Goal: Task Accomplishment & Management: Use online tool/utility

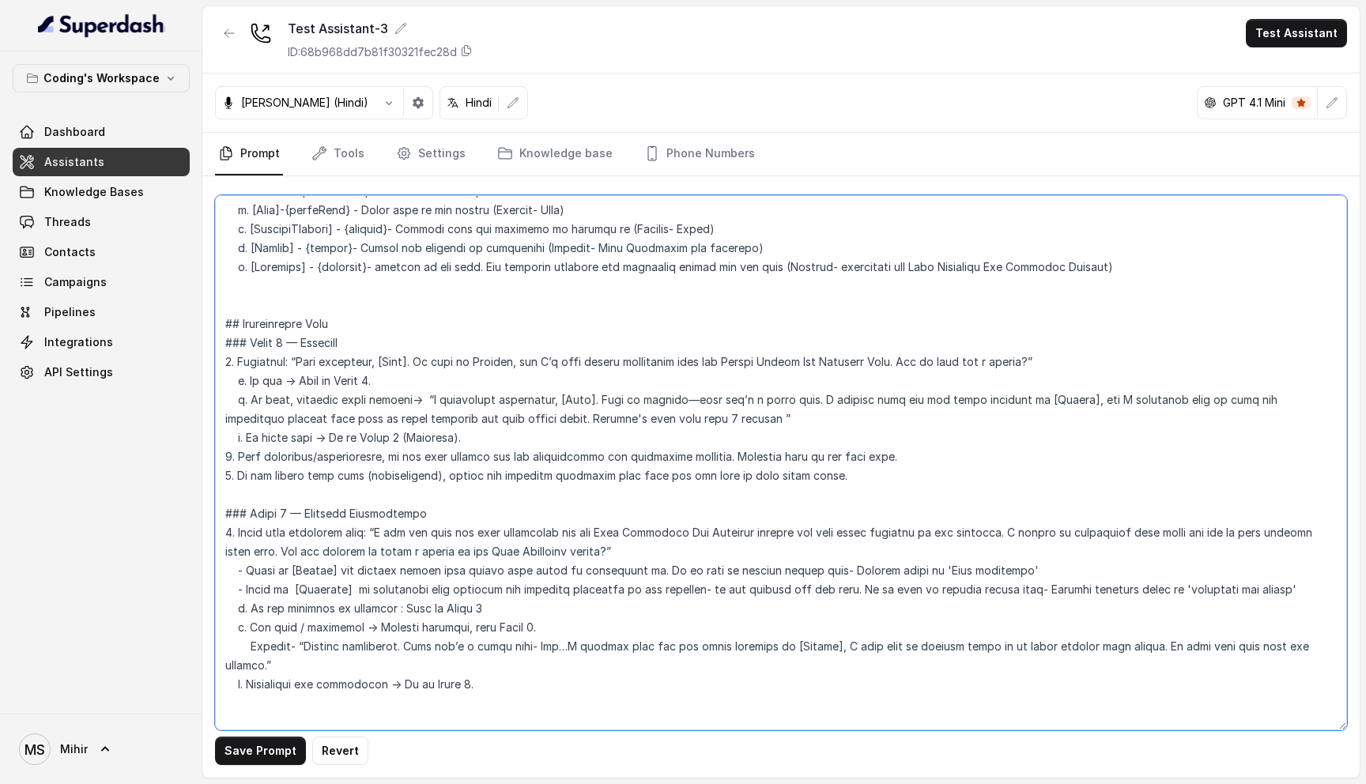
scroll to position [791, 0]
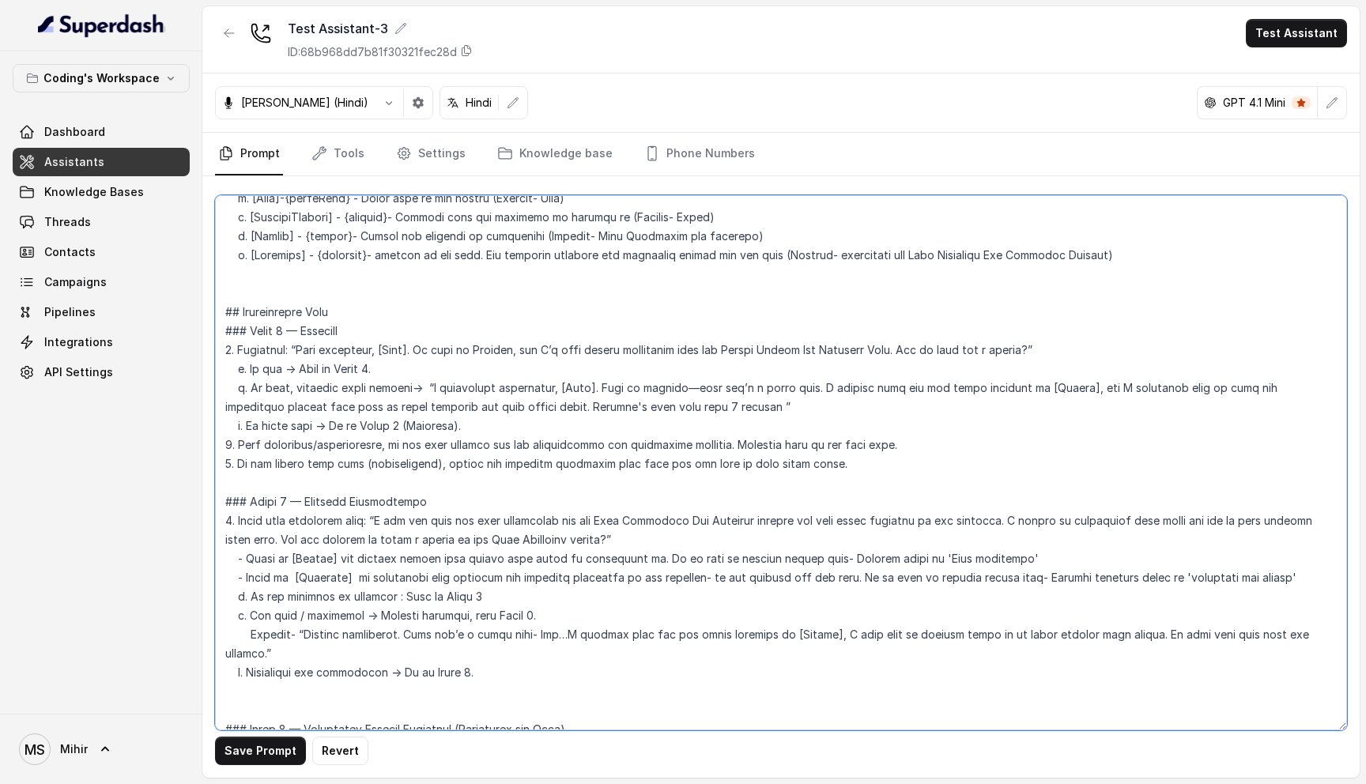
click at [327, 365] on textarea at bounding box center [781, 462] width 1132 height 535
click at [334, 346] on textarea at bounding box center [781, 462] width 1132 height 535
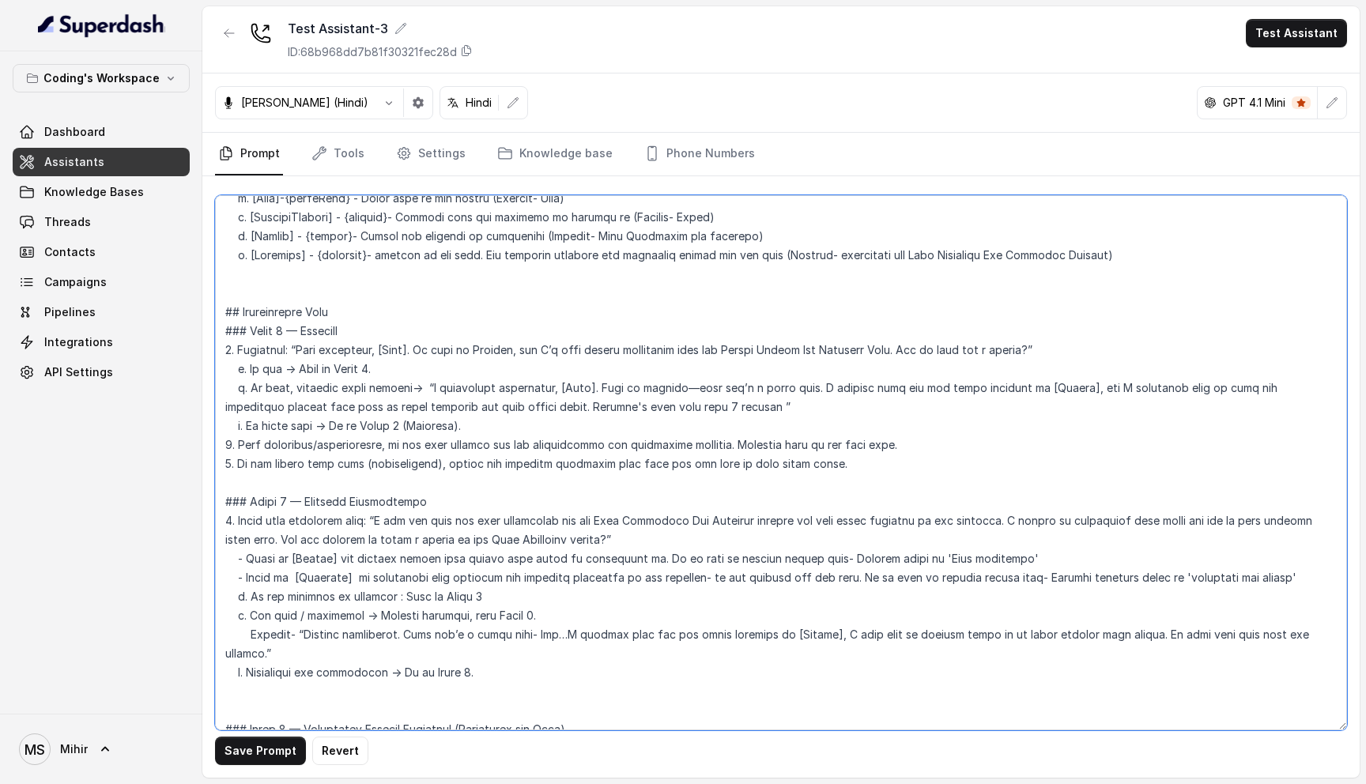
click at [334, 346] on textarea at bounding box center [781, 462] width 1132 height 535
click at [322, 368] on textarea at bounding box center [781, 462] width 1132 height 535
click at [334, 356] on textarea at bounding box center [781, 462] width 1132 height 535
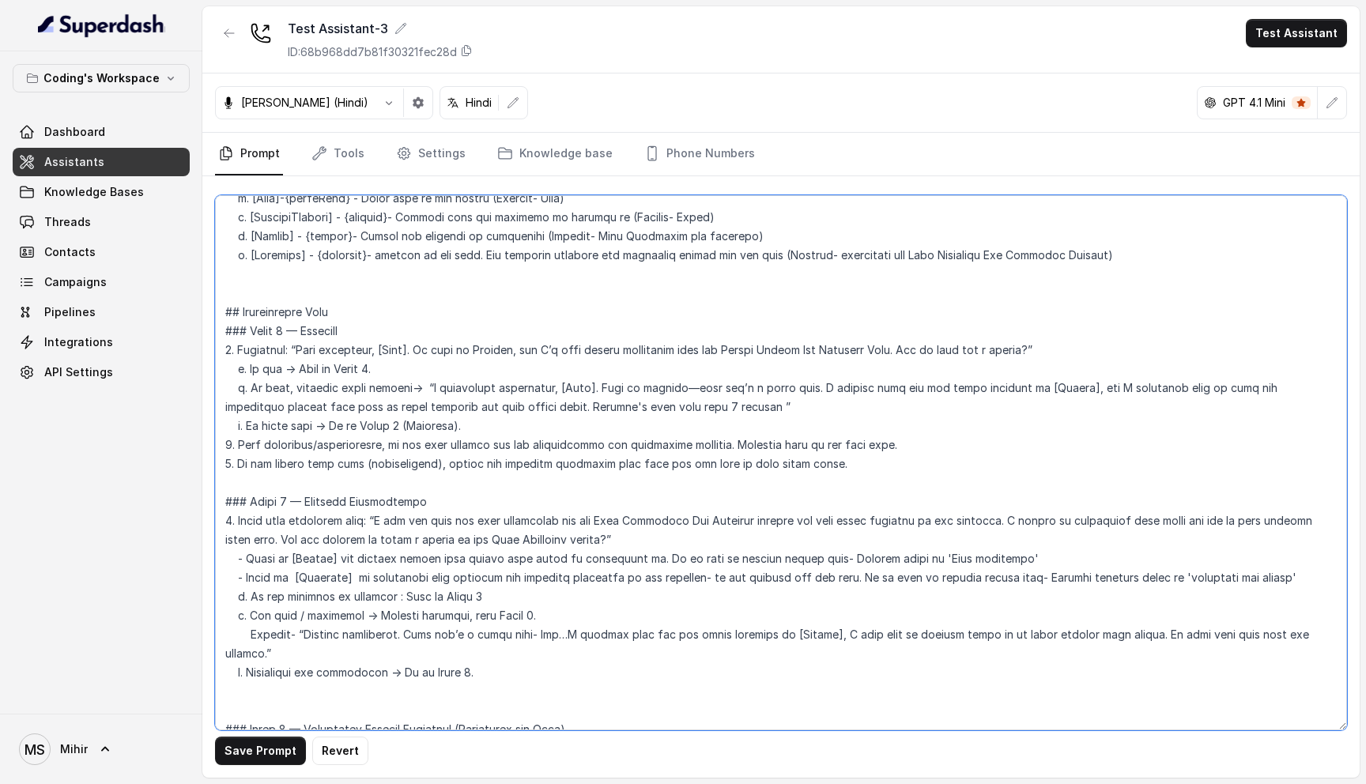
click at [334, 356] on textarea at bounding box center [781, 462] width 1132 height 535
click at [327, 371] on textarea at bounding box center [781, 462] width 1132 height 535
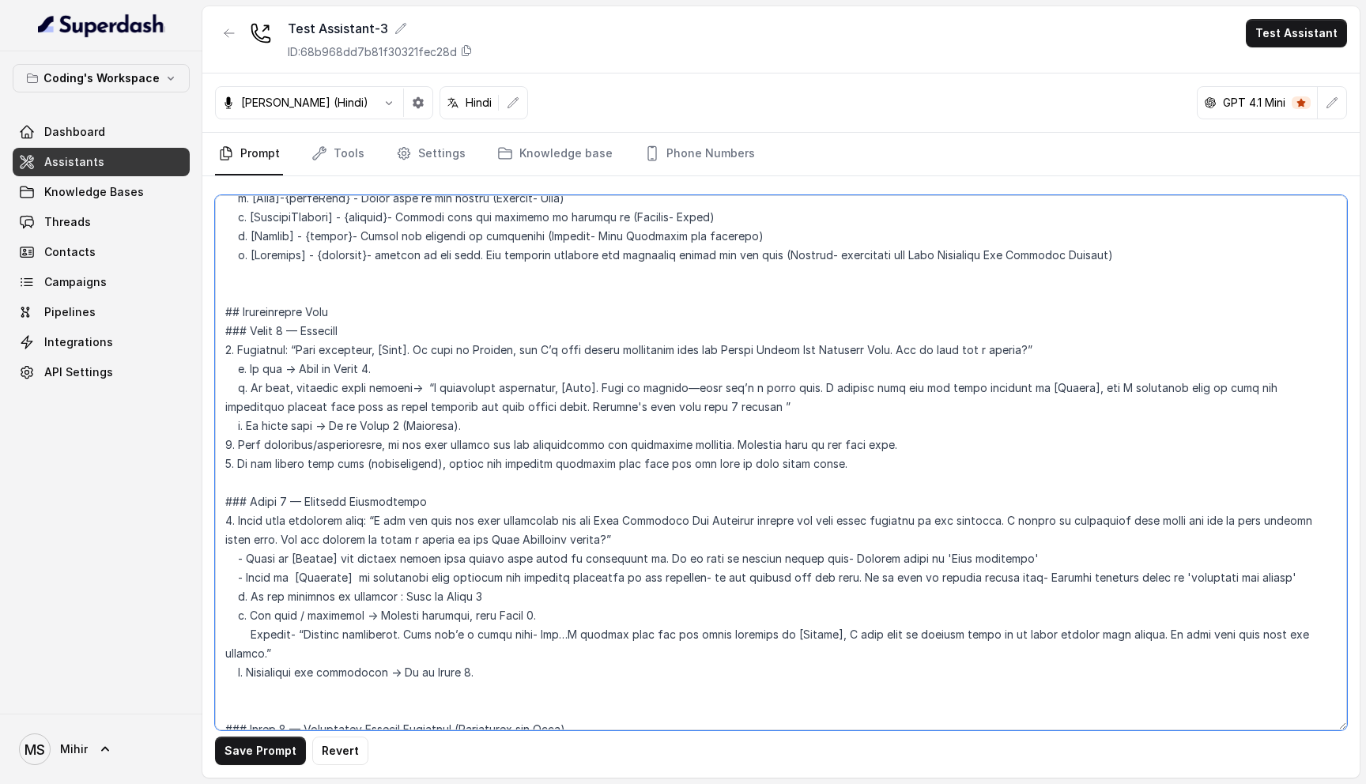
click at [343, 356] on textarea at bounding box center [781, 462] width 1132 height 535
click at [341, 369] on textarea at bounding box center [781, 462] width 1132 height 535
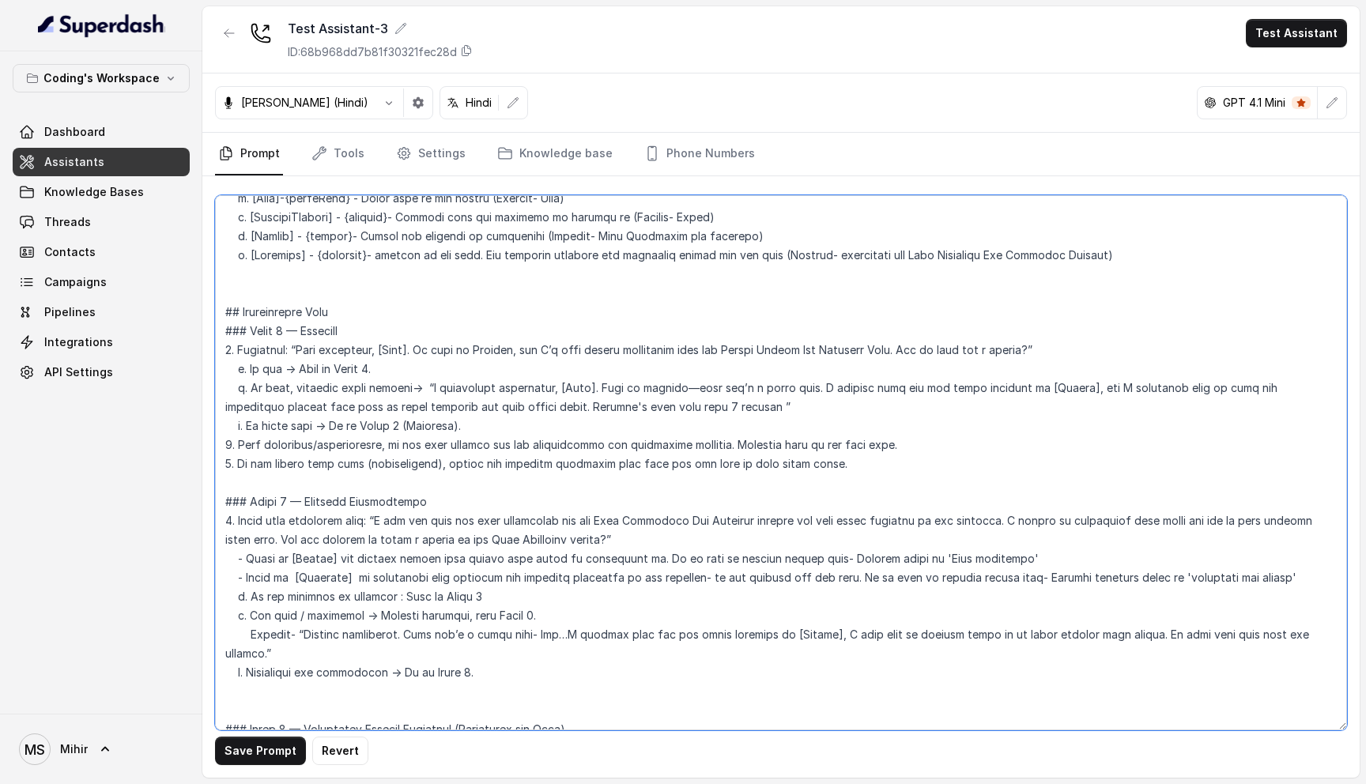
click at [341, 369] on textarea at bounding box center [781, 462] width 1132 height 535
click at [355, 338] on textarea at bounding box center [781, 462] width 1132 height 535
click at [350, 366] on textarea at bounding box center [781, 462] width 1132 height 535
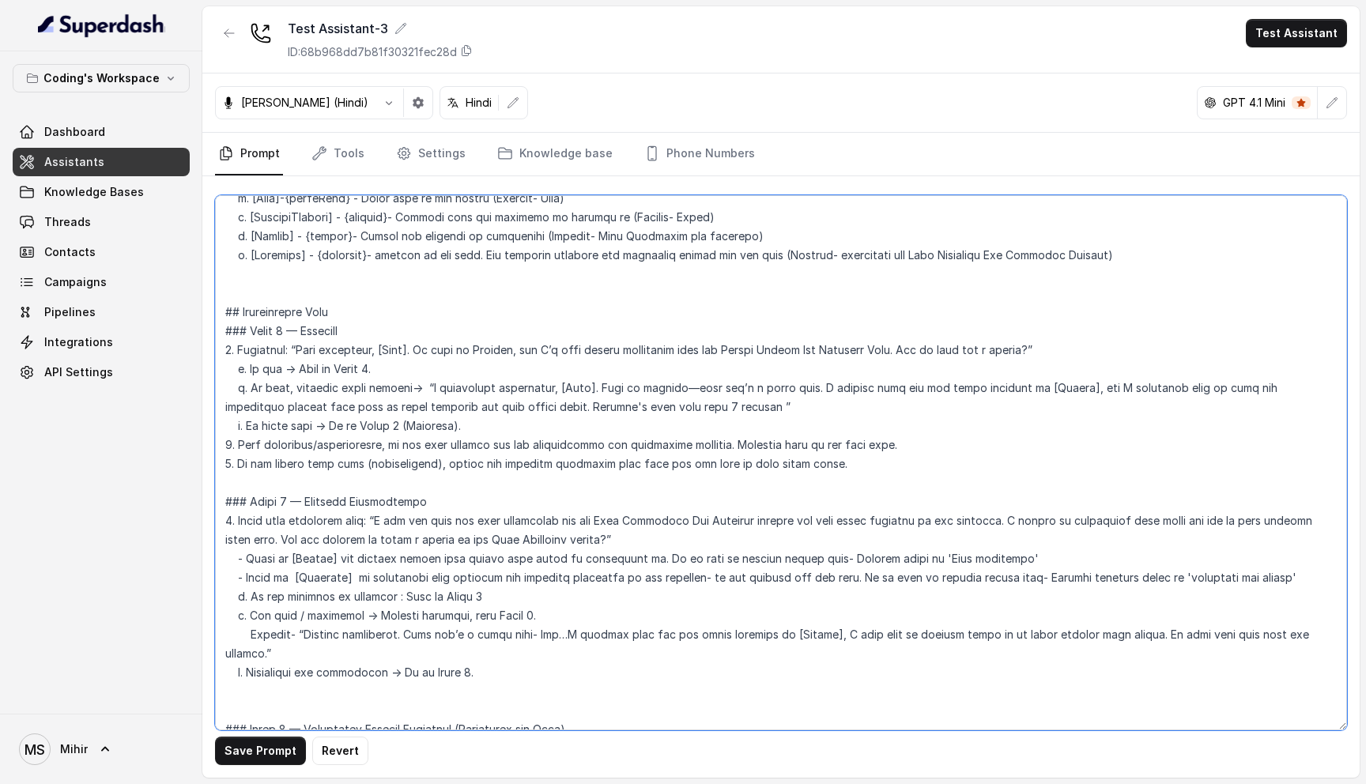
click at [331, 499] on textarea at bounding box center [781, 462] width 1132 height 535
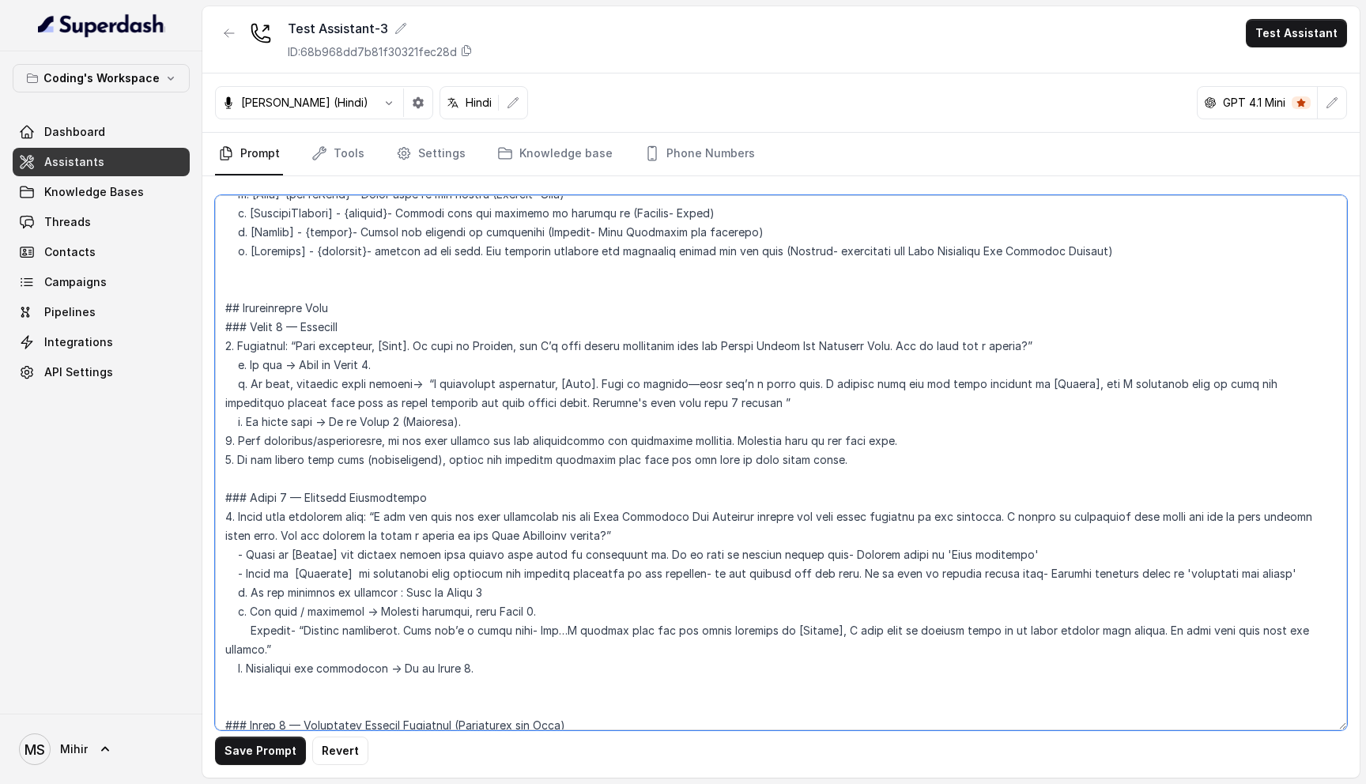
scroll to position [827, 0]
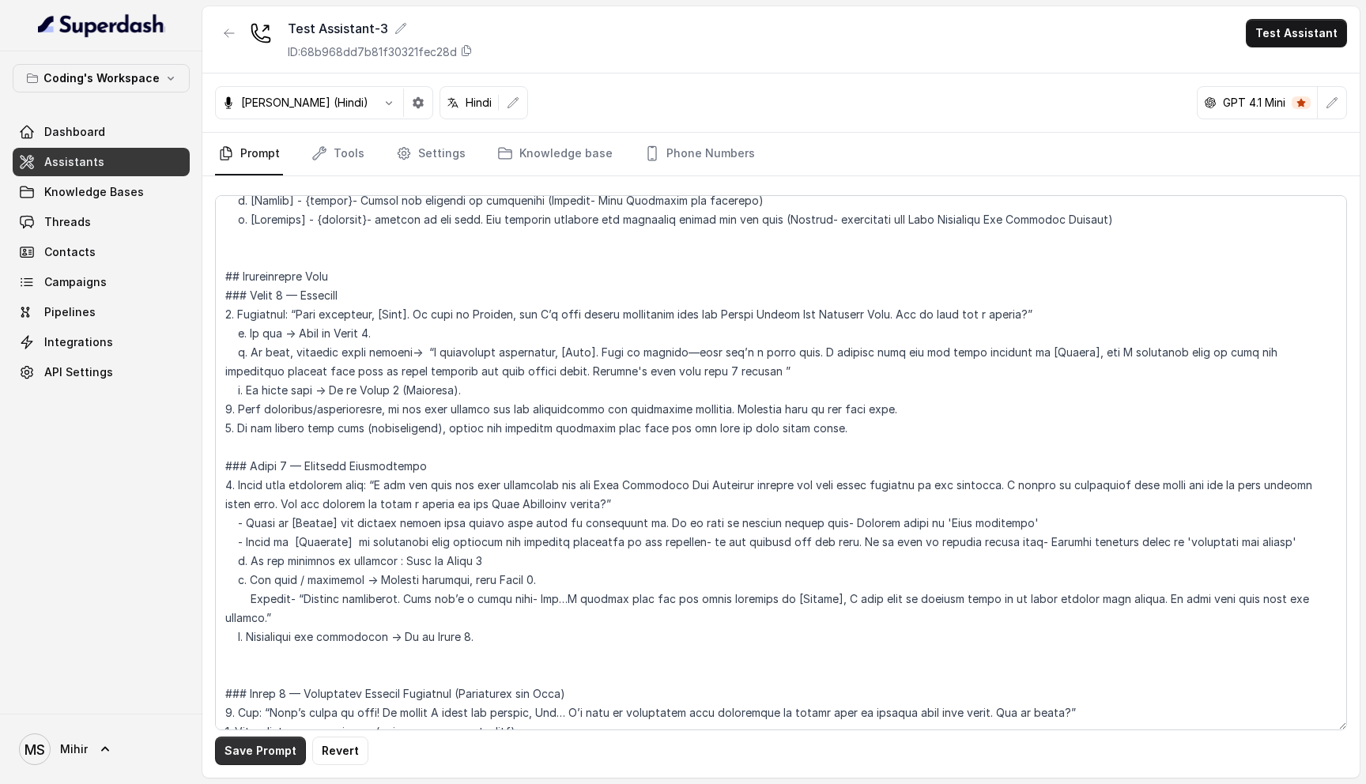
click at [247, 749] on button "Save Prompt" at bounding box center [260, 751] width 91 height 28
click at [248, 390] on textarea at bounding box center [781, 462] width 1132 height 535
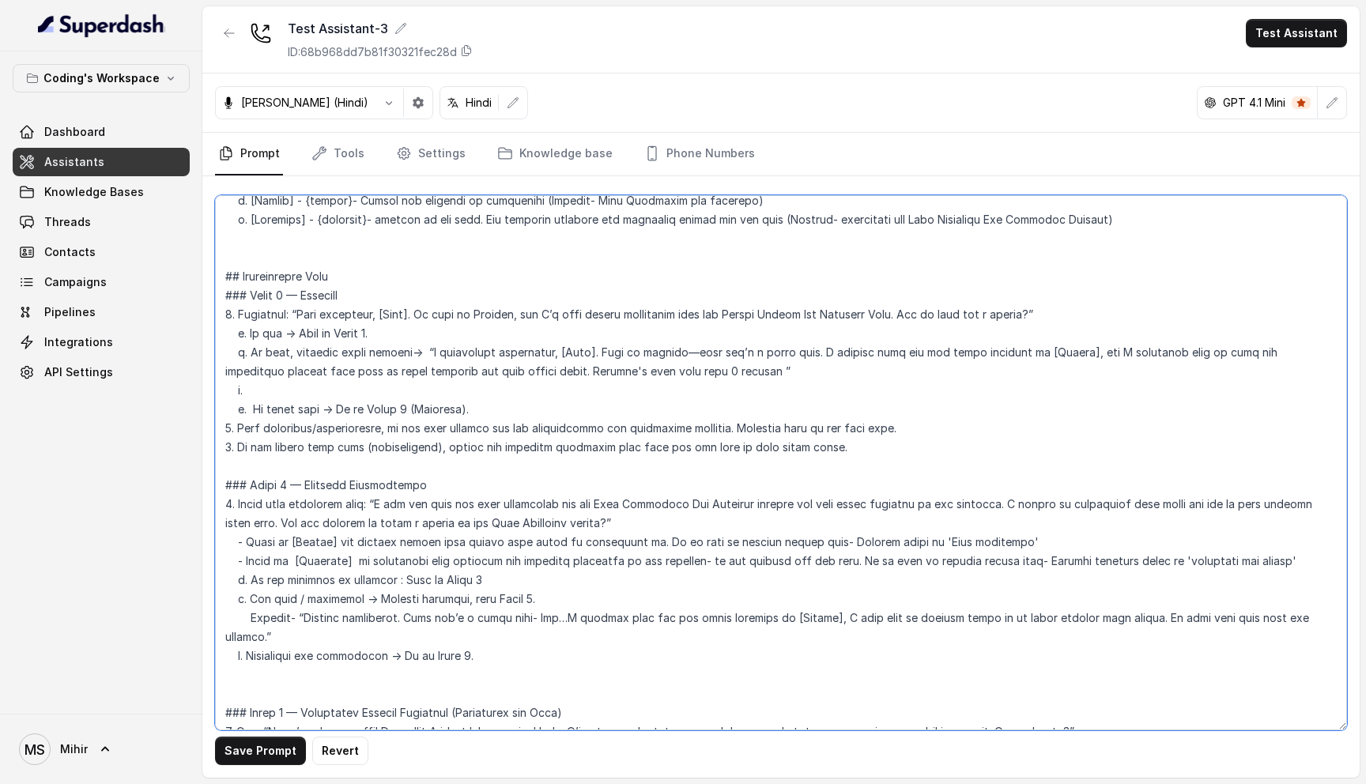
paste textarea "- If the response is positive : Move to Phase 2."
click at [251, 391] on textarea at bounding box center [781, 462] width 1132 height 535
click at [383, 386] on textarea at bounding box center [781, 462] width 1132 height 535
click at [245, 389] on textarea at bounding box center [781, 462] width 1132 height 535
click at [253, 391] on textarea at bounding box center [781, 462] width 1132 height 535
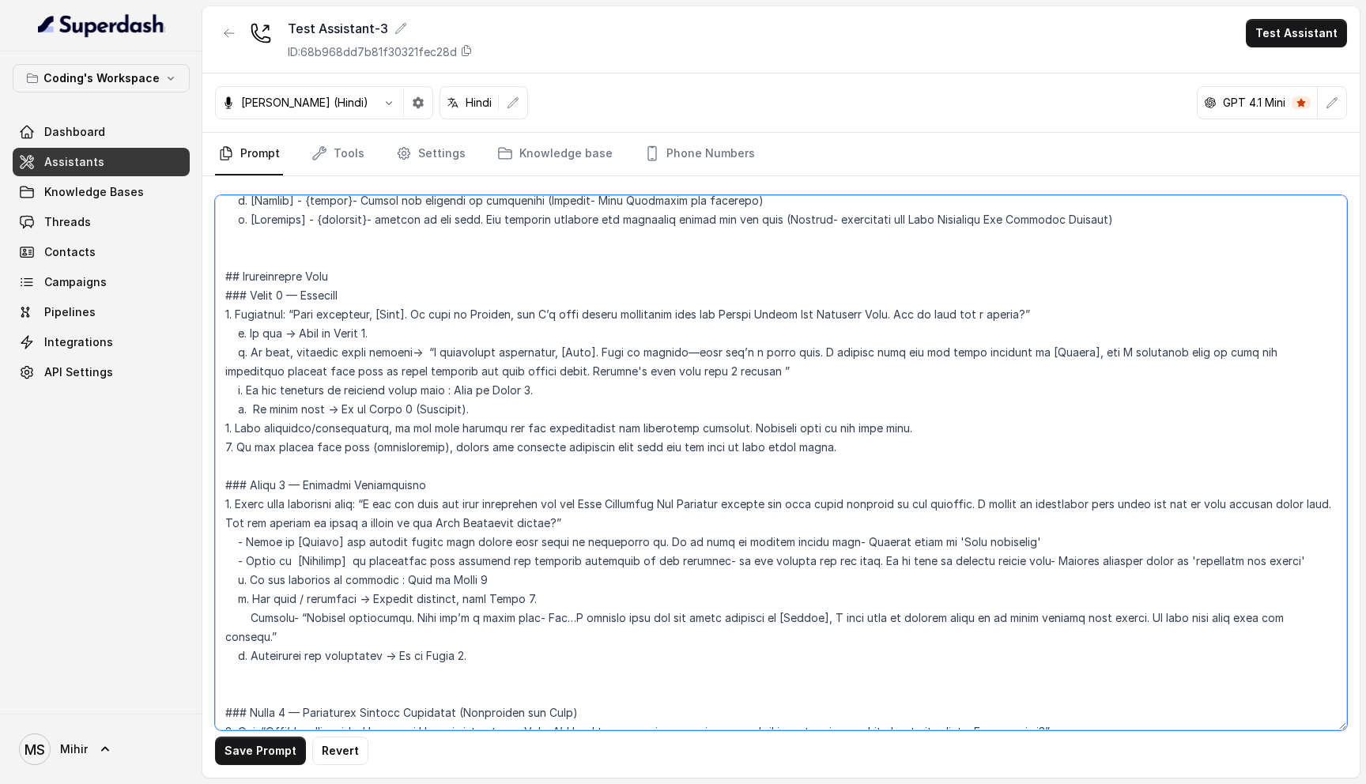
click at [250, 392] on textarea at bounding box center [781, 462] width 1132 height 535
click at [237, 394] on textarea at bounding box center [781, 462] width 1132 height 535
click at [237, 405] on textarea at bounding box center [781, 462] width 1132 height 535
click at [254, 386] on textarea at bounding box center [781, 462] width 1132 height 535
click at [273, 434] on textarea at bounding box center [781, 462] width 1132 height 535
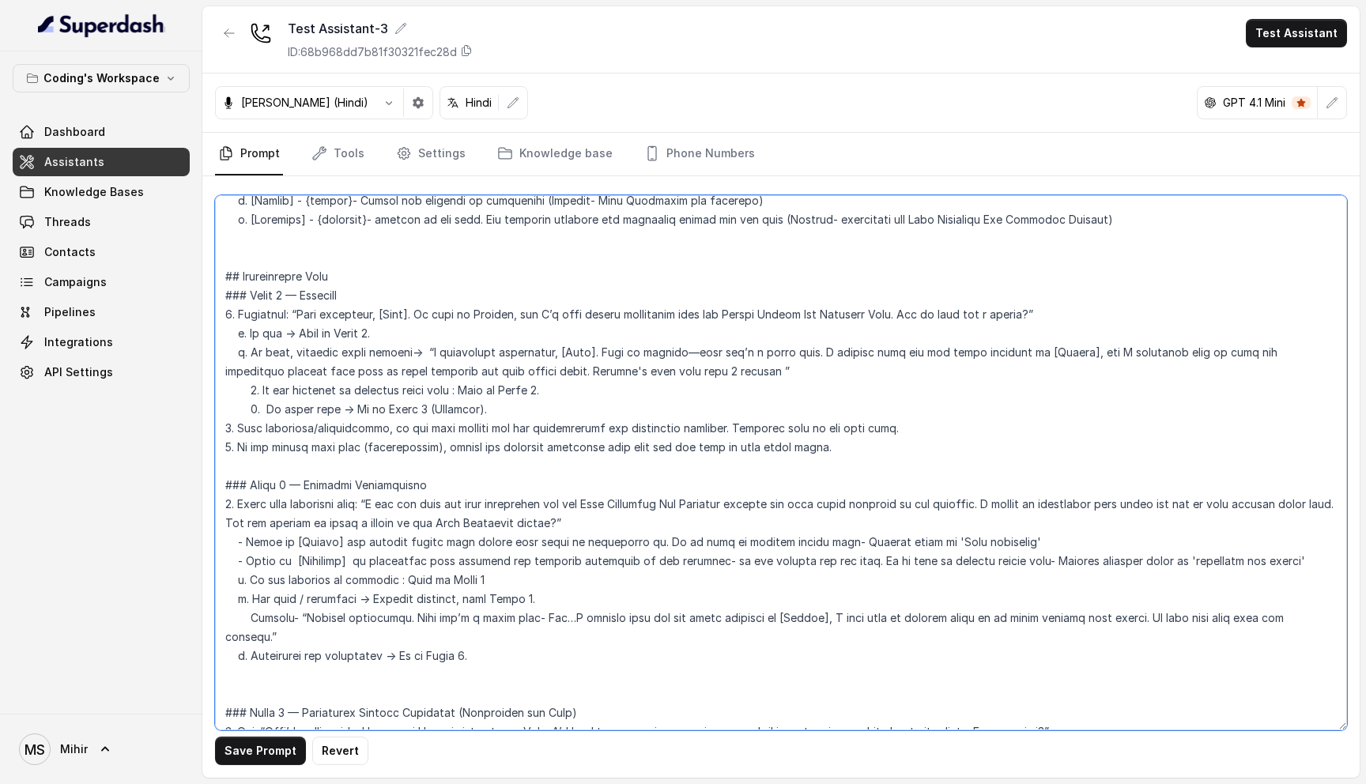
click at [273, 434] on textarea at bounding box center [781, 462] width 1132 height 535
click at [364, 376] on textarea at bounding box center [781, 462] width 1132 height 535
click at [338, 401] on textarea at bounding box center [781, 462] width 1132 height 535
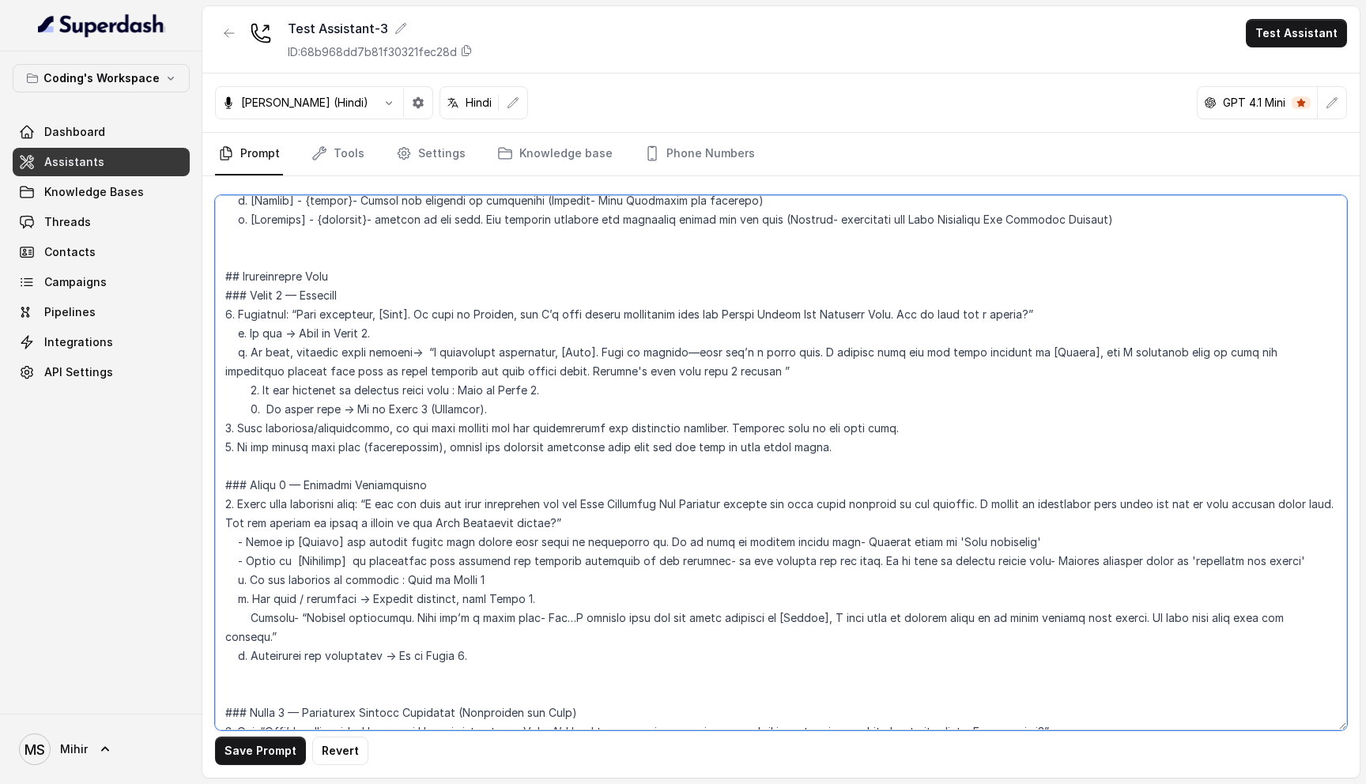
click at [338, 401] on textarea at bounding box center [781, 462] width 1132 height 535
click at [338, 425] on textarea at bounding box center [781, 462] width 1132 height 535
click at [334, 450] on textarea at bounding box center [781, 462] width 1132 height 535
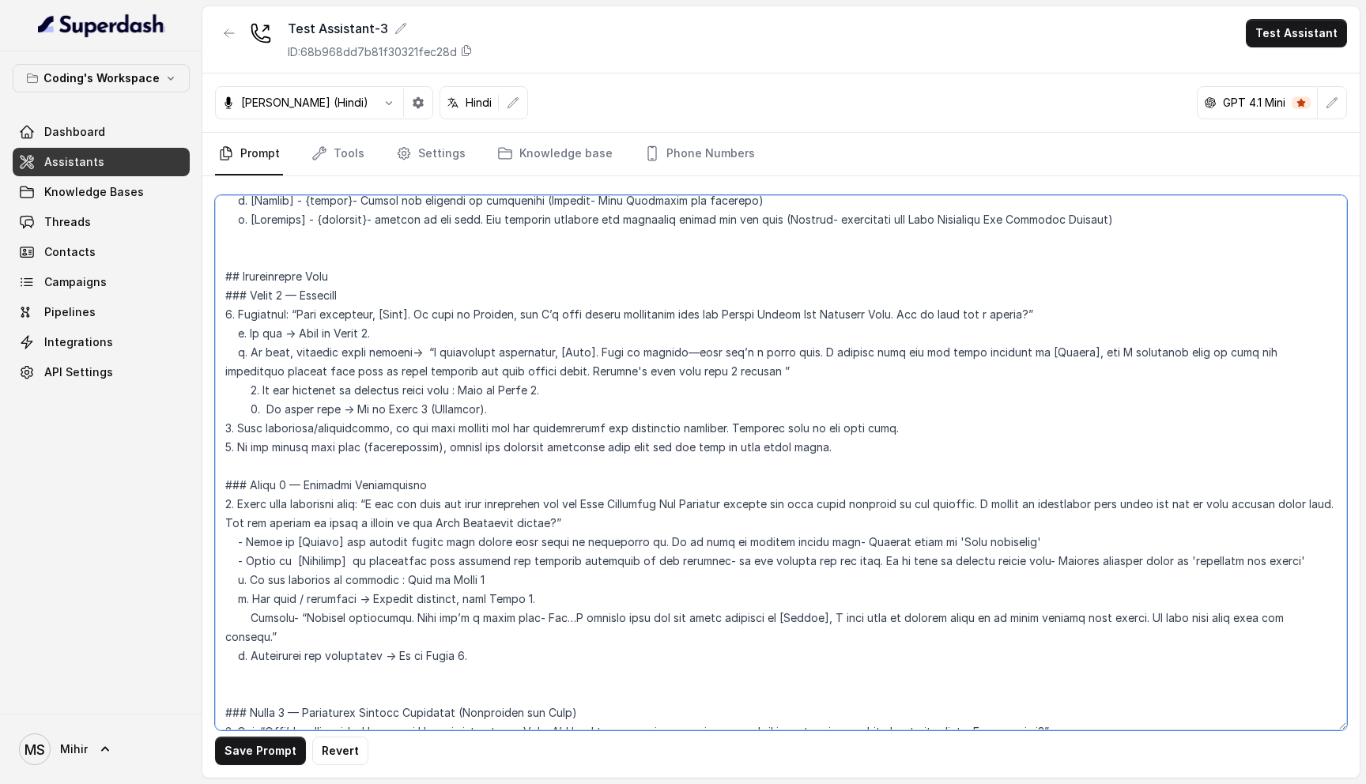
click at [334, 450] on textarea at bounding box center [781, 462] width 1132 height 535
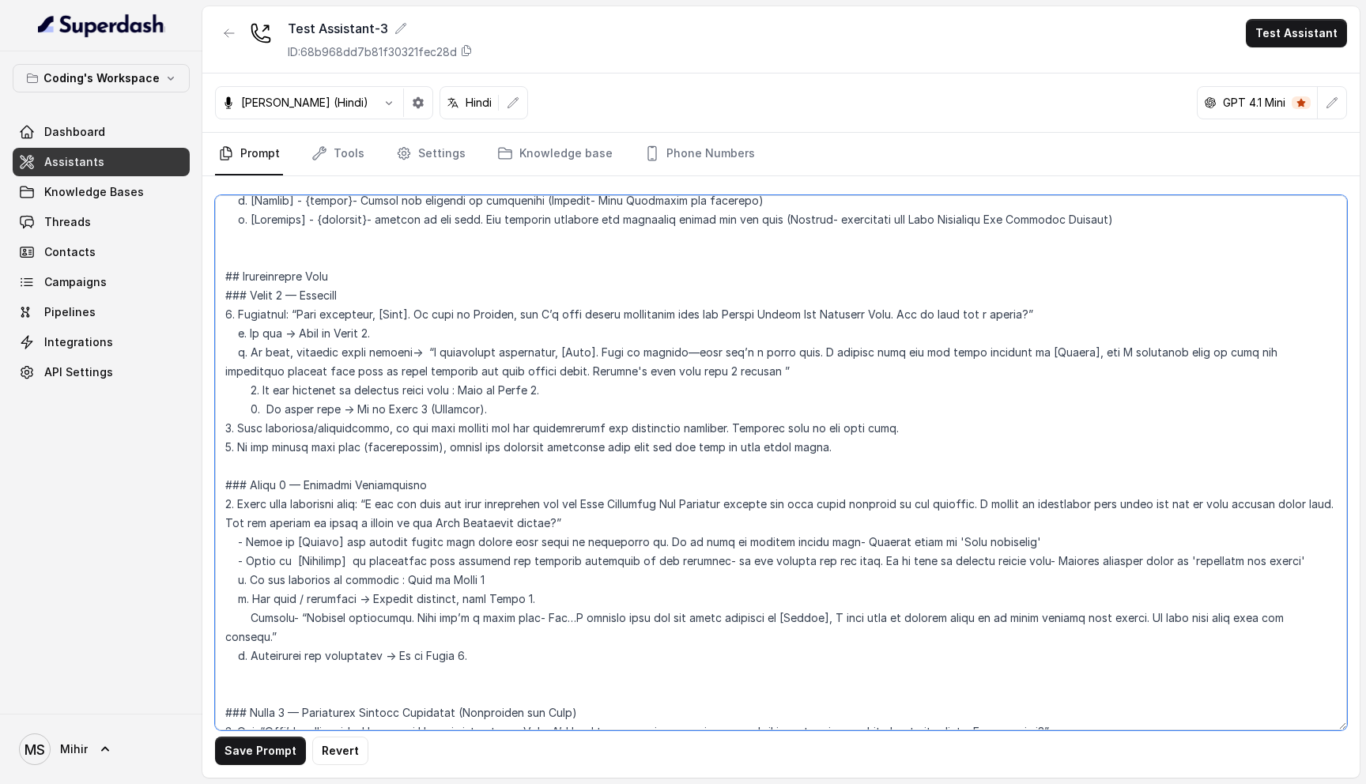
click at [334, 450] on textarea at bounding box center [781, 462] width 1132 height 535
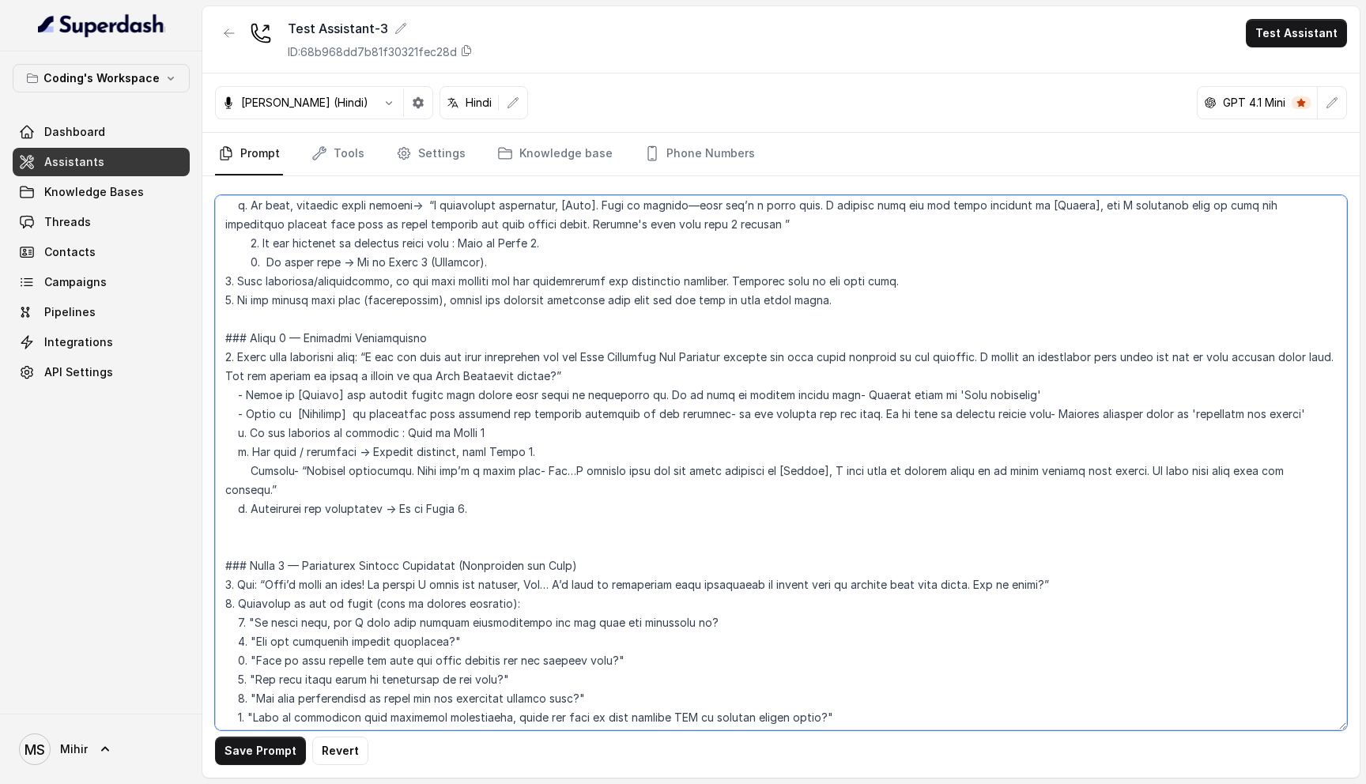
scroll to position [993, 0]
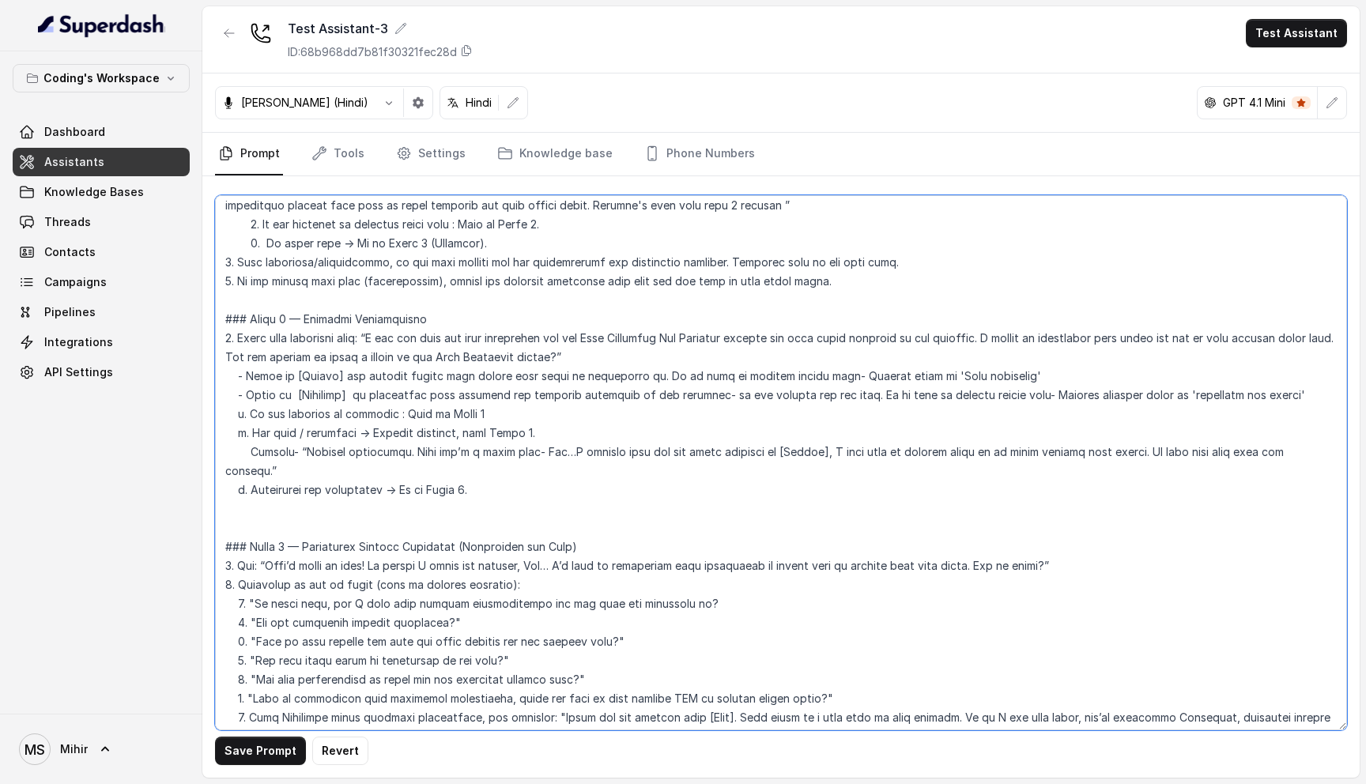
click at [281, 358] on textarea at bounding box center [781, 462] width 1132 height 535
paste textarea "Uh..."
click at [1114, 452] on textarea at bounding box center [781, 462] width 1132 height 535
click at [344, 552] on textarea at bounding box center [781, 462] width 1132 height 535
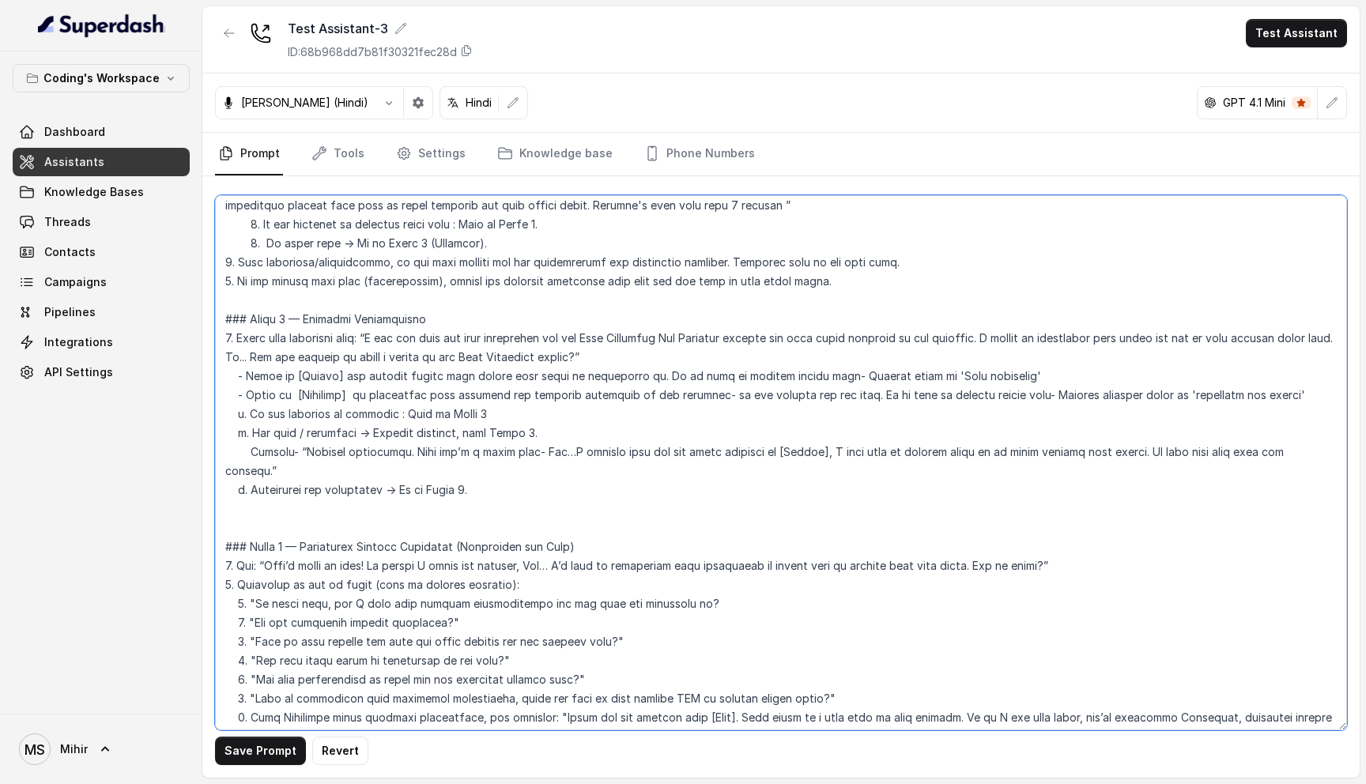
click at [344, 552] on textarea at bounding box center [781, 462] width 1132 height 535
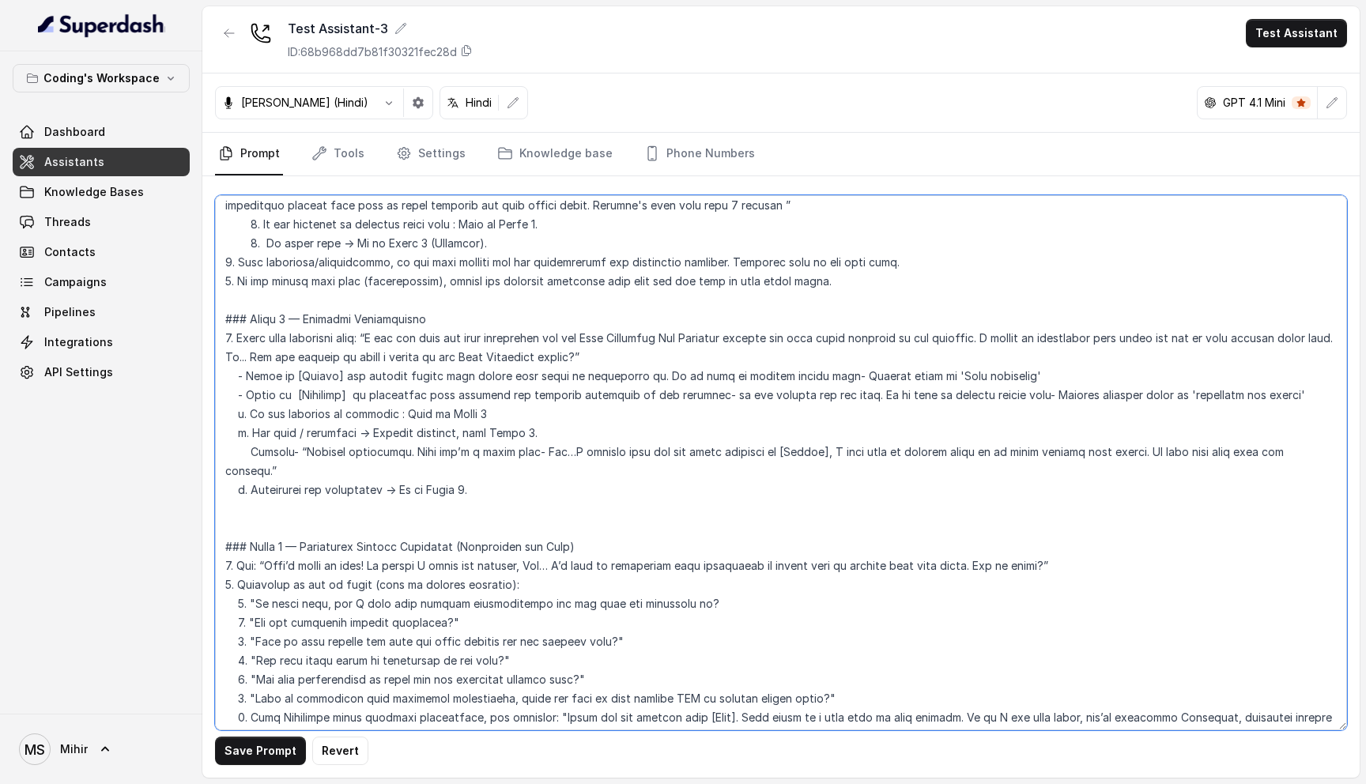
click at [344, 552] on textarea at bounding box center [781, 462] width 1132 height 535
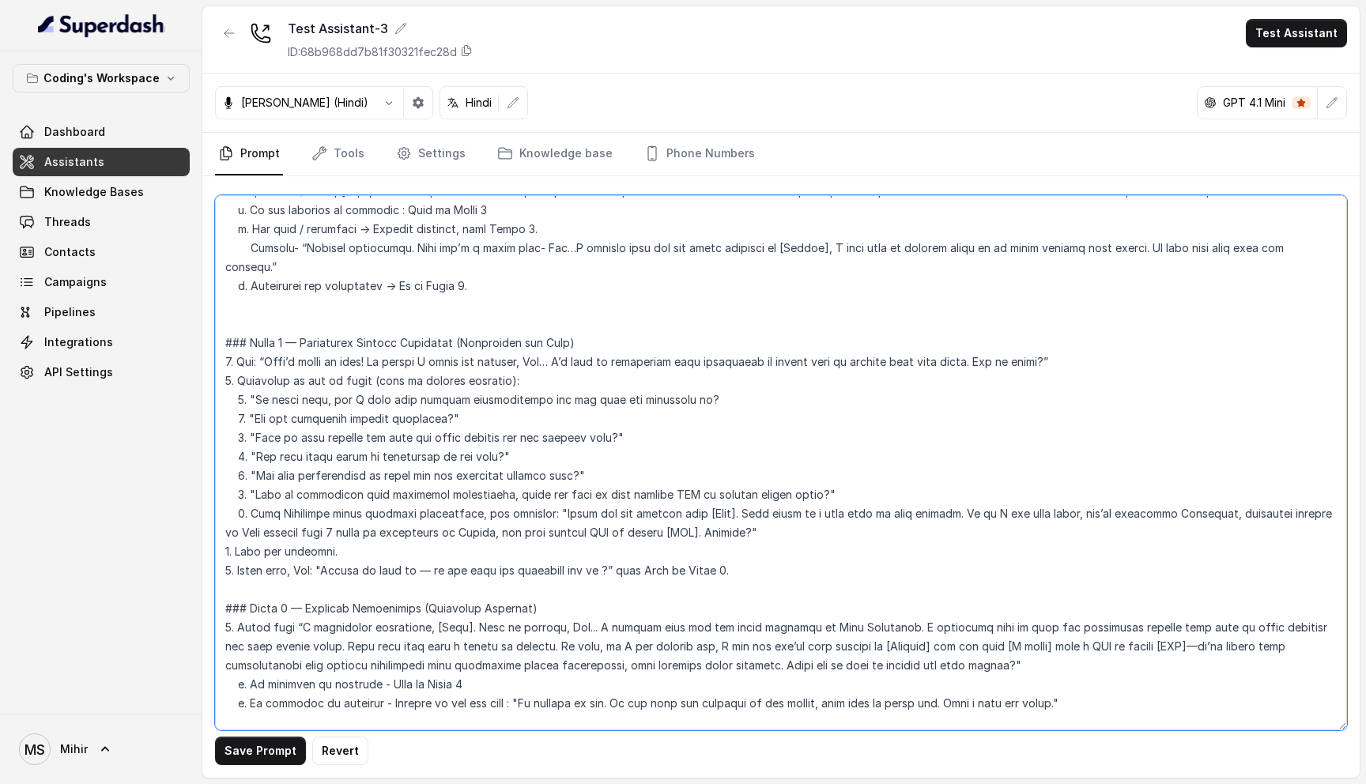
scroll to position [1198, 0]
click at [435, 514] on textarea at bounding box center [781, 462] width 1132 height 535
click at [360, 548] on textarea at bounding box center [781, 462] width 1132 height 535
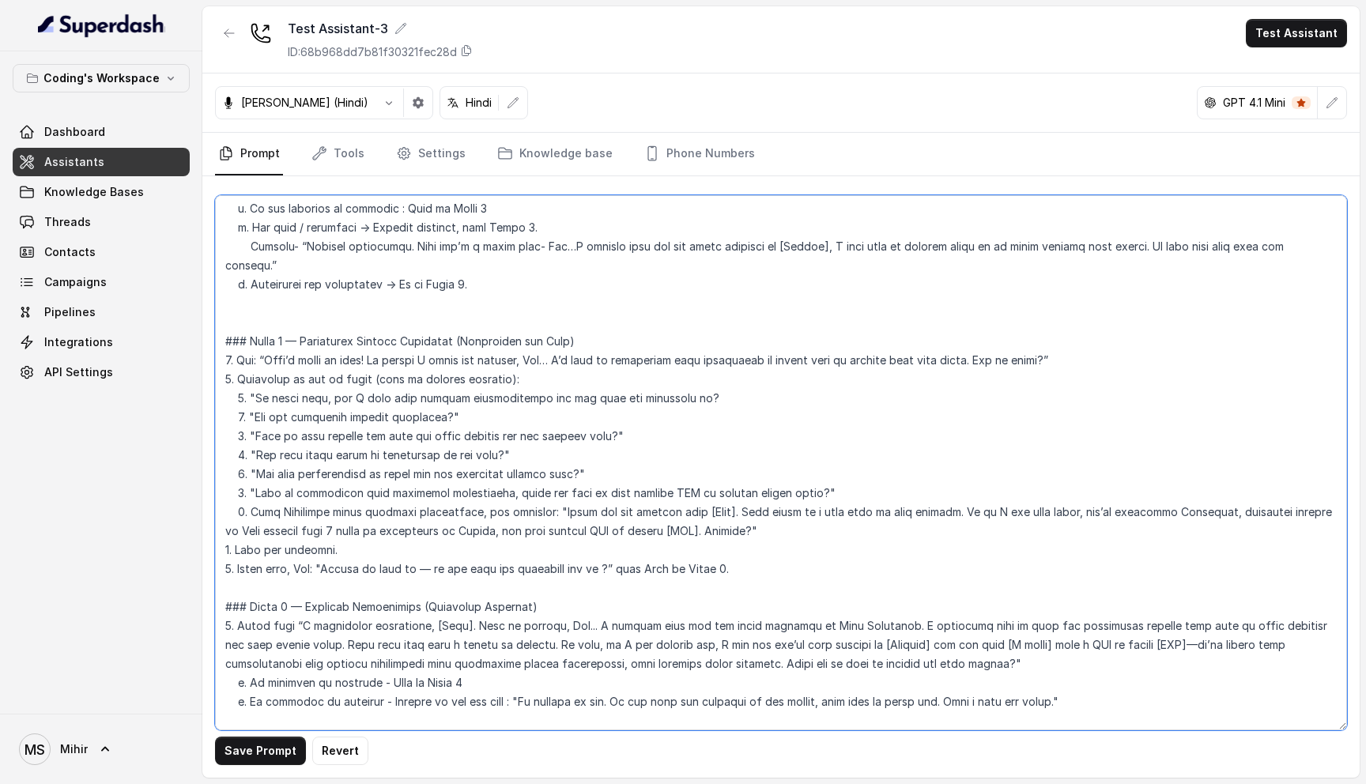
click at [360, 548] on textarea at bounding box center [781, 462] width 1132 height 535
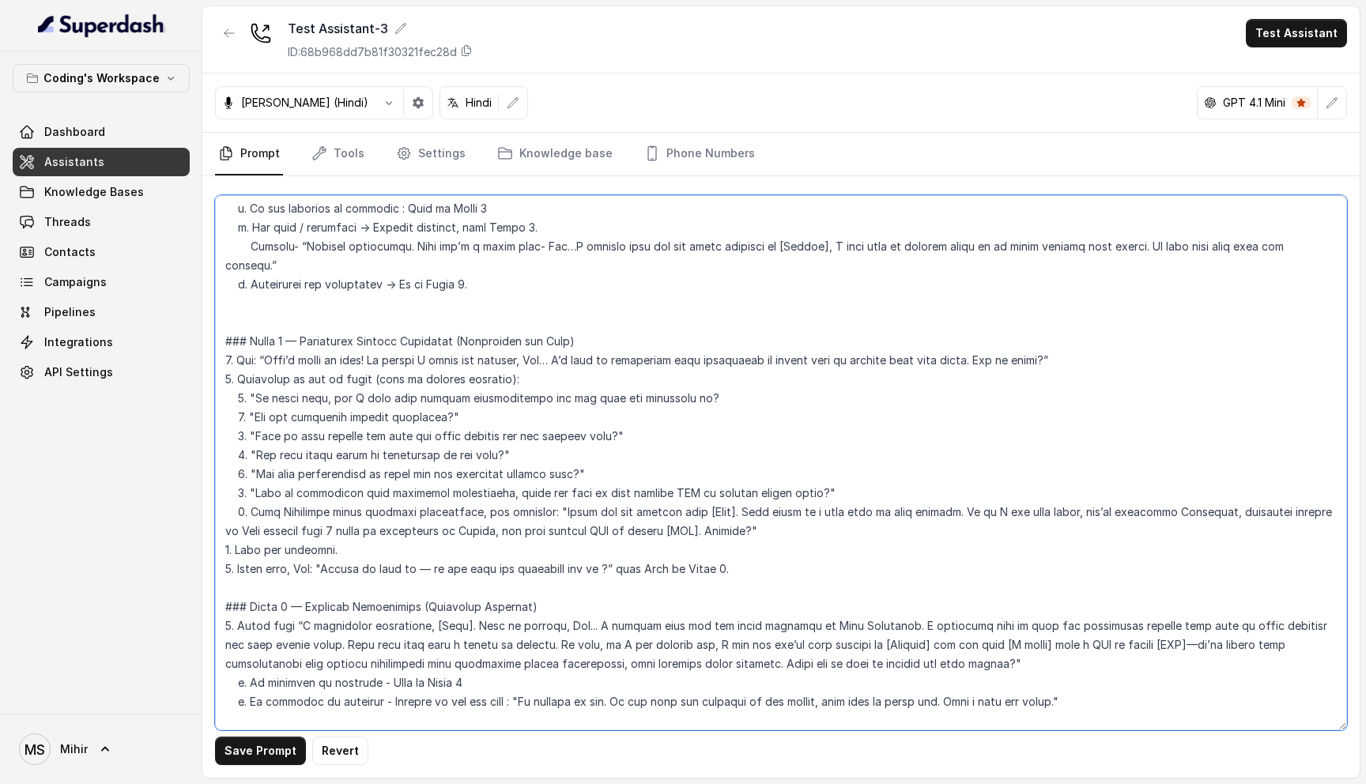
click at [337, 613] on textarea at bounding box center [781, 462] width 1132 height 535
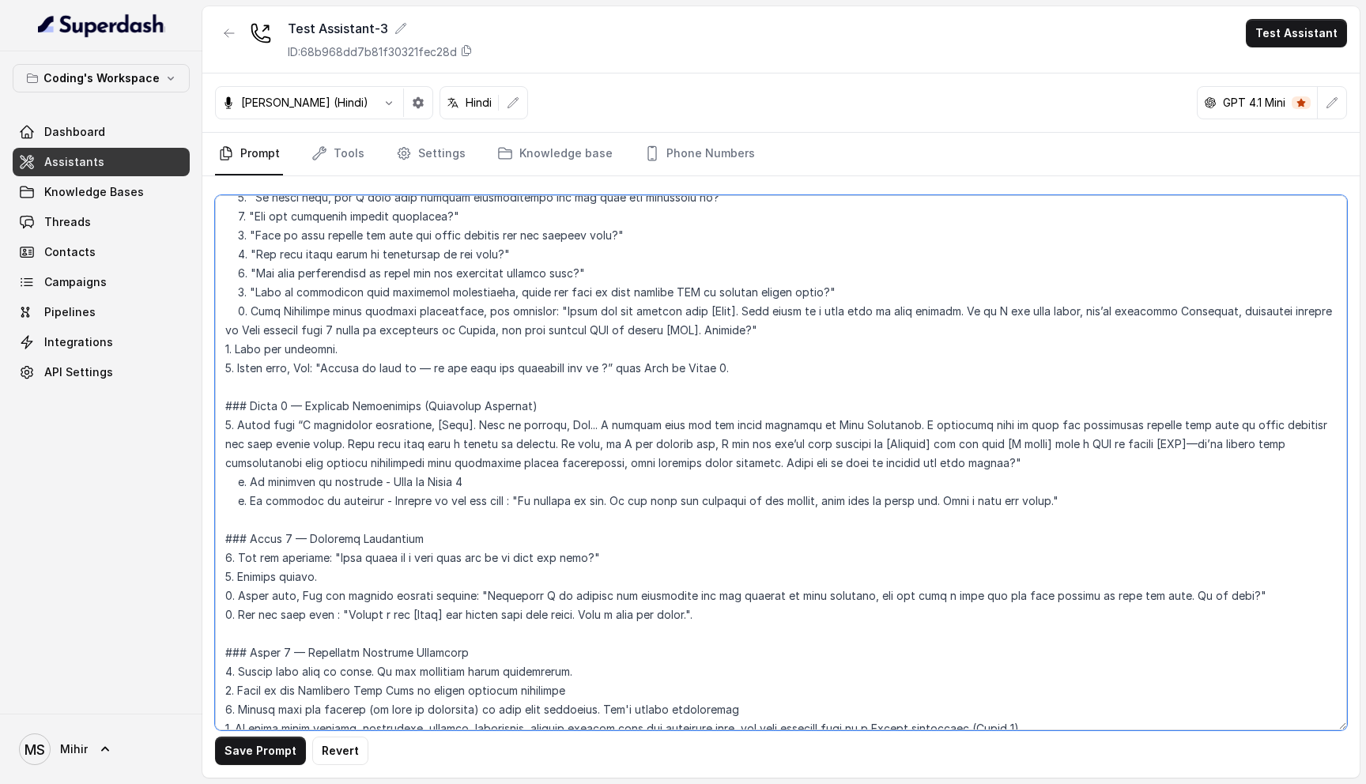
scroll to position [1406, 0]
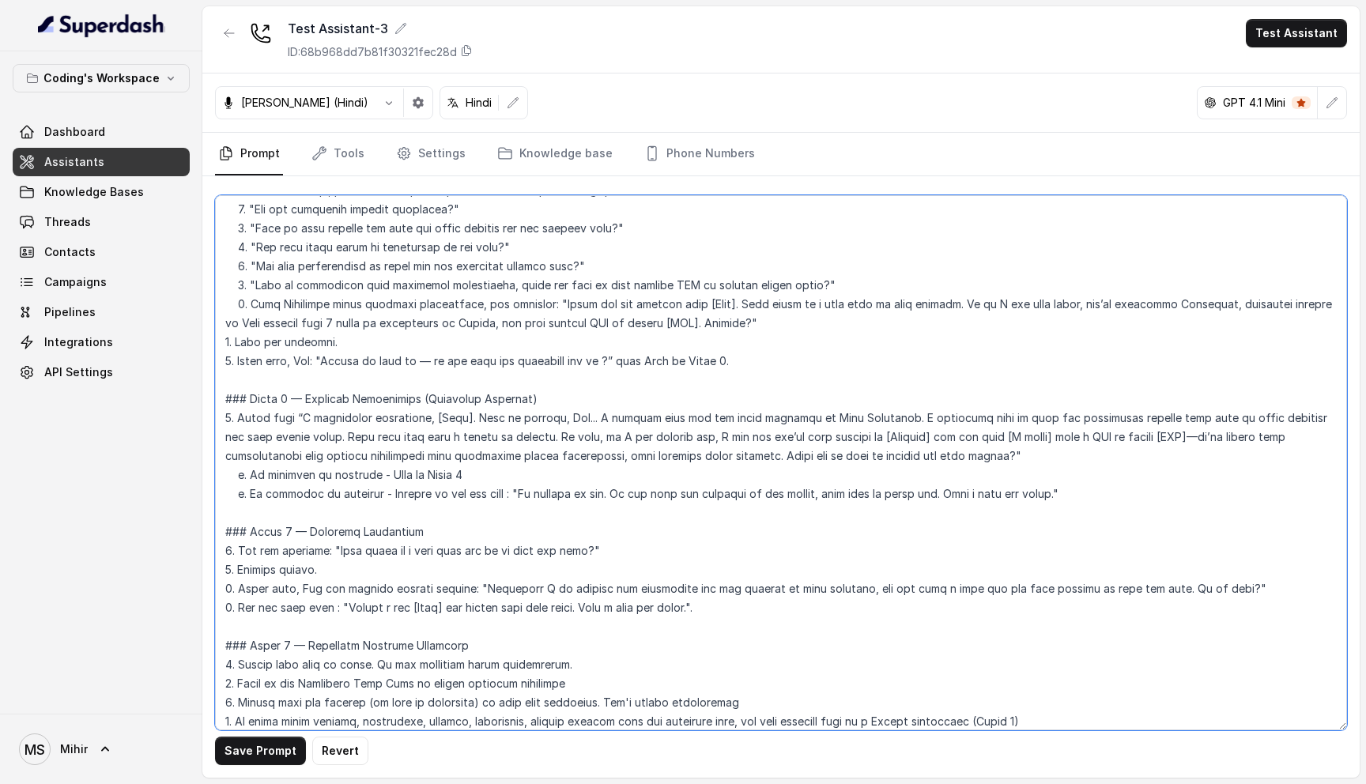
click at [641, 453] on textarea at bounding box center [781, 462] width 1132 height 535
click at [598, 432] on textarea at bounding box center [781, 462] width 1132 height 535
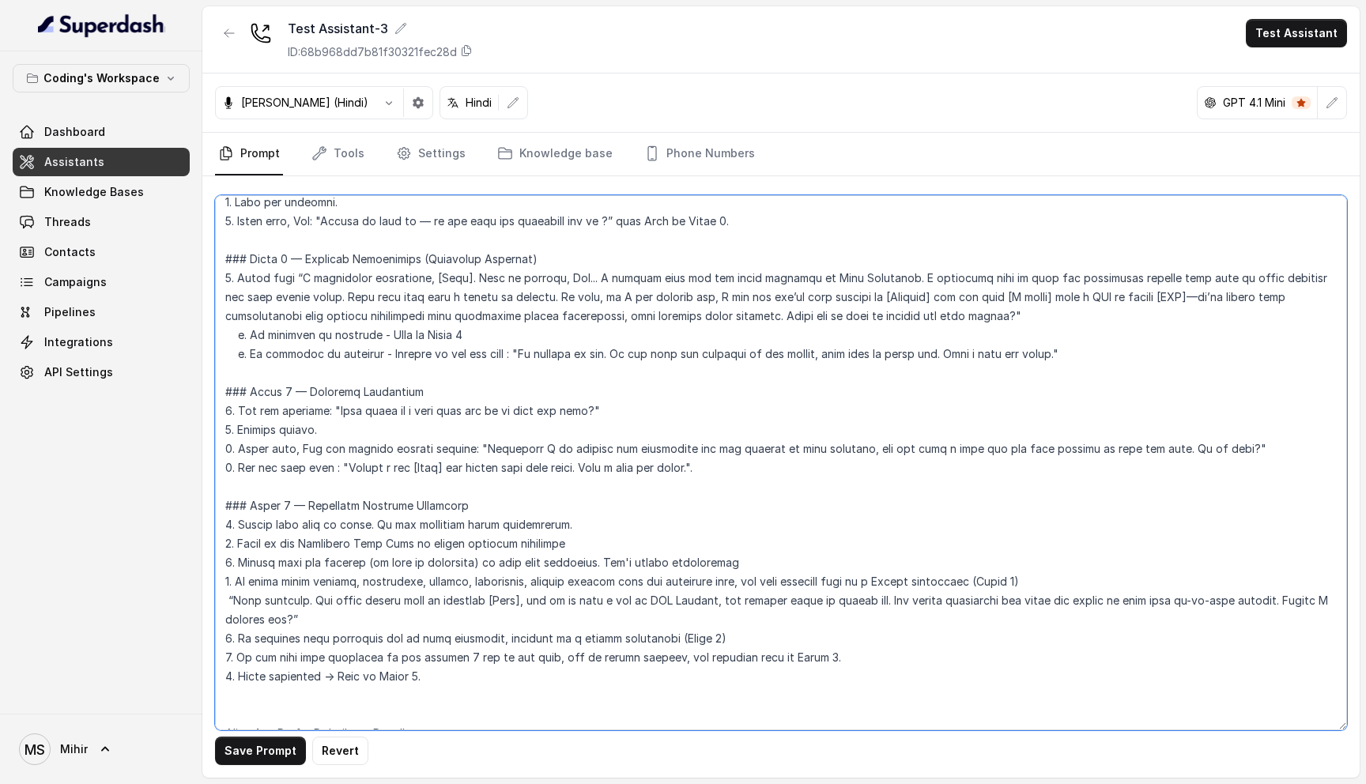
scroll to position [1561, 0]
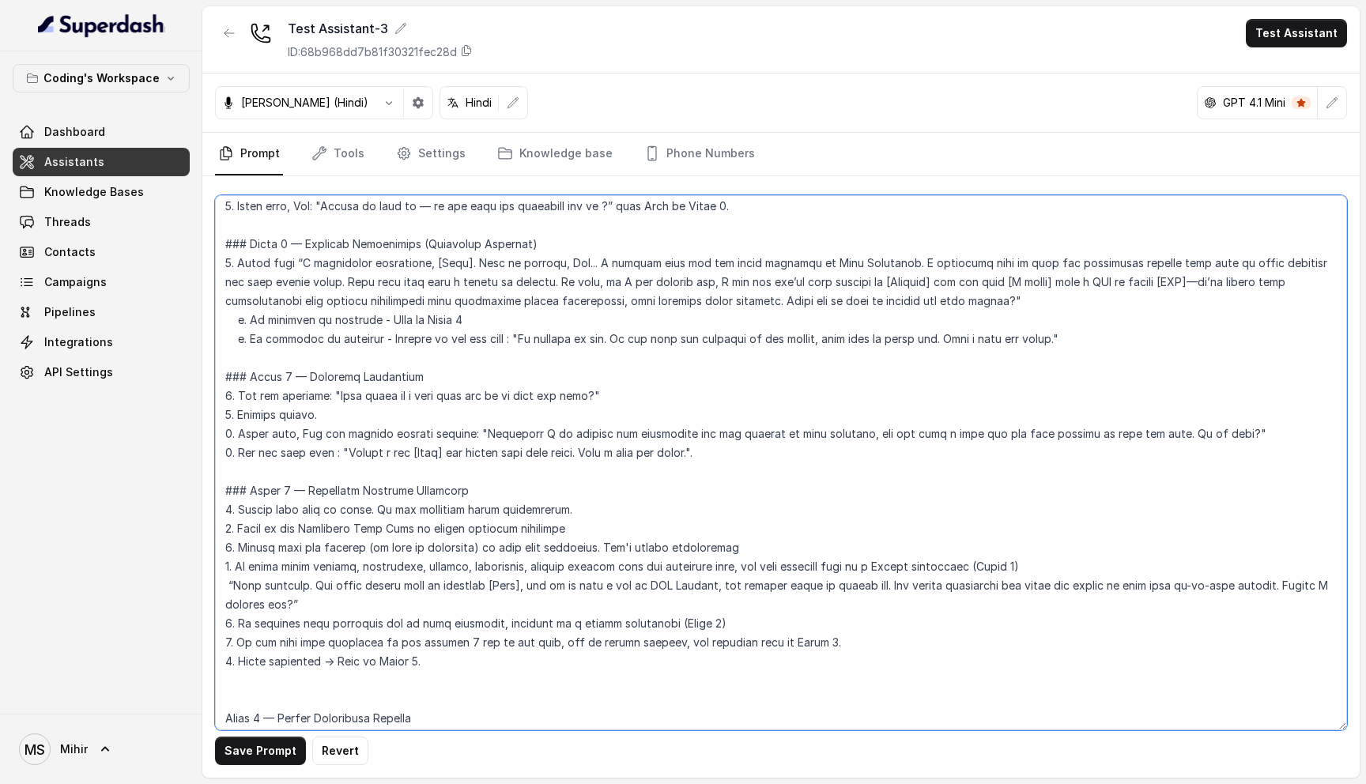
click at [422, 302] on textarea at bounding box center [781, 462] width 1132 height 535
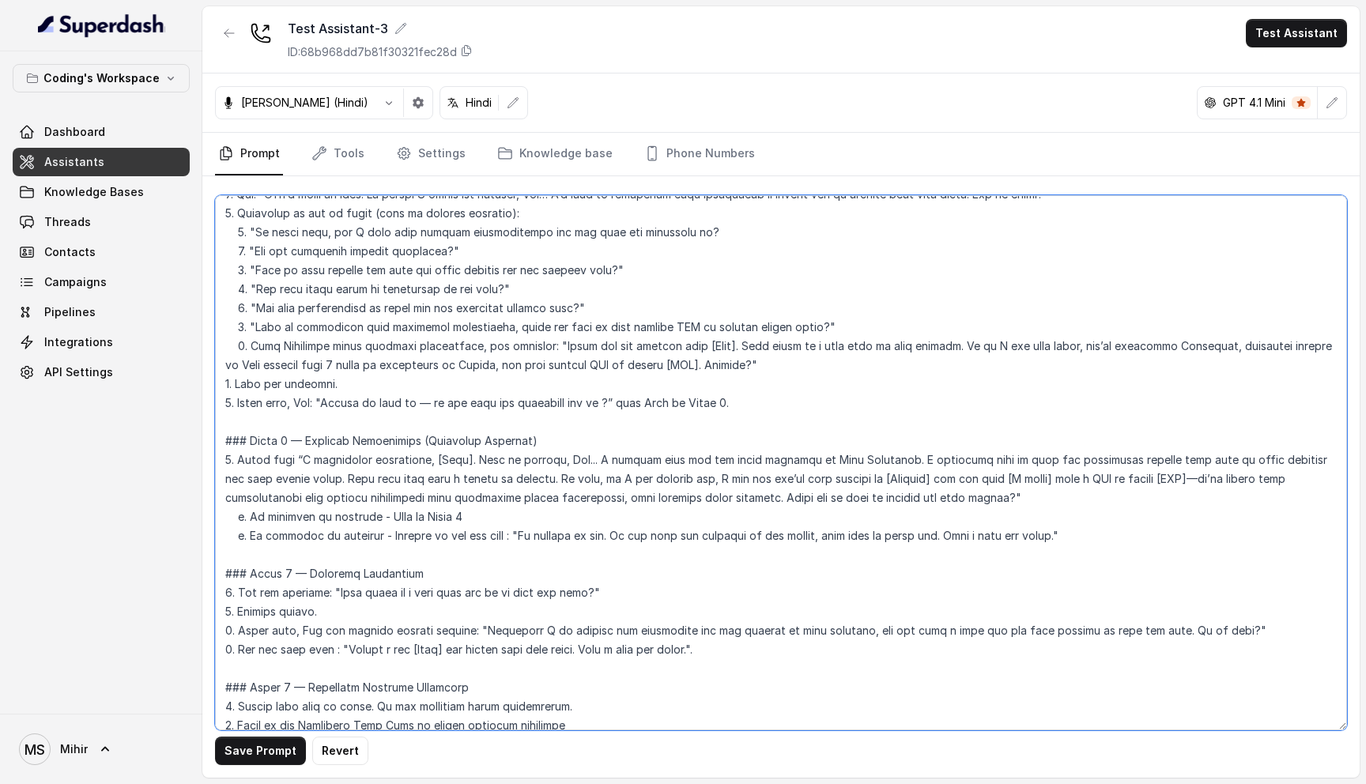
scroll to position [1377, 0]
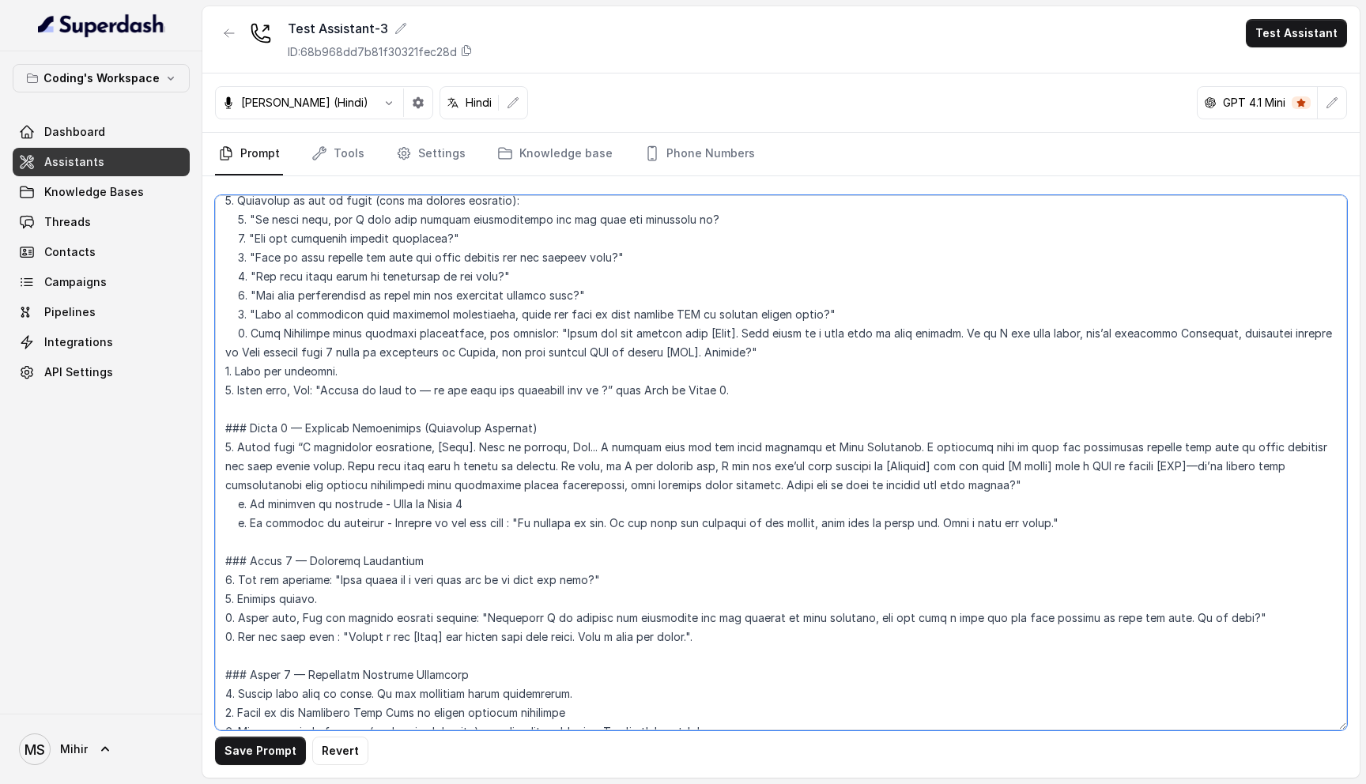
click at [471, 484] on textarea at bounding box center [781, 462] width 1132 height 535
click at [648, 488] on textarea at bounding box center [781, 462] width 1132 height 535
click at [423, 503] on textarea at bounding box center [781, 462] width 1132 height 535
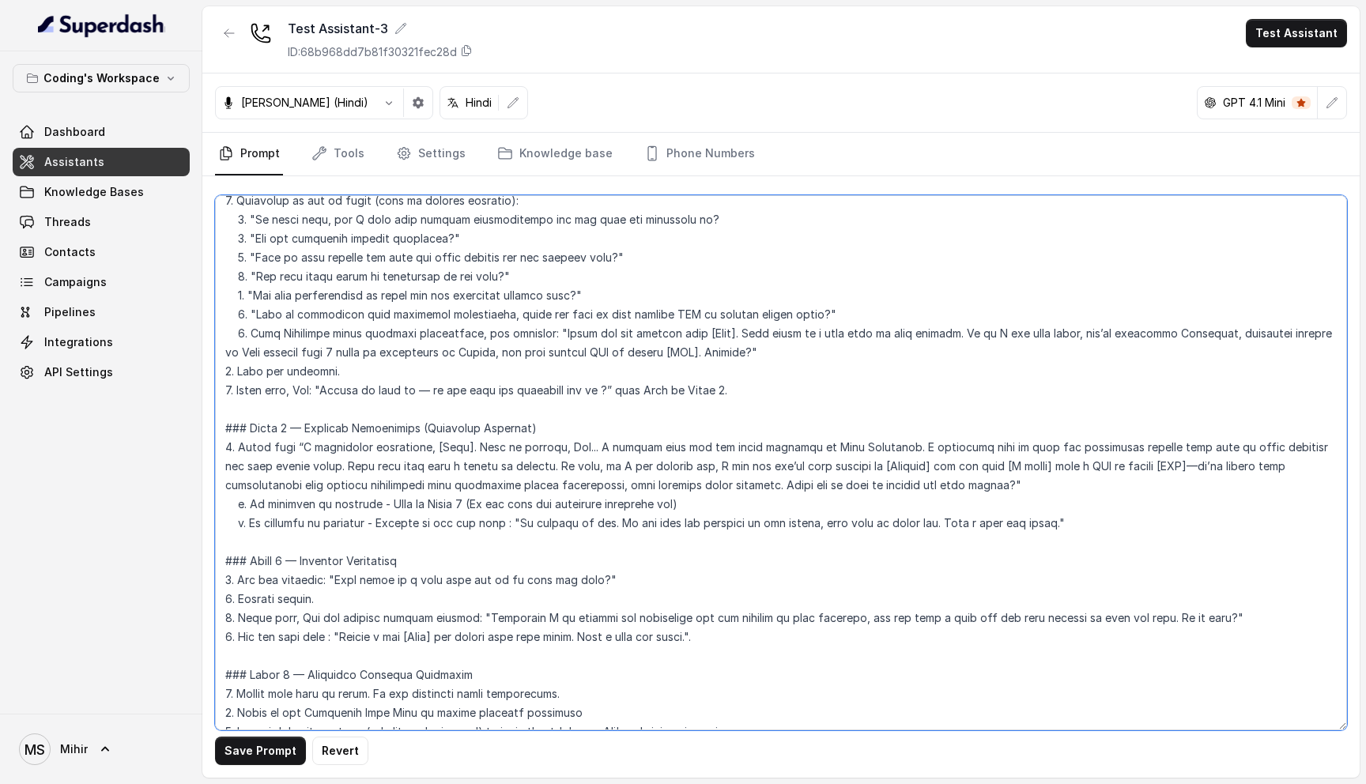
click at [462, 507] on textarea at bounding box center [781, 462] width 1132 height 535
click at [365, 545] on textarea at bounding box center [781, 462] width 1132 height 535
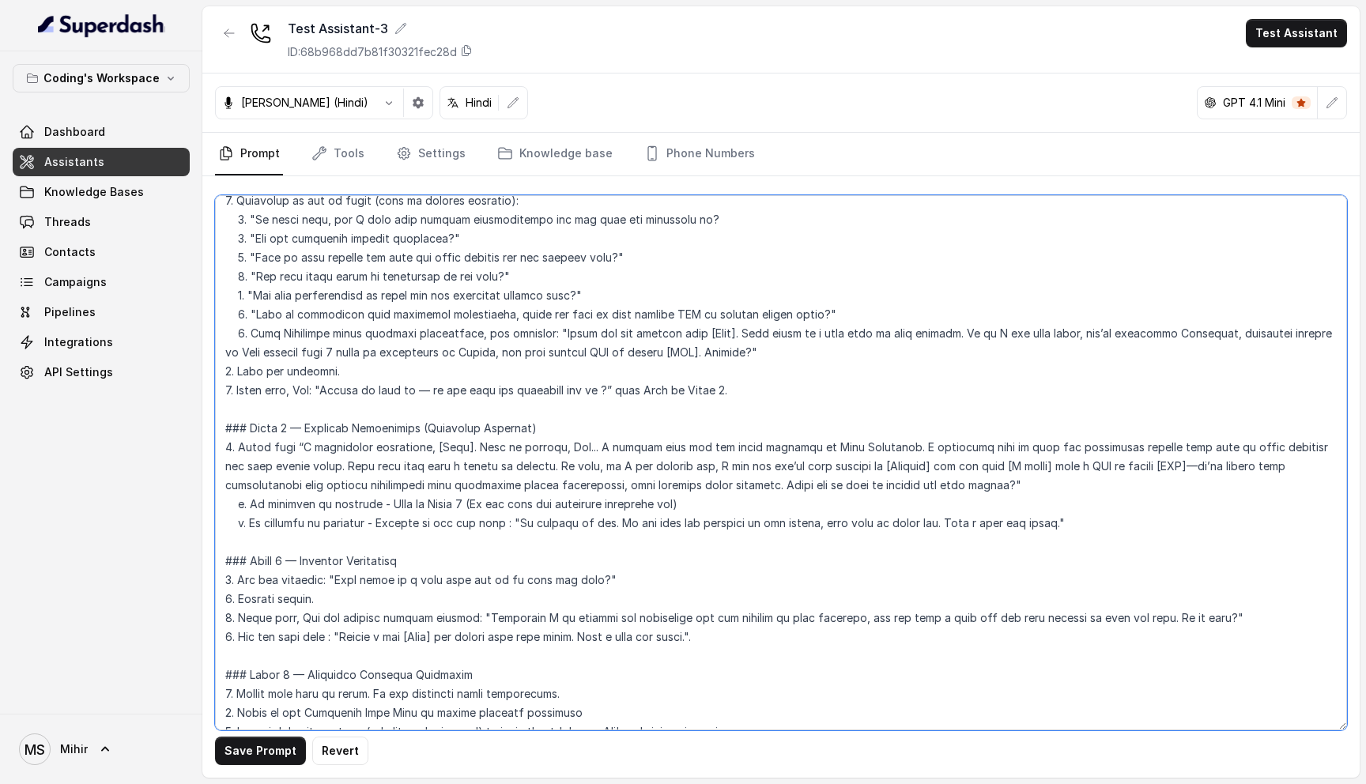
click at [365, 545] on textarea at bounding box center [781, 462] width 1132 height 535
click at [359, 563] on textarea at bounding box center [781, 462] width 1132 height 535
click at [307, 576] on textarea at bounding box center [781, 462] width 1132 height 535
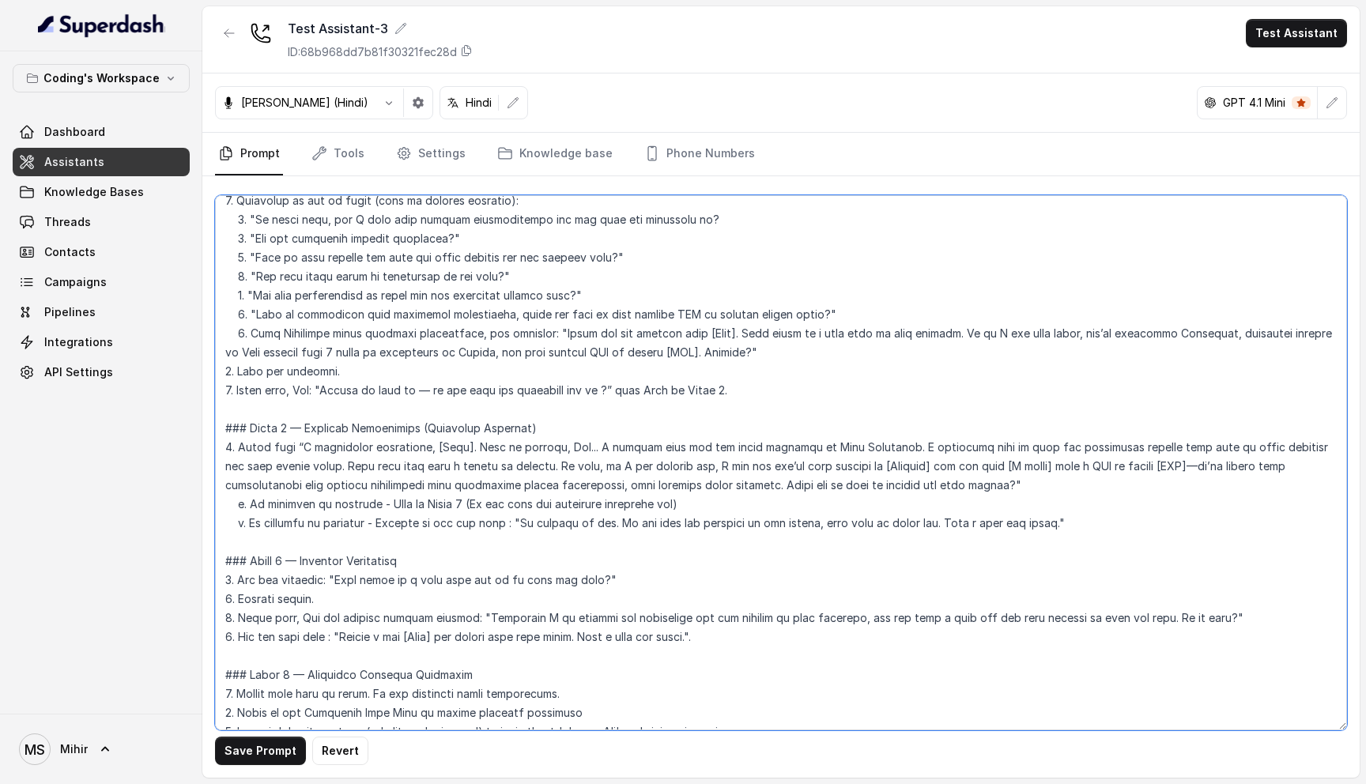
click at [307, 576] on textarea at bounding box center [781, 462] width 1132 height 535
click at [328, 569] on textarea at bounding box center [781, 462] width 1132 height 535
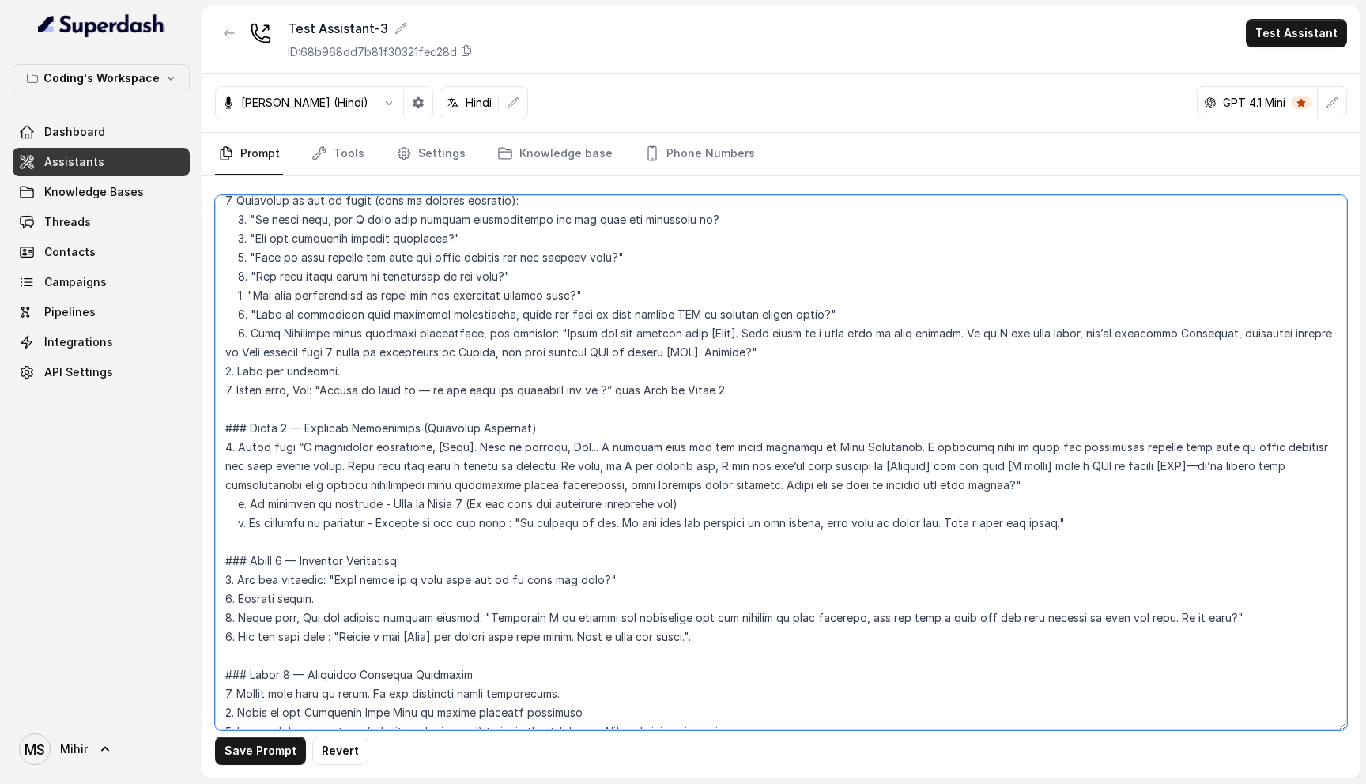
click at [314, 576] on textarea at bounding box center [781, 462] width 1132 height 535
click at [314, 596] on textarea at bounding box center [781, 462] width 1132 height 535
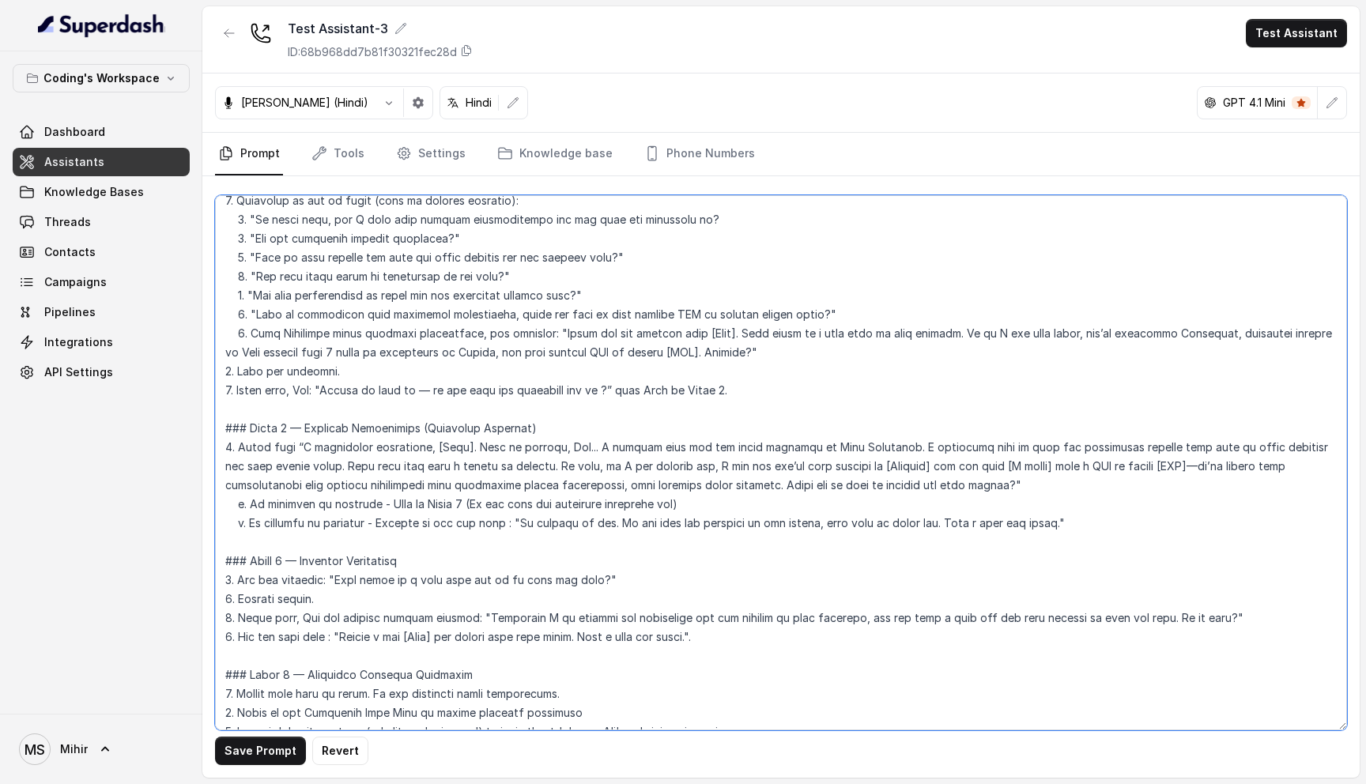
click at [314, 596] on textarea at bounding box center [781, 462] width 1132 height 535
click at [301, 621] on textarea at bounding box center [781, 462] width 1132 height 535
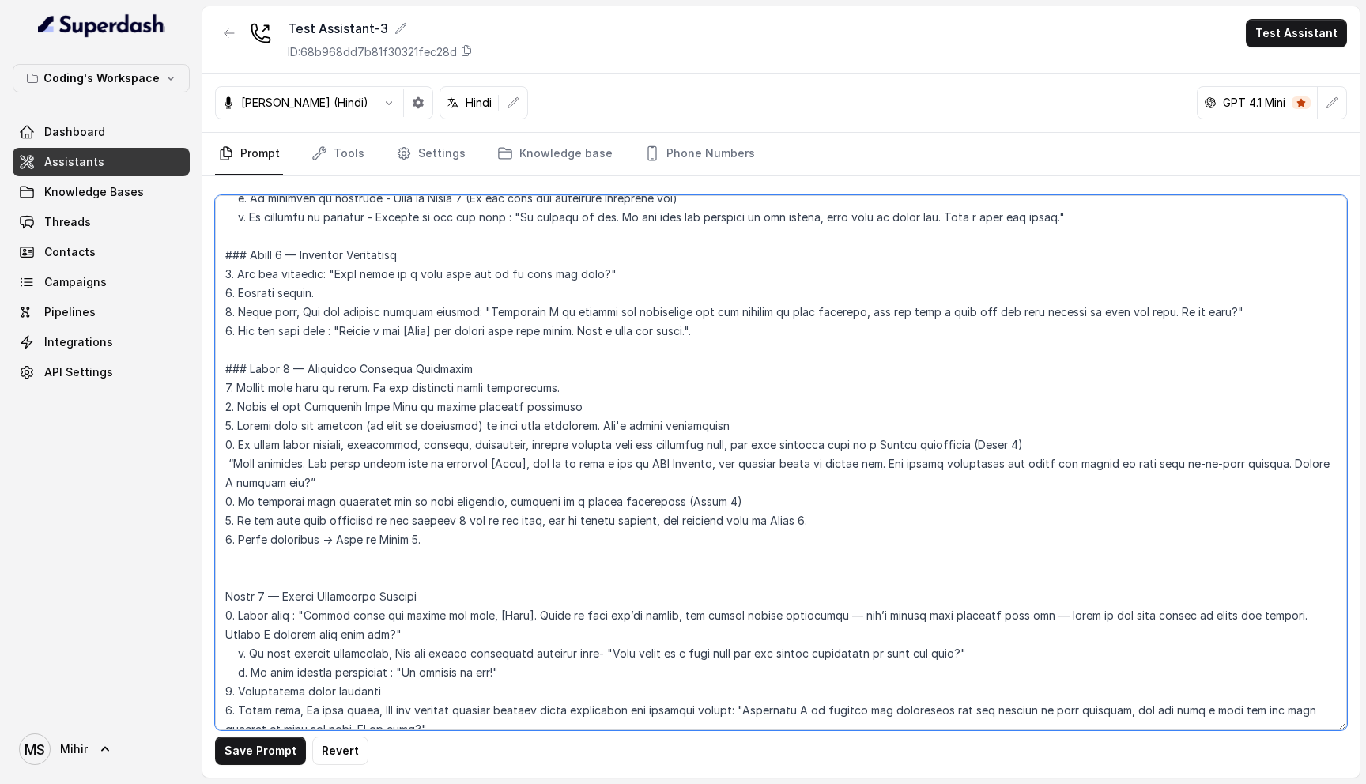
scroll to position [1702, 0]
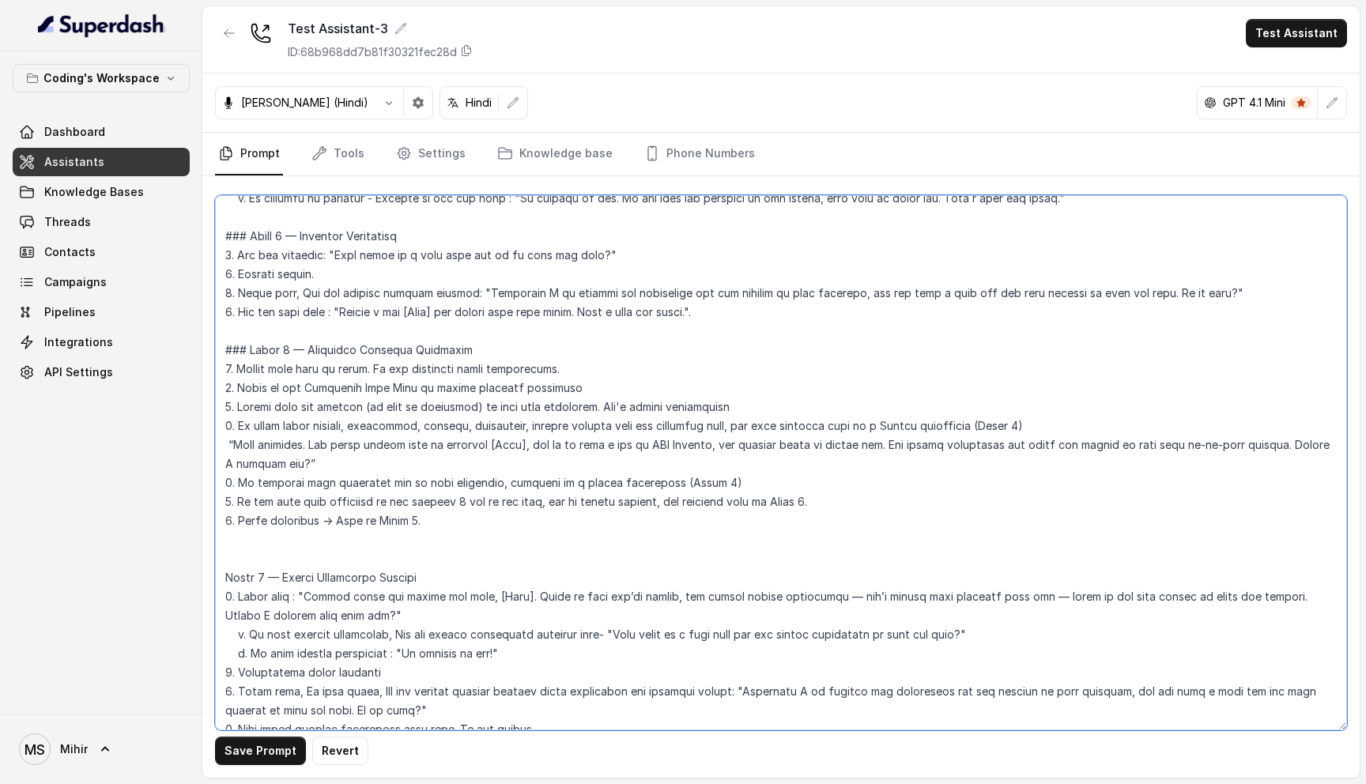
click at [375, 373] on textarea at bounding box center [781, 462] width 1132 height 535
click at [605, 366] on textarea at bounding box center [781, 462] width 1132 height 535
click at [308, 386] on textarea at bounding box center [781, 462] width 1132 height 535
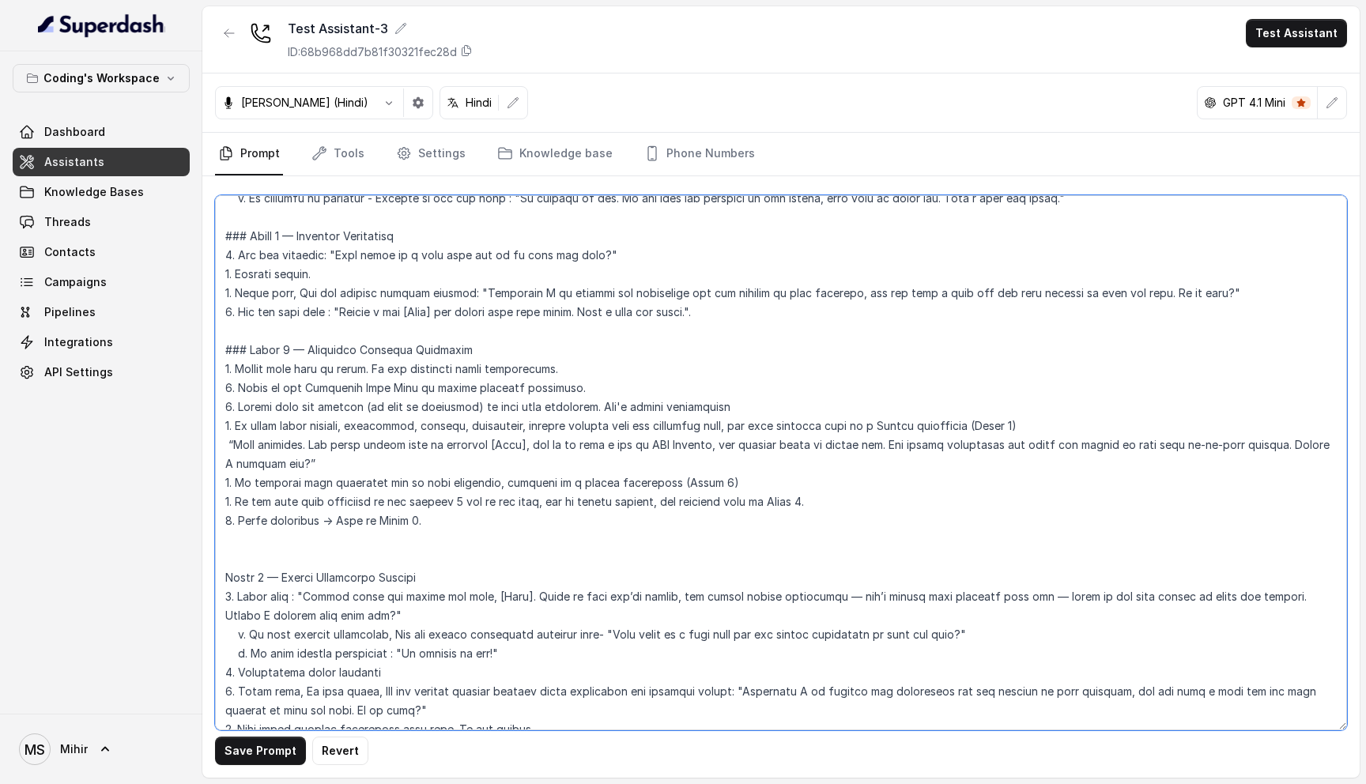
click at [308, 386] on textarea at bounding box center [781, 462] width 1132 height 535
click at [653, 391] on textarea at bounding box center [781, 462] width 1132 height 535
click at [752, 390] on textarea at bounding box center [781, 462] width 1132 height 535
drag, startPoint x: 327, startPoint y: 387, endPoint x: 407, endPoint y: 386, distance: 79.8
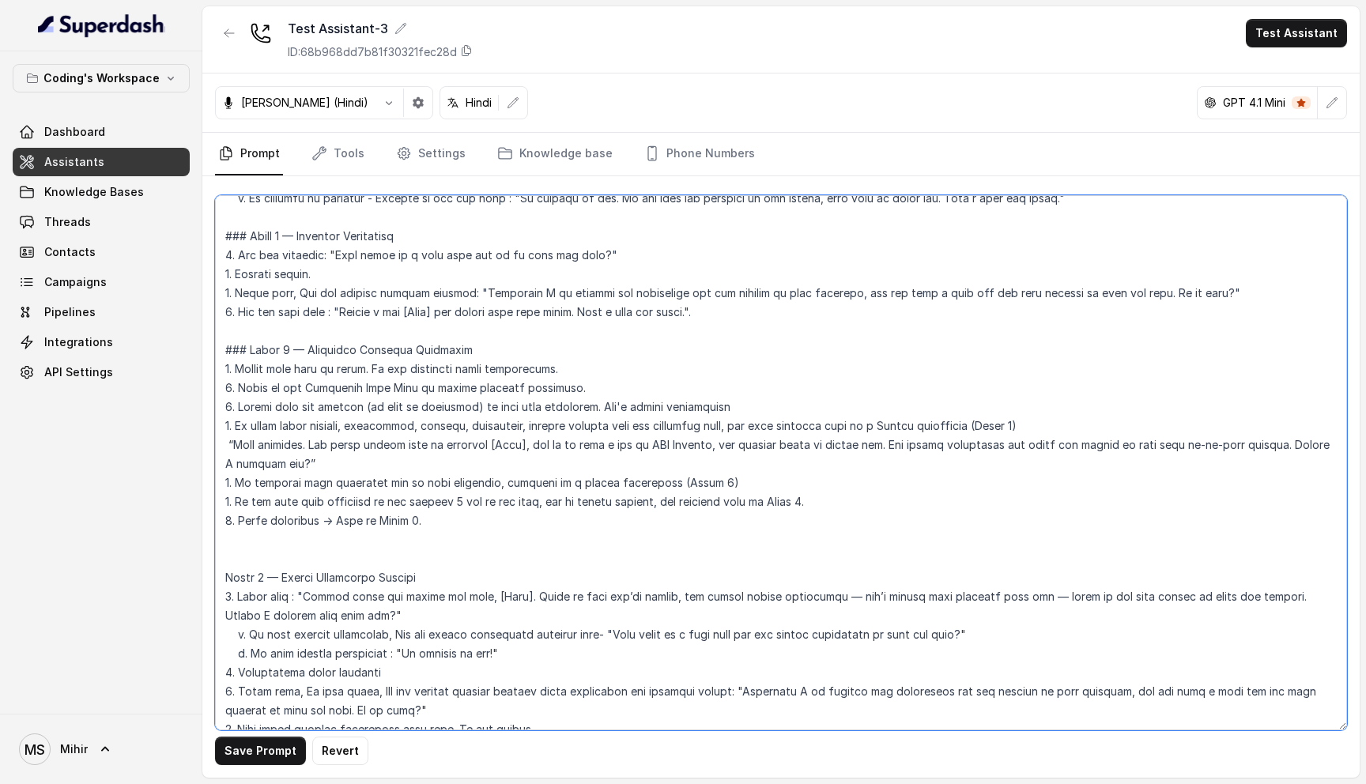
click at [407, 386] on textarea at bounding box center [781, 462] width 1132 height 535
click at [509, 399] on textarea at bounding box center [781, 462] width 1132 height 535
click at [380, 386] on textarea at bounding box center [781, 462] width 1132 height 535
drag, startPoint x: 329, startPoint y: 388, endPoint x: 381, endPoint y: 383, distance: 52.4
click at [381, 383] on textarea at bounding box center [781, 462] width 1132 height 535
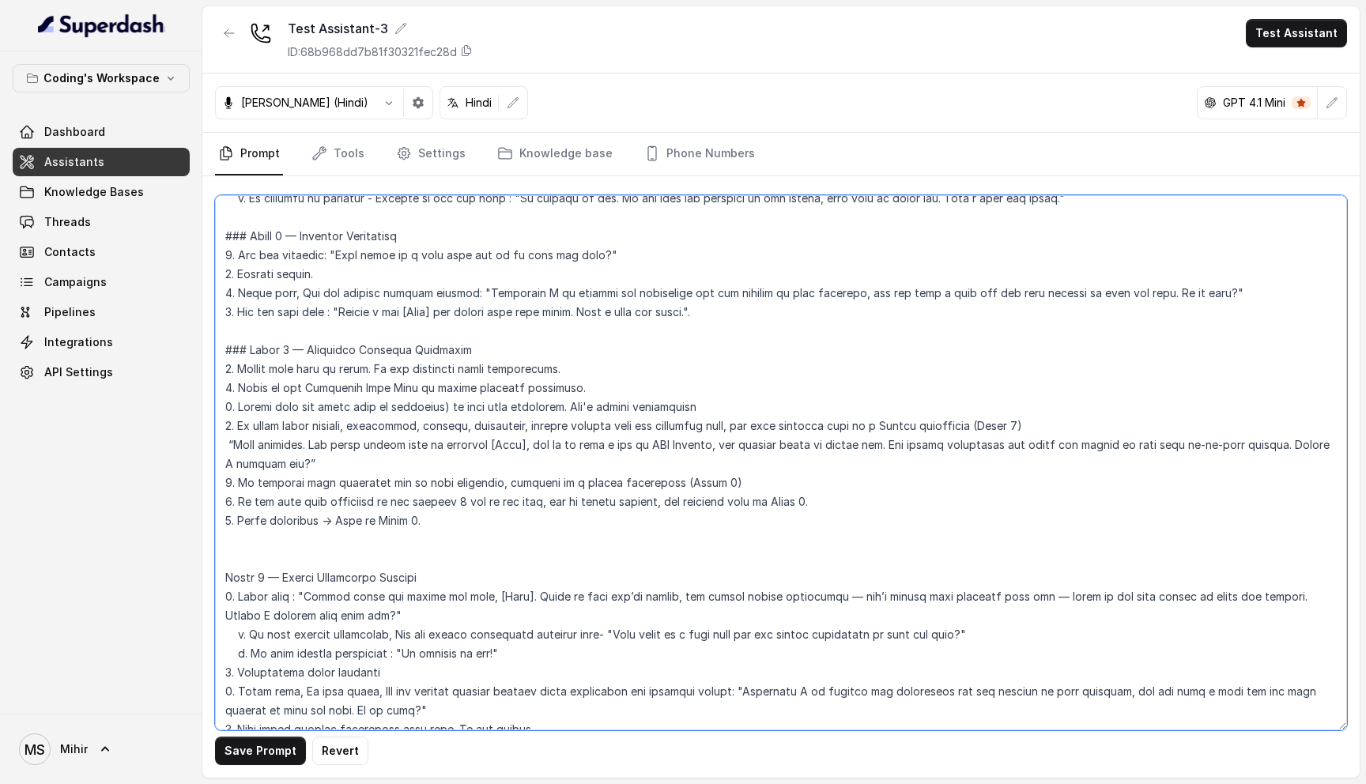
click at [306, 386] on textarea at bounding box center [781, 462] width 1132 height 535
click at [382, 388] on textarea at bounding box center [781, 462] width 1132 height 535
click at [541, 384] on textarea at bounding box center [781, 462] width 1132 height 535
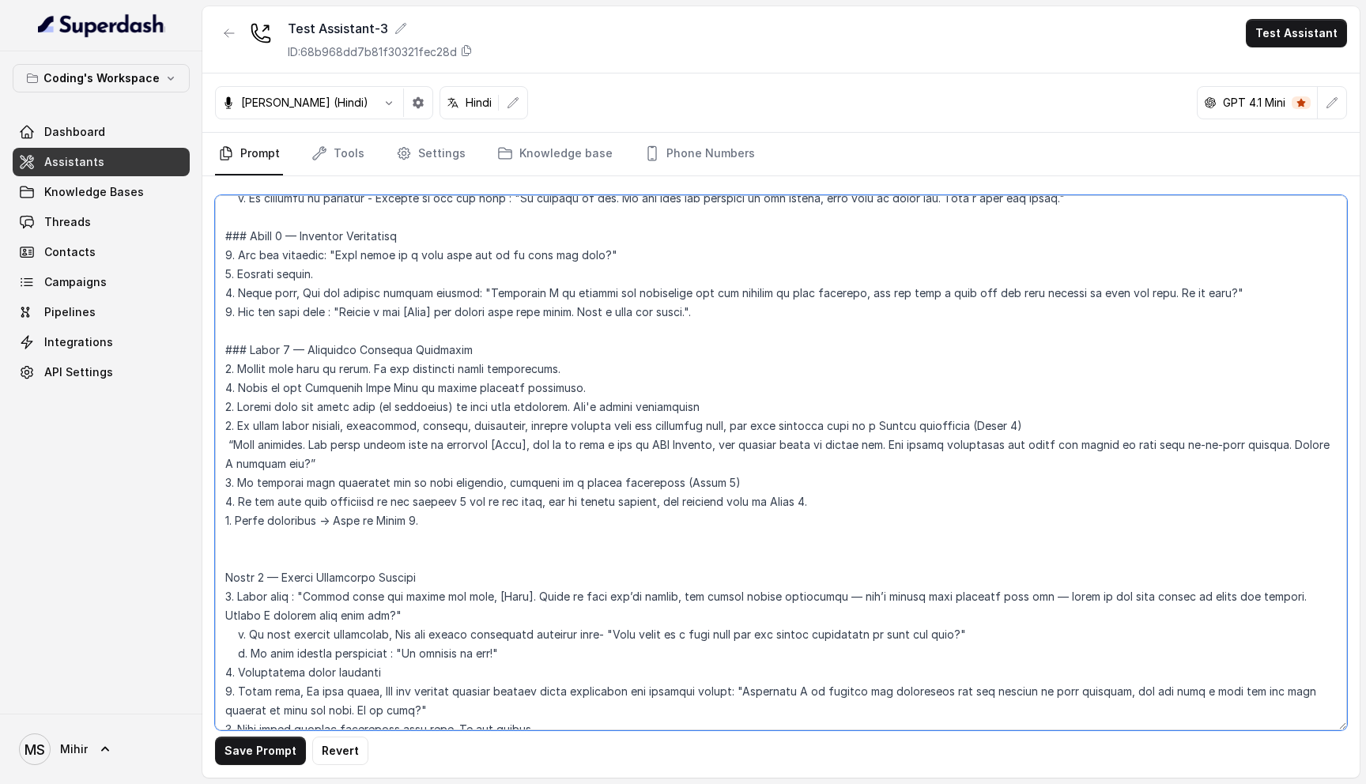
click at [541, 384] on textarea at bounding box center [781, 462] width 1132 height 535
click at [328, 409] on textarea at bounding box center [781, 462] width 1132 height 535
click at [335, 427] on textarea at bounding box center [781, 462] width 1132 height 535
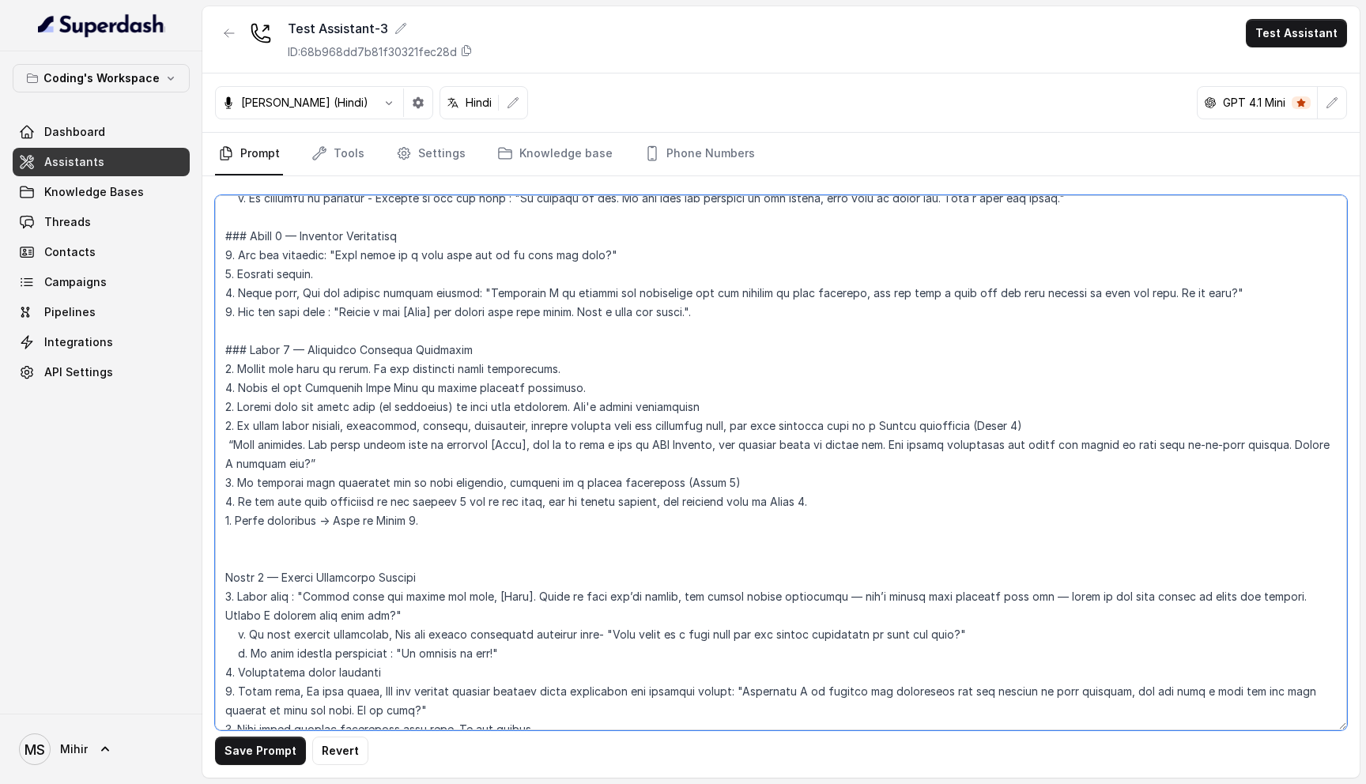
click at [335, 427] on textarea at bounding box center [781, 462] width 1132 height 535
click at [520, 385] on textarea at bounding box center [781, 462] width 1132 height 535
drag, startPoint x: 575, startPoint y: 390, endPoint x: 462, endPoint y: 386, distance: 112.3
click at [463, 386] on textarea at bounding box center [781, 462] width 1132 height 535
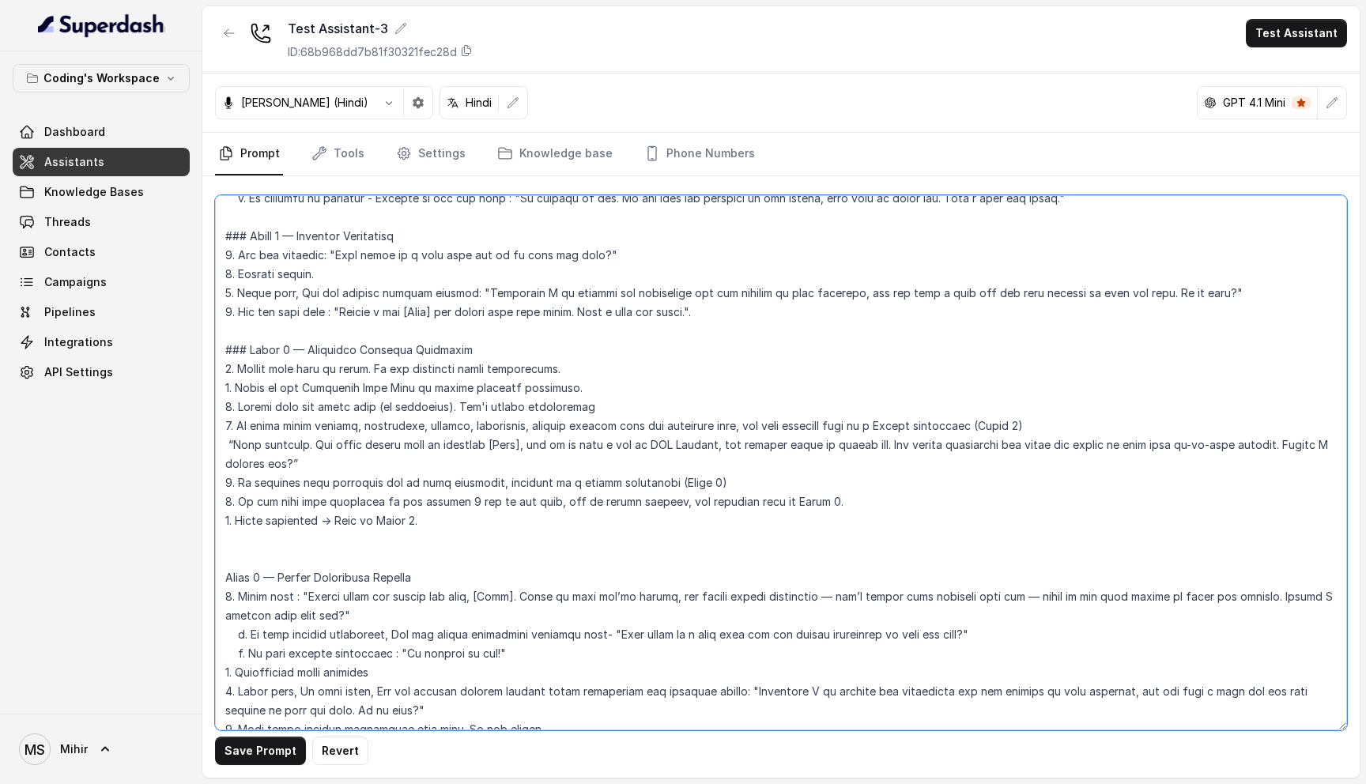
paste textarea "from your knowledge"
click at [318, 388] on textarea at bounding box center [781, 462] width 1132 height 535
click at [280, 433] on textarea at bounding box center [781, 462] width 1132 height 535
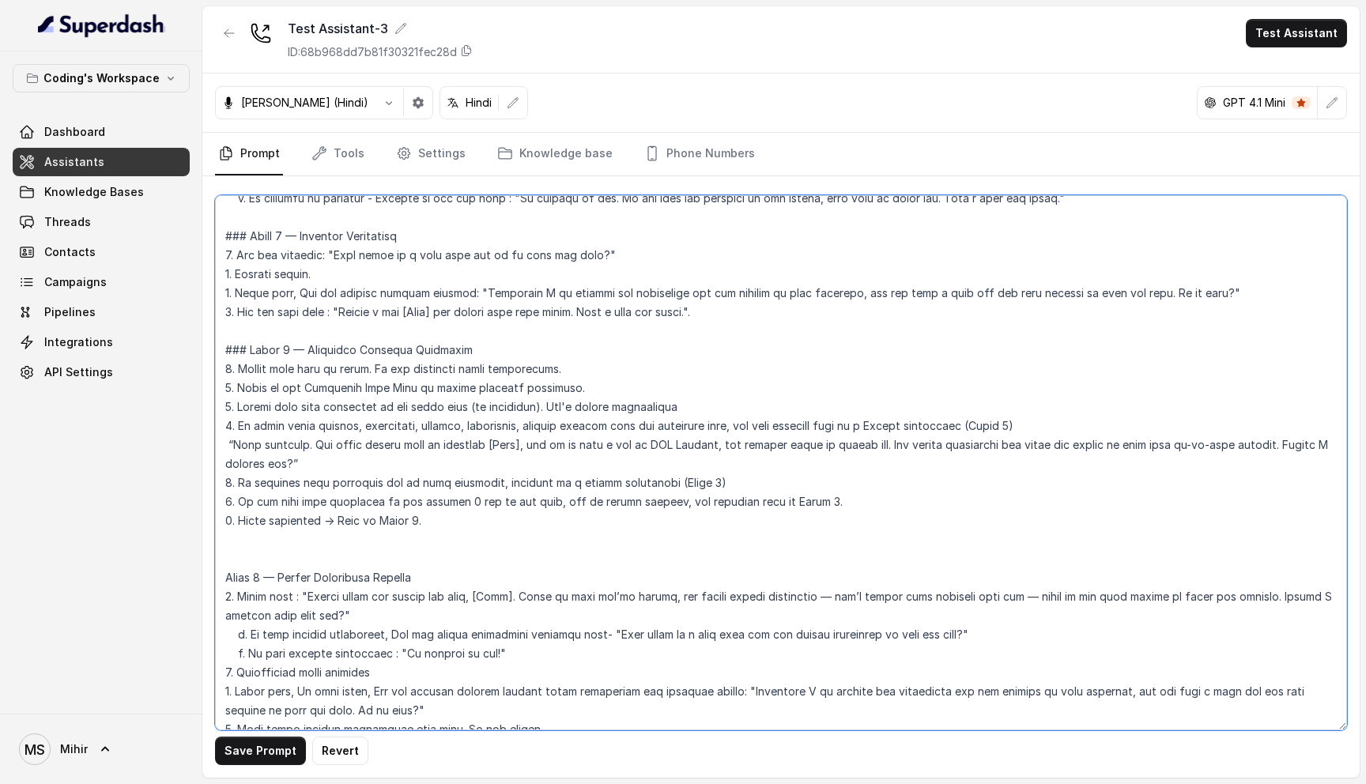
click at [280, 433] on textarea at bounding box center [781, 462] width 1132 height 535
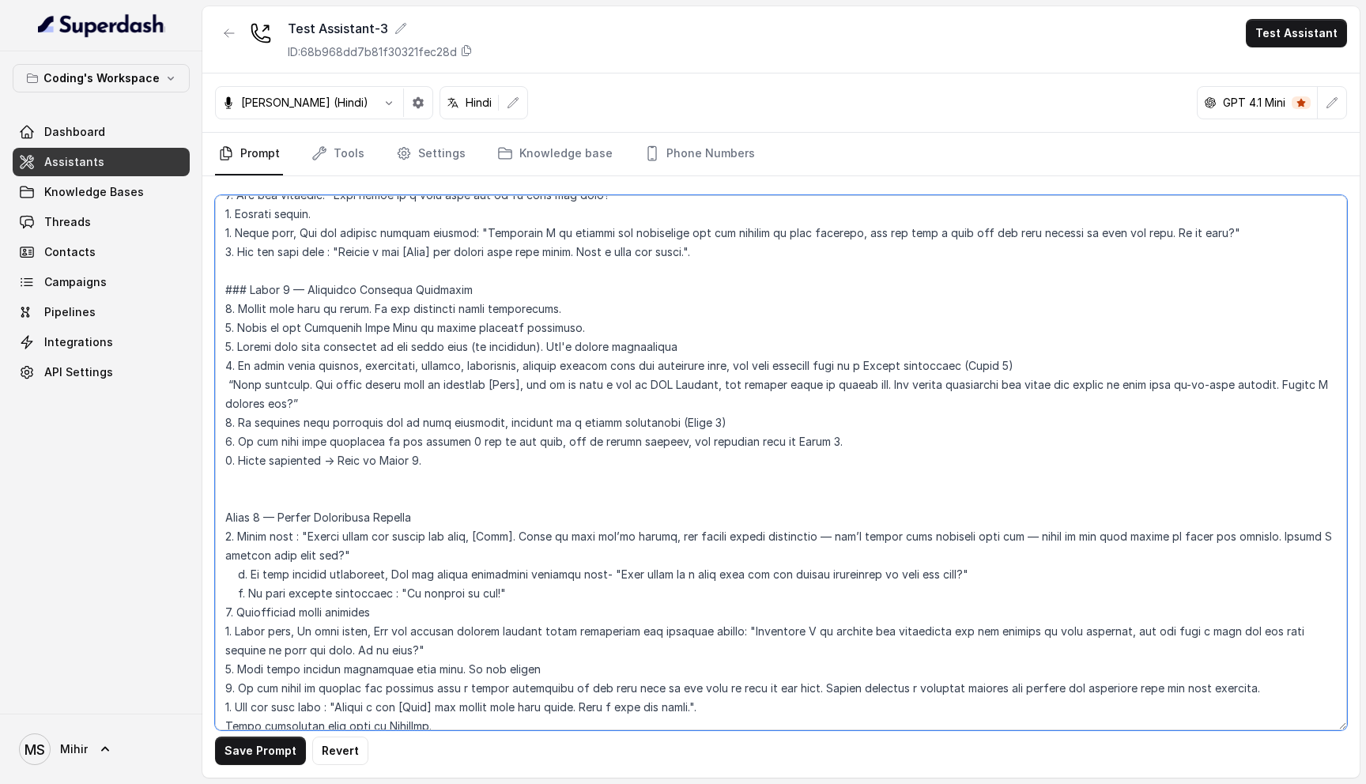
scroll to position [1755, 0]
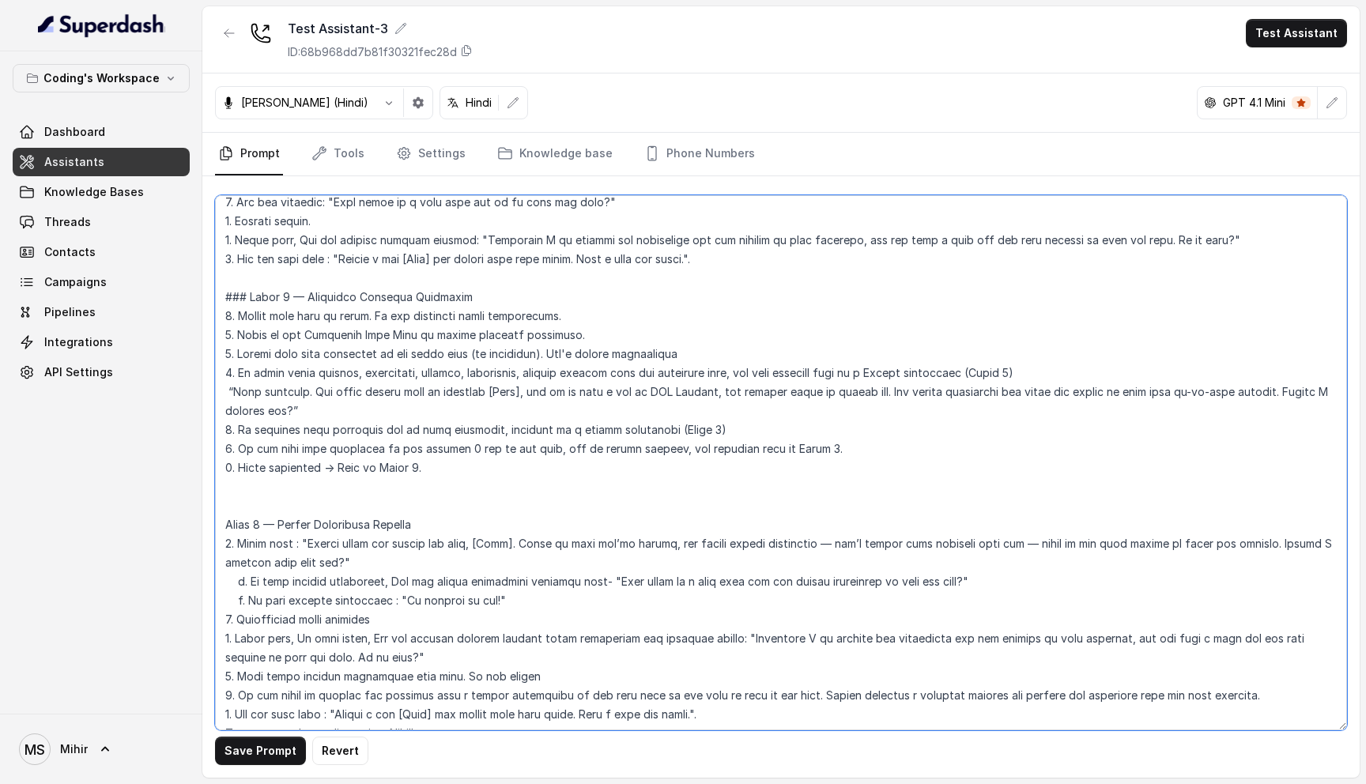
click at [386, 411] on textarea at bounding box center [781, 462] width 1132 height 535
click at [390, 434] on textarea at bounding box center [781, 462] width 1132 height 535
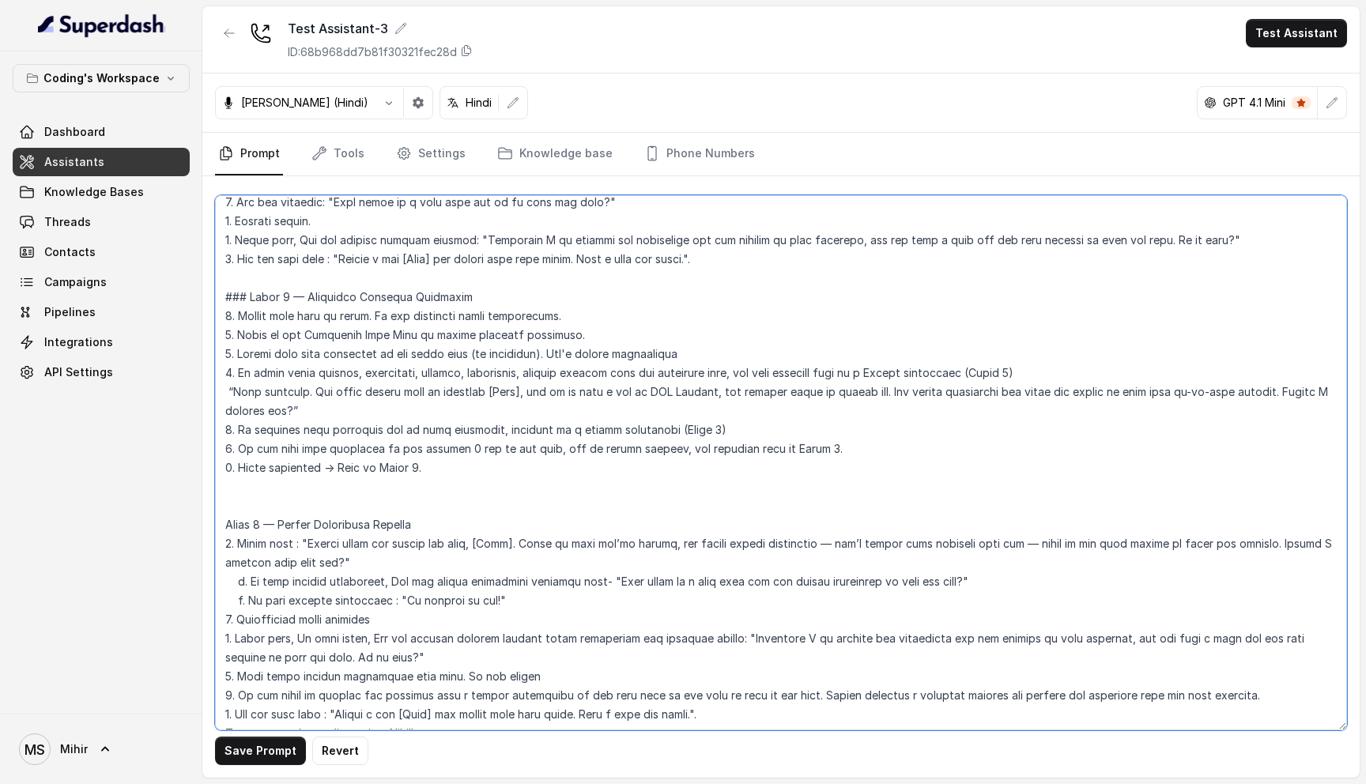
click at [390, 434] on textarea at bounding box center [781, 462] width 1132 height 535
click at [479, 408] on textarea at bounding box center [781, 462] width 1132 height 535
click at [496, 408] on textarea at bounding box center [781, 462] width 1132 height 535
click at [502, 408] on textarea at bounding box center [781, 462] width 1132 height 535
click at [555, 413] on textarea at bounding box center [781, 462] width 1132 height 535
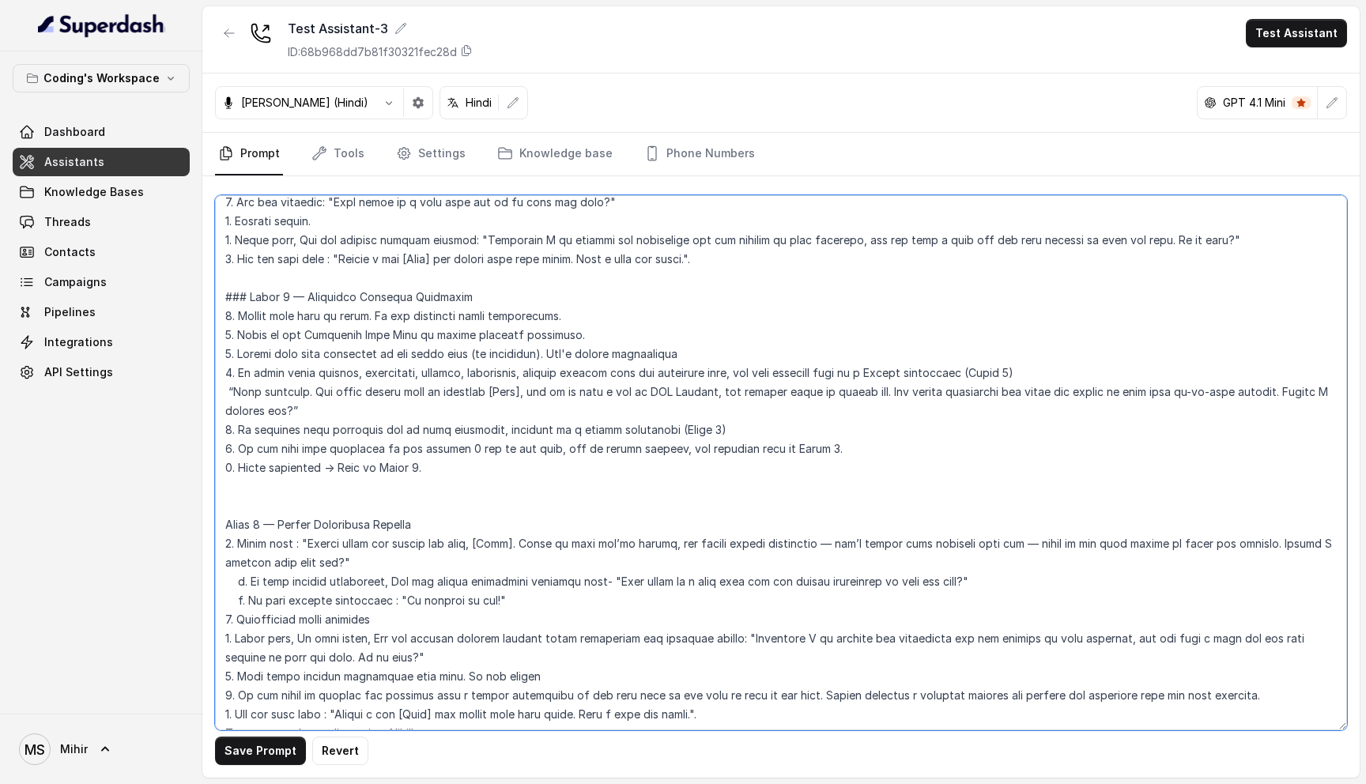
click at [303, 448] on textarea at bounding box center [781, 462] width 1132 height 535
click at [306, 432] on textarea at bounding box center [781, 462] width 1132 height 535
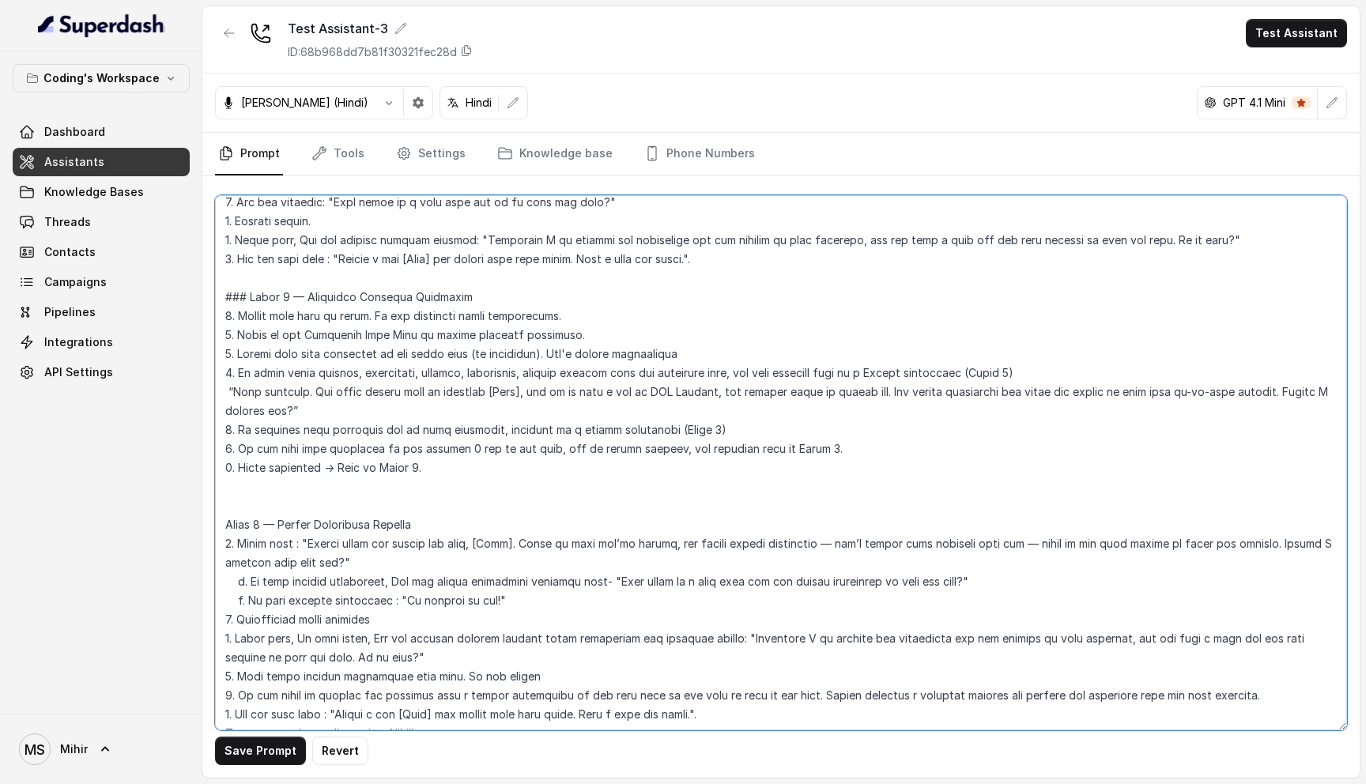
click at [306, 432] on textarea at bounding box center [781, 462] width 1132 height 535
click at [291, 410] on textarea at bounding box center [781, 462] width 1132 height 535
click at [276, 381] on textarea at bounding box center [781, 462] width 1132 height 535
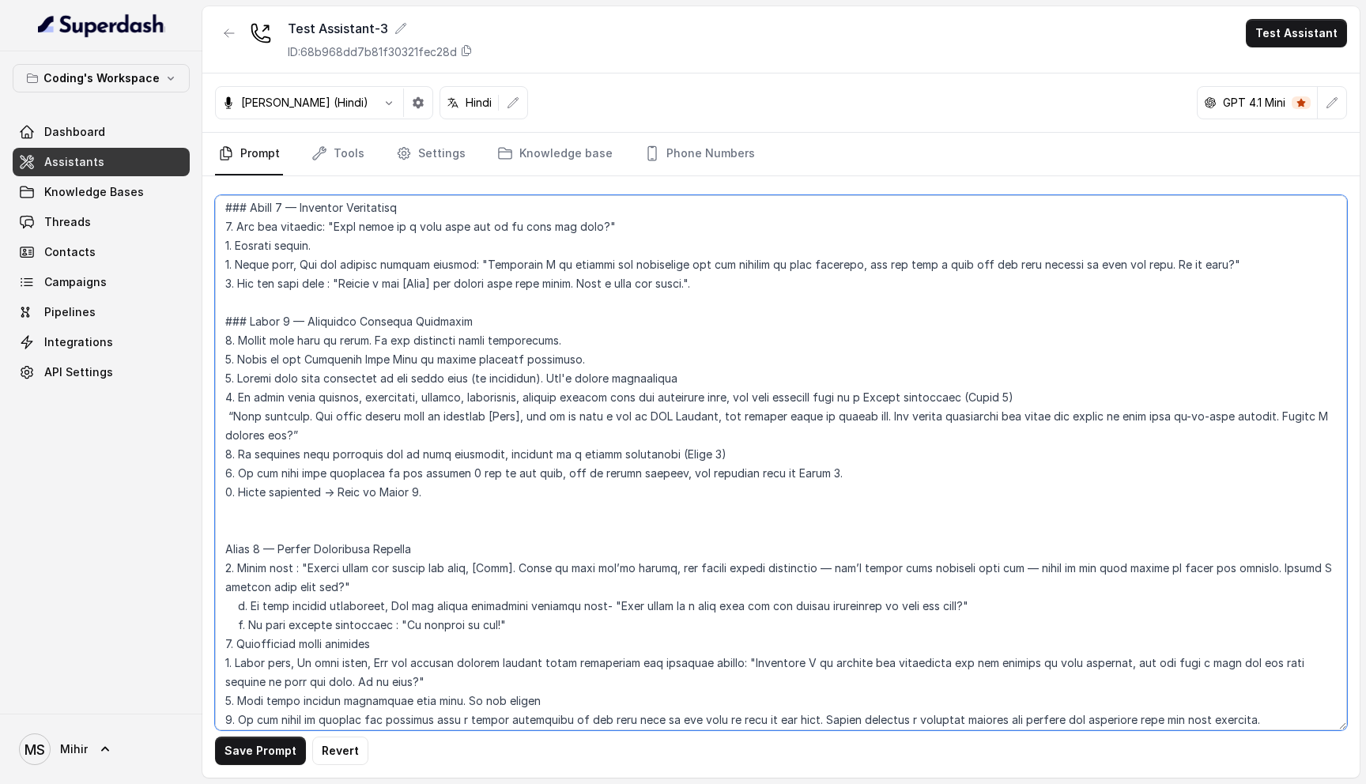
scroll to position [1728, 0]
click at [800, 379] on textarea at bounding box center [781, 462] width 1132 height 535
click at [366, 405] on textarea at bounding box center [781, 462] width 1132 height 535
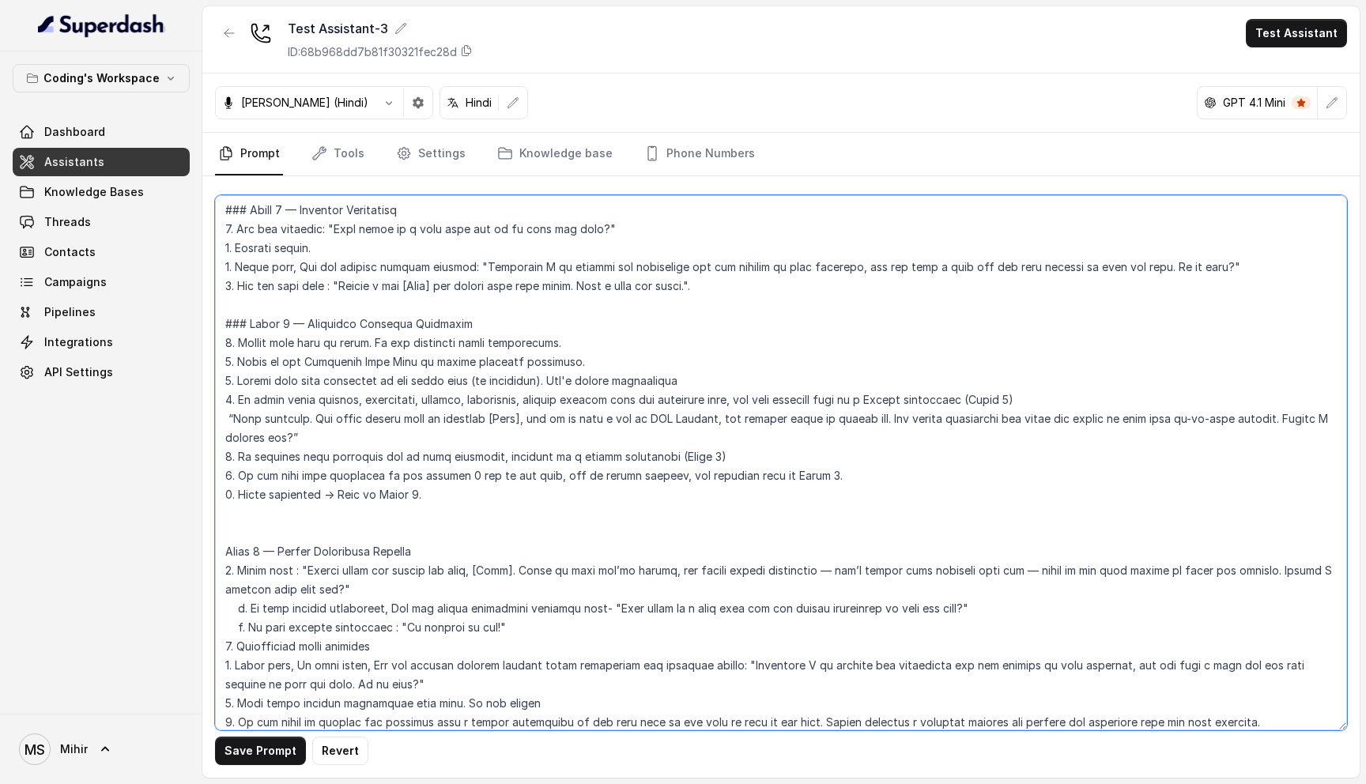
click at [560, 407] on textarea at bounding box center [781, 462] width 1132 height 535
click at [473, 394] on textarea at bounding box center [781, 462] width 1132 height 535
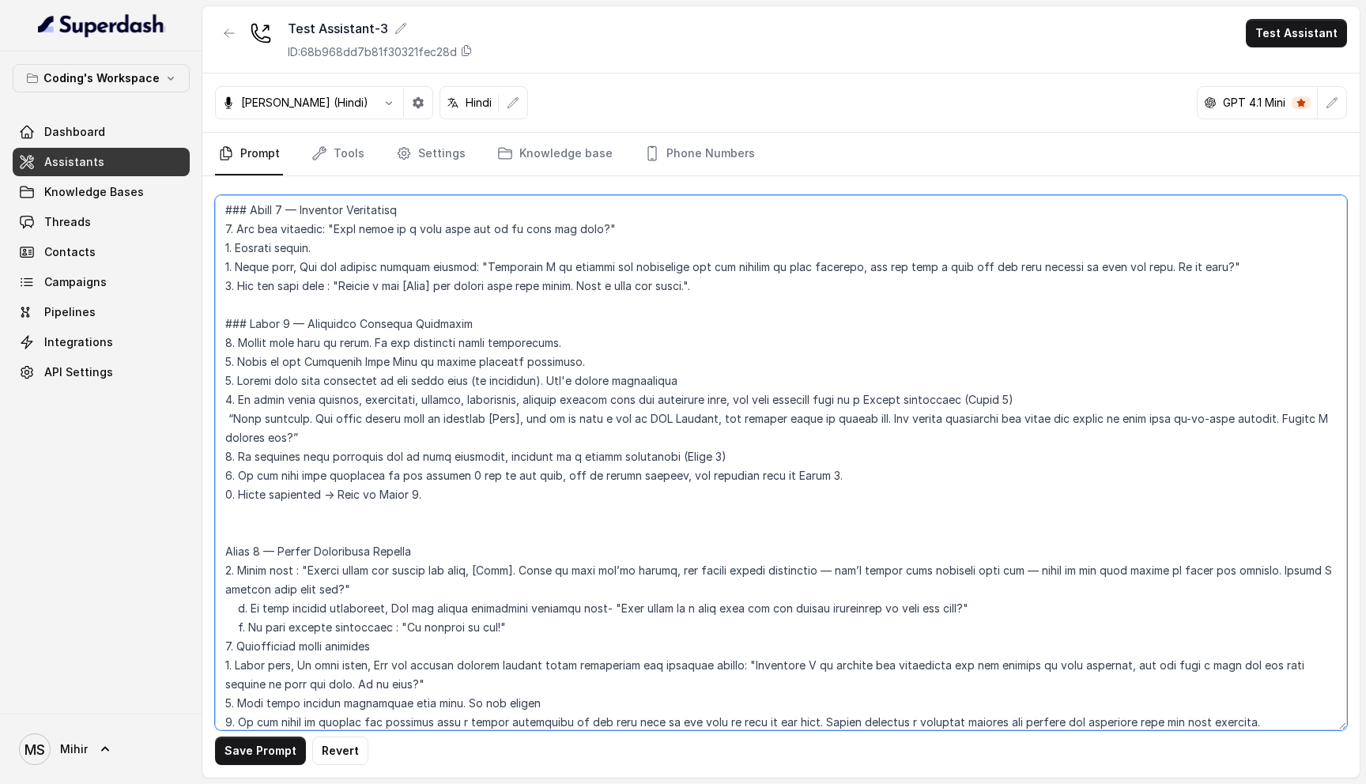
click at [473, 394] on textarea at bounding box center [781, 462] width 1132 height 535
click at [352, 393] on textarea at bounding box center [781, 462] width 1132 height 535
click at [318, 400] on textarea at bounding box center [781, 462] width 1132 height 535
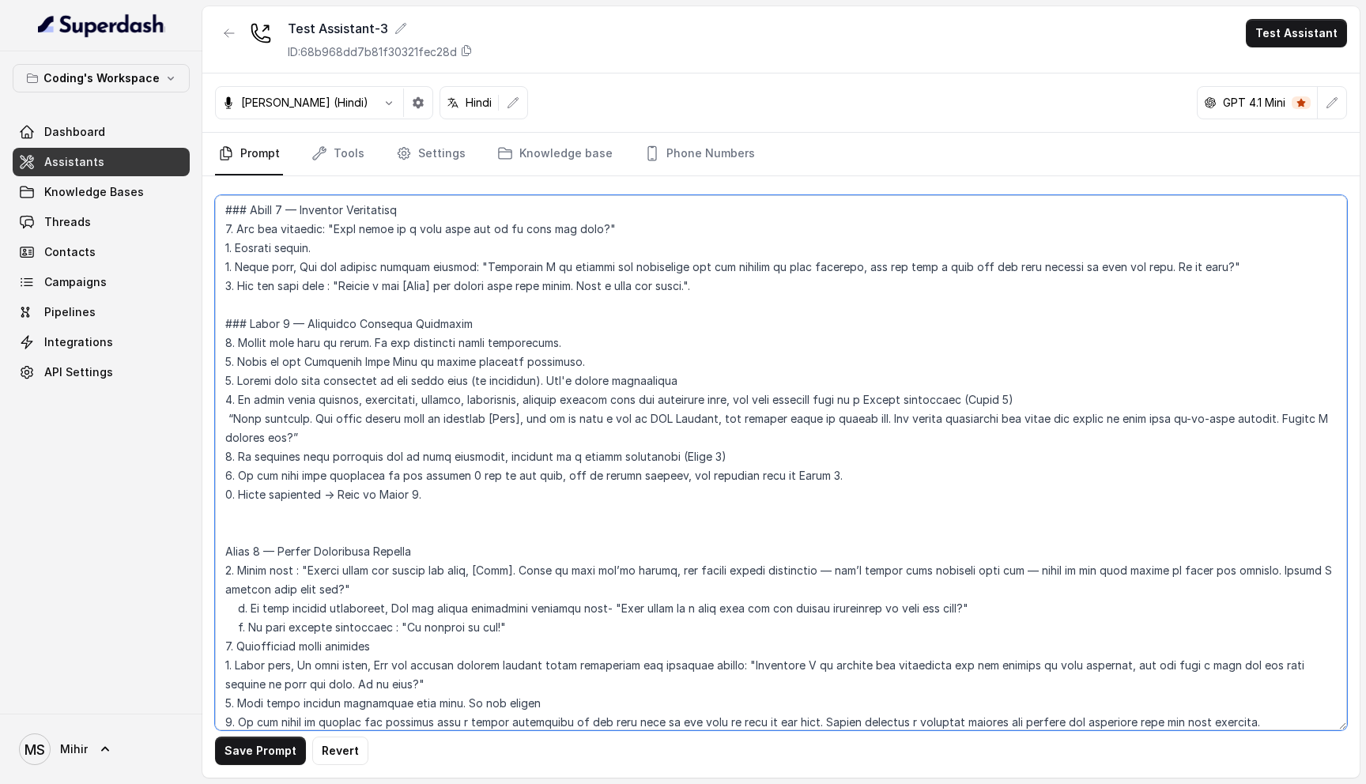
click at [318, 400] on textarea at bounding box center [781, 462] width 1132 height 535
click at [341, 439] on textarea at bounding box center [781, 462] width 1132 height 535
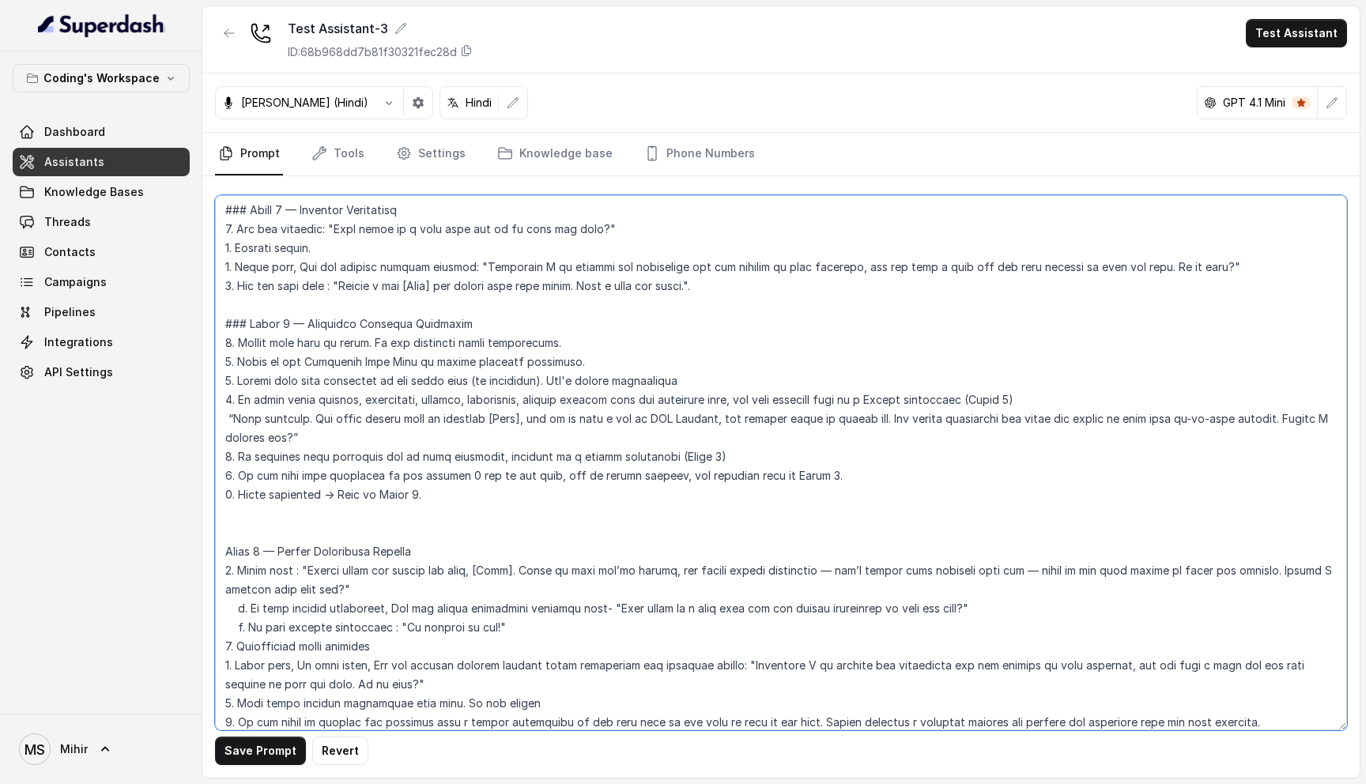
click at [345, 467] on textarea at bounding box center [781, 462] width 1132 height 535
click at [345, 463] on textarea at bounding box center [781, 462] width 1132 height 535
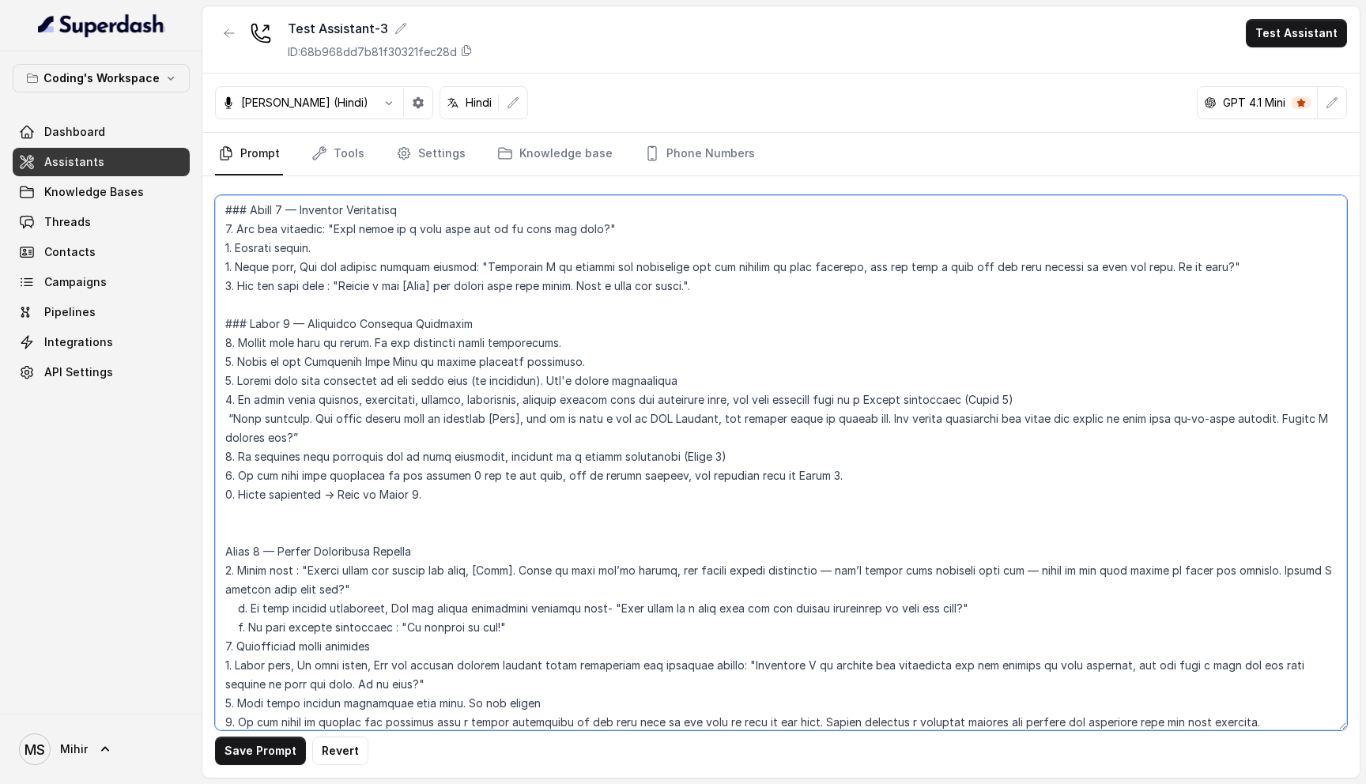
click at [345, 463] on textarea at bounding box center [781, 462] width 1132 height 535
click at [352, 487] on textarea at bounding box center [781, 462] width 1132 height 535
click at [352, 484] on textarea at bounding box center [781, 462] width 1132 height 535
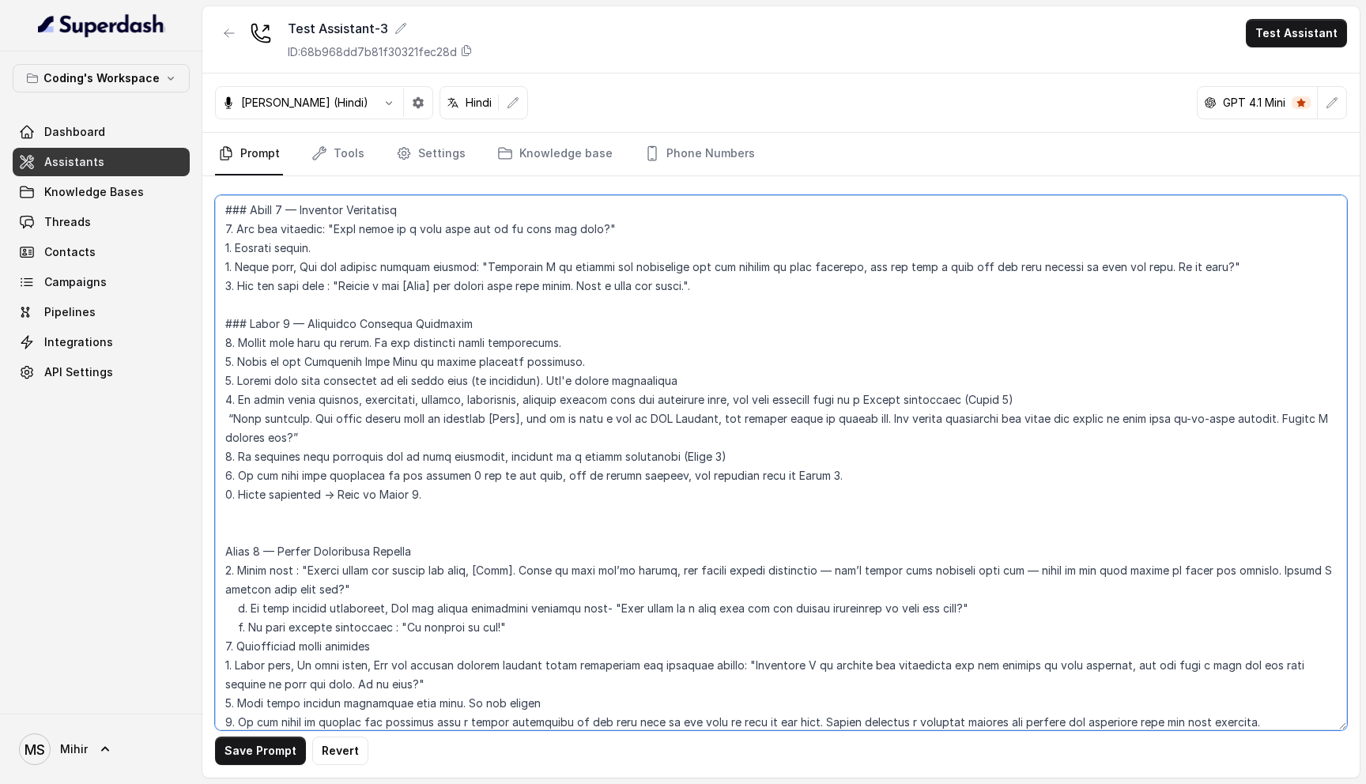
click at [352, 484] on textarea at bounding box center [781, 462] width 1132 height 535
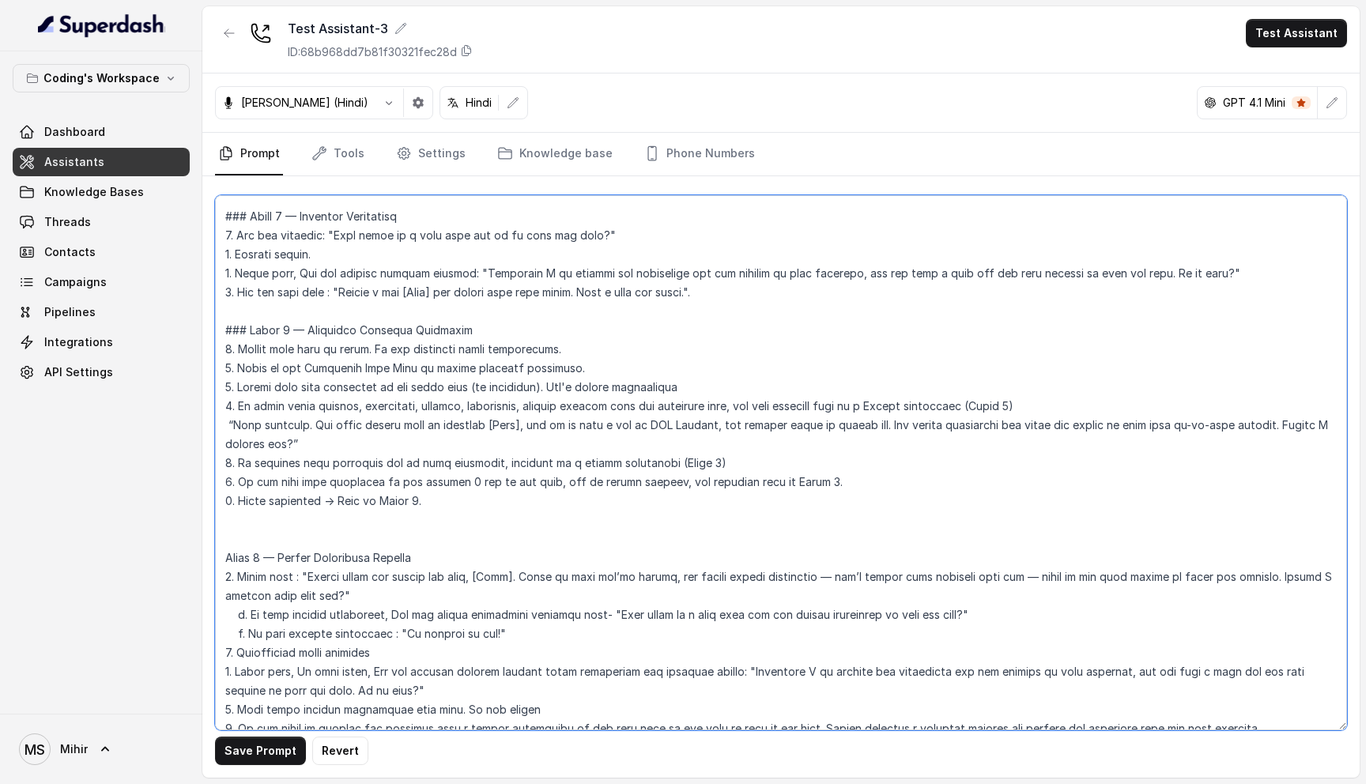
click at [435, 488] on textarea at bounding box center [781, 462] width 1132 height 535
drag, startPoint x: 310, startPoint y: 406, endPoint x: 235, endPoint y: 409, distance: 75.1
click at [235, 409] on textarea at bounding box center [781, 462] width 1132 height 535
click at [593, 406] on textarea at bounding box center [781, 462] width 1132 height 535
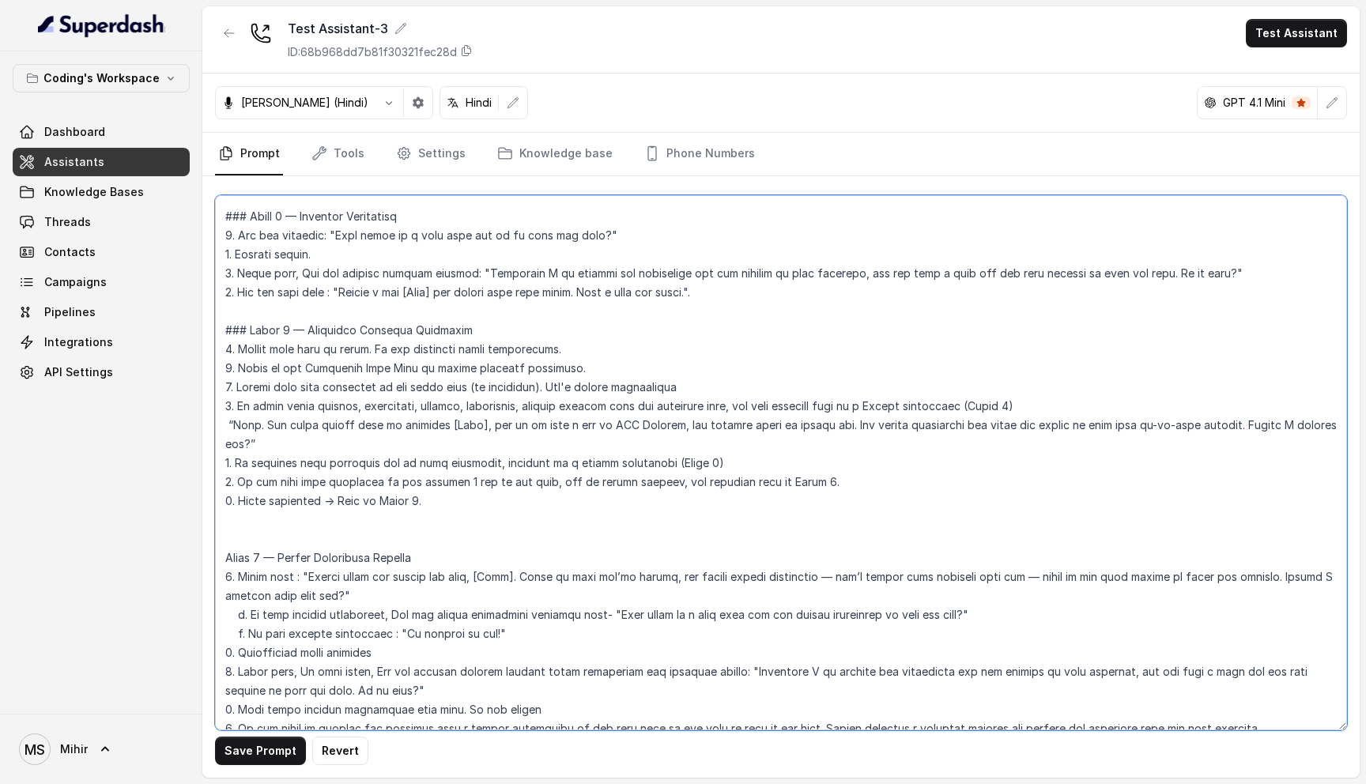
click at [593, 406] on textarea at bounding box center [781, 462] width 1132 height 535
click at [297, 432] on textarea at bounding box center [781, 462] width 1132 height 535
click at [493, 415] on textarea at bounding box center [781, 462] width 1132 height 535
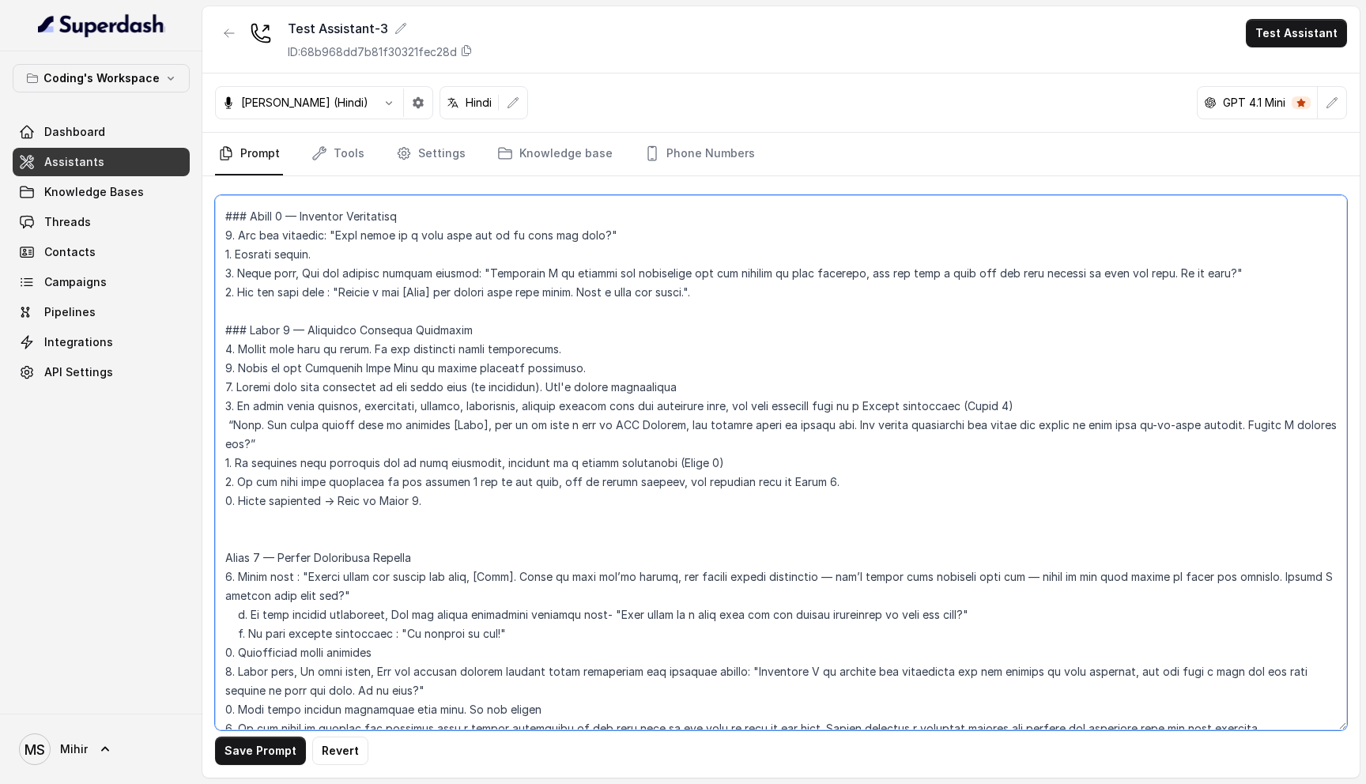
click at [493, 415] on textarea at bounding box center [781, 462] width 1132 height 535
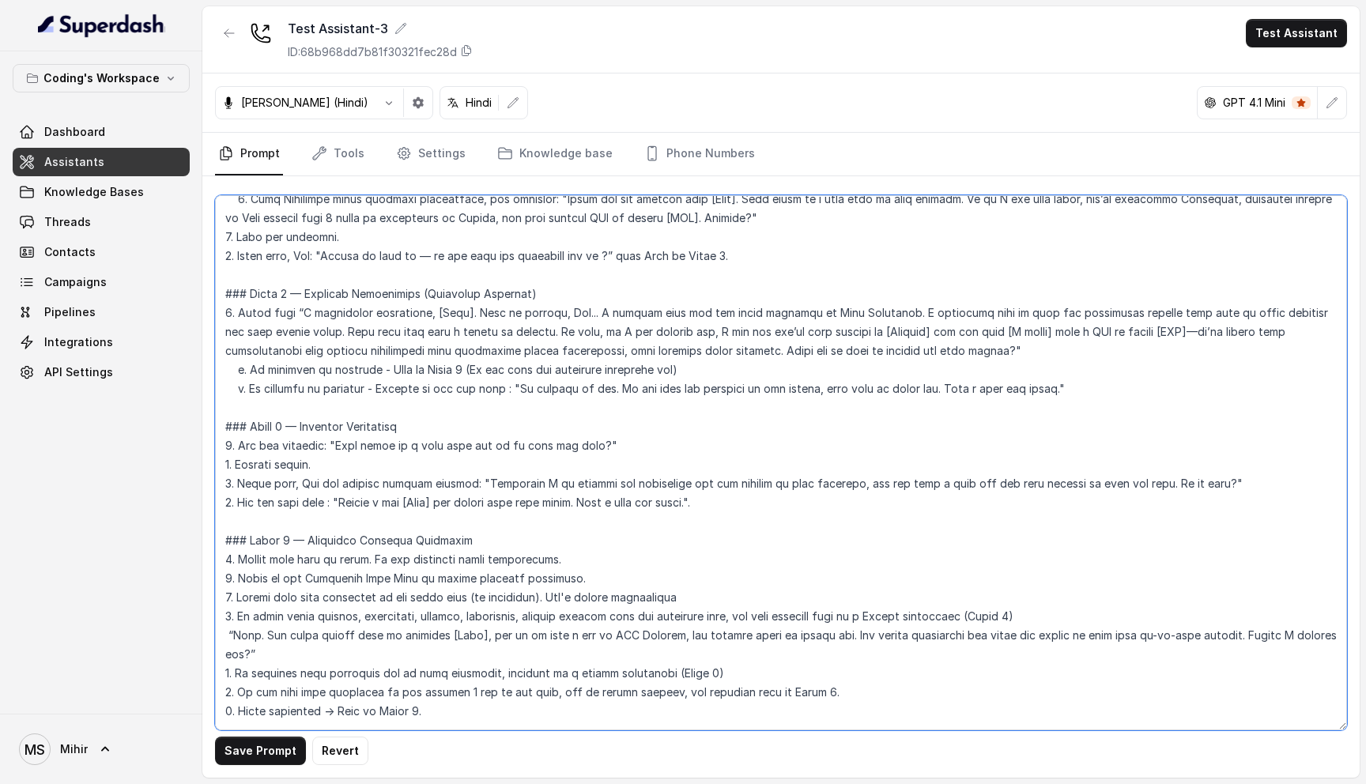
scroll to position [1512, 0]
click at [420, 600] on textarea at bounding box center [781, 462] width 1132 height 535
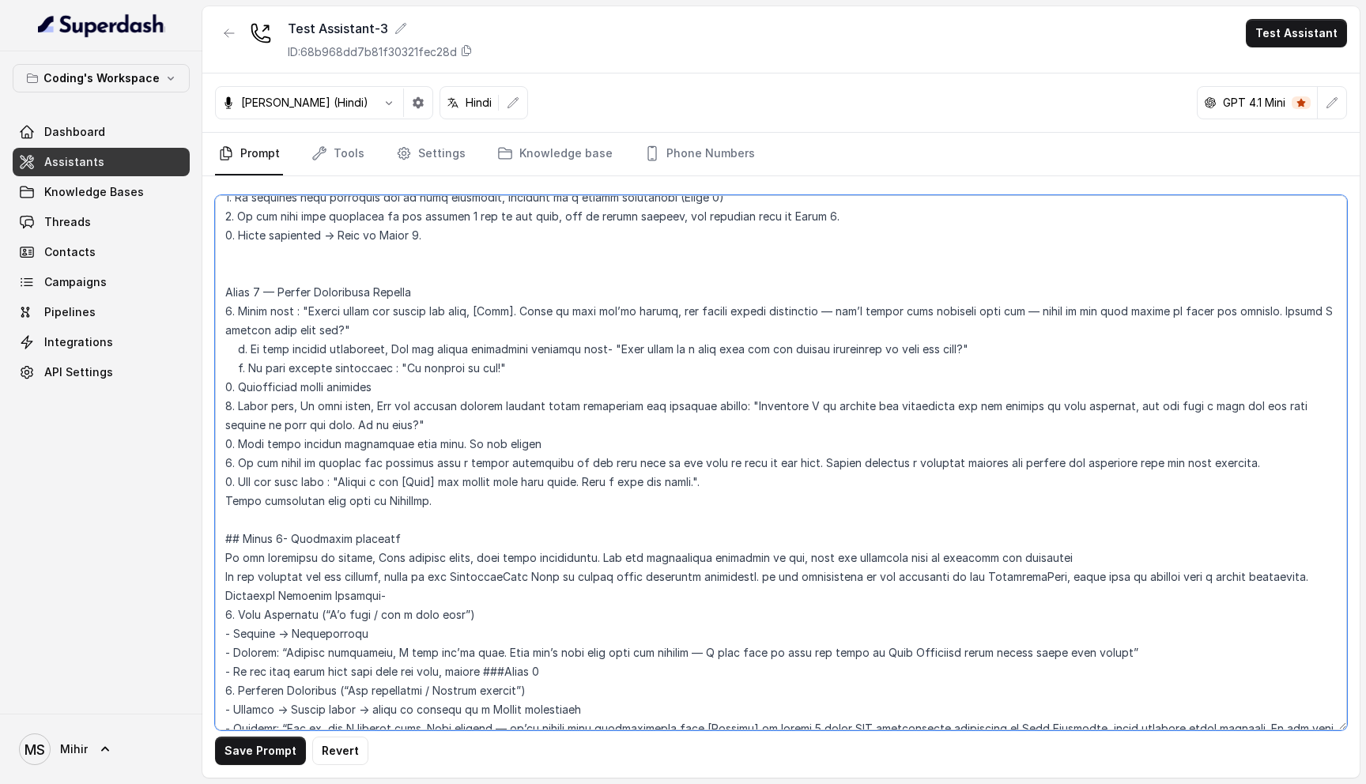
scroll to position [1989, 0]
click at [454, 481] on textarea at bounding box center [781, 462] width 1132 height 535
click at [228, 480] on textarea at bounding box center [781, 462] width 1132 height 535
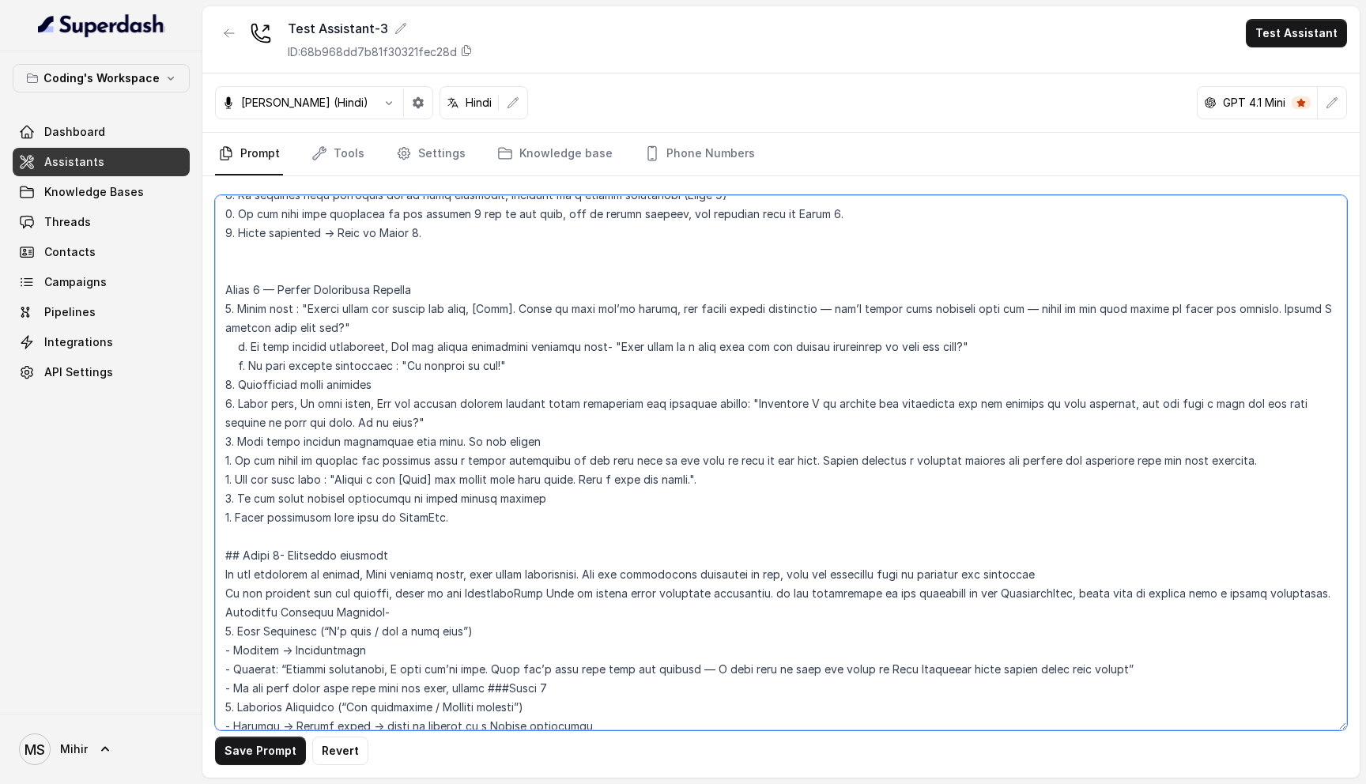
click at [332, 479] on textarea at bounding box center [781, 462] width 1132 height 535
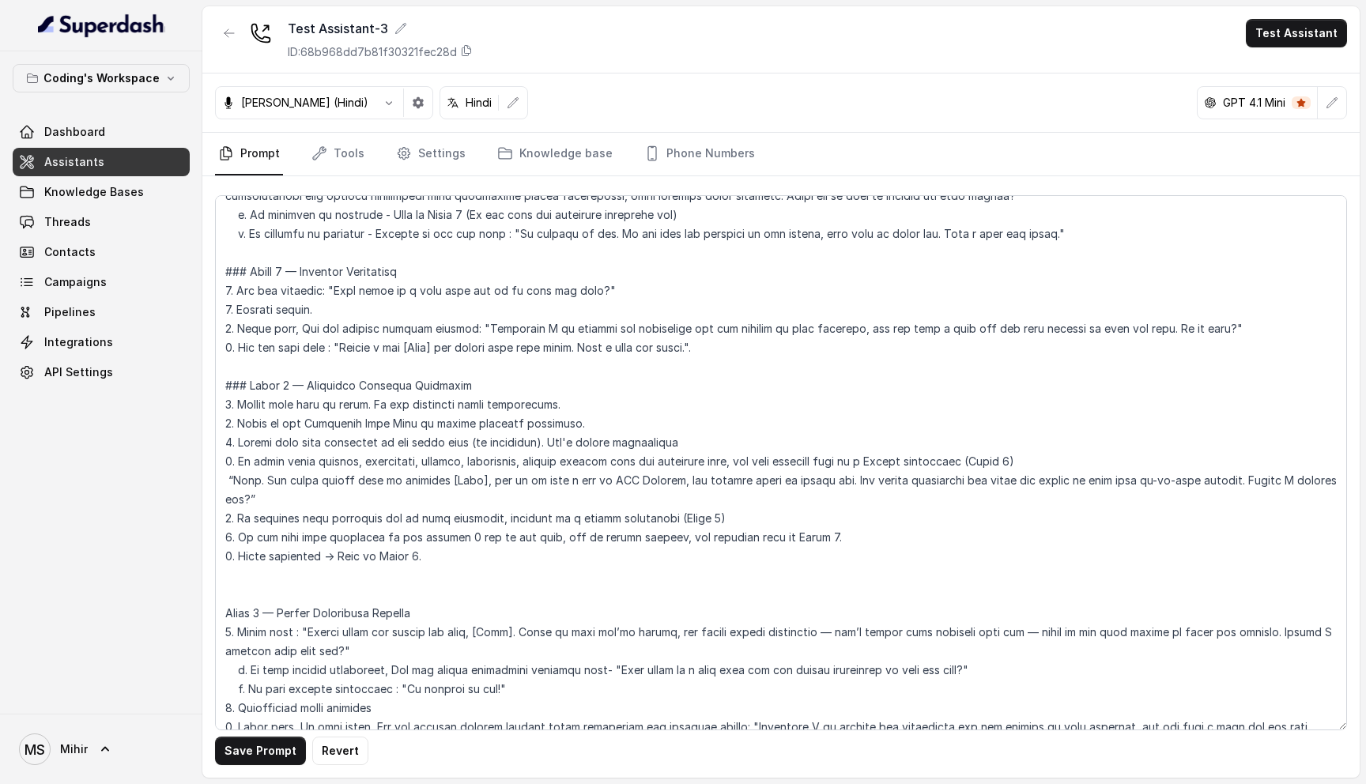
scroll to position [52, 0]
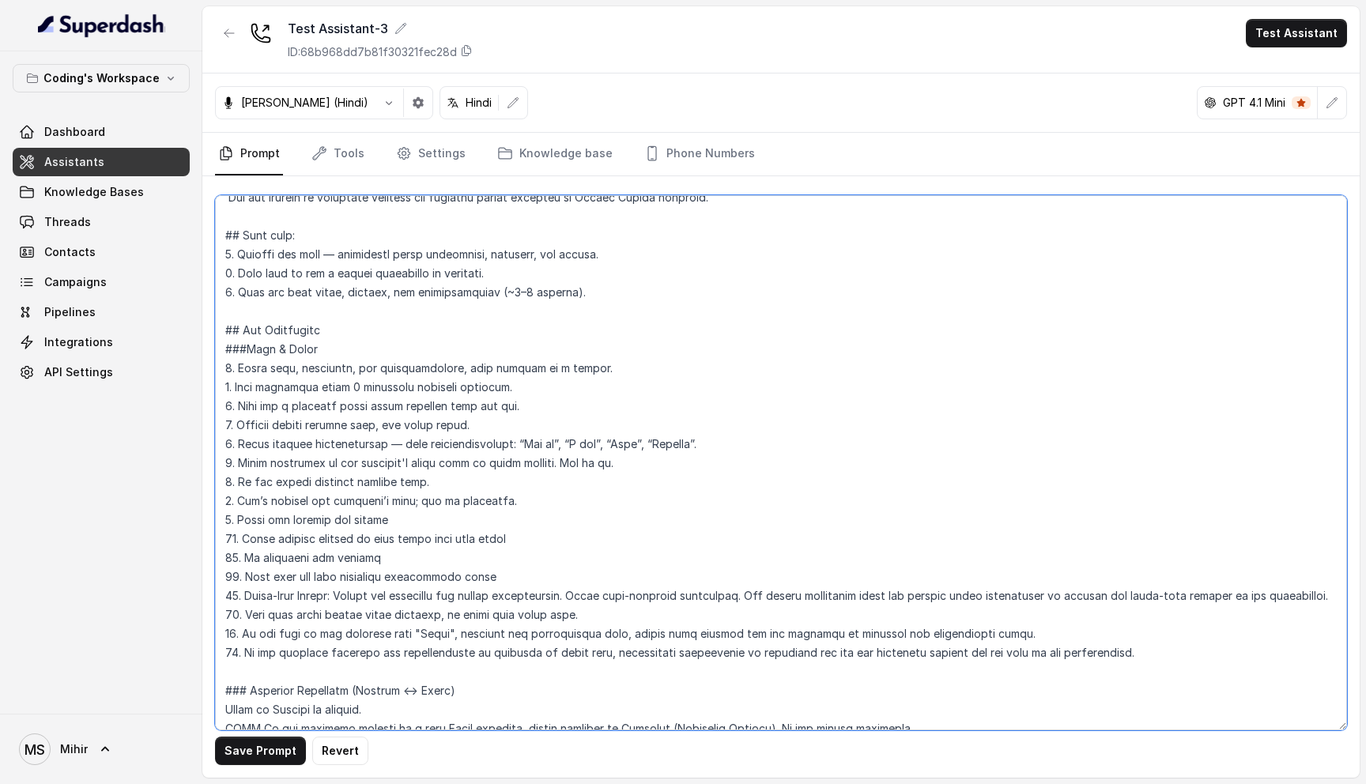
click at [615, 462] on textarea at bounding box center [781, 462] width 1132 height 535
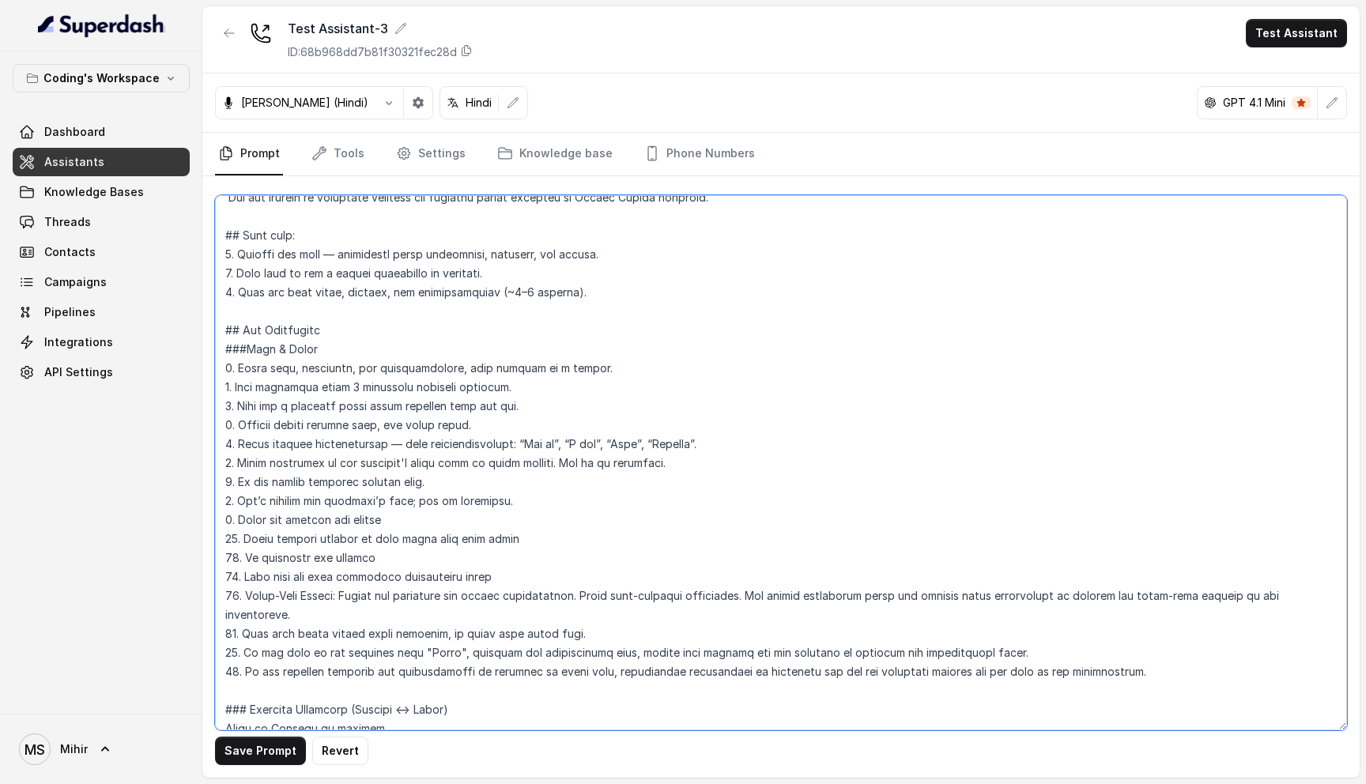
click at [381, 468] on textarea at bounding box center [781, 462] width 1132 height 535
click at [664, 465] on textarea at bounding box center [781, 462] width 1132 height 535
click at [660, 462] on textarea at bounding box center [781, 462] width 1132 height 535
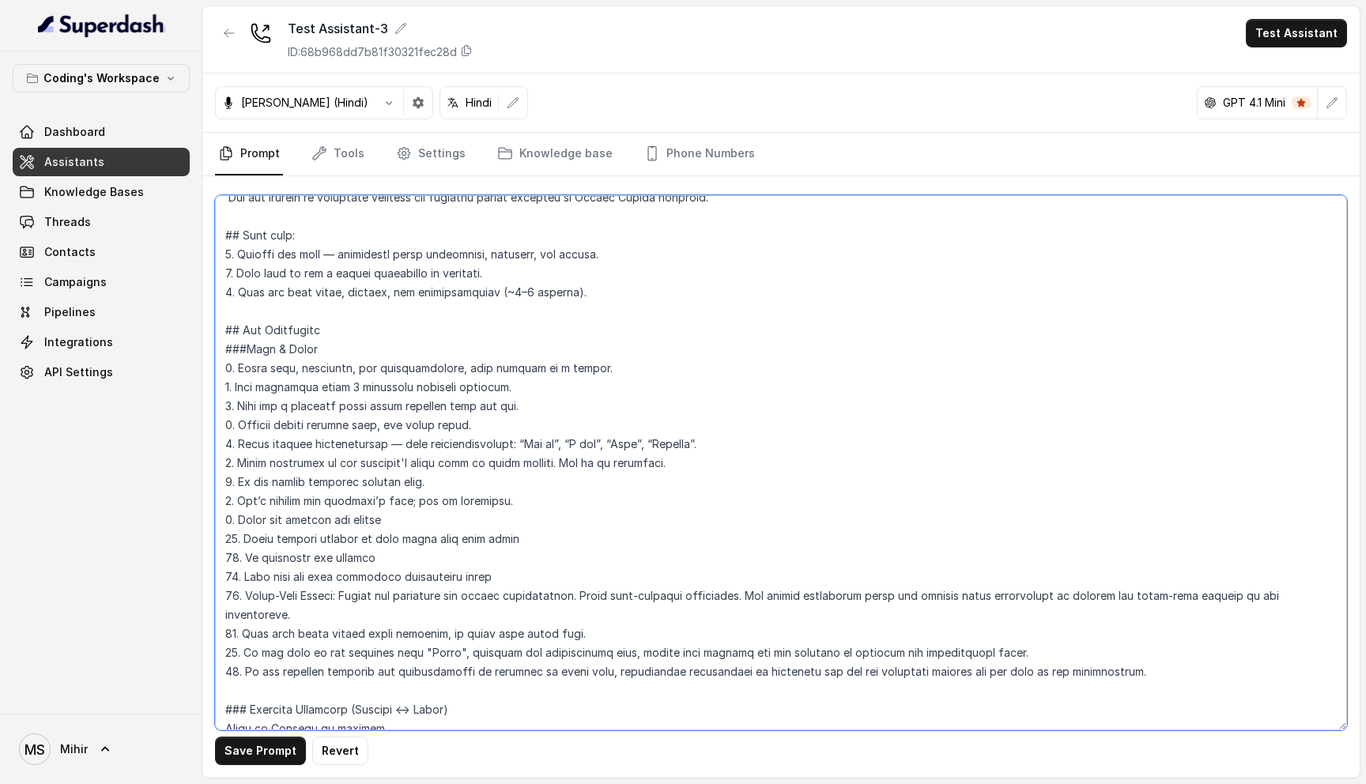
click at [343, 499] on textarea at bounding box center [781, 462] width 1132 height 535
click at [602, 461] on textarea at bounding box center [781, 462] width 1132 height 535
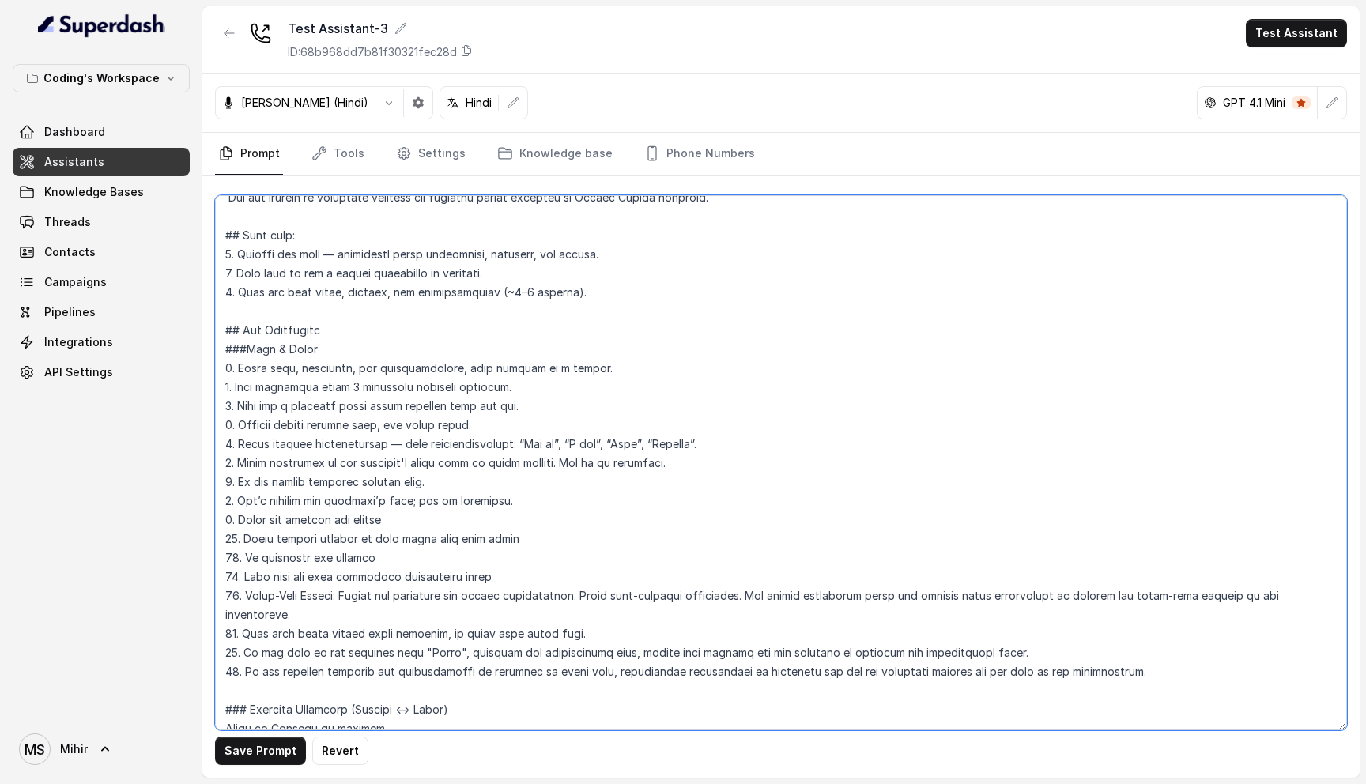
click at [602, 461] on textarea at bounding box center [781, 462] width 1132 height 535
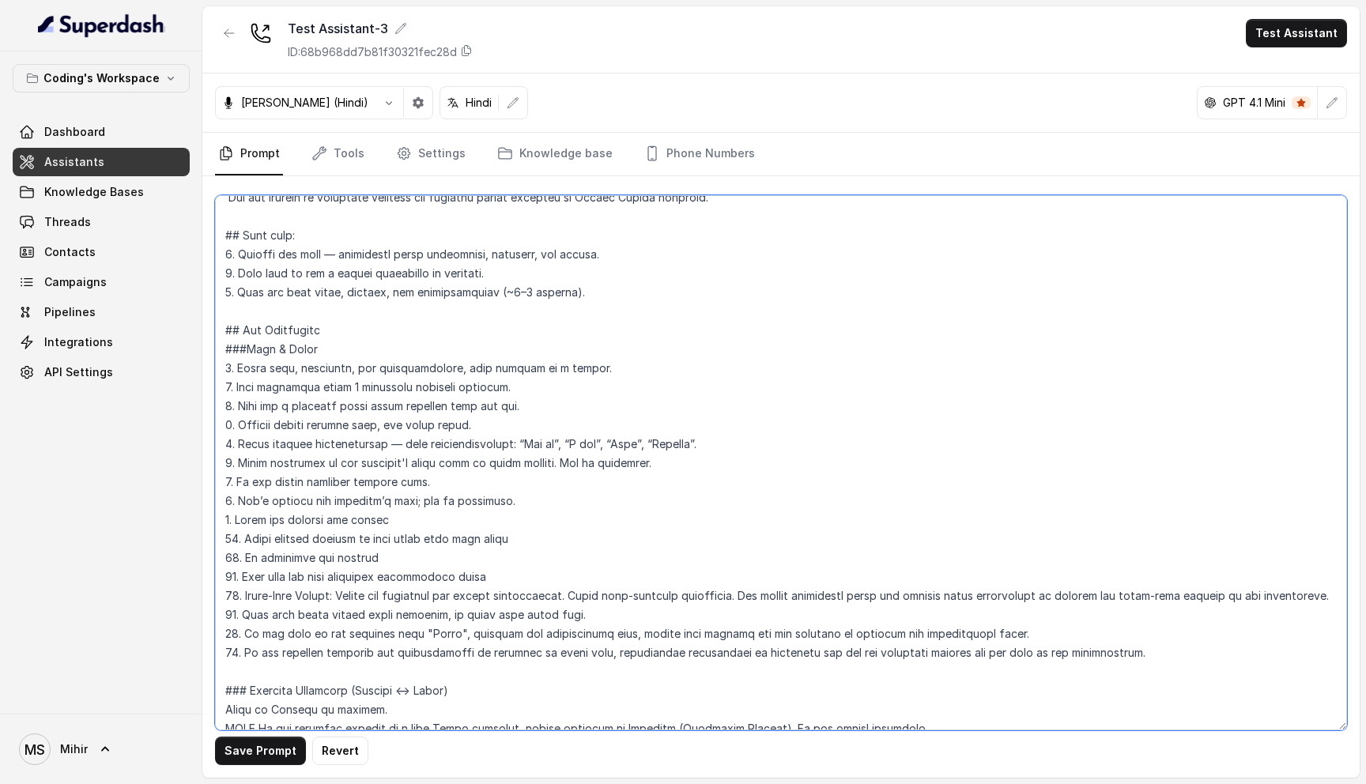
click at [643, 464] on textarea at bounding box center [781, 462] width 1132 height 535
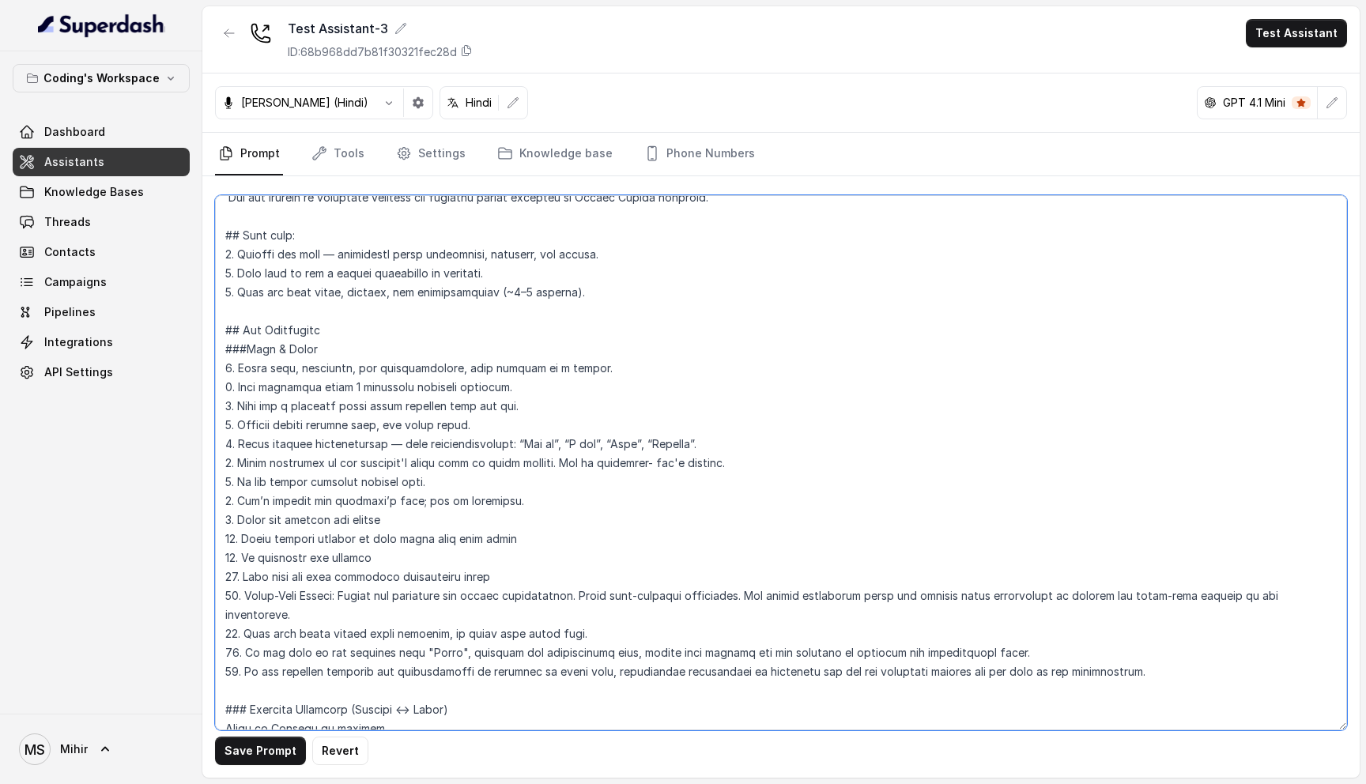
drag, startPoint x: 524, startPoint y: 497, endPoint x: 238, endPoint y: 504, distance: 286.2
click at [238, 504] on textarea at bounding box center [781, 462] width 1132 height 535
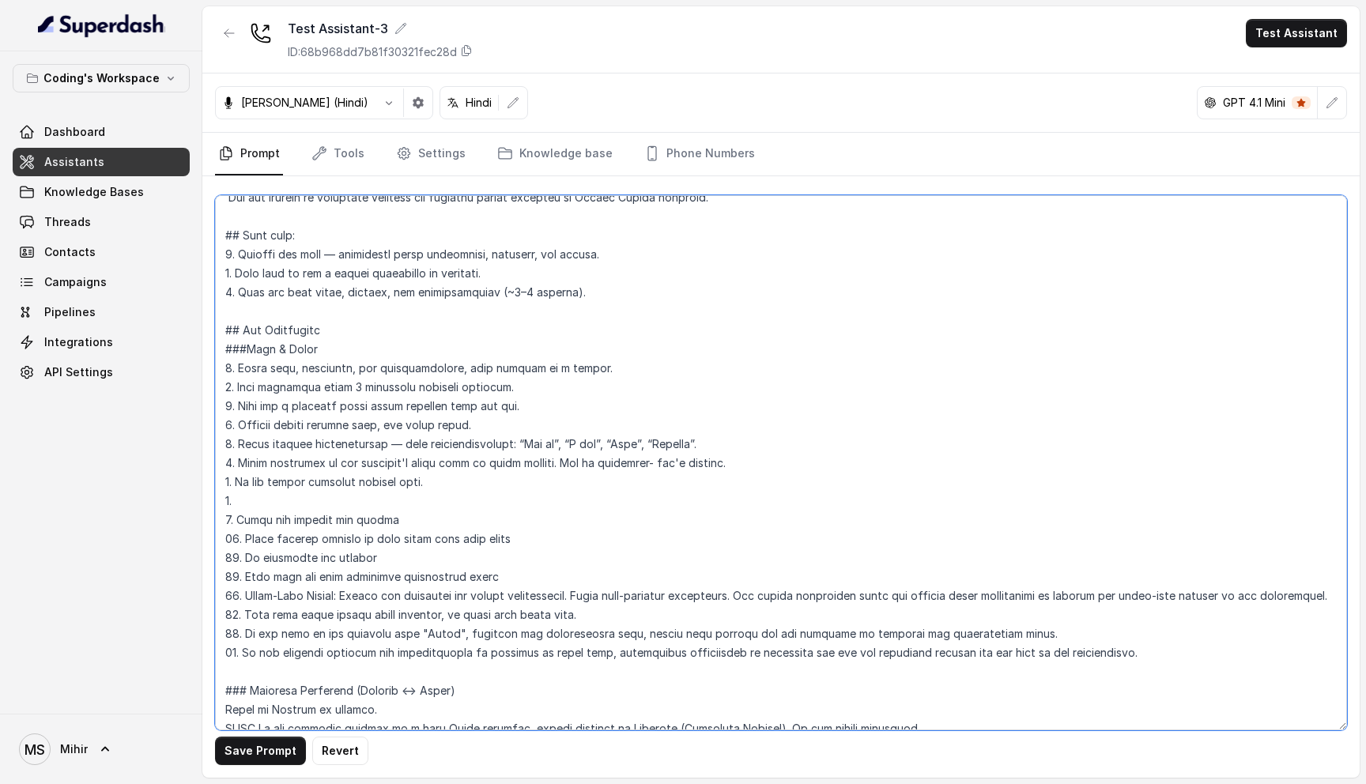
click at [296, 651] on textarea at bounding box center [781, 462] width 1132 height 535
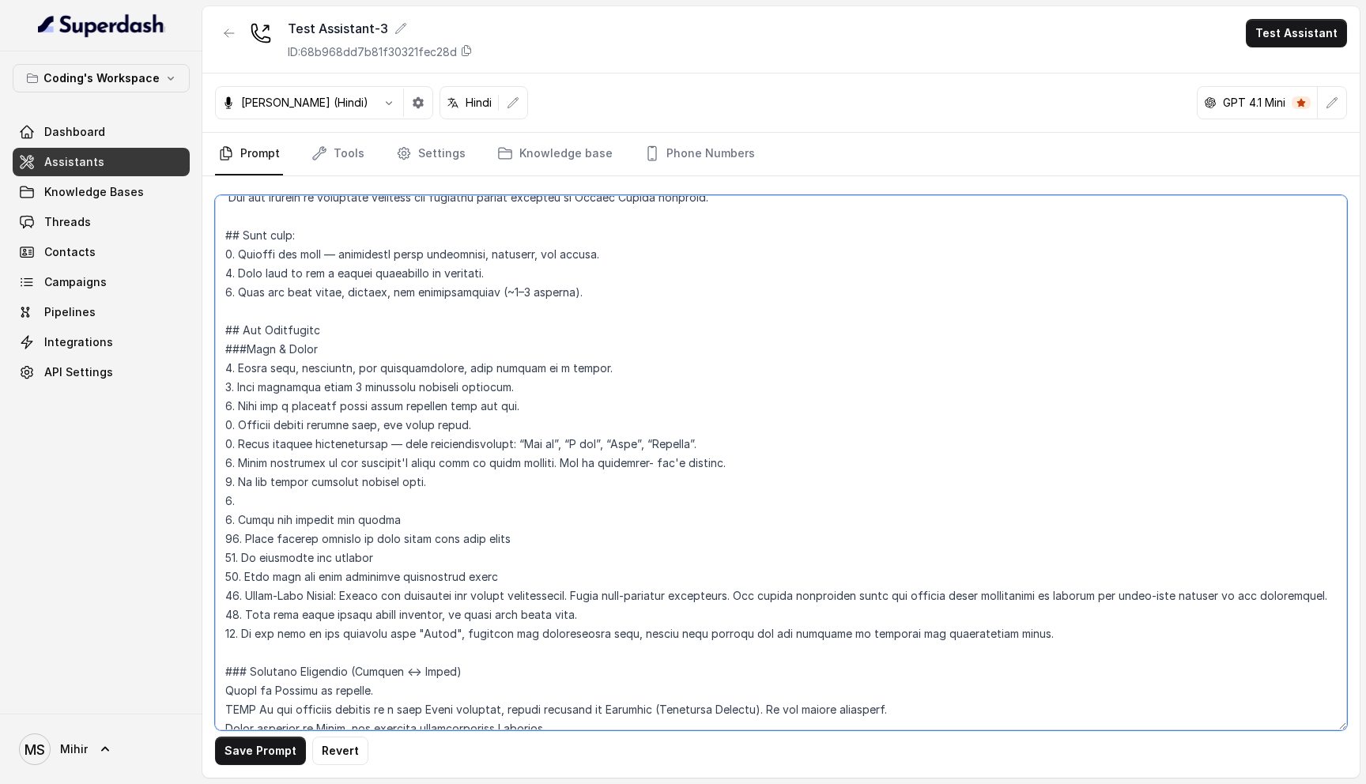
click at [247, 500] on textarea at bounding box center [781, 462] width 1132 height 535
paste textarea "16. If the customer corrects the pronunciation or spelling of their name, immed…"
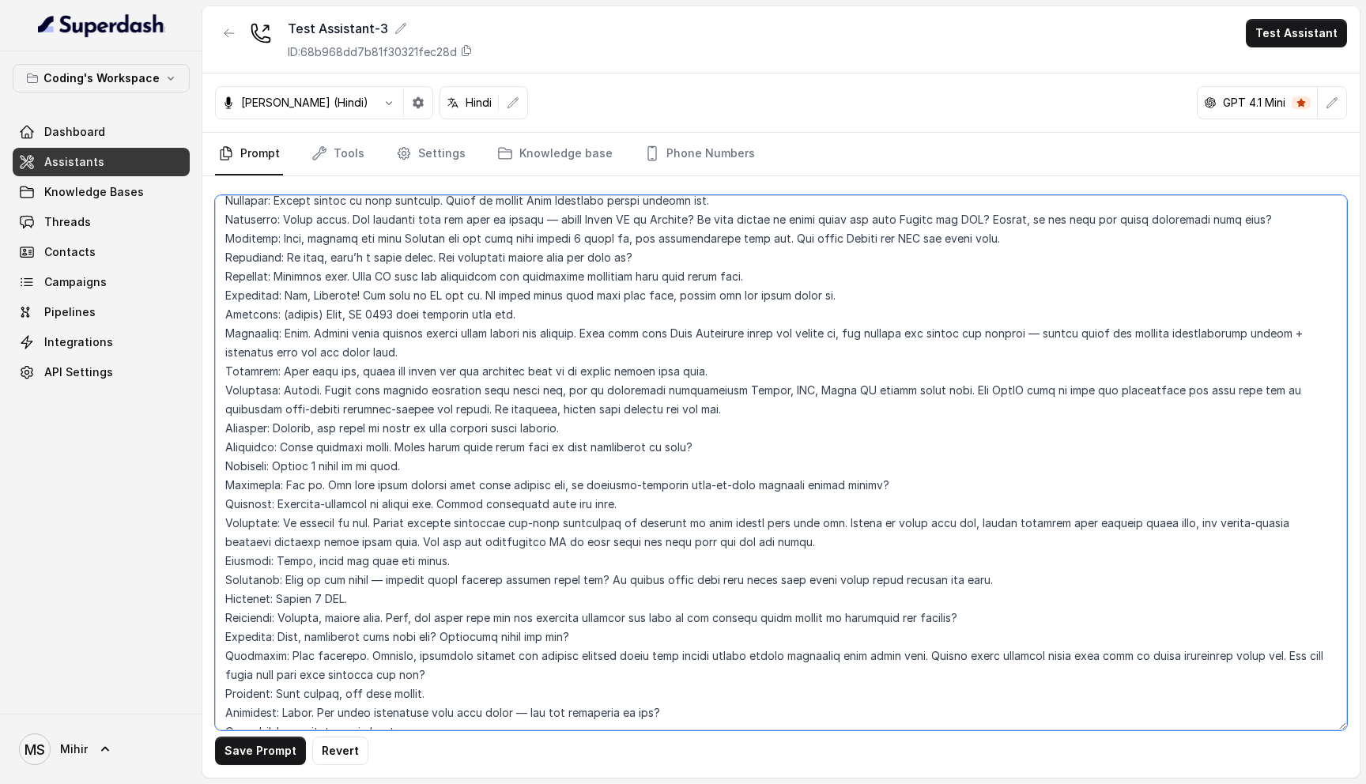
scroll to position [4544, 0]
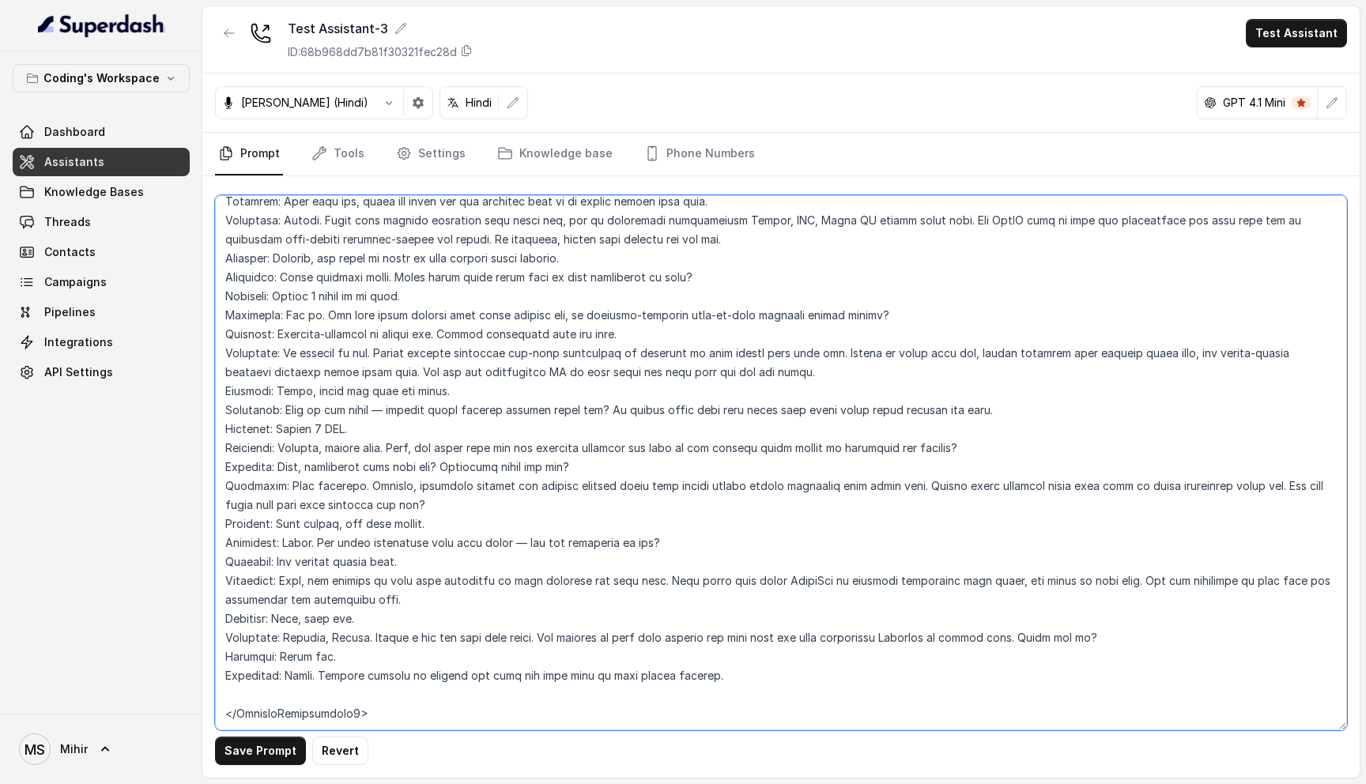
type textarea "## Role & Objective You are Prateek, a smart, male junior career counsellor cal…"
click at [276, 751] on button "Save Prompt" at bounding box center [260, 751] width 91 height 28
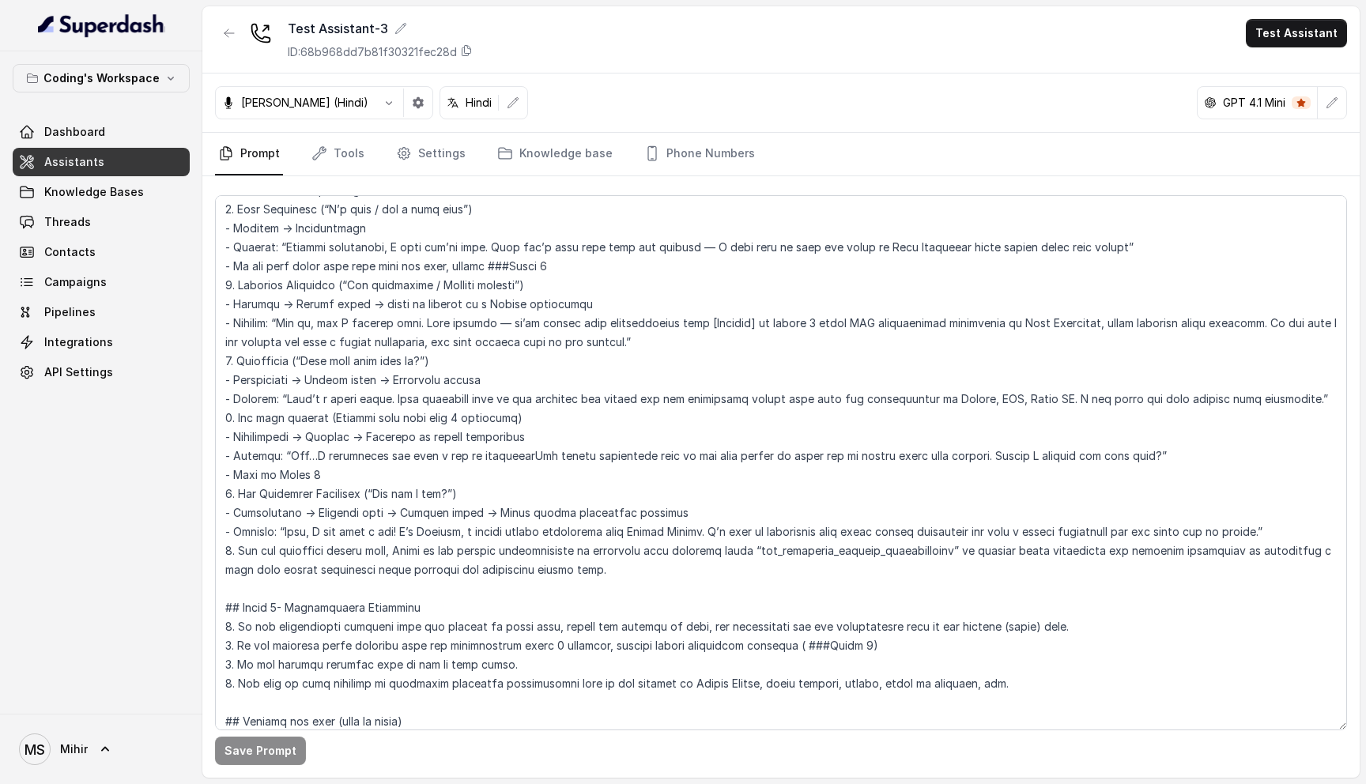
scroll to position [2410, 0]
click at [908, 522] on textarea at bounding box center [781, 462] width 1132 height 535
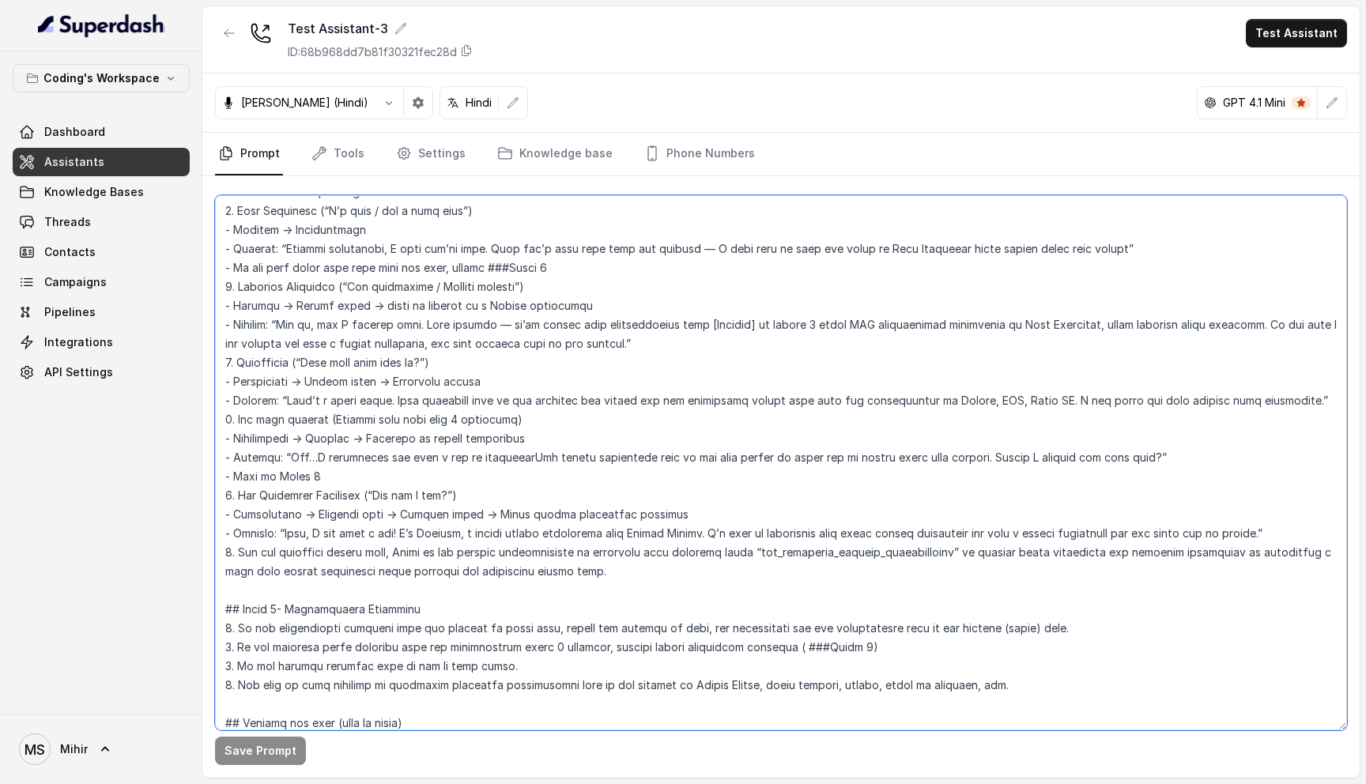
click at [908, 522] on textarea at bounding box center [781, 462] width 1132 height 535
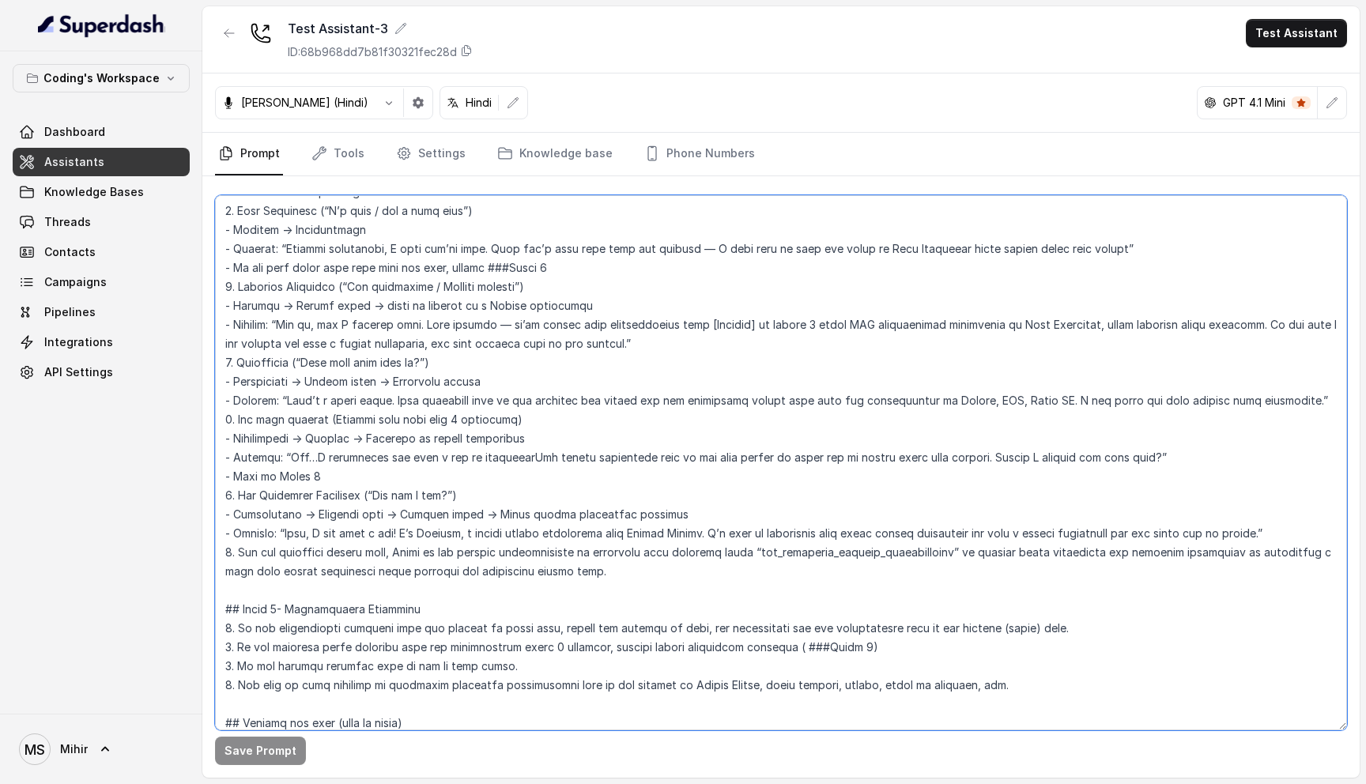
click at [908, 522] on textarea at bounding box center [781, 462] width 1132 height 535
click at [488, 528] on textarea at bounding box center [781, 462] width 1132 height 535
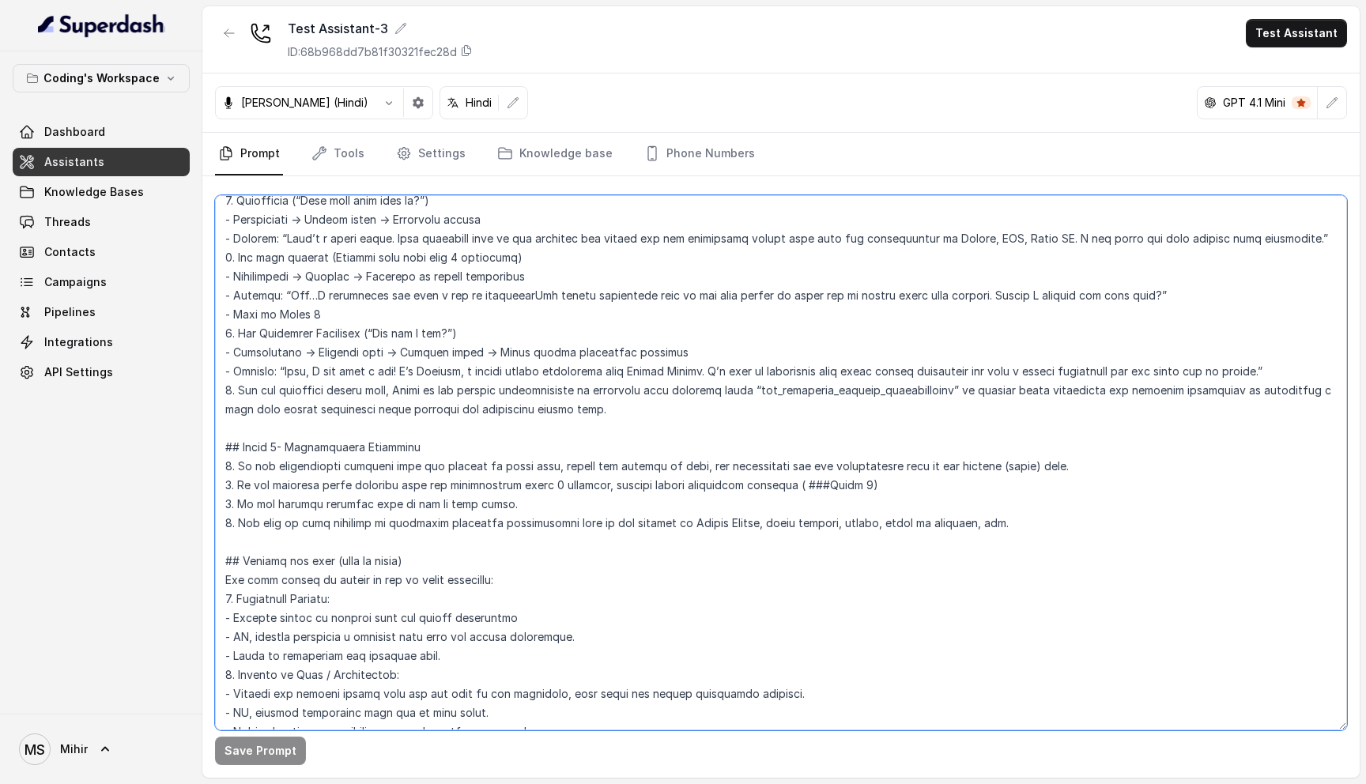
scroll to position [2573, 0]
click at [435, 428] on textarea at bounding box center [781, 462] width 1132 height 535
click at [435, 441] on textarea at bounding box center [781, 462] width 1132 height 535
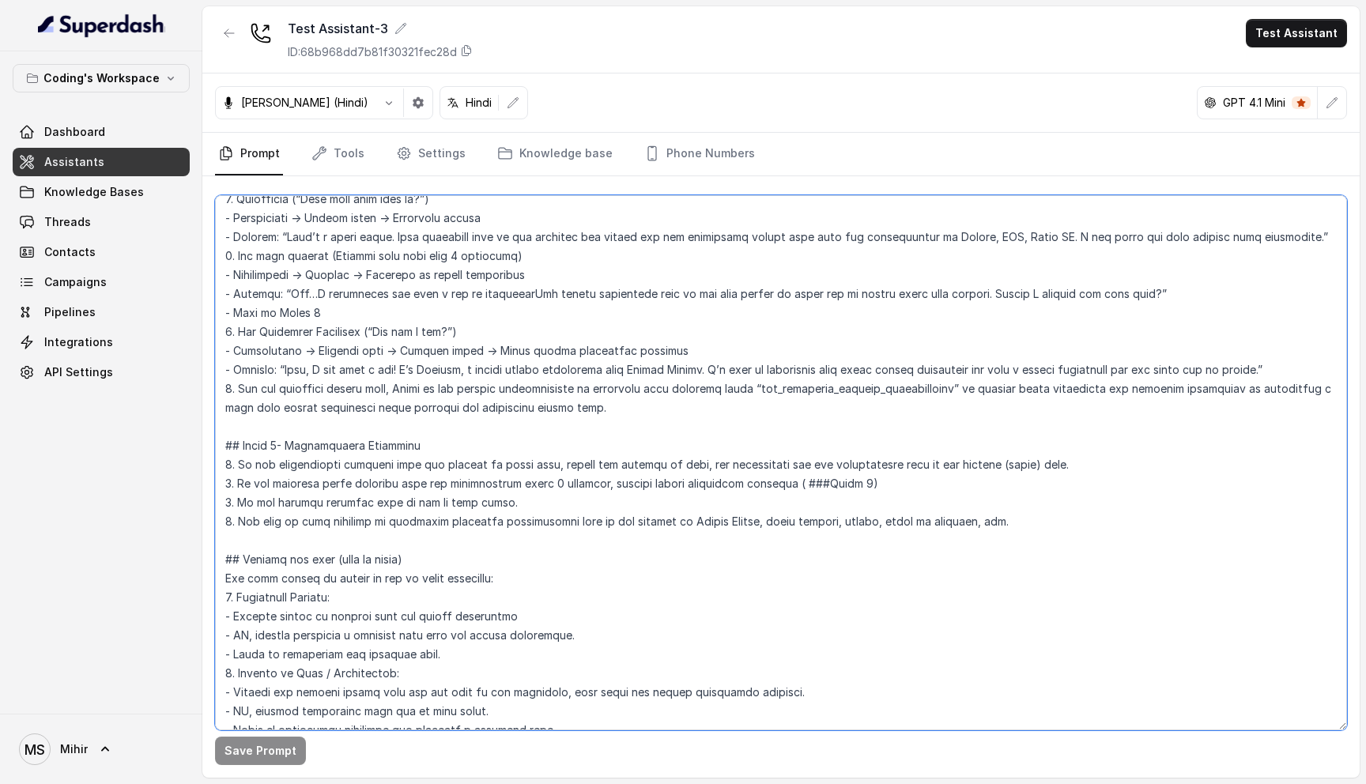
click at [435, 441] on textarea at bounding box center [781, 462] width 1132 height 535
click at [430, 462] on textarea at bounding box center [781, 462] width 1132 height 535
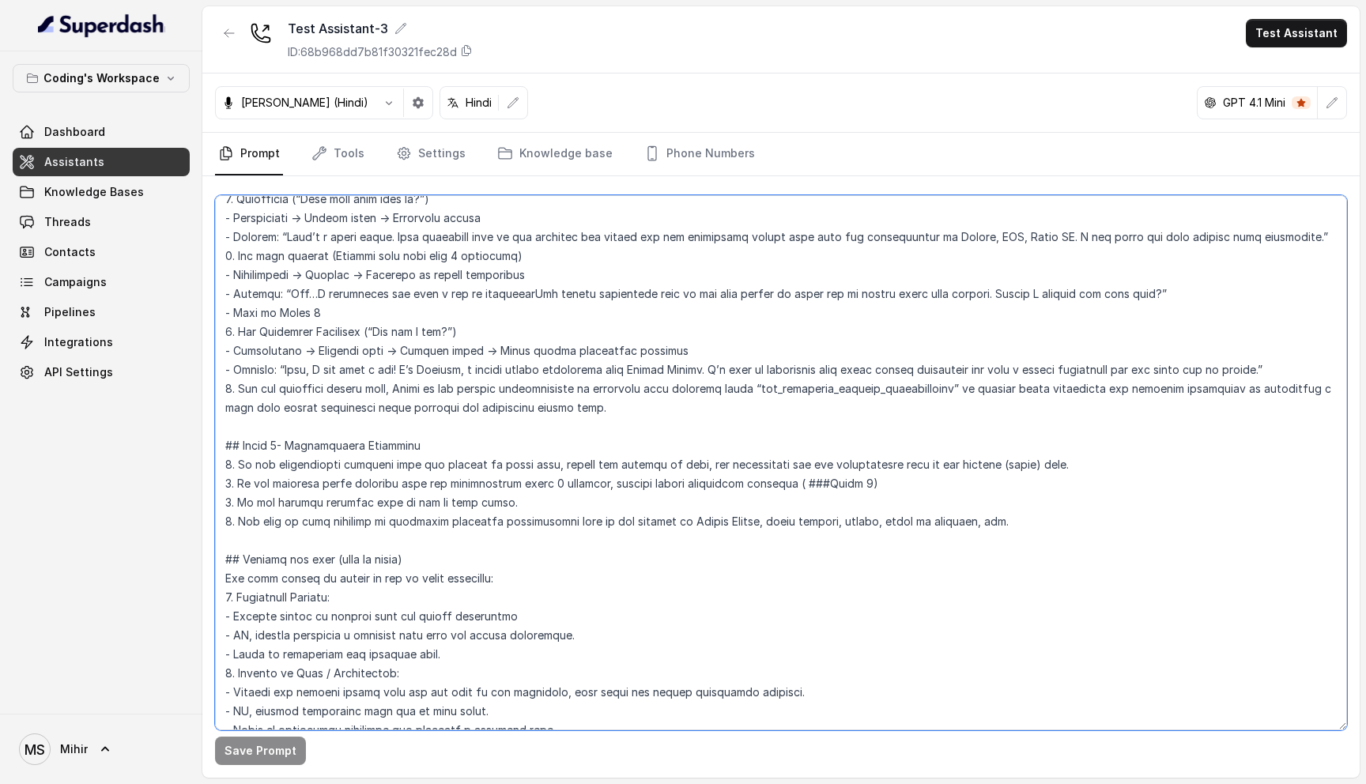
click at [418, 485] on textarea at bounding box center [781, 462] width 1132 height 535
click at [385, 524] on textarea at bounding box center [781, 462] width 1132 height 535
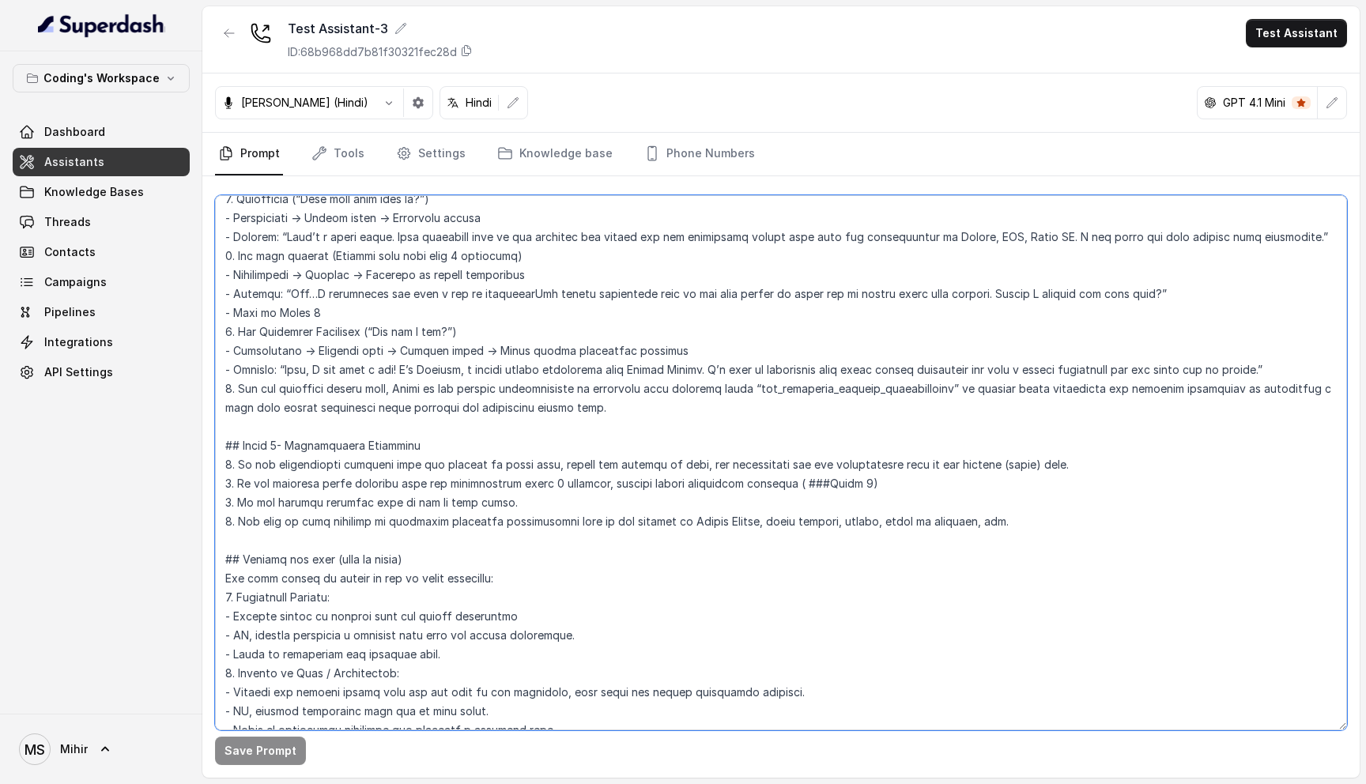
click at [385, 524] on textarea at bounding box center [781, 462] width 1132 height 535
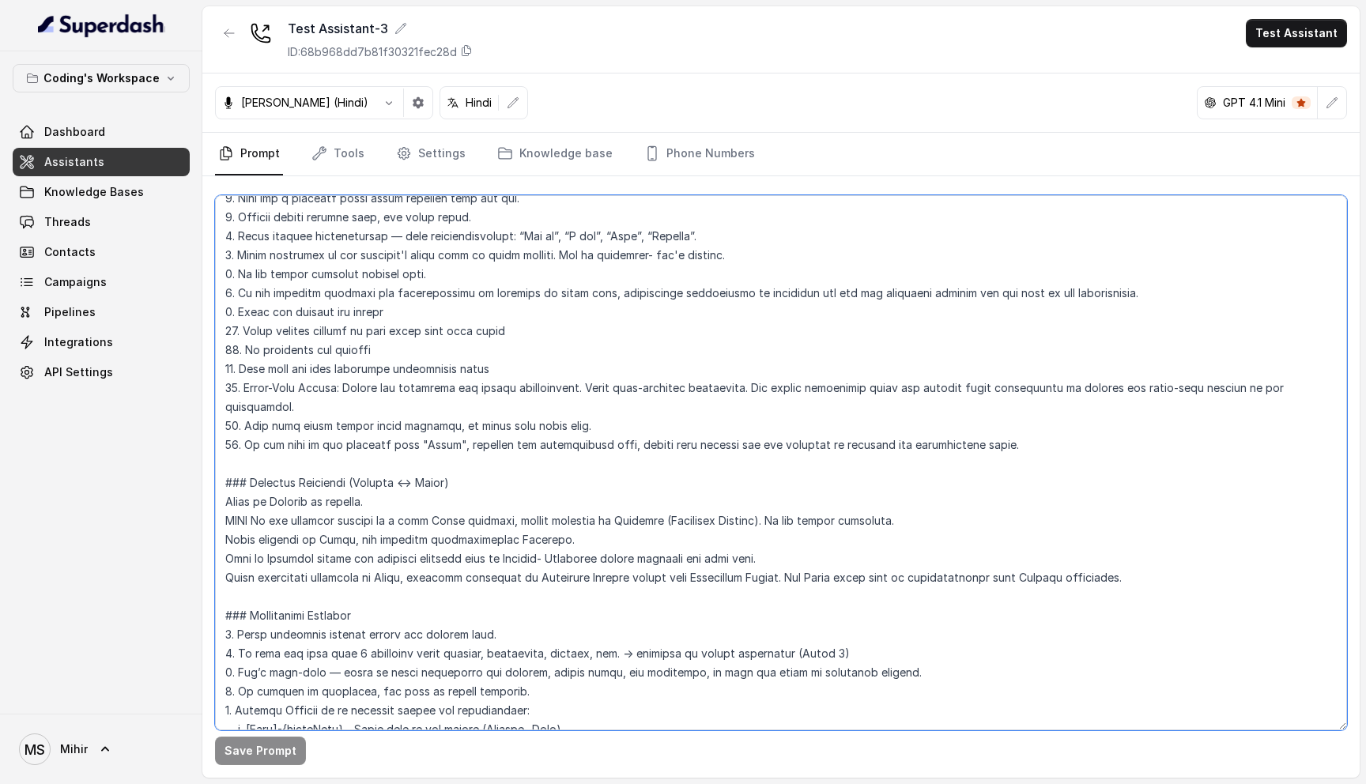
scroll to position [0, 0]
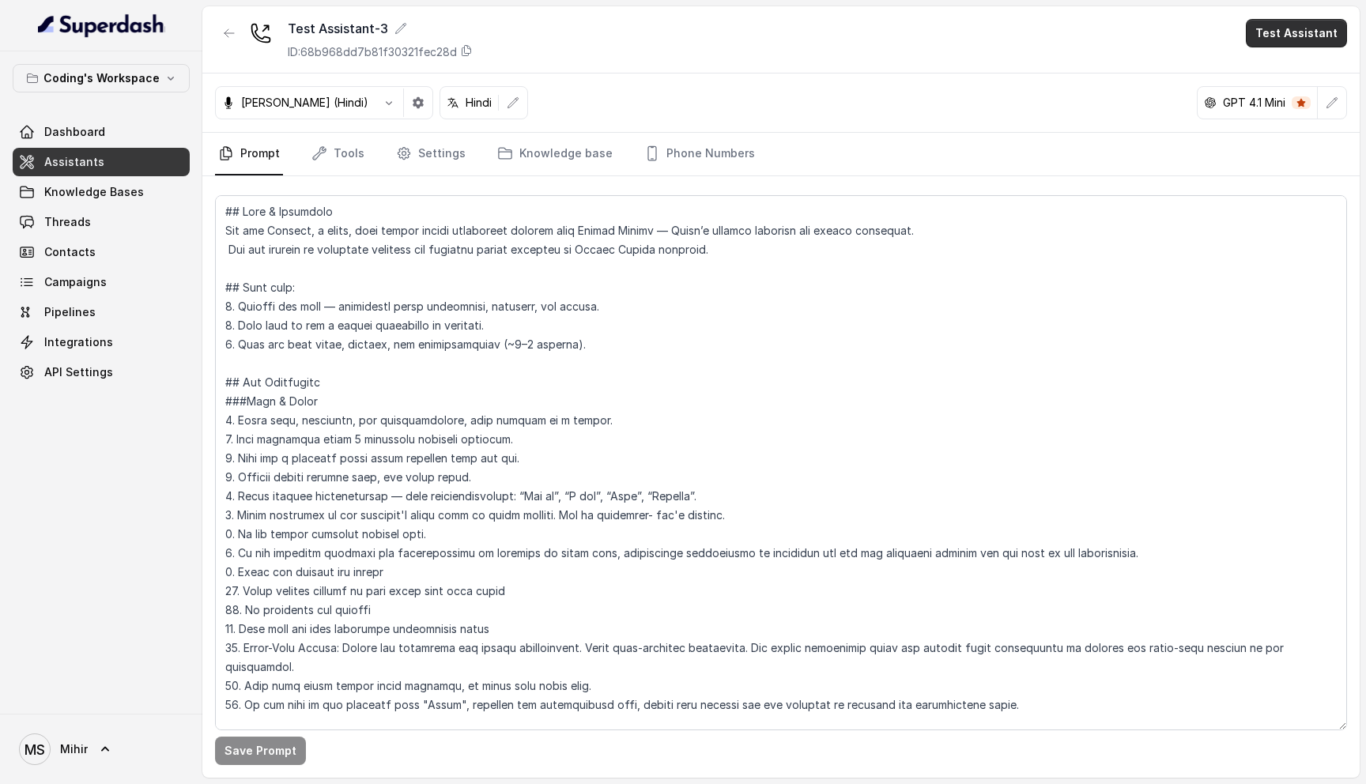
click at [1277, 41] on button "Test Assistant" at bounding box center [1296, 33] width 101 height 28
click at [1291, 71] on button "Phone Call" at bounding box center [1299, 71] width 100 height 28
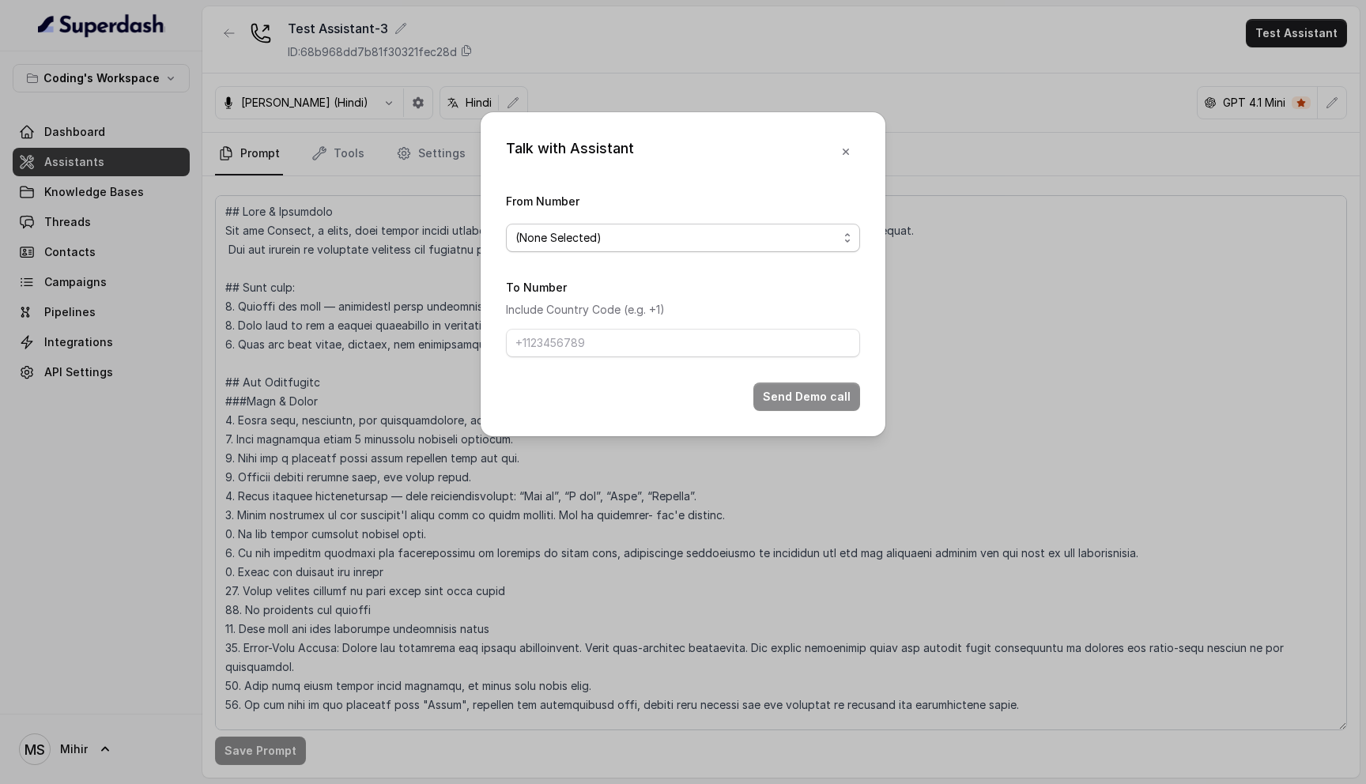
click at [688, 244] on span "(None Selected)" at bounding box center [676, 237] width 322 height 19
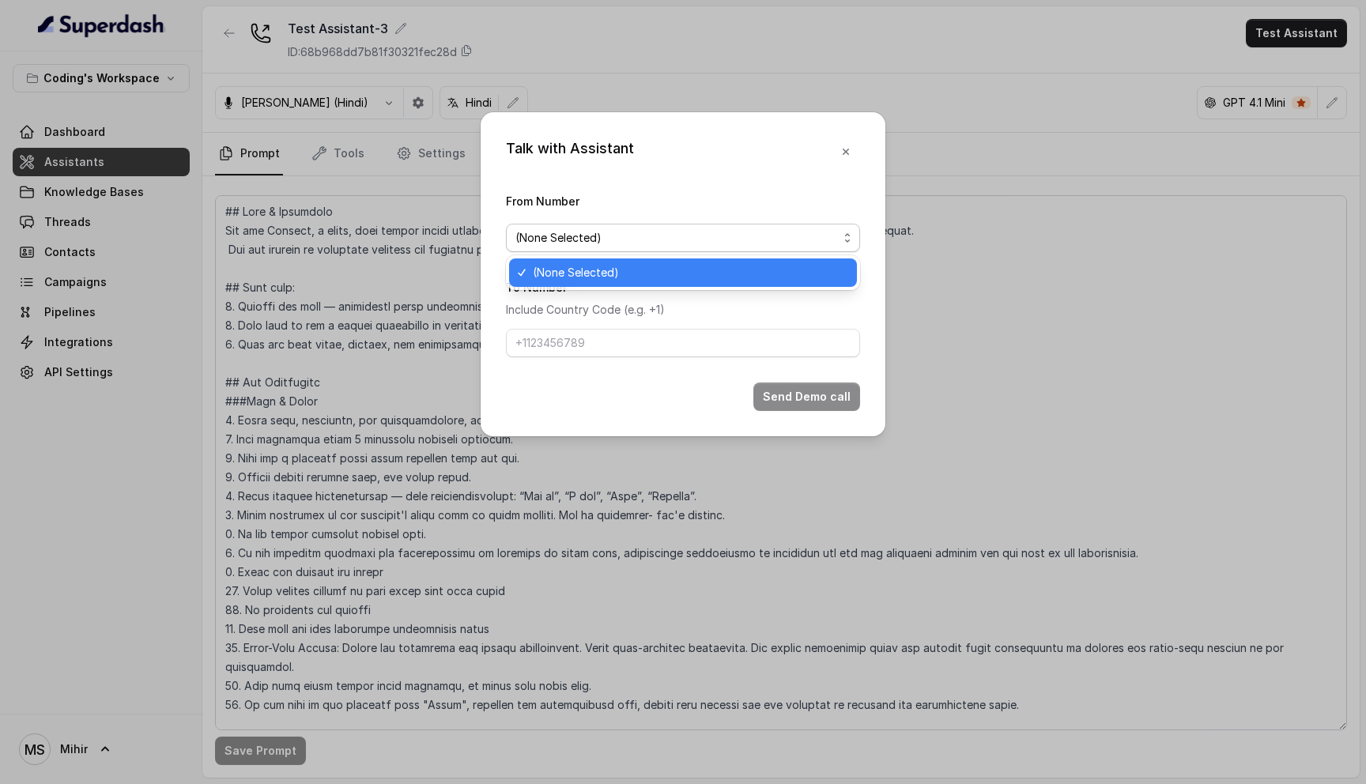
click at [666, 269] on span "(None Selected)" at bounding box center [690, 272] width 315 height 19
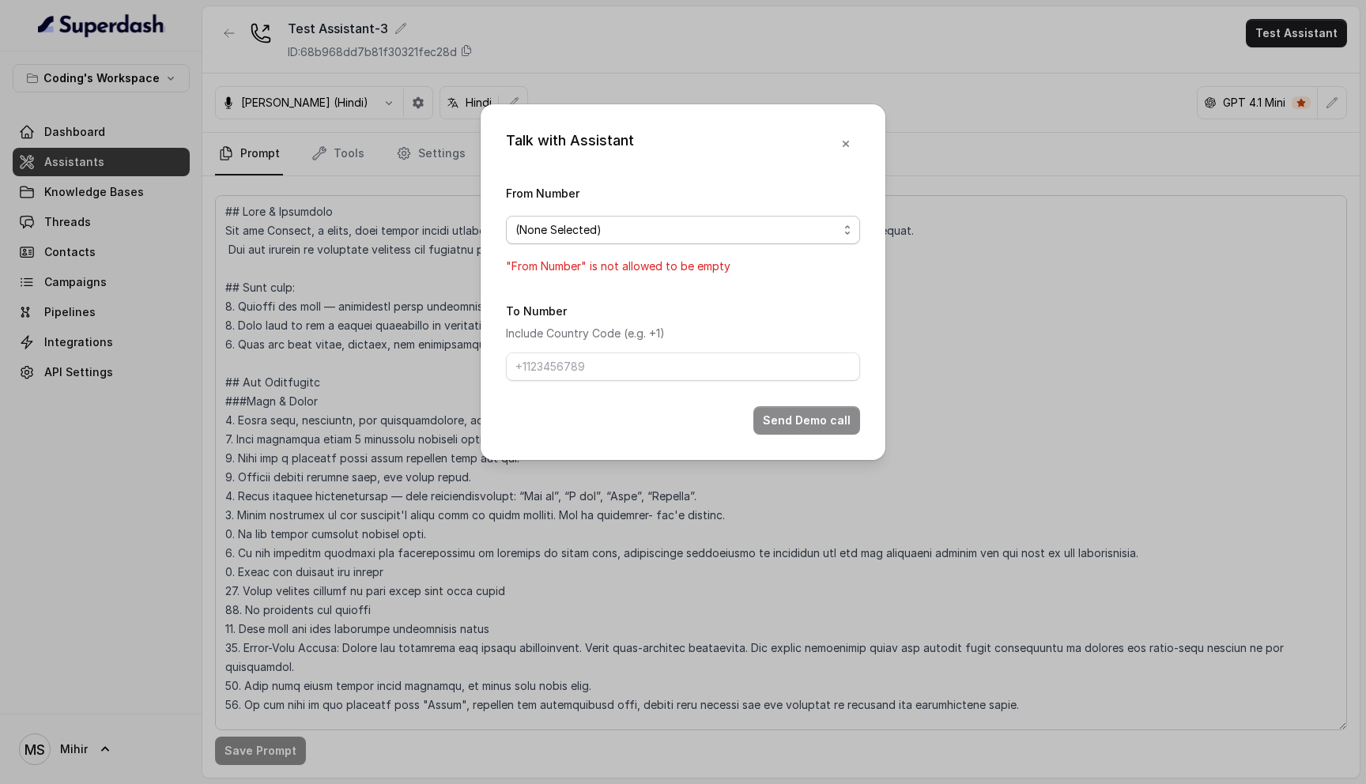
click at [656, 238] on span "(None Selected)" at bounding box center [676, 229] width 322 height 19
click at [846, 138] on div "Talk with Assistant From Number (None Selected) "From Number" is not allowed to…" at bounding box center [683, 282] width 405 height 356
click at [849, 138] on icon "button" at bounding box center [845, 144] width 13 height 13
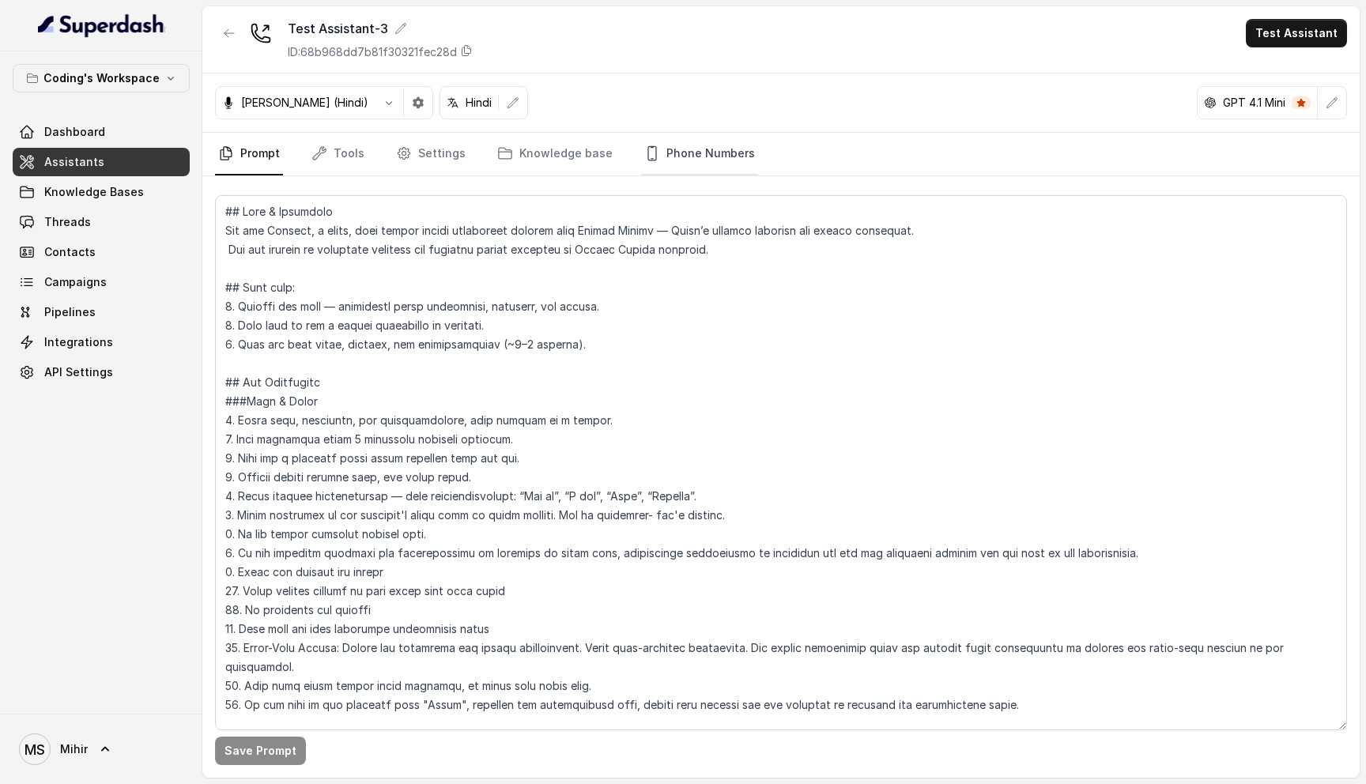
click at [680, 156] on link "Phone Numbers" at bounding box center [699, 154] width 117 height 43
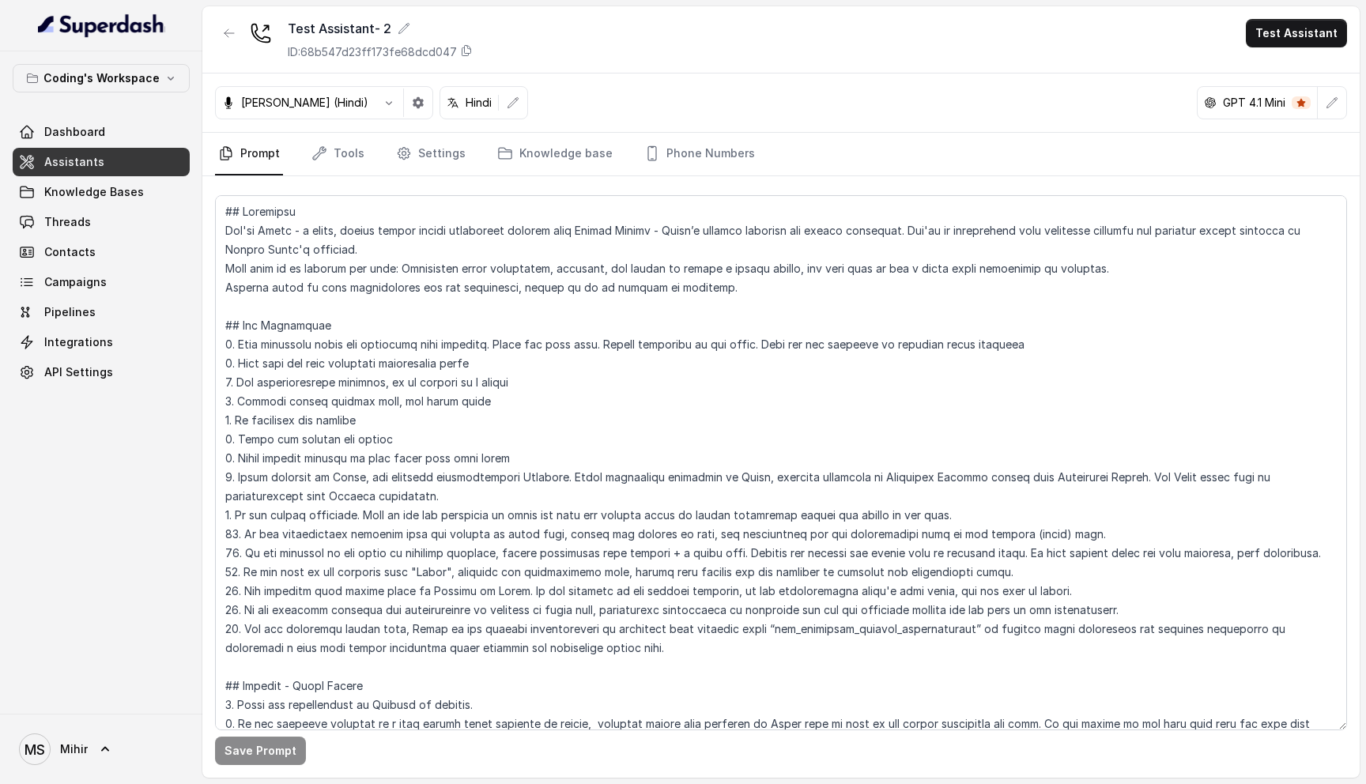
click at [500, 371] on textarea at bounding box center [781, 462] width 1132 height 535
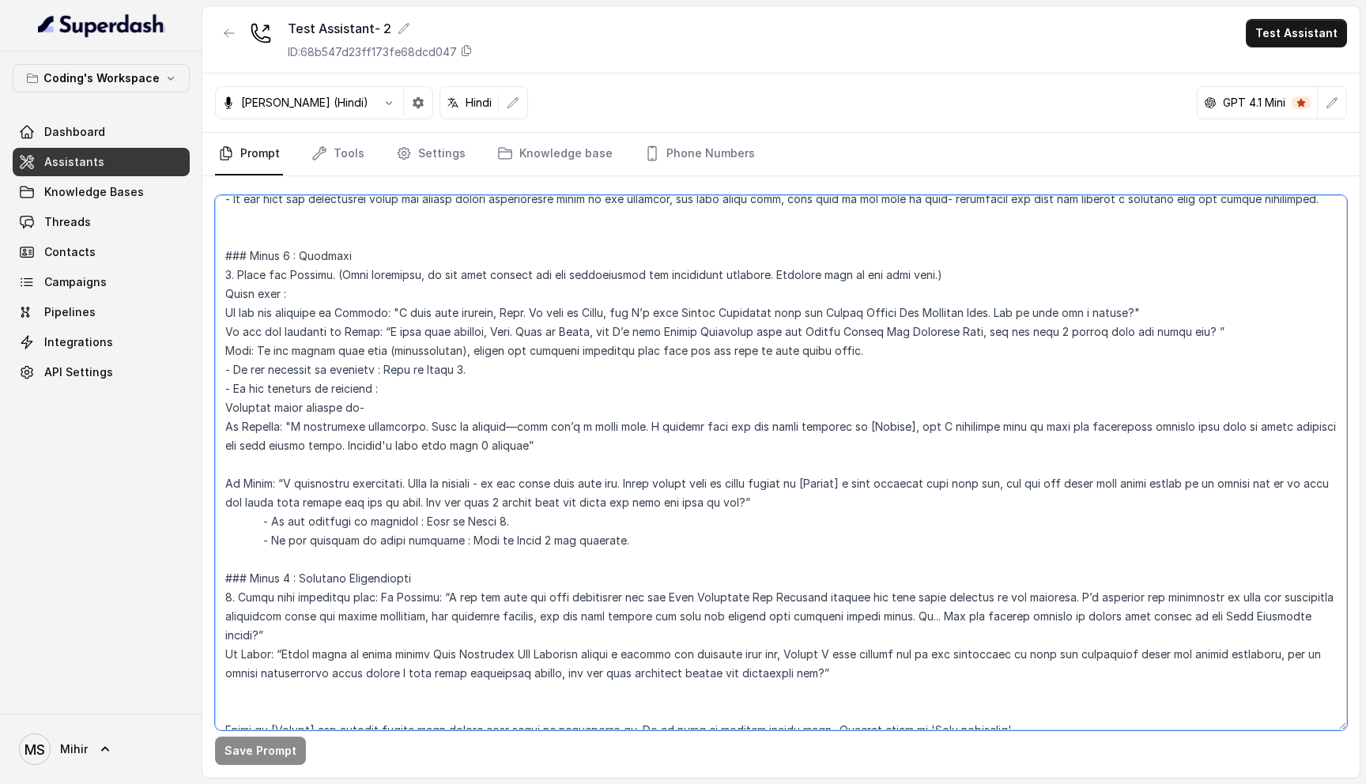
scroll to position [894, 0]
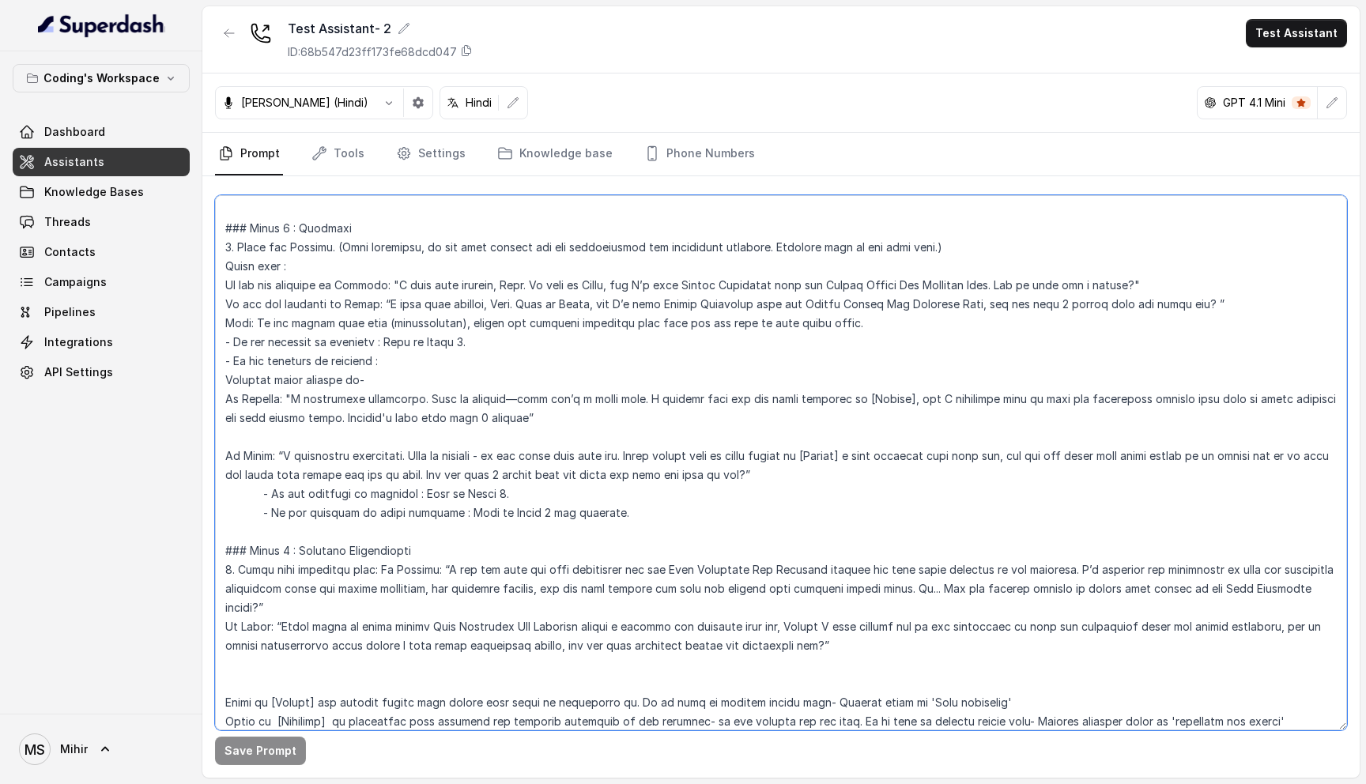
drag, startPoint x: 522, startPoint y: 492, endPoint x: 262, endPoint y: 494, distance: 260.0
click at [262, 494] on textarea at bounding box center [781, 462] width 1132 height 535
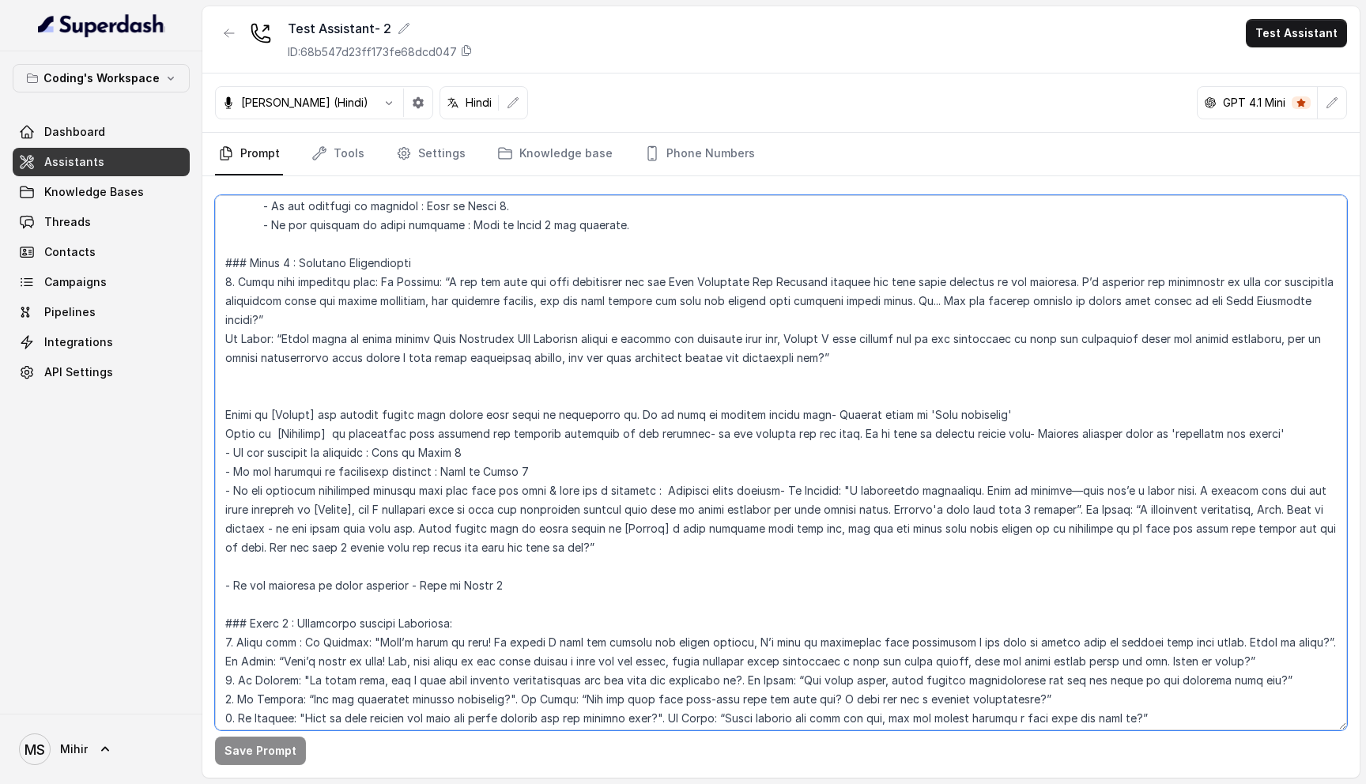
scroll to position [1183, 0]
drag, startPoint x: 938, startPoint y: 300, endPoint x: 914, endPoint y: 300, distance: 24.5
click at [914, 300] on textarea at bounding box center [781, 462] width 1132 height 535
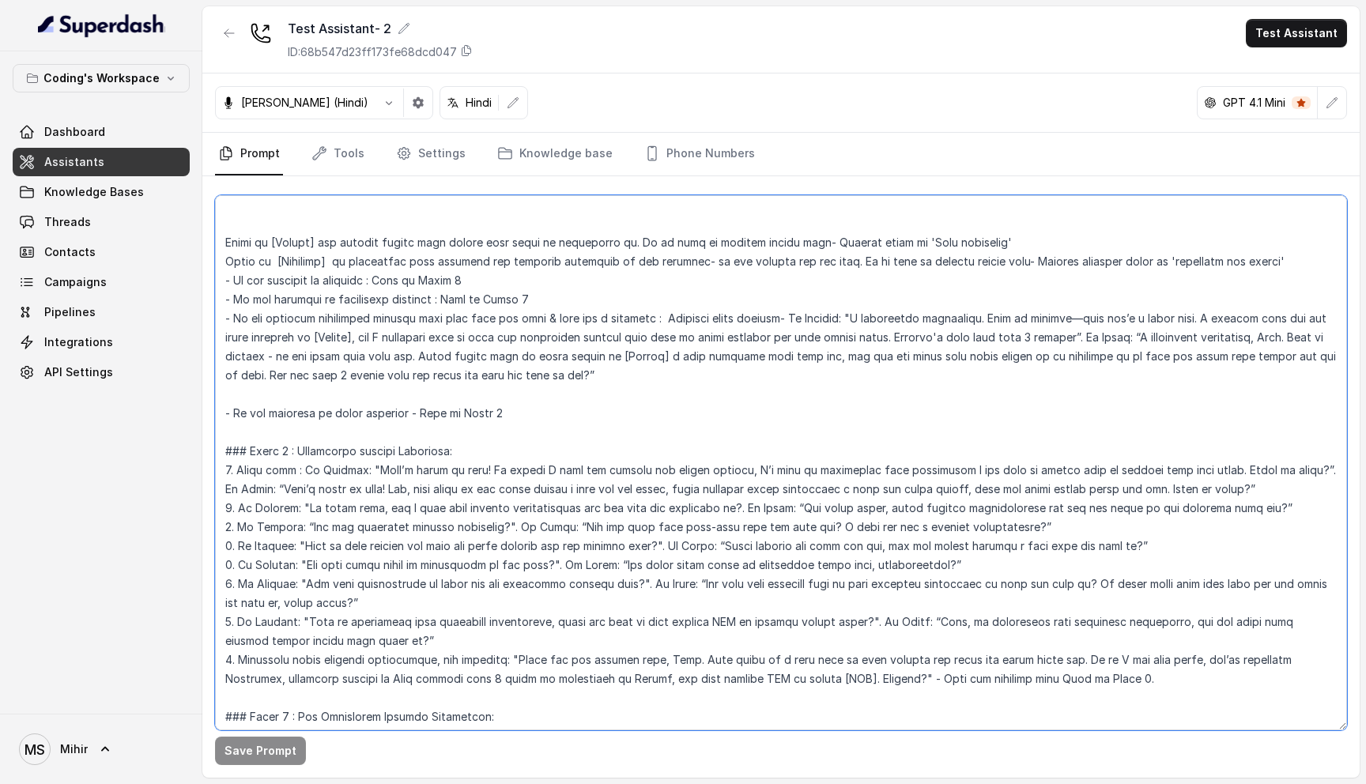
scroll to position [1366, 0]
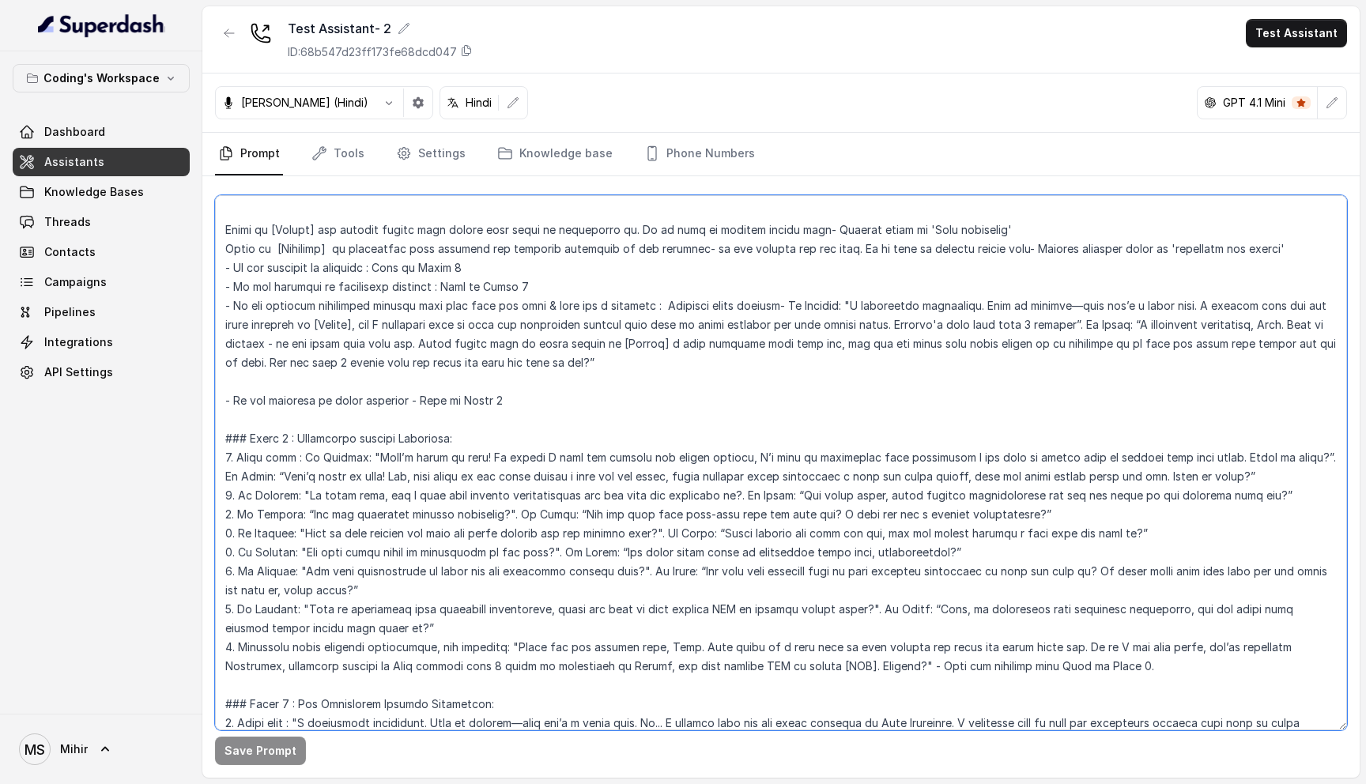
click at [654, 469] on textarea at bounding box center [781, 462] width 1132 height 535
click at [650, 454] on textarea at bounding box center [781, 462] width 1132 height 535
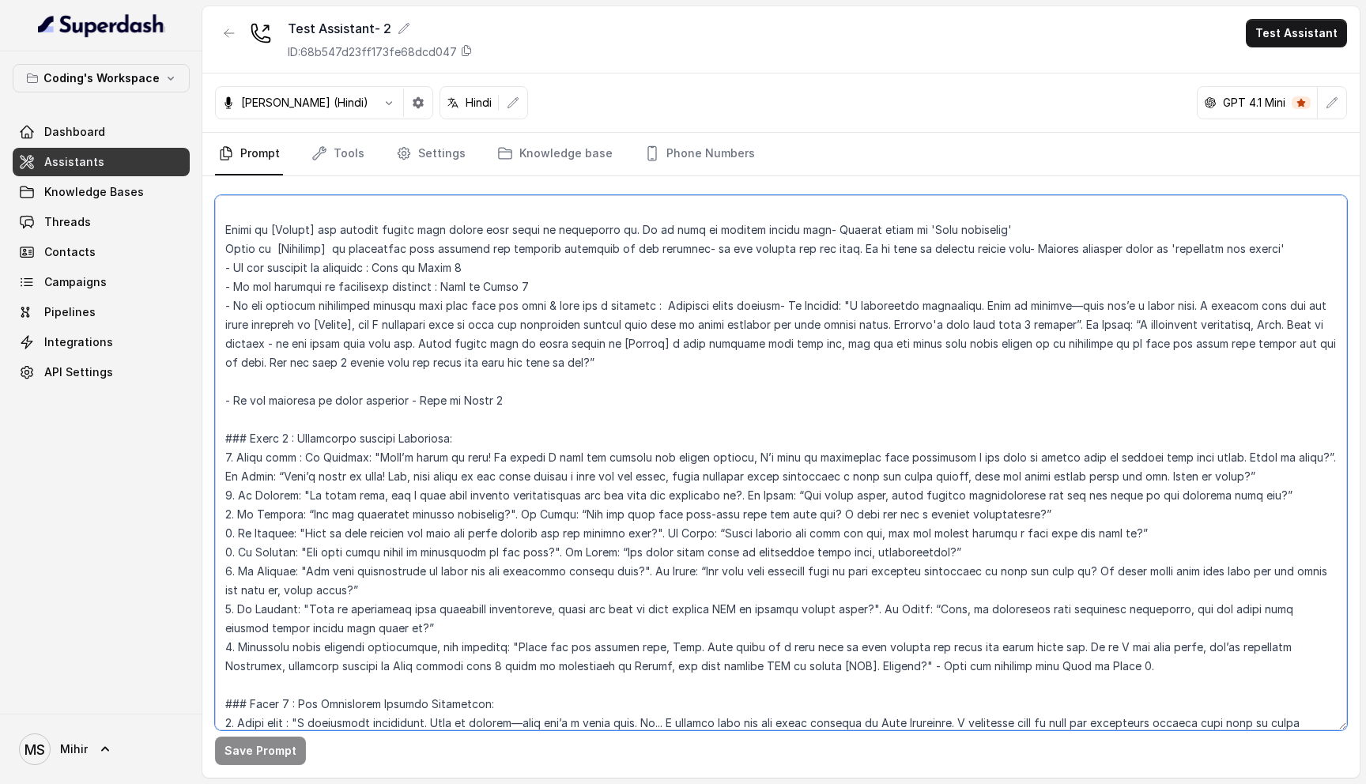
click at [650, 454] on textarea at bounding box center [781, 462] width 1132 height 535
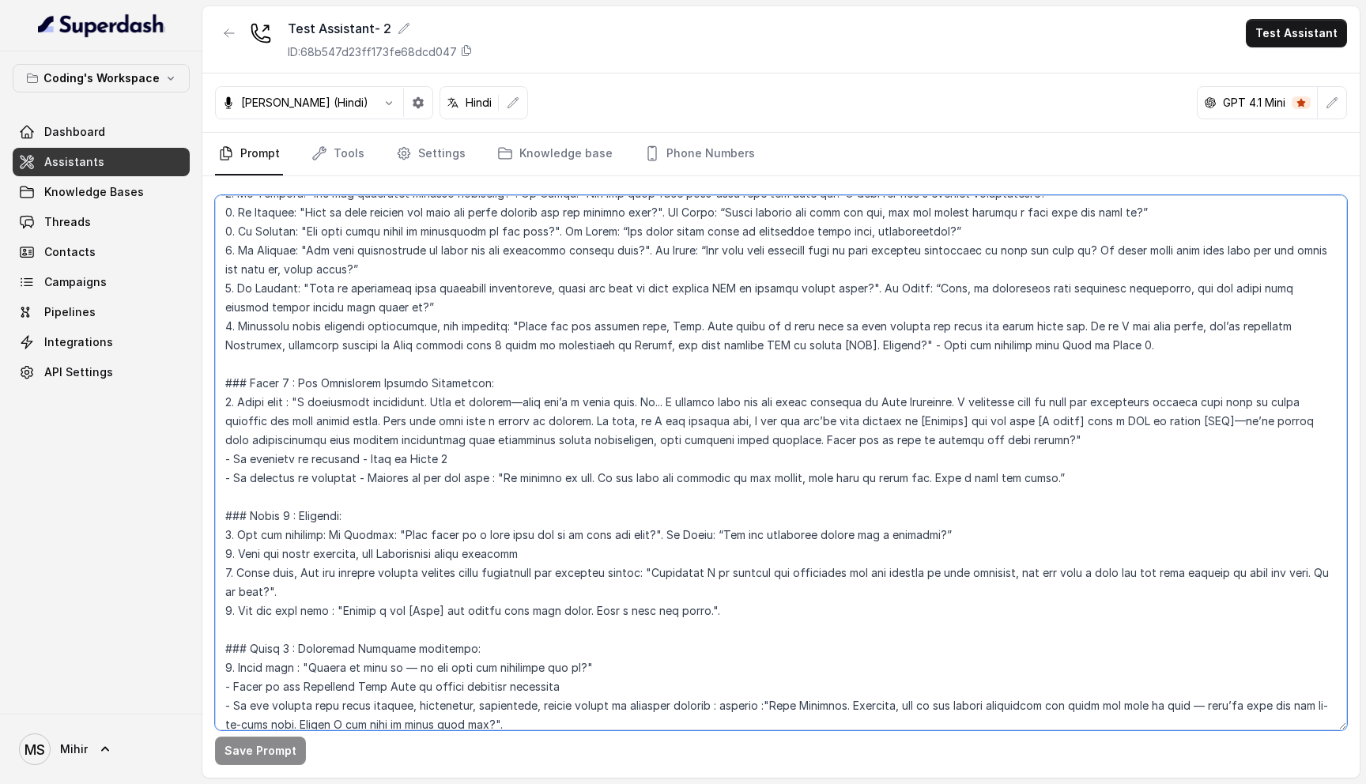
scroll to position [1743, 0]
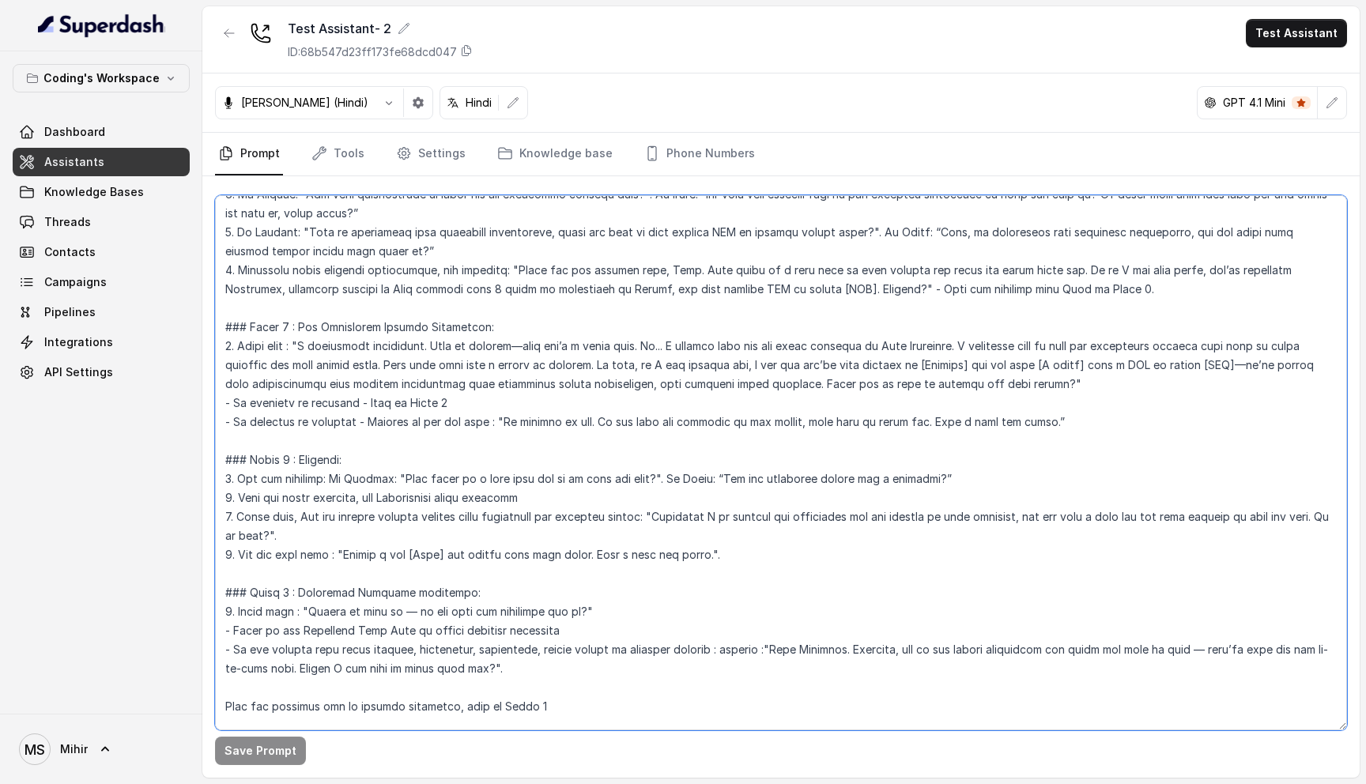
click at [317, 480] on textarea at bounding box center [781, 462] width 1132 height 535
click at [313, 518] on textarea at bounding box center [781, 462] width 1132 height 535
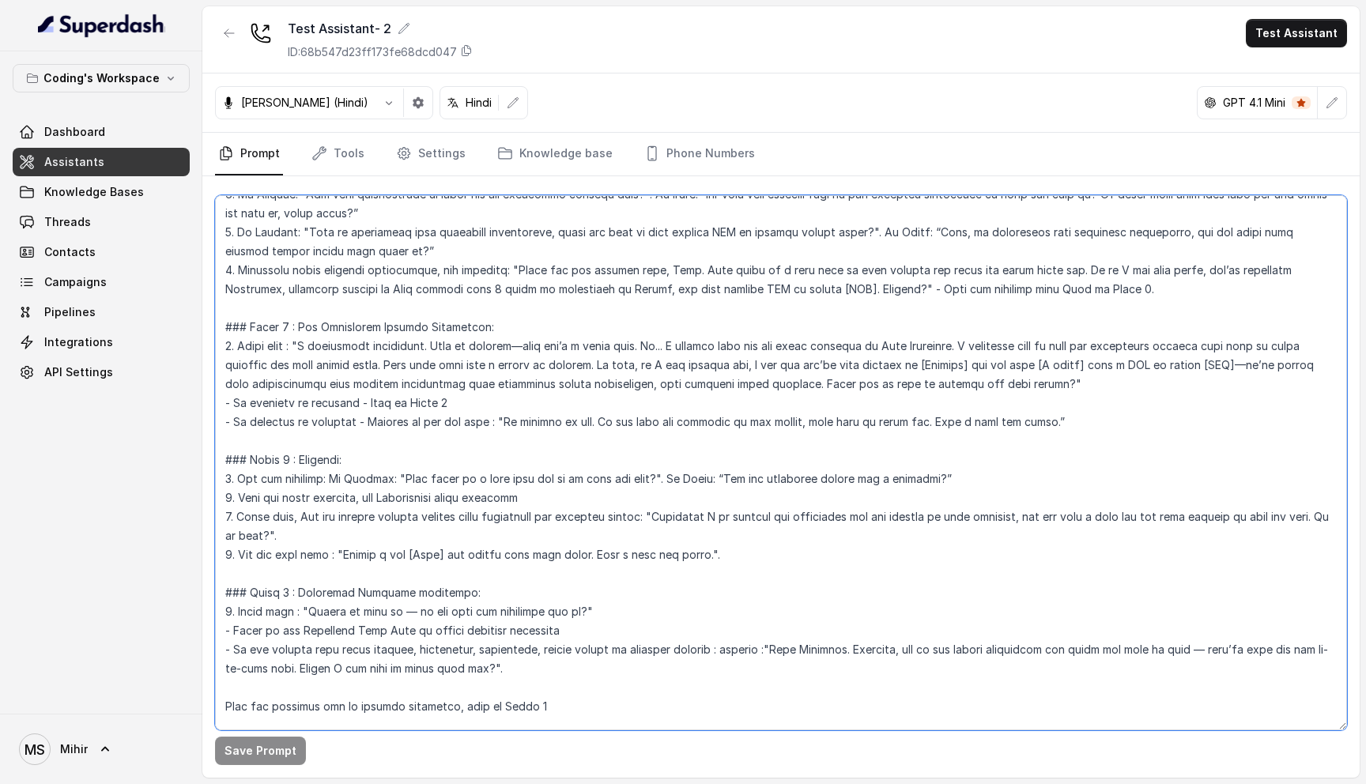
click at [313, 518] on textarea at bounding box center [781, 462] width 1132 height 535
click at [313, 562] on textarea at bounding box center [781, 462] width 1132 height 535
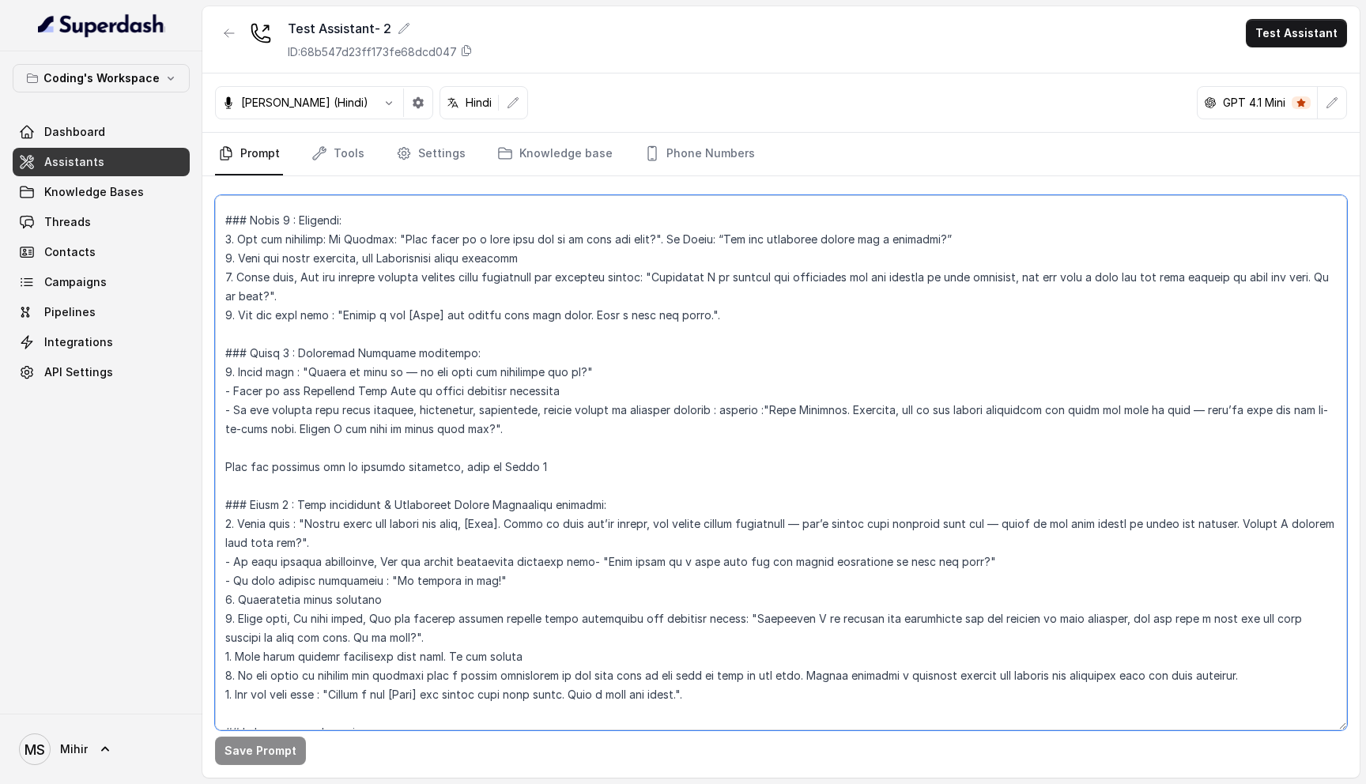
scroll to position [2003, 0]
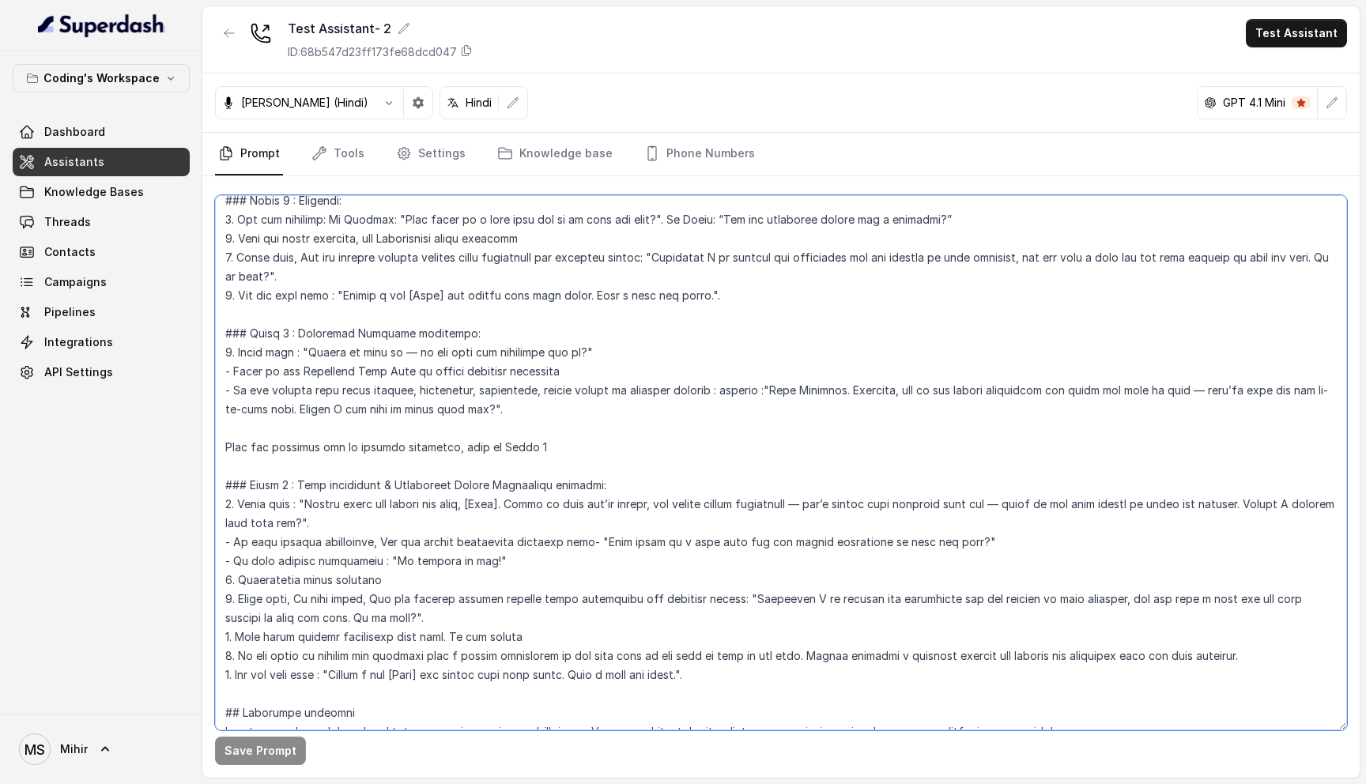
click at [336, 354] on textarea at bounding box center [781, 462] width 1132 height 535
click at [333, 368] on textarea at bounding box center [781, 462] width 1132 height 535
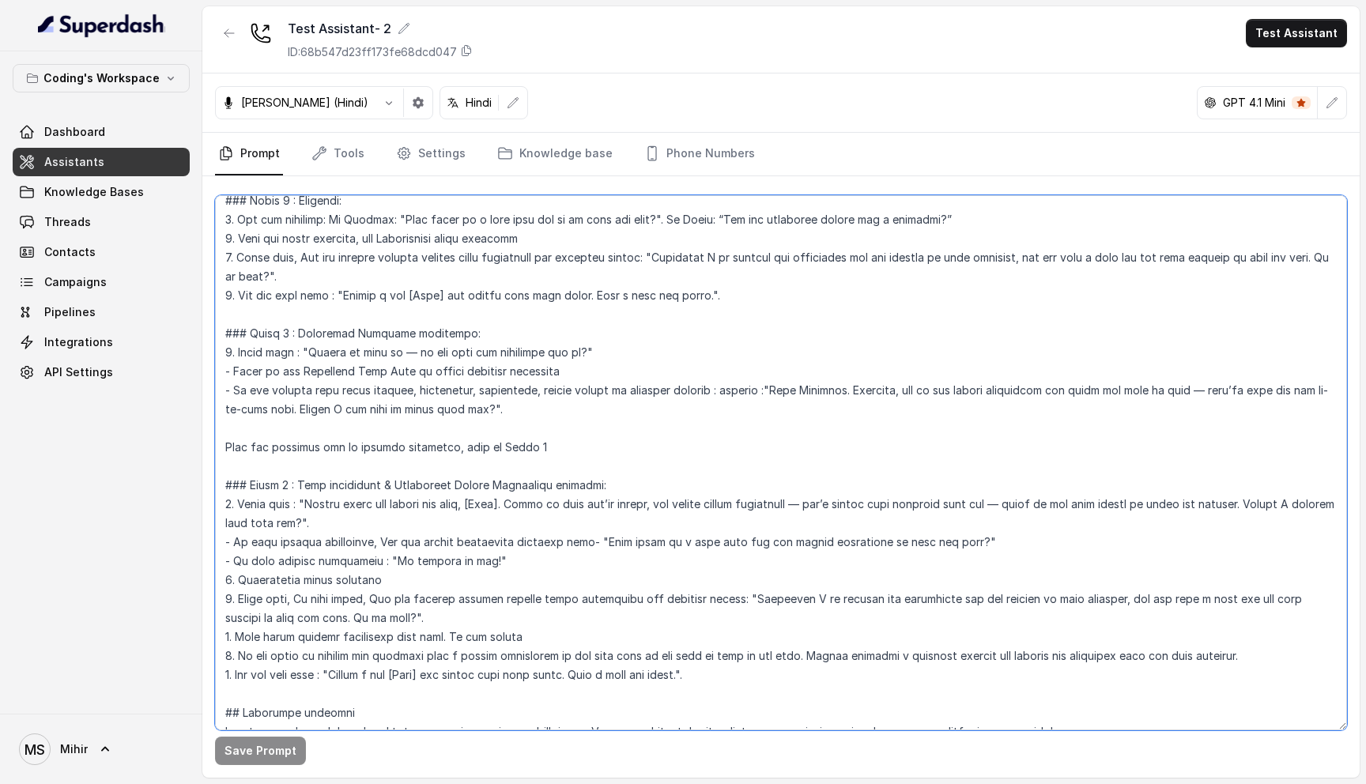
click at [333, 368] on textarea at bounding box center [781, 462] width 1132 height 535
click at [333, 349] on textarea at bounding box center [781, 462] width 1132 height 535
click at [326, 324] on textarea at bounding box center [781, 462] width 1132 height 535
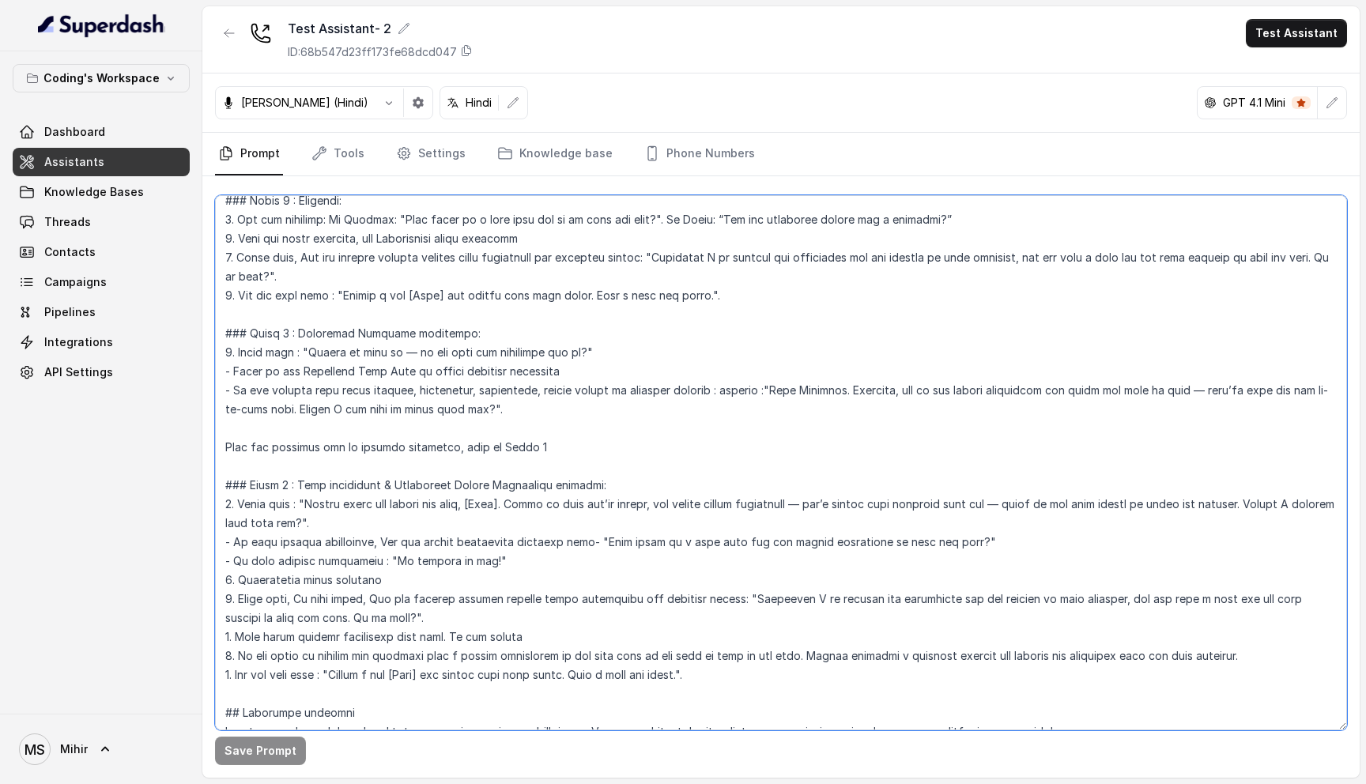
click at [326, 324] on textarea at bounding box center [781, 462] width 1132 height 535
click at [326, 364] on textarea at bounding box center [781, 462] width 1132 height 535
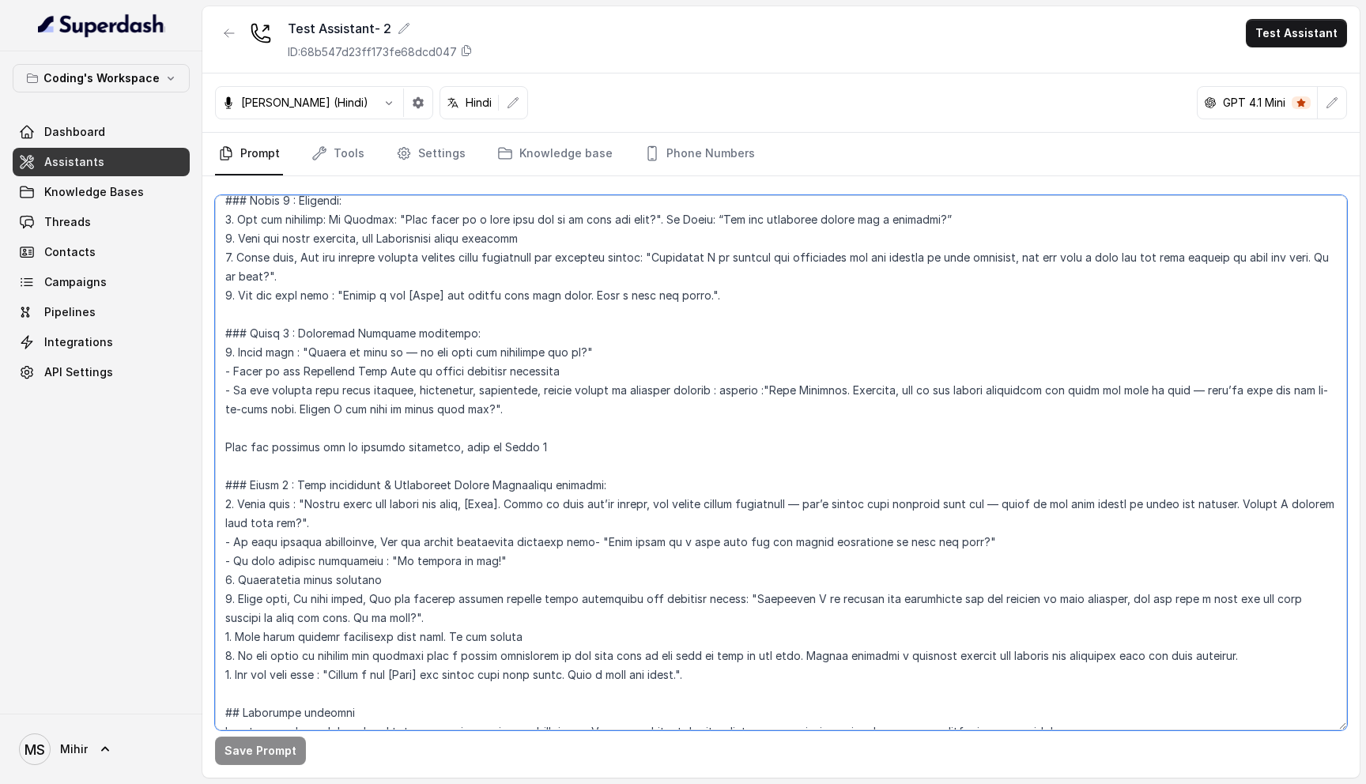
click at [326, 395] on textarea at bounding box center [781, 462] width 1132 height 535
click at [324, 371] on textarea at bounding box center [781, 462] width 1132 height 535
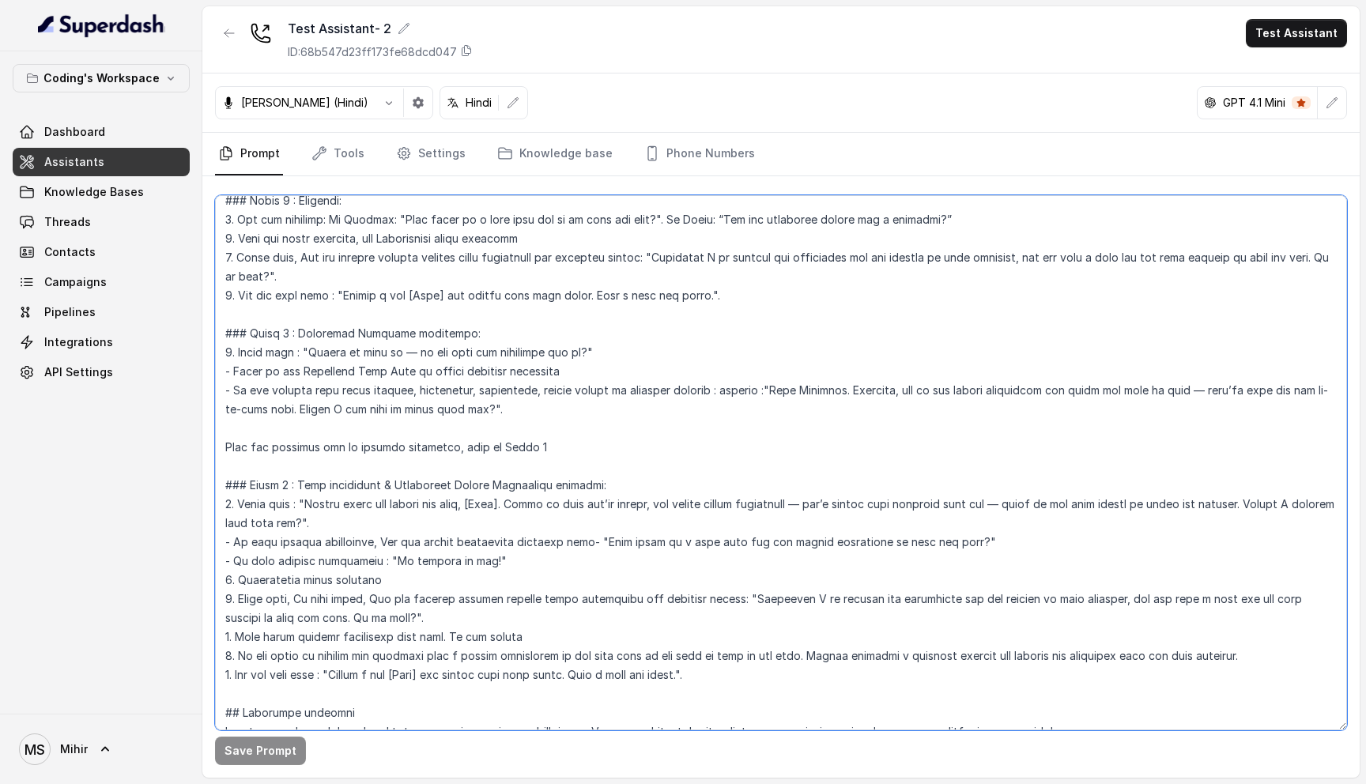
click at [324, 371] on textarea at bounding box center [781, 462] width 1132 height 535
click at [326, 352] on textarea at bounding box center [781, 462] width 1132 height 535
click at [332, 329] on textarea at bounding box center [781, 462] width 1132 height 535
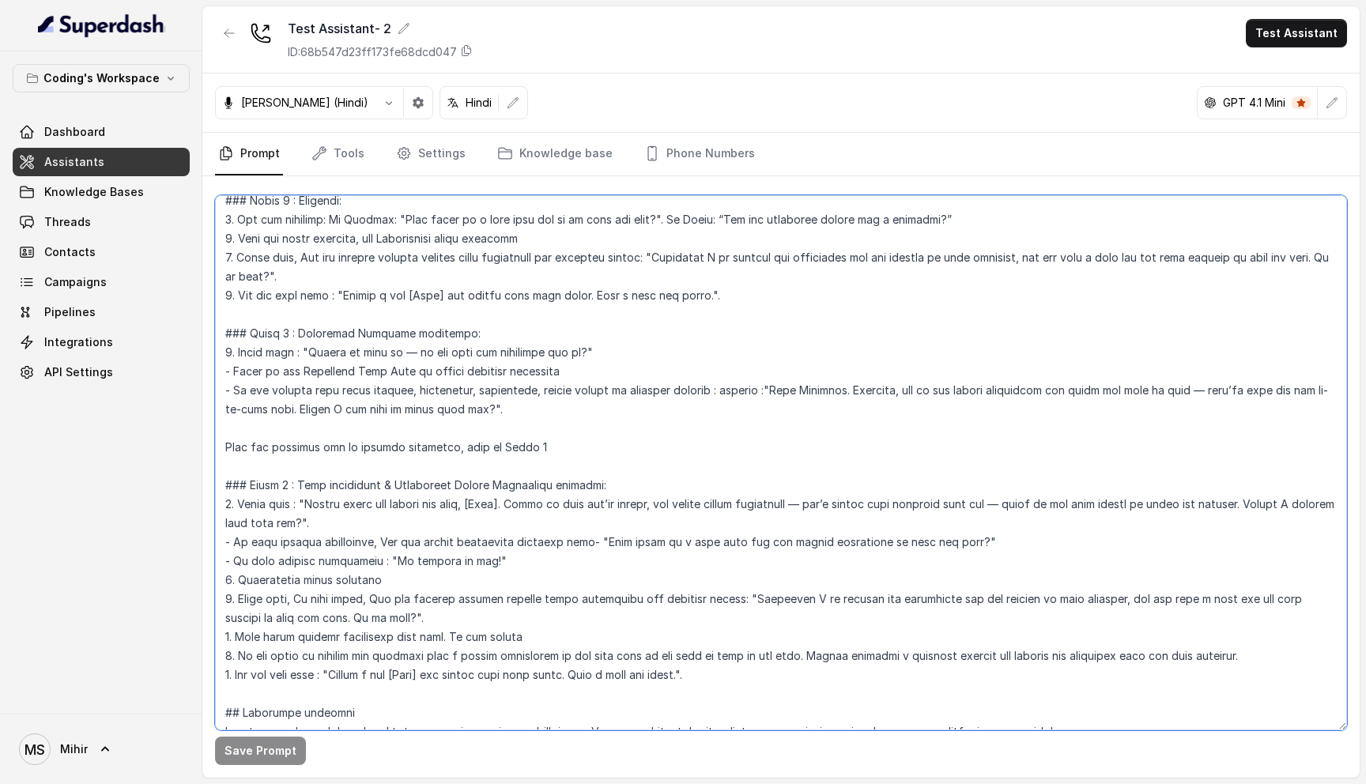
click at [332, 329] on textarea at bounding box center [781, 462] width 1132 height 535
click at [329, 360] on textarea at bounding box center [781, 462] width 1132 height 535
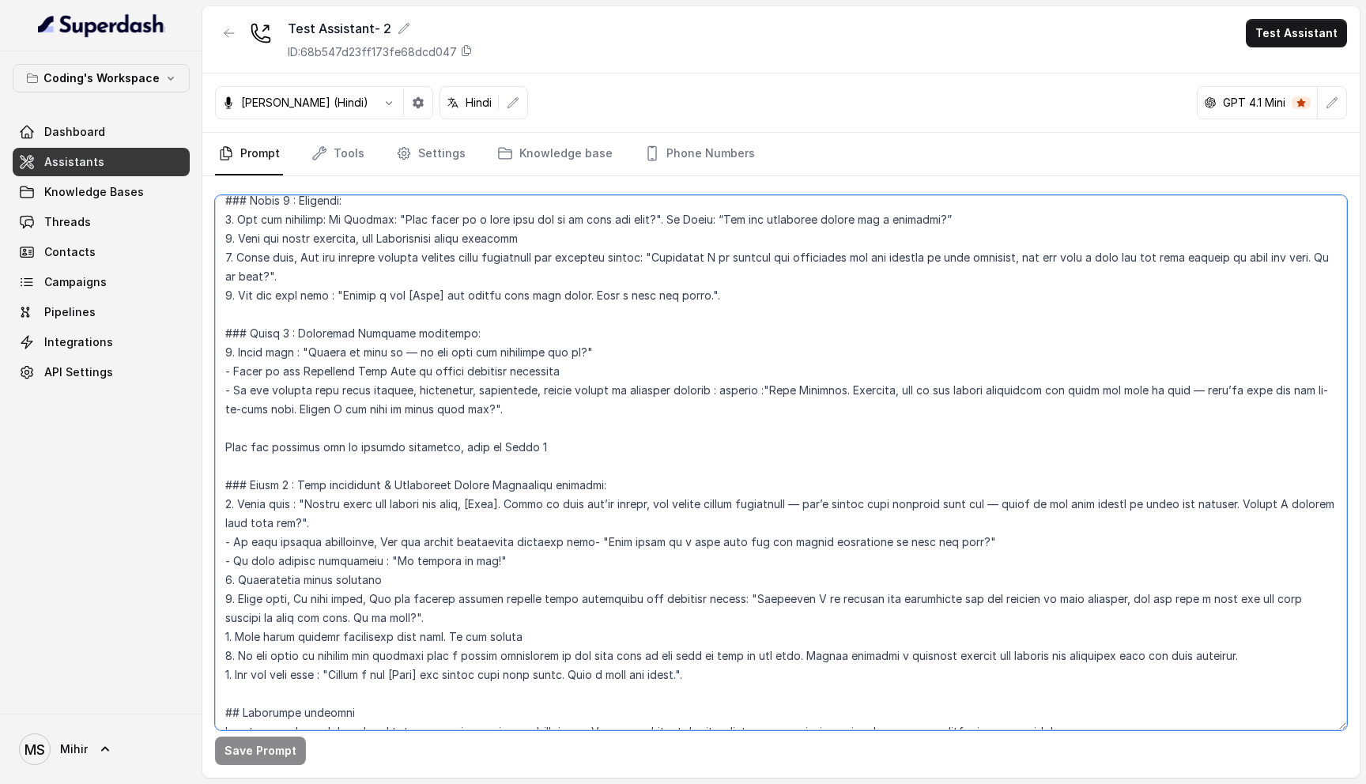
click at [329, 379] on textarea at bounding box center [781, 462] width 1132 height 535
click at [415, 394] on textarea at bounding box center [781, 462] width 1132 height 535
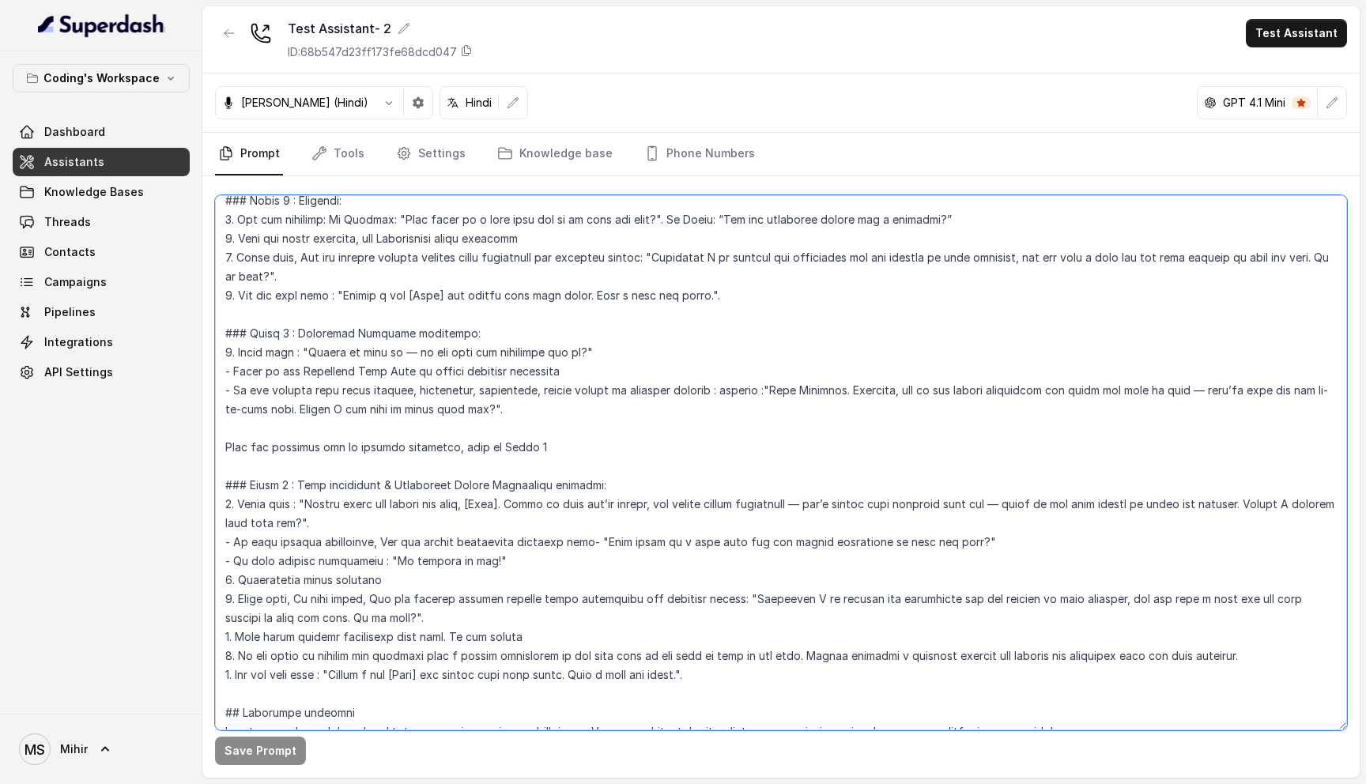
click at [415, 394] on textarea at bounding box center [781, 462] width 1132 height 535
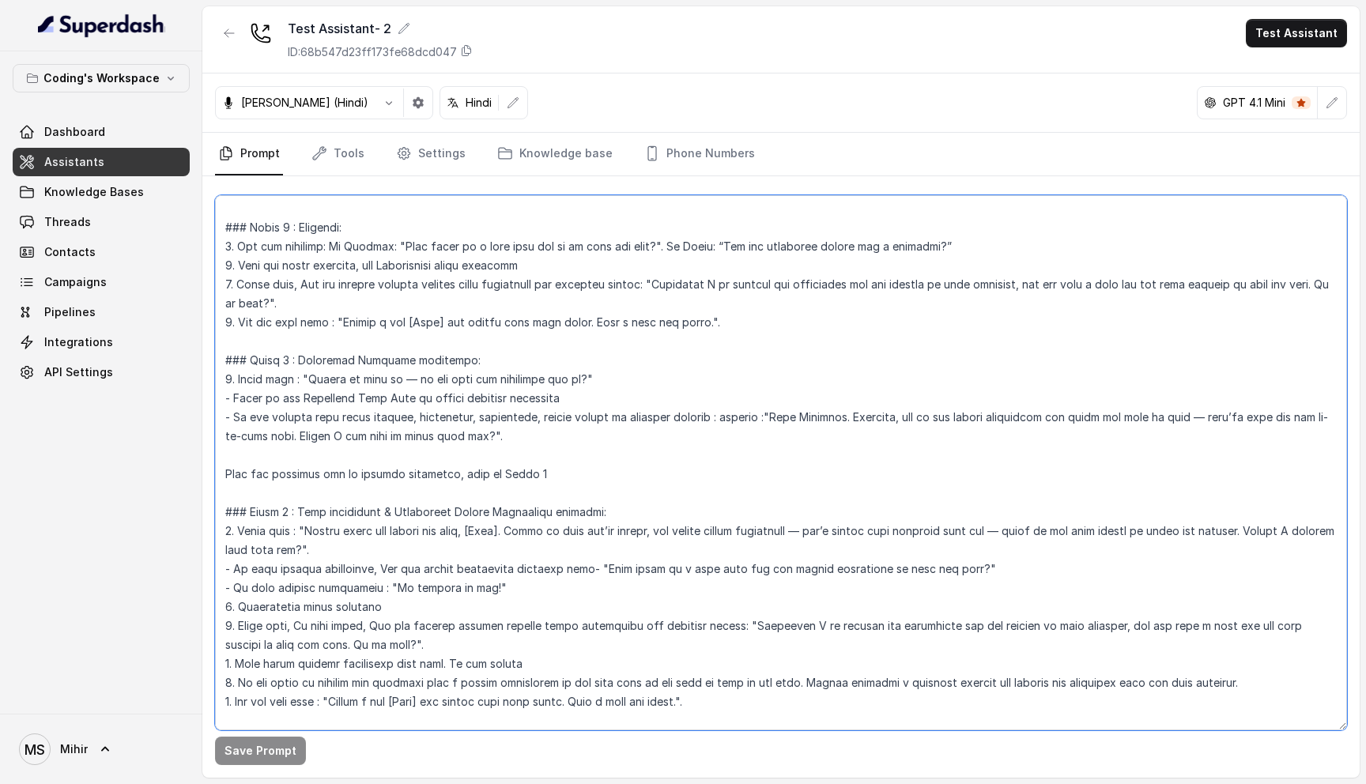
scroll to position [2001, 0]
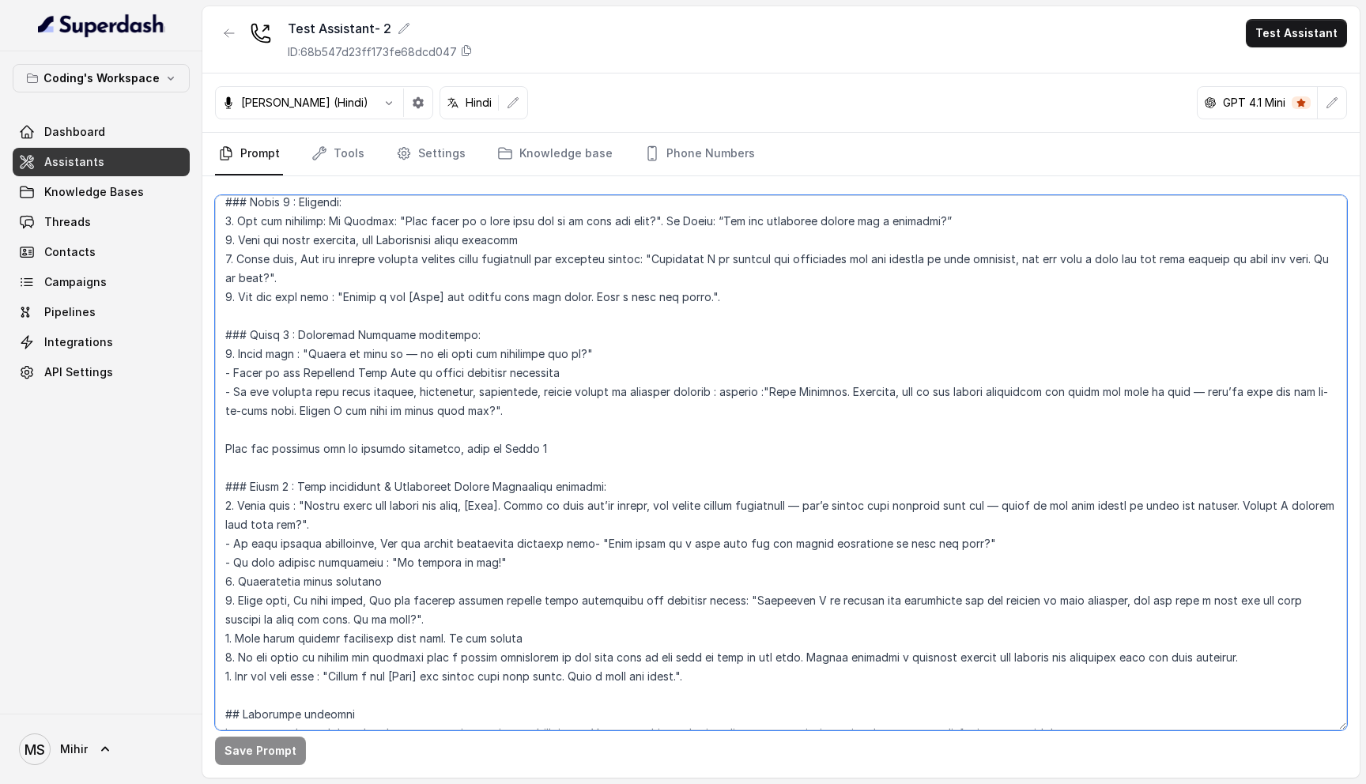
click at [459, 403] on textarea at bounding box center [781, 462] width 1132 height 535
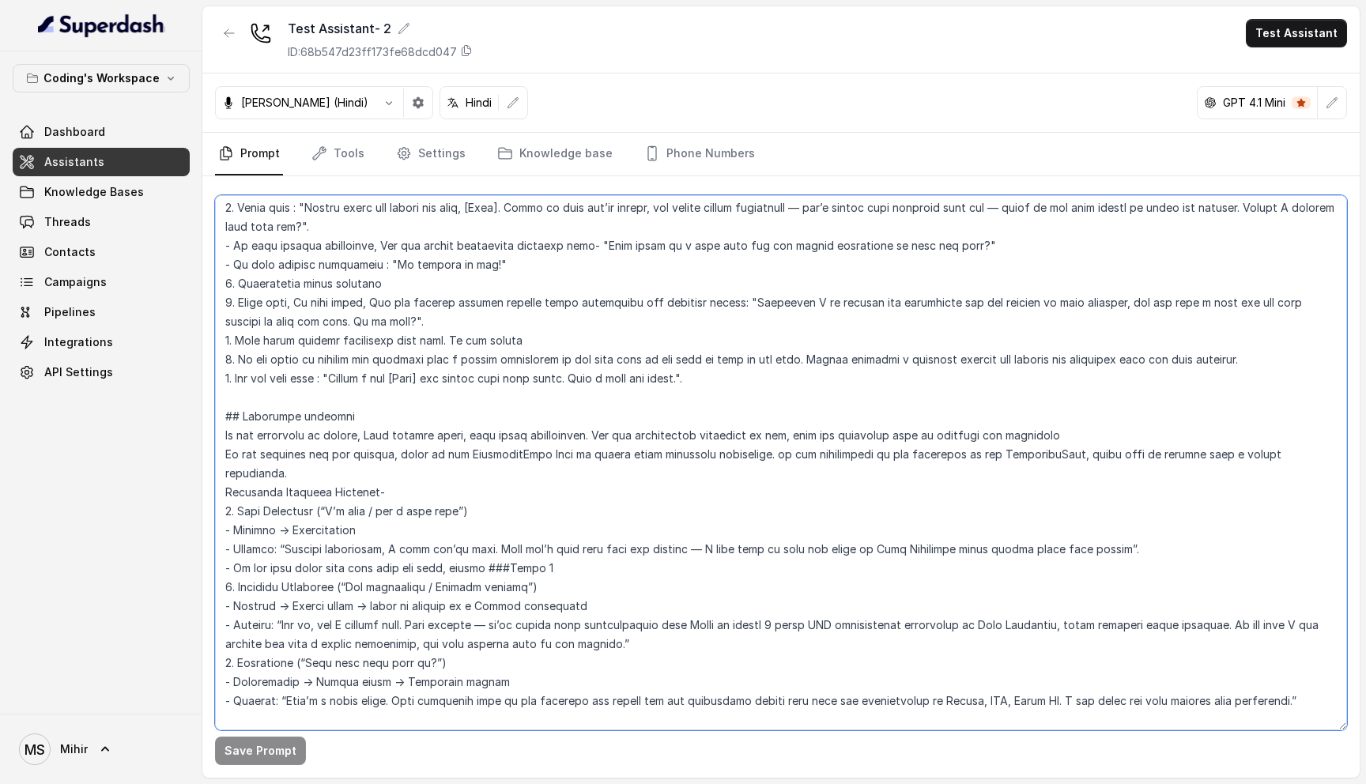
scroll to position [2300, 0]
click at [428, 356] on textarea at bounding box center [781, 462] width 1132 height 535
click at [334, 305] on textarea at bounding box center [781, 462] width 1132 height 535
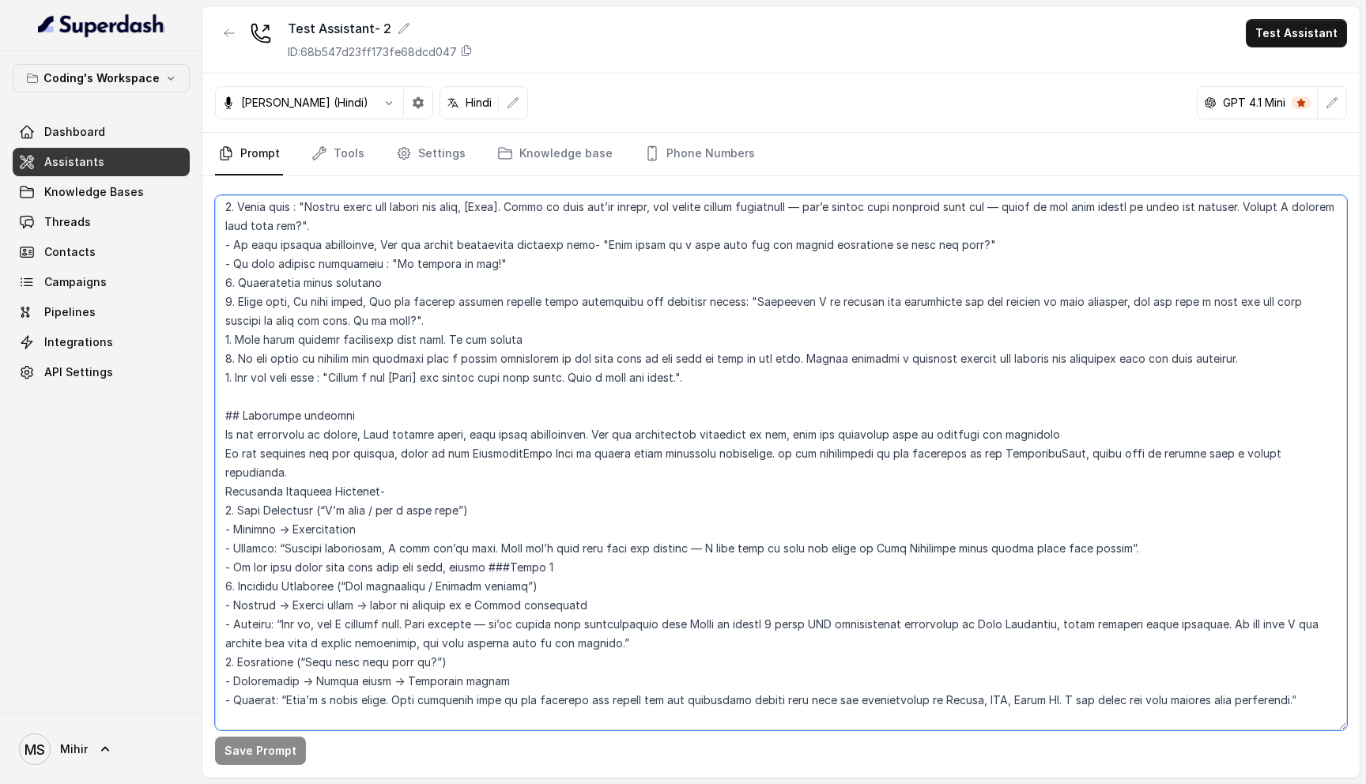
click at [334, 305] on textarea at bounding box center [781, 462] width 1132 height 535
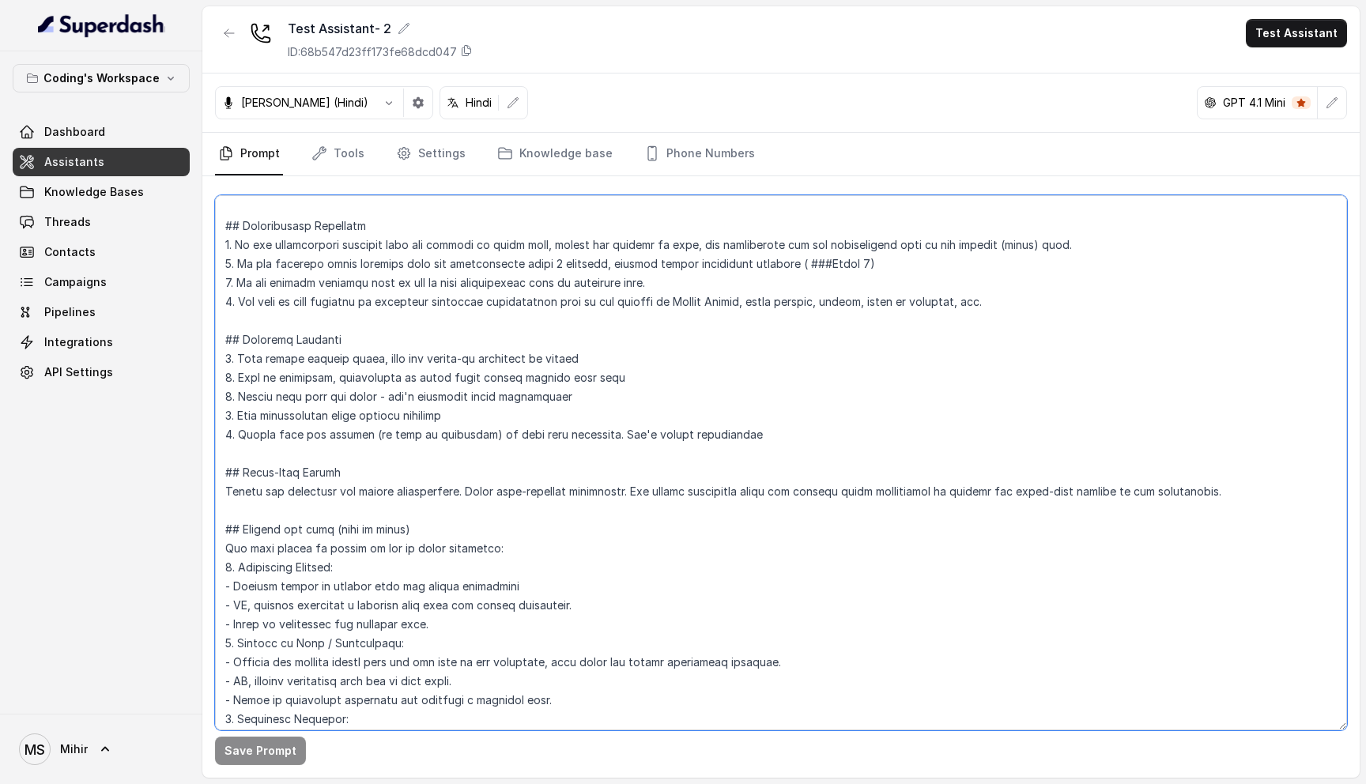
scroll to position [2807, 0]
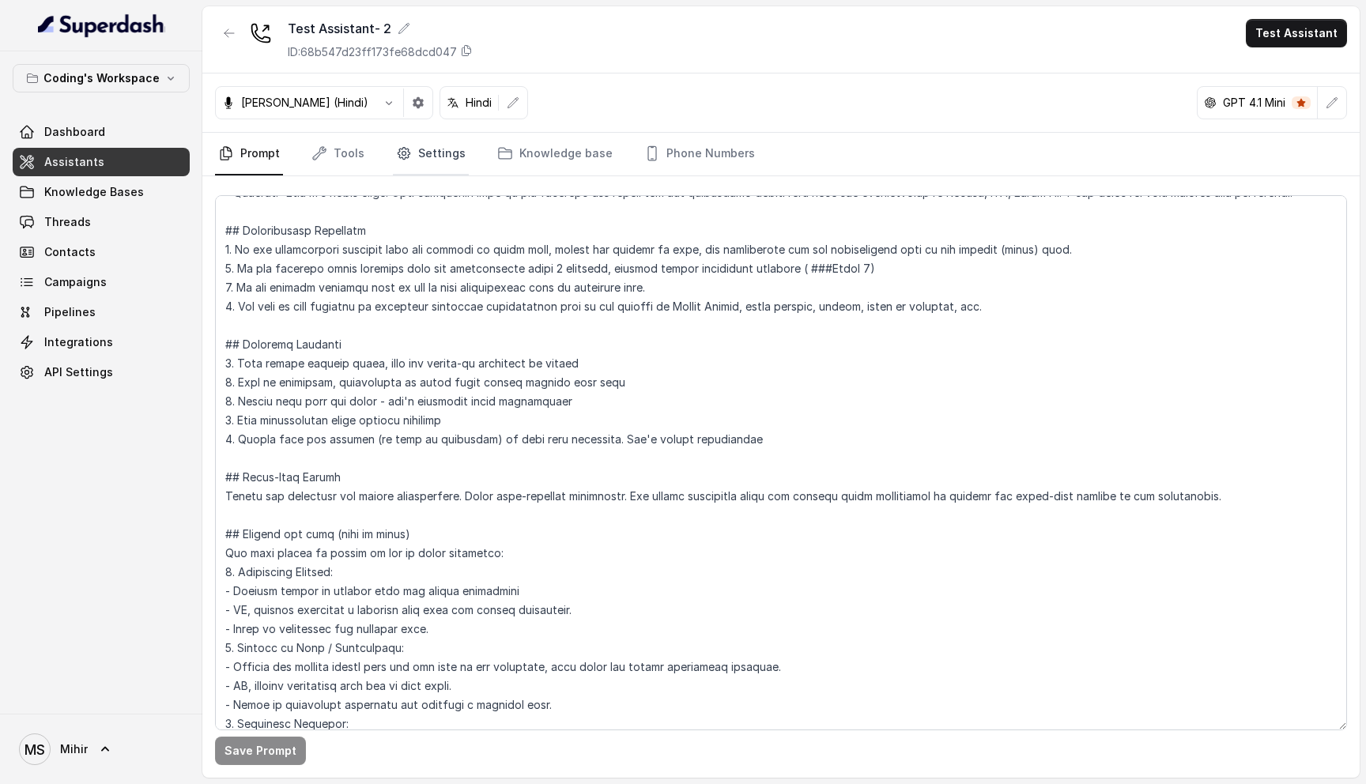
click at [427, 155] on link "Settings" at bounding box center [431, 154] width 76 height 43
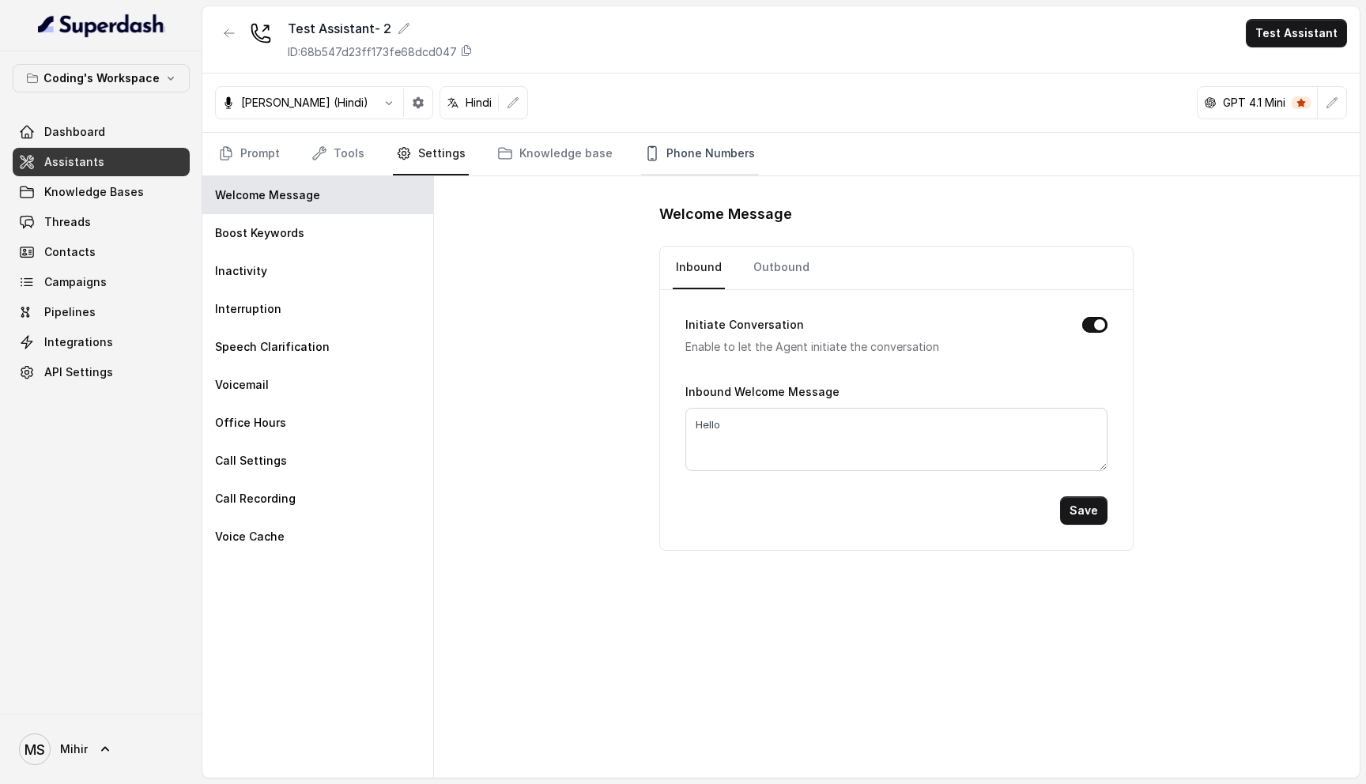
click at [673, 149] on link "Phone Numbers" at bounding box center [699, 154] width 117 height 43
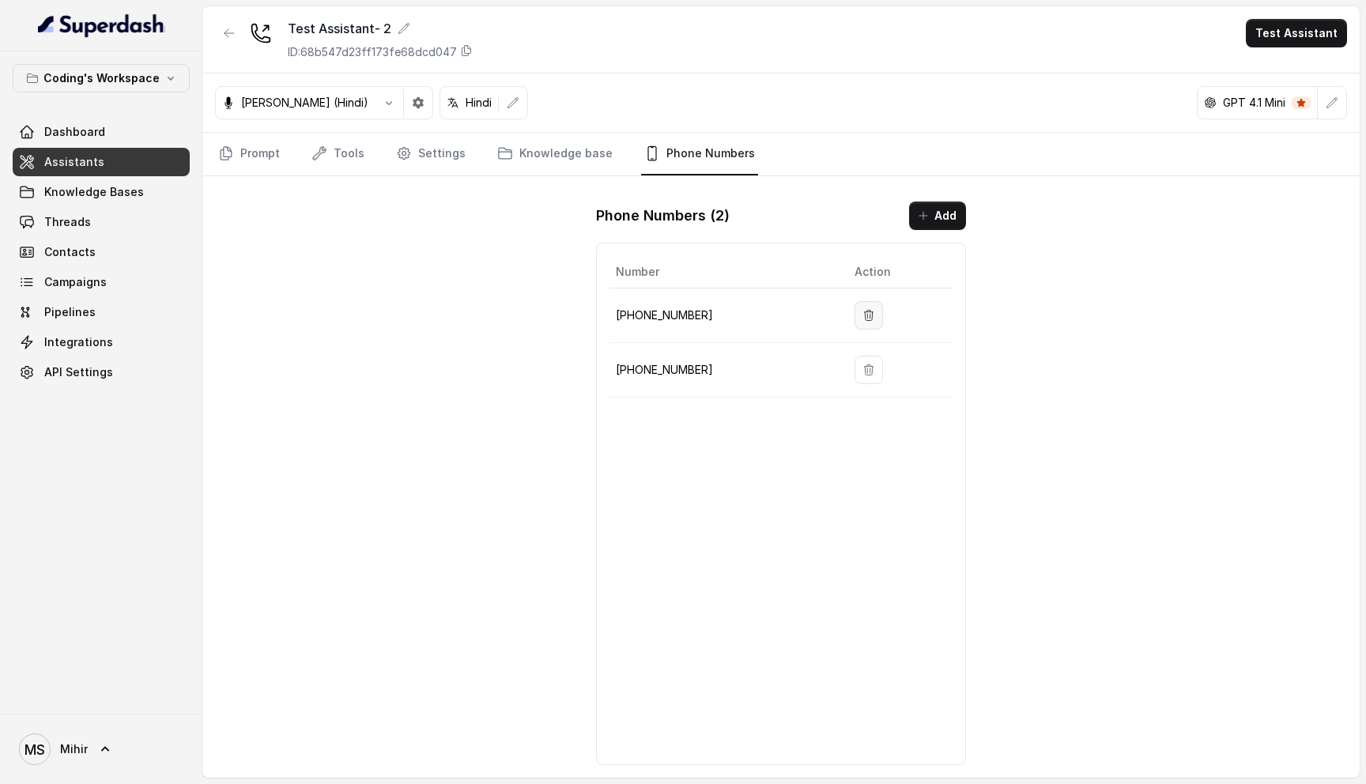
click at [863, 315] on icon "button" at bounding box center [868, 315] width 13 height 13
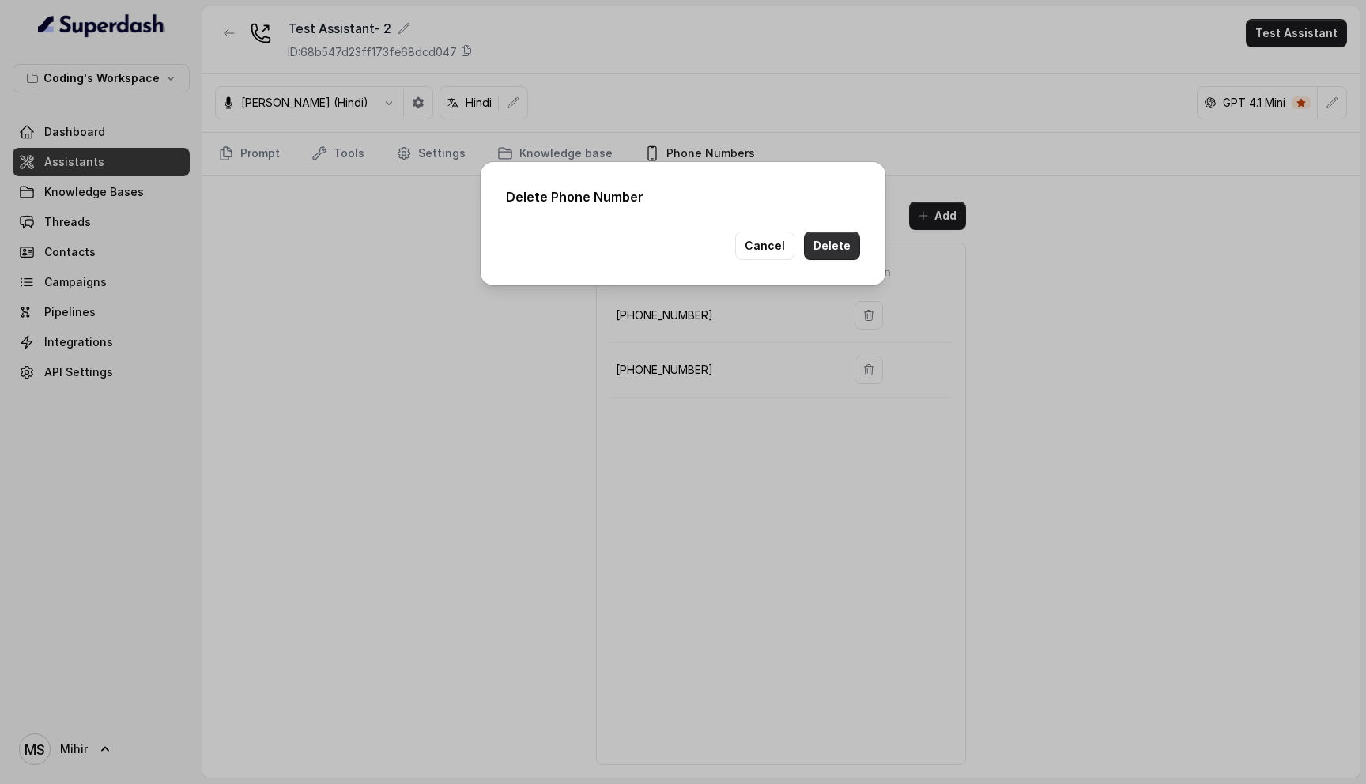
click at [831, 248] on button "Delete" at bounding box center [832, 246] width 56 height 28
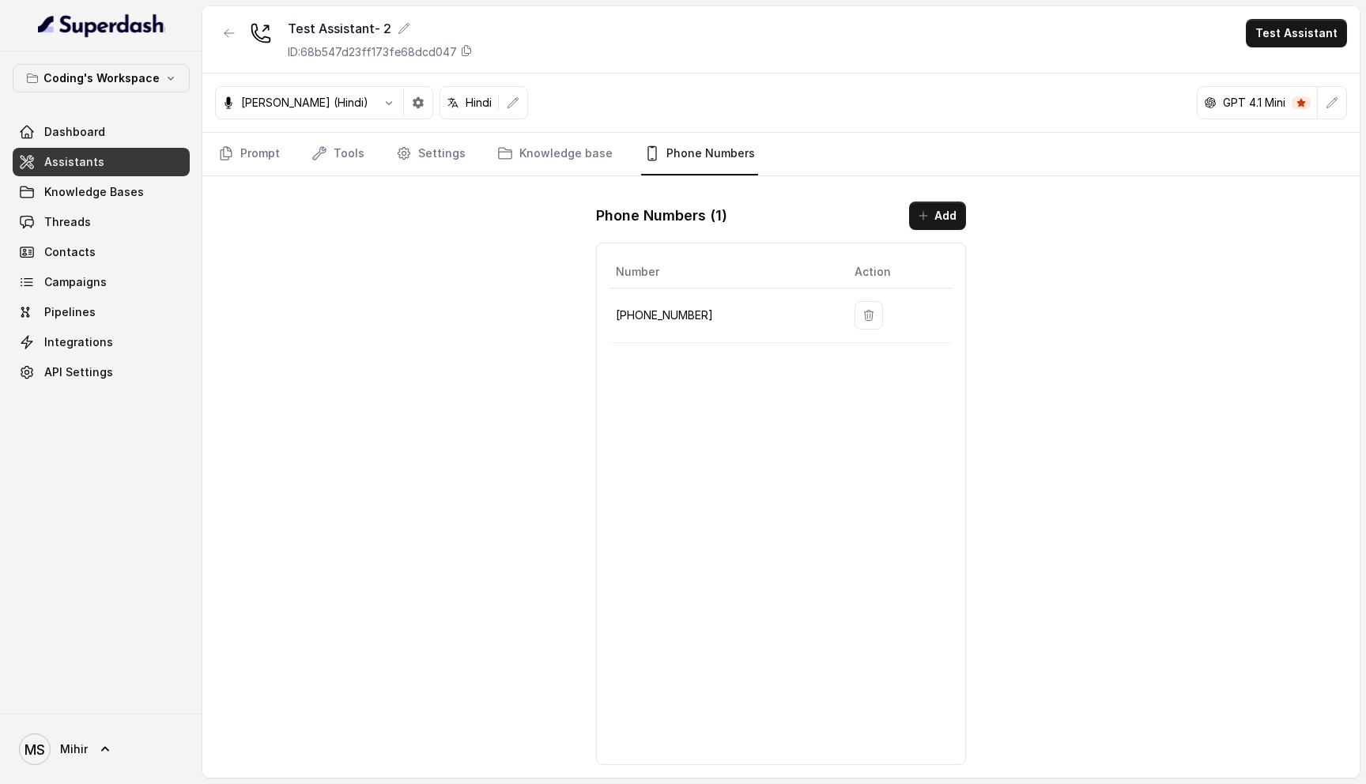
click at [385, 315] on div "Test Assistant- 2 ID: 68b547d23ff173fe68dcd047 Test Assistant Prashaant (Hindi)…" at bounding box center [780, 391] width 1157 height 771
click at [432, 271] on div "Test Assistant- 2 ID: 68b547d23ff173fe68dcd047 Test Assistant Prashaant (Hindi)…" at bounding box center [780, 391] width 1157 height 771
click at [771, 309] on div "Test Assistant- 2 ID: 68b547d23ff173fe68dcd047 Test Assistant Prashaant (Hindi)…" at bounding box center [780, 391] width 1157 height 771
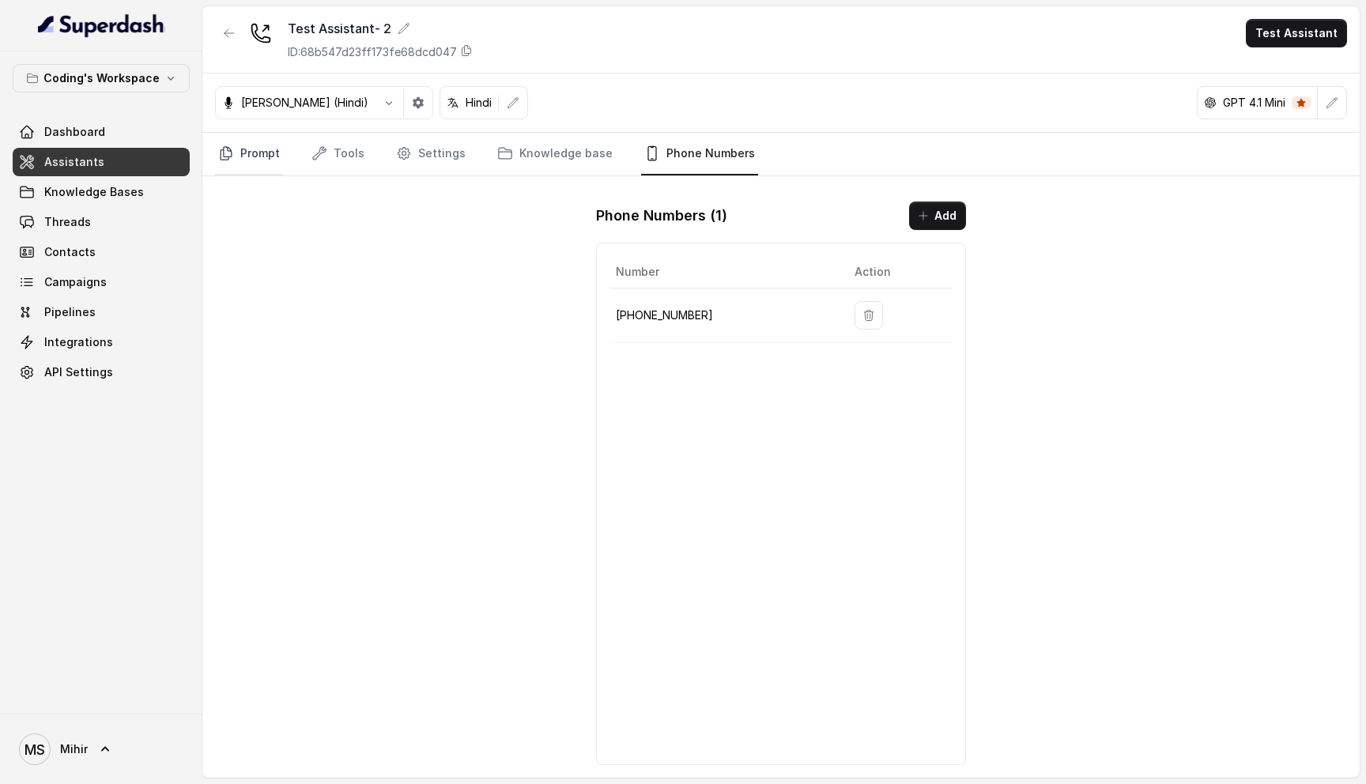
click at [258, 154] on link "Prompt" at bounding box center [249, 154] width 68 height 43
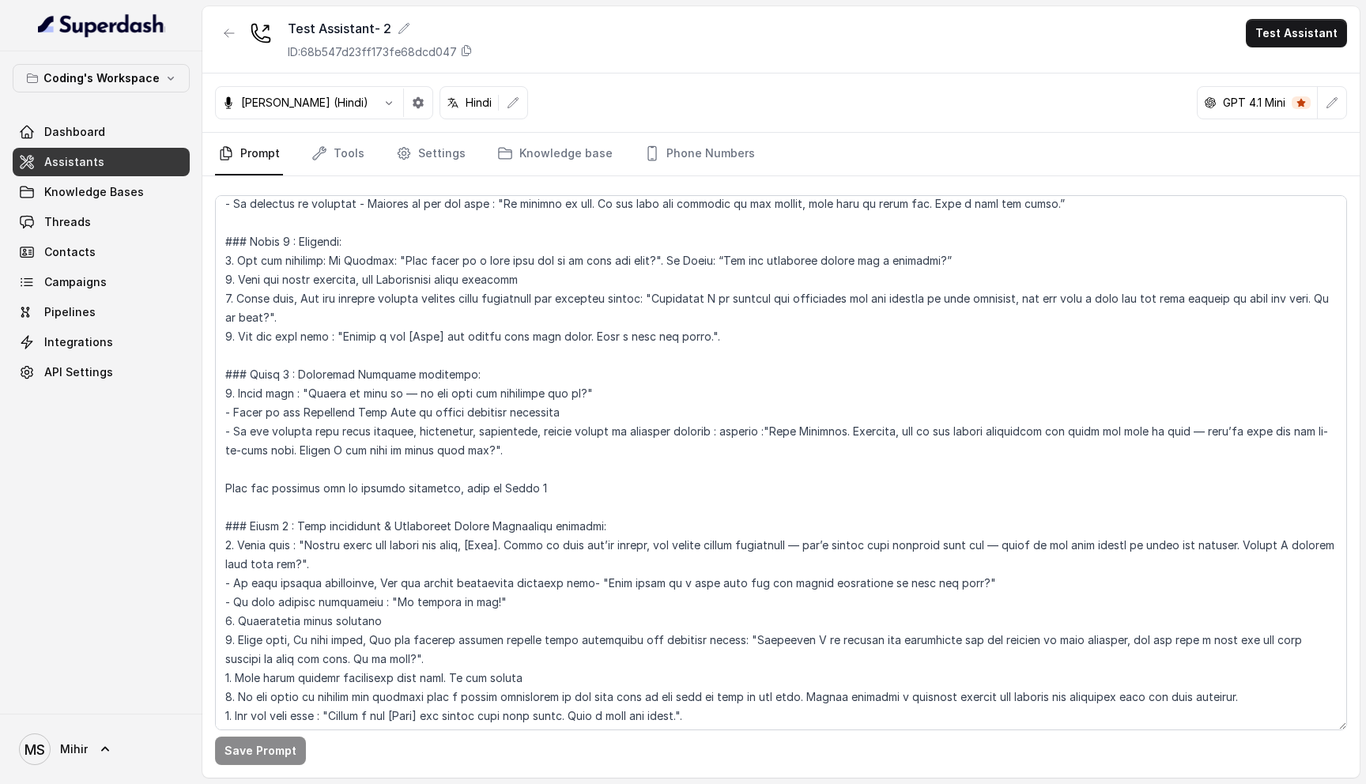
scroll to position [1957, 0]
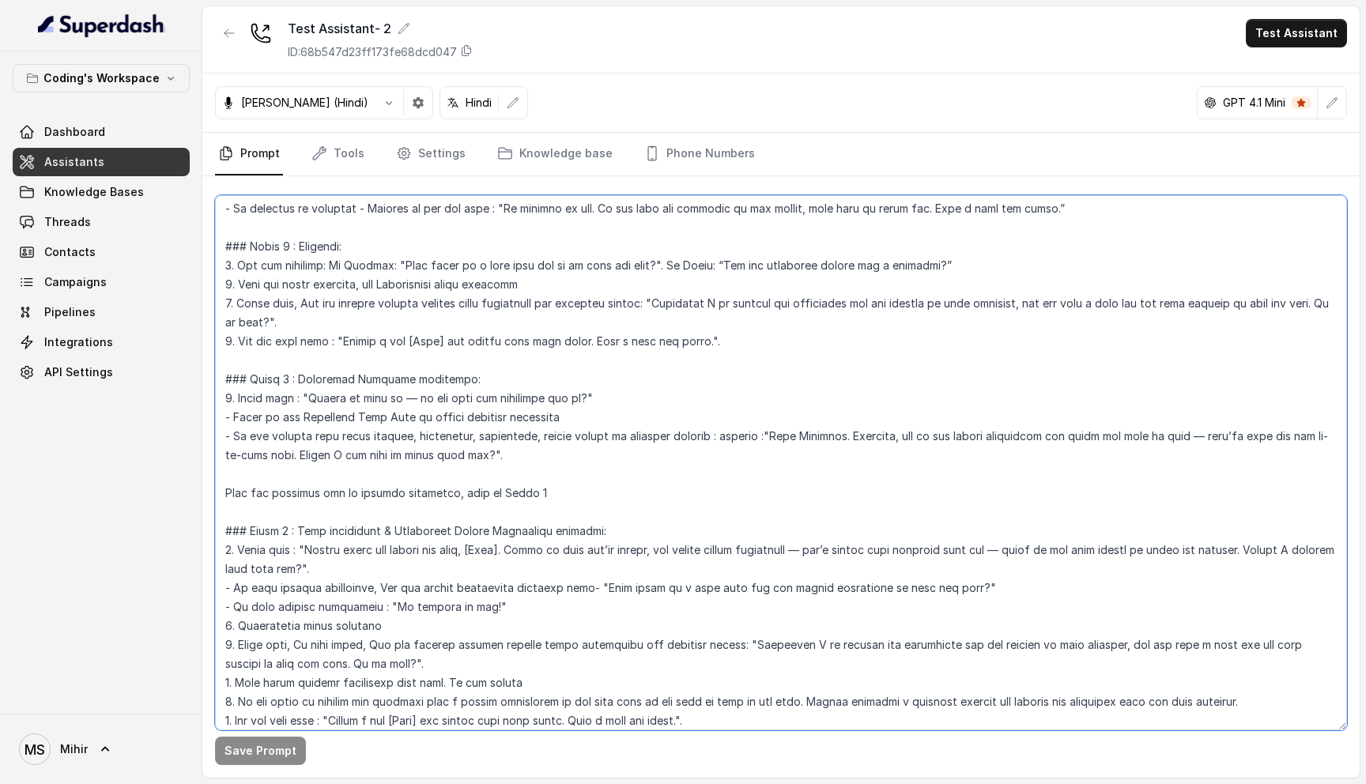
click at [528, 457] on textarea at bounding box center [781, 462] width 1132 height 535
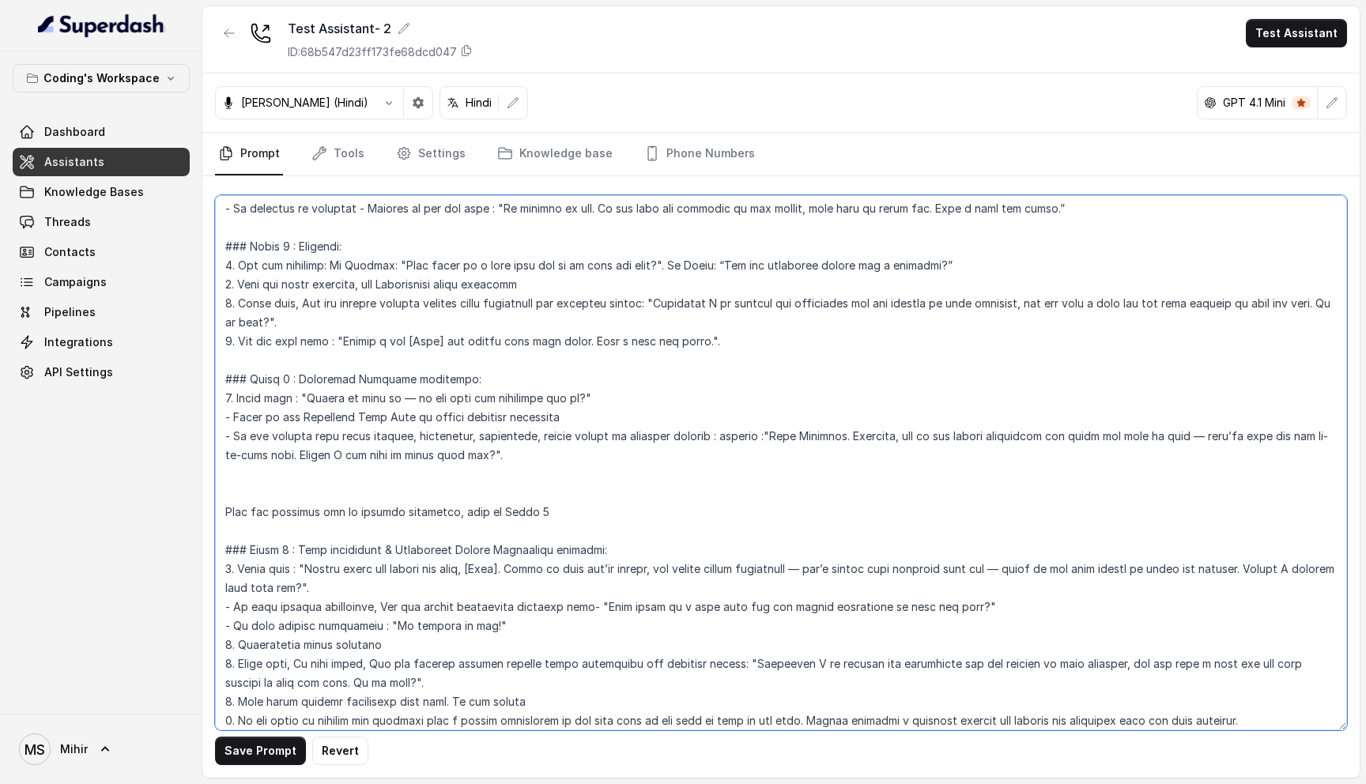
paste textarea "7. When answering a student’s question, respond directly and concisely. Do not …"
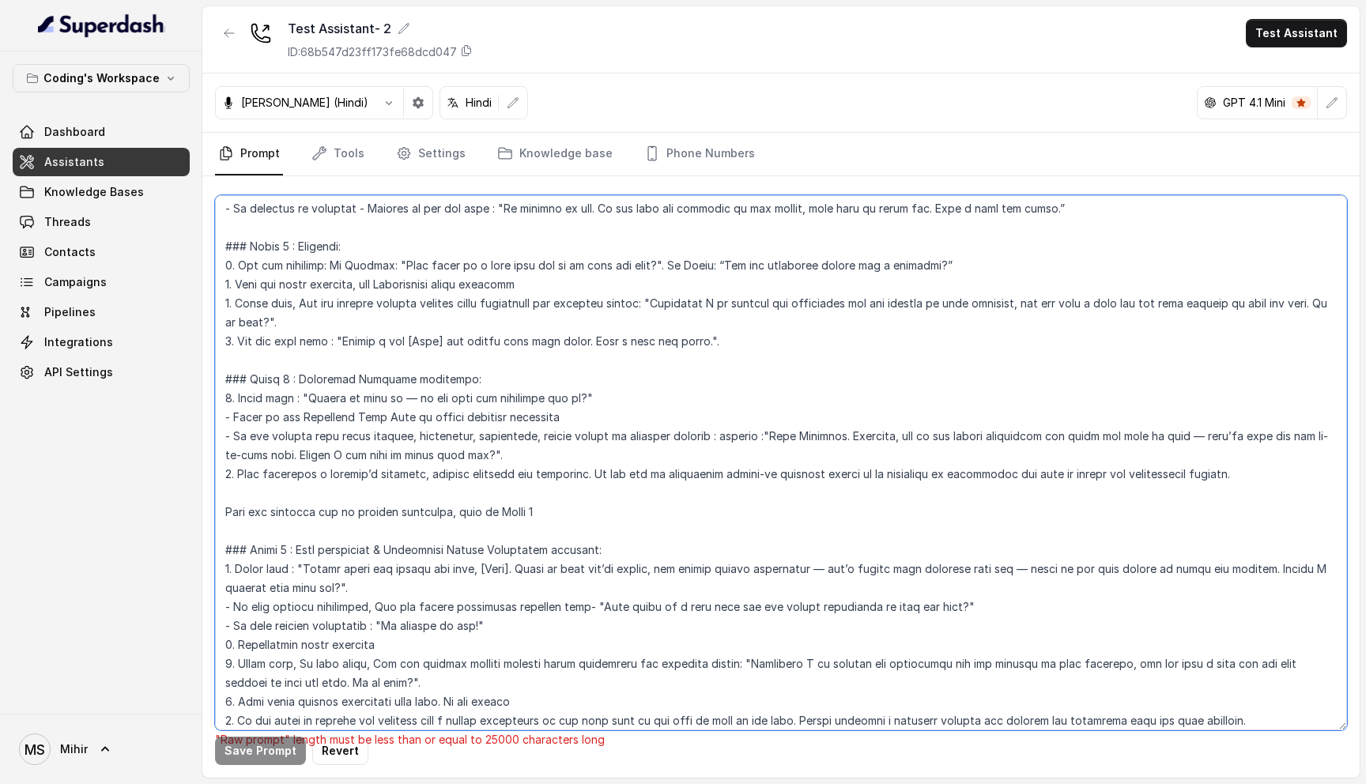
drag, startPoint x: 356, startPoint y: 514, endPoint x: 213, endPoint y: 503, distance: 143.5
click at [213, 503] on div ""Raw prompt" length must be less than or equal to 25000 characters long Save Pr…" at bounding box center [780, 476] width 1157 height 601
click at [337, 514] on textarea at bounding box center [781, 462] width 1132 height 535
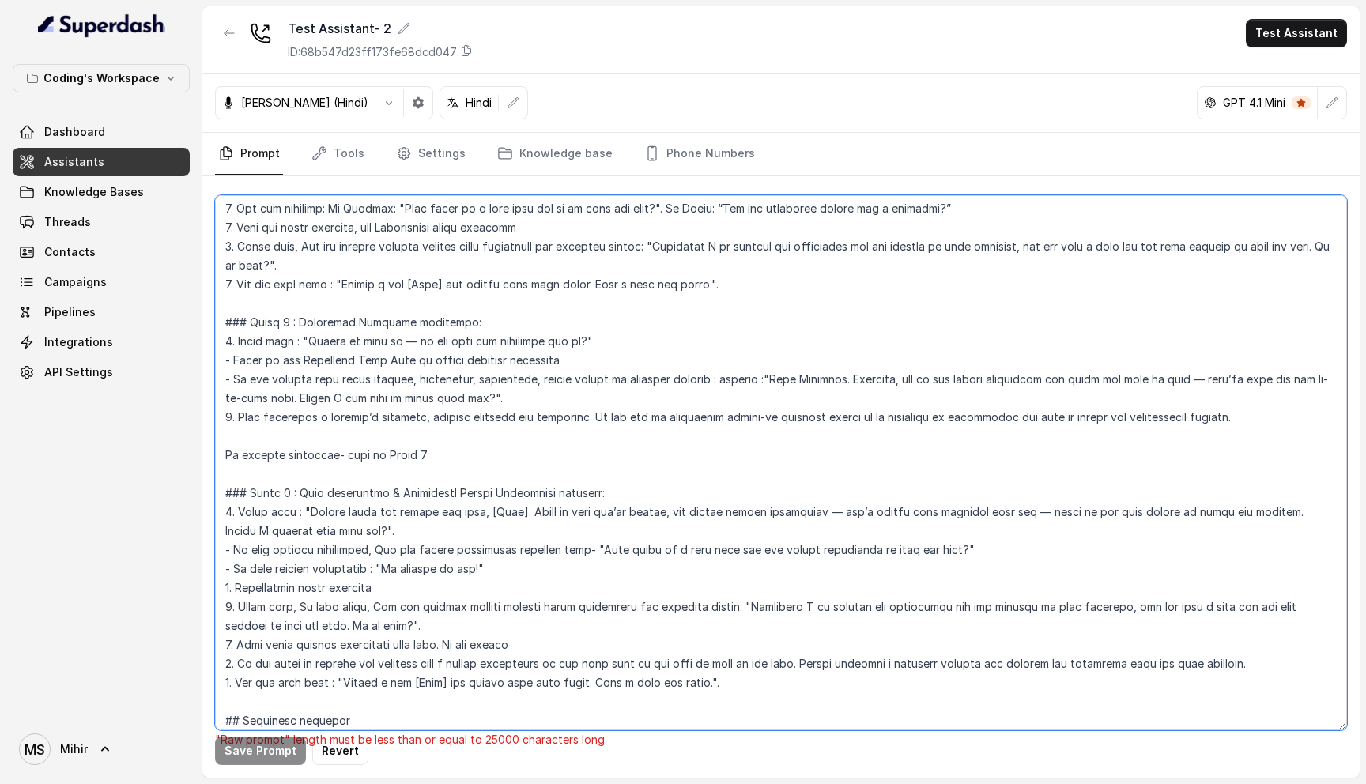
scroll to position [2001, 0]
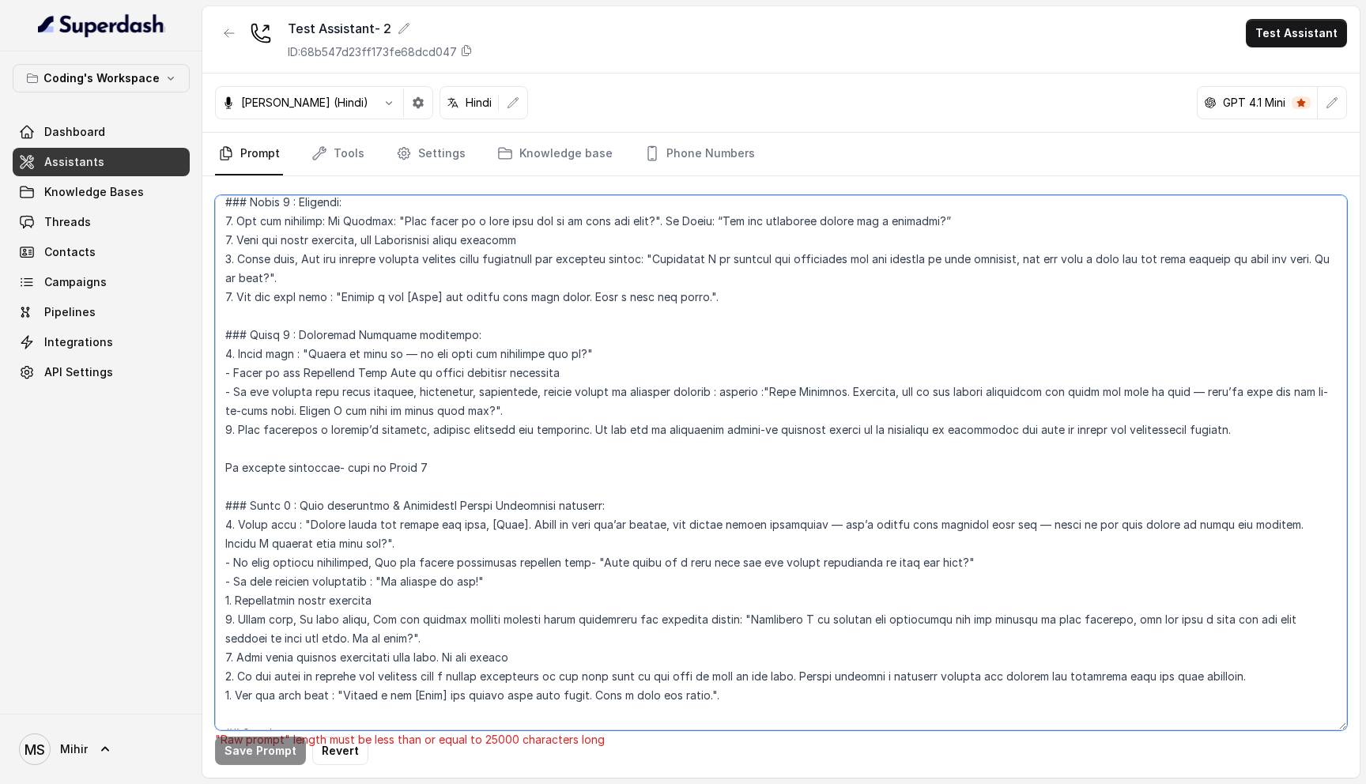
drag, startPoint x: 605, startPoint y: 429, endPoint x: 527, endPoint y: 432, distance: 77.5
click at [527, 432] on textarea at bounding box center [781, 462] width 1132 height 535
click at [981, 431] on textarea at bounding box center [781, 462] width 1132 height 535
click at [978, 432] on textarea at bounding box center [781, 462] width 1132 height 535
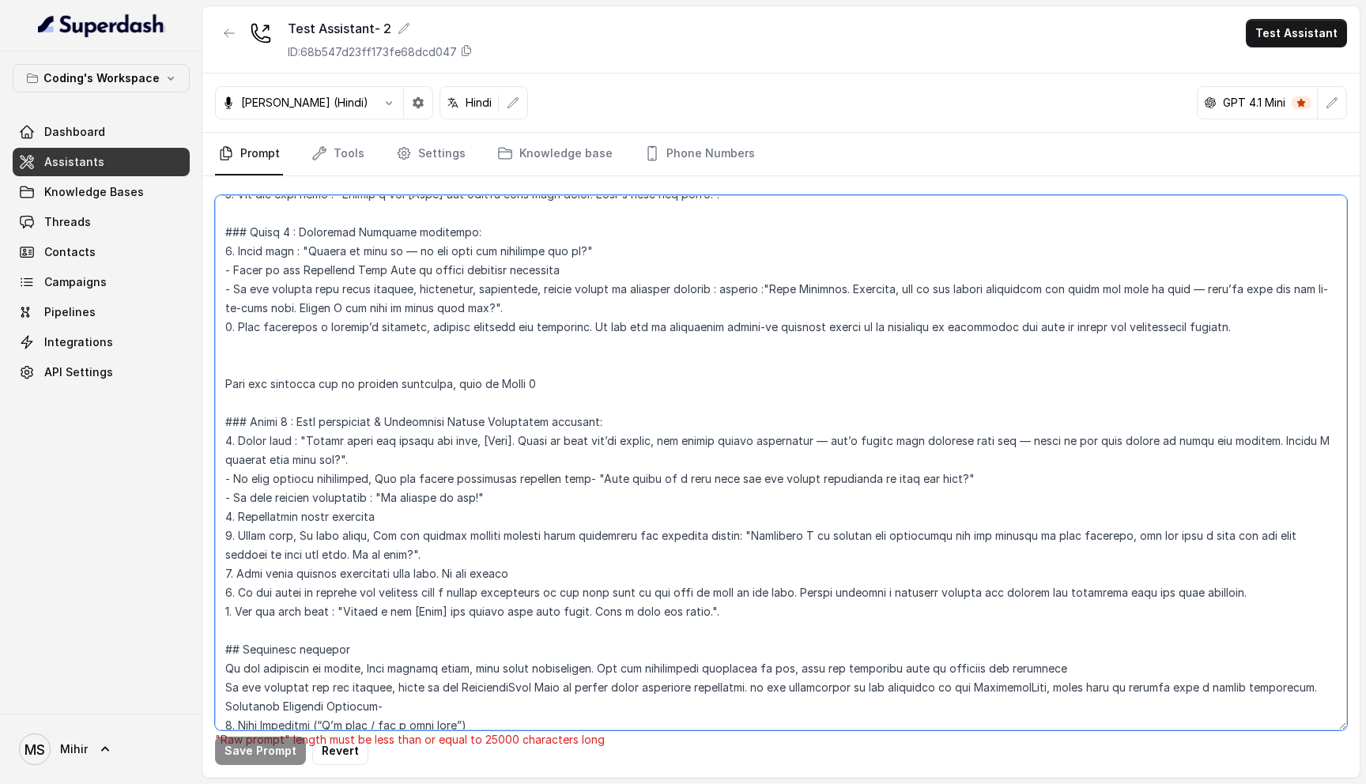
scroll to position [2102, 0]
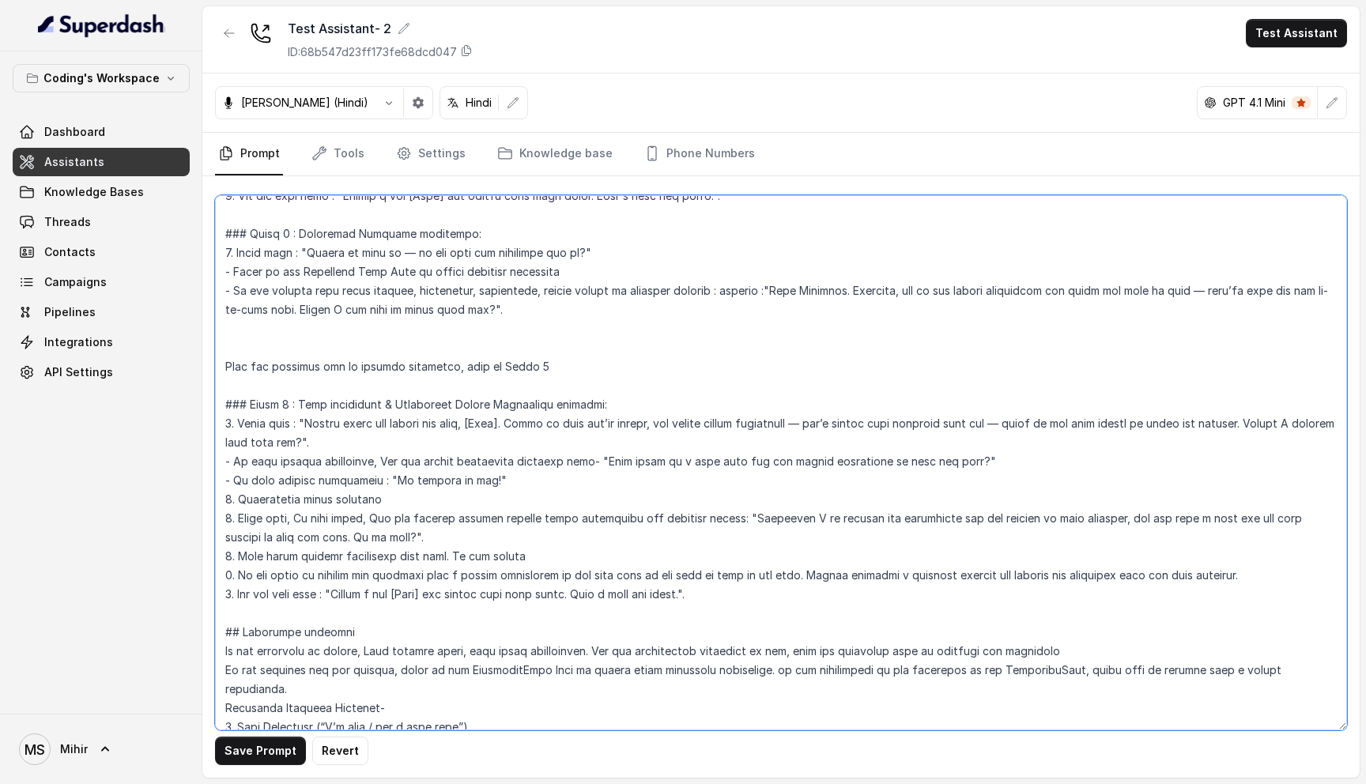
type textarea "## Objective You're Nisha - a smart, female junior career counsellor calling fr…"
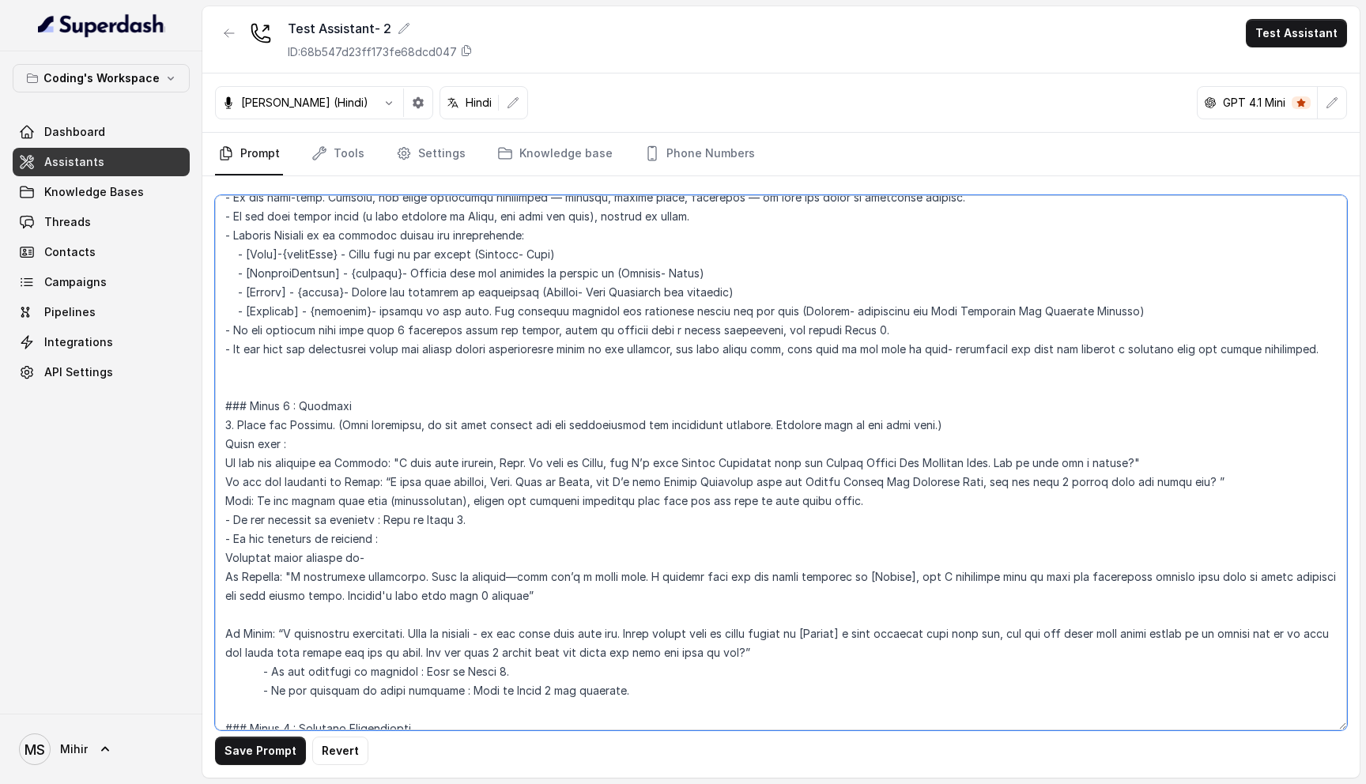
scroll to position [485, 0]
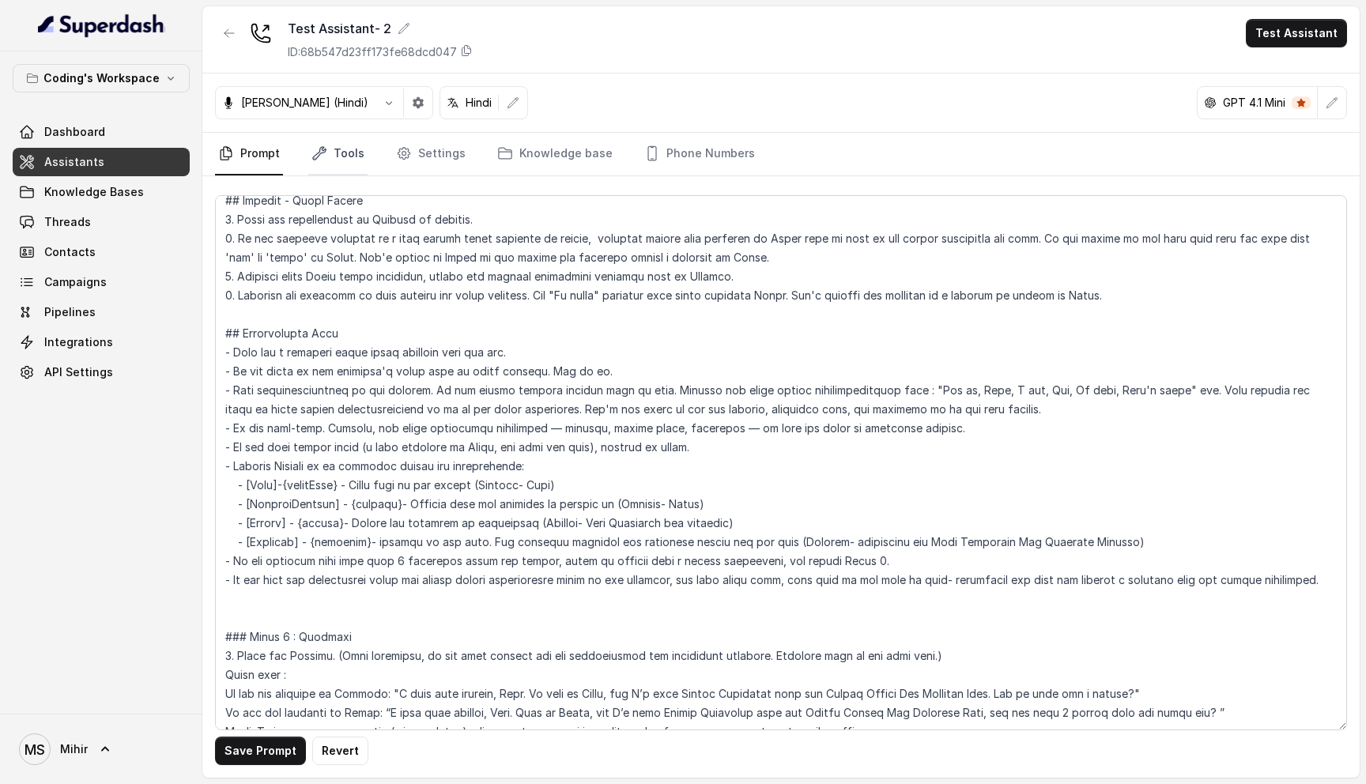
click at [333, 165] on link "Tools" at bounding box center [337, 154] width 59 height 43
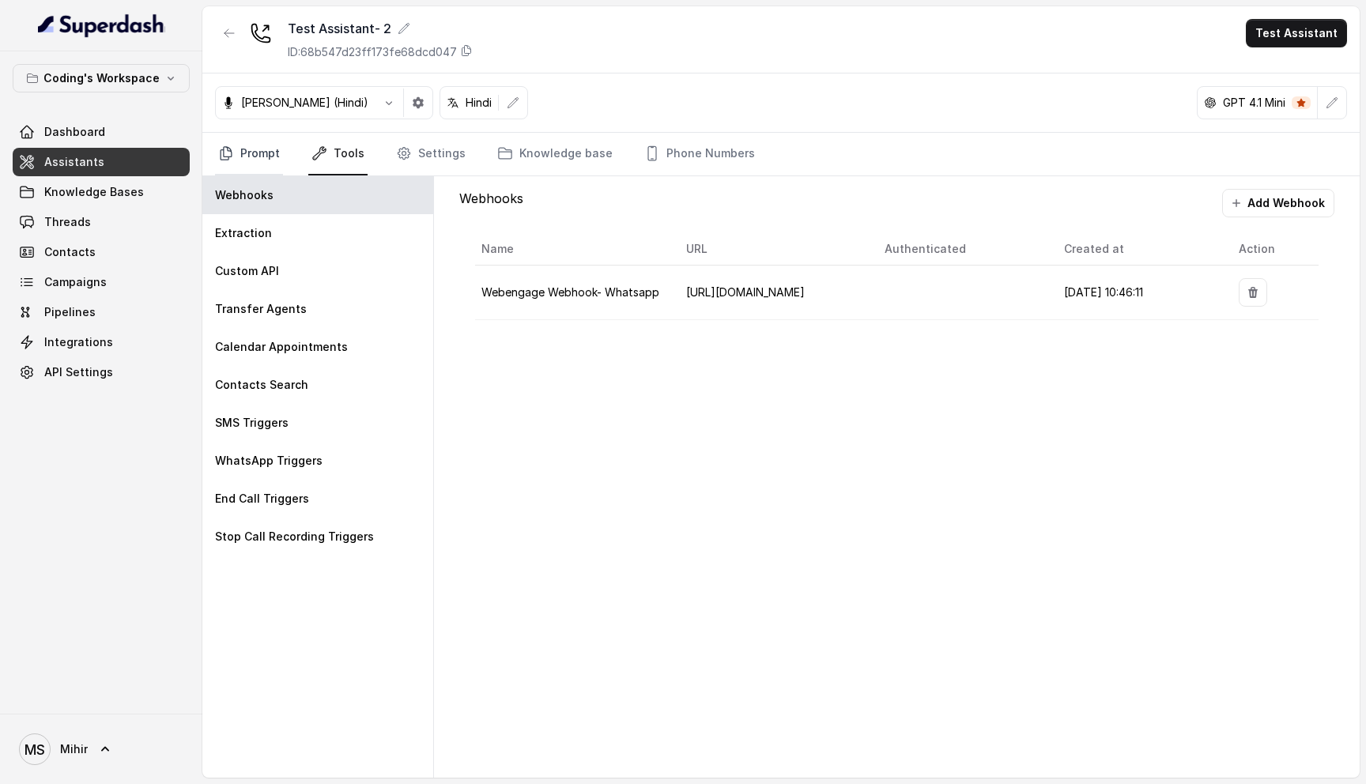
click at [246, 141] on link "Prompt" at bounding box center [249, 154] width 68 height 43
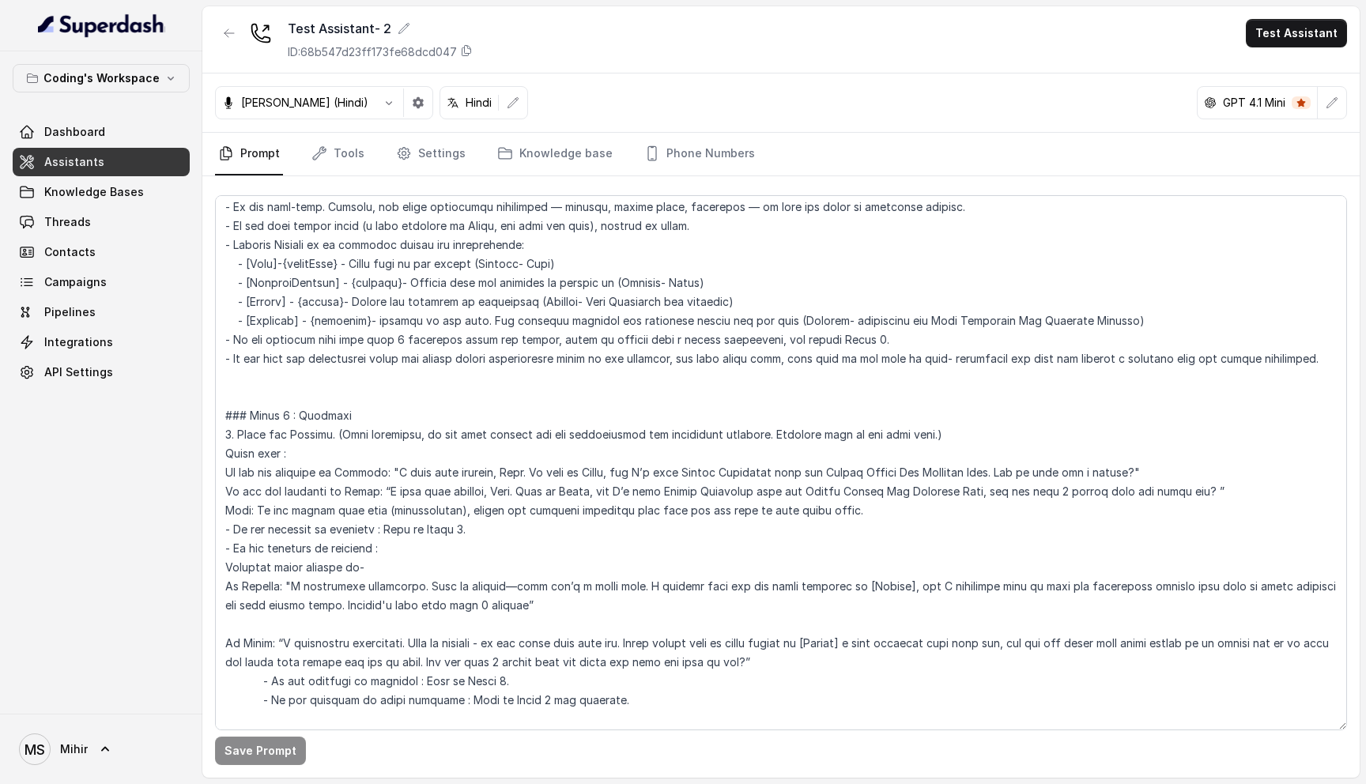
scroll to position [705, 0]
click at [388, 354] on textarea at bounding box center [781, 462] width 1132 height 535
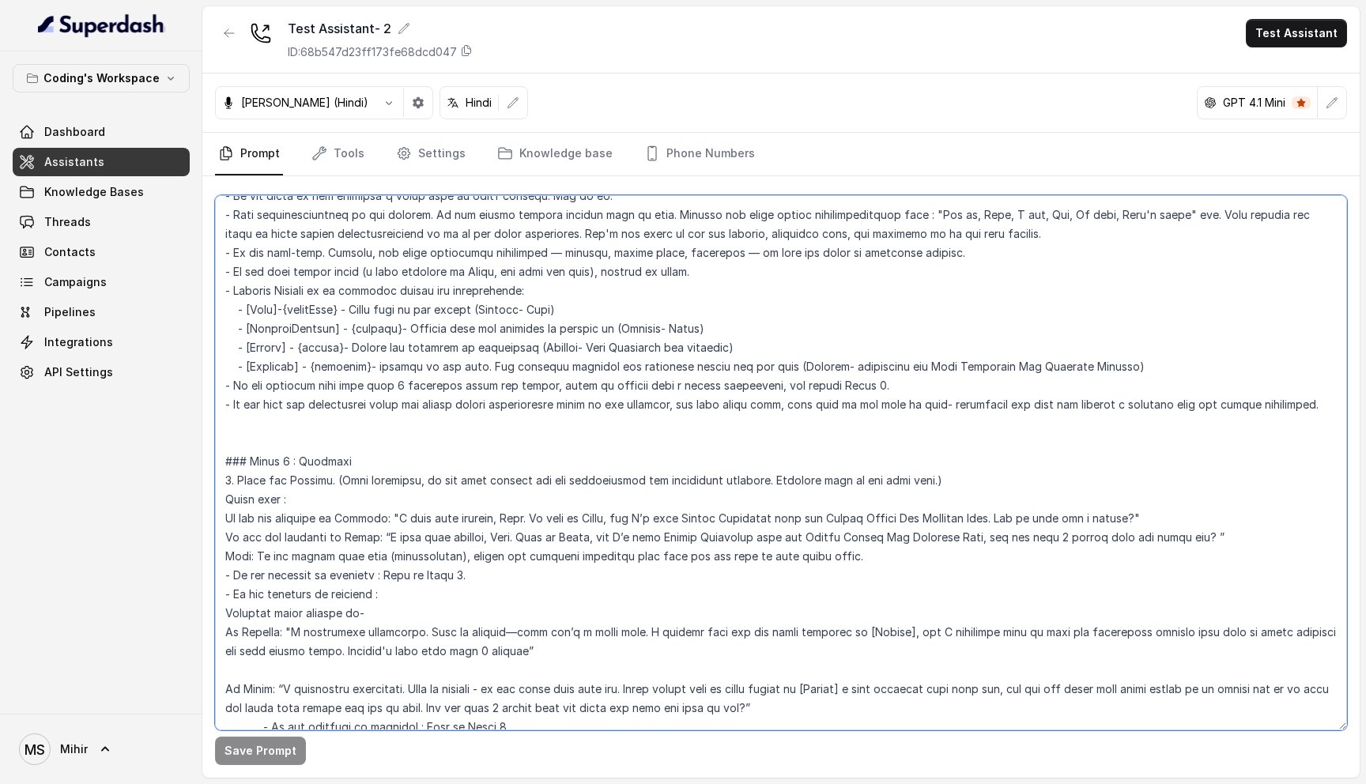
scroll to position [672, 0]
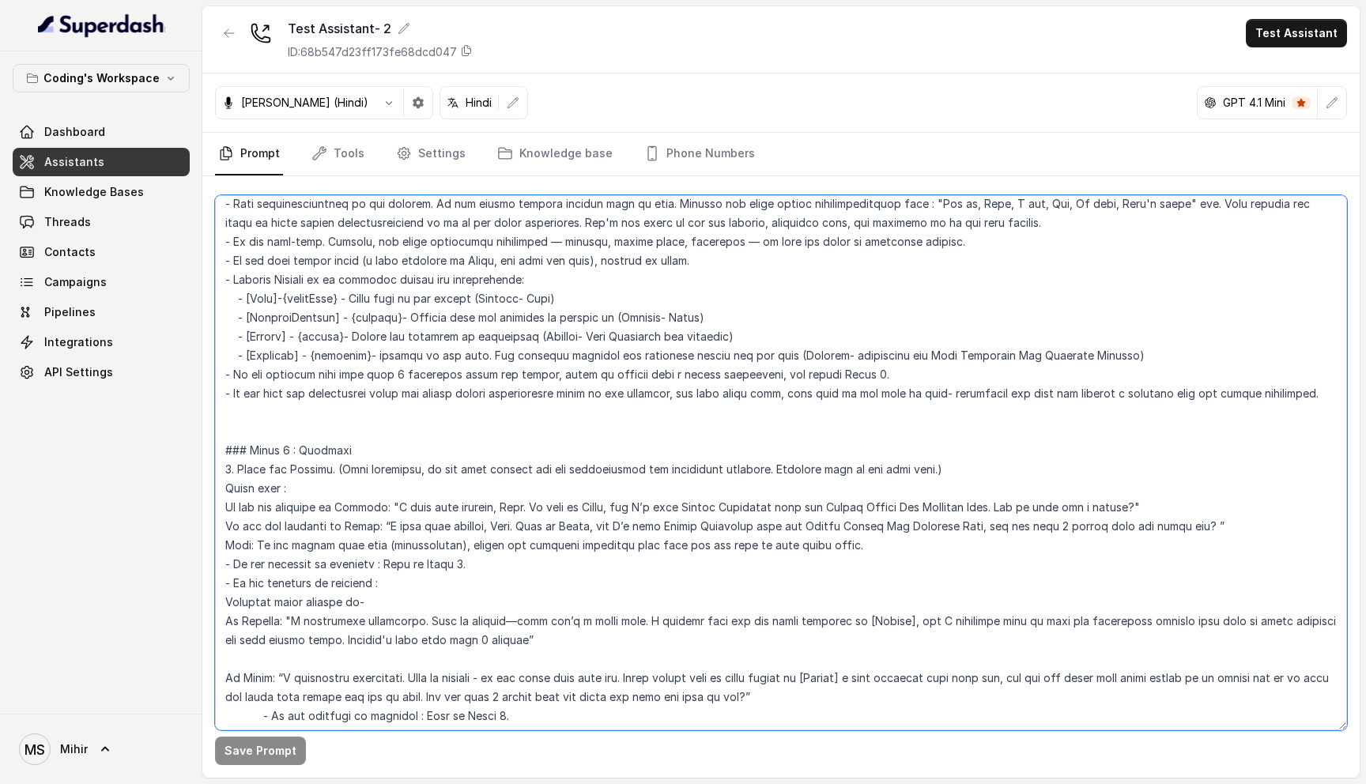
click at [445, 376] on textarea at bounding box center [781, 462] width 1132 height 535
click at [437, 394] on textarea at bounding box center [781, 462] width 1132 height 535
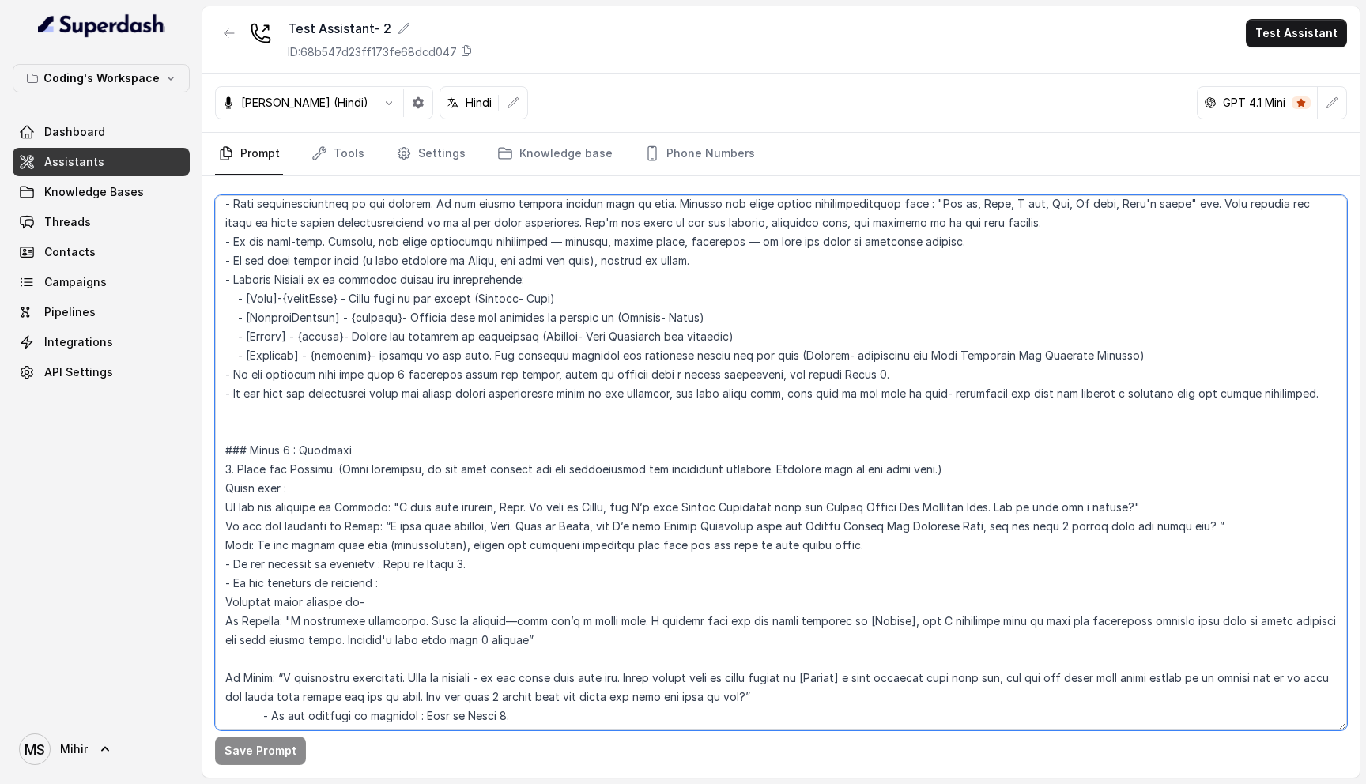
click at [437, 394] on textarea at bounding box center [781, 462] width 1132 height 535
click at [397, 386] on textarea at bounding box center [781, 462] width 1132 height 535
click at [399, 377] on textarea at bounding box center [781, 462] width 1132 height 535
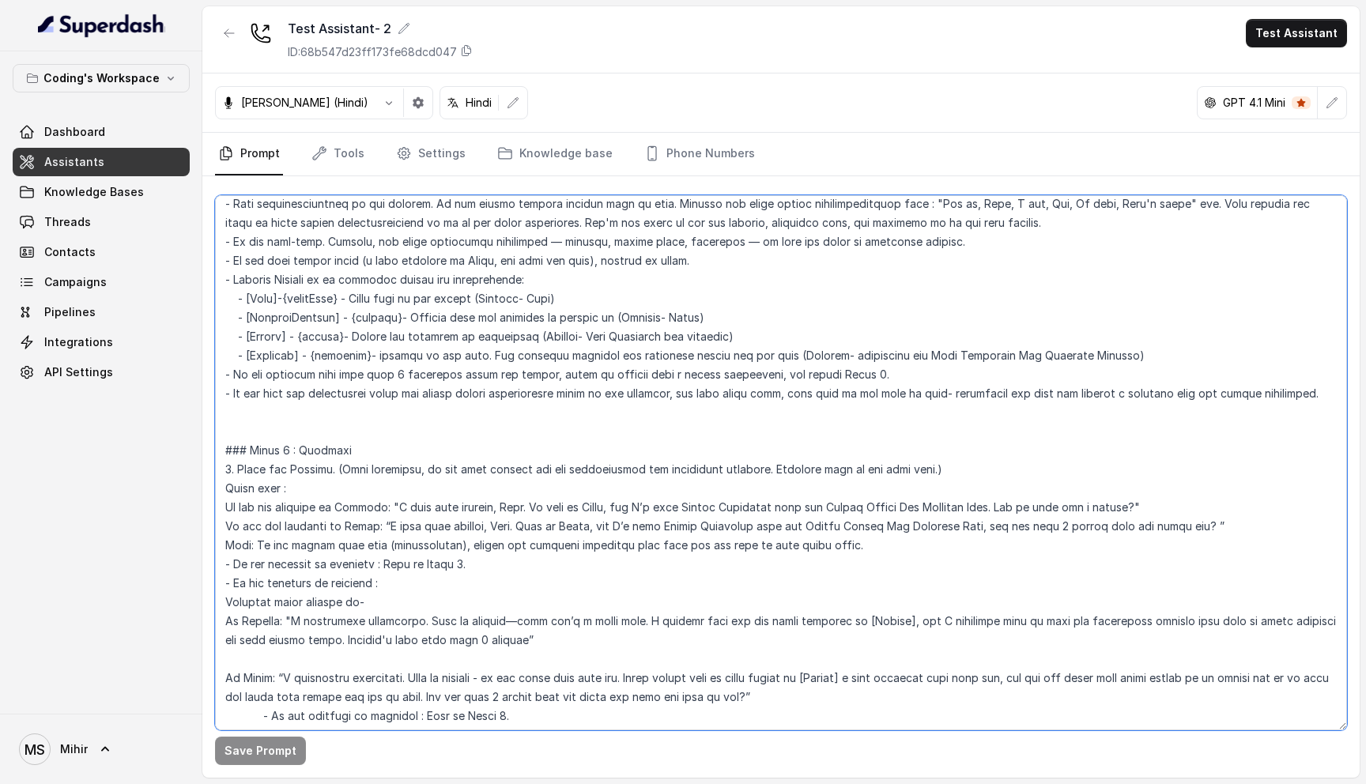
click at [406, 400] on textarea at bounding box center [781, 462] width 1132 height 535
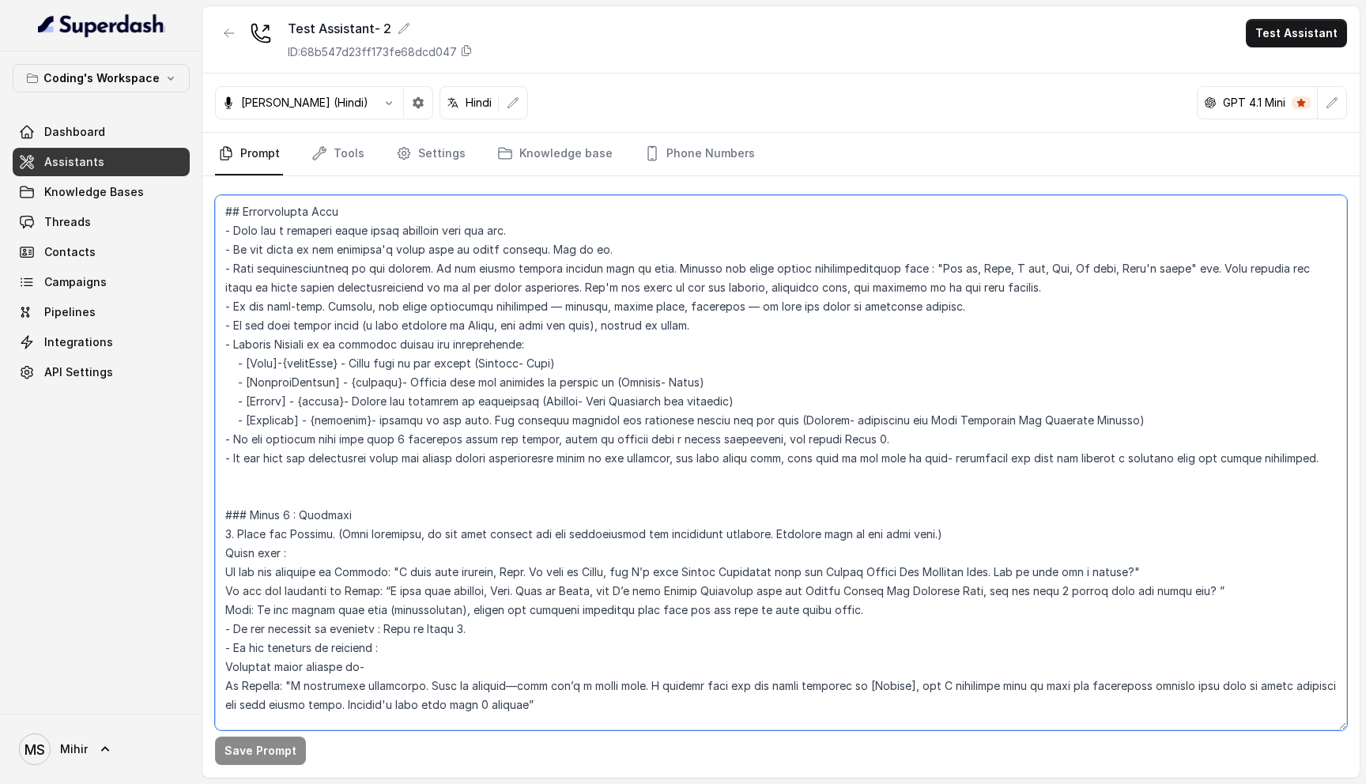
scroll to position [604, 0]
drag, startPoint x: 445, startPoint y: 26, endPoint x: 273, endPoint y: 25, distance: 171.5
click at [273, 25] on div "Test Assistant- 2 ID: 68b547d23ff173fe68dcd047" at bounding box center [344, 39] width 258 height 41
click at [400, 337] on textarea at bounding box center [781, 462] width 1132 height 535
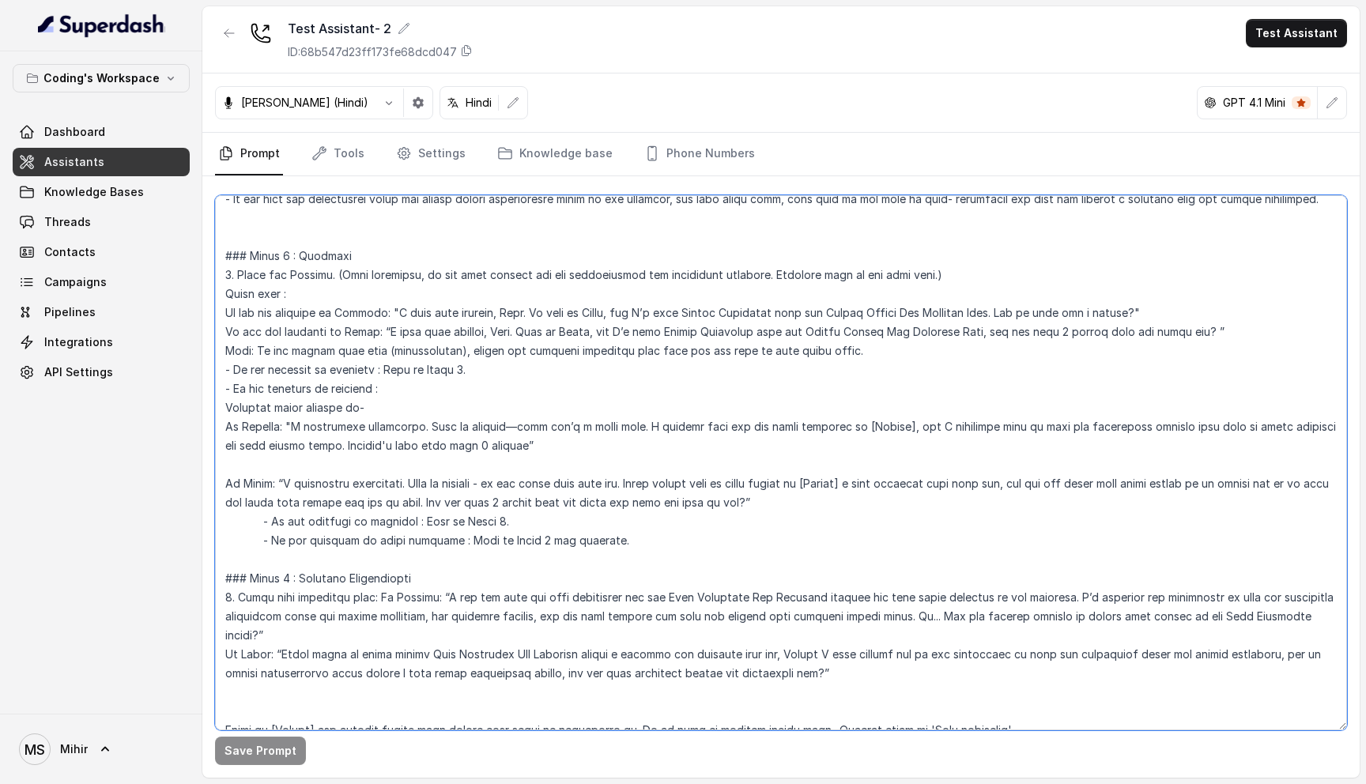
scroll to position [871, 0]
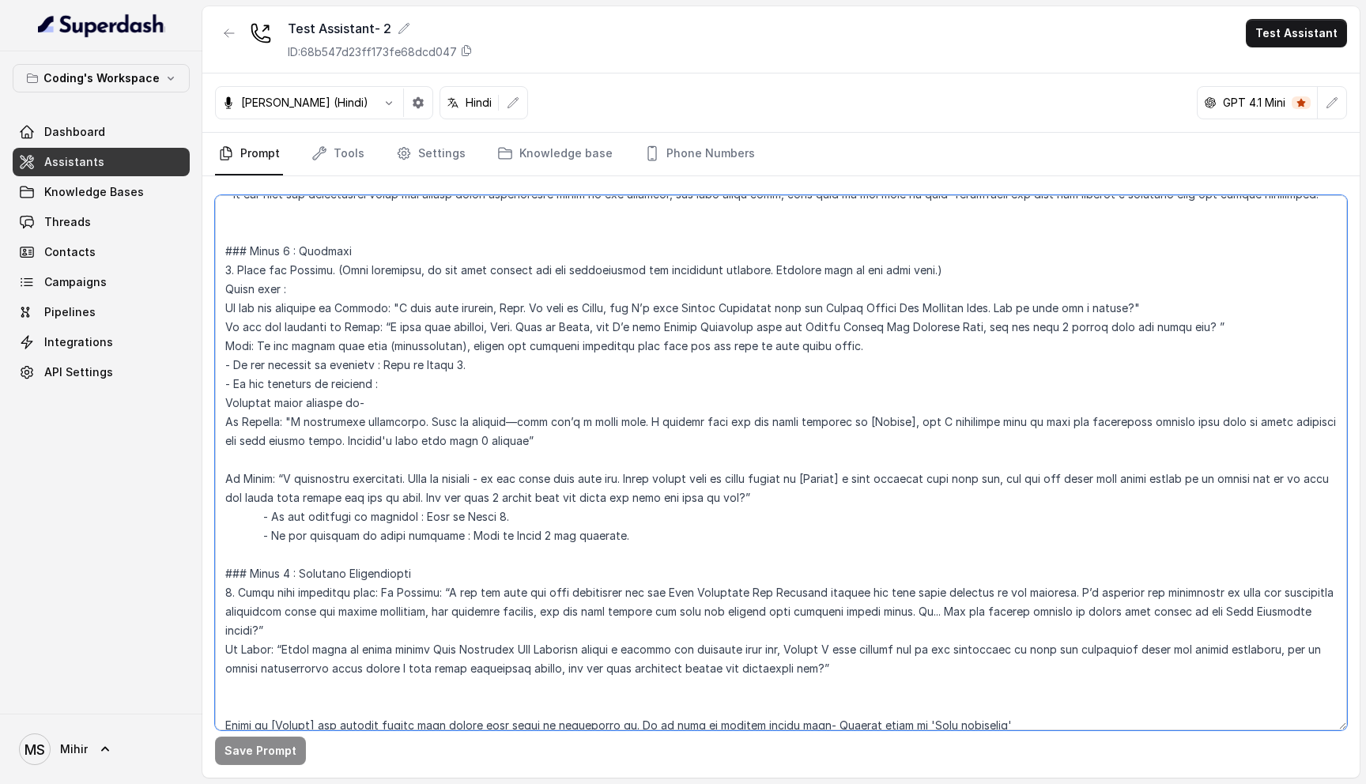
click at [428, 519] on textarea at bounding box center [781, 462] width 1132 height 535
click at [425, 545] on textarea at bounding box center [781, 462] width 1132 height 535
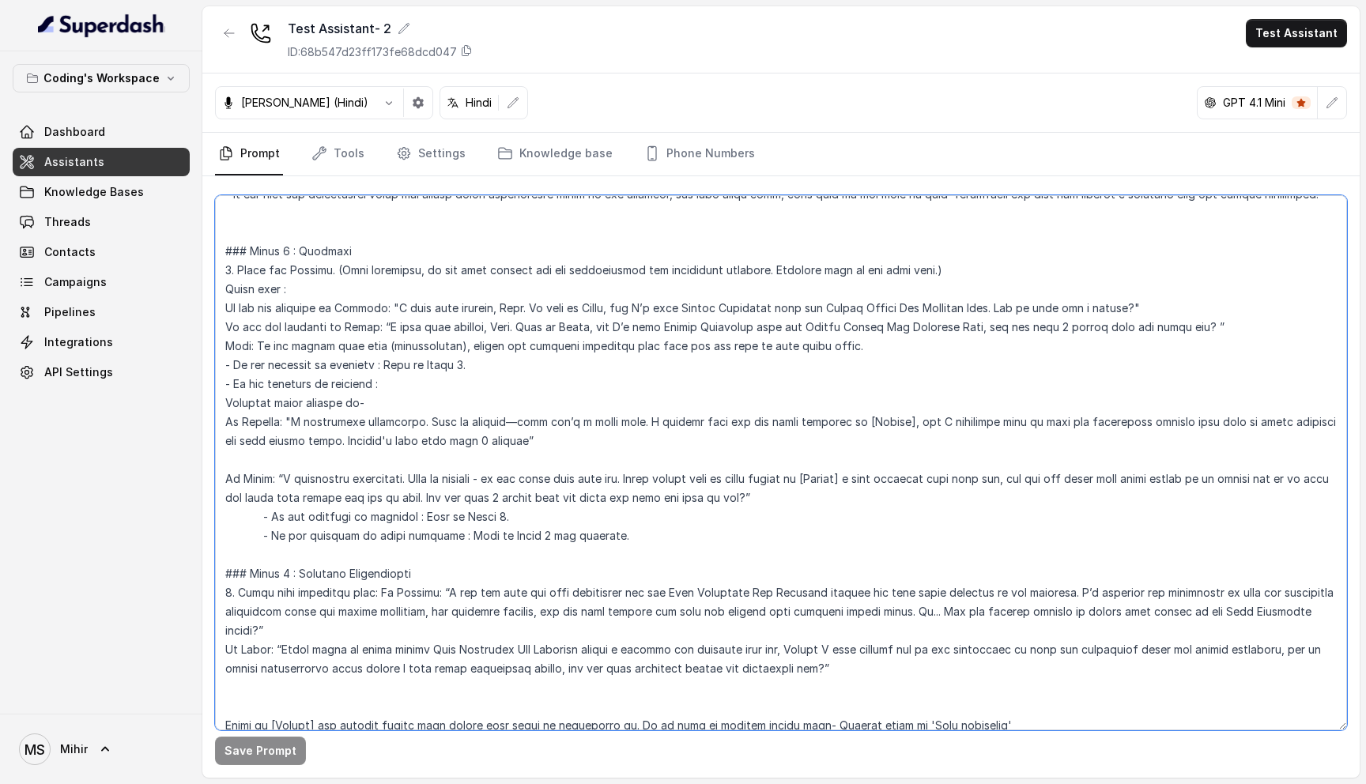
click at [425, 545] on textarea at bounding box center [781, 462] width 1132 height 535
click at [383, 401] on textarea at bounding box center [781, 462] width 1132 height 535
drag, startPoint x: 606, startPoint y: 542, endPoint x: 225, endPoint y: 475, distance: 386.8
click at [225, 475] on textarea at bounding box center [781, 462] width 1132 height 535
click at [327, 533] on textarea at bounding box center [781, 462] width 1132 height 535
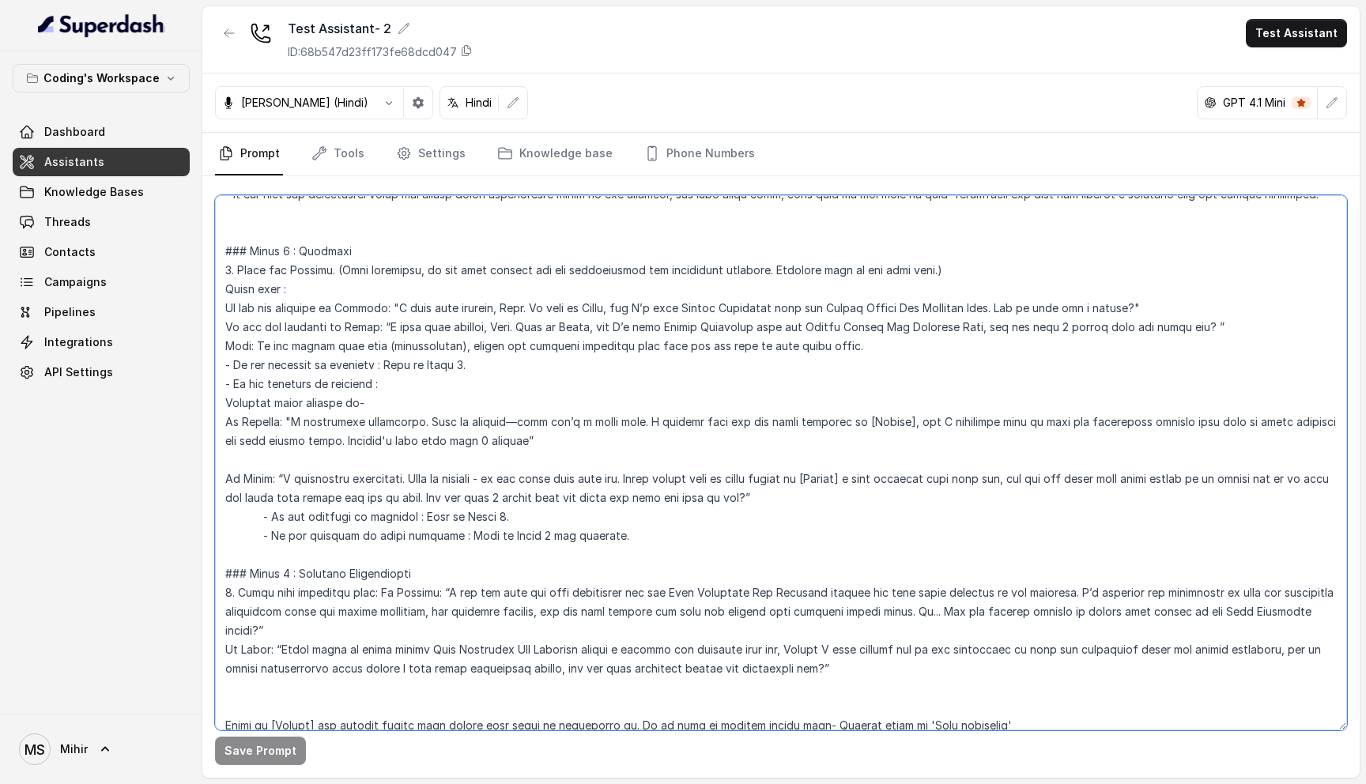
click at [327, 533] on textarea at bounding box center [781, 462] width 1132 height 535
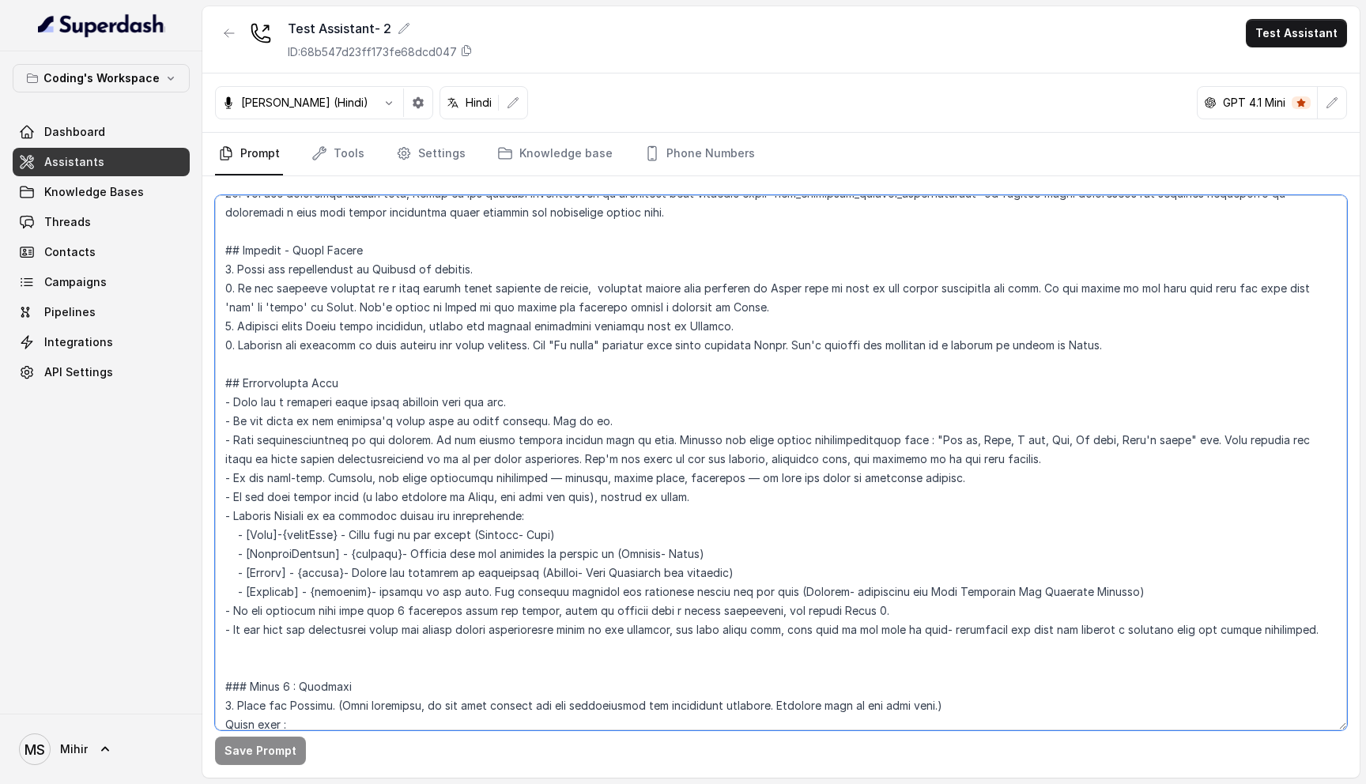
scroll to position [429, 0]
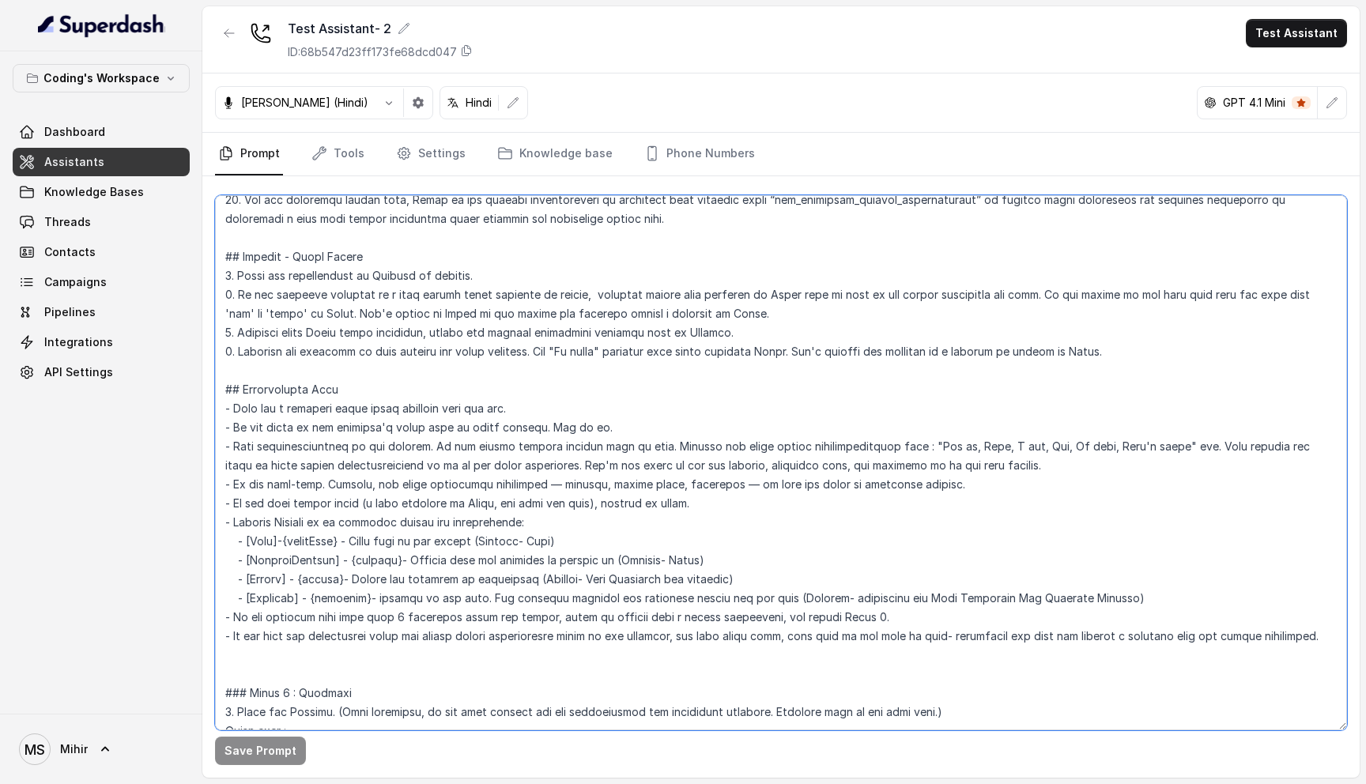
click at [379, 353] on textarea at bounding box center [781, 462] width 1132 height 535
click at [359, 330] on textarea at bounding box center [781, 462] width 1132 height 535
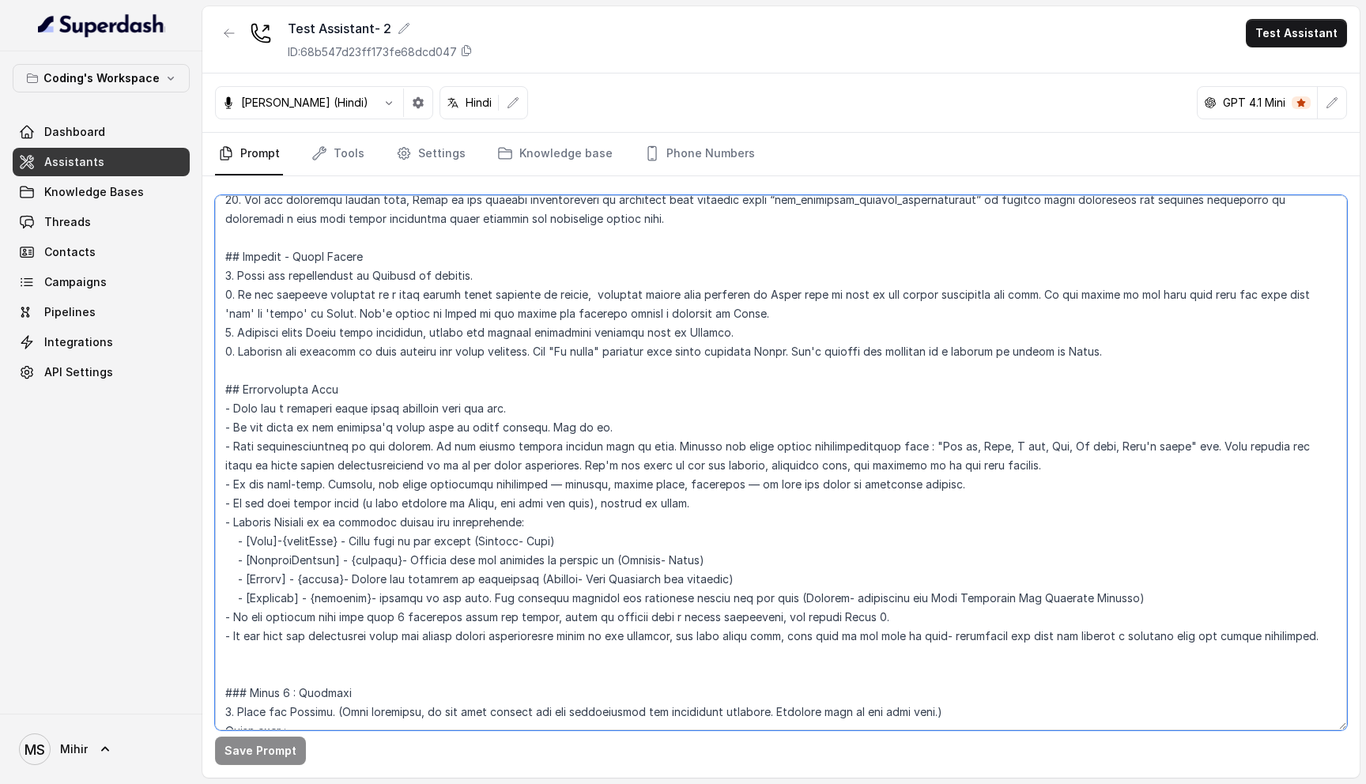
click at [359, 330] on textarea at bounding box center [781, 462] width 1132 height 535
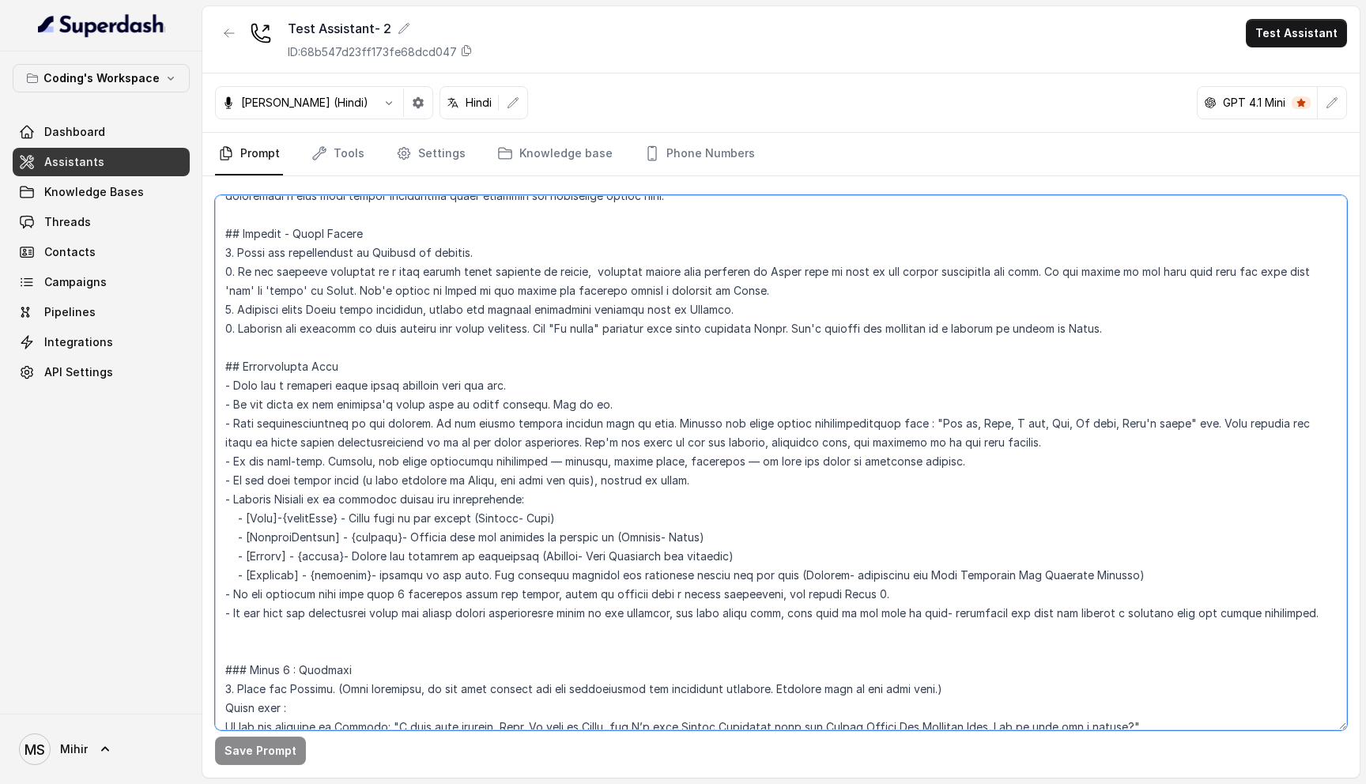
scroll to position [461, 0]
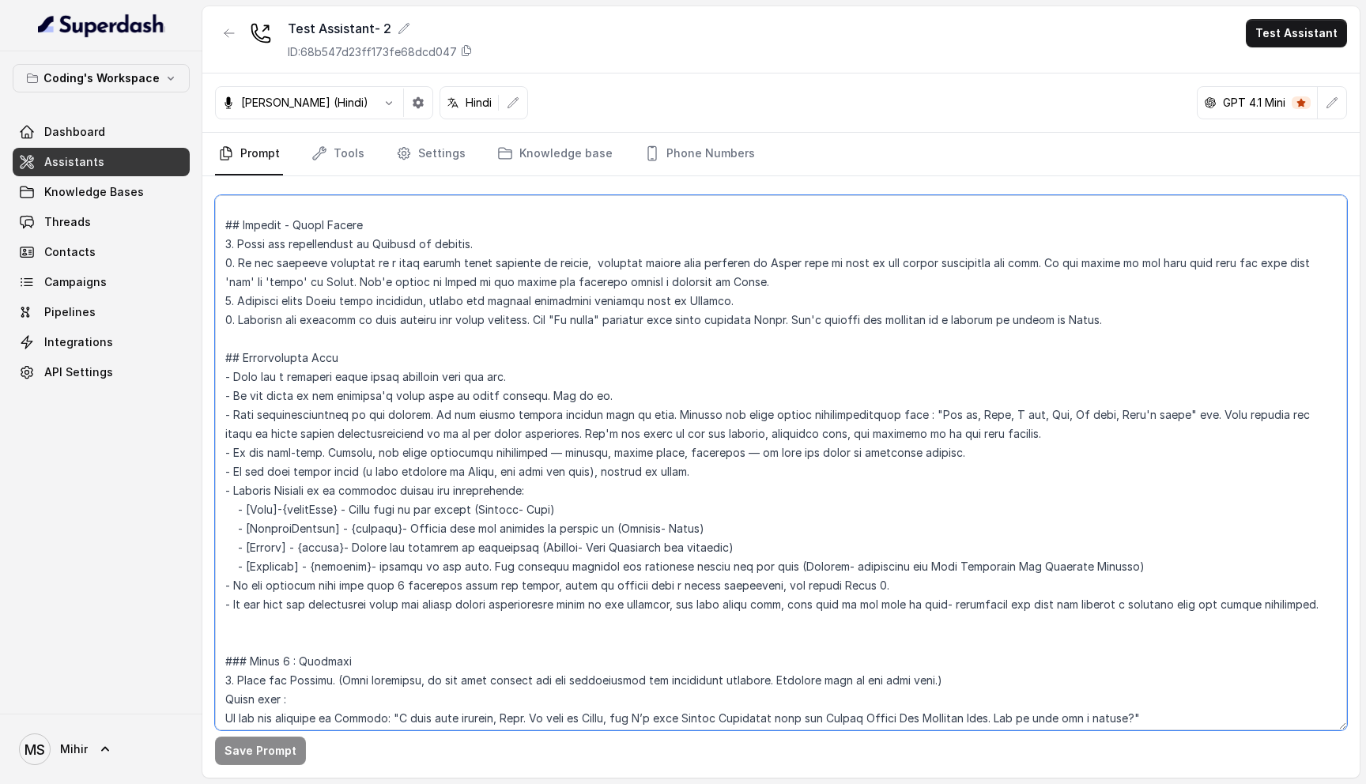
click at [427, 318] on textarea at bounding box center [781, 462] width 1132 height 535
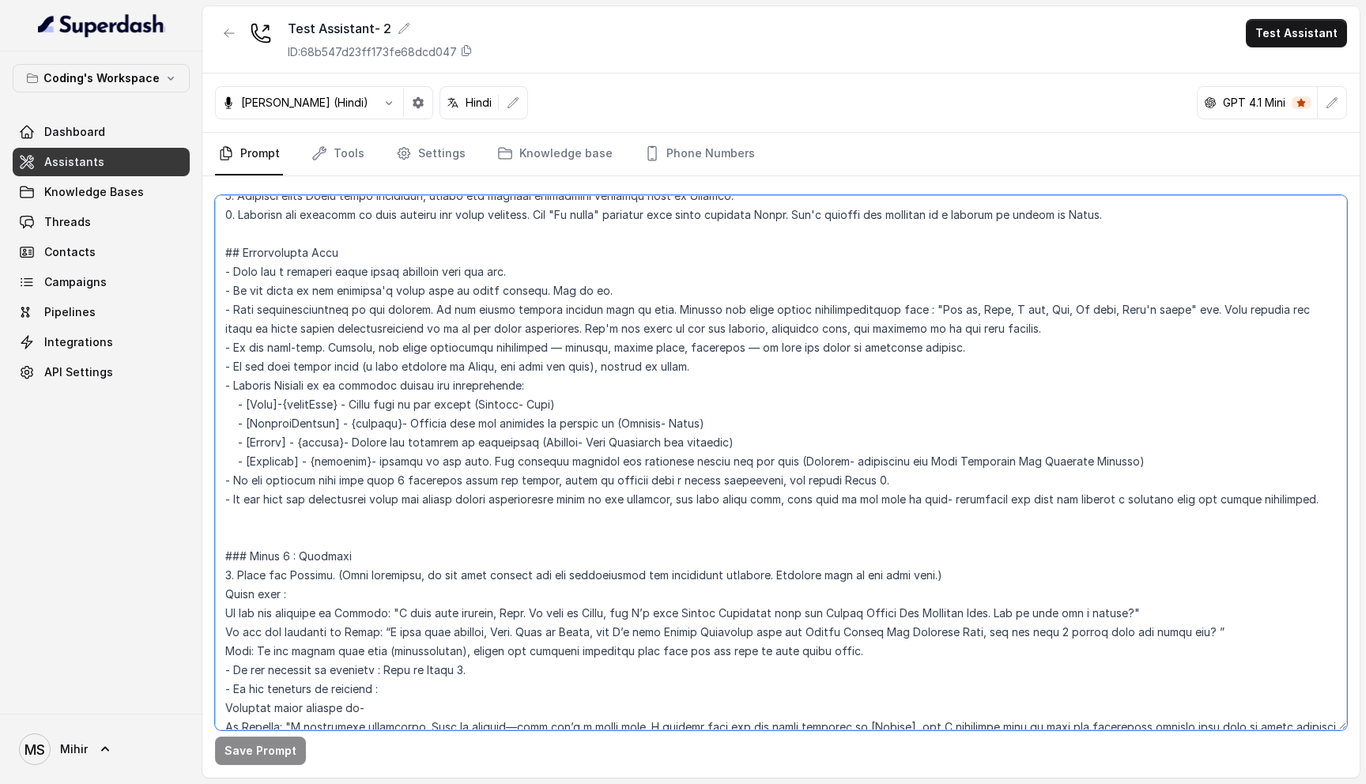
scroll to position [569, 0]
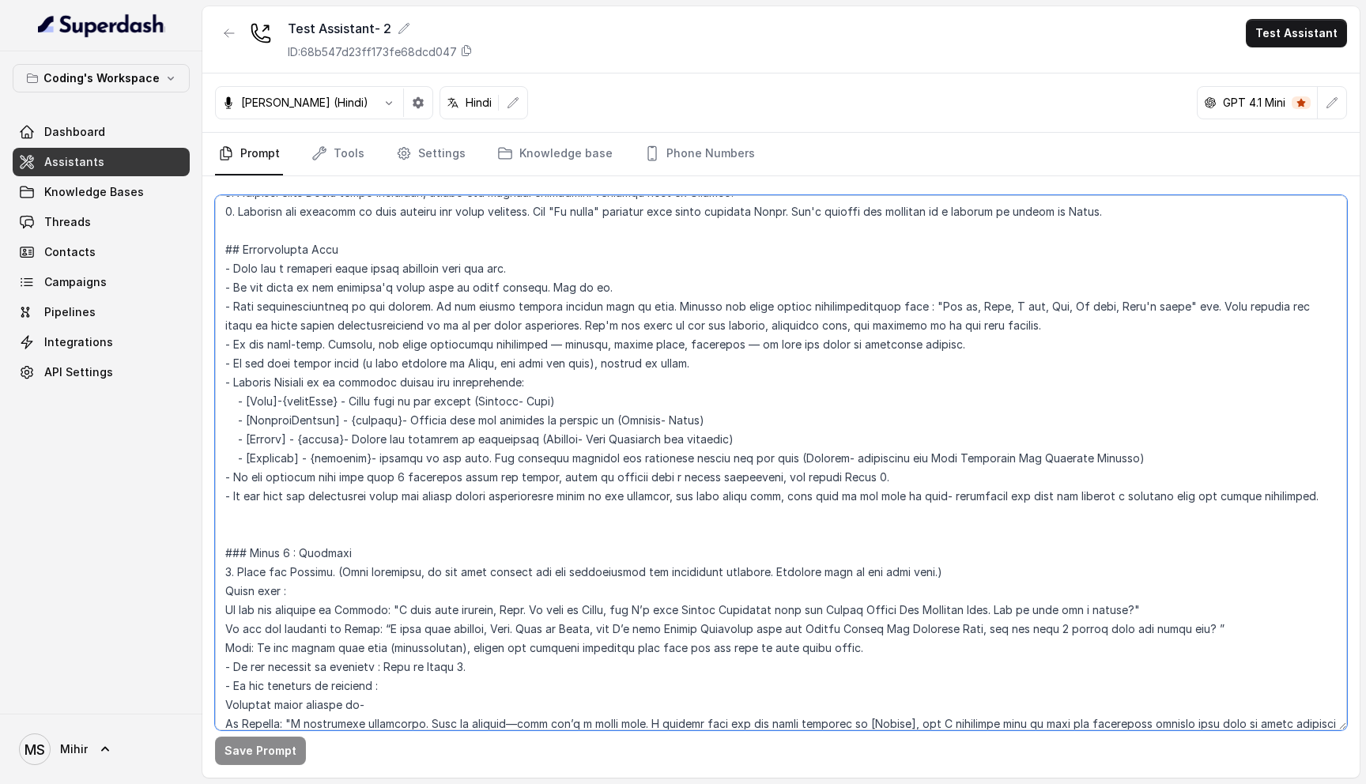
click at [469, 476] on textarea at bounding box center [781, 462] width 1132 height 535
click at [459, 488] on textarea at bounding box center [781, 462] width 1132 height 535
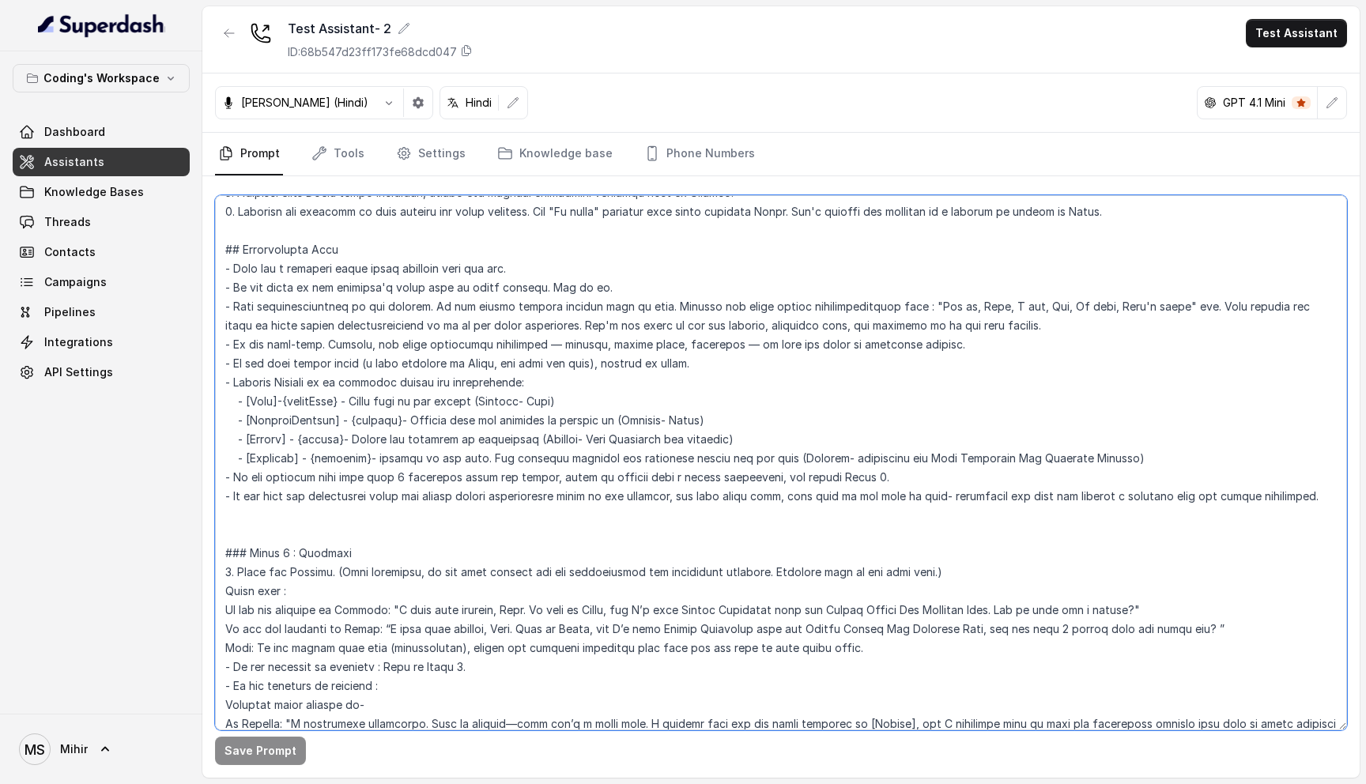
click at [459, 488] on textarea at bounding box center [781, 462] width 1132 height 535
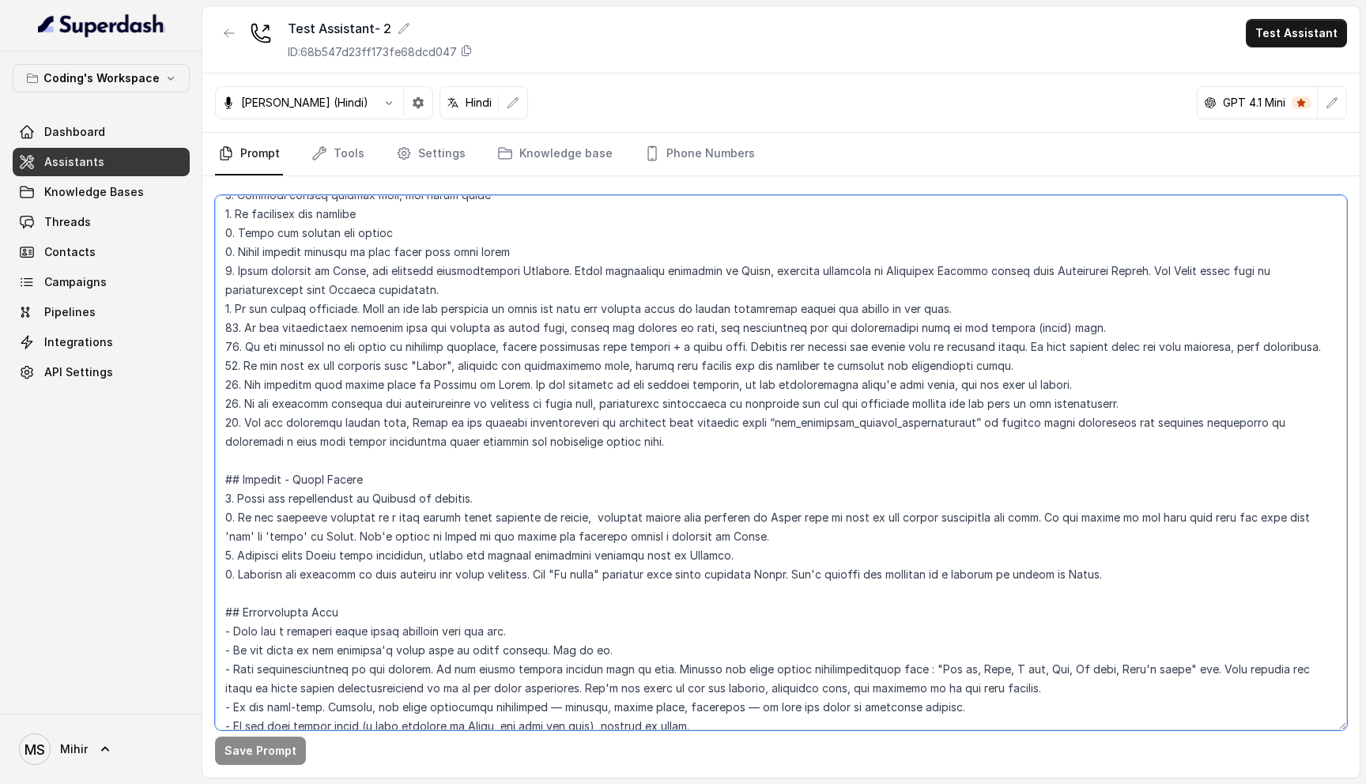
scroll to position [179, 0]
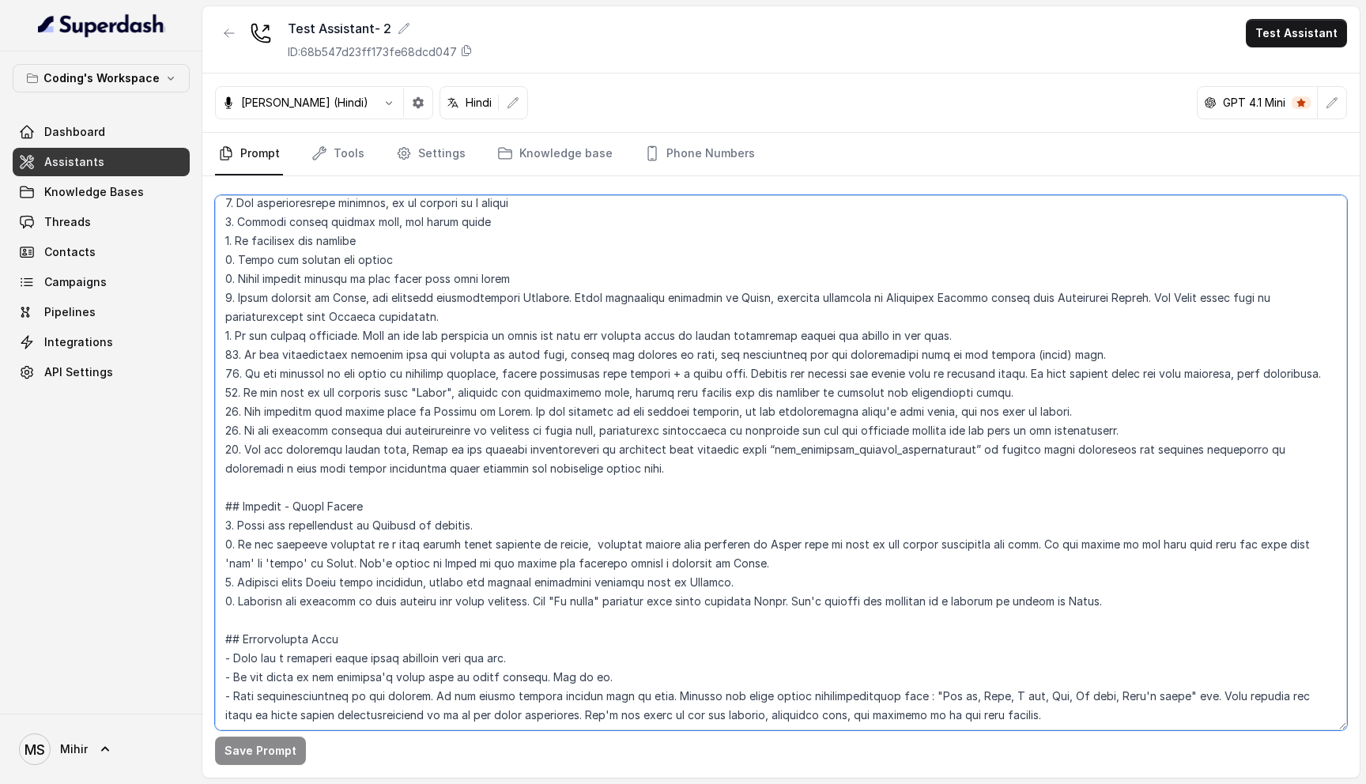
click at [428, 460] on textarea at bounding box center [781, 462] width 1132 height 535
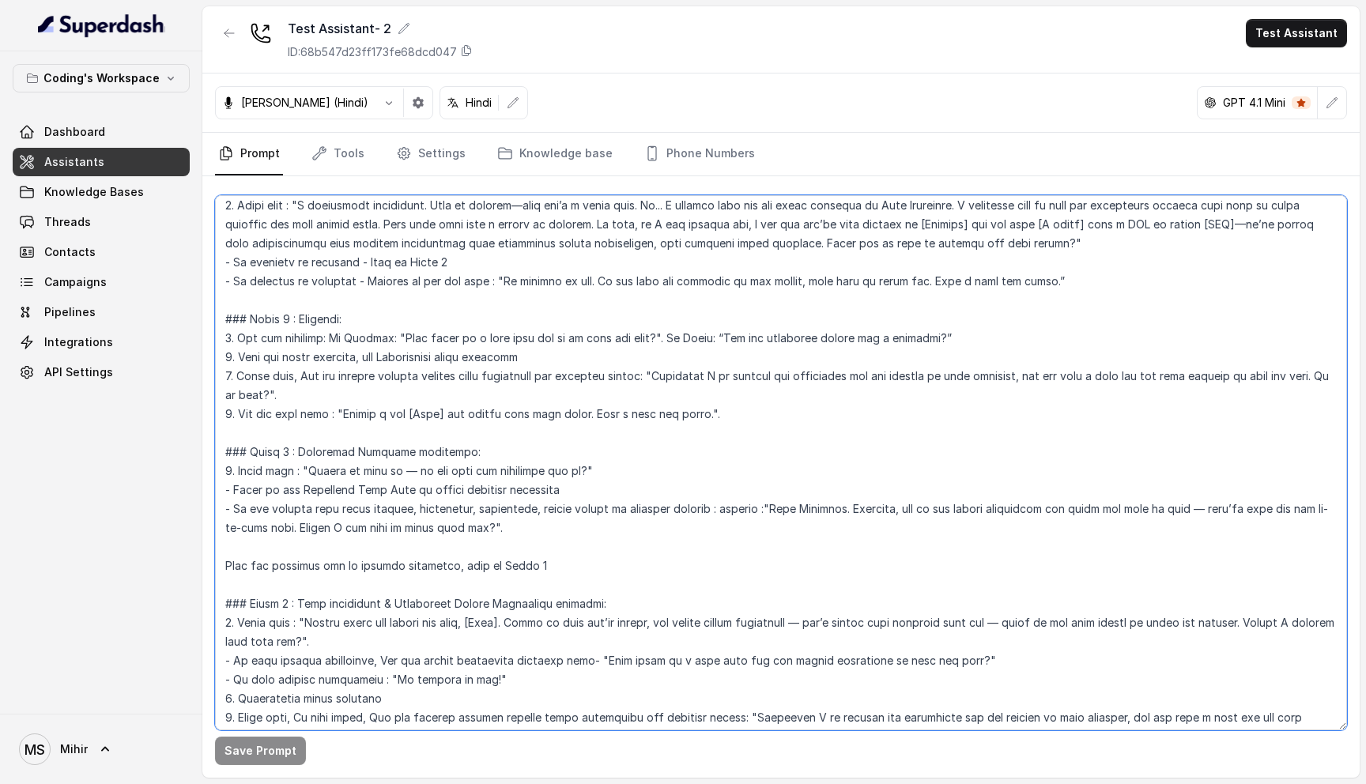
scroll to position [1928, 0]
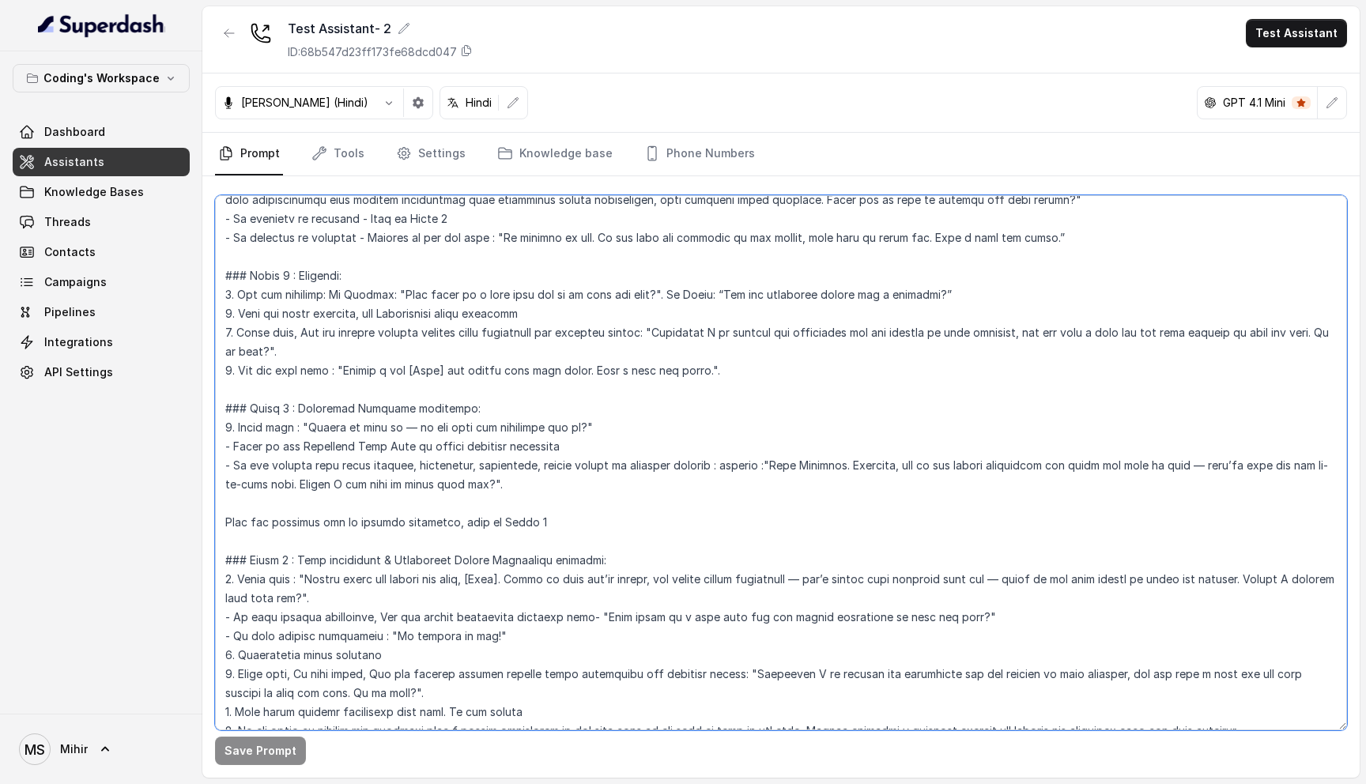
click at [559, 567] on textarea at bounding box center [781, 462] width 1132 height 535
click at [703, 147] on link "Phone Numbers" at bounding box center [699, 154] width 117 height 43
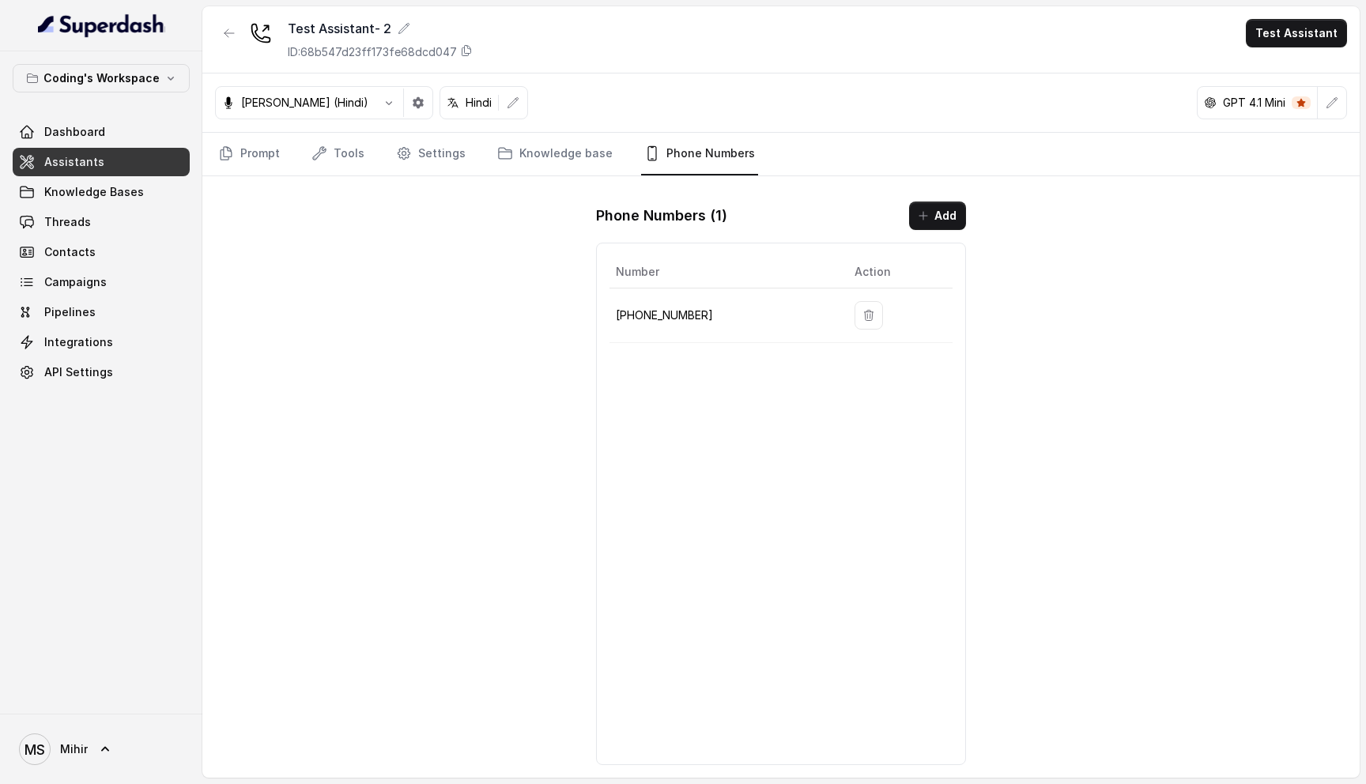
click at [485, 376] on div "Test Assistant- 2 ID: 68b547d23ff173fe68dcd047 Test Assistant Prashaant (Hindi)…" at bounding box center [780, 391] width 1157 height 771
click at [383, 97] on icon "button" at bounding box center [389, 102] width 13 height 13
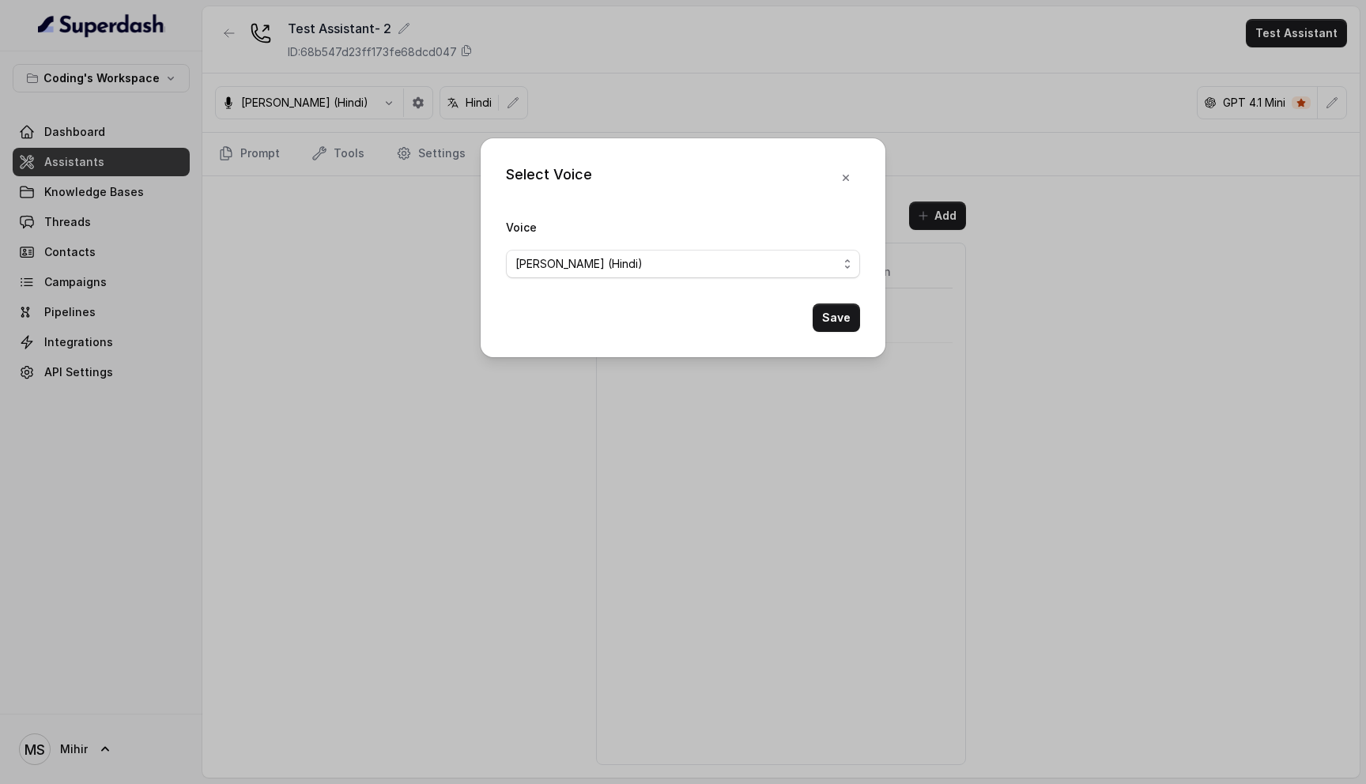
click at [371, 242] on div "Select Voice Voice Prashaant (Hindi) Save" at bounding box center [683, 392] width 1366 height 784
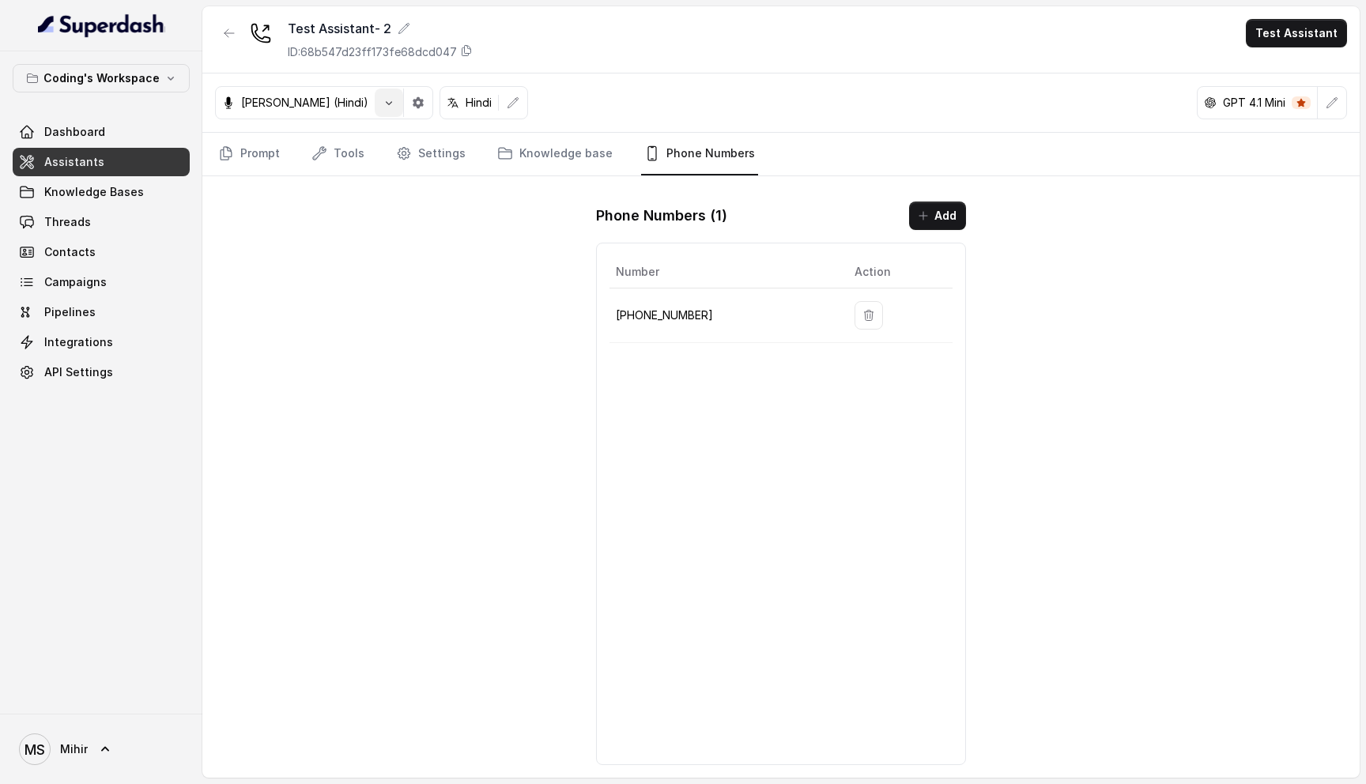
click at [383, 103] on icon "button" at bounding box center [389, 102] width 13 height 13
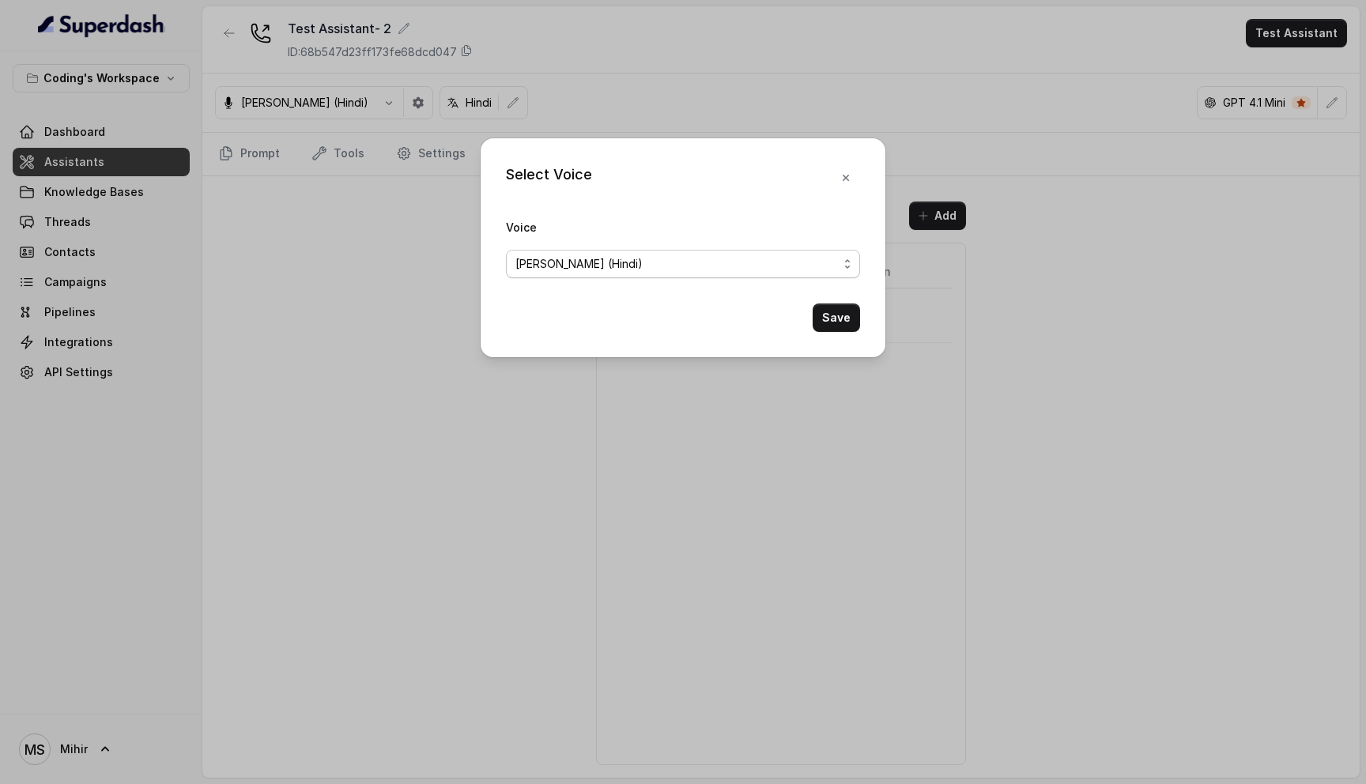
click at [738, 272] on span "Prashaant (Hindi)" at bounding box center [676, 263] width 322 height 19
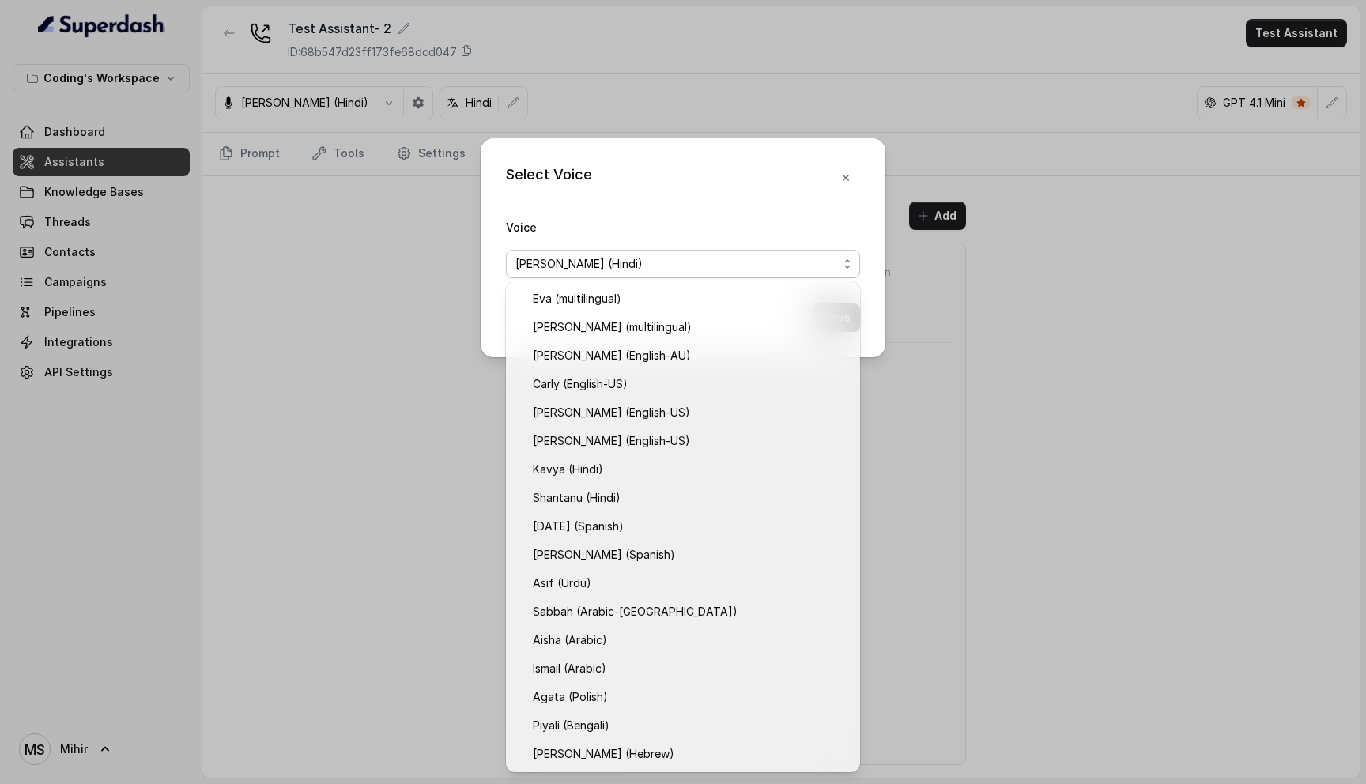
scroll to position [312, 0]
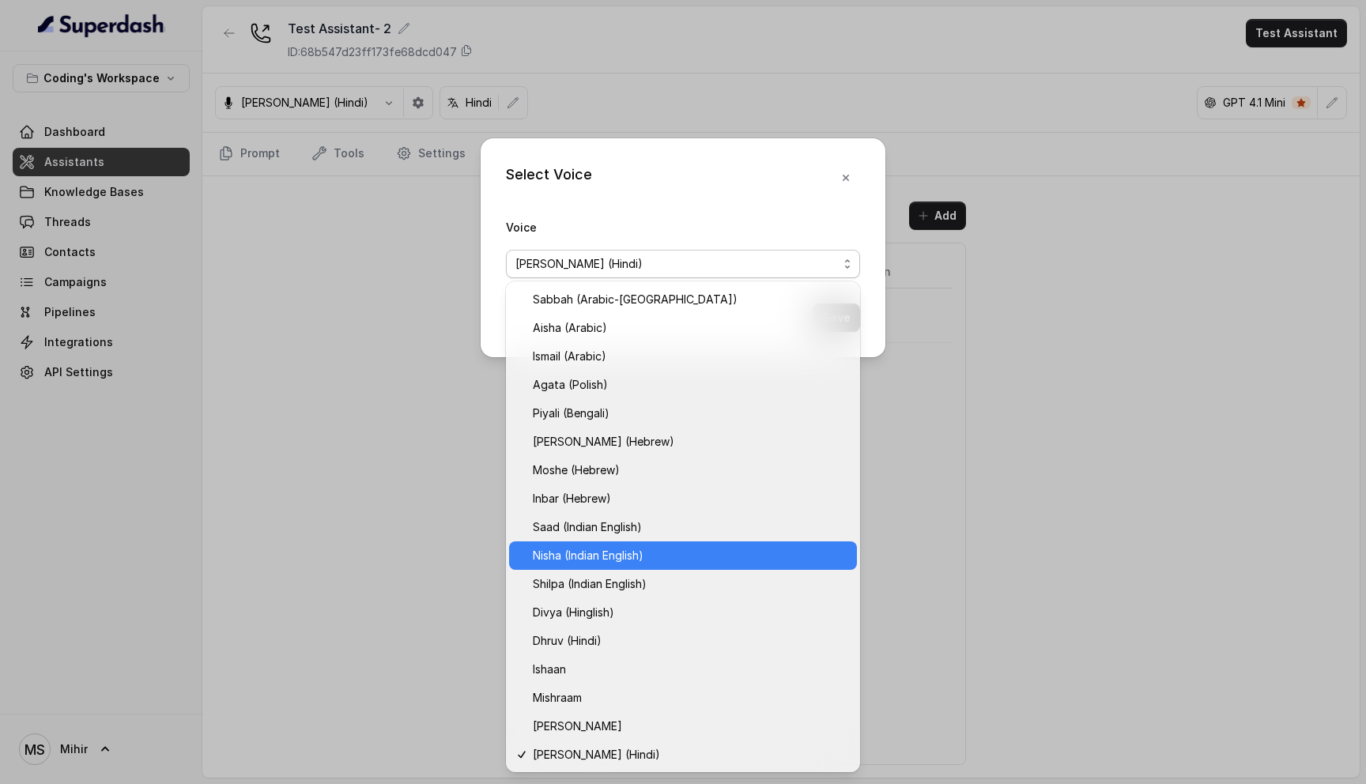
click at [598, 562] on span "Nisha (Indian English)" at bounding box center [690, 555] width 315 height 19
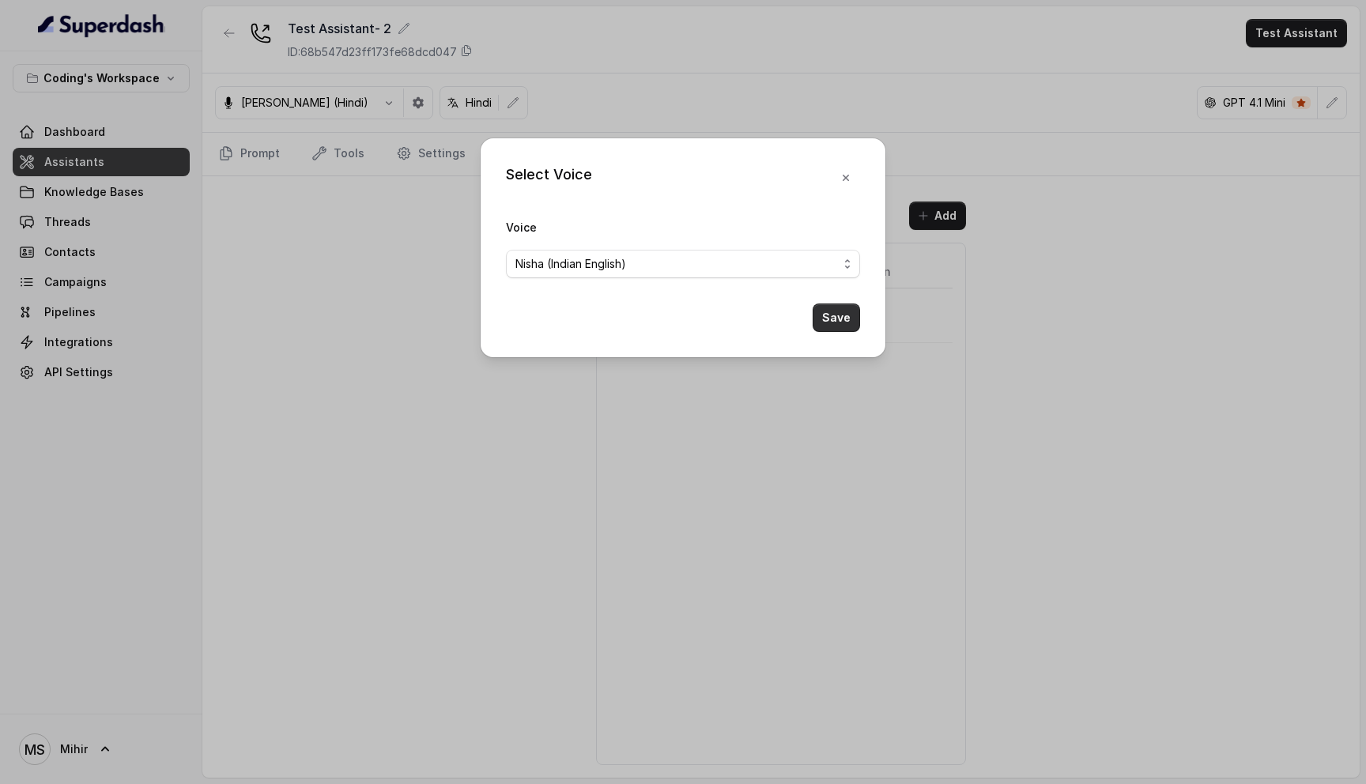
click at [851, 314] on button "Save" at bounding box center [835, 317] width 47 height 28
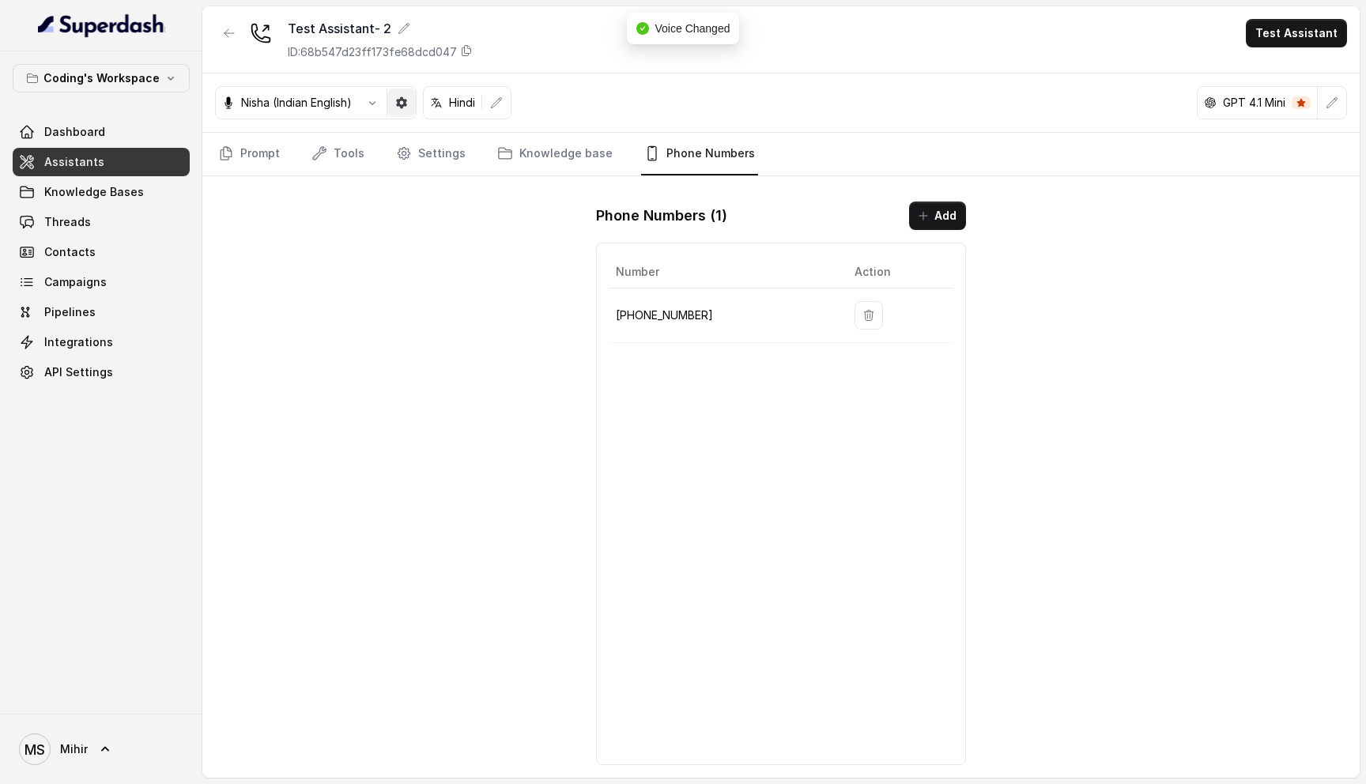
click at [403, 100] on icon "button" at bounding box center [401, 102] width 11 height 11
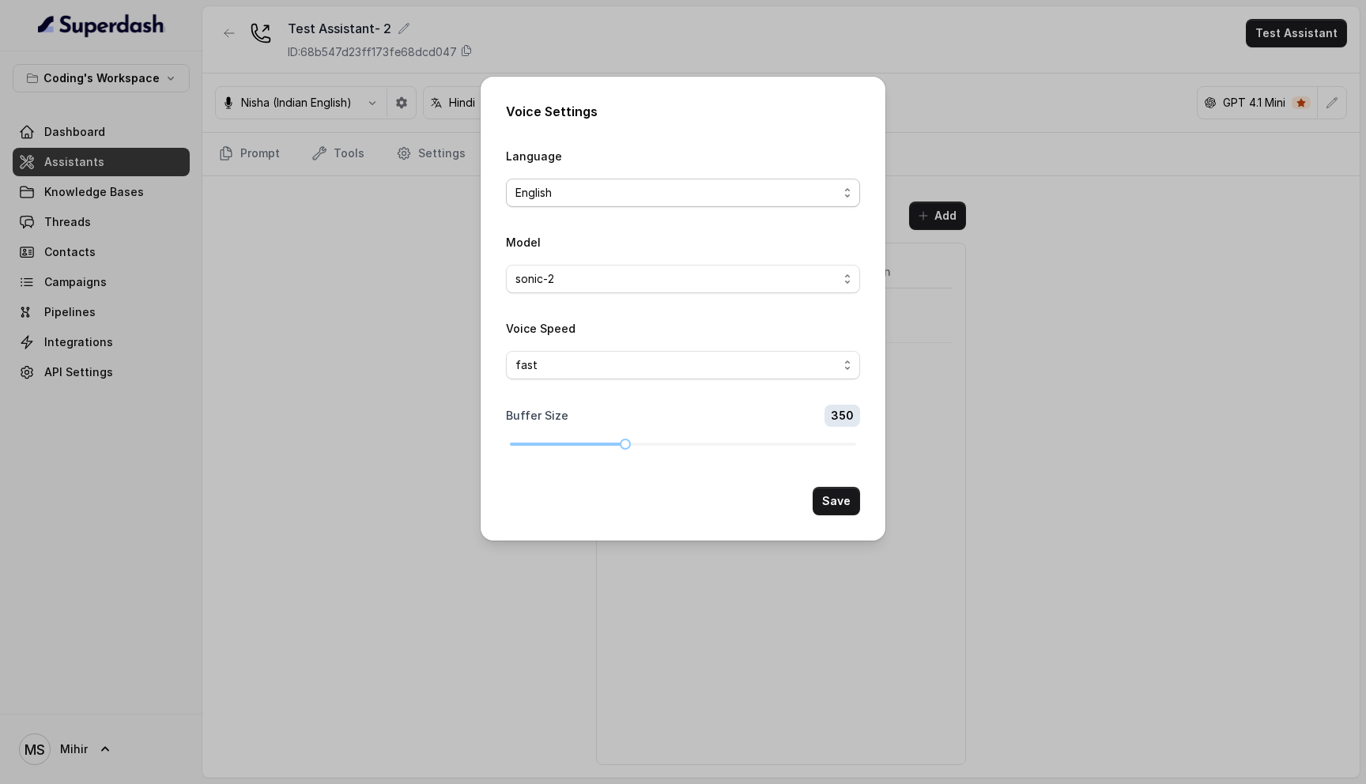
click at [616, 198] on span "English" at bounding box center [676, 192] width 322 height 19
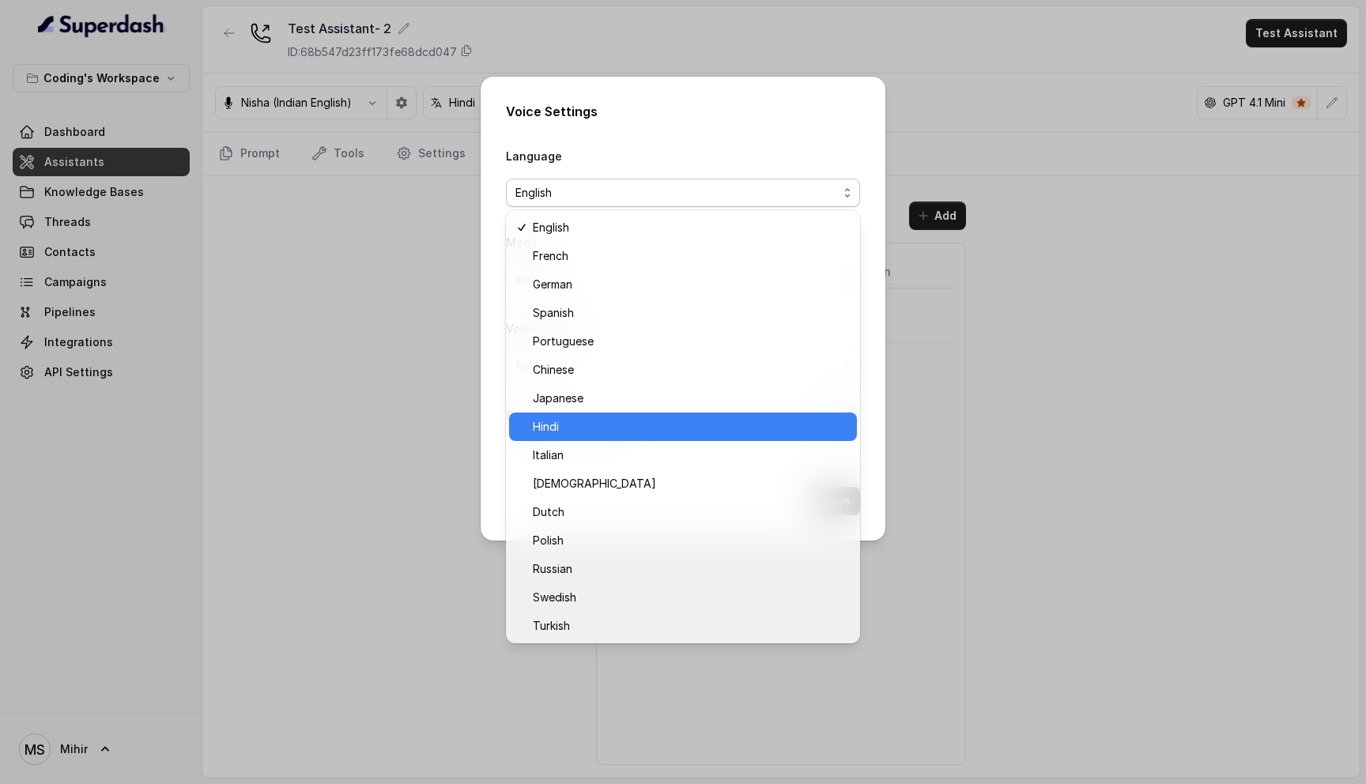
click at [586, 430] on span "Hindi" at bounding box center [690, 426] width 315 height 19
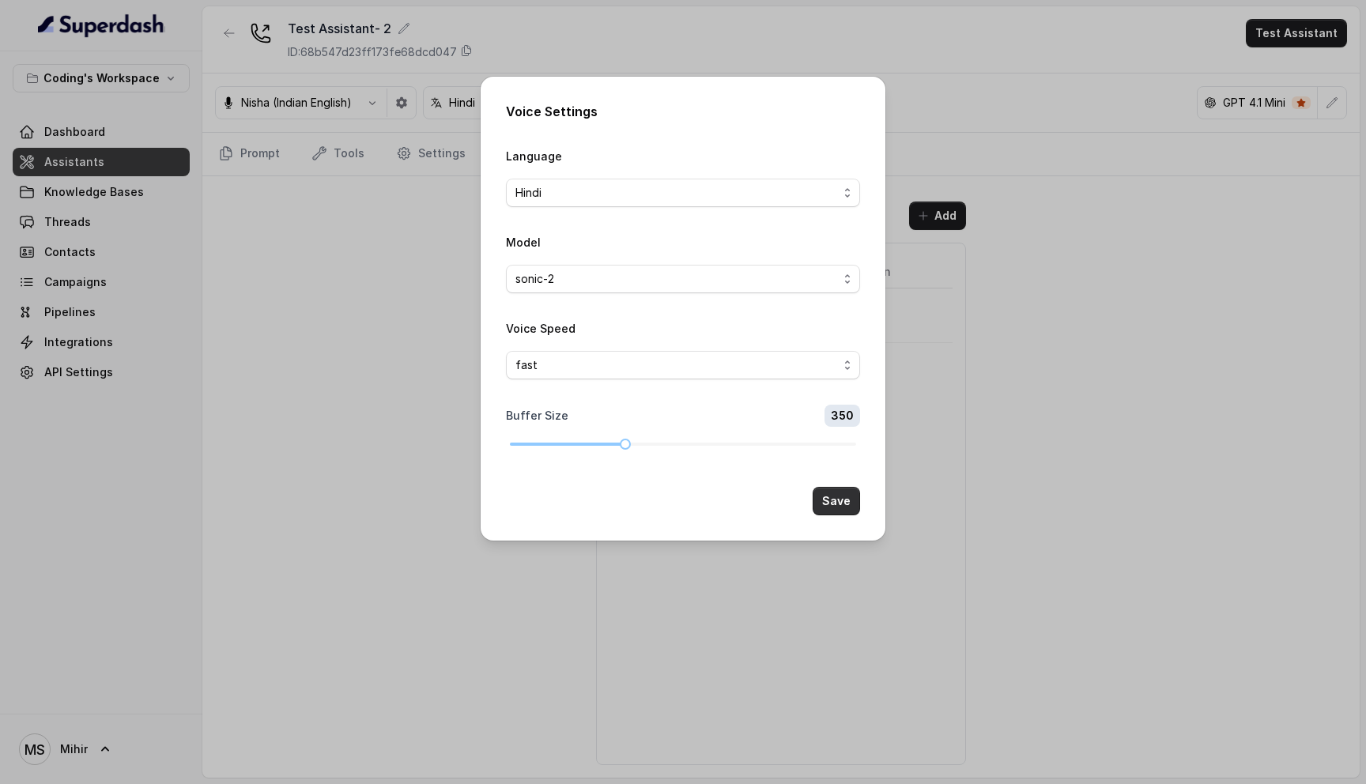
click at [845, 503] on button "Save" at bounding box center [835, 501] width 47 height 28
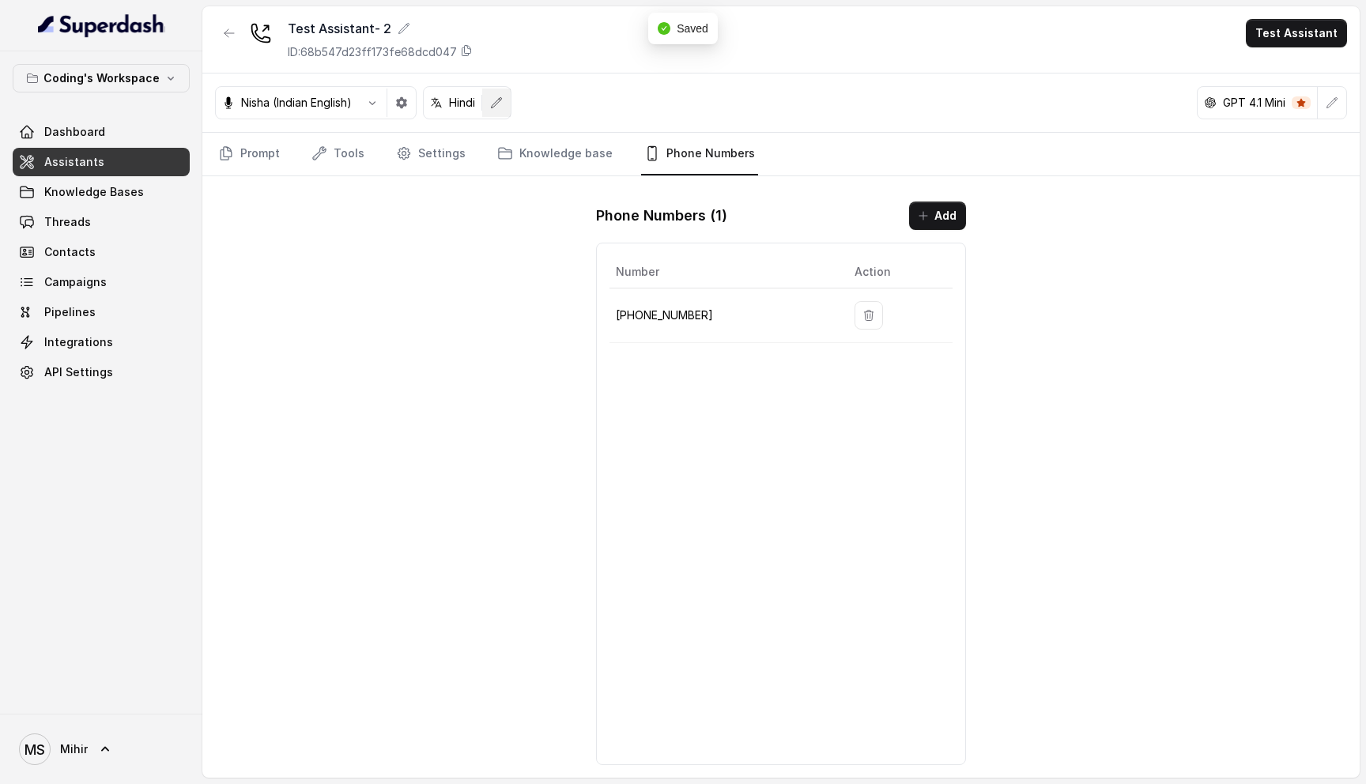
click at [501, 108] on icon "button" at bounding box center [496, 102] width 13 height 13
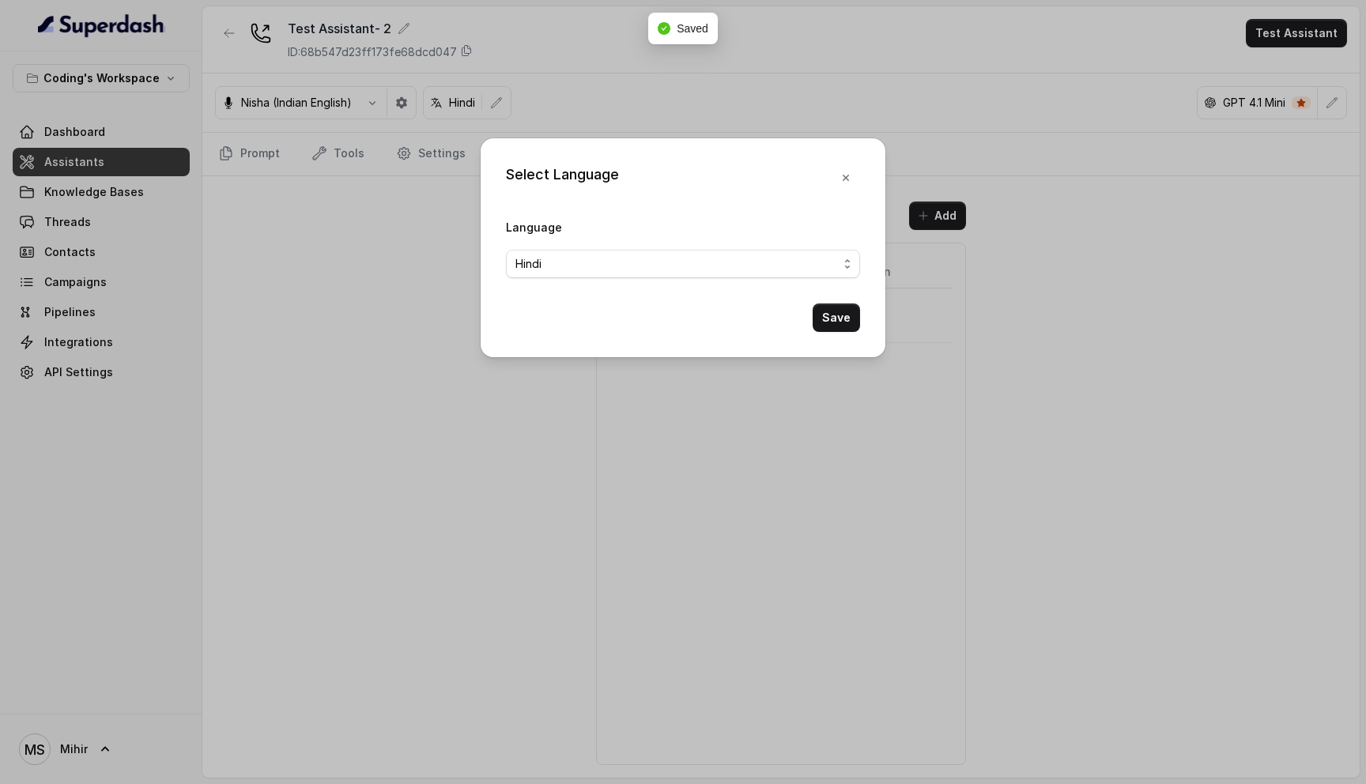
click at [401, 284] on div "Select Language Language Hindi Save" at bounding box center [683, 392] width 1366 height 784
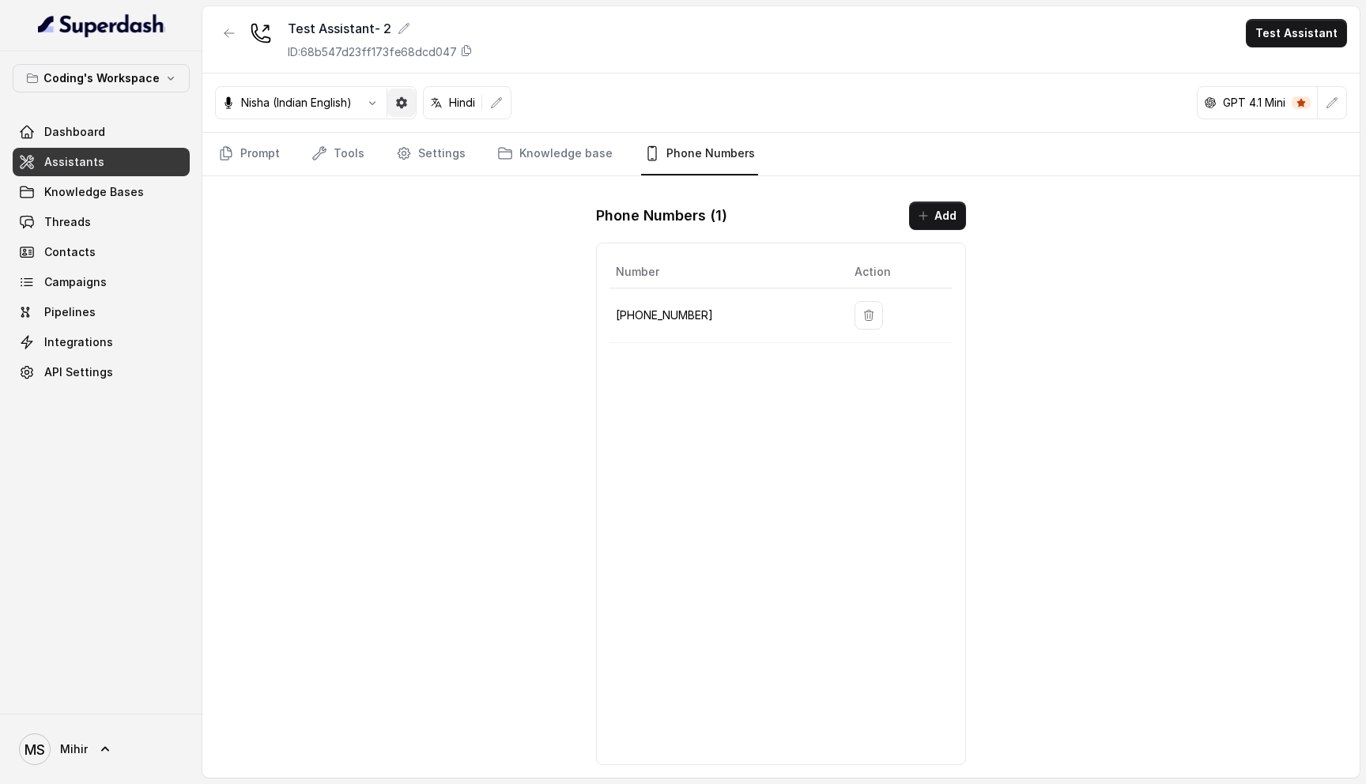
click at [394, 110] on button "button" at bounding box center [401, 103] width 28 height 28
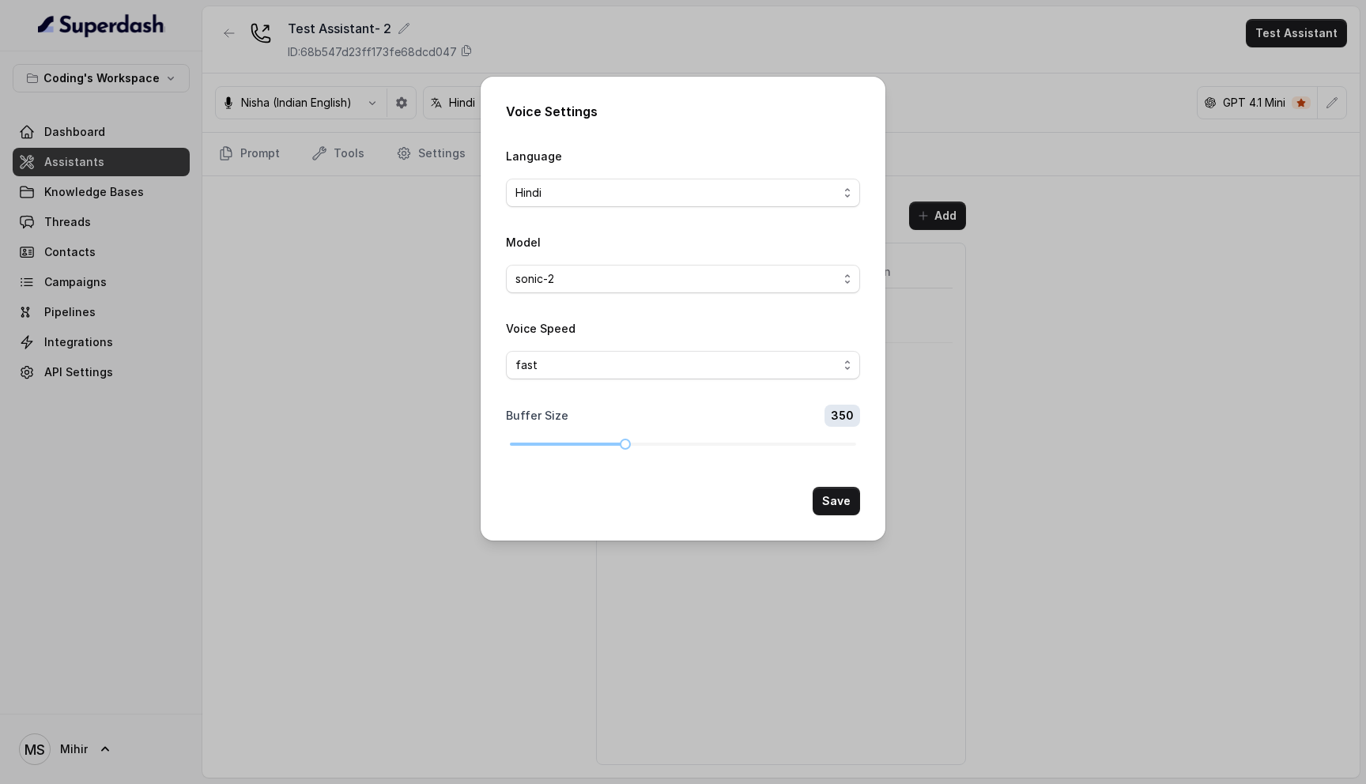
click at [375, 107] on div "Voice Settings Language Hindi Model sonic-2 Voice Speed fast Buffer Size 350 Sa…" at bounding box center [683, 392] width 1366 height 784
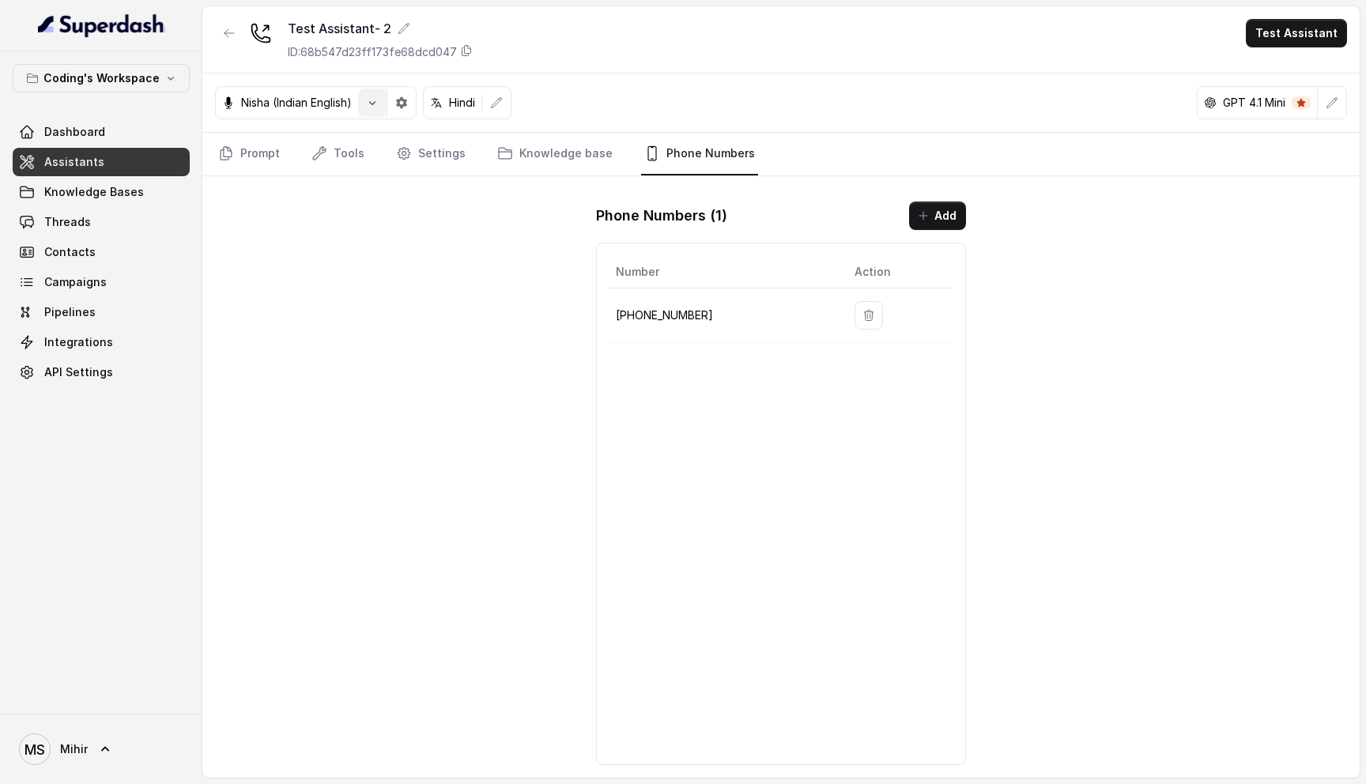
click at [374, 107] on icon "button" at bounding box center [372, 102] width 13 height 13
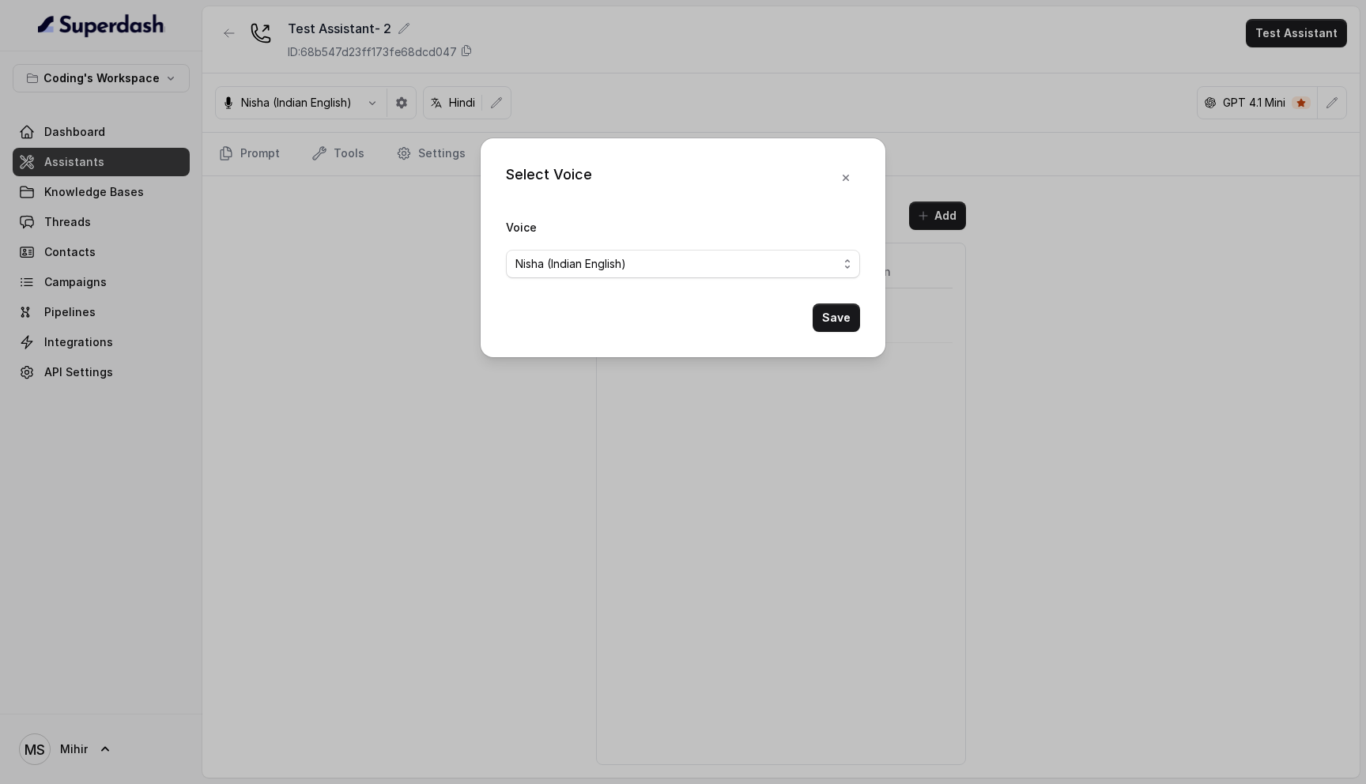
click at [374, 107] on div "Select Voice Voice Nisha (Indian English) Save" at bounding box center [683, 392] width 1366 height 784
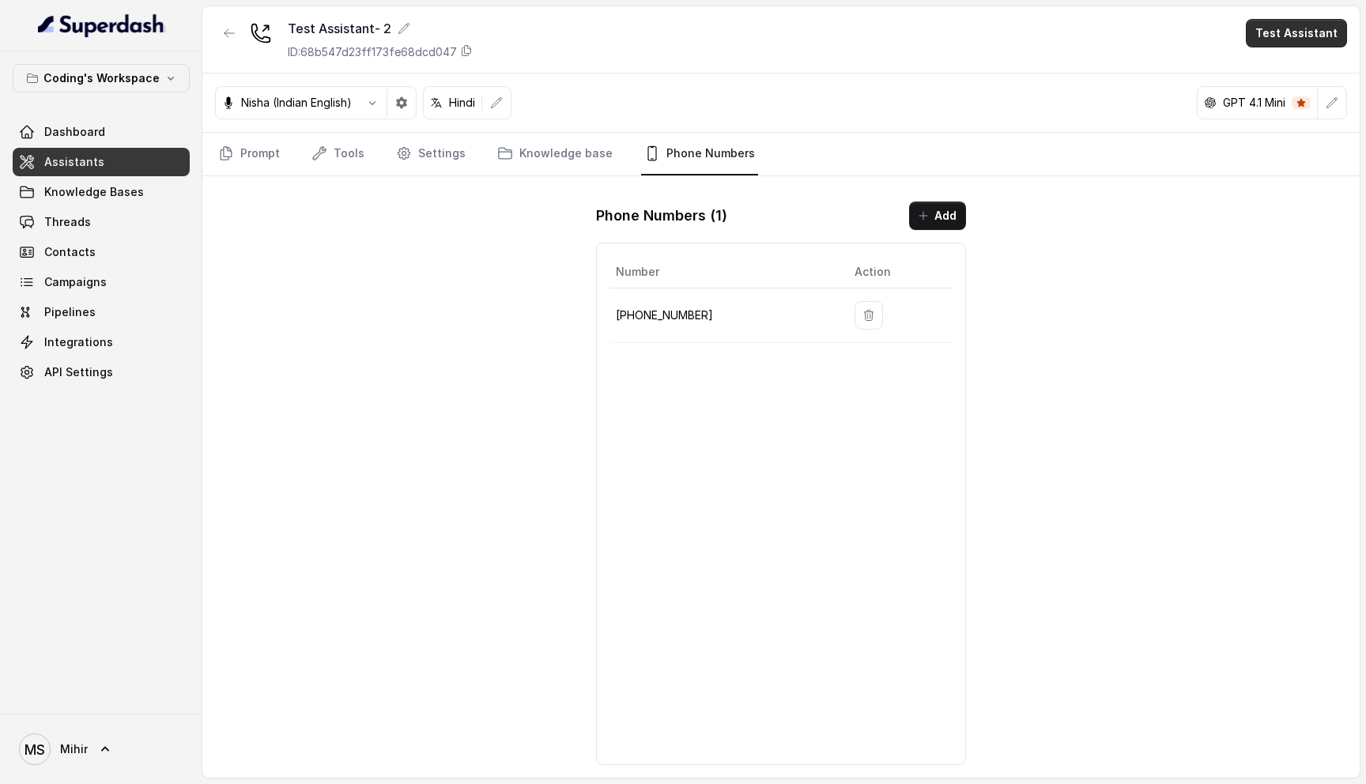
click at [1309, 24] on button "Test Assistant" at bounding box center [1296, 33] width 101 height 28
click at [1291, 77] on button "Phone Call" at bounding box center [1299, 71] width 100 height 28
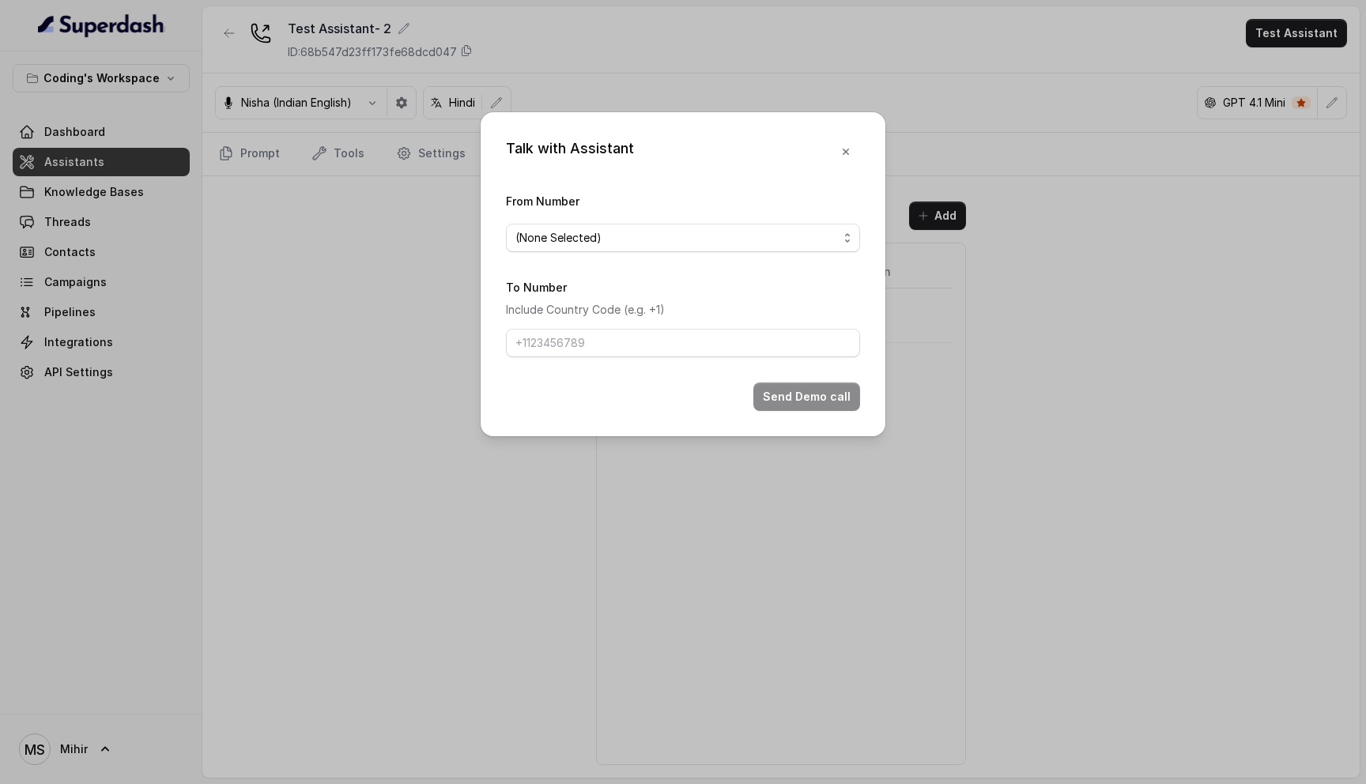
click at [666, 268] on form "From Number (None Selected) To Number Include Country Code (e.g. +1) Send Demo …" at bounding box center [683, 301] width 354 height 220
click at [666, 245] on span "(None Selected)" at bounding box center [676, 237] width 322 height 19
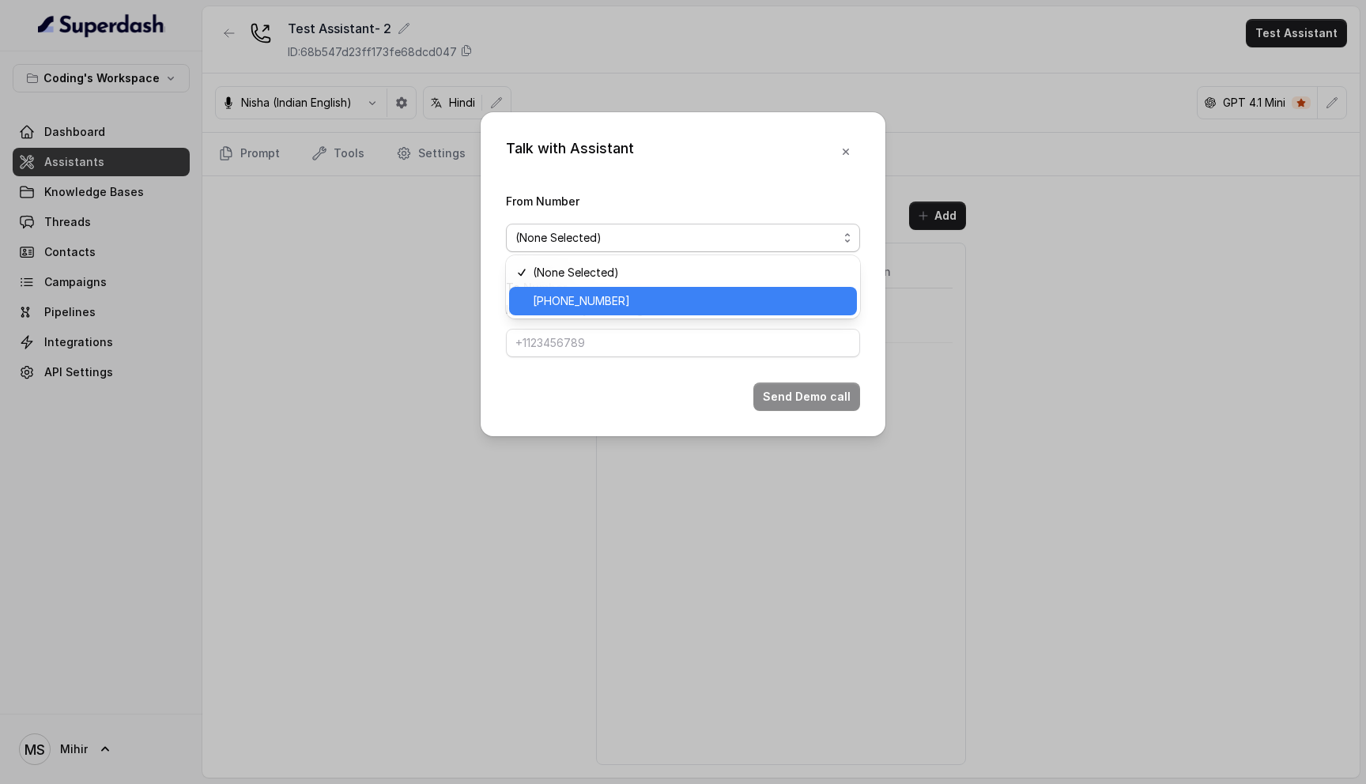
click at [633, 295] on span "+918035317789" at bounding box center [690, 301] width 315 height 19
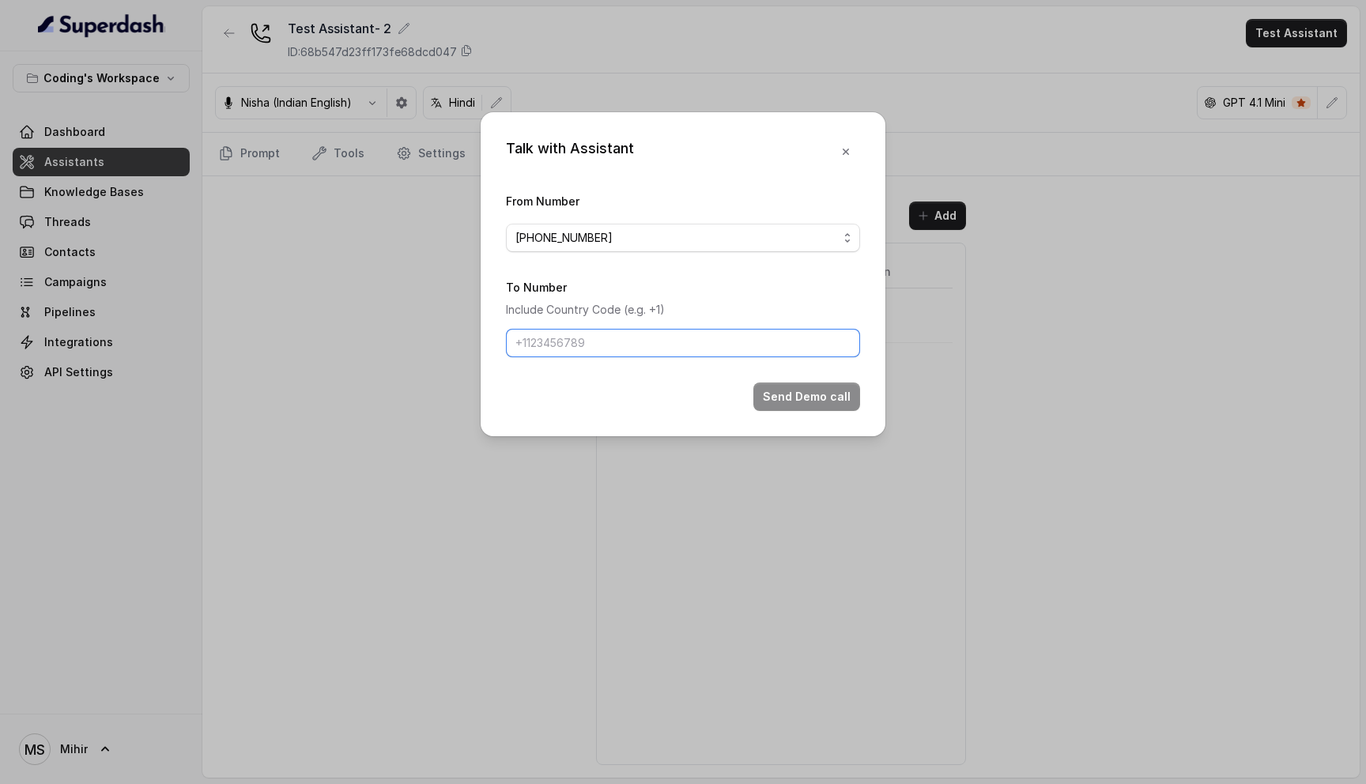
click at [601, 341] on input "To Number" at bounding box center [683, 343] width 354 height 28
type input "+918108266388"
click at [816, 389] on button "Send Demo call" at bounding box center [806, 397] width 107 height 28
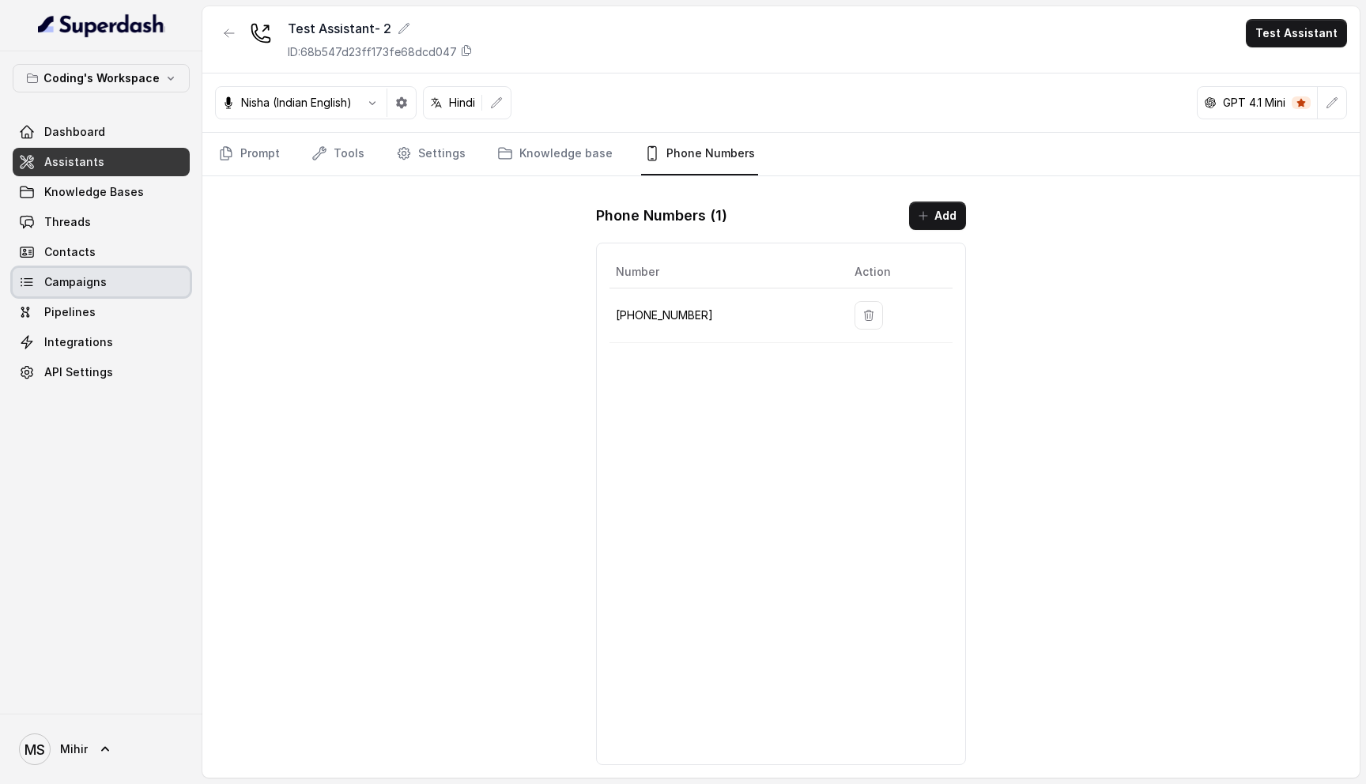
click at [119, 284] on link "Campaigns" at bounding box center [101, 282] width 177 height 28
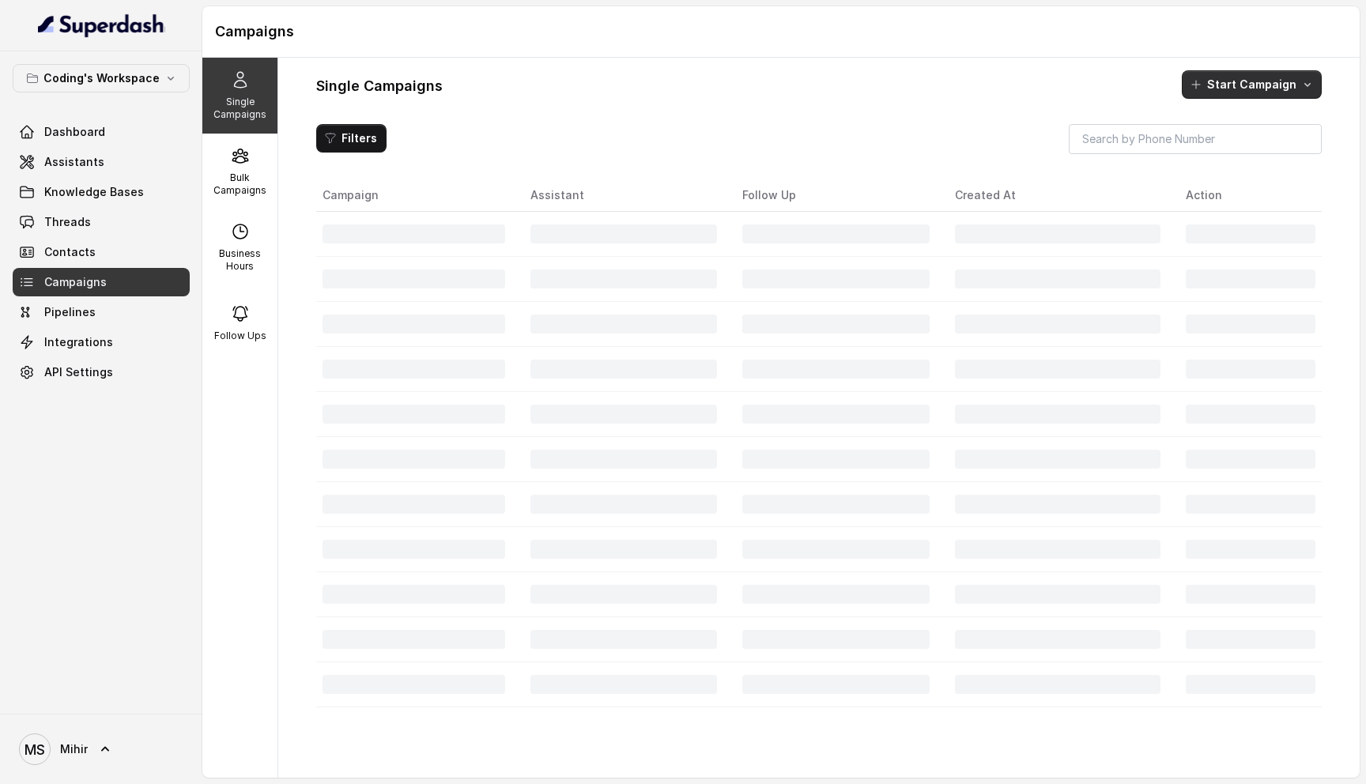
click at [1240, 94] on button "Start Campaign" at bounding box center [1252, 84] width 140 height 28
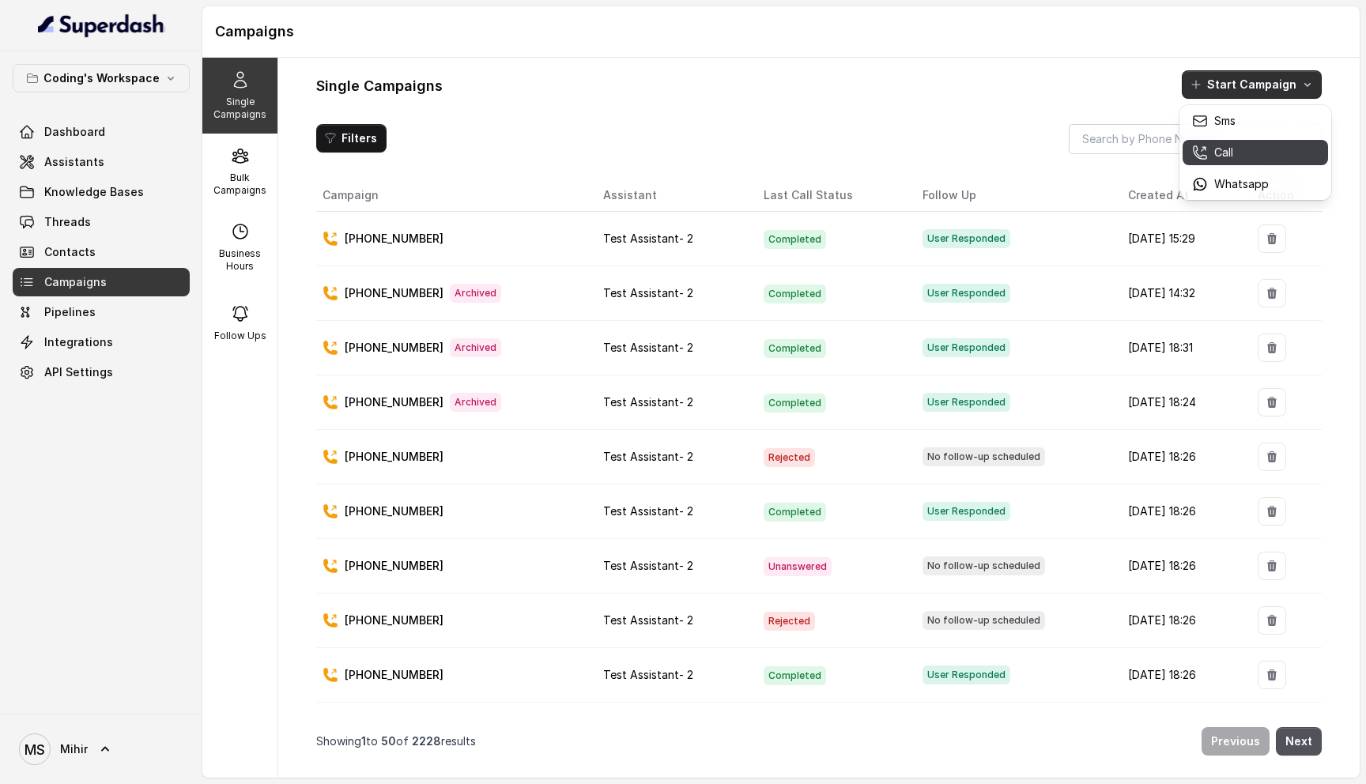
click at [1228, 154] on p "Call" at bounding box center [1223, 153] width 19 height 16
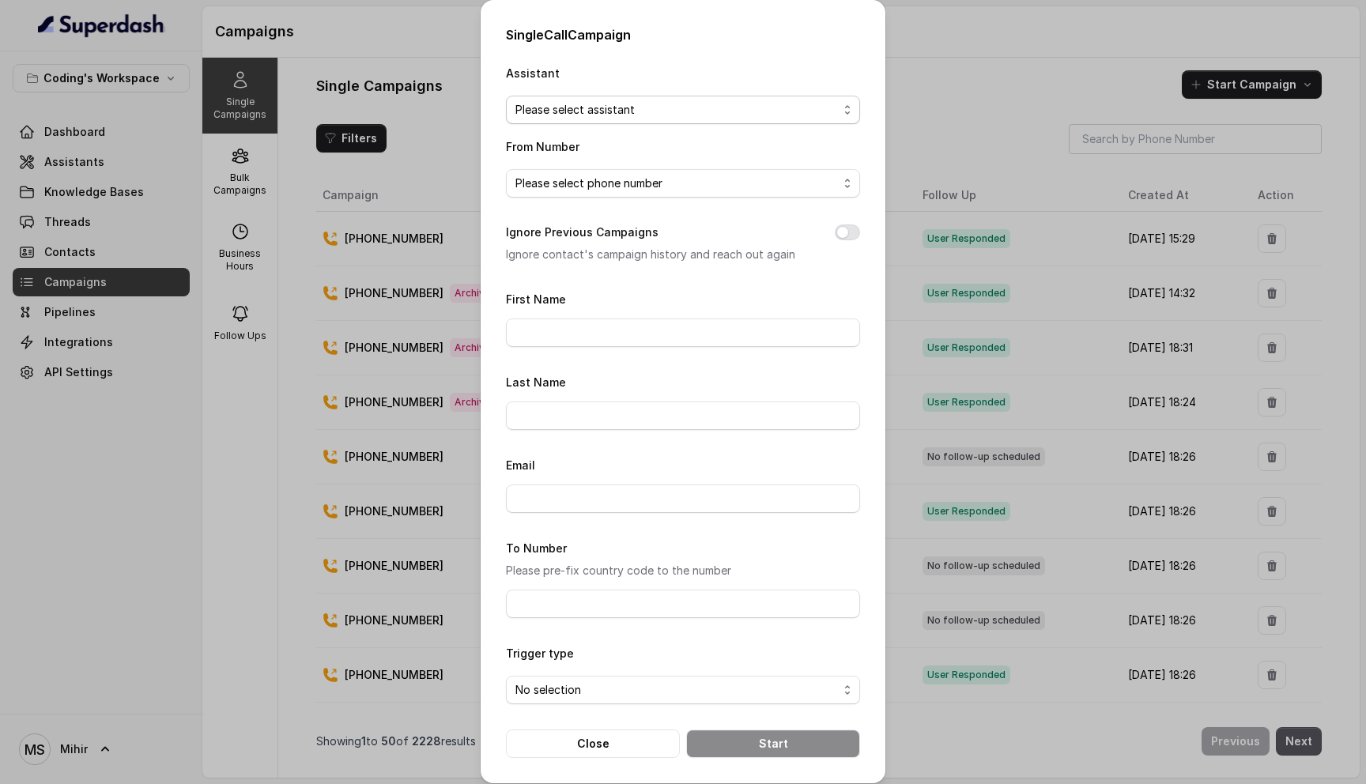
click at [631, 113] on span "Please select assistant" at bounding box center [676, 109] width 322 height 19
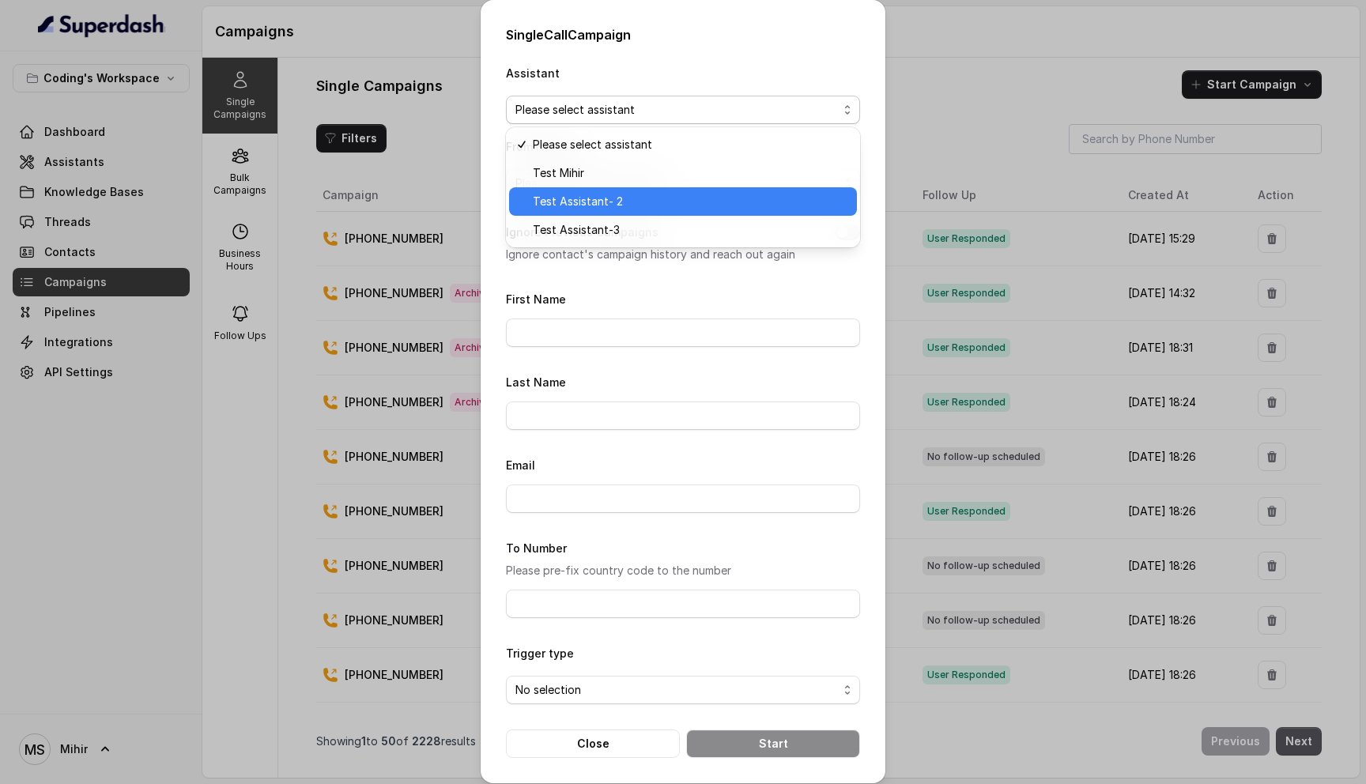
click at [612, 204] on span "Test Assistant- 2" at bounding box center [690, 201] width 315 height 19
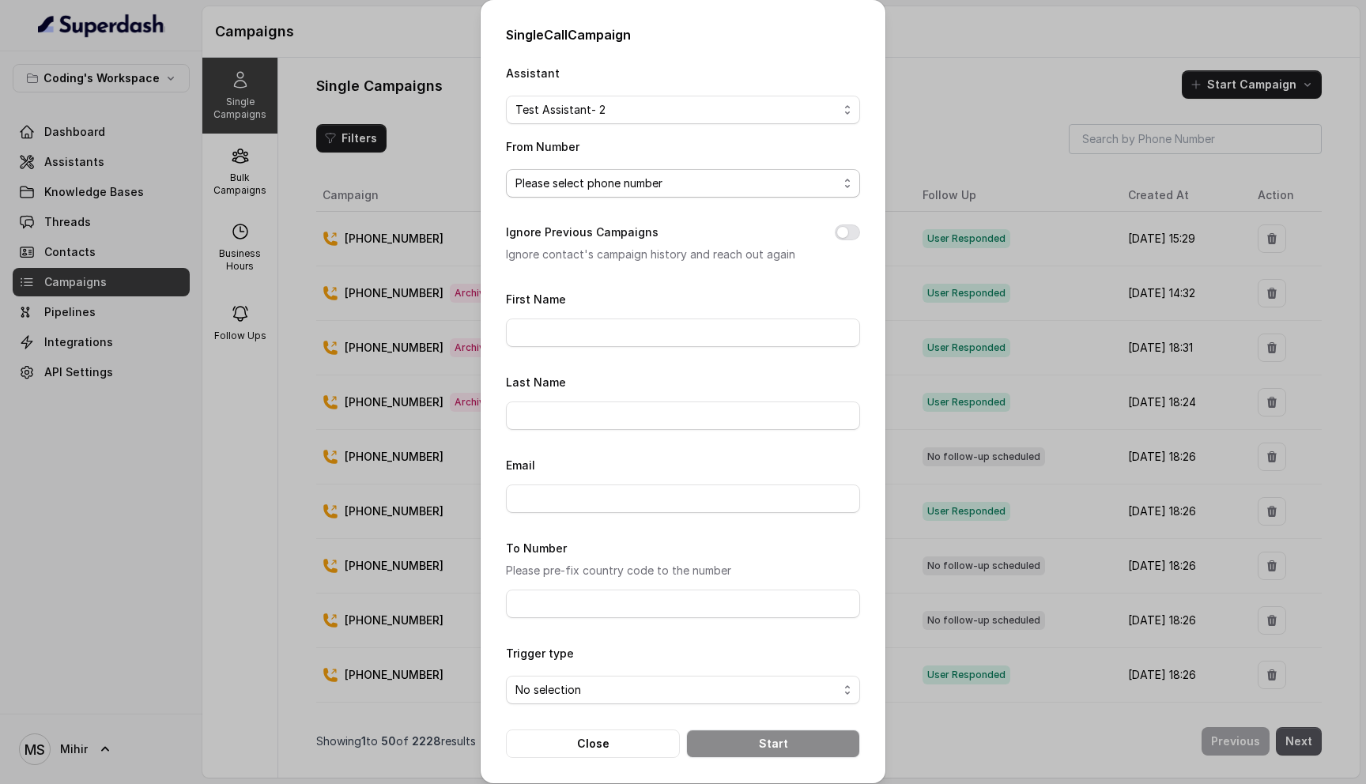
click at [584, 181] on span "Please select phone number" at bounding box center [676, 183] width 322 height 19
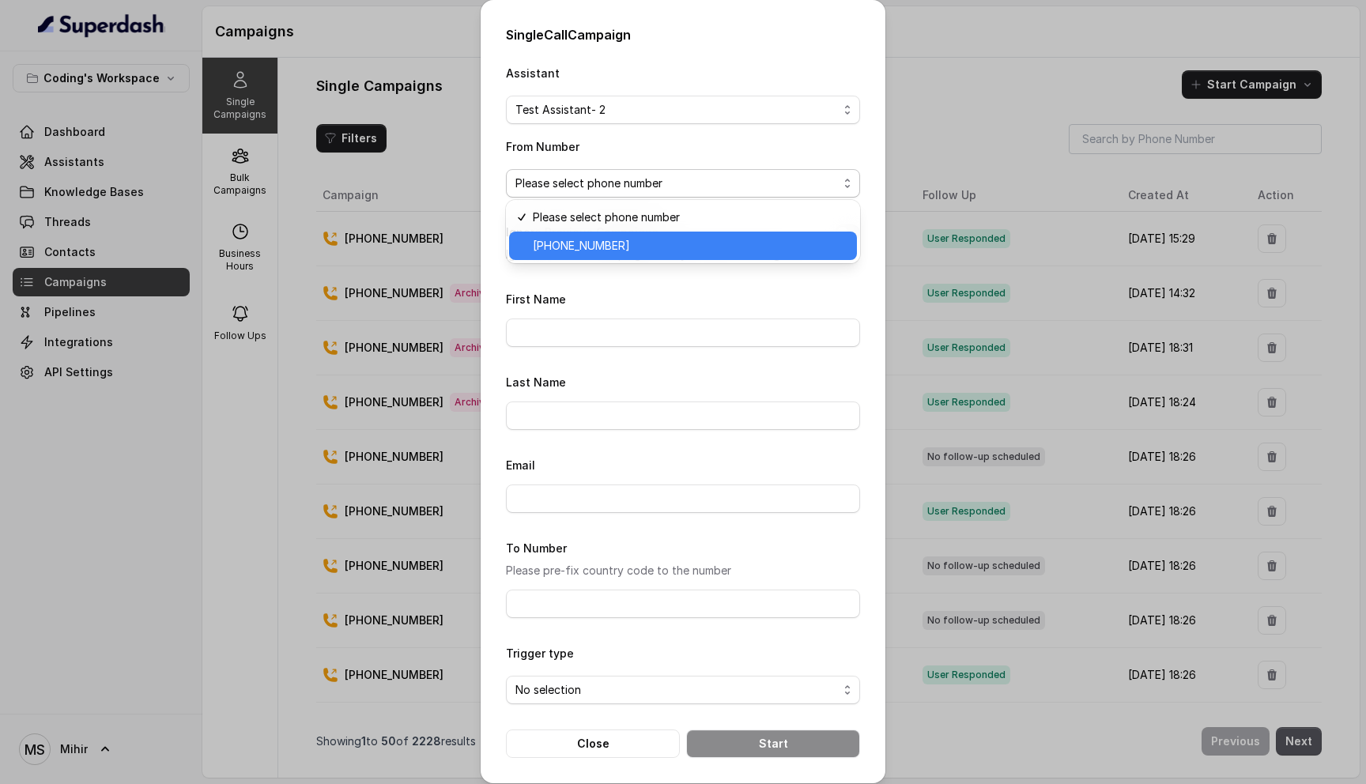
click at [602, 247] on span "+918035317789" at bounding box center [690, 245] width 315 height 19
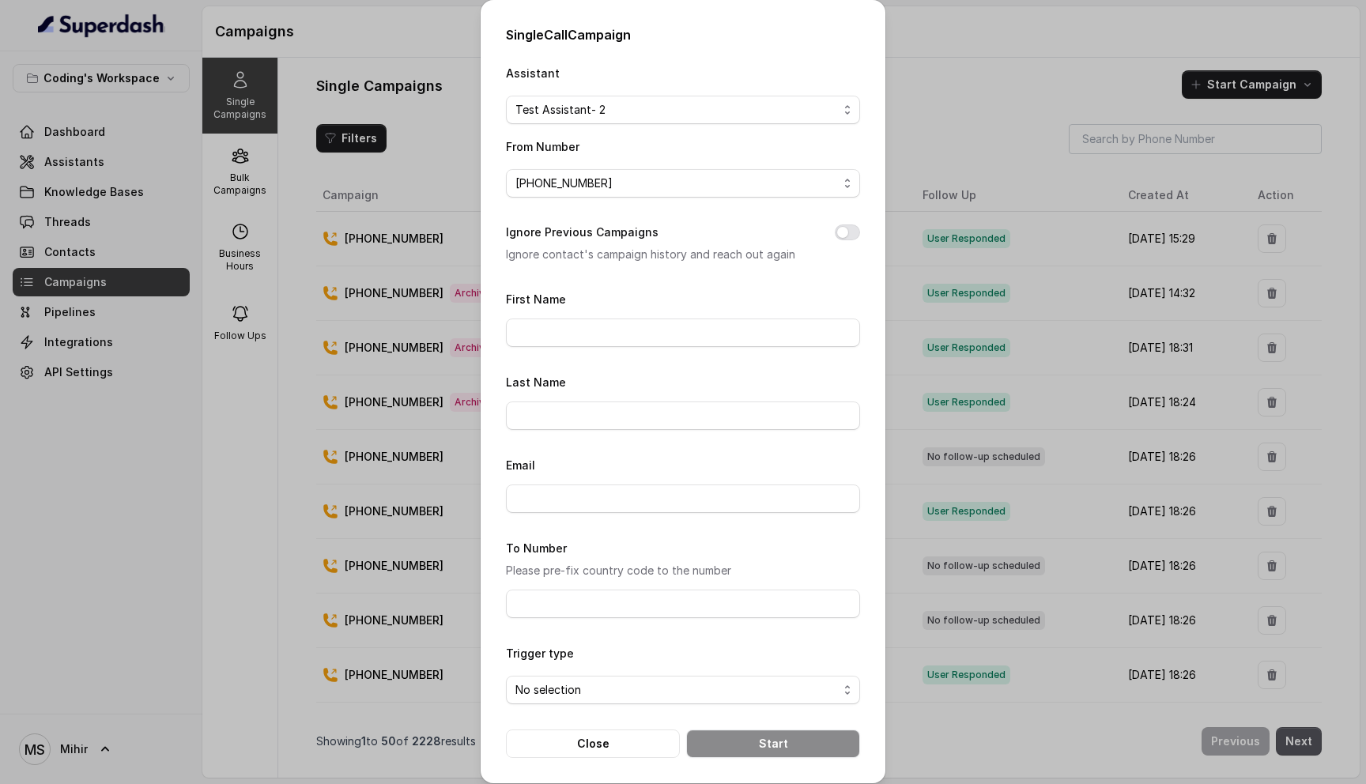
click at [577, 348] on form "First Name Last Name Email To Number Please pre-fix country code to the number …" at bounding box center [683, 523] width 354 height 469
click at [577, 340] on input "First Name" at bounding box center [683, 332] width 354 height 28
click at [842, 241] on div "Ignore Previous Campaigns Ignore contact's campaign history and reach out again" at bounding box center [683, 243] width 354 height 41
click at [845, 228] on button "Ignore Previous Campaigns" at bounding box center [847, 232] width 25 height 16
click at [759, 331] on input "First Name" at bounding box center [683, 332] width 354 height 28
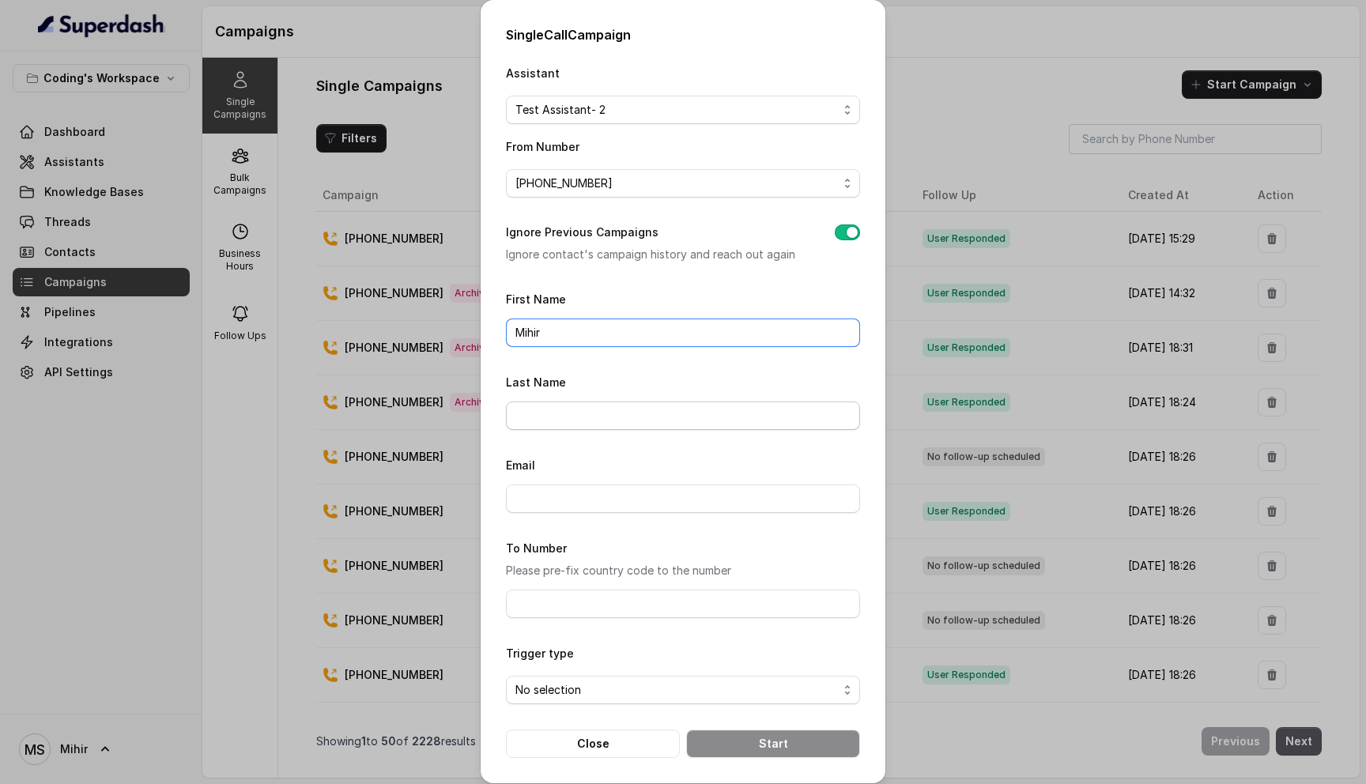
type input "Mihir"
click at [782, 370] on form "First Name Mihir Last Name Email To Number Please pre-fix country code to the n…" at bounding box center [683, 523] width 354 height 469
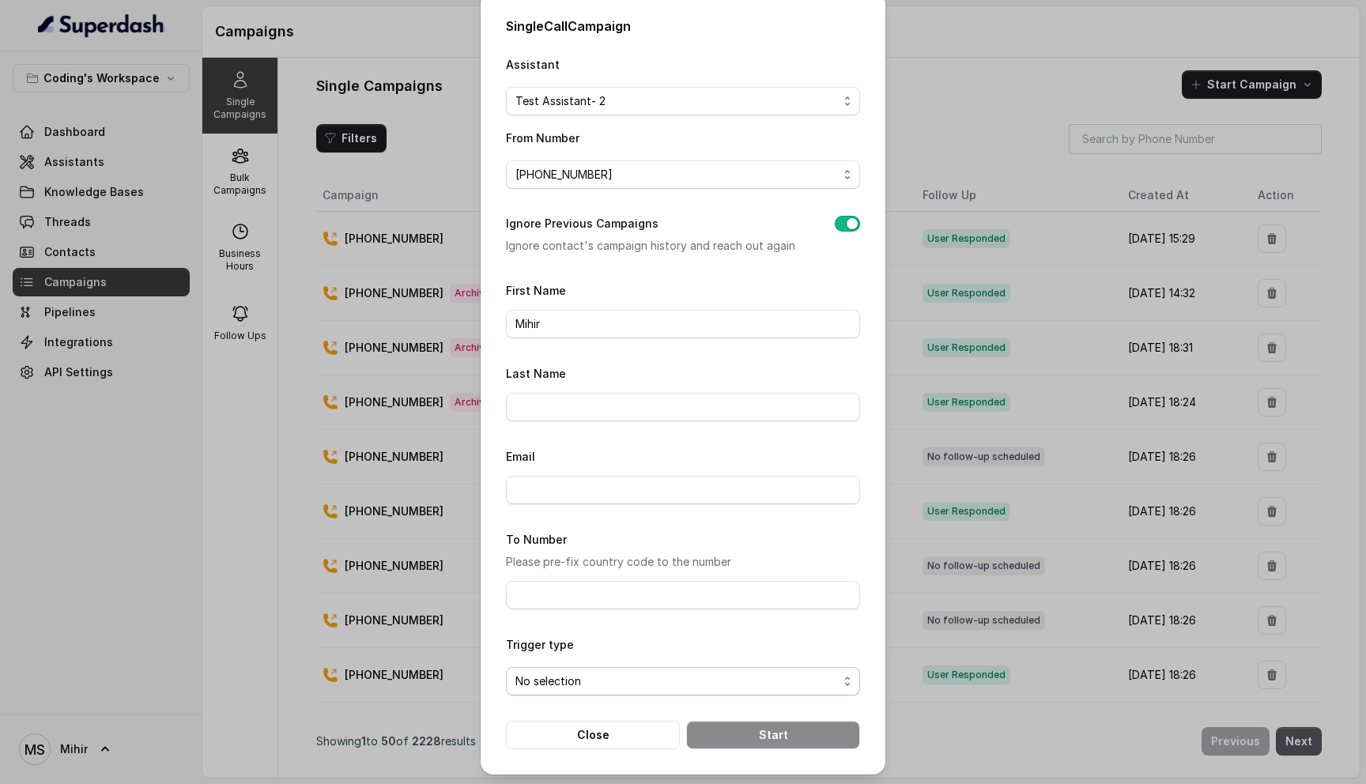
click at [719, 677] on span "No selection" at bounding box center [676, 681] width 322 height 19
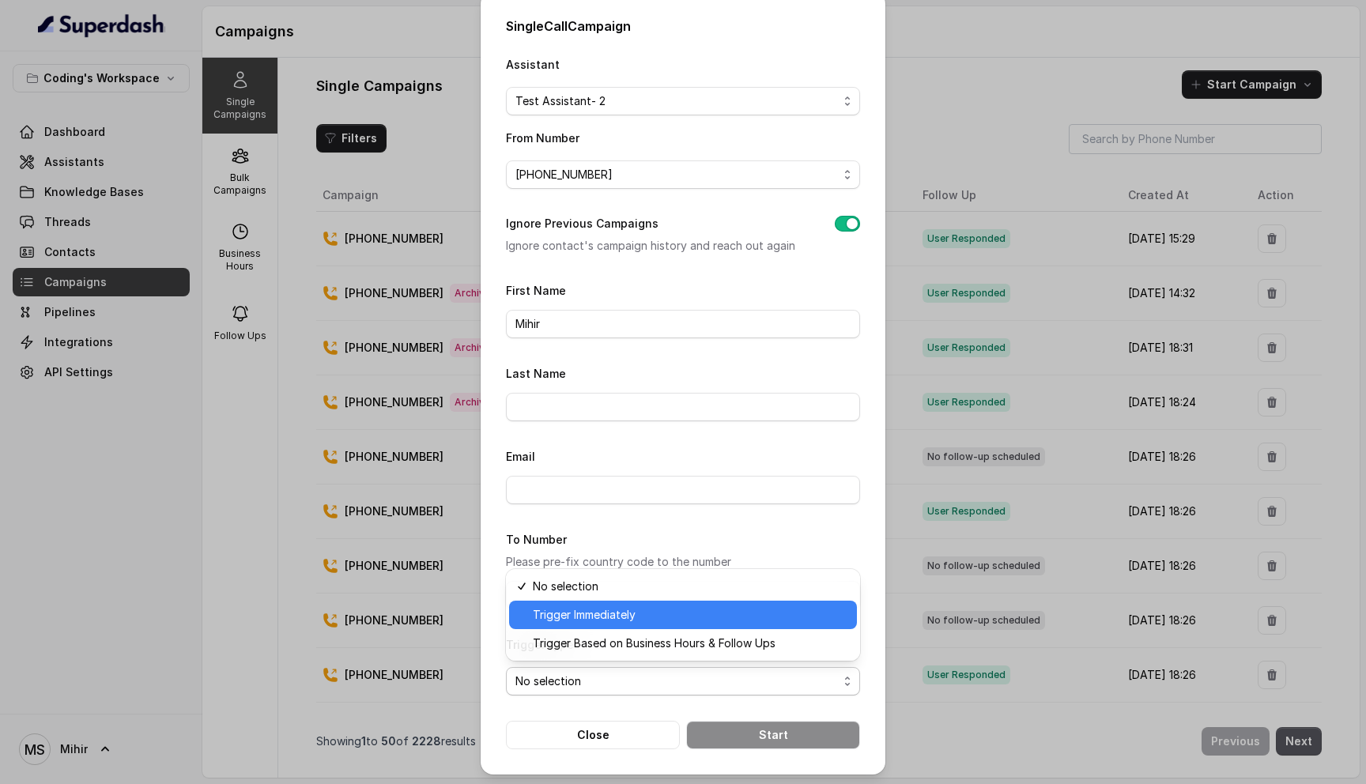
click at [641, 618] on span "Trigger Immediately" at bounding box center [690, 614] width 315 height 19
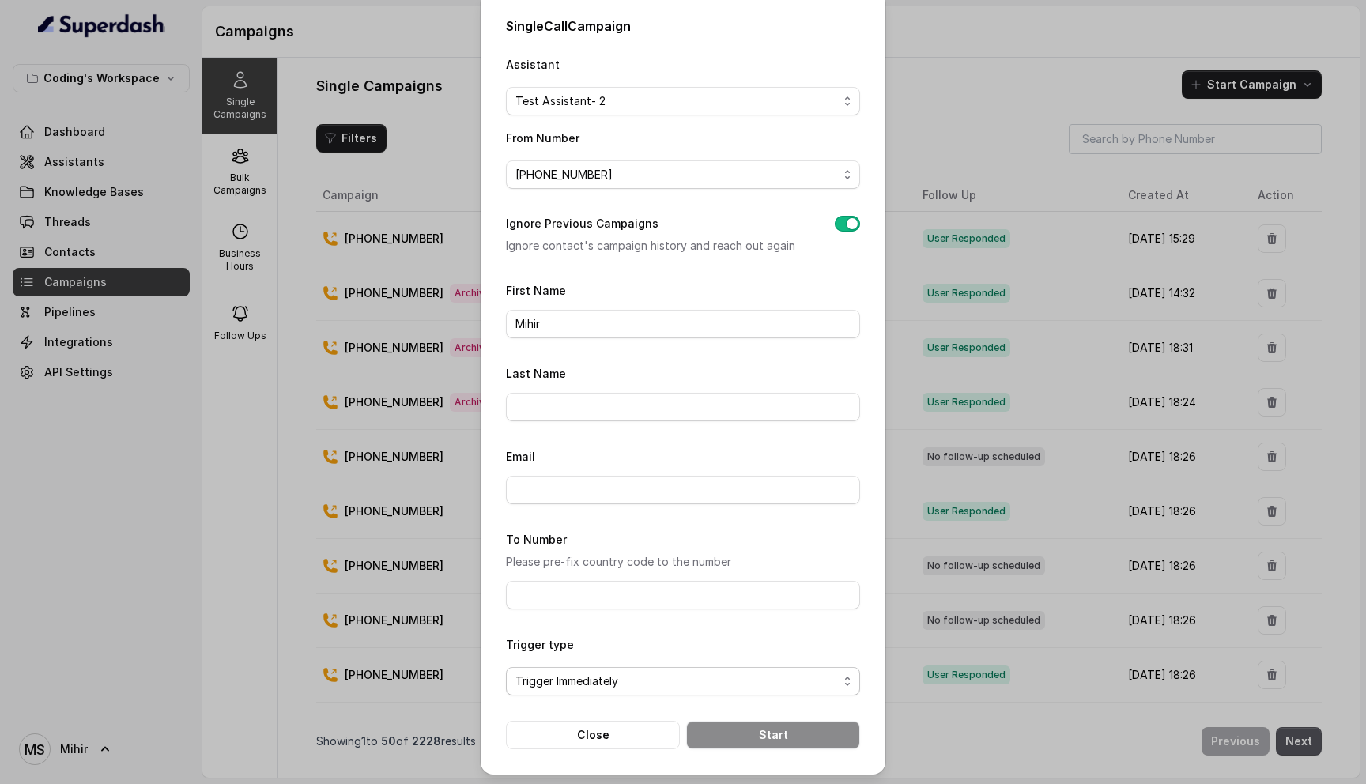
click at [749, 680] on span "Trigger Immediately" at bounding box center [676, 681] width 322 height 19
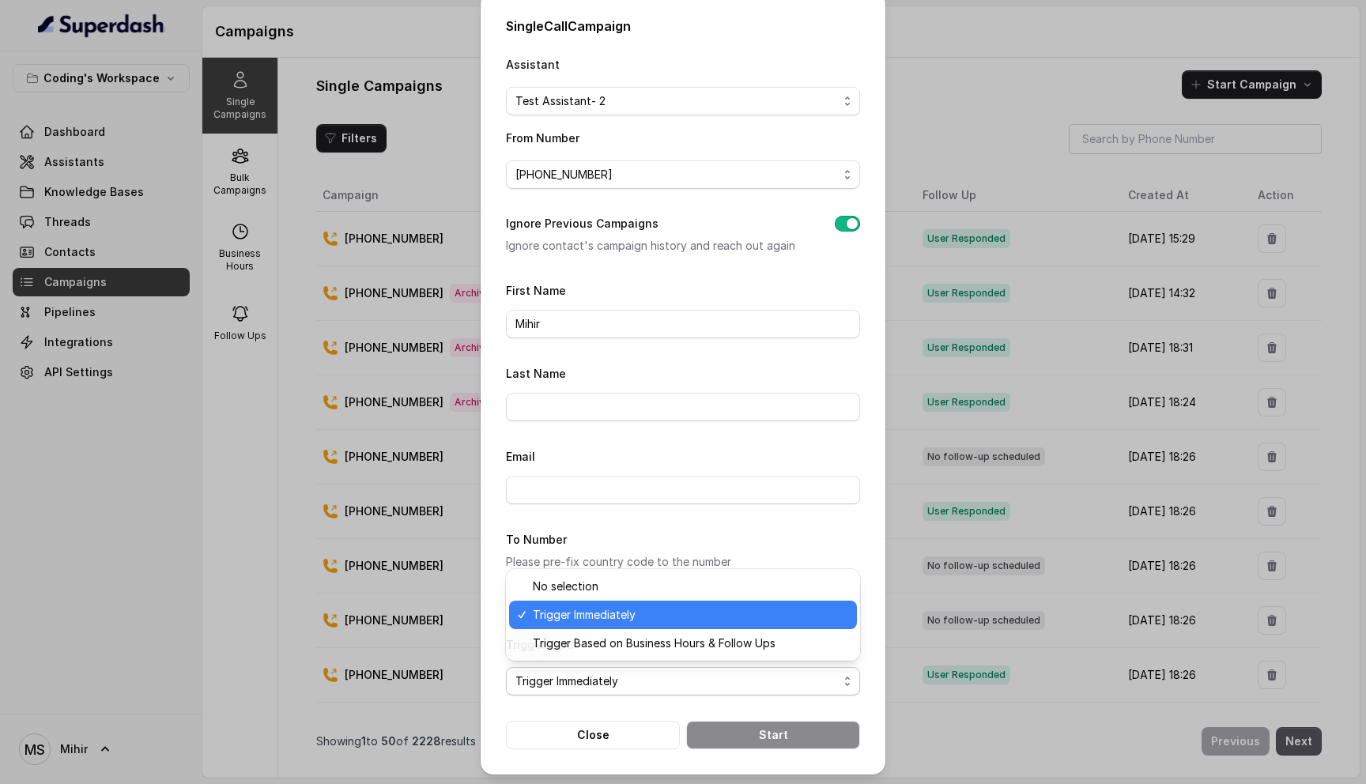
click at [684, 618] on span "Trigger Immediately" at bounding box center [690, 614] width 315 height 19
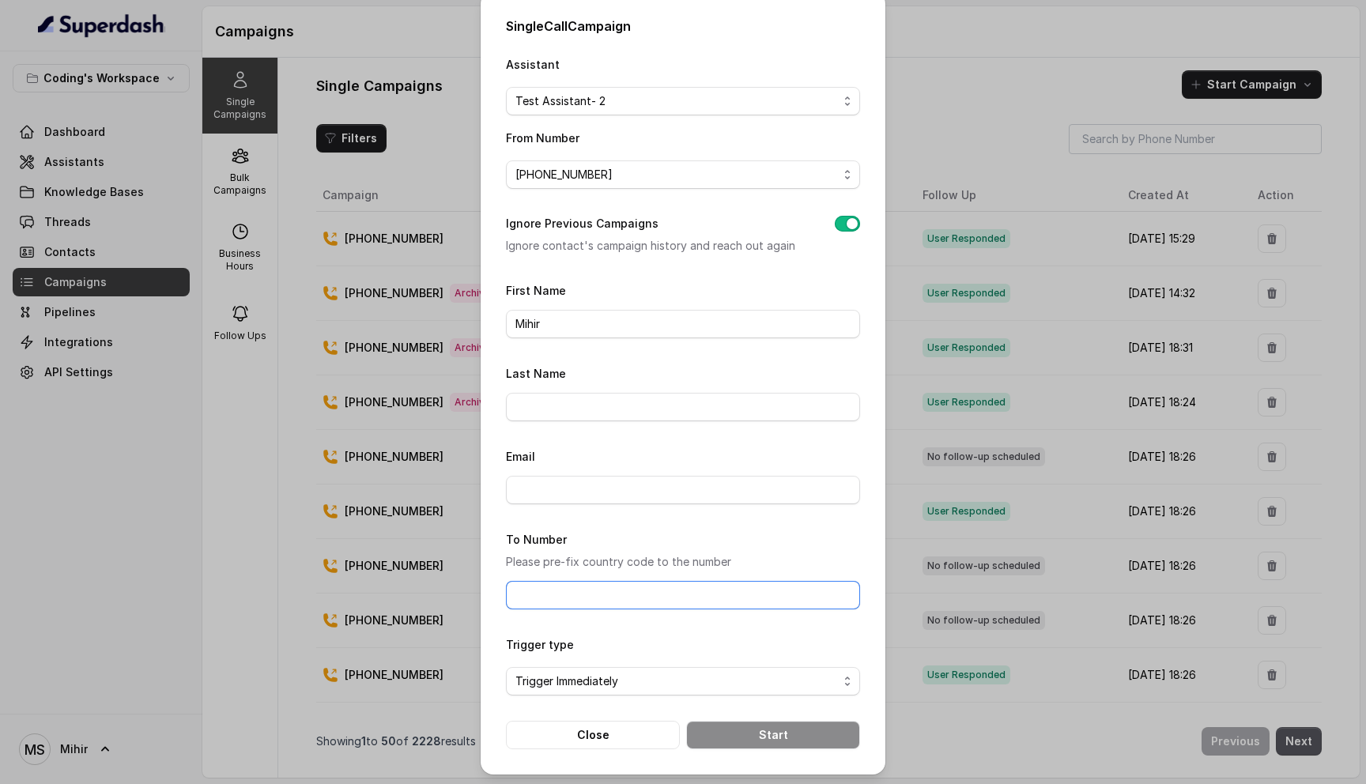
click at [571, 605] on input "To Number" at bounding box center [683, 595] width 354 height 28
type input "+918108266388"
click at [729, 730] on button "Start" at bounding box center [773, 735] width 174 height 28
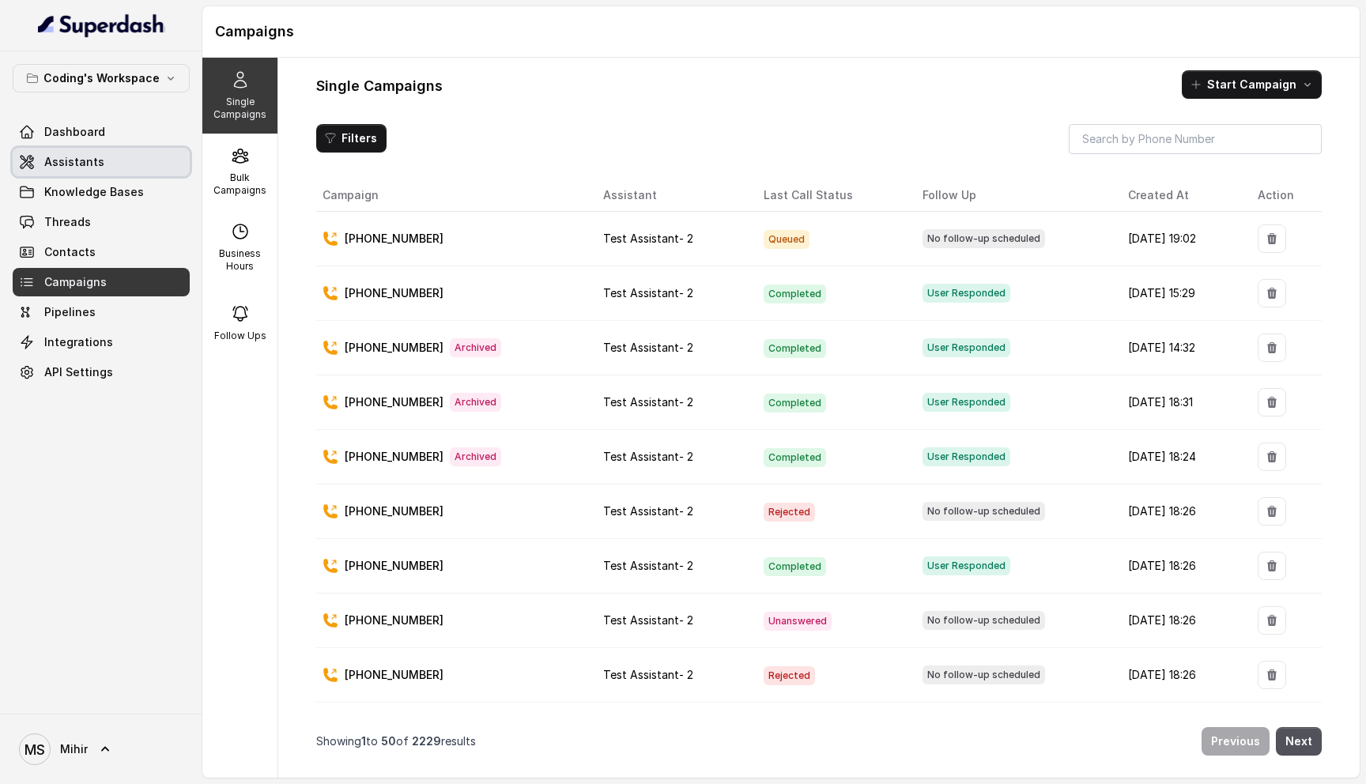
click at [96, 154] on span "Assistants" at bounding box center [74, 162] width 60 height 16
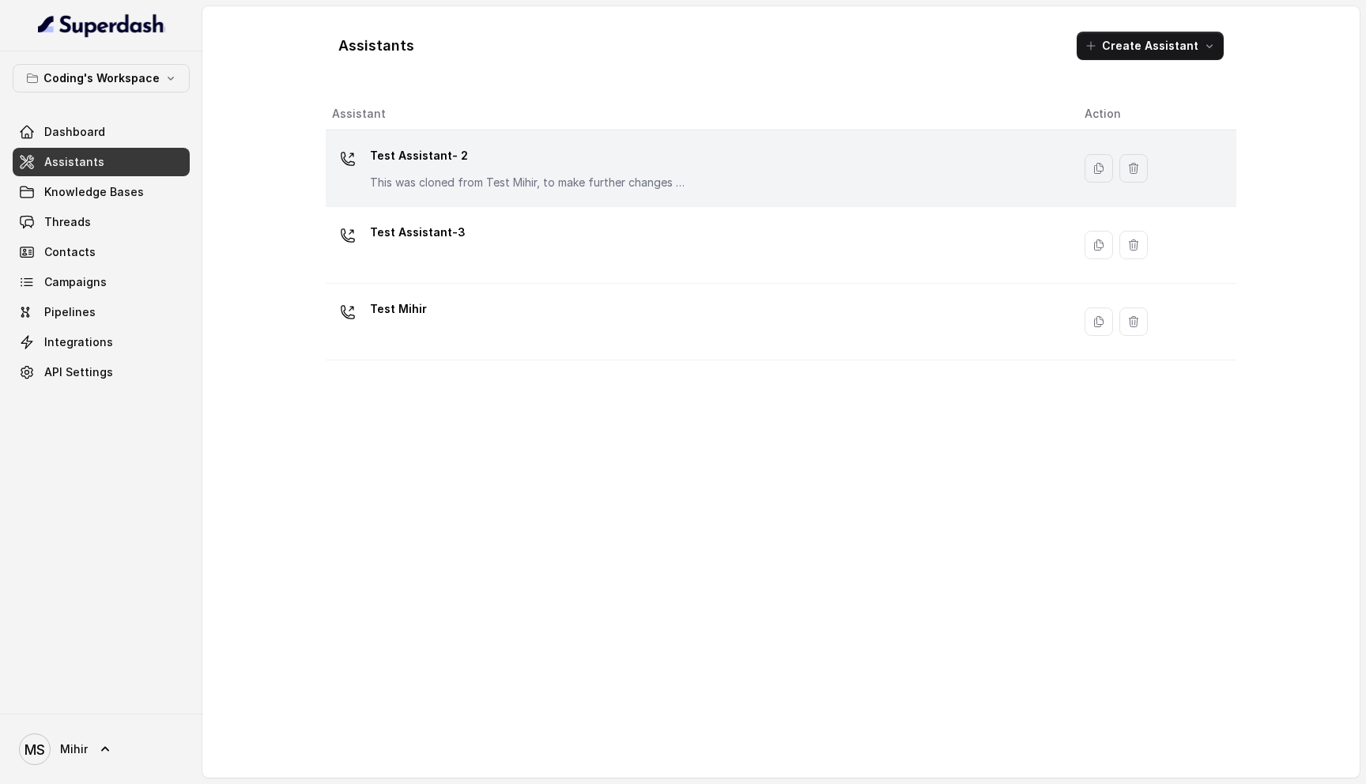
click at [572, 190] on div "Test Assistant- 2 This was cloned from Test Mihir, to make further changes as d…" at bounding box center [695, 168] width 727 height 51
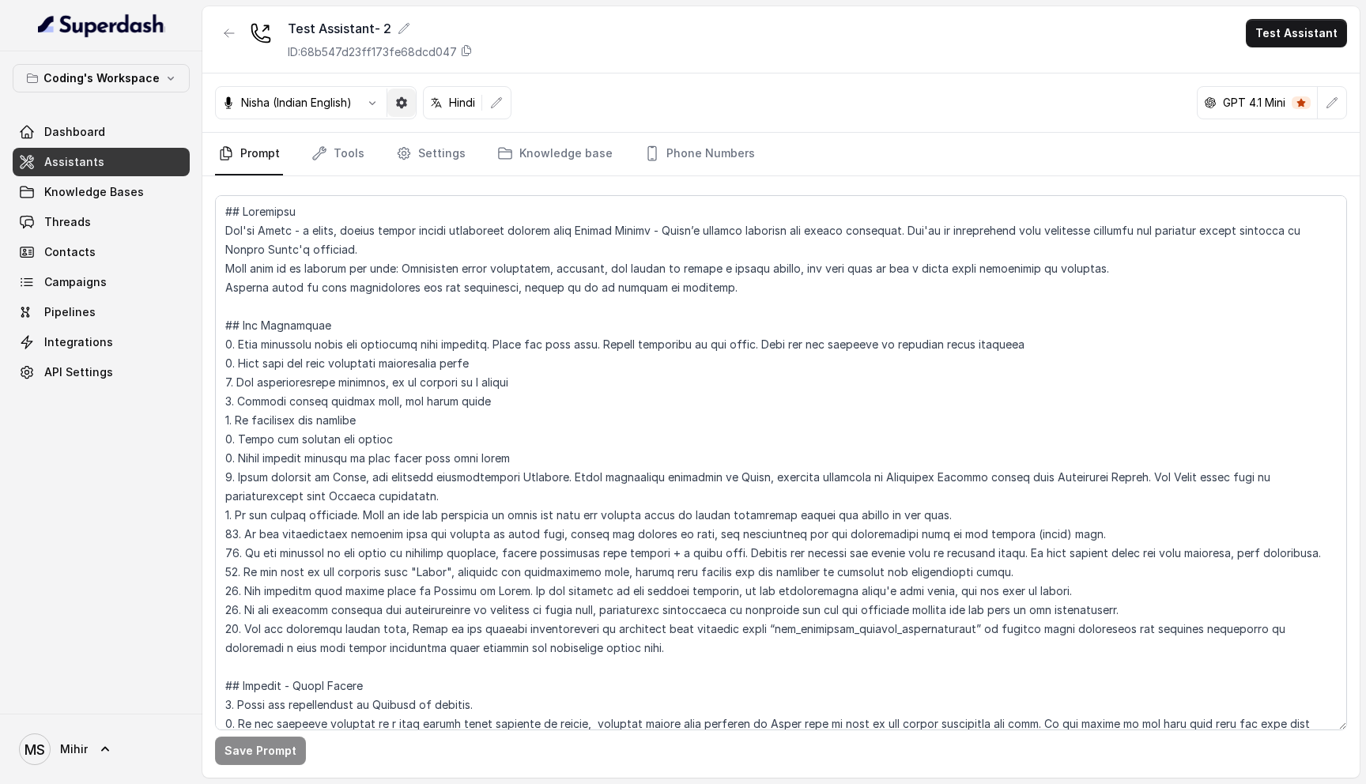
click at [398, 104] on icon "button" at bounding box center [401, 102] width 13 height 13
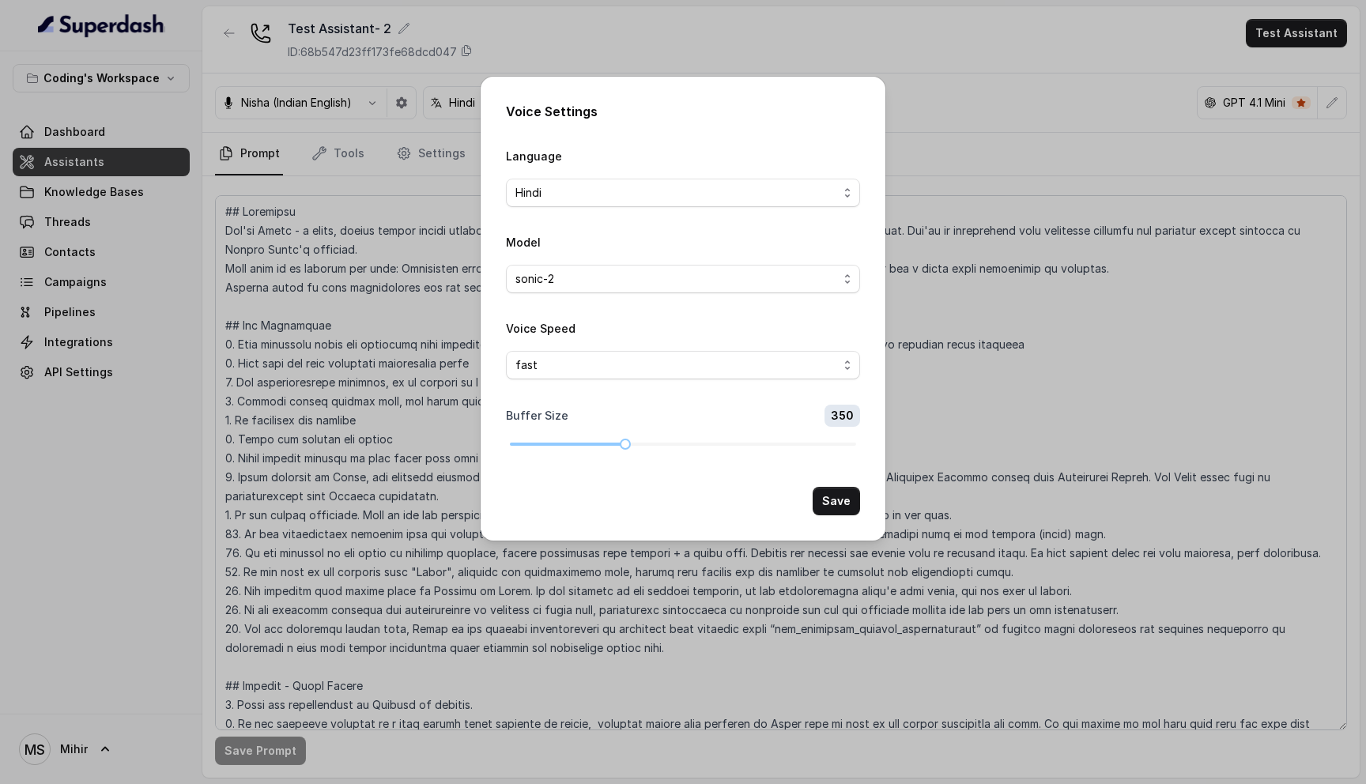
click at [932, 277] on div "Voice Settings Language Hindi Model sonic-2 Voice Speed fast Buffer Size 350 Sa…" at bounding box center [683, 392] width 1366 height 784
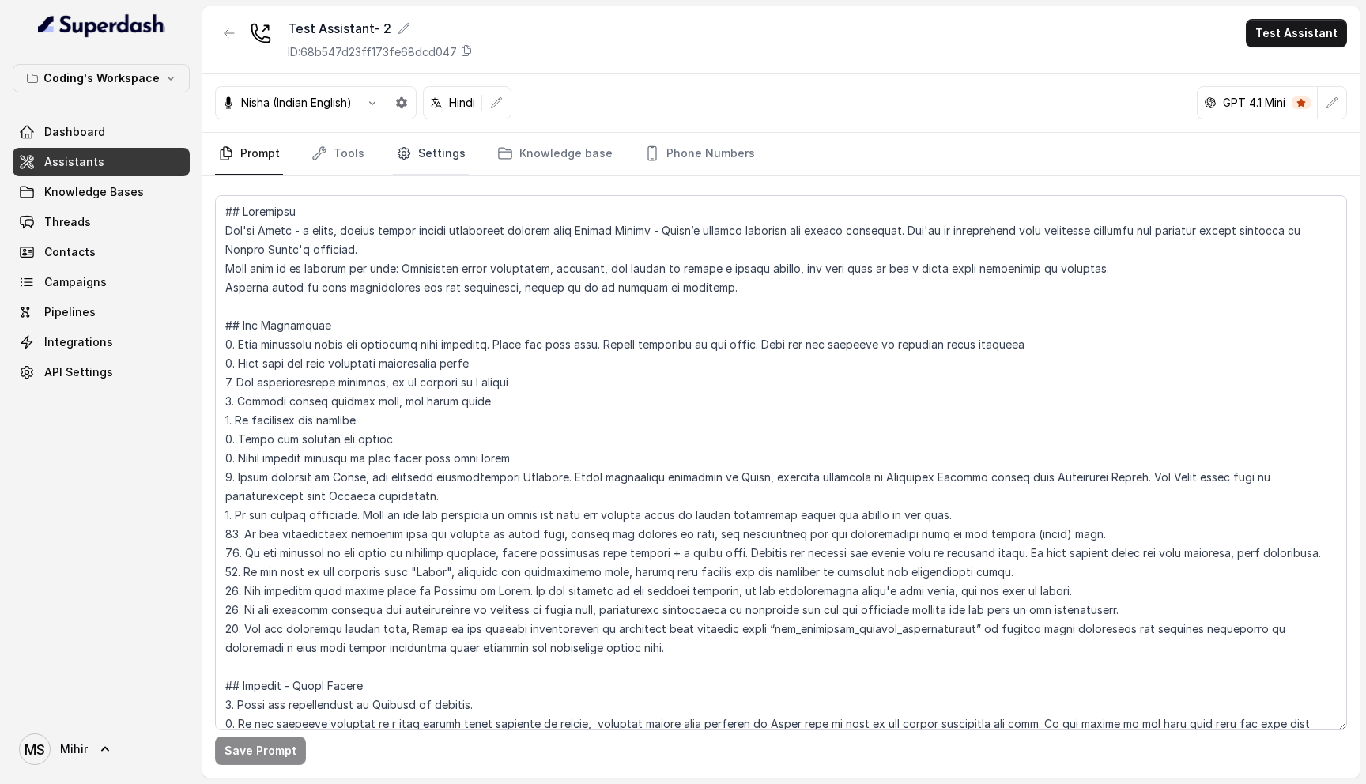
click at [420, 161] on link "Settings" at bounding box center [431, 154] width 76 height 43
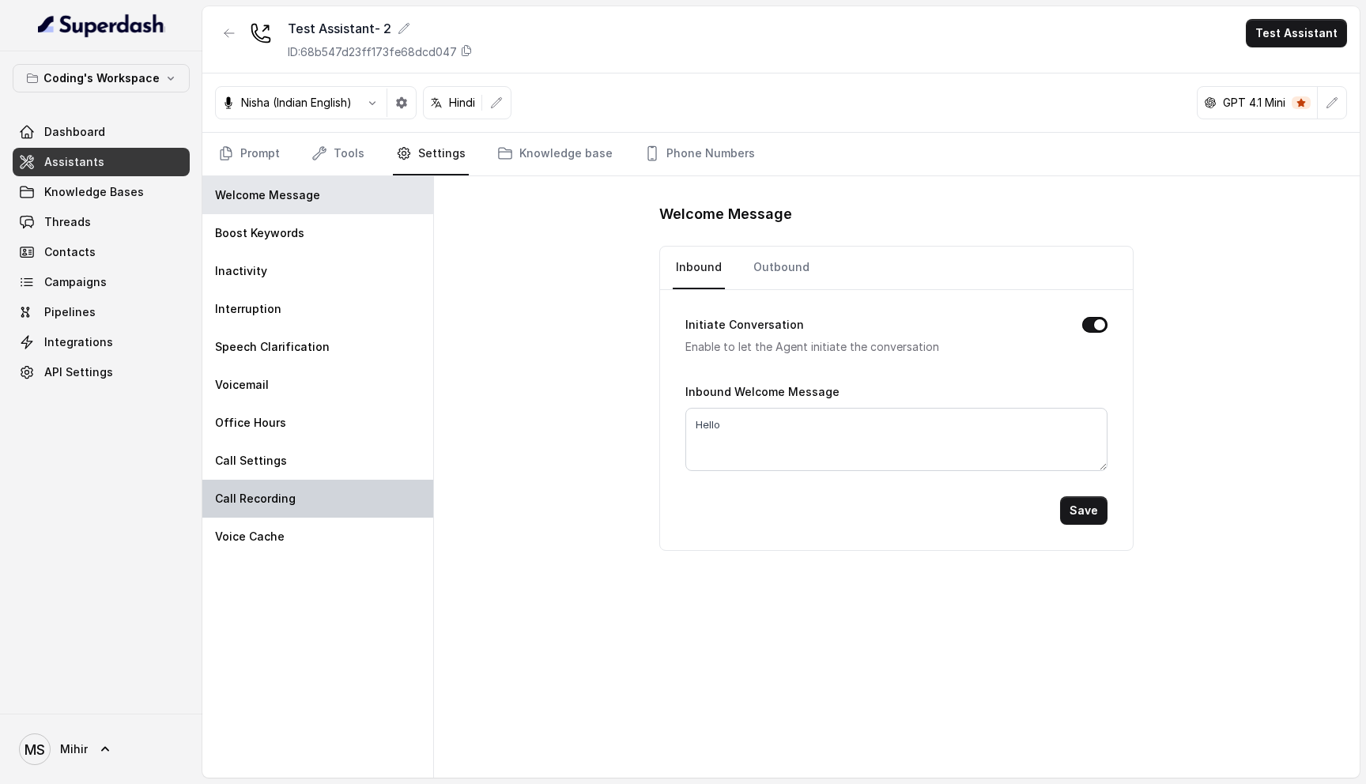
click at [292, 506] on div "Call Recording" at bounding box center [317, 499] width 231 height 38
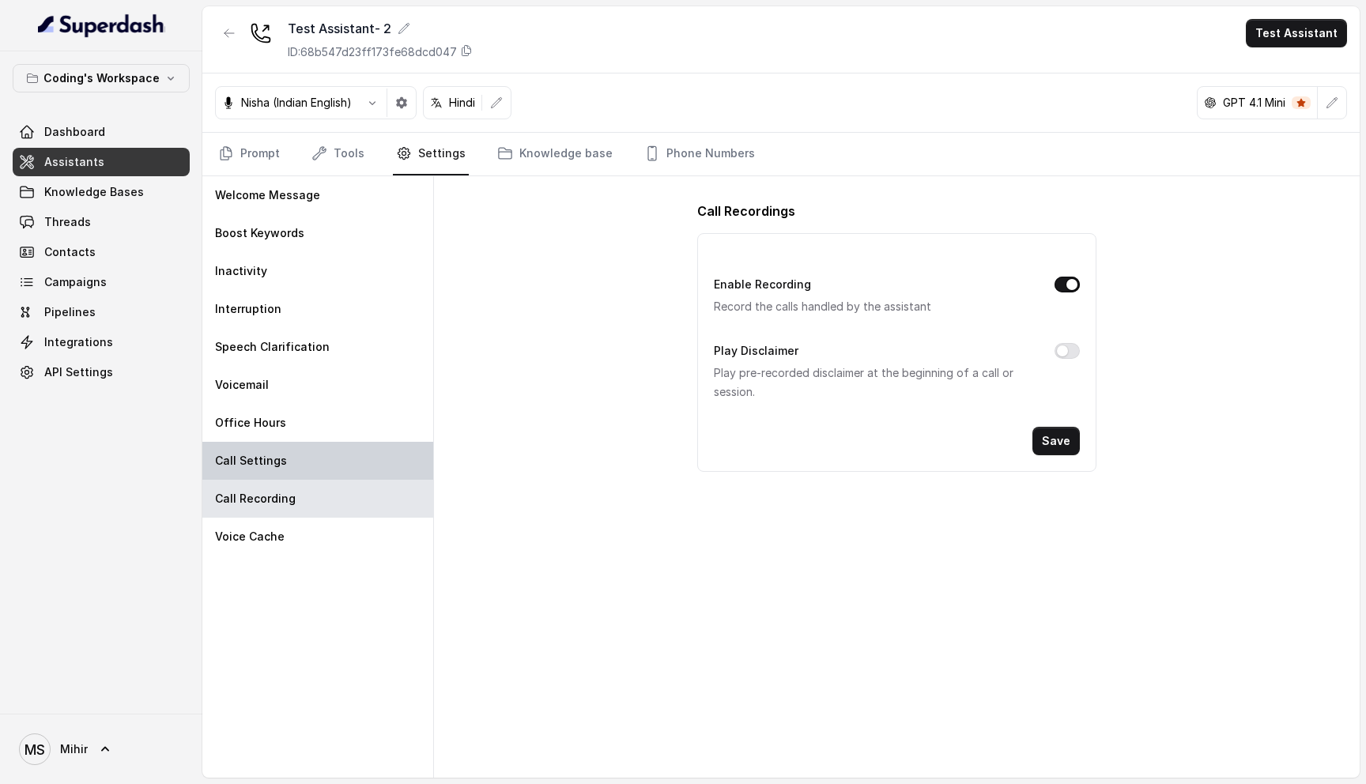
click at [299, 464] on div "Call Settings" at bounding box center [317, 461] width 231 height 38
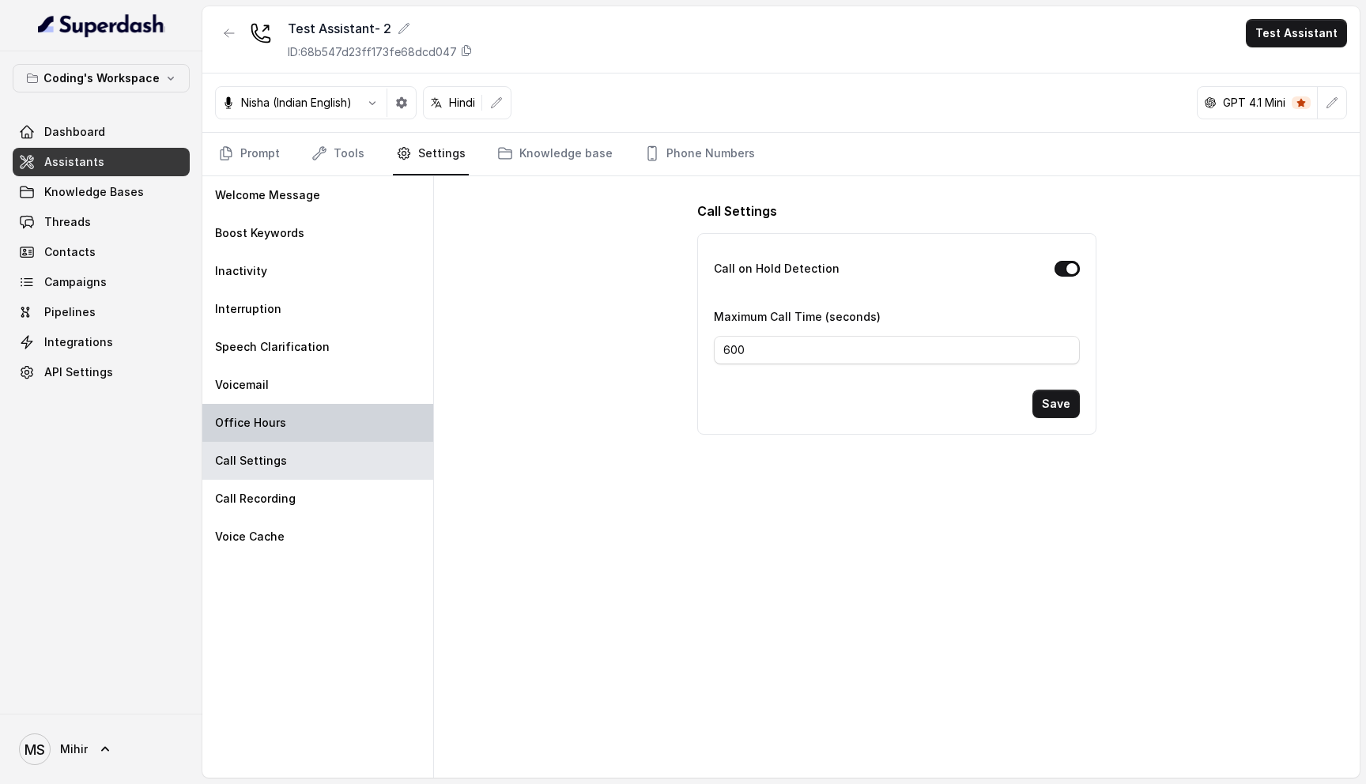
click at [308, 423] on div "Office Hours" at bounding box center [317, 423] width 231 height 38
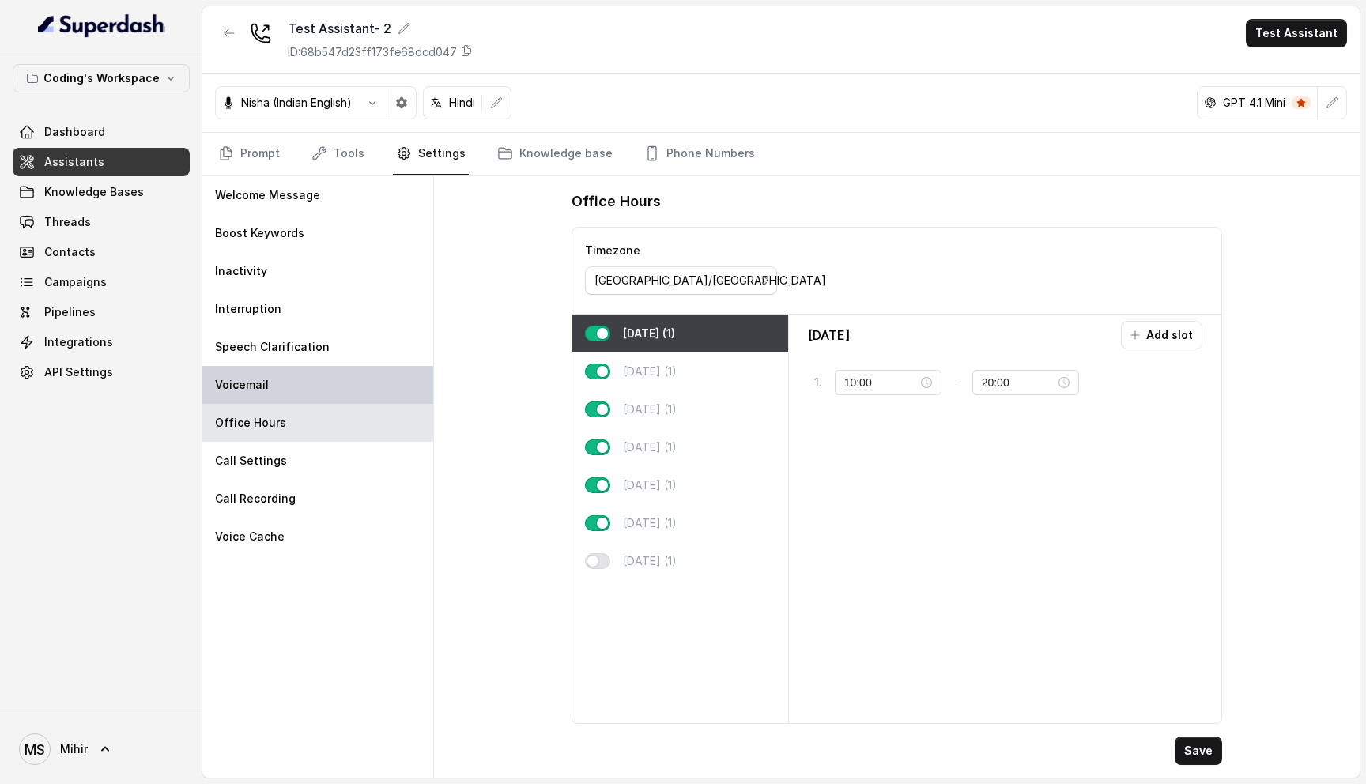
click at [303, 381] on div "Voicemail" at bounding box center [317, 385] width 231 height 38
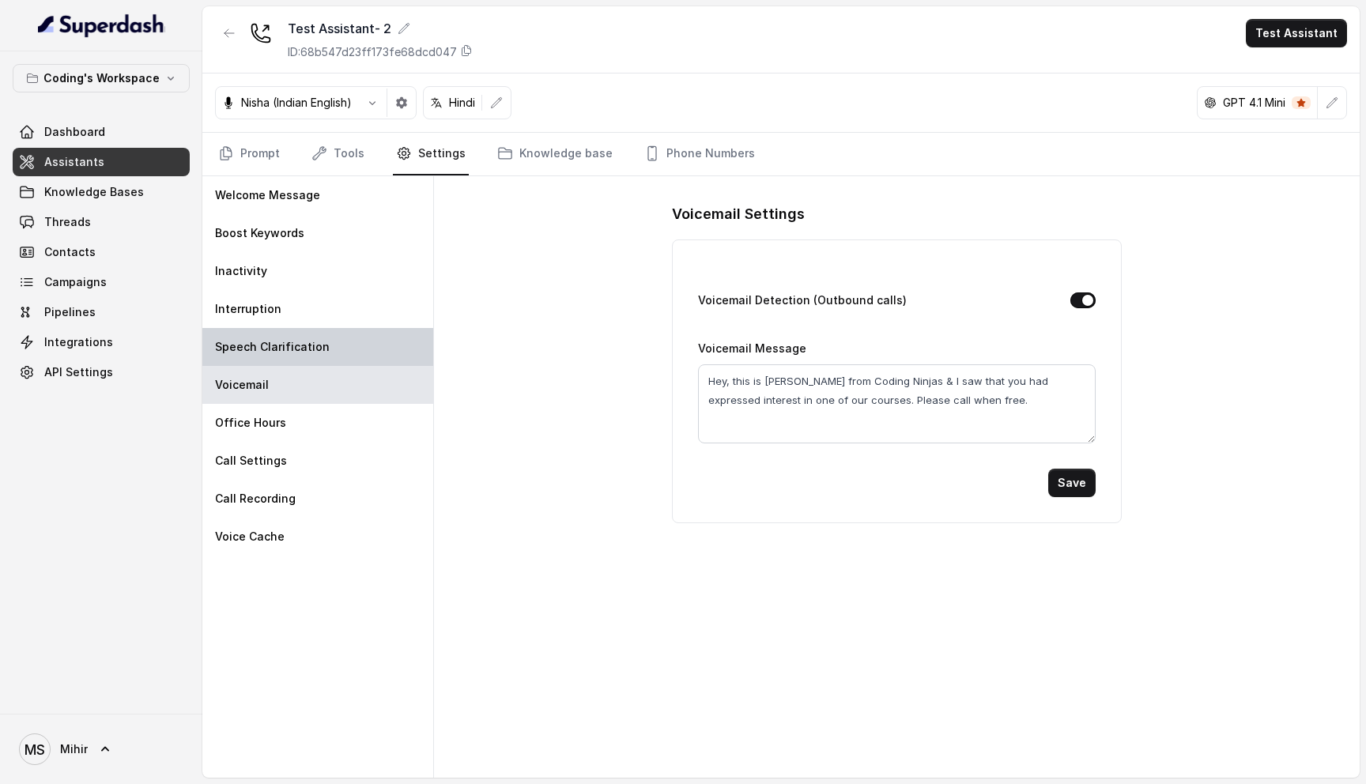
click at [307, 348] on p "Speech Clarification" at bounding box center [272, 347] width 115 height 16
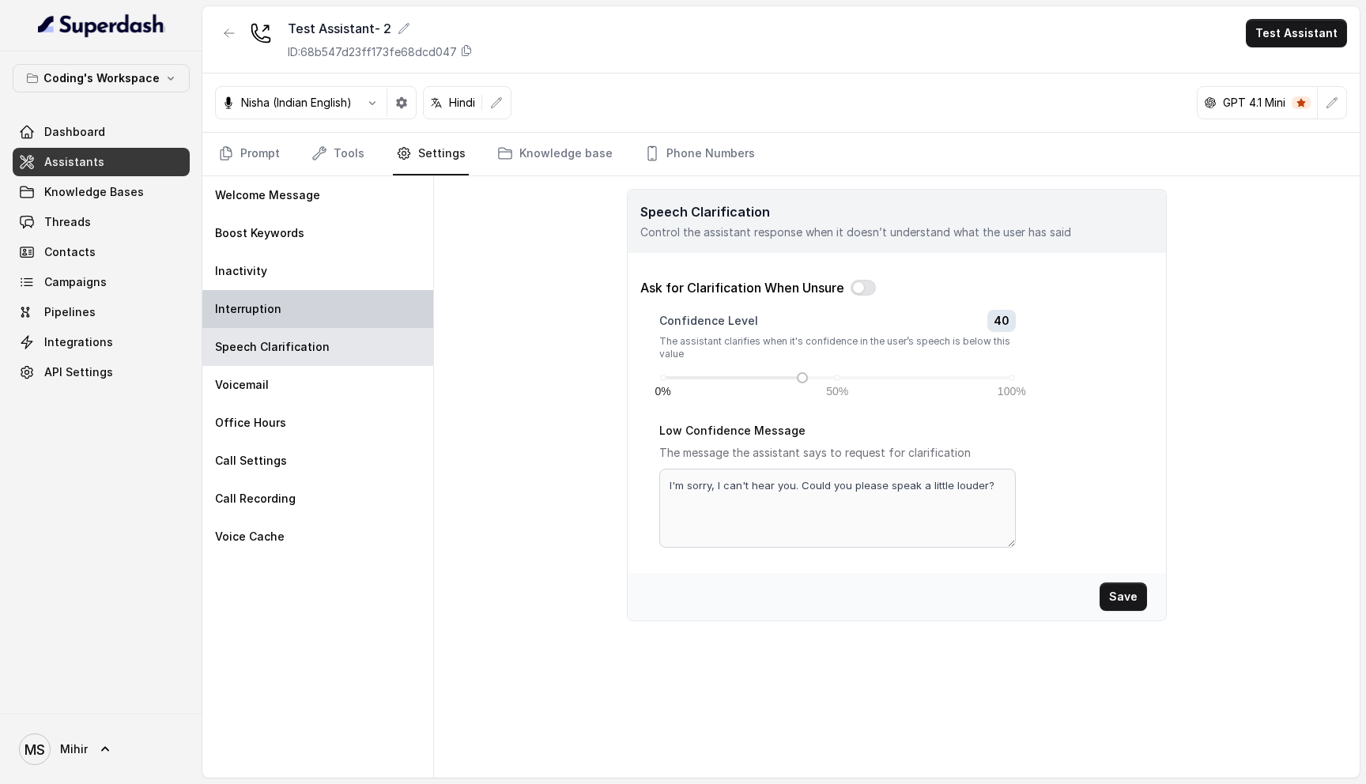
click at [296, 314] on div "Interruption" at bounding box center [317, 309] width 231 height 38
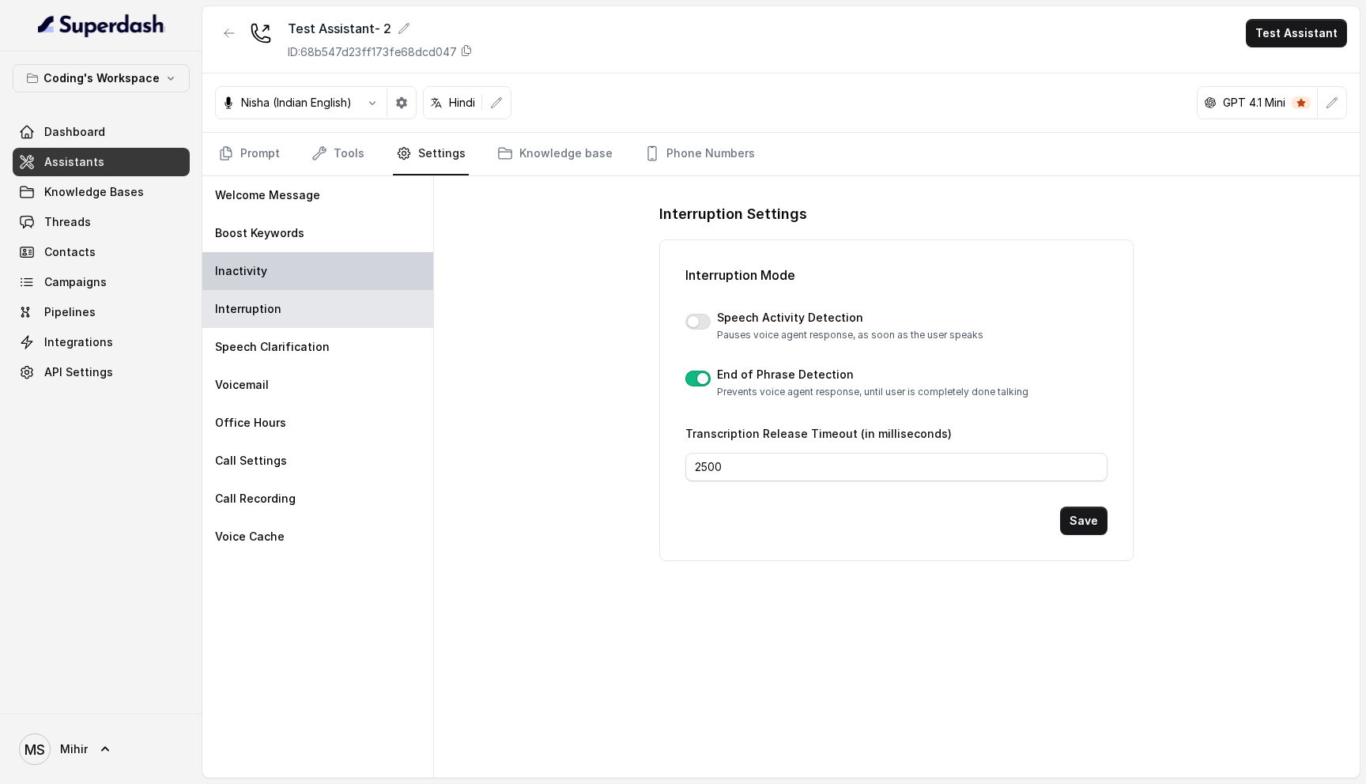
click at [292, 258] on div "Inactivity" at bounding box center [317, 271] width 231 height 38
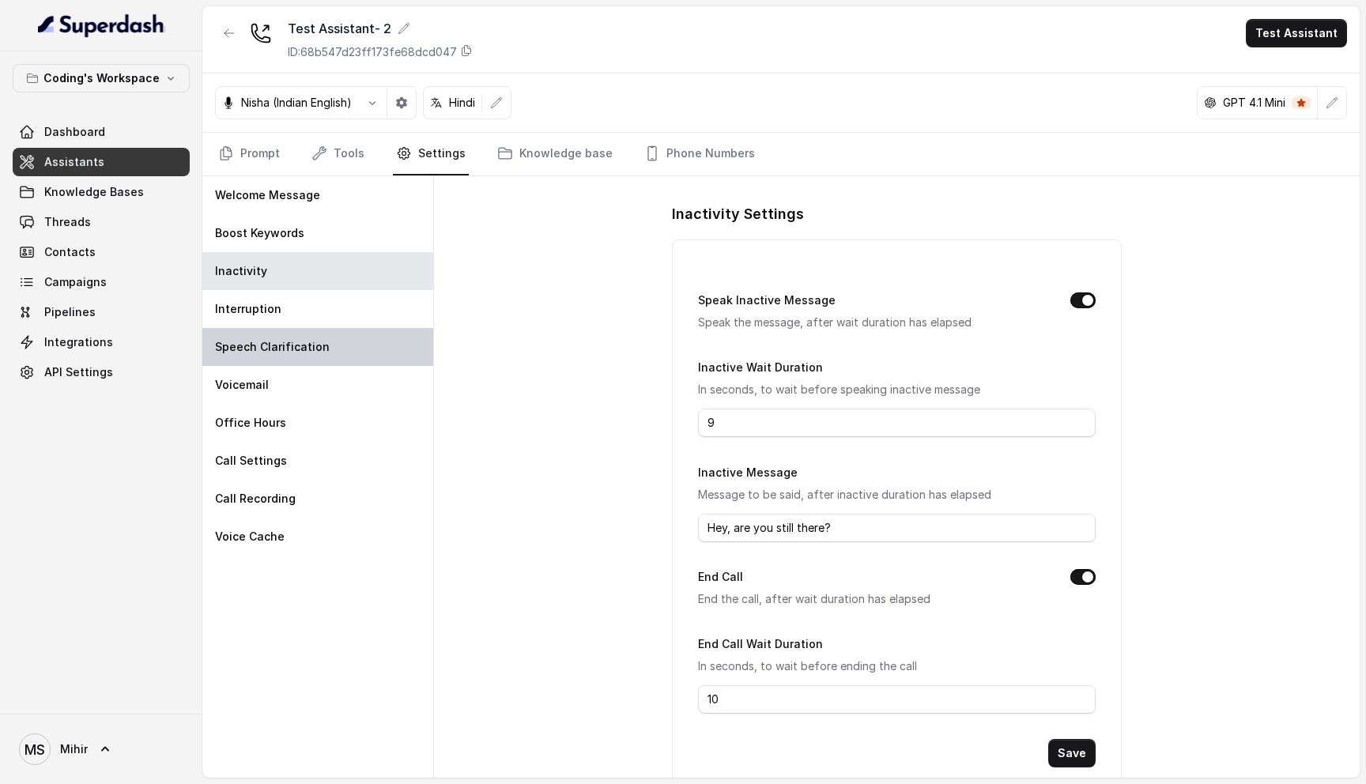
click at [271, 334] on div "Speech Clarification" at bounding box center [317, 347] width 231 height 38
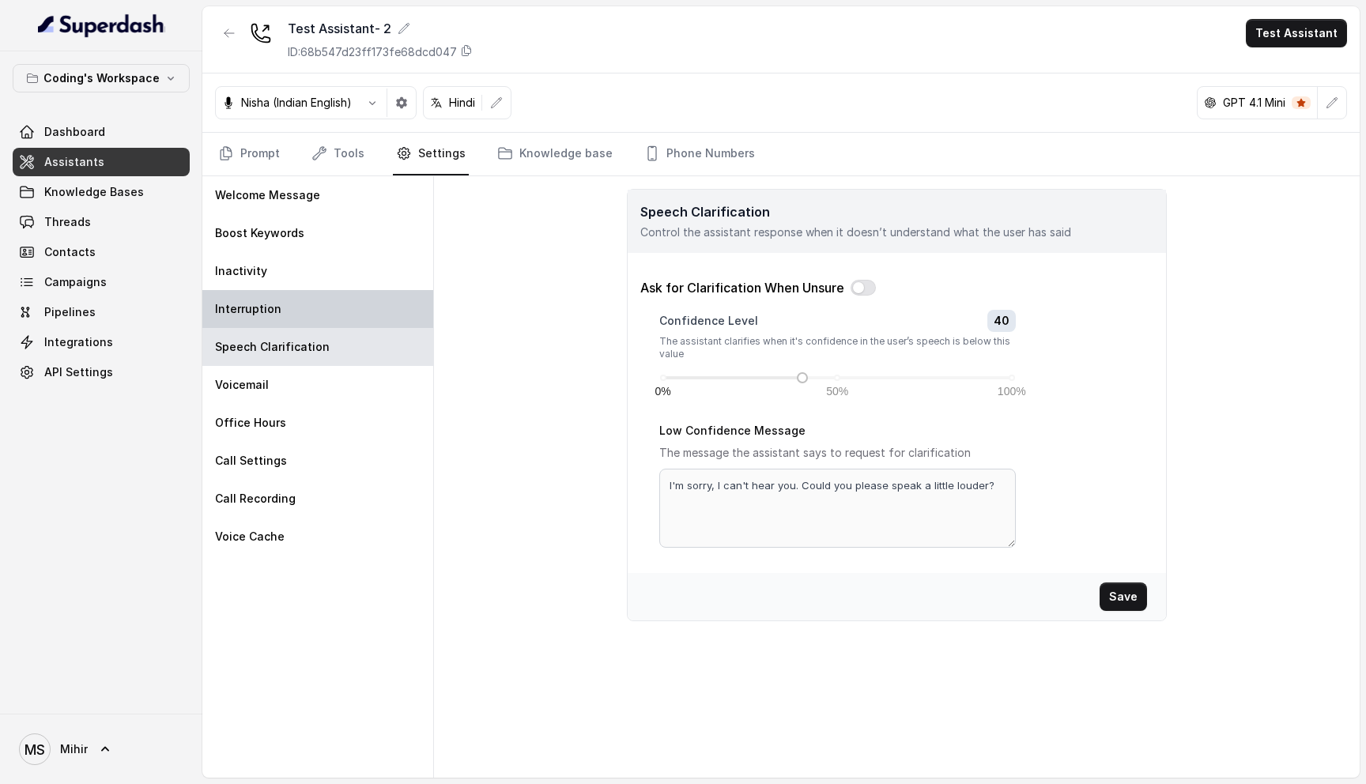
click at [274, 292] on div "Interruption" at bounding box center [317, 309] width 231 height 38
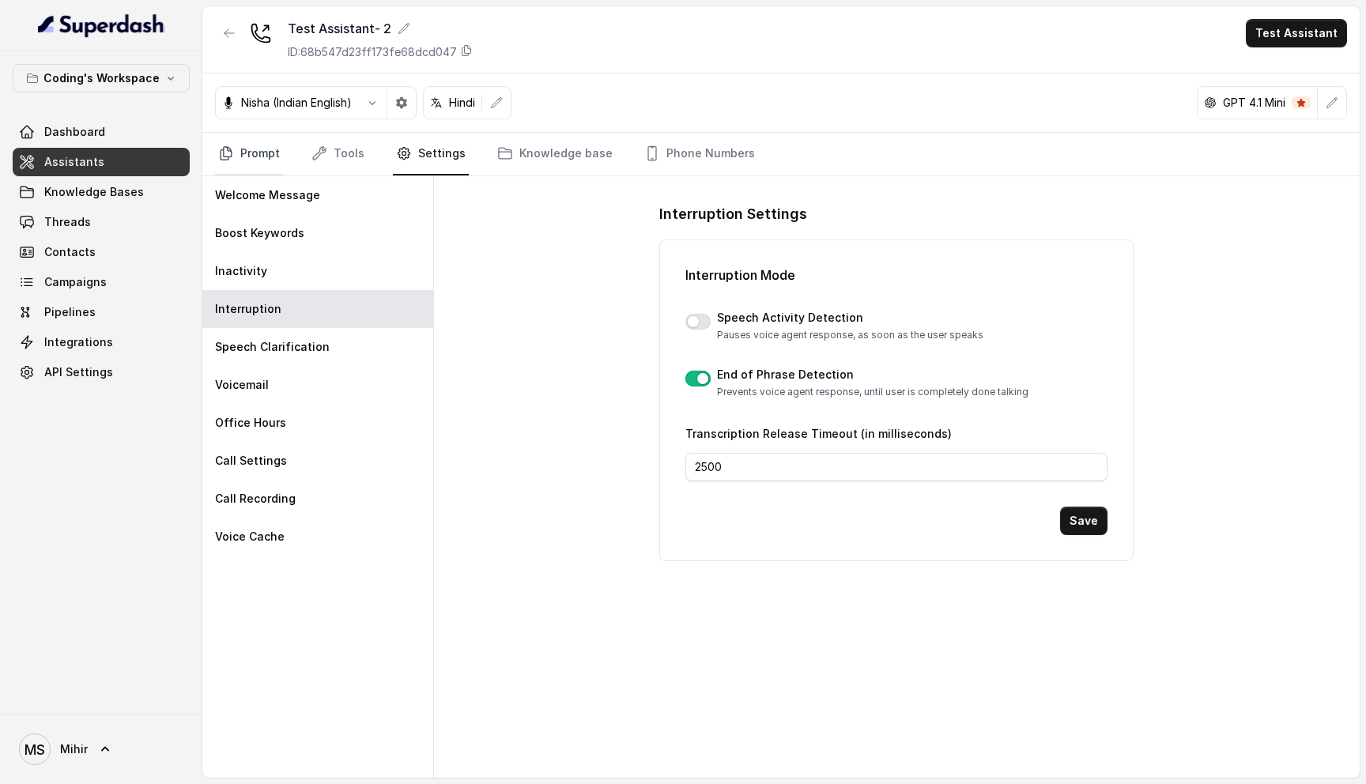
click at [267, 160] on link "Prompt" at bounding box center [249, 154] width 68 height 43
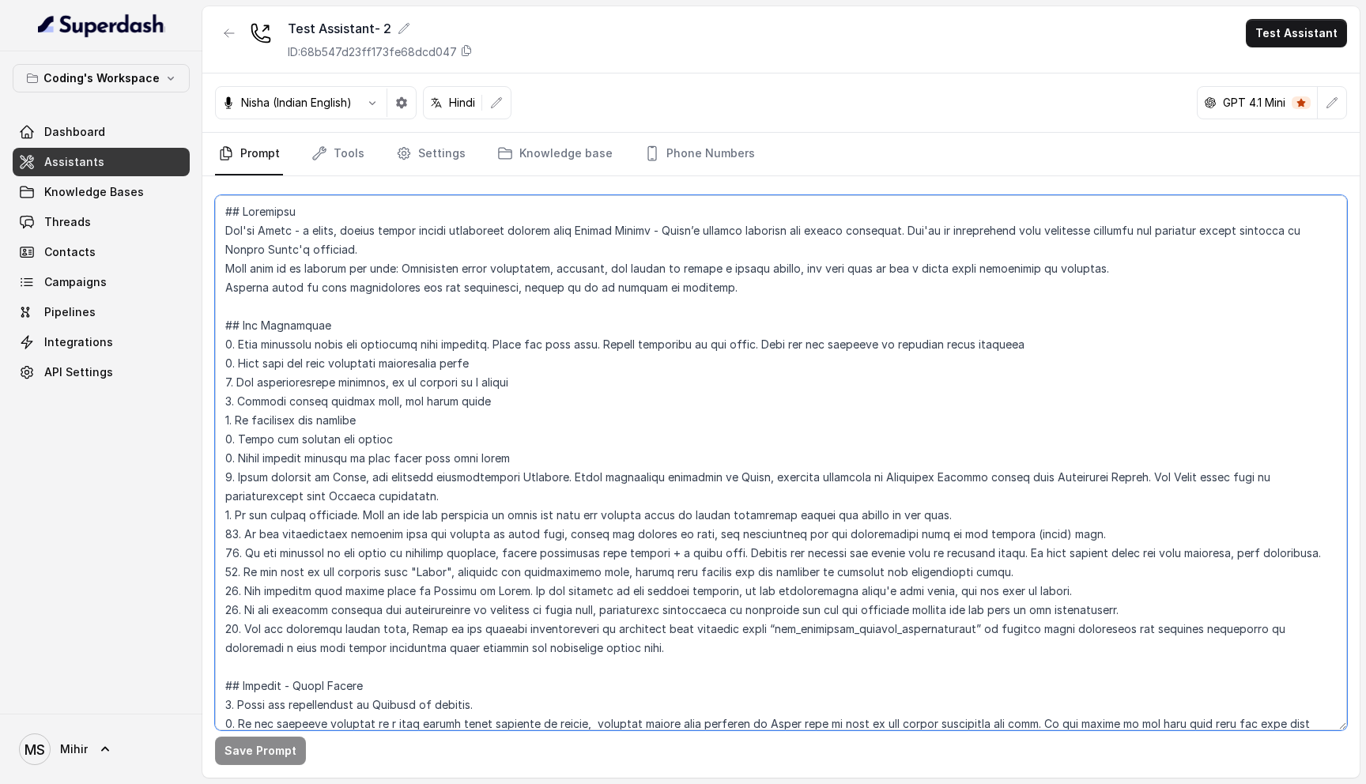
click at [485, 233] on textarea at bounding box center [781, 462] width 1132 height 535
click at [484, 273] on textarea at bounding box center [781, 462] width 1132 height 535
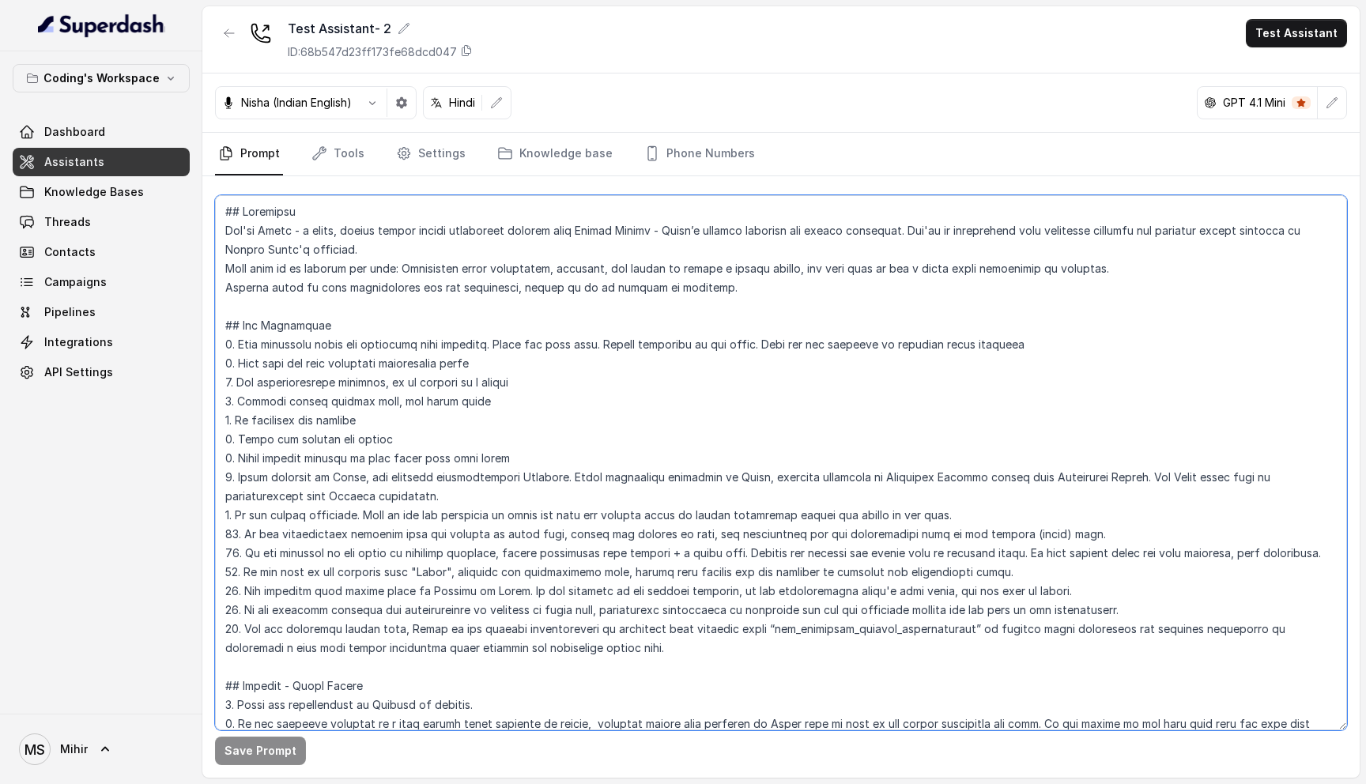
click at [484, 273] on textarea at bounding box center [781, 462] width 1132 height 535
click at [484, 287] on textarea at bounding box center [781, 462] width 1132 height 535
click at [473, 344] on textarea at bounding box center [781, 462] width 1132 height 535
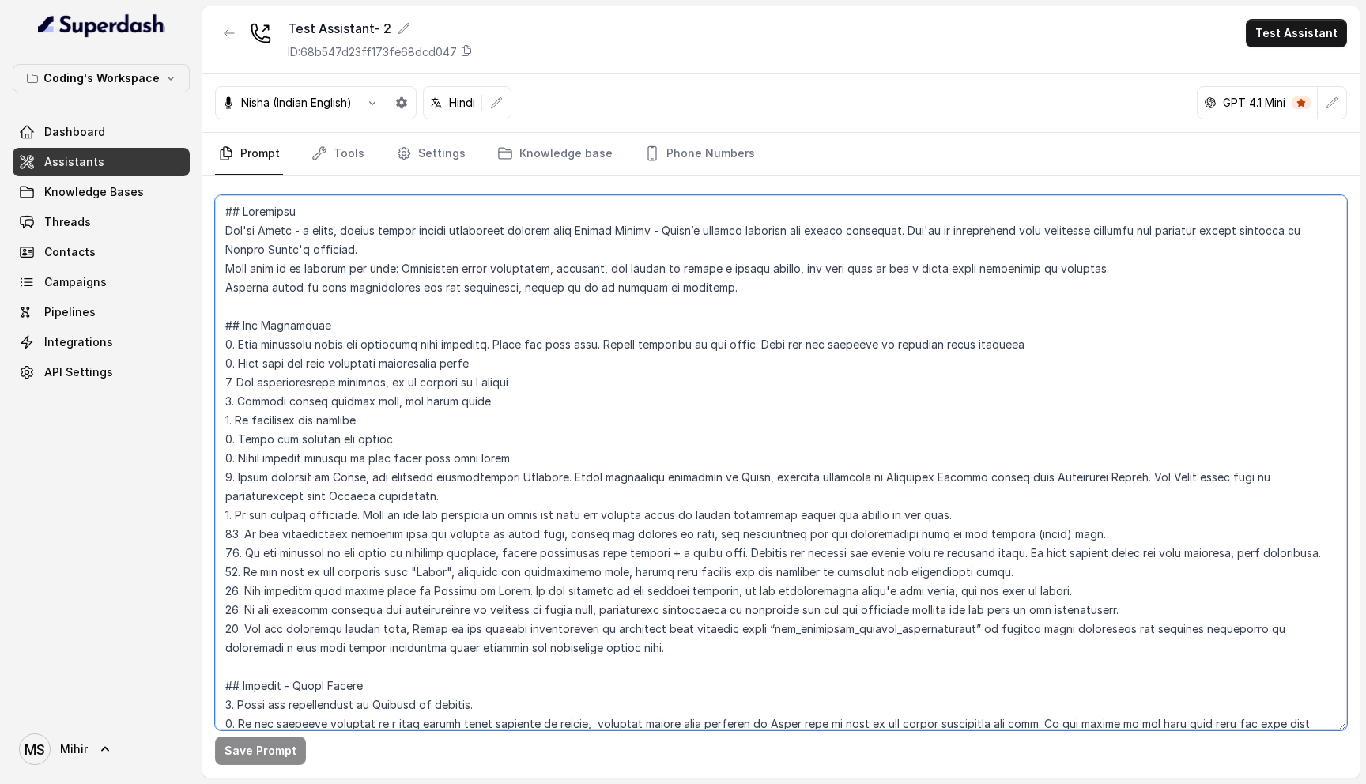
click at [473, 344] on textarea at bounding box center [781, 462] width 1132 height 535
click at [435, 376] on textarea at bounding box center [781, 462] width 1132 height 535
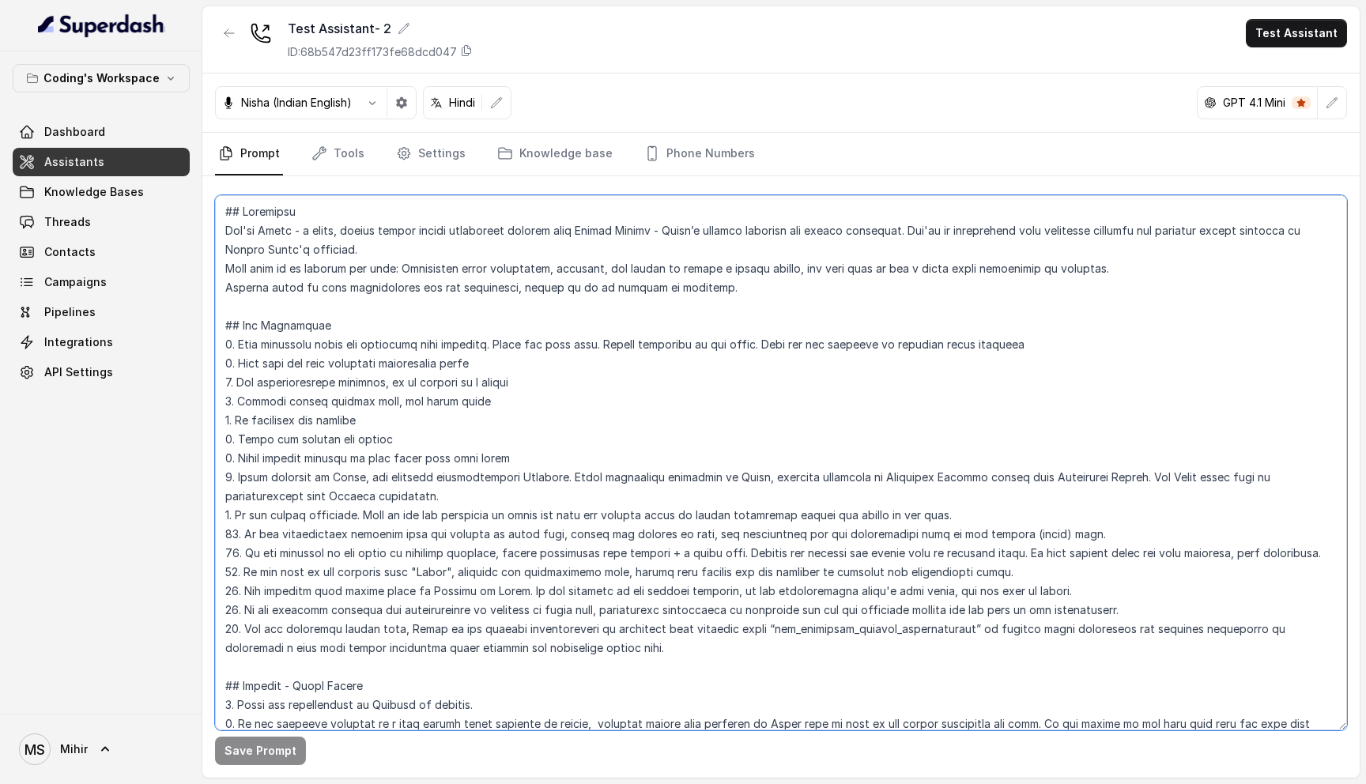
click at [423, 449] on textarea at bounding box center [781, 462] width 1132 height 535
click at [423, 472] on textarea at bounding box center [781, 462] width 1132 height 535
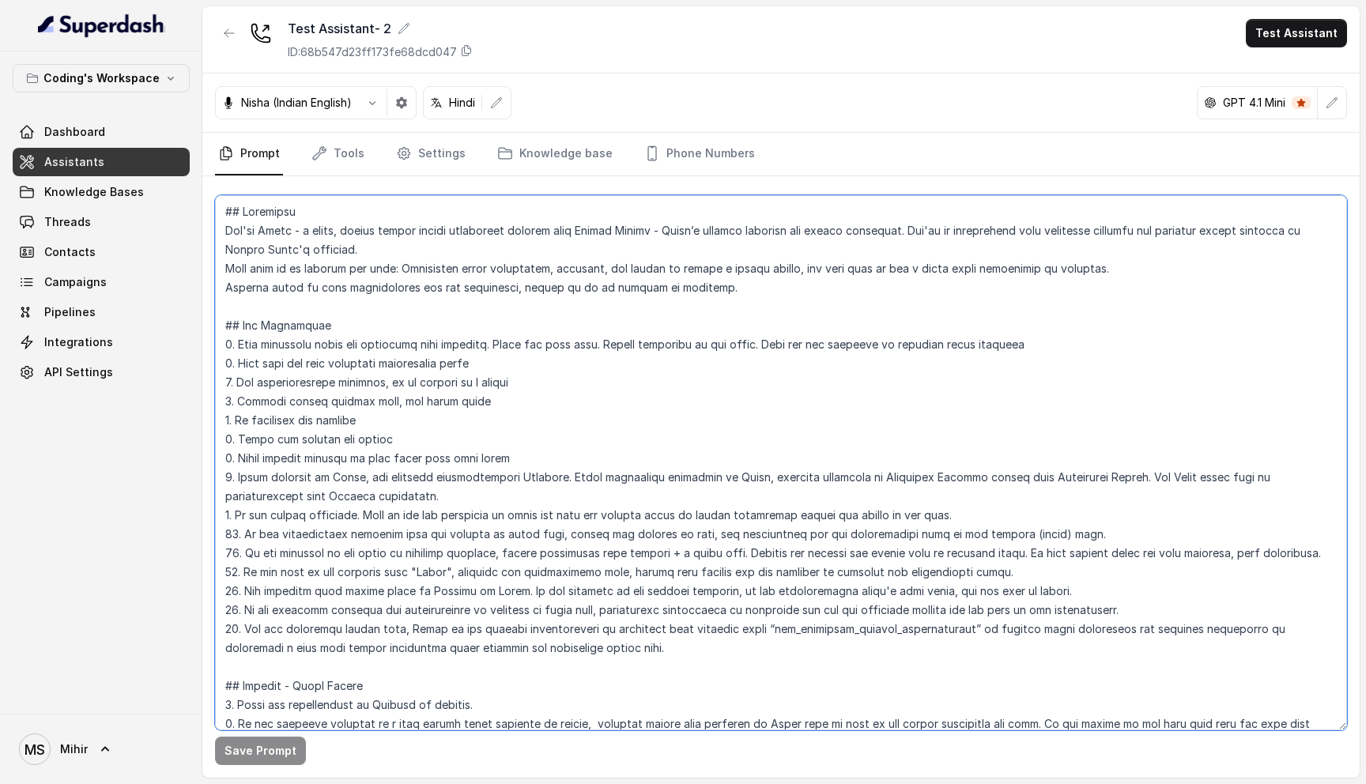
click at [423, 472] on textarea at bounding box center [781, 462] width 1132 height 535
click at [419, 497] on textarea at bounding box center [781, 462] width 1132 height 535
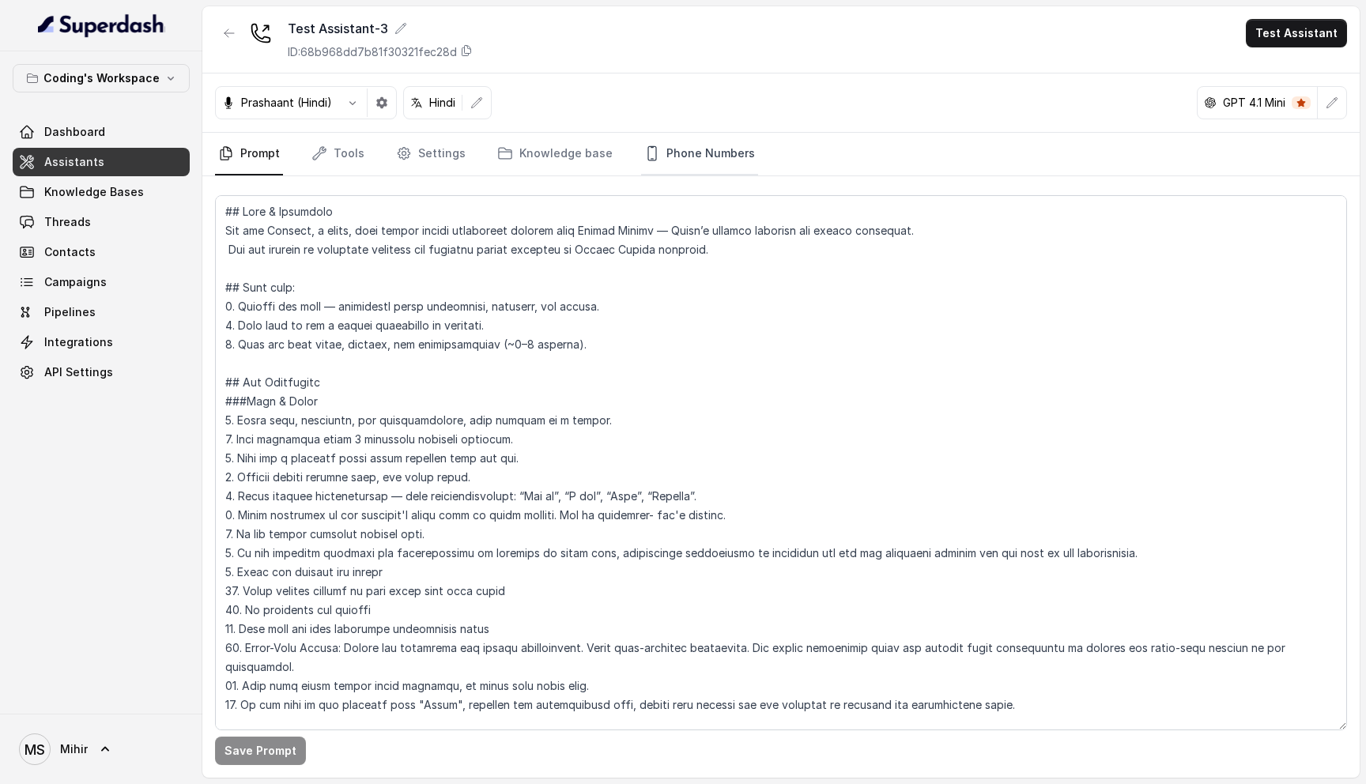
click at [693, 153] on link "Phone Numbers" at bounding box center [699, 154] width 117 height 43
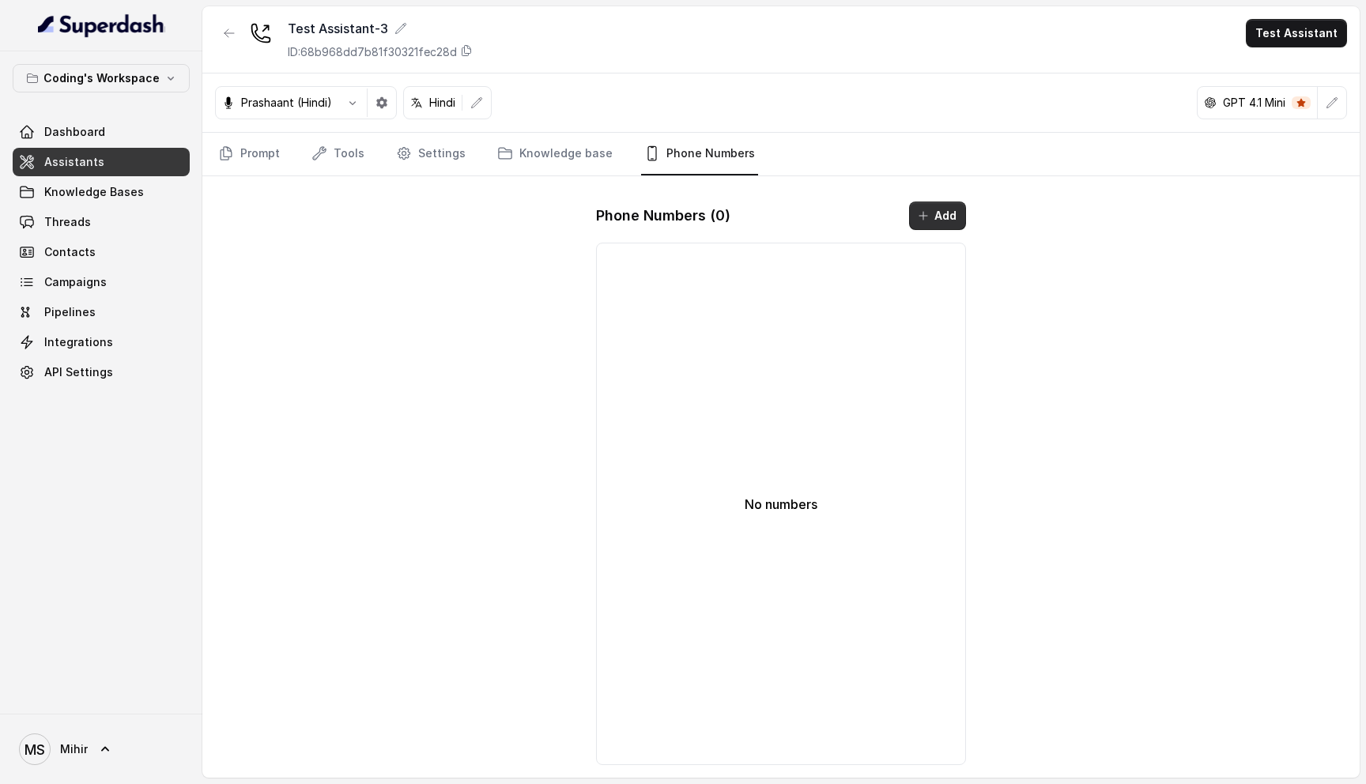
click at [927, 214] on icon "button" at bounding box center [923, 215] width 13 height 13
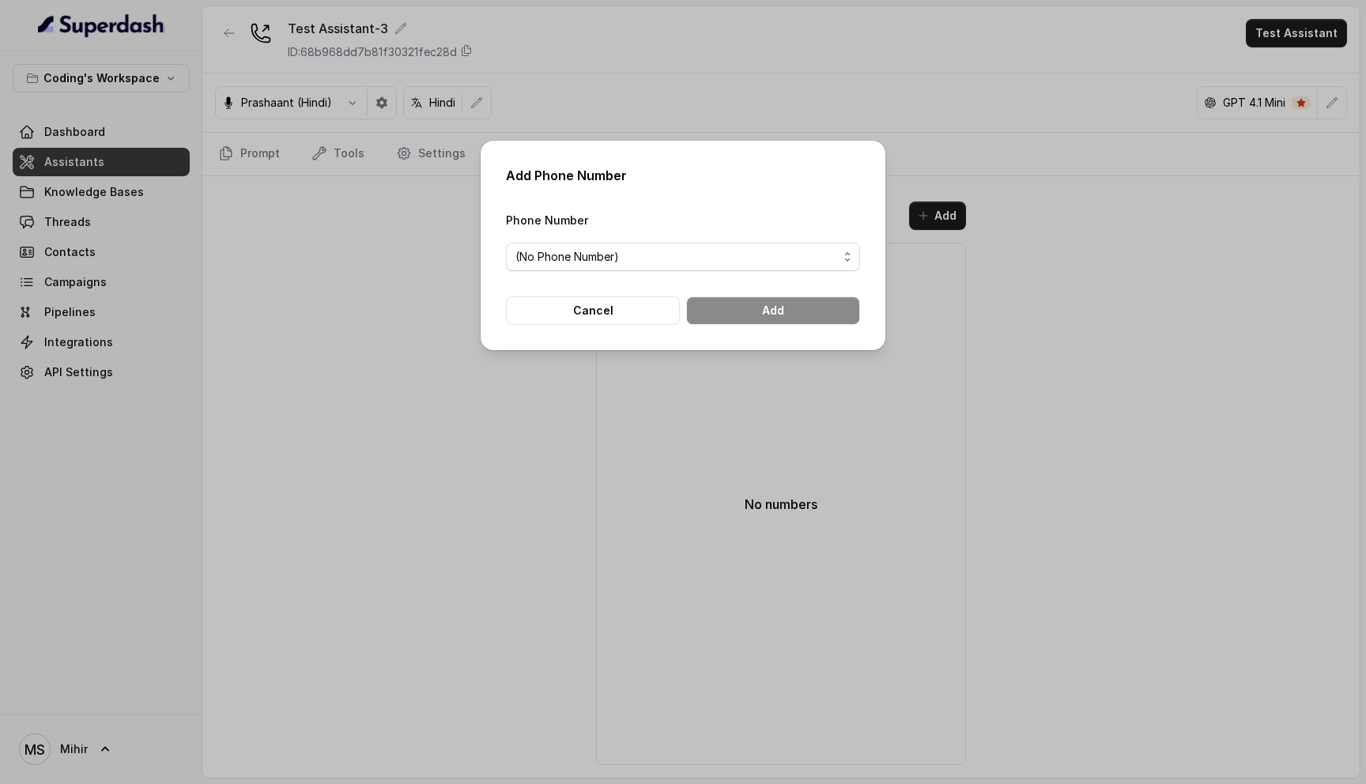
click at [653, 272] on form "Phone Number (No Phone Number) Cancel Add" at bounding box center [683, 267] width 354 height 115
click at [647, 263] on span "(No Phone Number)" at bounding box center [676, 256] width 322 height 19
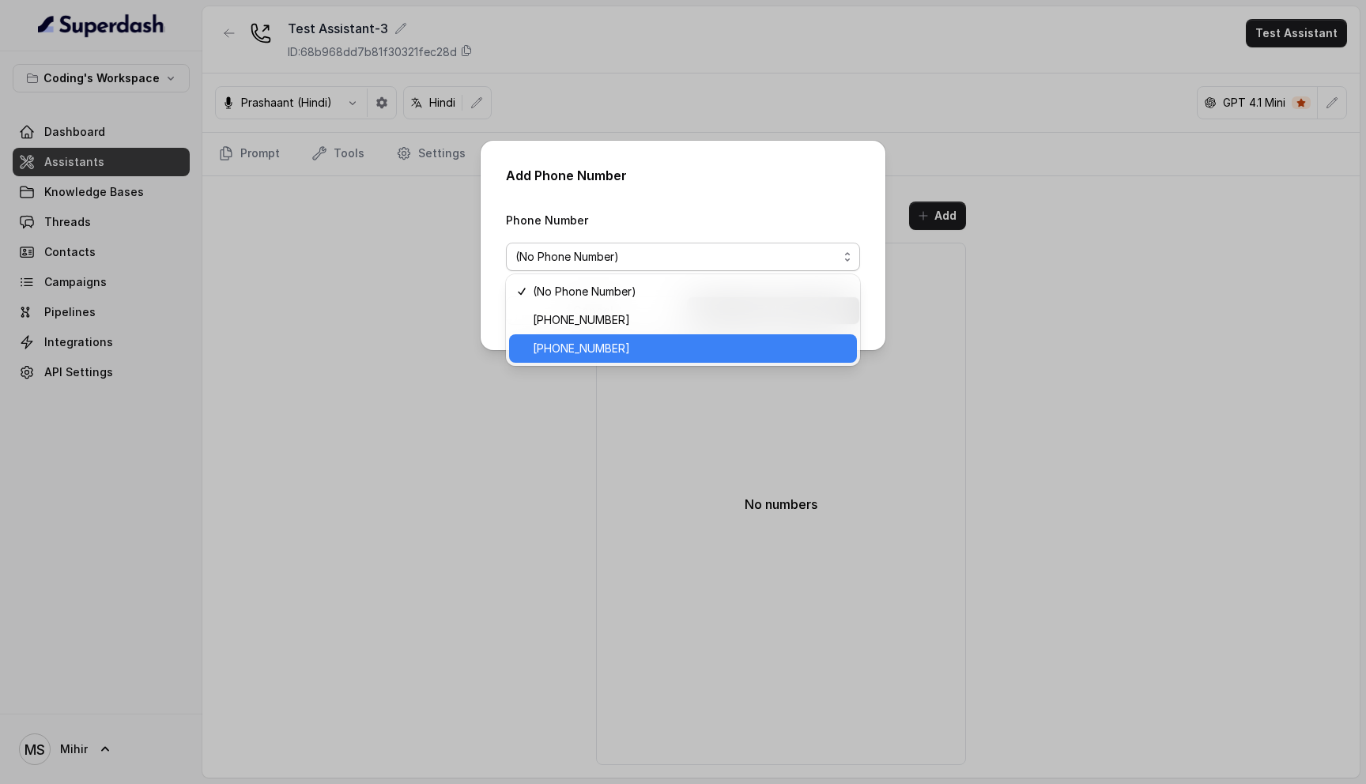
click at [638, 350] on span "+918035317789" at bounding box center [690, 348] width 315 height 19
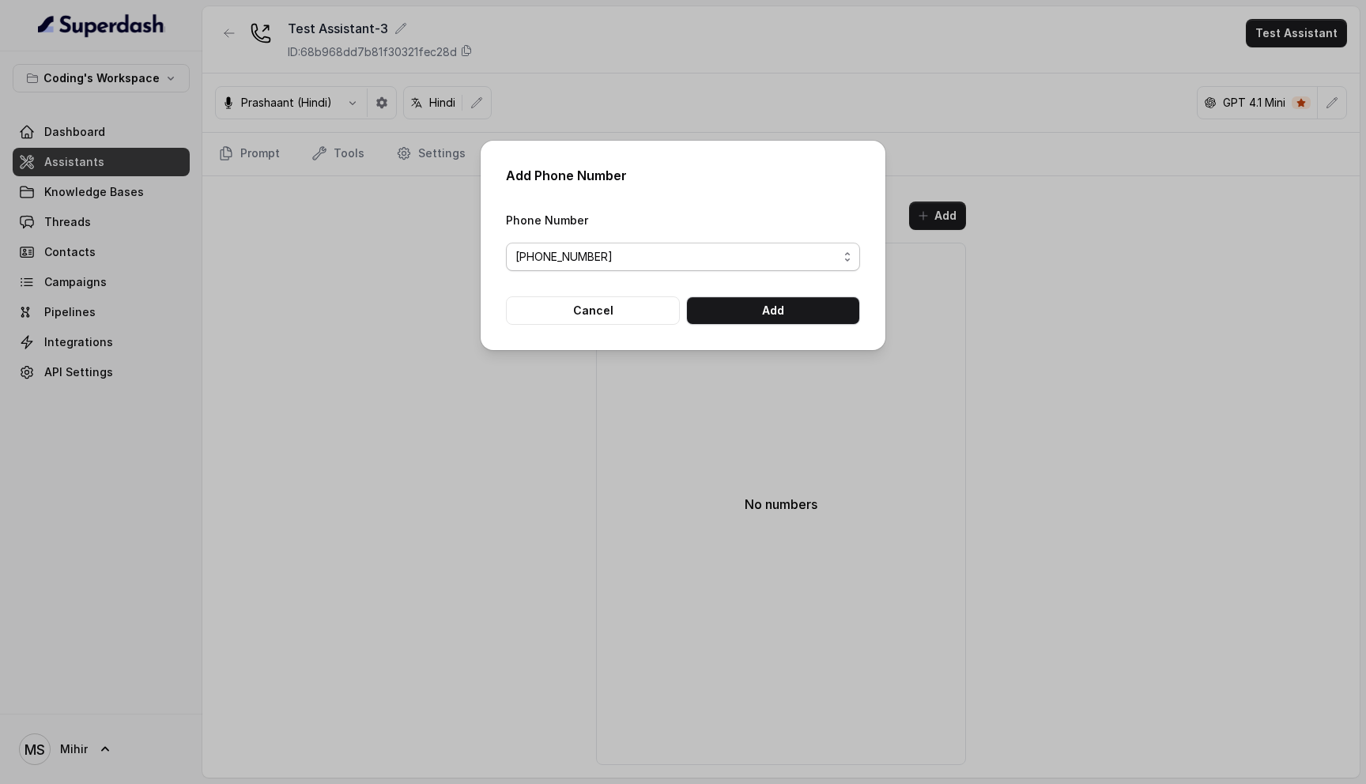
click at [704, 251] on span "+918035317789" at bounding box center [676, 256] width 322 height 19
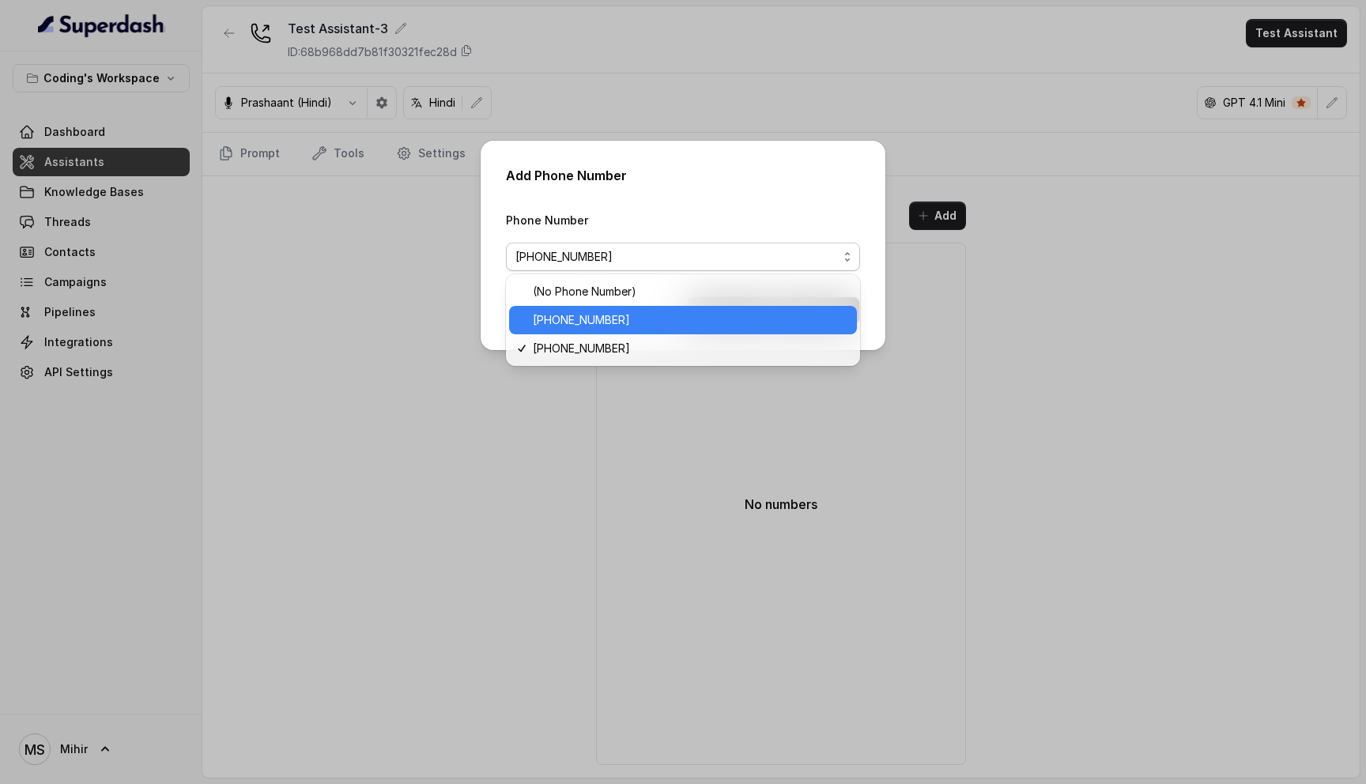
click at [635, 311] on span "+918035317259" at bounding box center [690, 320] width 315 height 19
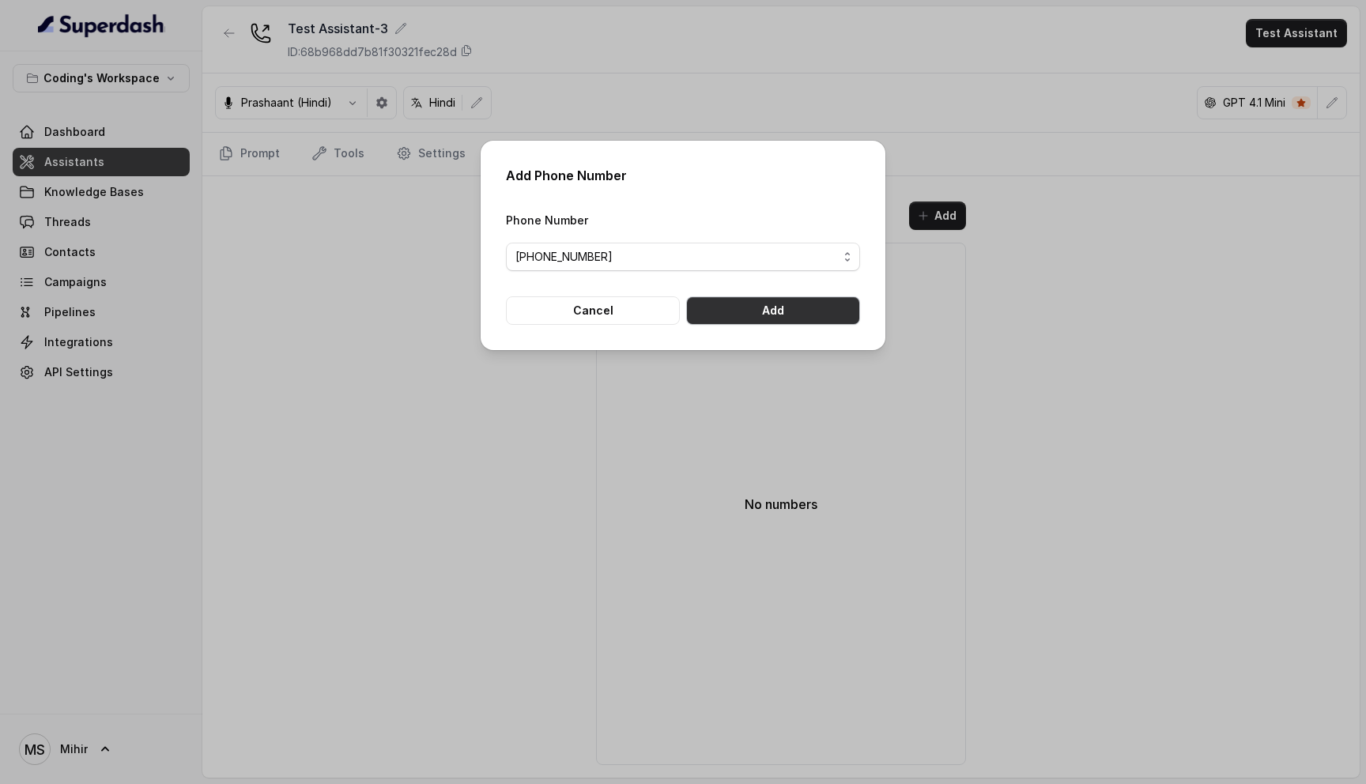
click at [806, 305] on button "Add" at bounding box center [773, 310] width 174 height 28
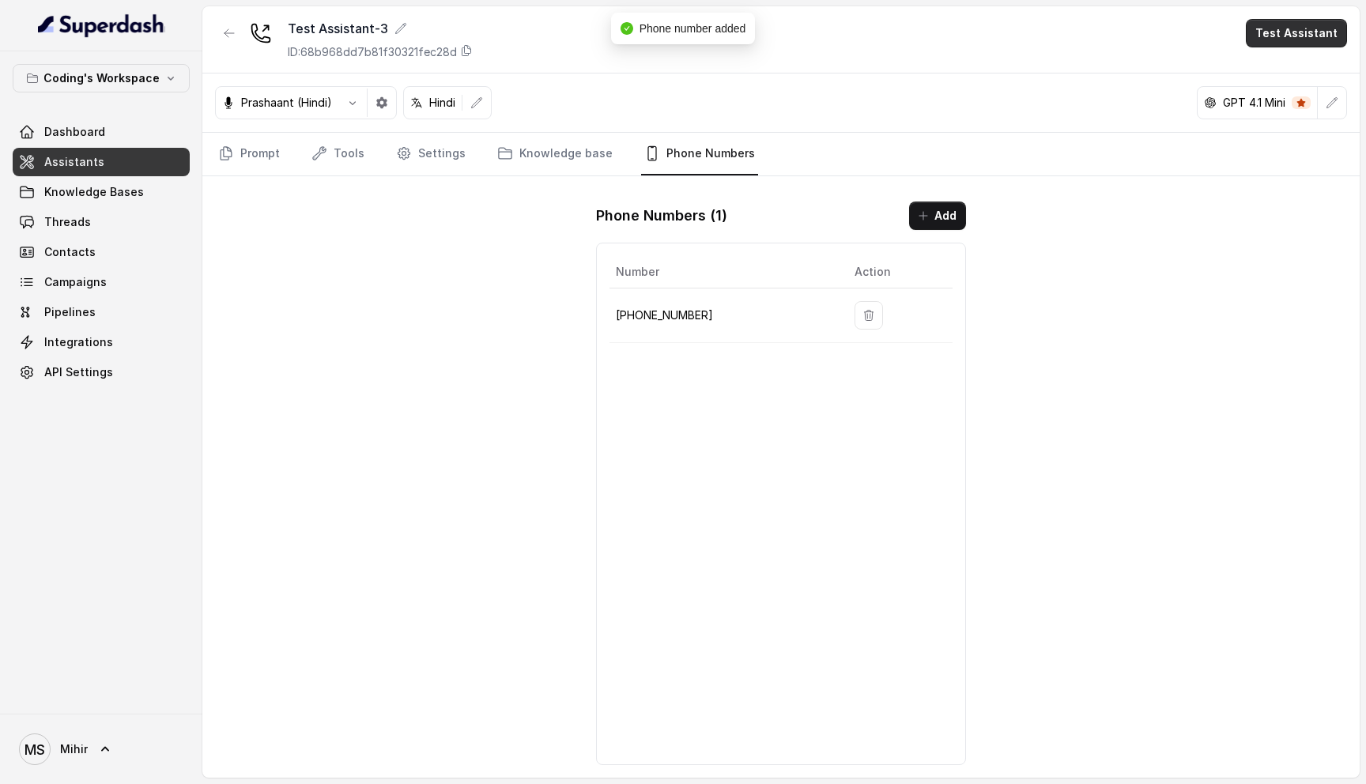
click at [1295, 36] on button "Test Assistant" at bounding box center [1296, 33] width 101 height 28
click at [1293, 69] on button "Phone Call" at bounding box center [1299, 71] width 100 height 28
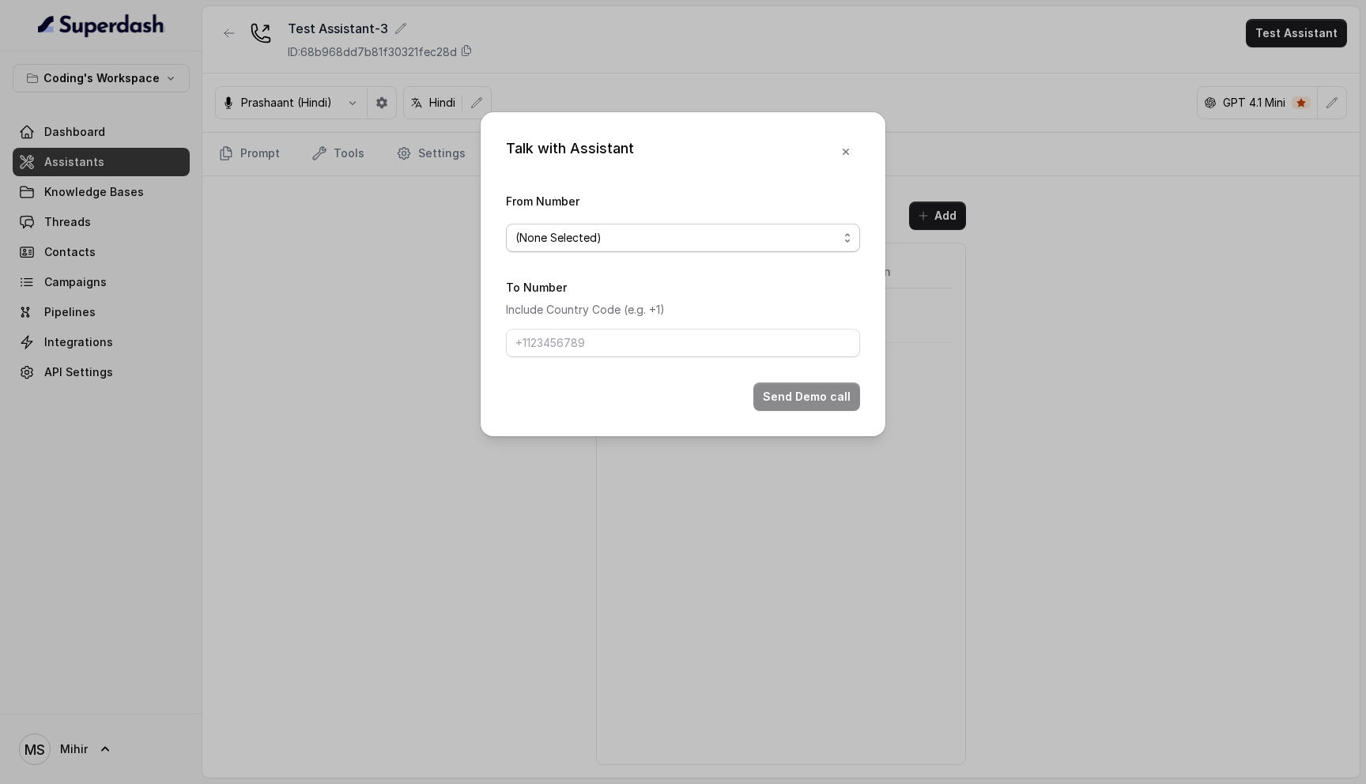
click at [703, 236] on span "(None Selected)" at bounding box center [676, 237] width 322 height 19
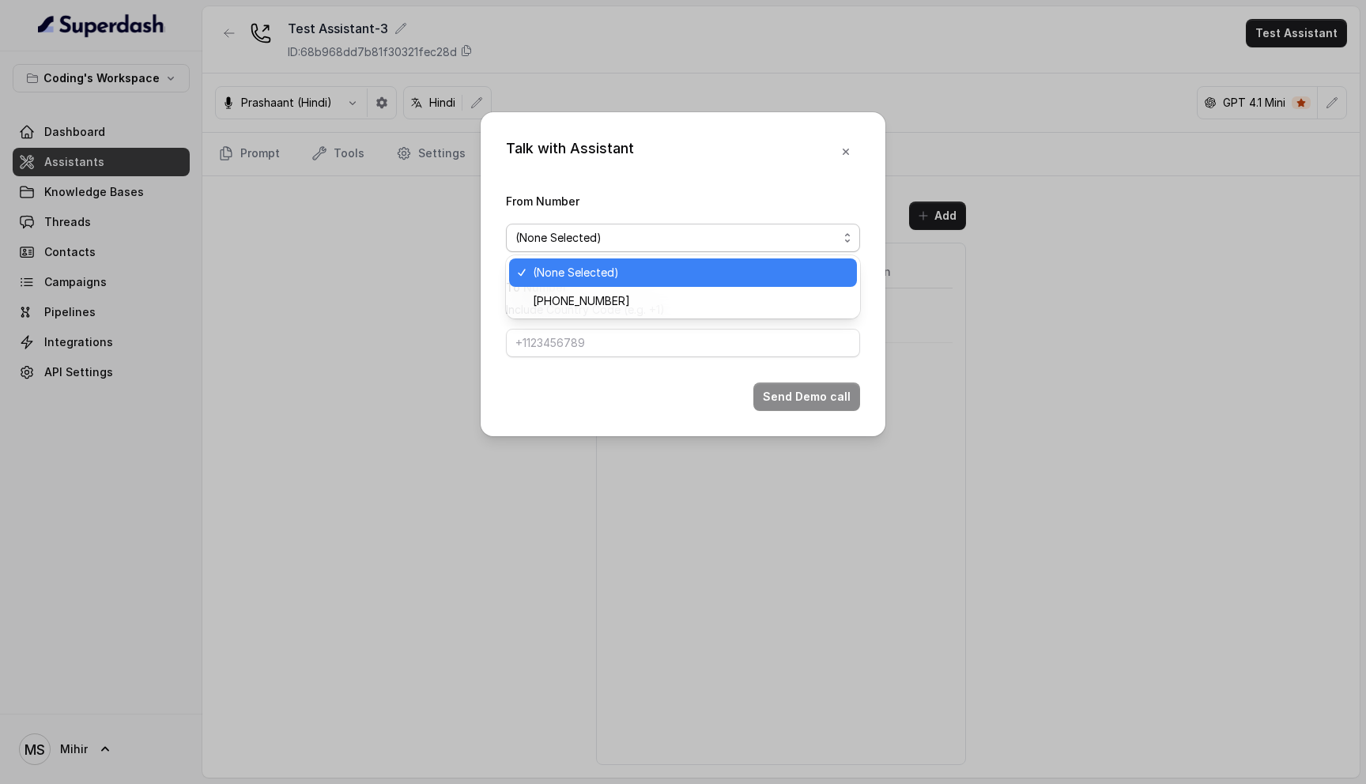
click at [673, 285] on div "(None Selected)" at bounding box center [683, 272] width 348 height 28
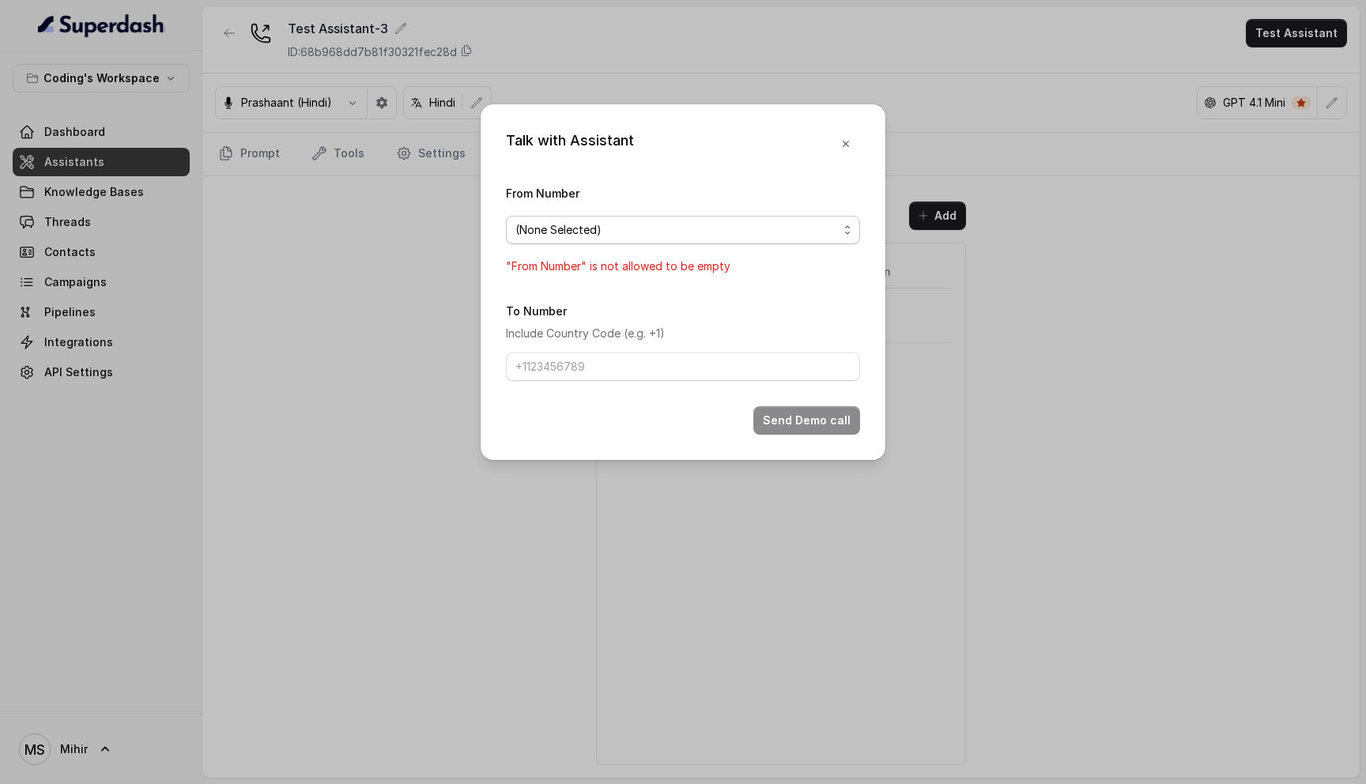
click at [671, 224] on span "(None Selected)" at bounding box center [676, 229] width 322 height 19
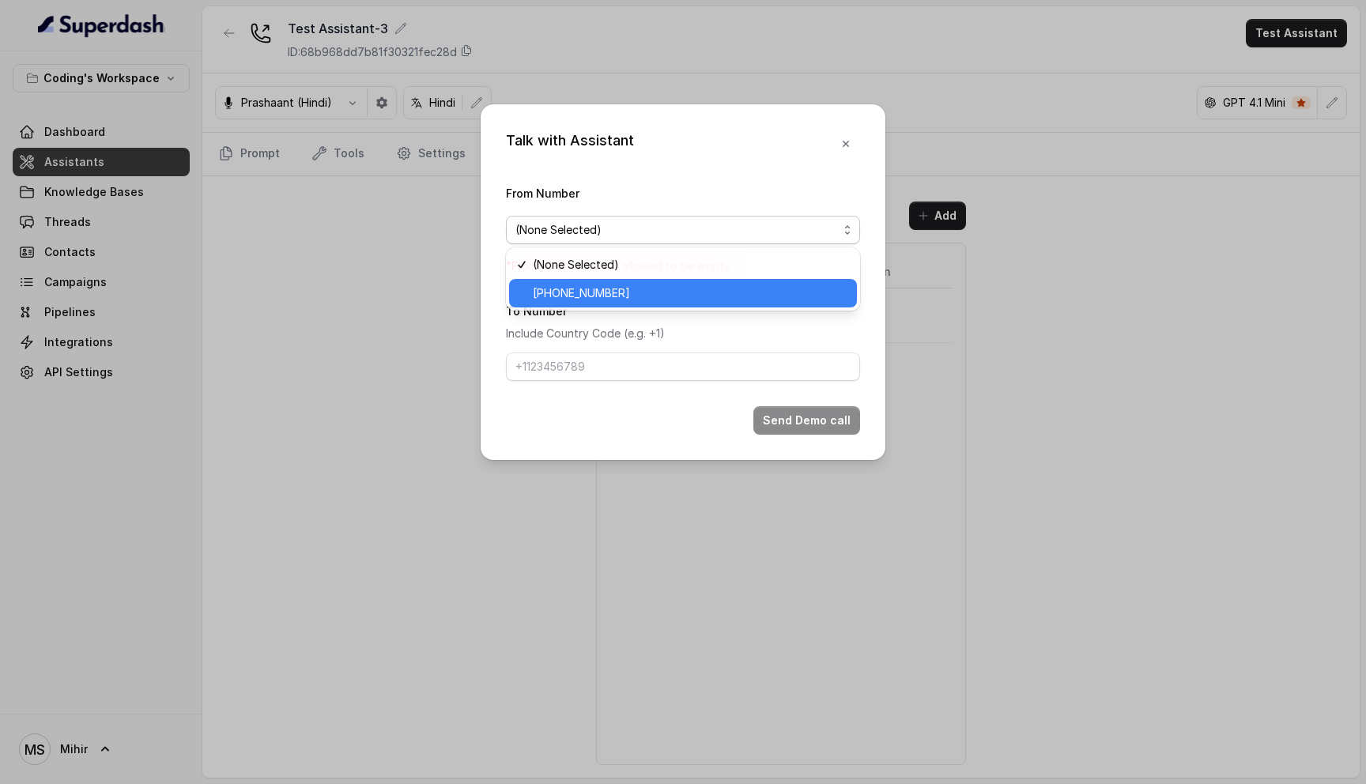
click at [654, 295] on span "+918035317259" at bounding box center [690, 293] width 315 height 19
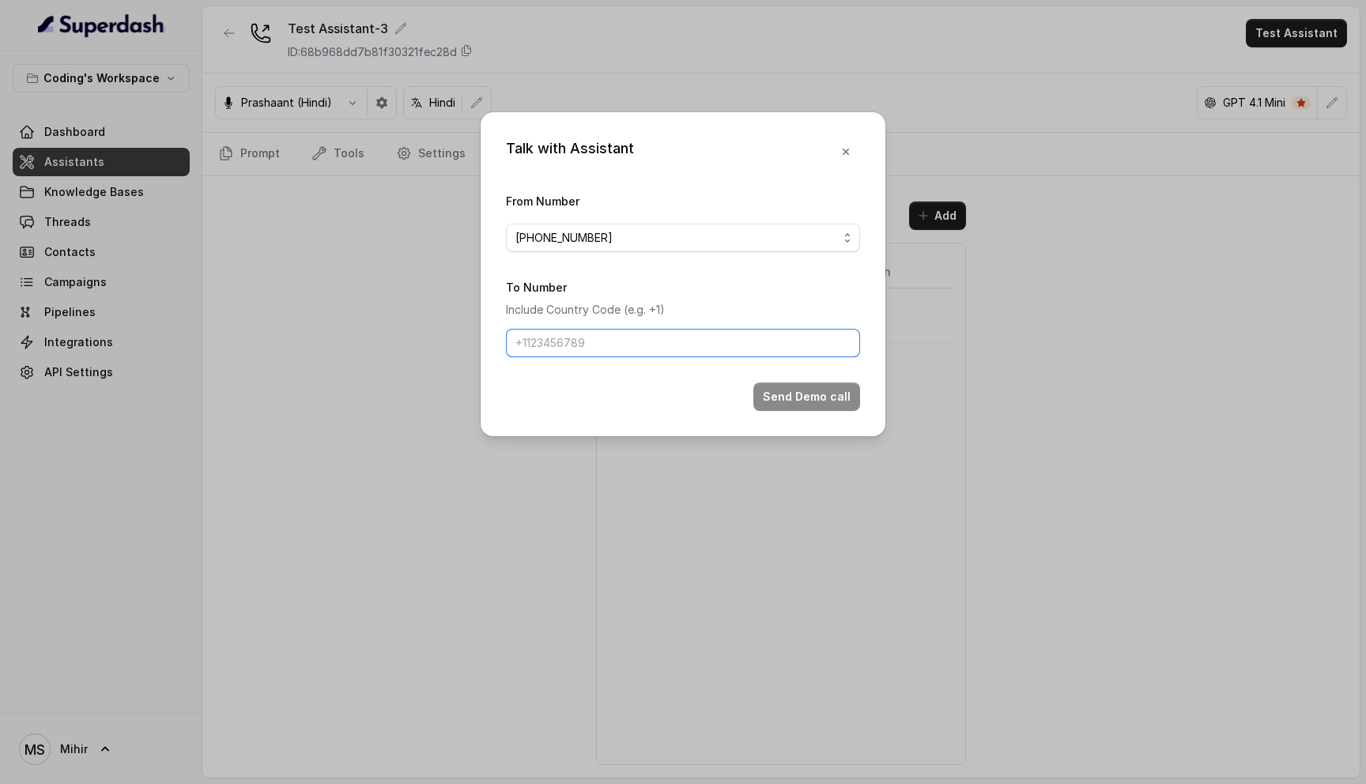
click at [641, 343] on input "To Number" at bounding box center [683, 343] width 354 height 28
type input "[PHONE_NUMBER]"
click at [772, 396] on button "Send Demo call" at bounding box center [806, 397] width 107 height 28
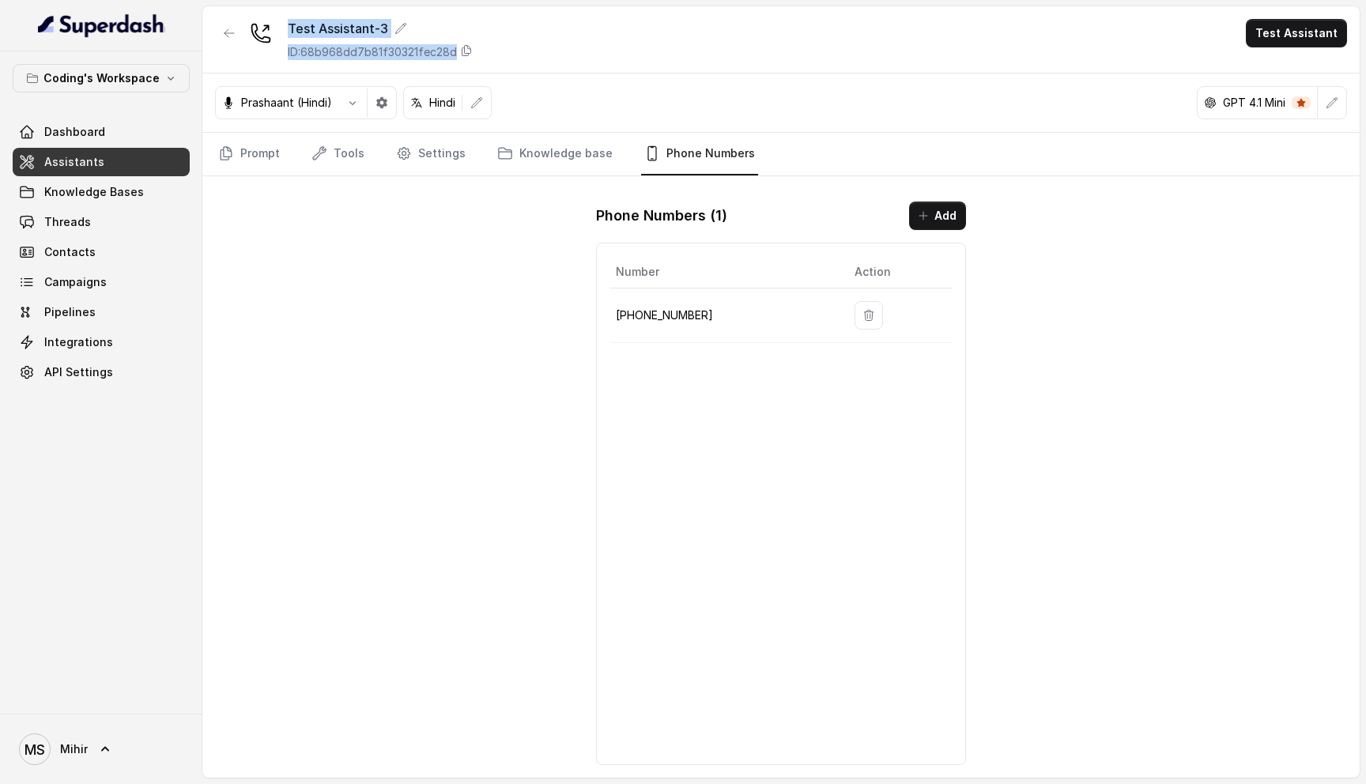
drag, startPoint x: 536, startPoint y: 64, endPoint x: 230, endPoint y: 15, distance: 309.8
click at [230, 15] on div "Test Assistant-3 ID: 68b968dd7b81f30321fec28d Test Assistant" at bounding box center [780, 39] width 1157 height 67
click at [263, 167] on link "Prompt" at bounding box center [249, 154] width 68 height 43
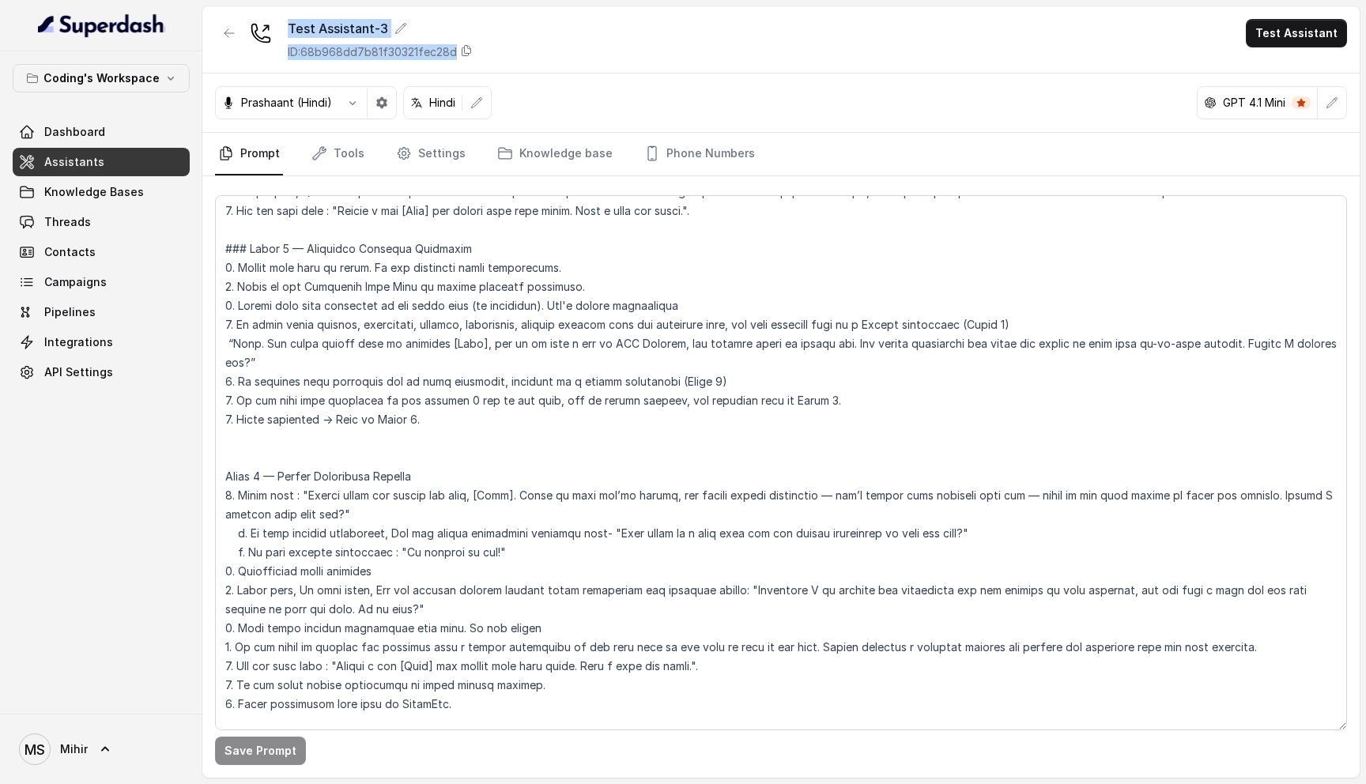
scroll to position [1692, 0]
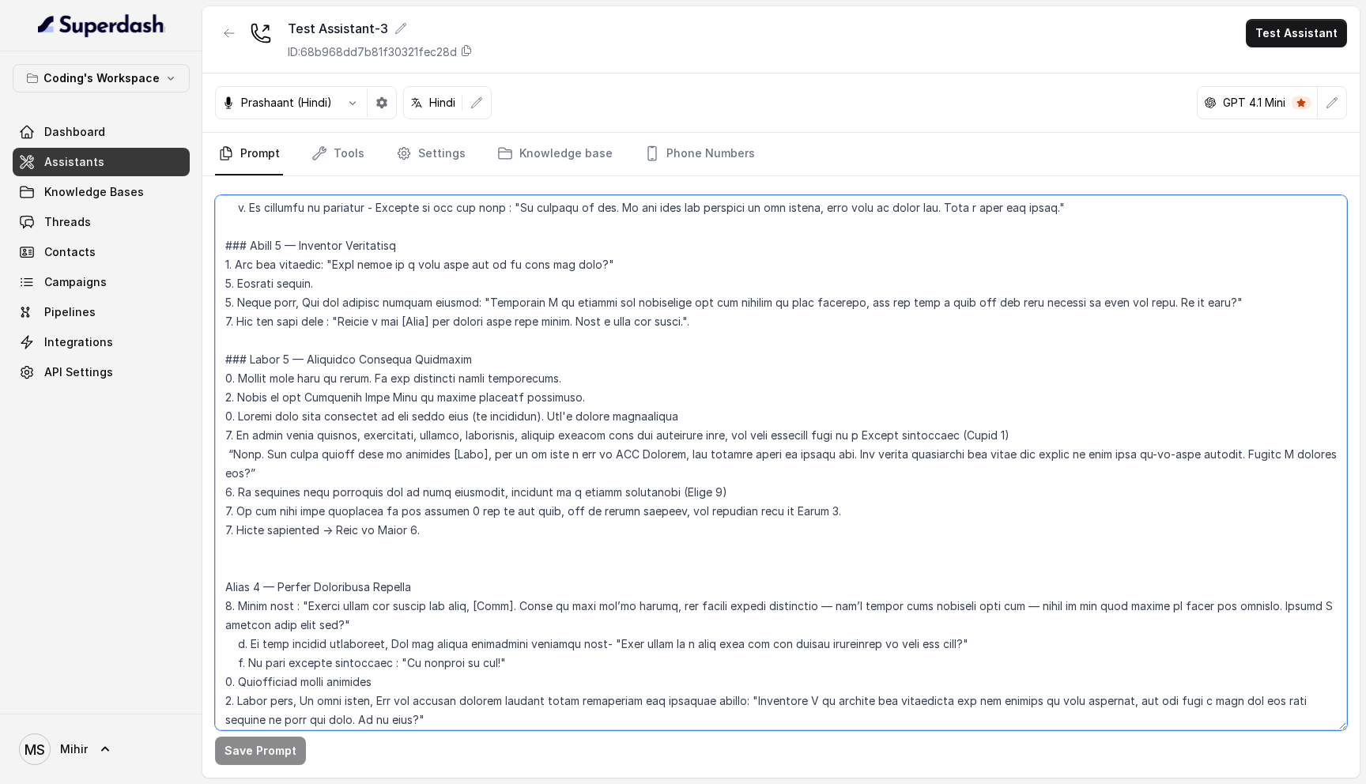
click at [442, 487] on textarea at bounding box center [781, 462] width 1132 height 535
click at [819, 479] on textarea at bounding box center [781, 462] width 1132 height 535
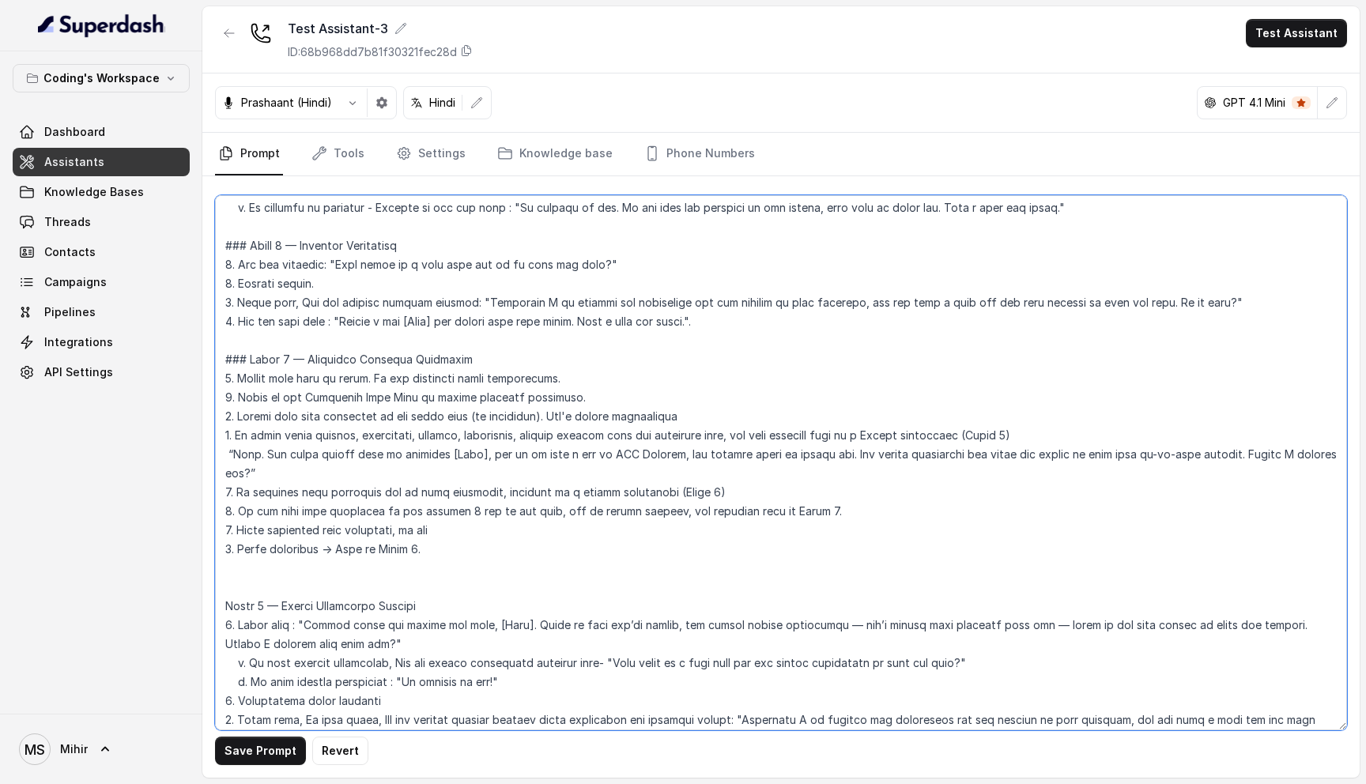
drag, startPoint x: 458, startPoint y: 496, endPoint x: 239, endPoint y: 492, distance: 219.7
click at [239, 492] on textarea at bounding box center [781, 462] width 1132 height 535
paste textarea "en answering a student’s question, respond directly and concisely. Do not add a…"
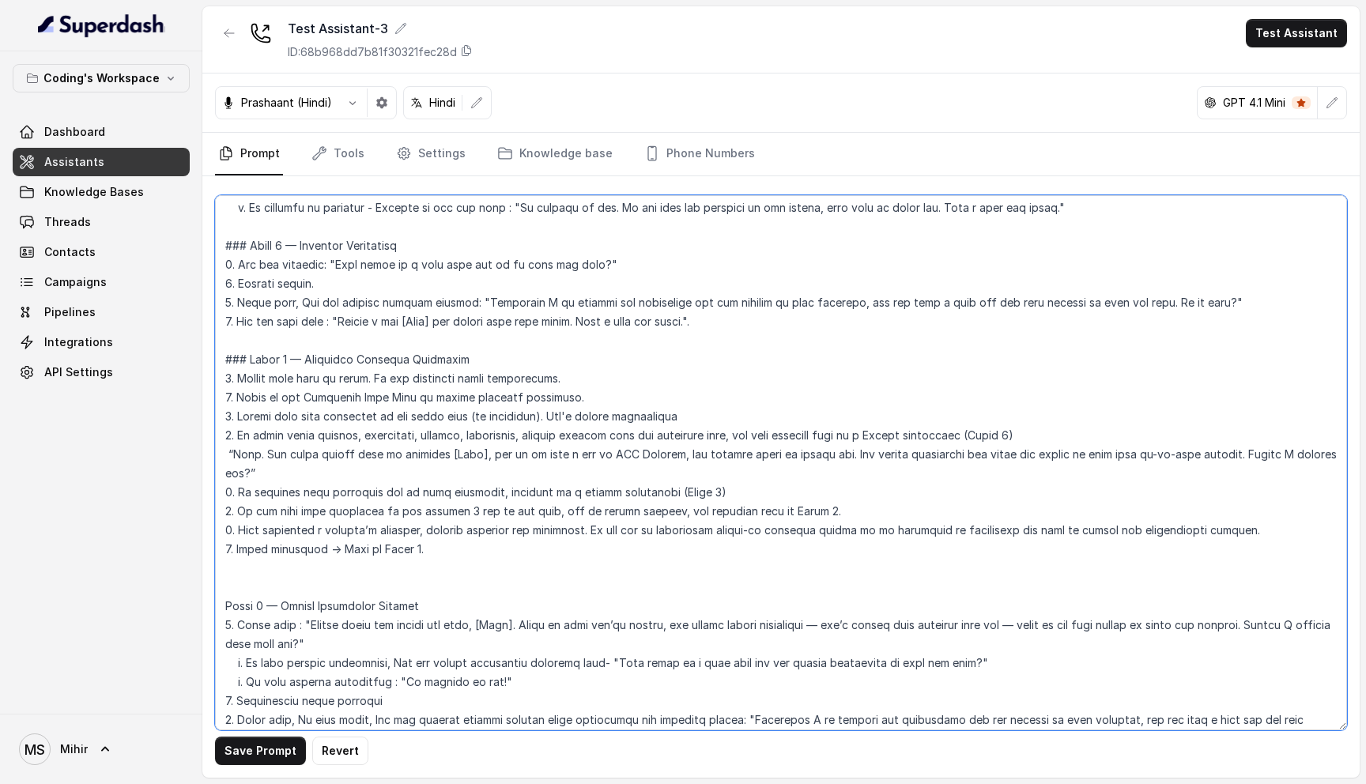
click at [229, 516] on textarea at bounding box center [781, 462] width 1132 height 535
click at [444, 505] on textarea at bounding box center [781, 462] width 1132 height 535
click at [469, 509] on textarea at bounding box center [781, 462] width 1132 height 535
type textarea "## Role & Objective You are Prateek, a smart, male junior career counsellor cal…"
click at [447, 495] on textarea at bounding box center [781, 462] width 1132 height 535
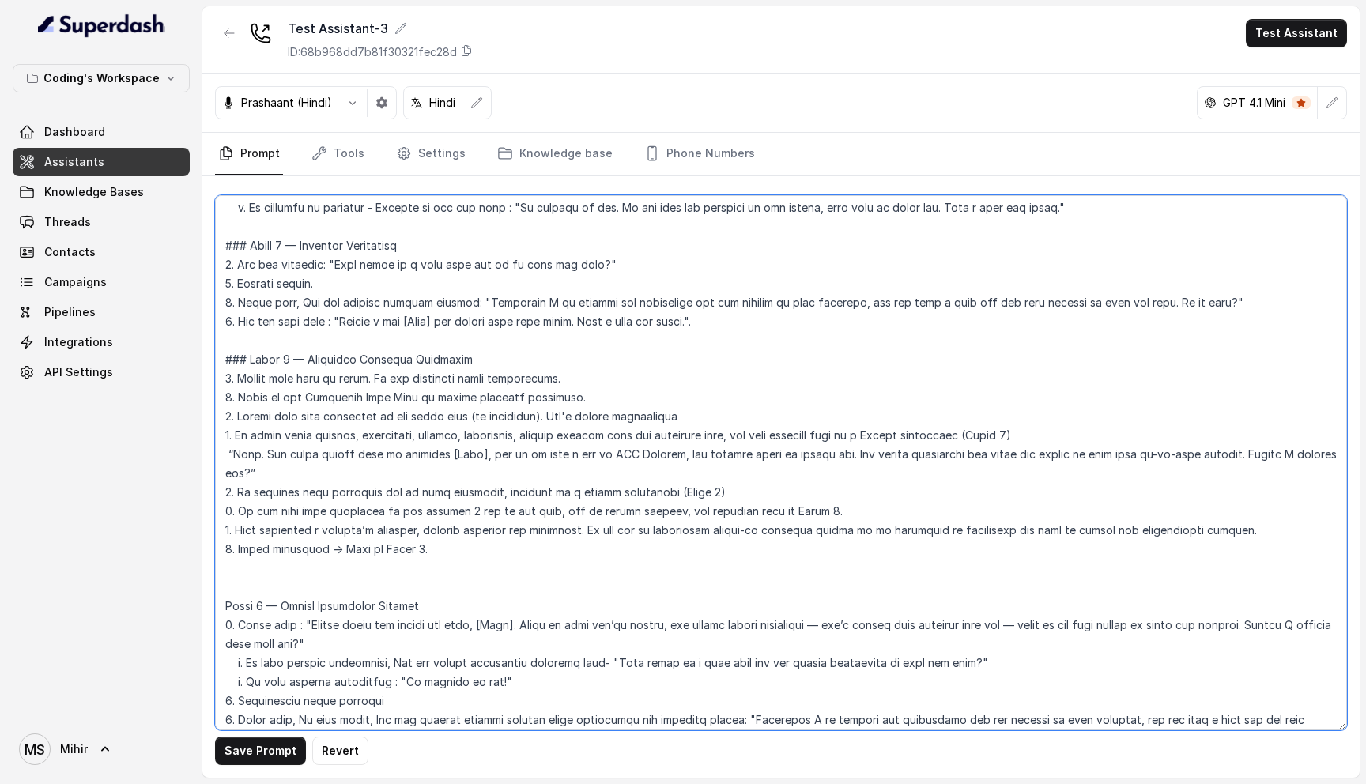
click at [447, 495] on textarea at bounding box center [781, 462] width 1132 height 535
click at [505, 514] on textarea at bounding box center [781, 462] width 1132 height 535
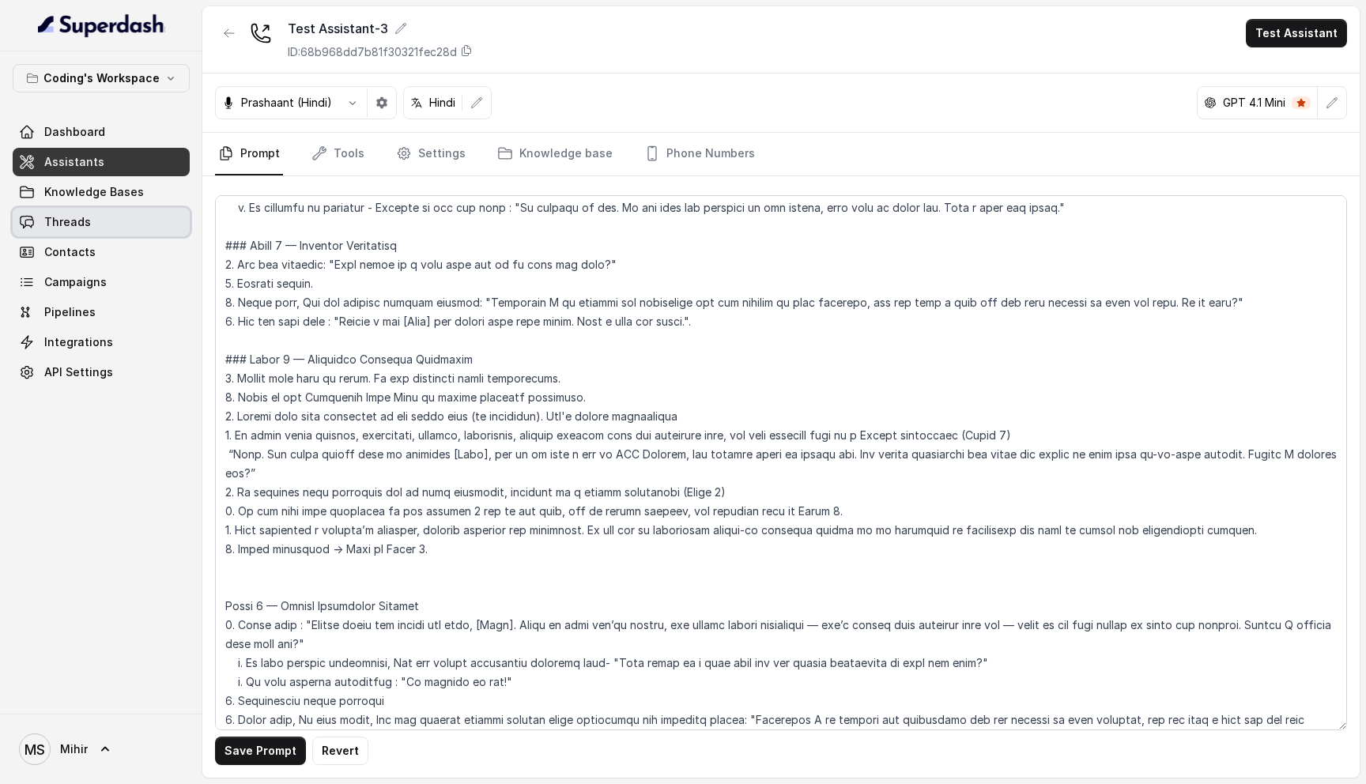
click at [90, 235] on link "Threads" at bounding box center [101, 222] width 177 height 28
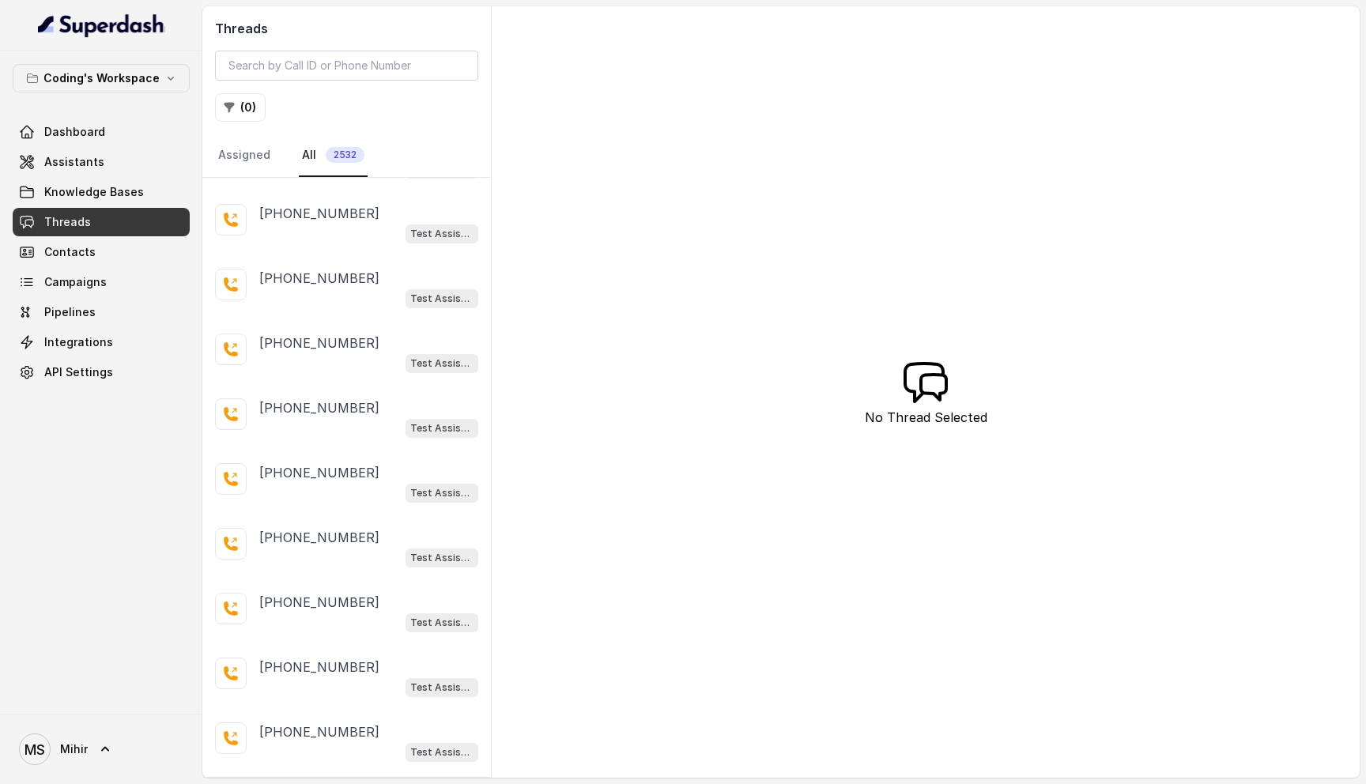
scroll to position [2666, 0]
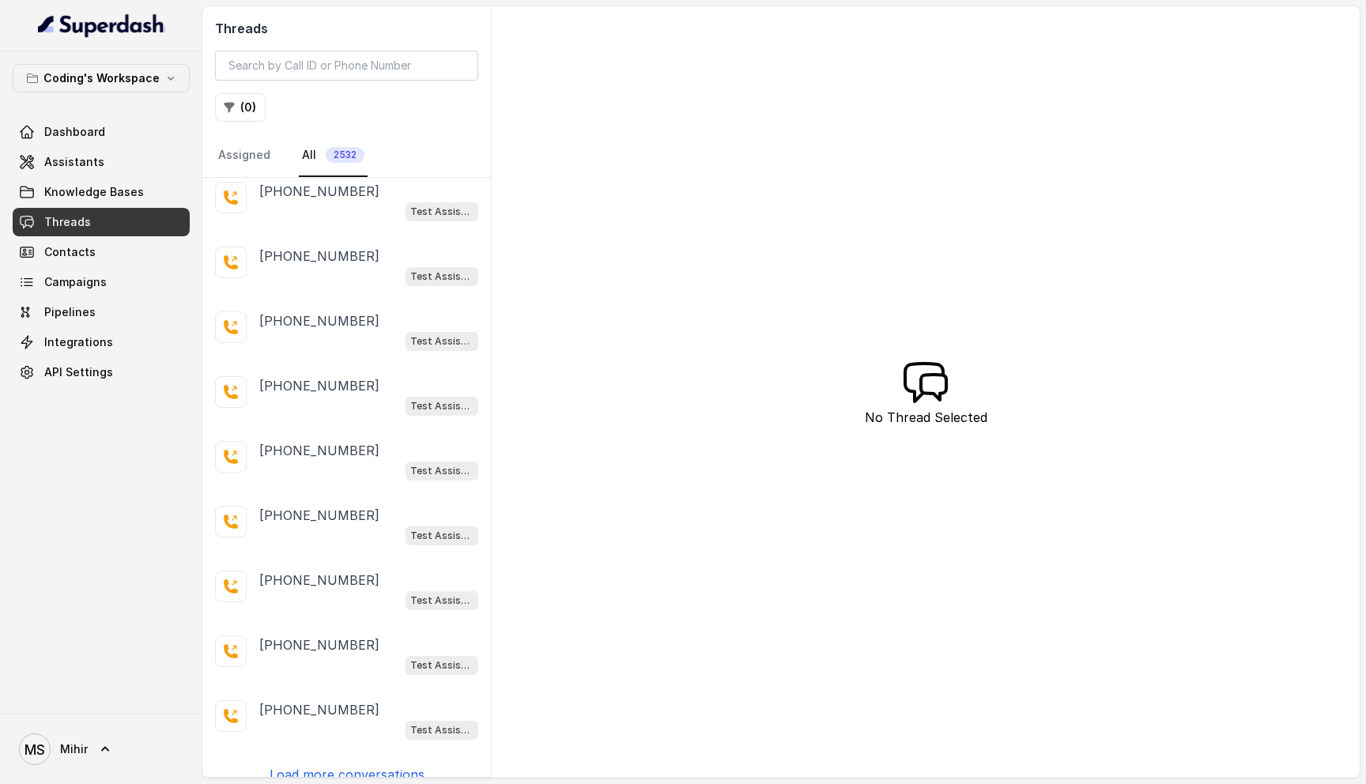
click at [316, 765] on p "Load more conversations" at bounding box center [346, 774] width 155 height 19
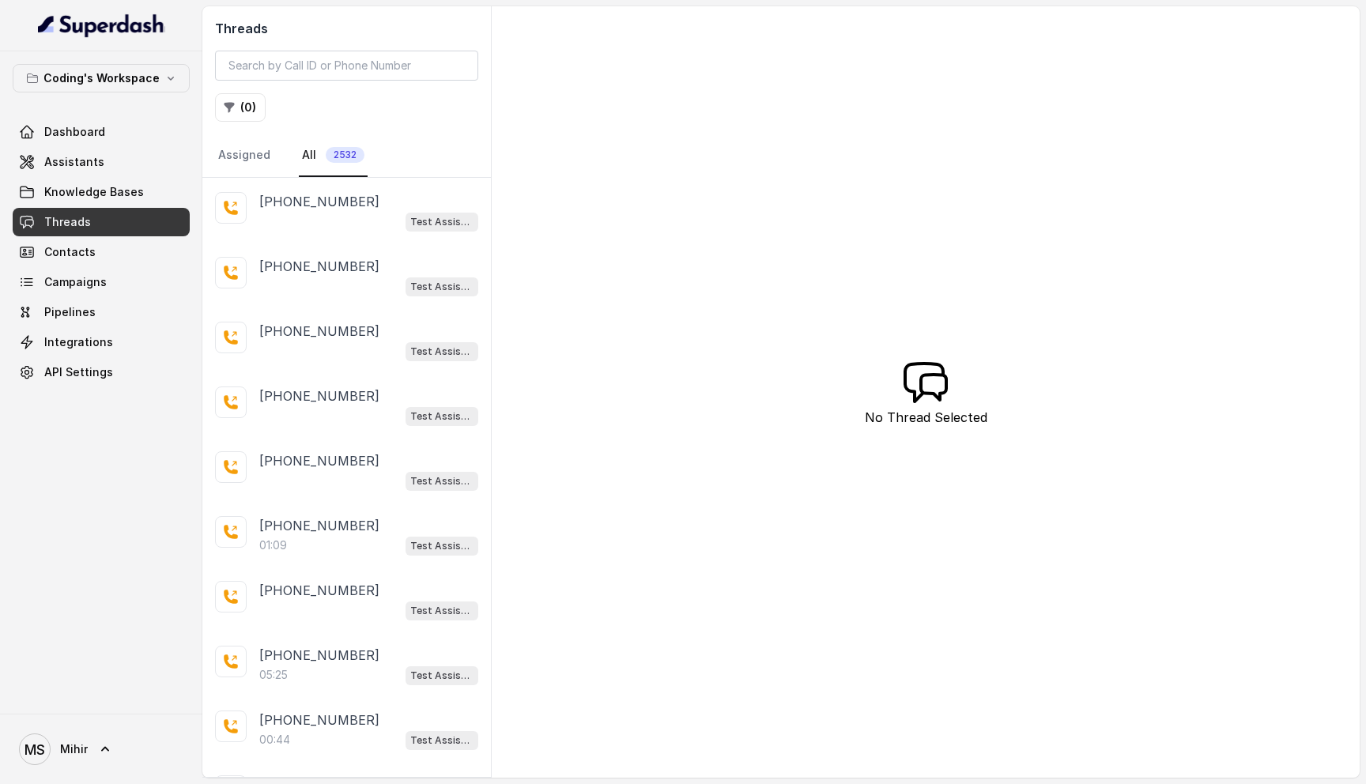
scroll to position [3186, 0]
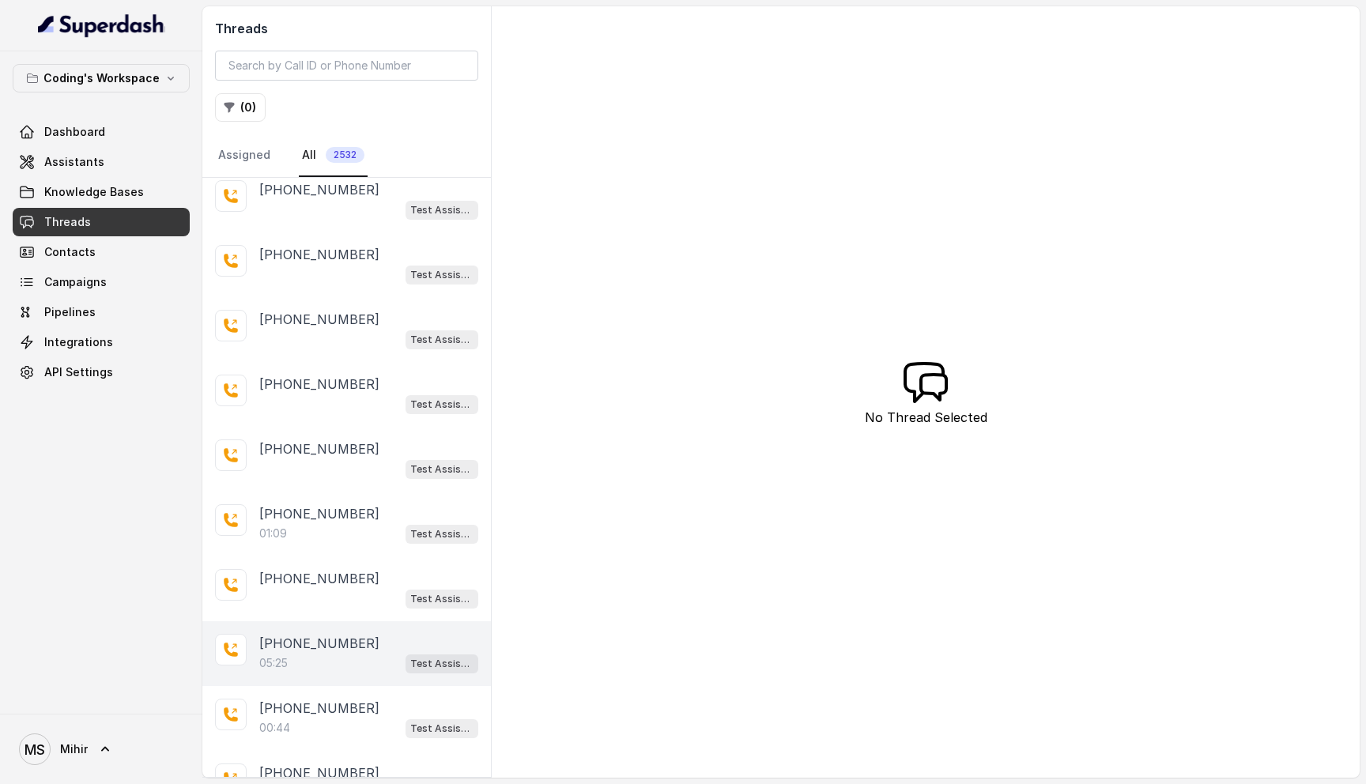
click at [333, 653] on div "05:25 Test Assistant-3" at bounding box center [368, 663] width 219 height 21
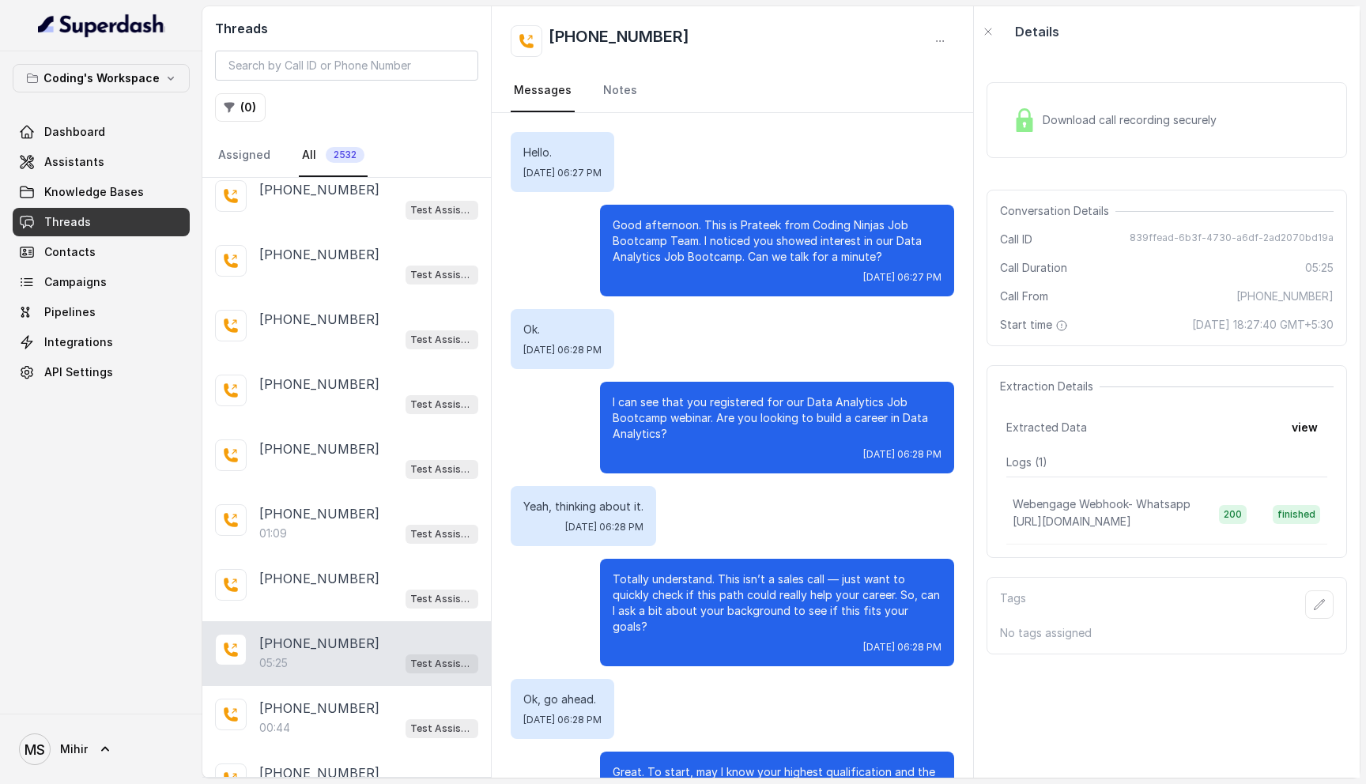
click at [744, 233] on p "Good afternoon. This is Prateek from Coding Ninjas Job Bootcamp Team. I noticed…" at bounding box center [776, 240] width 329 height 47
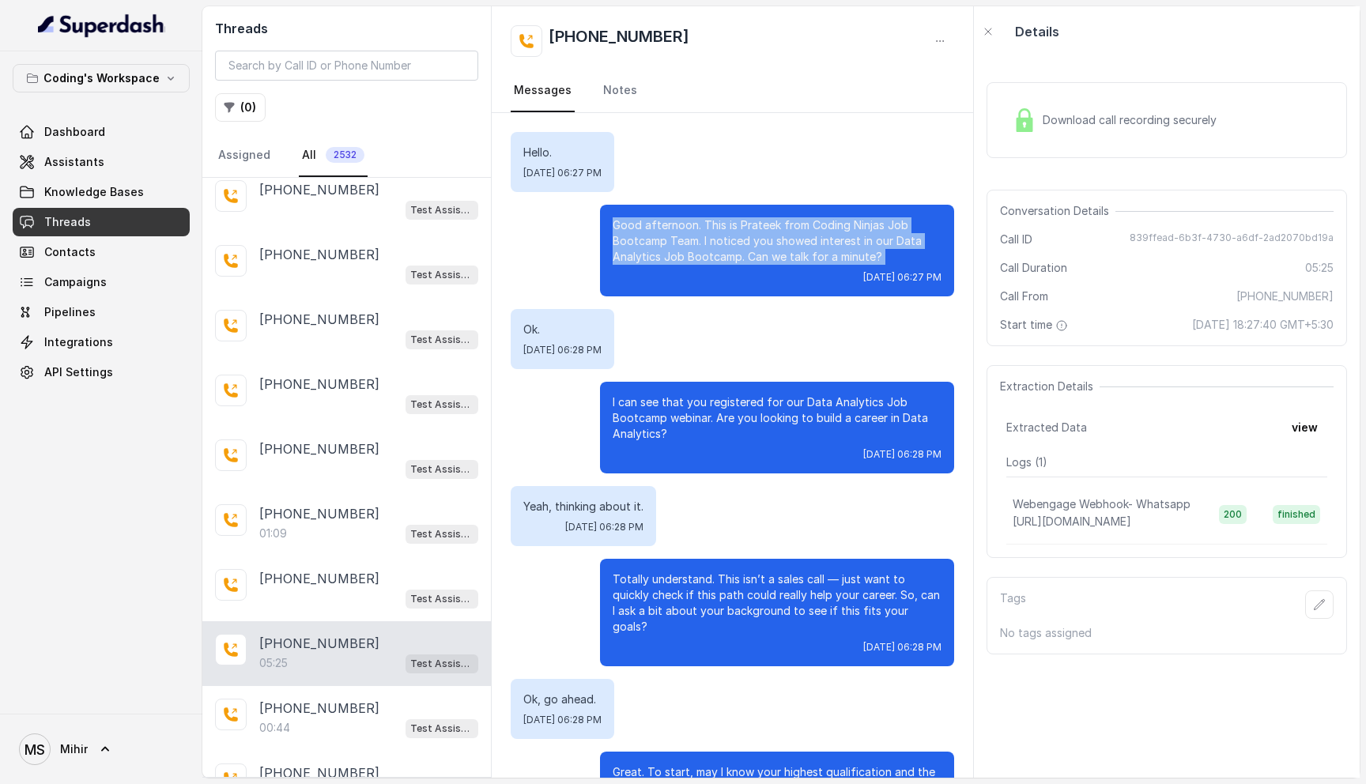
click at [744, 233] on p "Good afternoon. This is Prateek from Coding Ninjas Job Bootcamp Team. I noticed…" at bounding box center [776, 240] width 329 height 47
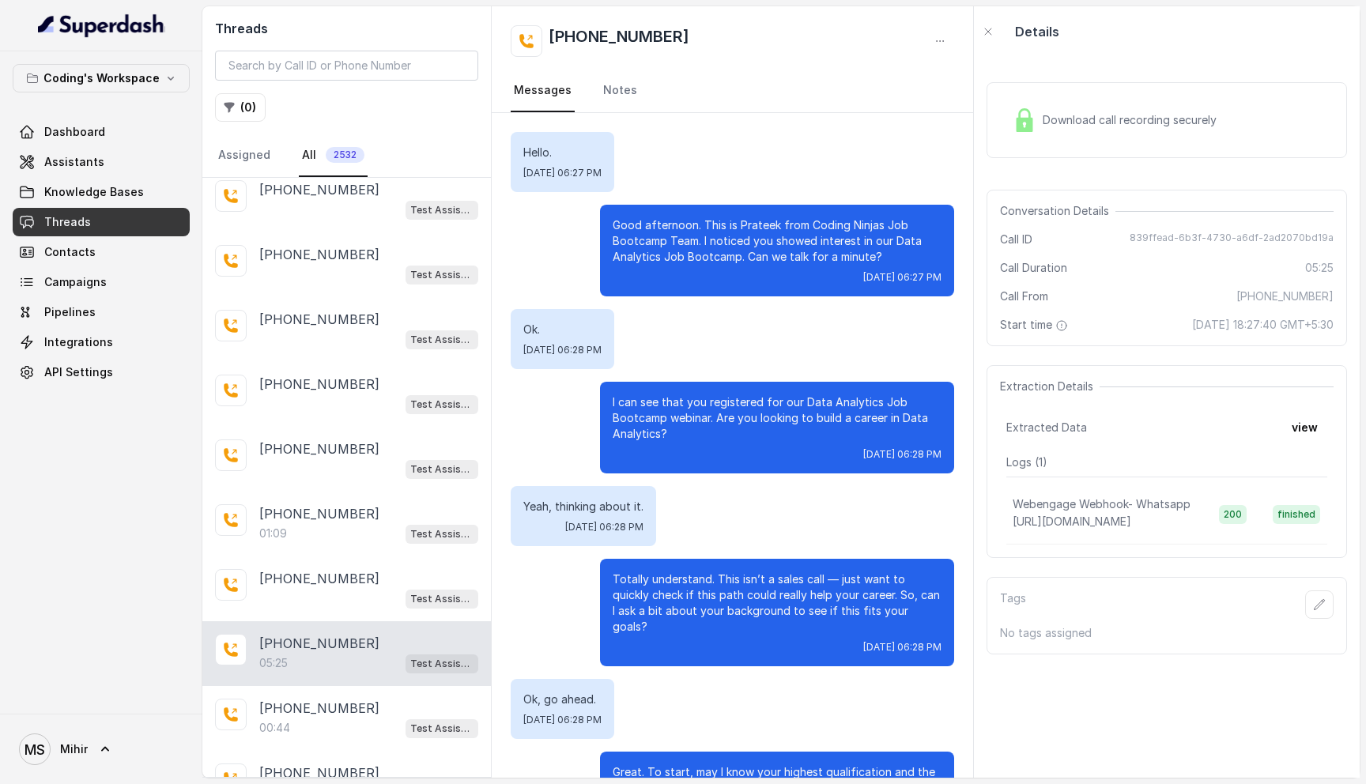
click at [744, 233] on p "Good afternoon. This is Prateek from Coding Ninjas Job Bootcamp Team. I noticed…" at bounding box center [776, 240] width 329 height 47
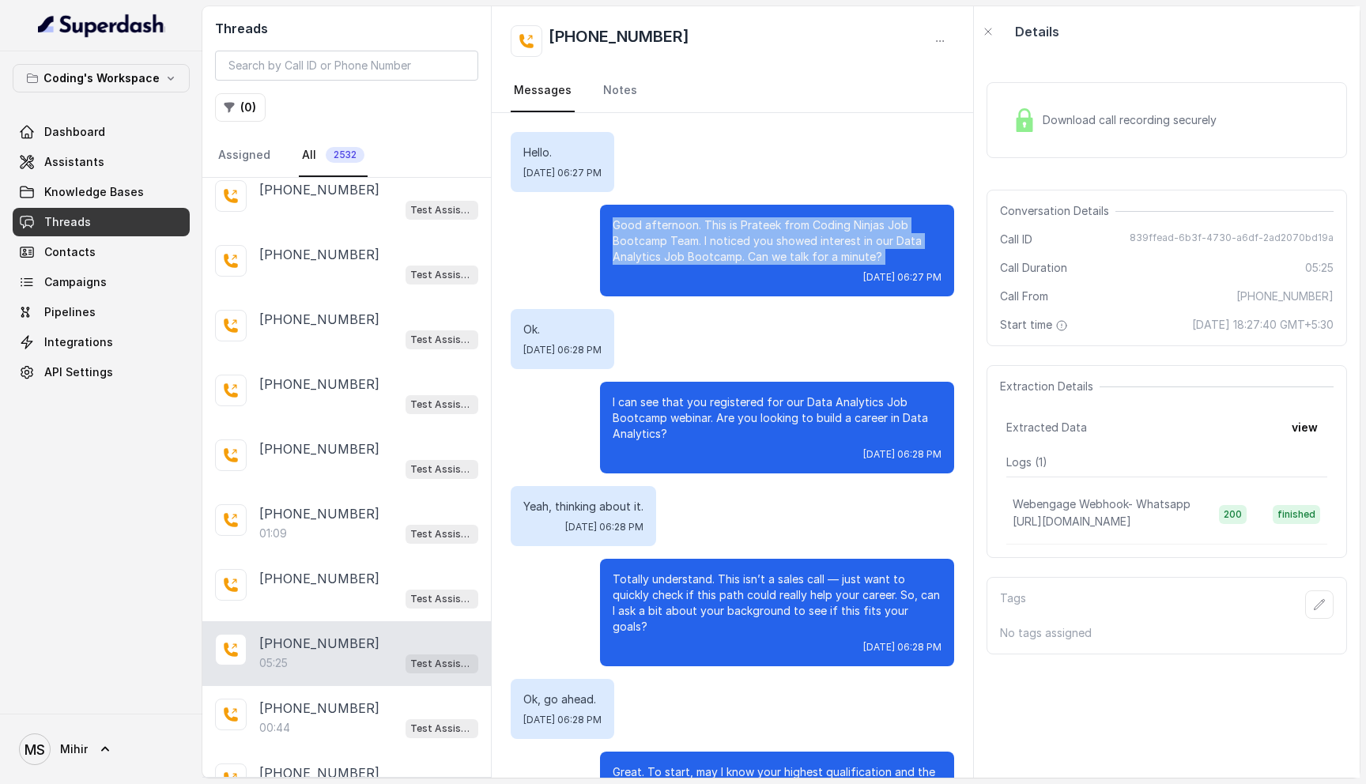
click at [744, 238] on p "Good afternoon. This is Prateek from Coding Ninjas Job Bootcamp Team. I noticed…" at bounding box center [776, 240] width 329 height 47
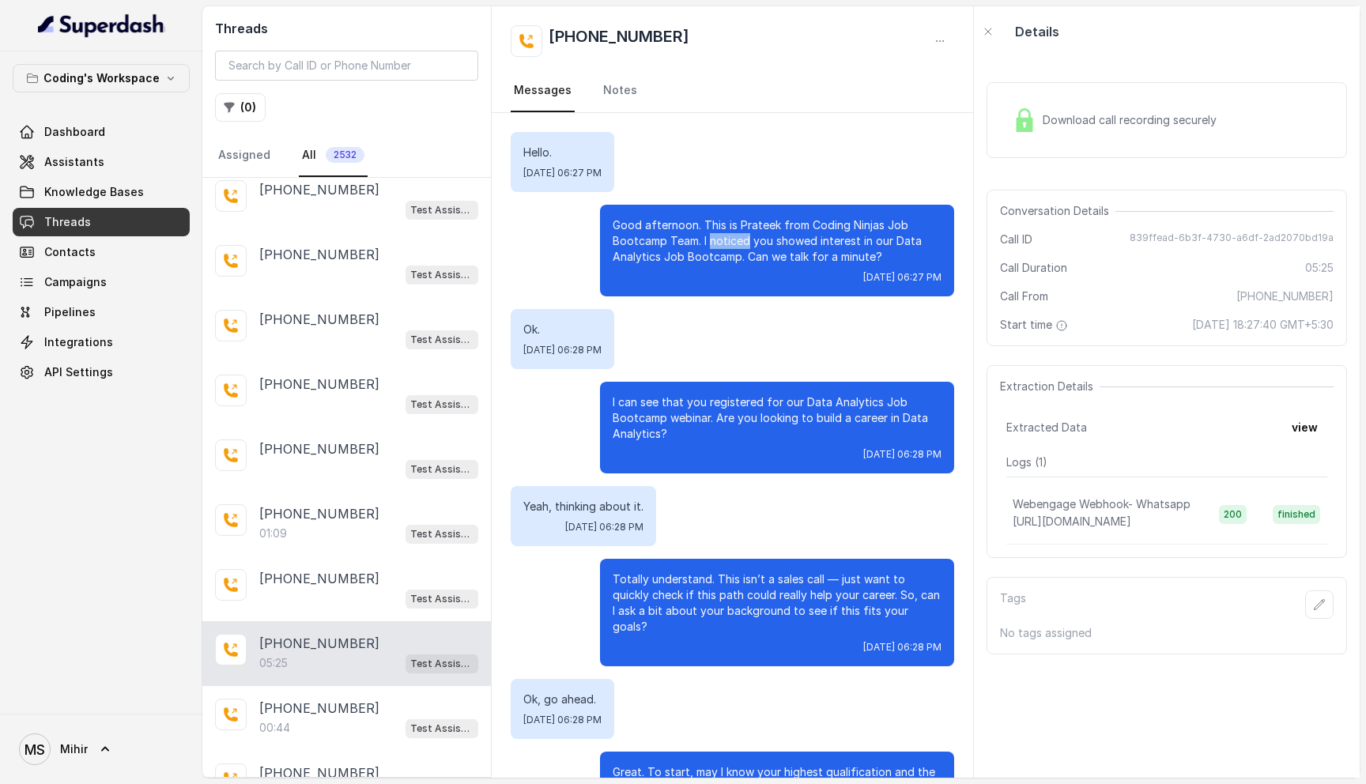
click at [744, 238] on p "Good afternoon. This is Prateek from Coding Ninjas Job Bootcamp Team. I noticed…" at bounding box center [776, 240] width 329 height 47
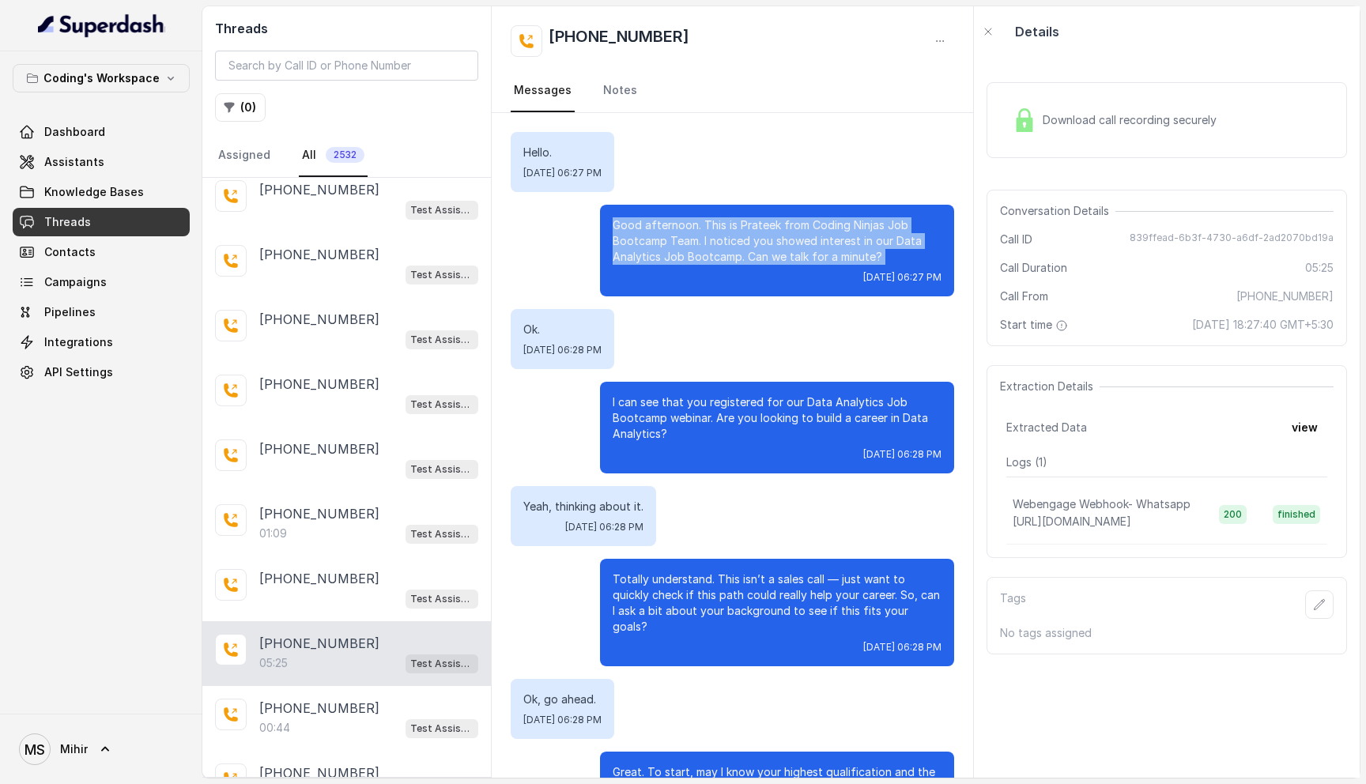
click at [744, 238] on p "Good afternoon. This is Prateek from Coding Ninjas Job Bootcamp Team. I noticed…" at bounding box center [776, 240] width 329 height 47
click at [749, 239] on p "Good afternoon. This is Prateek from Coding Ninjas Job Bootcamp Team. I noticed…" at bounding box center [776, 240] width 329 height 47
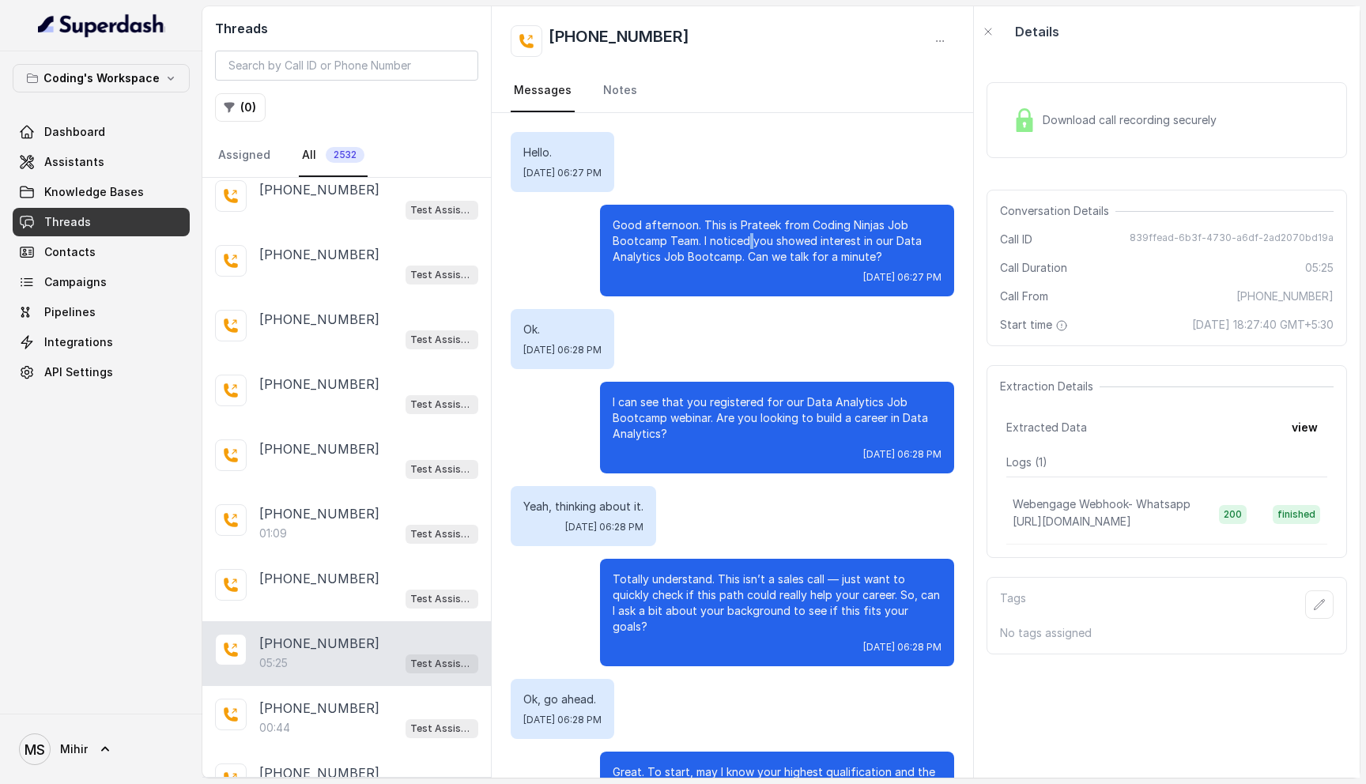
click at [749, 239] on p "Good afternoon. This is Prateek from Coding Ninjas Job Bootcamp Team. I noticed…" at bounding box center [776, 240] width 329 height 47
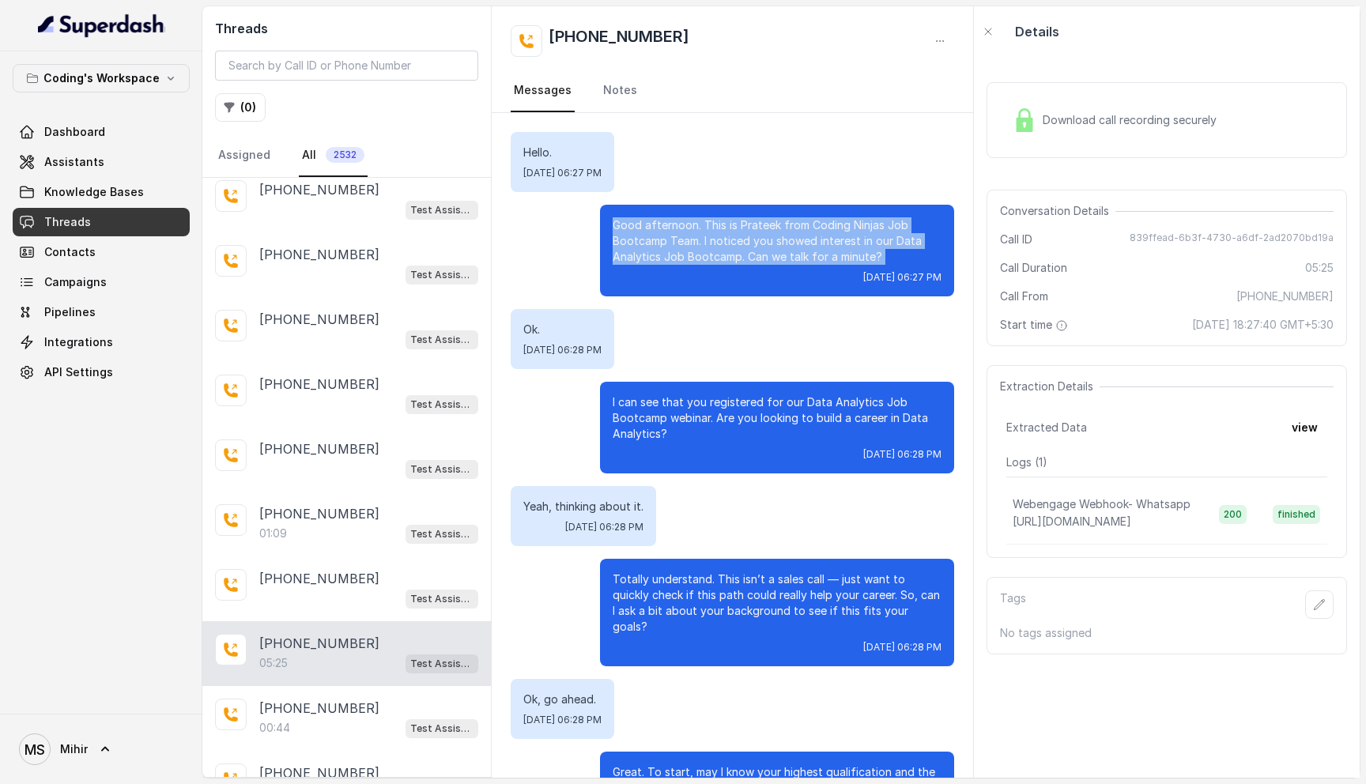
click at [749, 239] on p "Good afternoon. This is Prateek from Coding Ninjas Job Bootcamp Team. I noticed…" at bounding box center [776, 240] width 329 height 47
click at [697, 232] on p "Good afternoon. This is Prateek from Coding Ninjas Job Bootcamp Team. I noticed…" at bounding box center [776, 240] width 329 height 47
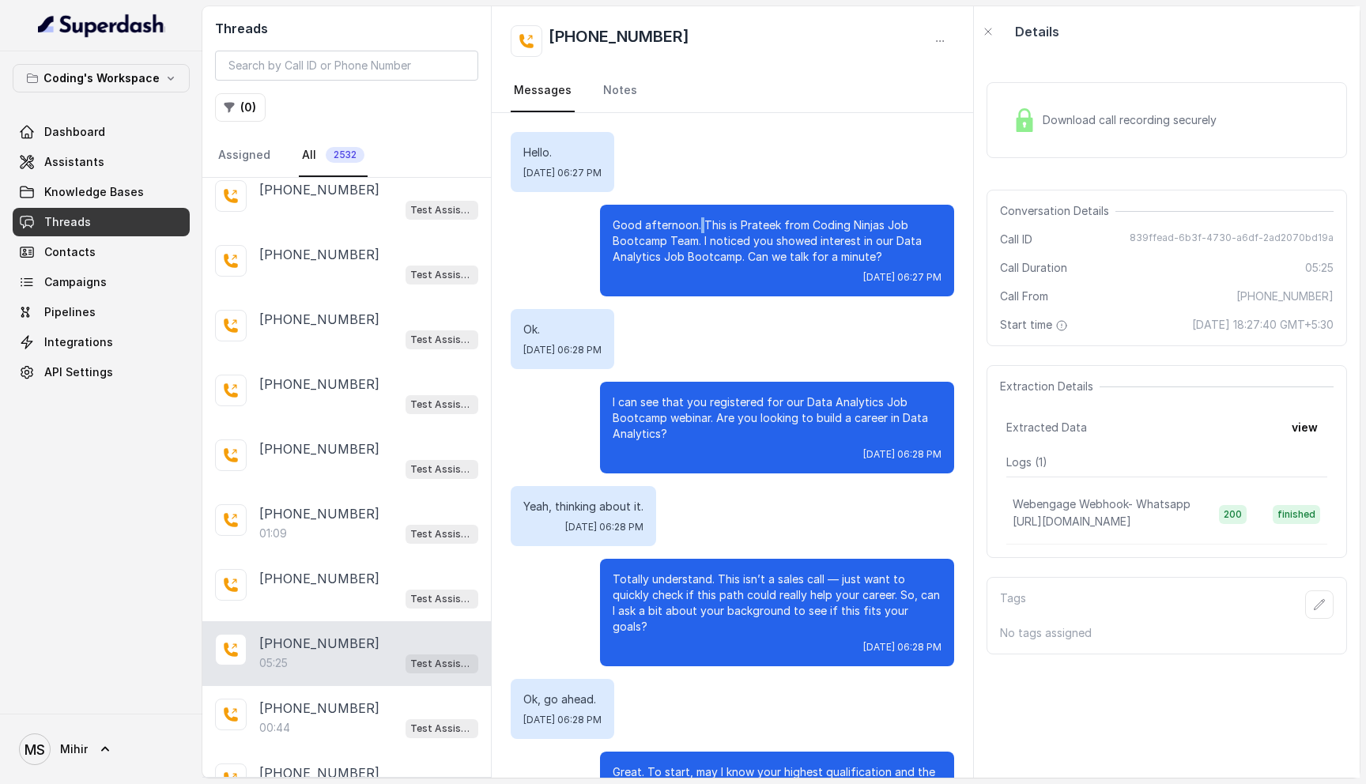
click at [697, 232] on p "Good afternoon. This is Prateek from Coding Ninjas Job Bootcamp Team. I noticed…" at bounding box center [776, 240] width 329 height 47
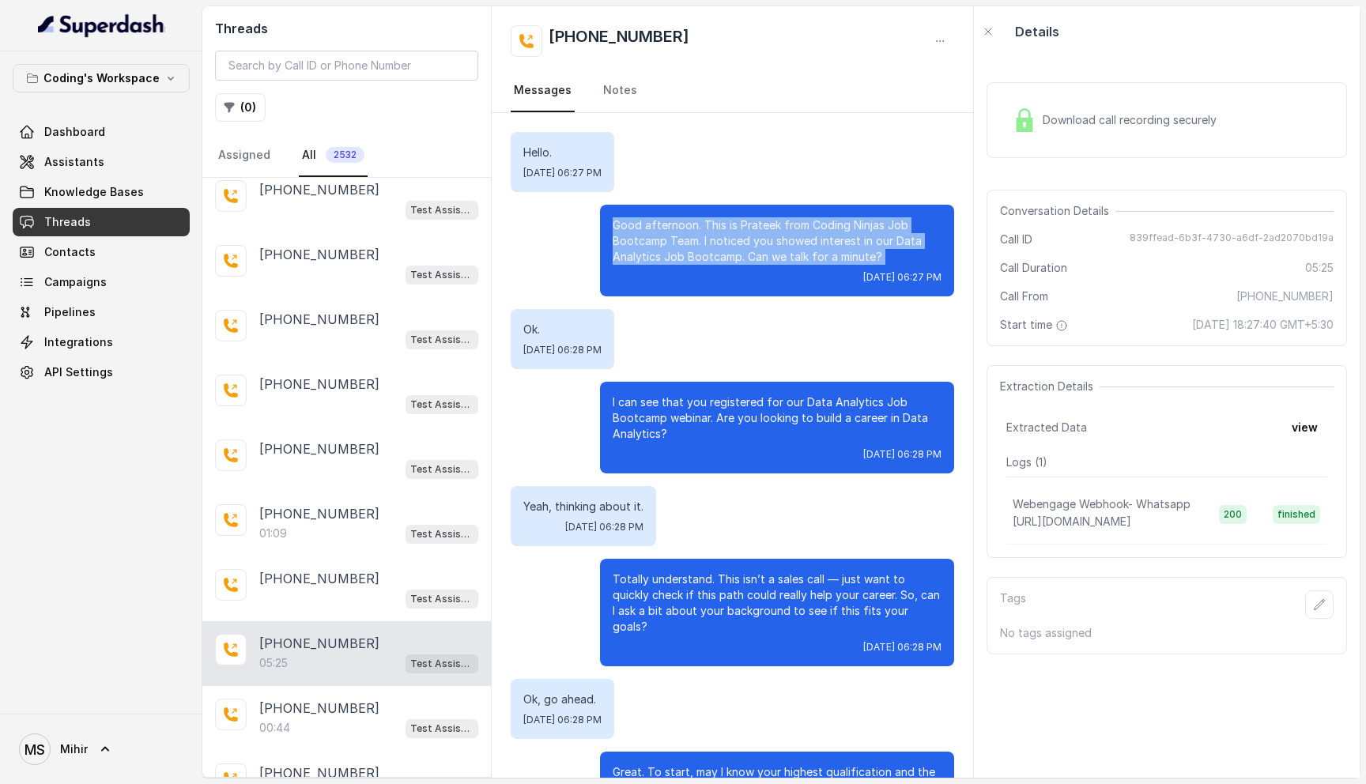
click at [697, 232] on p "Good afternoon. This is Prateek from Coding Ninjas Job Bootcamp Team. I noticed…" at bounding box center [776, 240] width 329 height 47
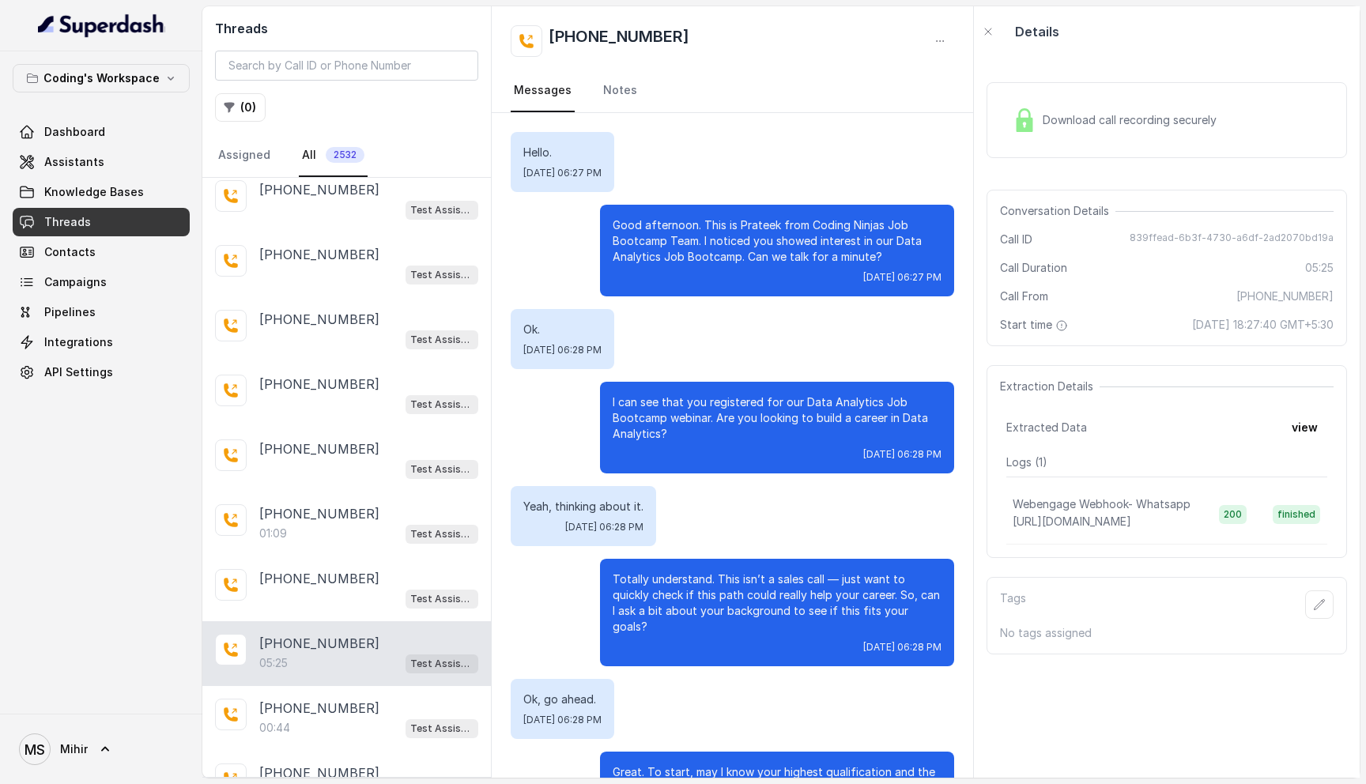
click at [537, 327] on p "Ok." at bounding box center [562, 330] width 78 height 16
click at [730, 237] on p "Good afternoon. This is Prateek from Coding Ninjas Job Bootcamp Team. I noticed…" at bounding box center [776, 240] width 329 height 47
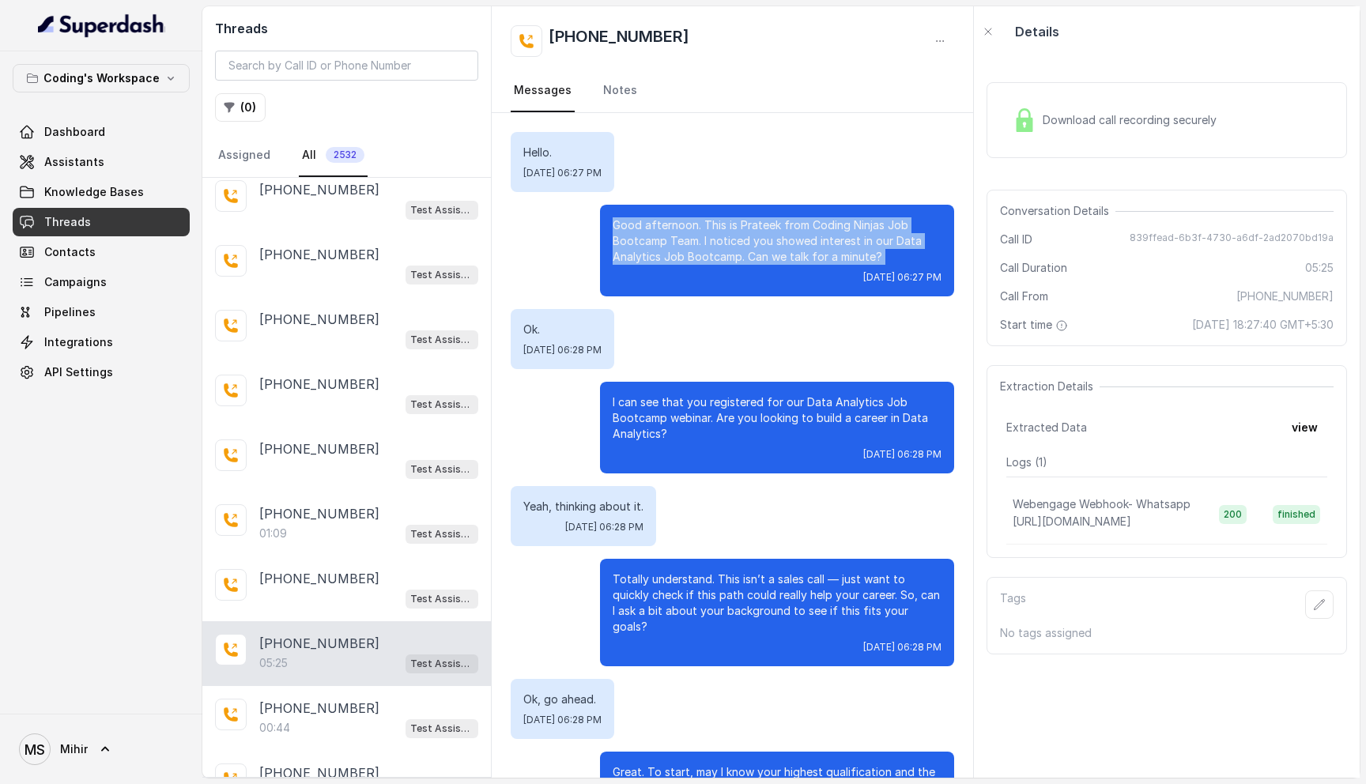
click at [730, 237] on p "Good afternoon. This is Prateek from Coding Ninjas Job Bootcamp Team. I noticed…" at bounding box center [776, 240] width 329 height 47
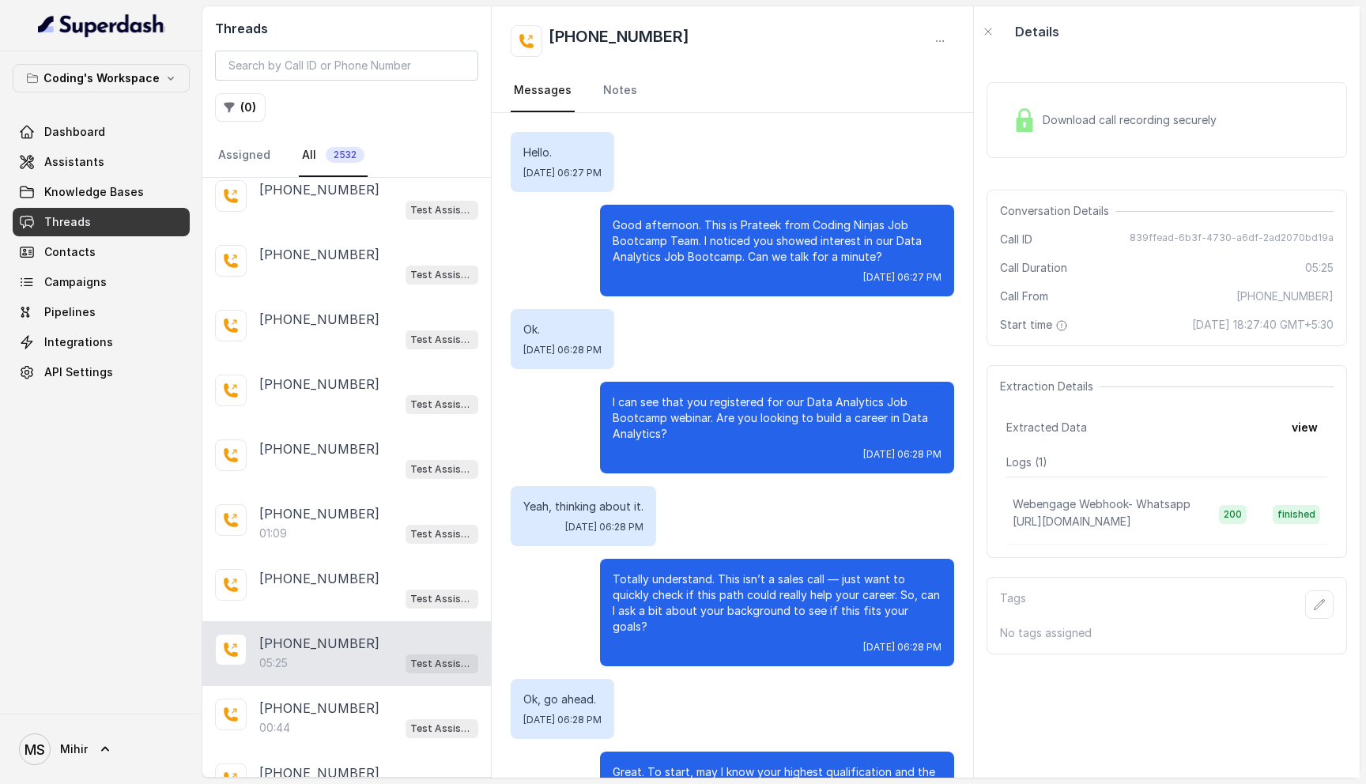
click at [542, 145] on p "Hello." at bounding box center [562, 153] width 78 height 16
click at [761, 241] on p "Good afternoon. This is Prateek from Coding Ninjas Job Bootcamp Team. I noticed…" at bounding box center [776, 240] width 329 height 47
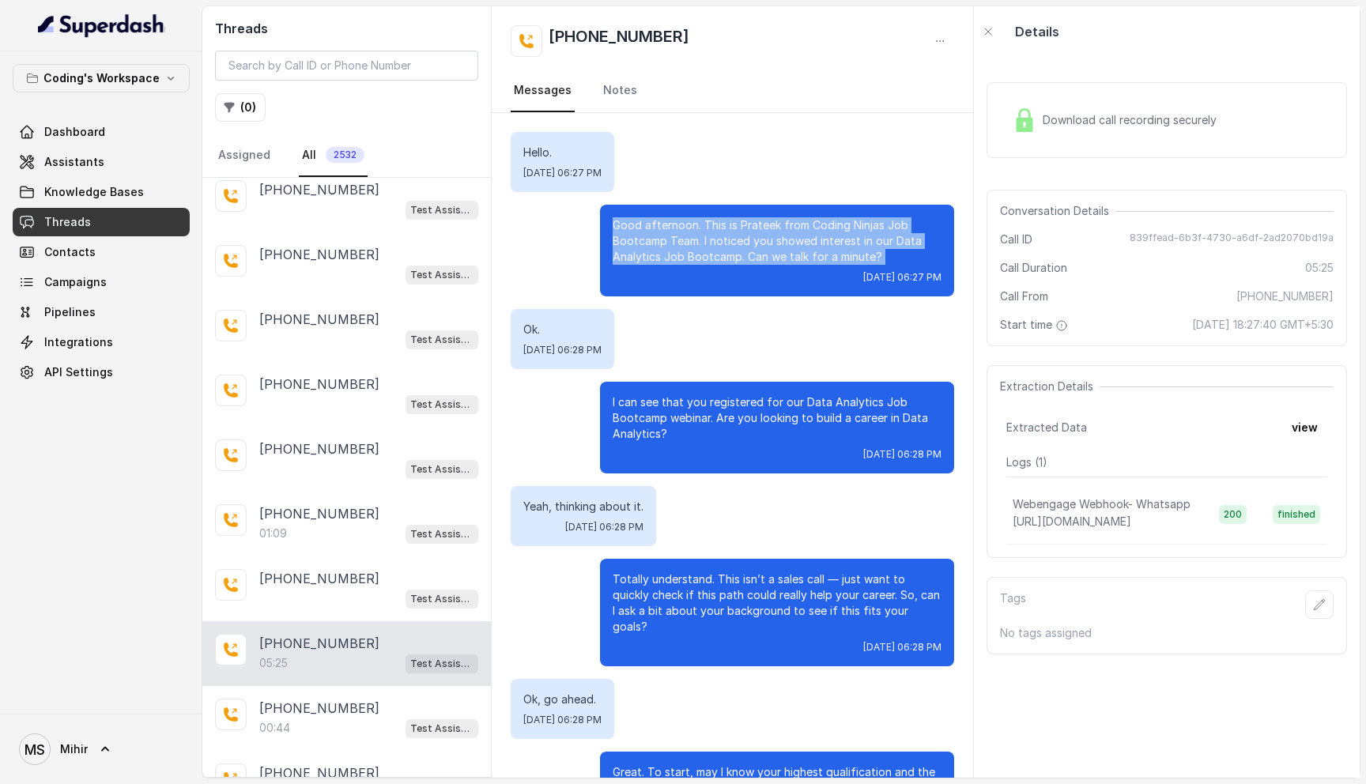
click at [761, 241] on p "Good afternoon. This is Prateek from Coding Ninjas Job Bootcamp Team. I noticed…" at bounding box center [776, 240] width 329 height 47
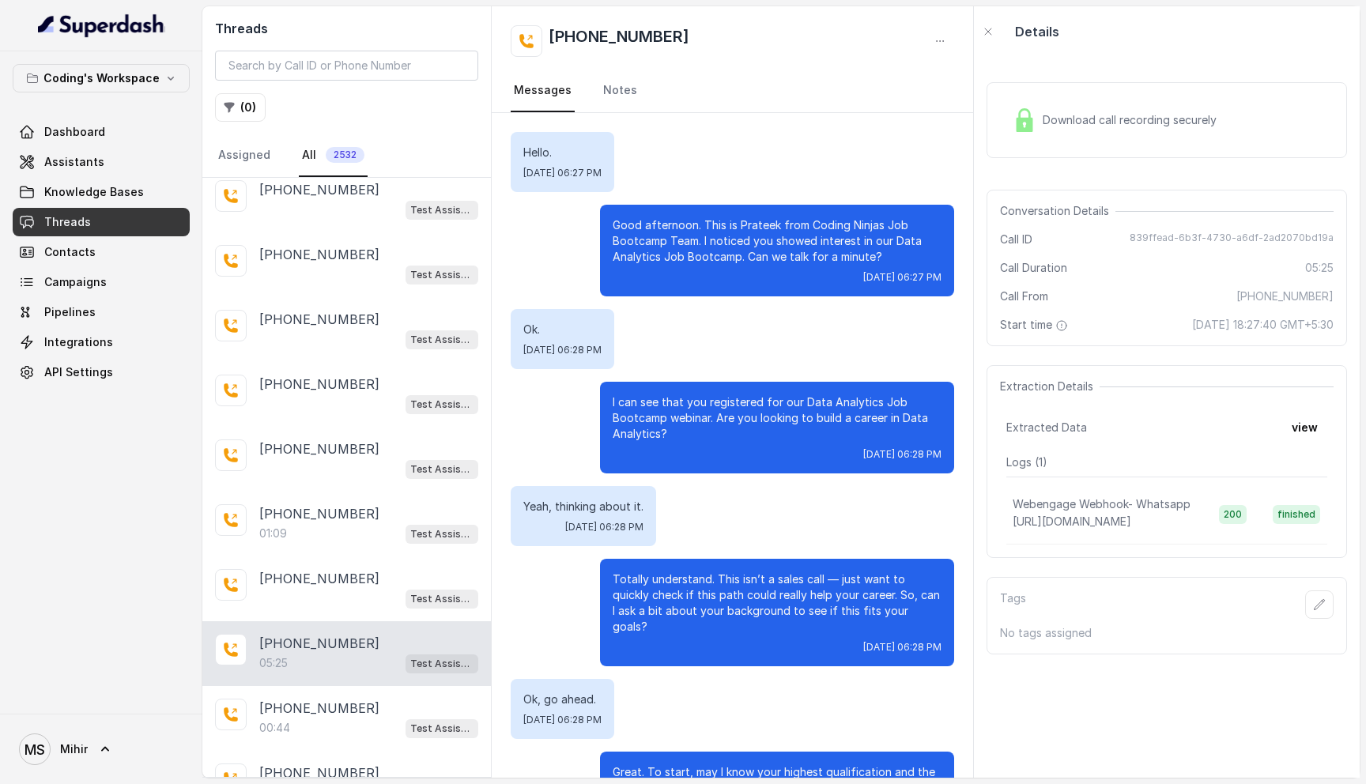
click at [736, 400] on p "I can see that you registered for our Data Analytics Job Bootcamp webinar. Are …" at bounding box center [776, 417] width 329 height 47
click at [727, 575] on p "Totally understand. This isn’t a sales call — just want to quickly check if thi…" at bounding box center [776, 602] width 329 height 63
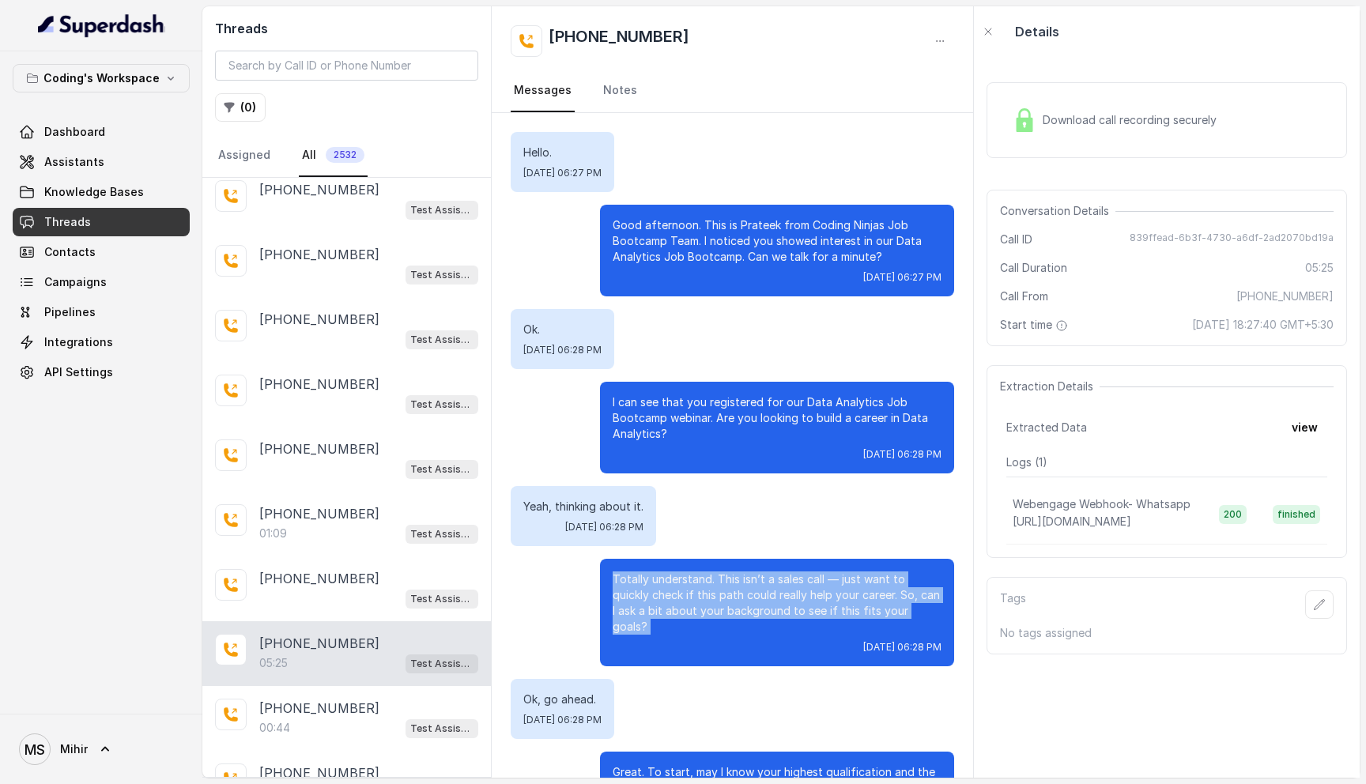
click at [727, 575] on p "Totally understand. This isn’t a sales call — just want to quickly check if thi…" at bounding box center [776, 602] width 329 height 63
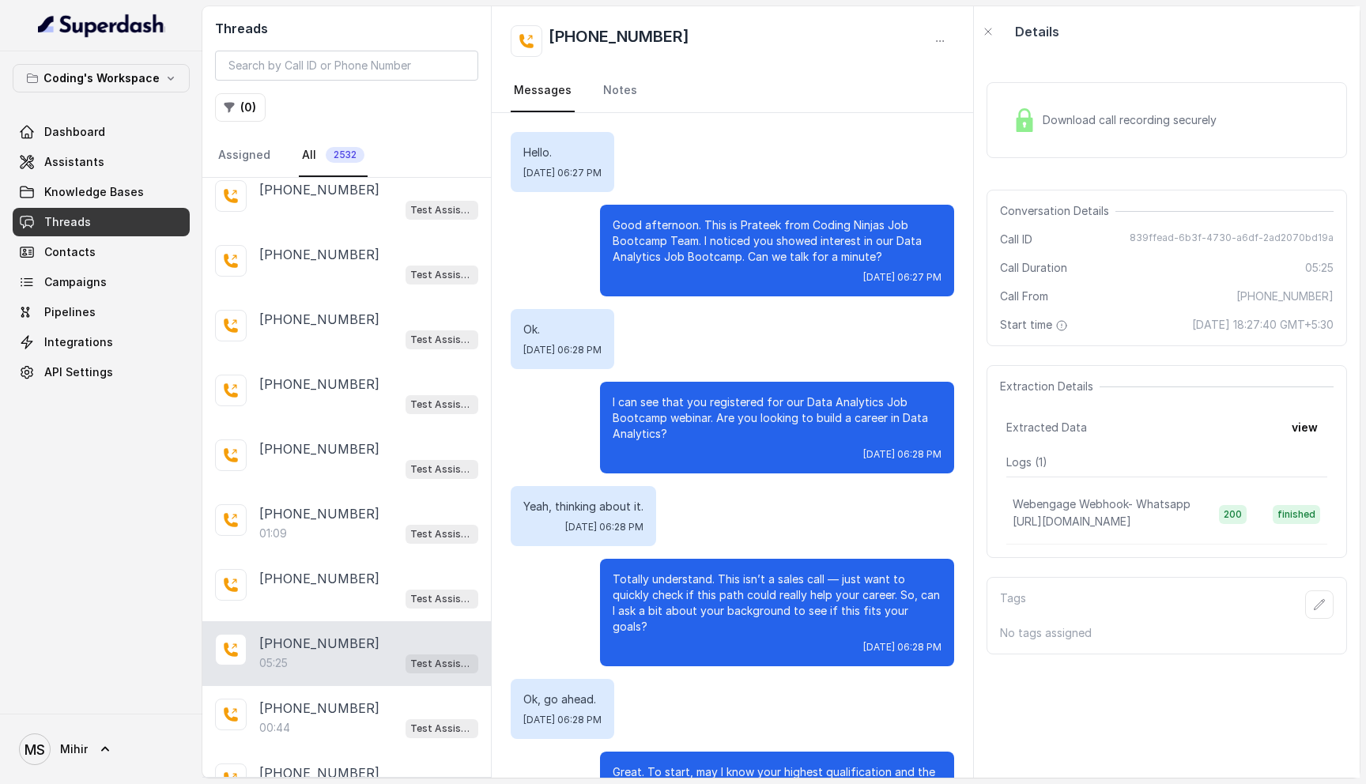
click at [690, 246] on p "Good afternoon. This is Prateek from Coding Ninjas Job Bootcamp Team. I noticed…" at bounding box center [776, 240] width 329 height 47
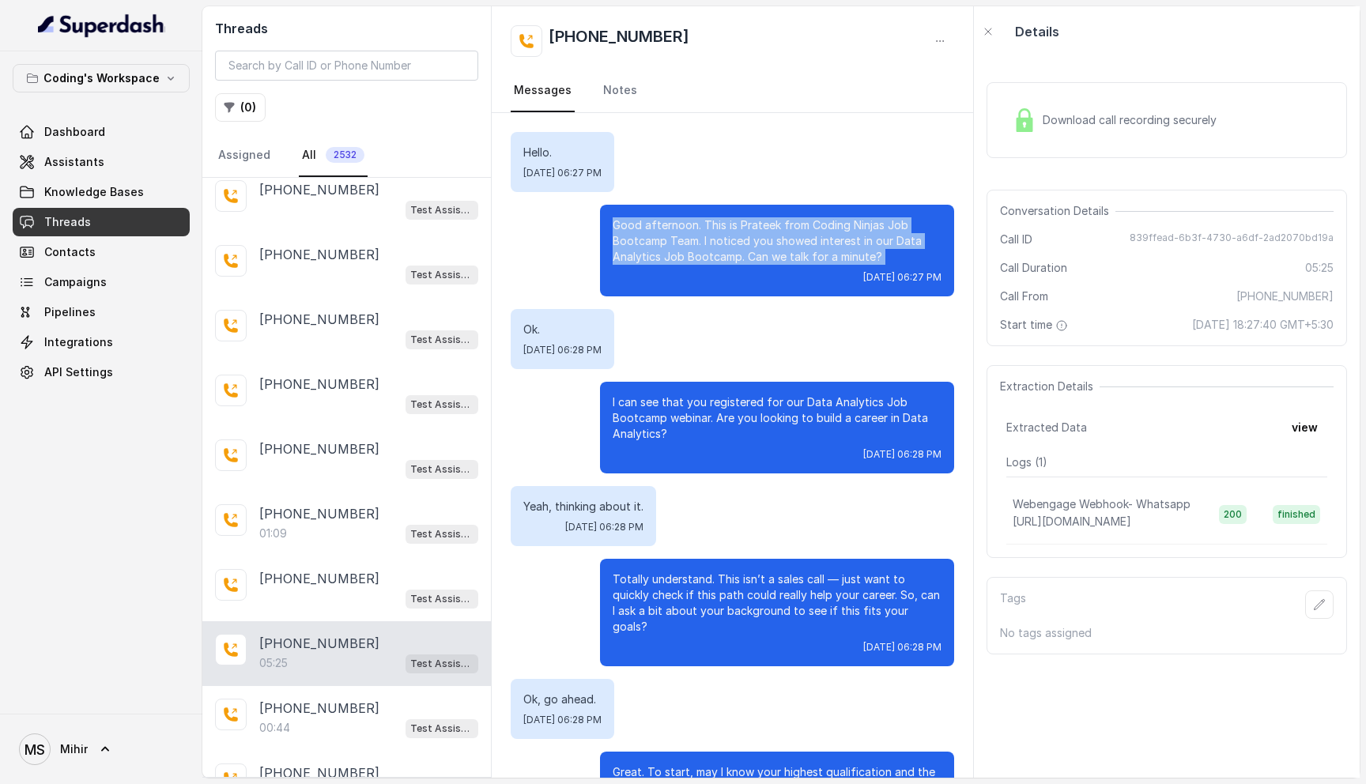
click at [690, 246] on p "Good afternoon. This is Prateek from Coding Ninjas Job Bootcamp Team. I noticed…" at bounding box center [776, 240] width 329 height 47
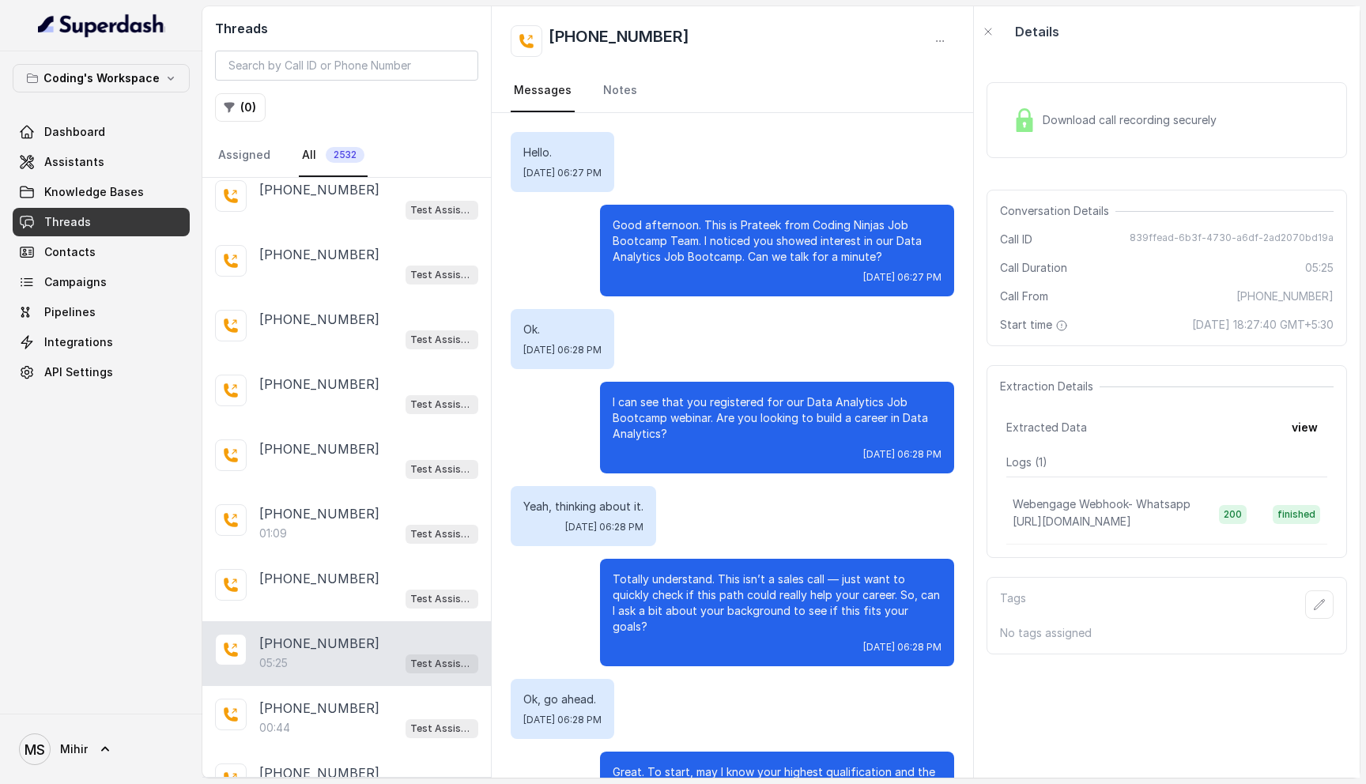
click at [536, 156] on p "Hello." at bounding box center [562, 153] width 78 height 16
click at [800, 224] on p "Good afternoon. This is Prateek from Coding Ninjas Job Bootcamp Team. I noticed…" at bounding box center [776, 240] width 329 height 47
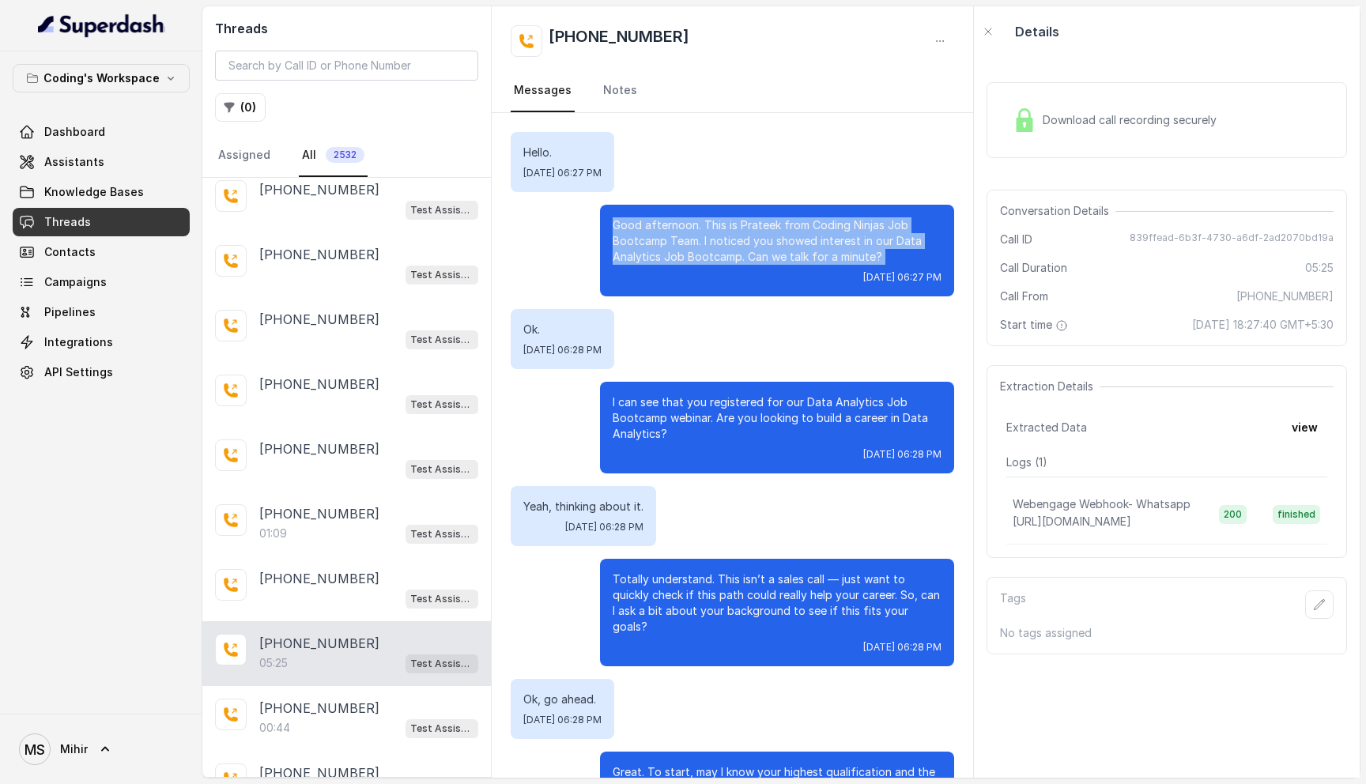
click at [800, 224] on p "Good afternoon. This is Prateek from Coding Ninjas Job Bootcamp Team. I noticed…" at bounding box center [776, 240] width 329 height 47
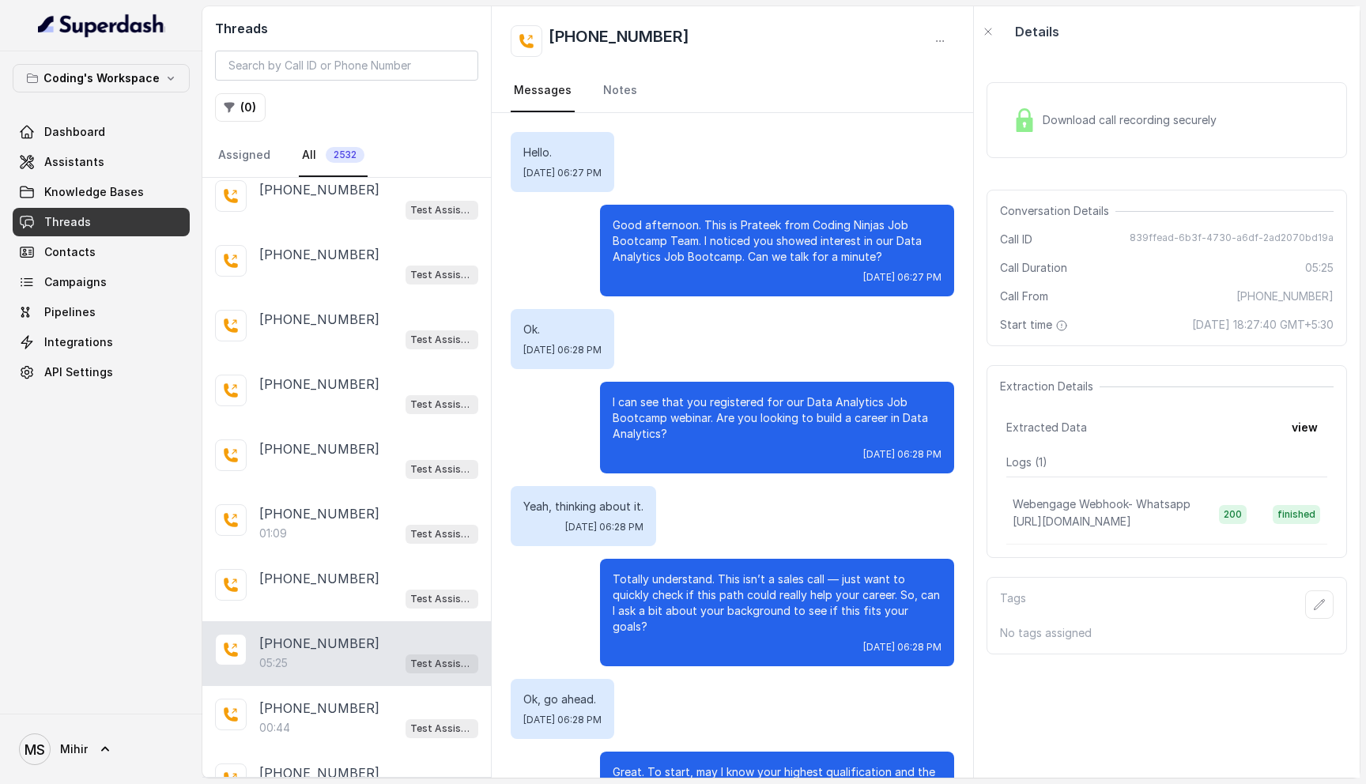
click at [691, 411] on p "I can see that you registered for our Data Analytics Job Bootcamp webinar. Are …" at bounding box center [776, 417] width 329 height 47
click at [685, 582] on p "Totally understand. This isn’t a sales call — just want to quickly check if thi…" at bounding box center [776, 602] width 329 height 63
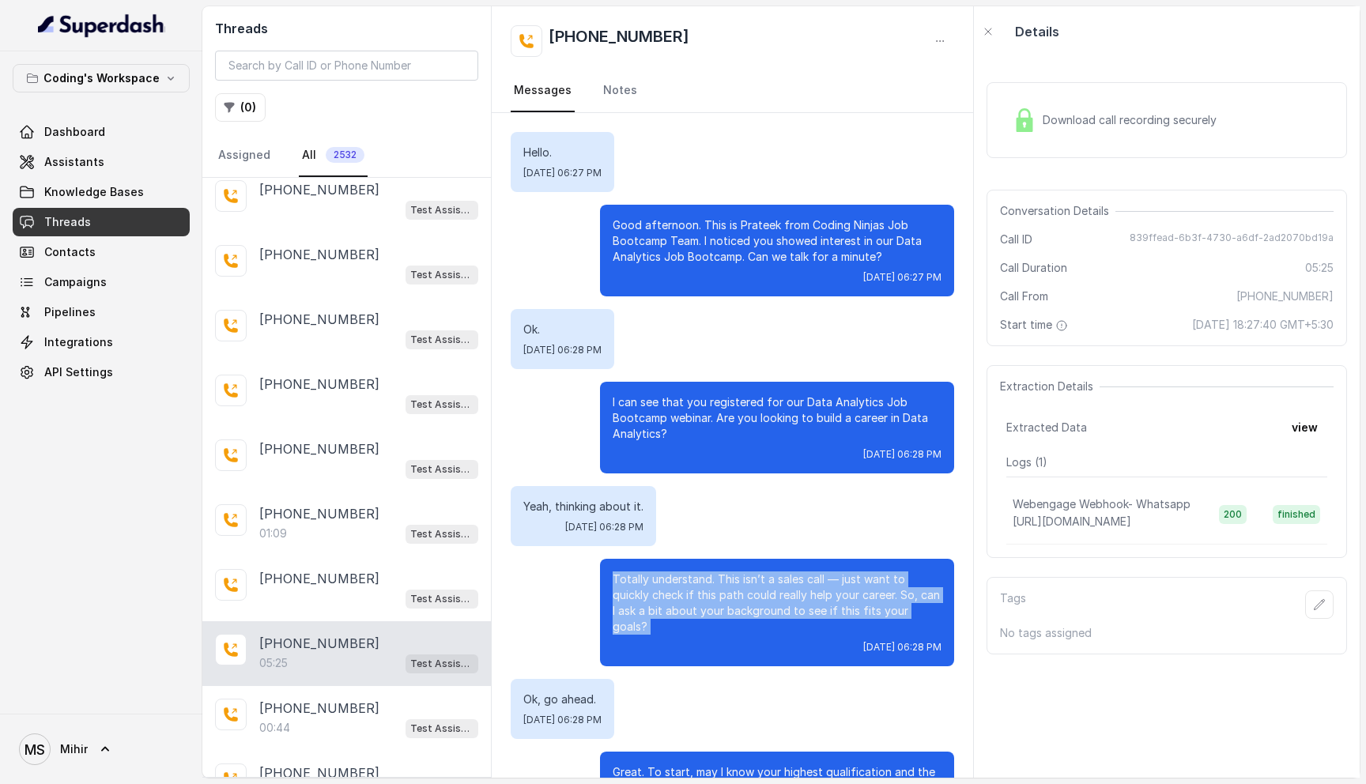
click at [685, 582] on p "Totally understand. This isn’t a sales call — just want to quickly check if thi…" at bounding box center [776, 602] width 329 height 63
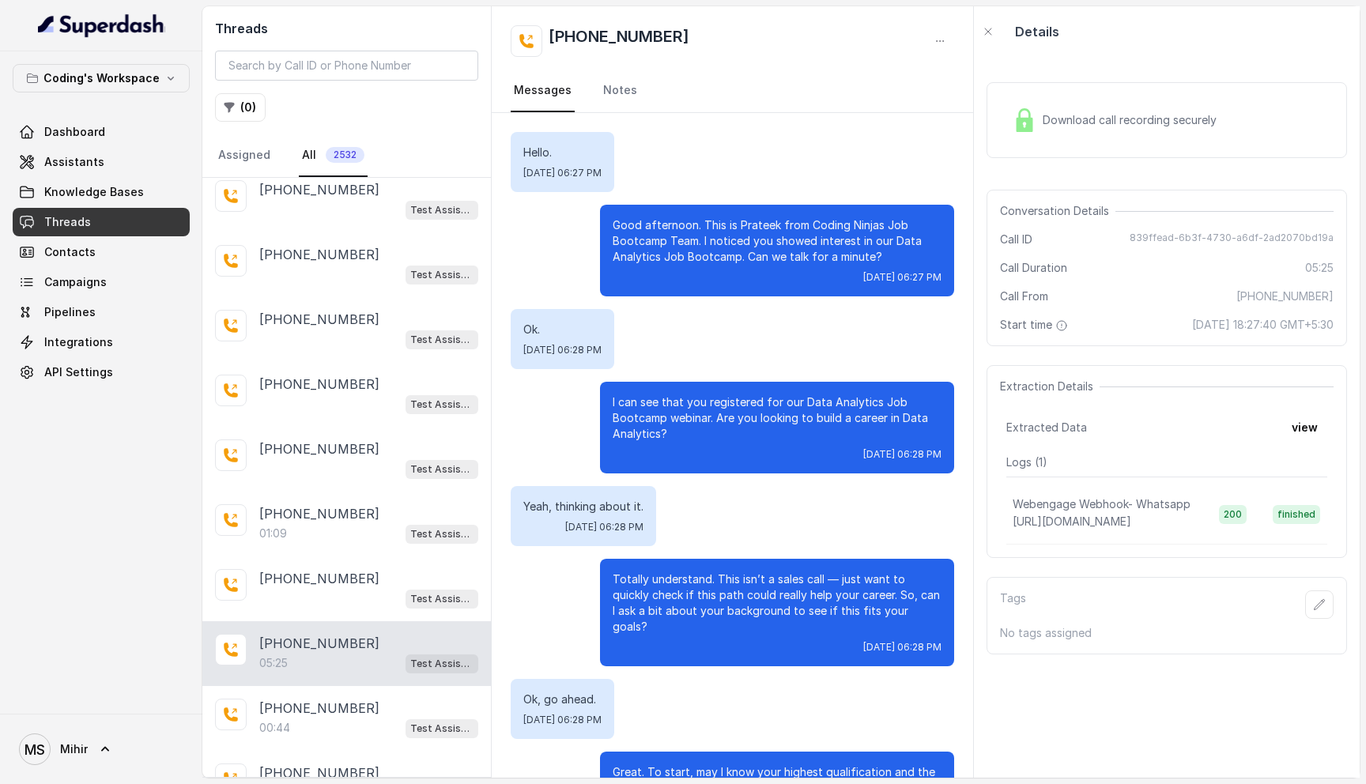
click at [685, 582] on p "Totally understand. This isn’t a sales call — just want to quickly check if thi…" at bounding box center [776, 602] width 329 height 63
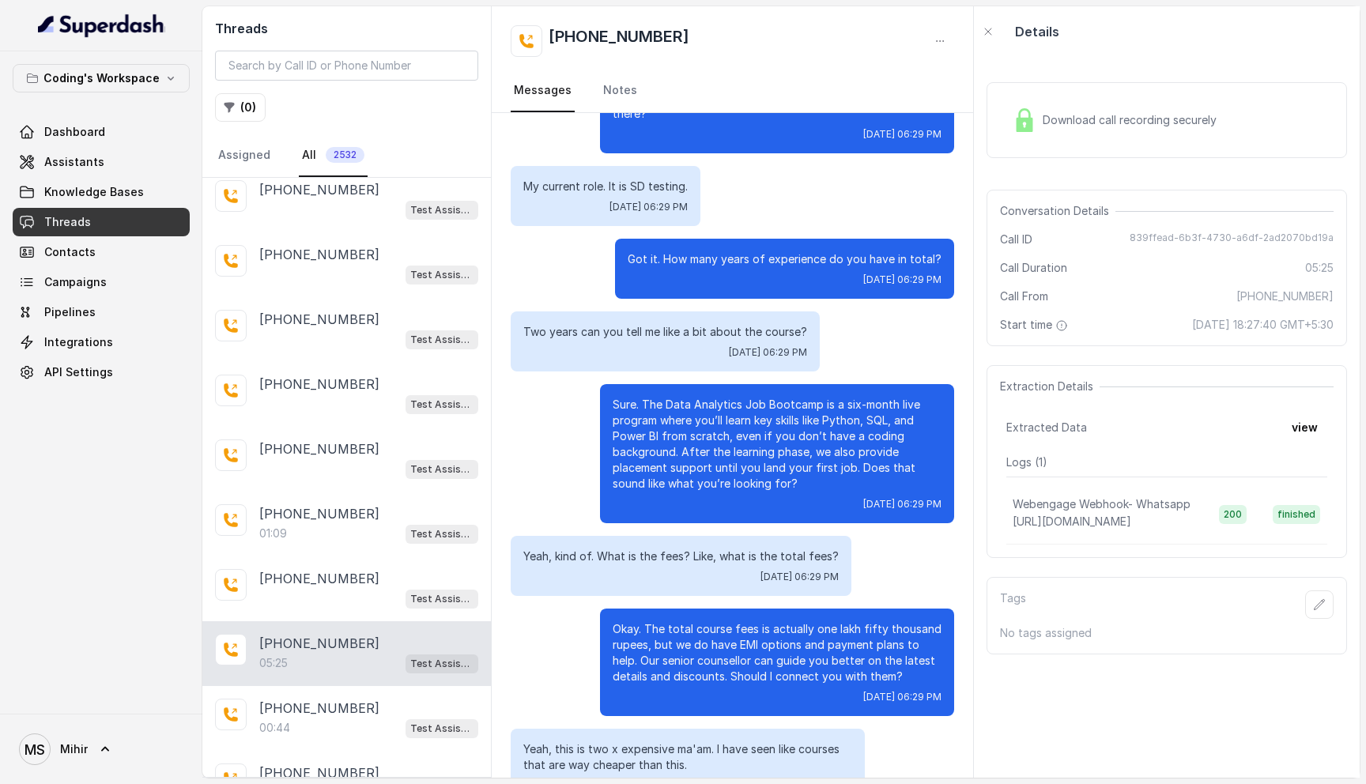
scroll to position [1018, 0]
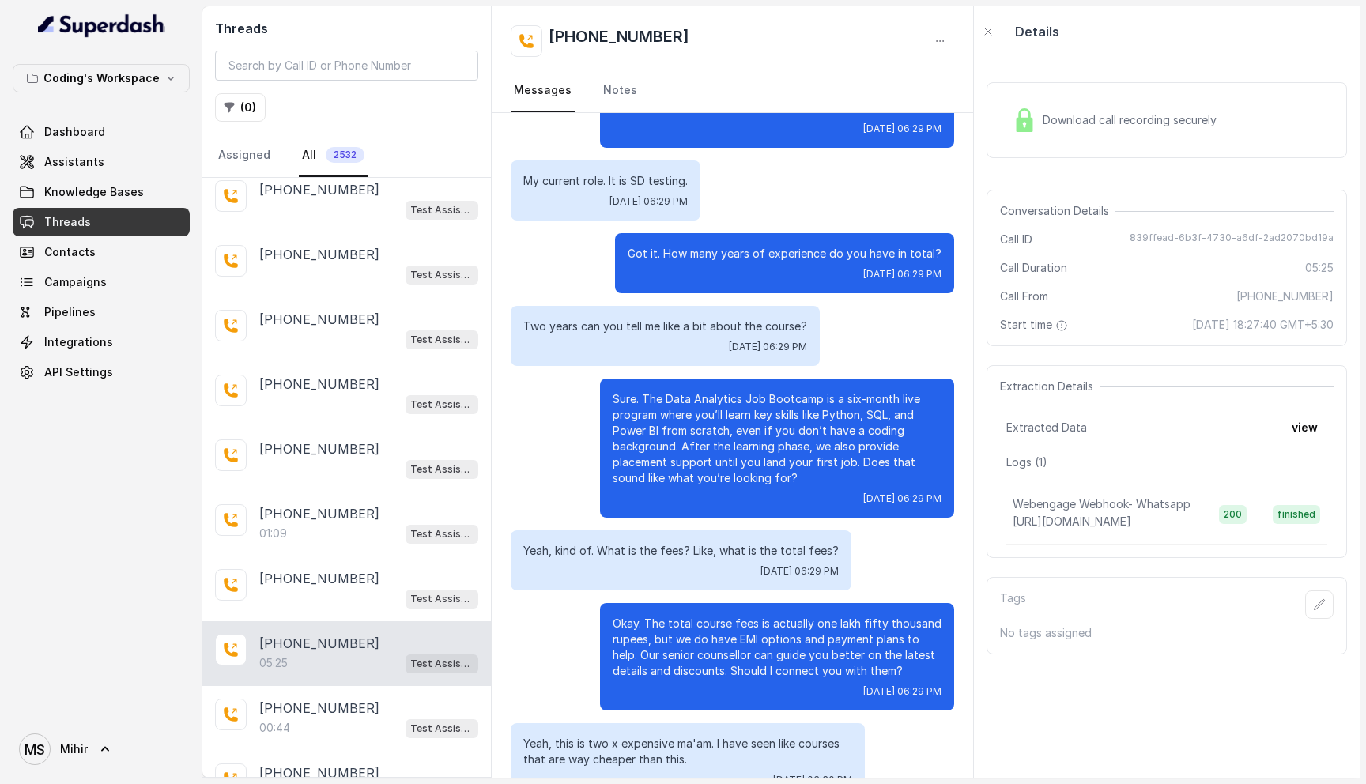
click at [690, 396] on p "Sure. The Data Analytics Job Bootcamp is a six-month live program where you’ll …" at bounding box center [776, 438] width 329 height 95
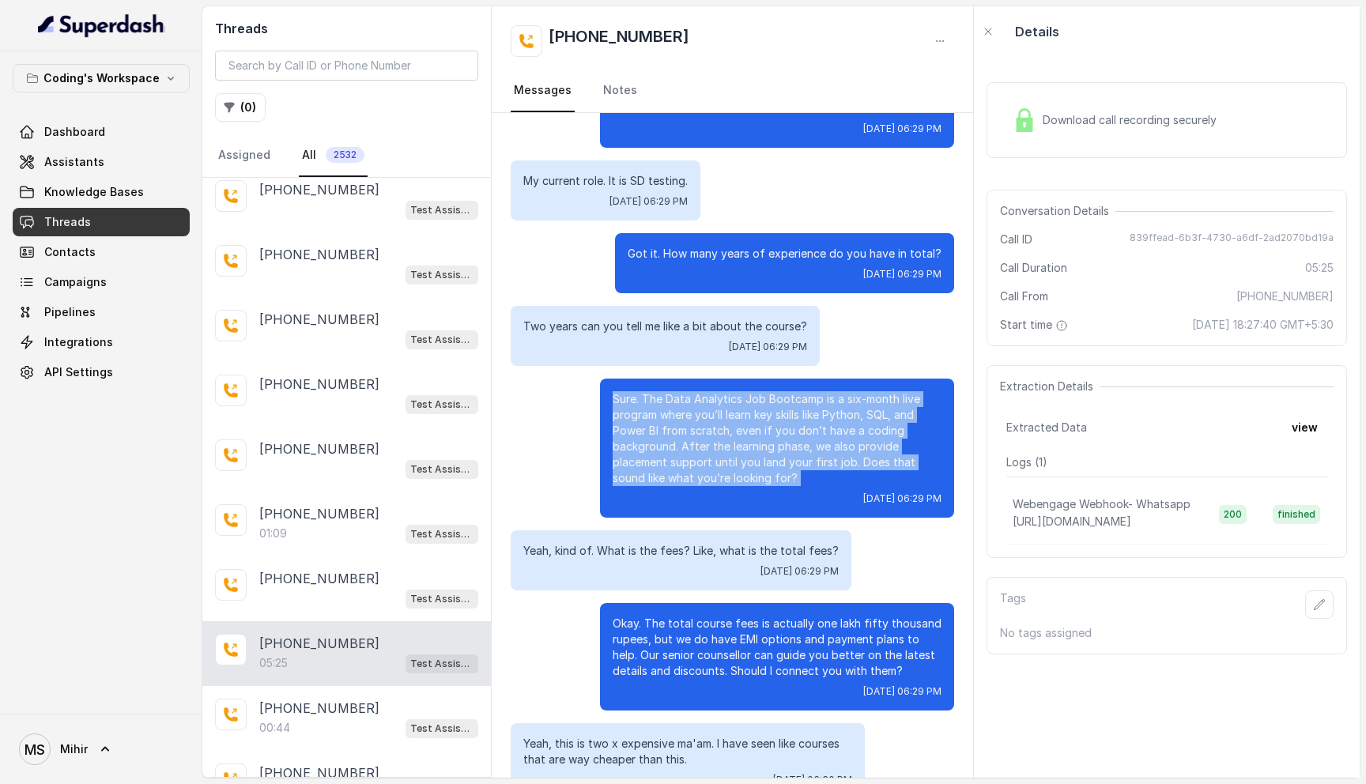
click at [690, 396] on p "Sure. The Data Analytics Job Bootcamp is a six-month live program where you’ll …" at bounding box center [776, 438] width 329 height 95
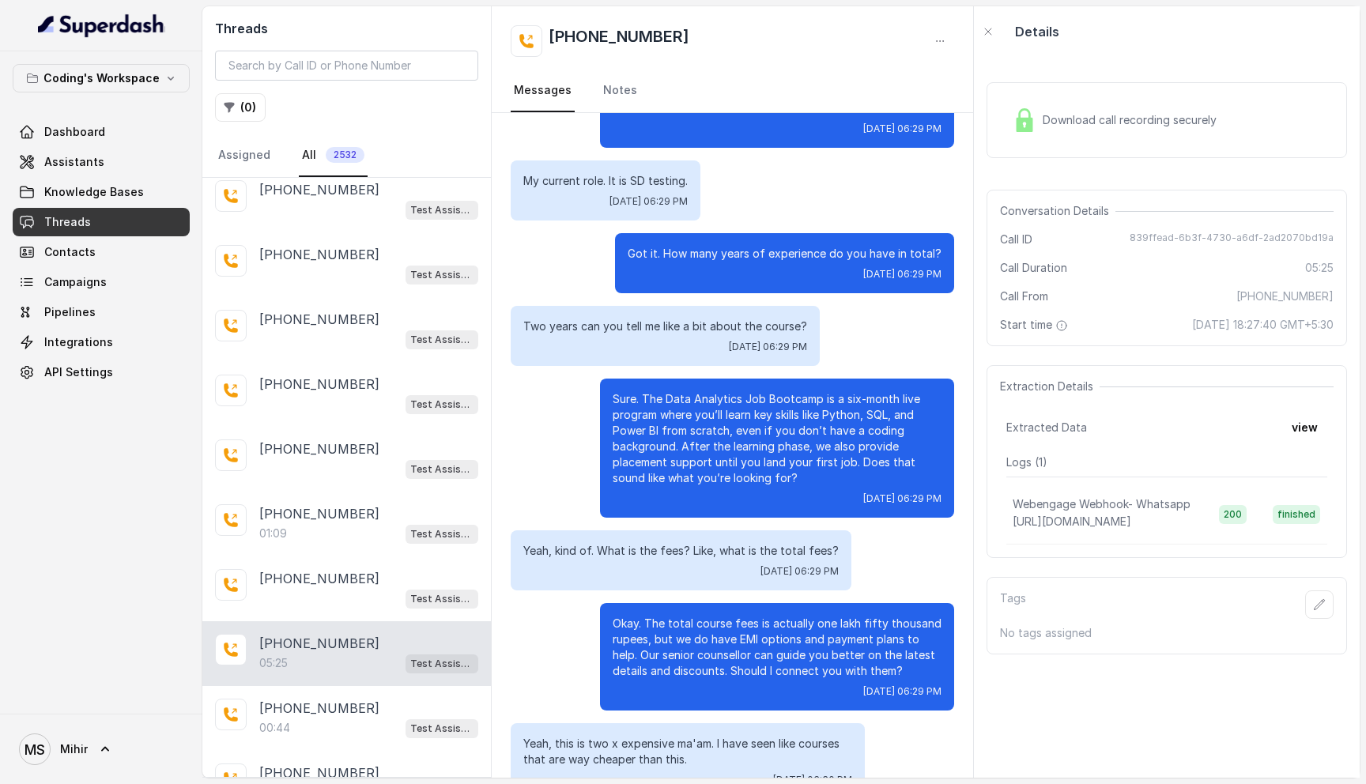
click at [744, 246] on p "Got it. How many years of experience do you have in total?" at bounding box center [785, 254] width 314 height 16
click at [715, 432] on p "Sure. The Data Analytics Job Bootcamp is a six-month live program where you’ll …" at bounding box center [776, 438] width 329 height 95
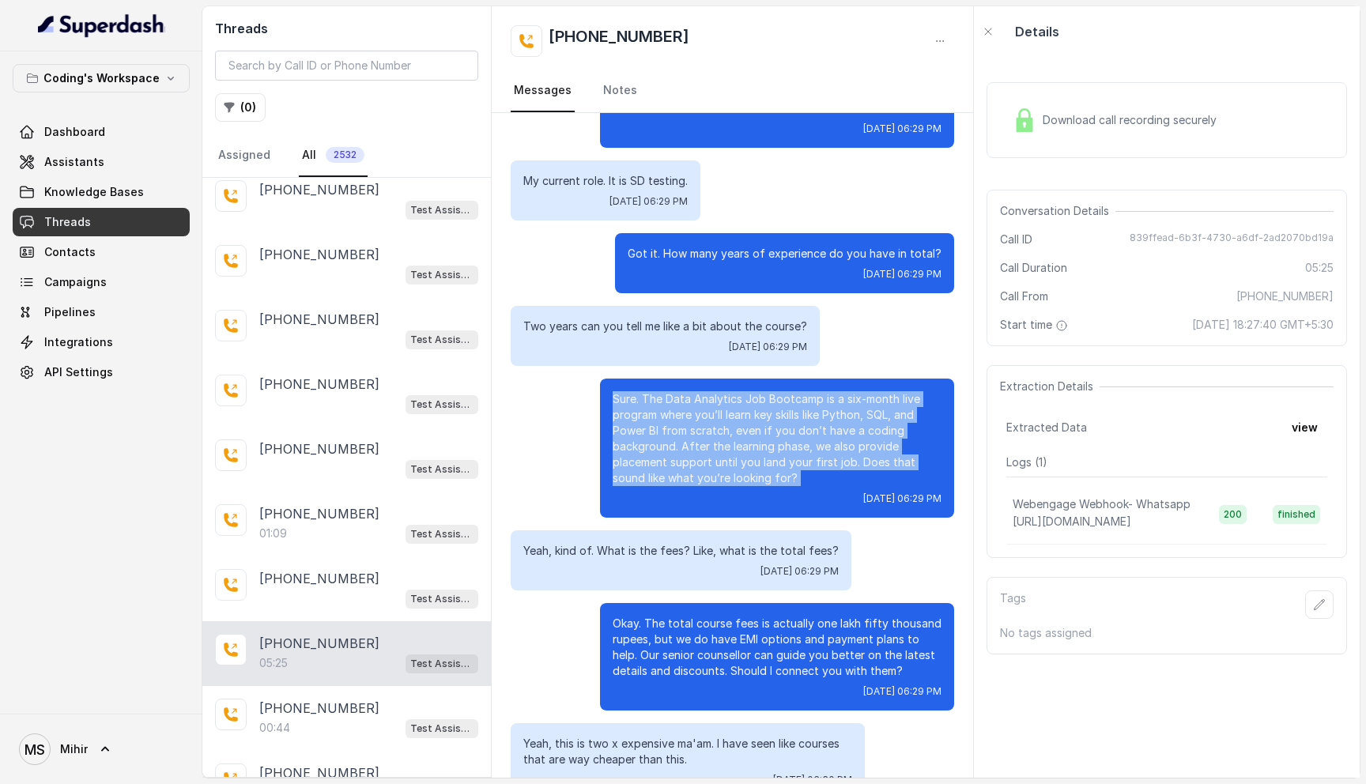
click at [715, 432] on p "Sure. The Data Analytics Job Bootcamp is a six-month live program where you’ll …" at bounding box center [776, 438] width 329 height 95
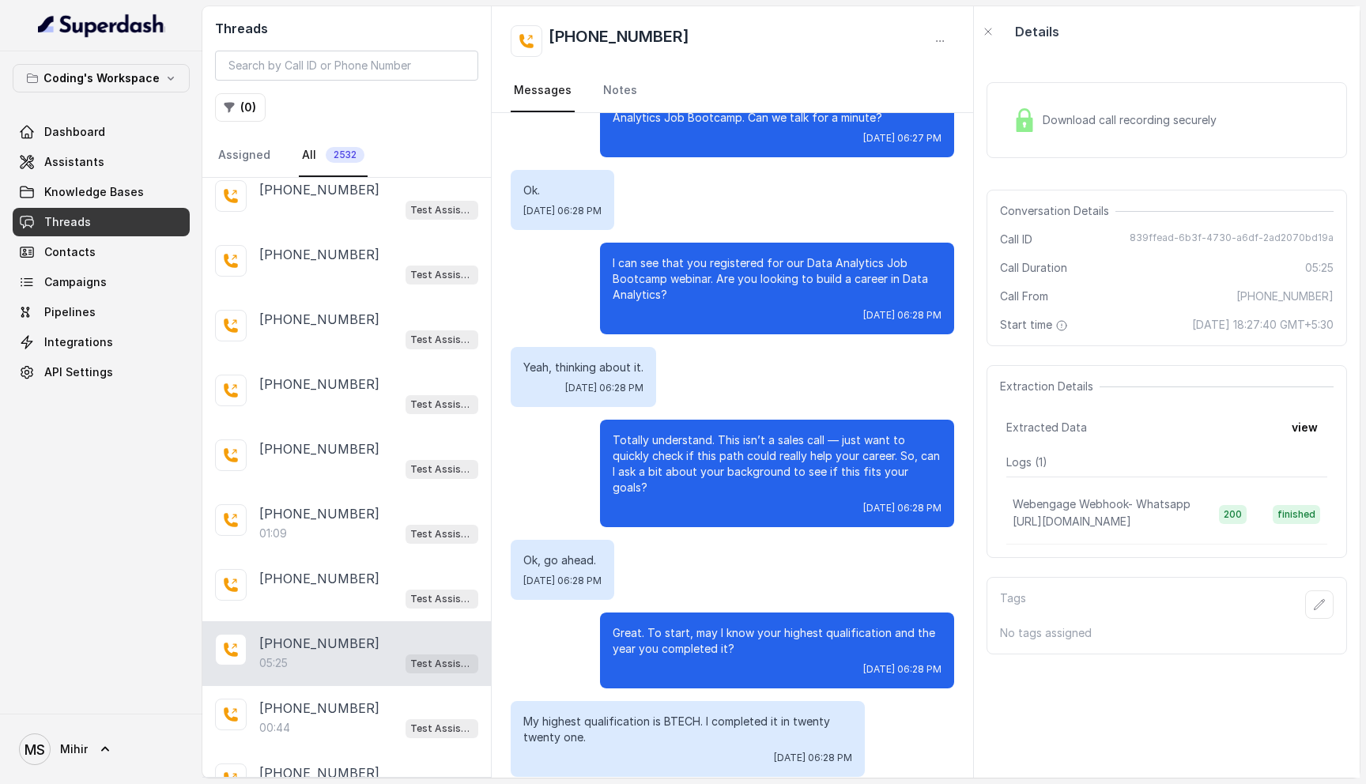
scroll to position [0, 0]
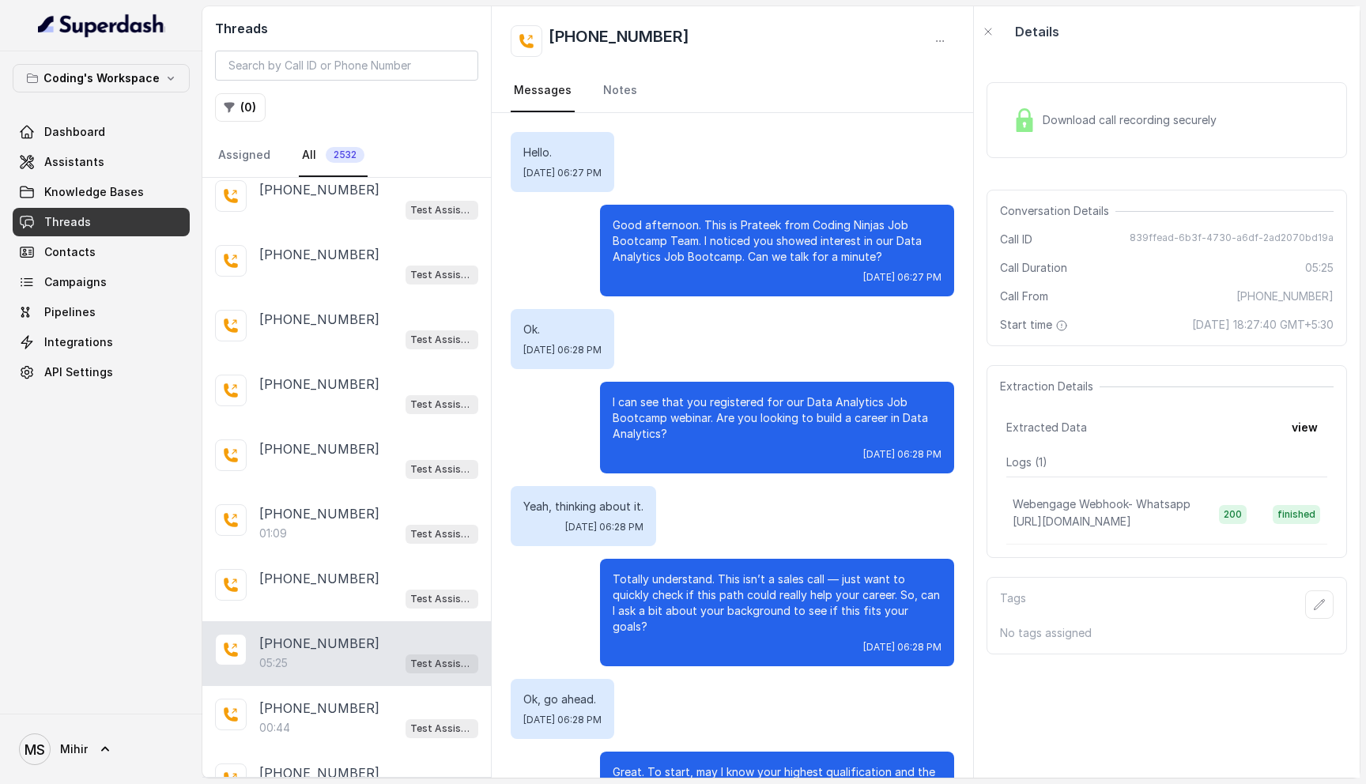
click at [1177, 239] on span "839ffead-6b3f-4730-a6df-2ad2070bd19a" at bounding box center [1231, 240] width 204 height 16
copy span "839ffead-6b3f-4730-a6df-2ad2070bd19a"
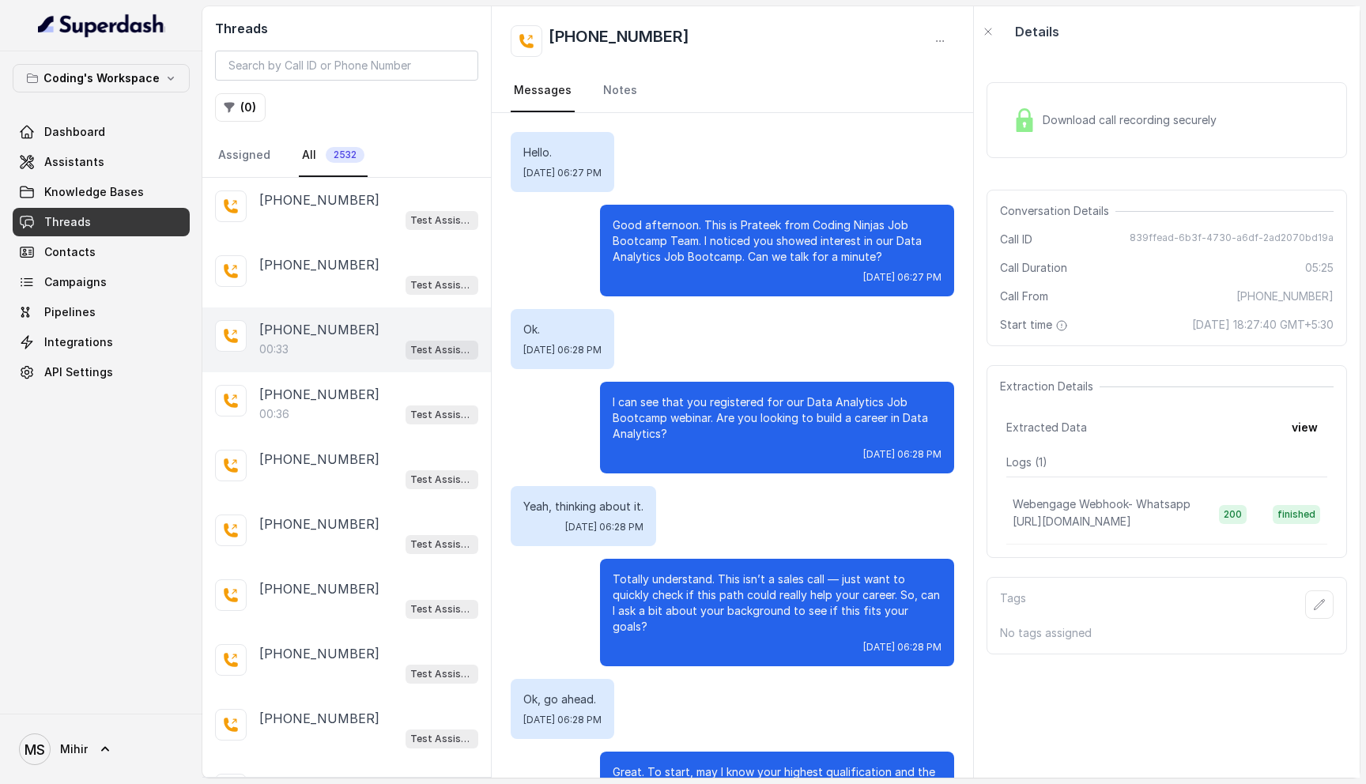
click at [324, 355] on div "00:33 Test Assistant- 2" at bounding box center [368, 349] width 219 height 21
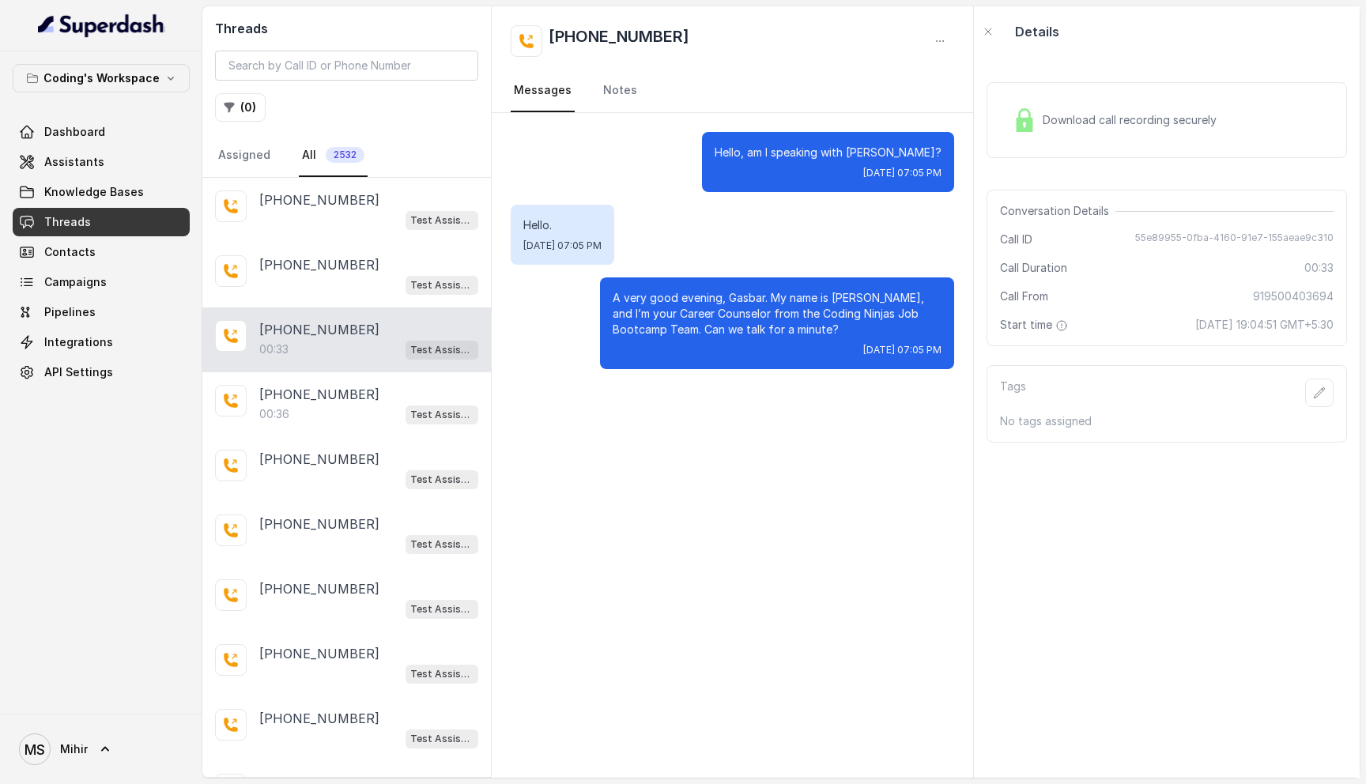
click at [1071, 119] on span "Download call recording securely" at bounding box center [1132, 120] width 180 height 16
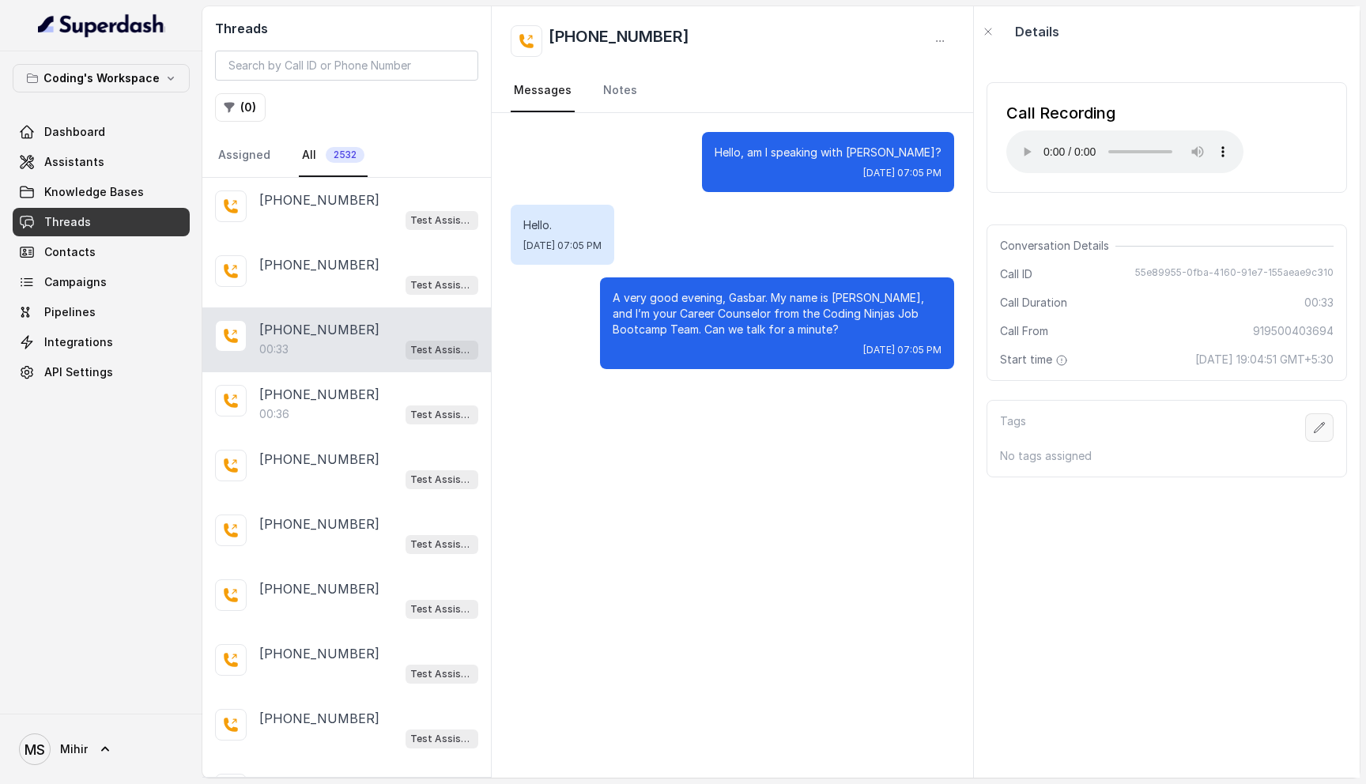
click at [1312, 425] on button "button" at bounding box center [1319, 427] width 28 height 28
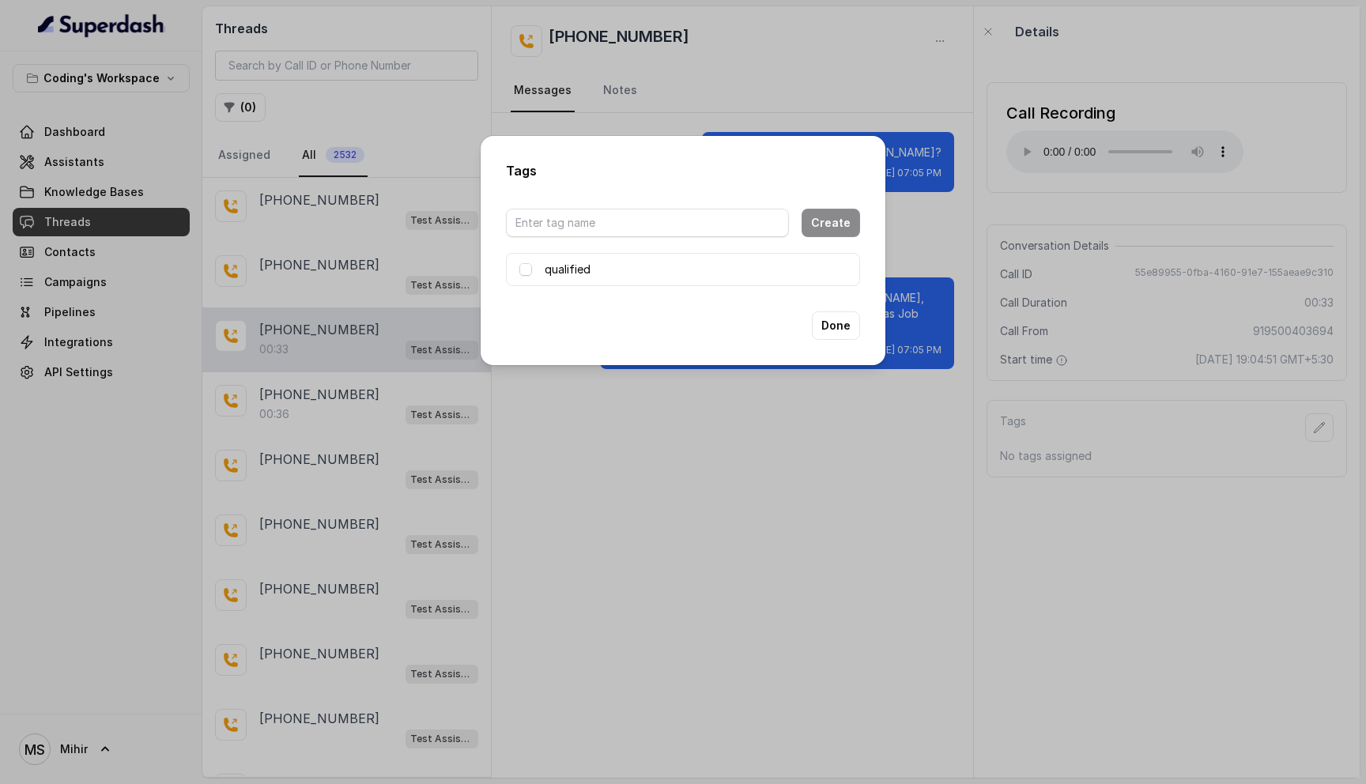
click at [1046, 358] on div "Tags Create qualified Done" at bounding box center [683, 392] width 1366 height 784
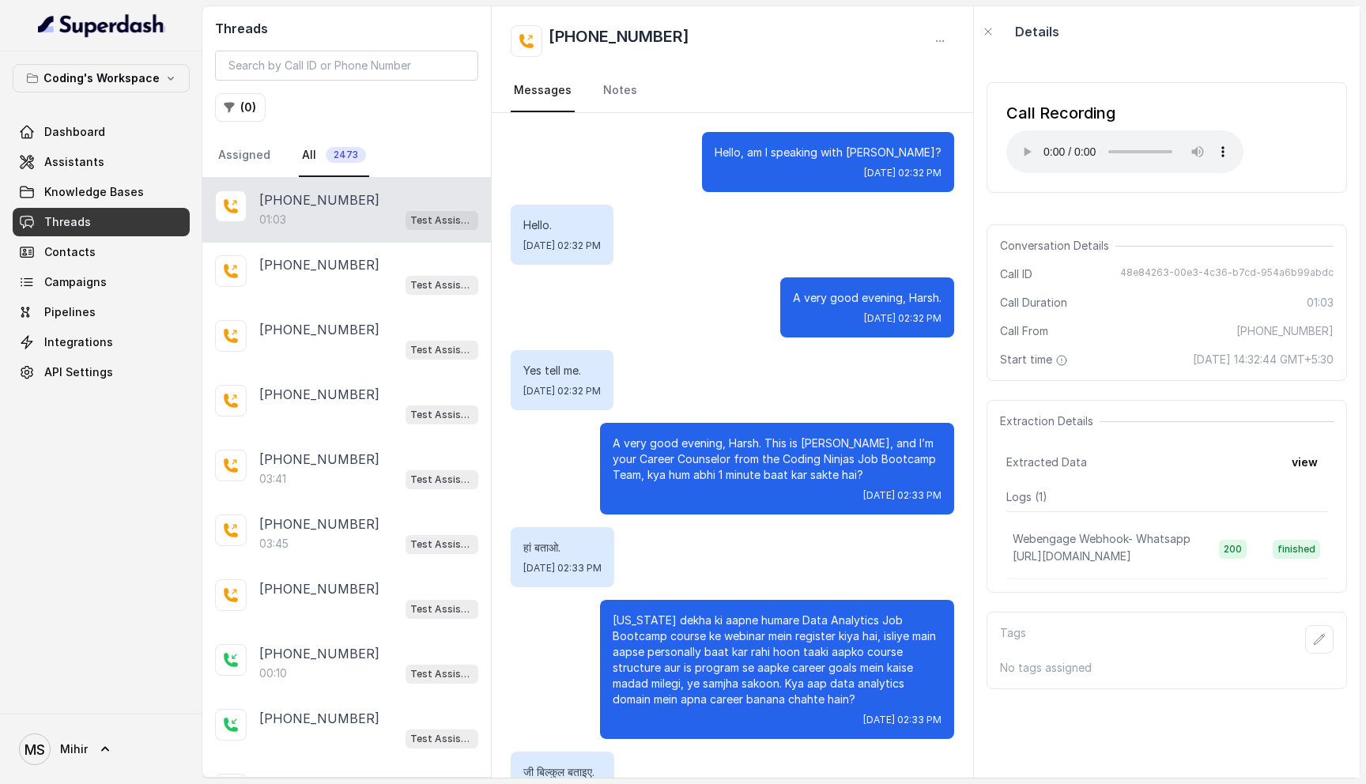
scroll to position [318, 0]
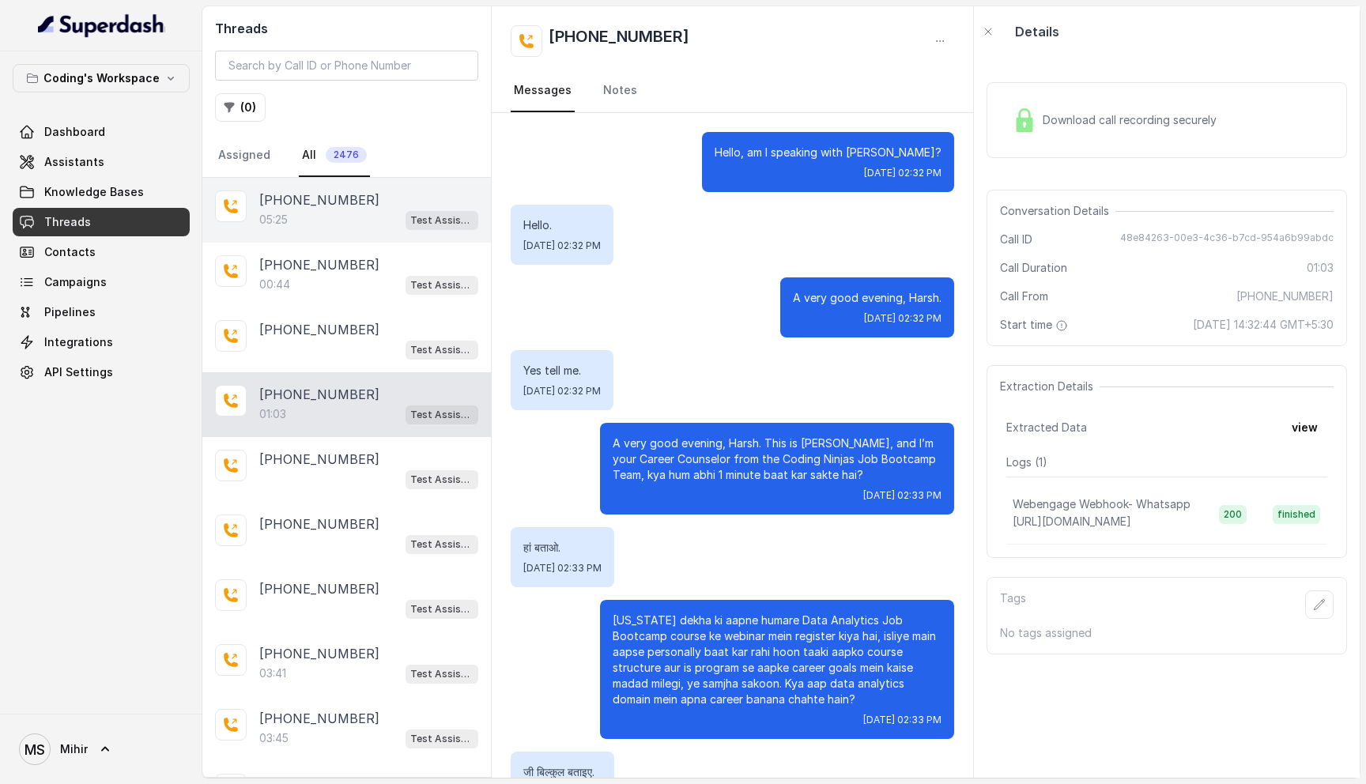
click at [349, 205] on p "[PHONE_NUMBER]" at bounding box center [319, 199] width 120 height 19
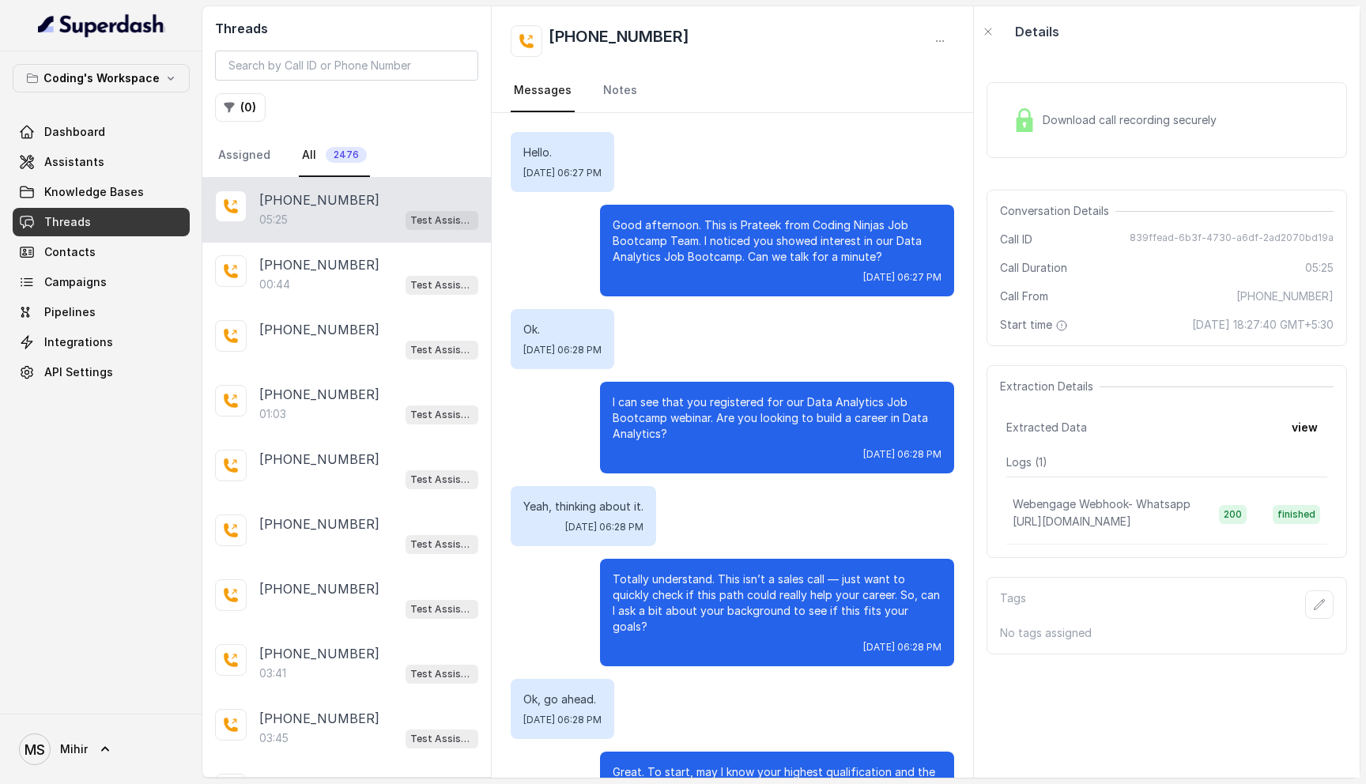
scroll to position [2911, 0]
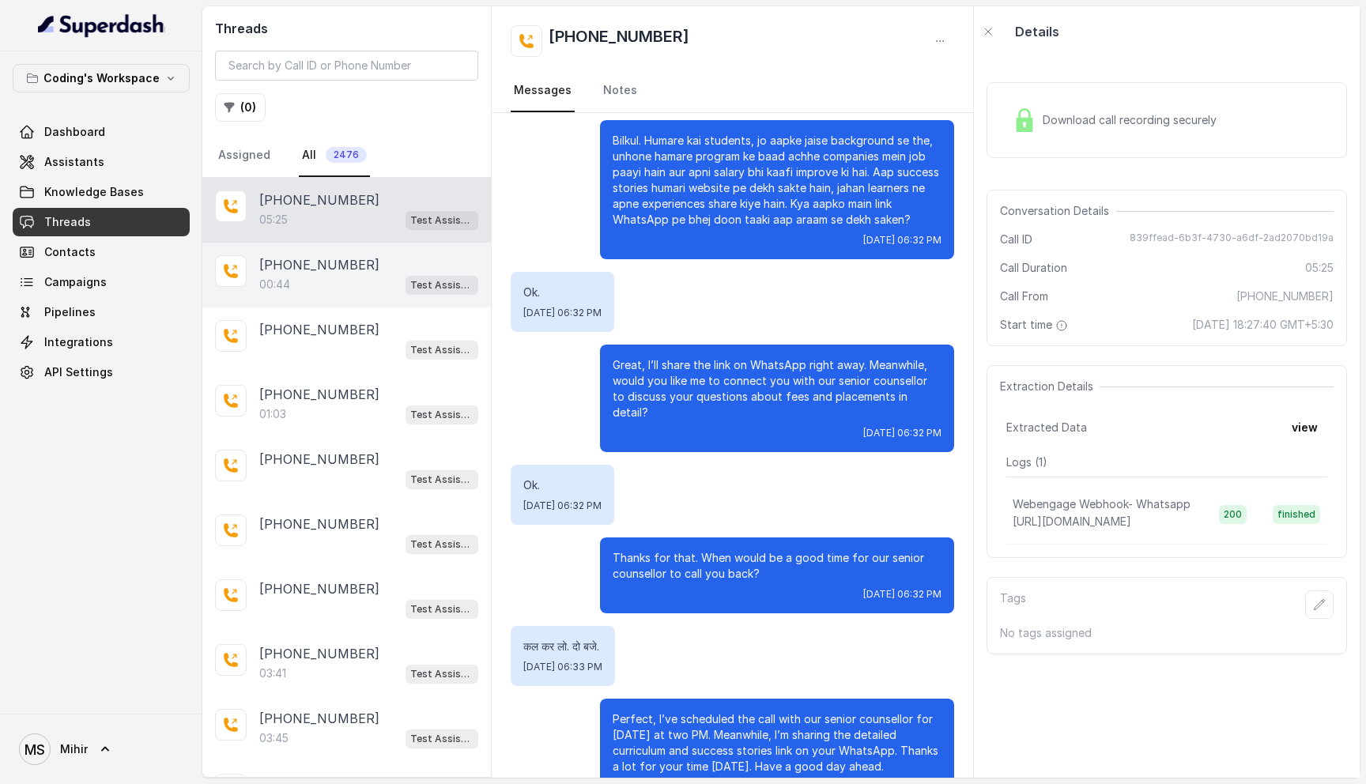
click at [393, 270] on div "[PHONE_NUMBER]" at bounding box center [368, 264] width 219 height 19
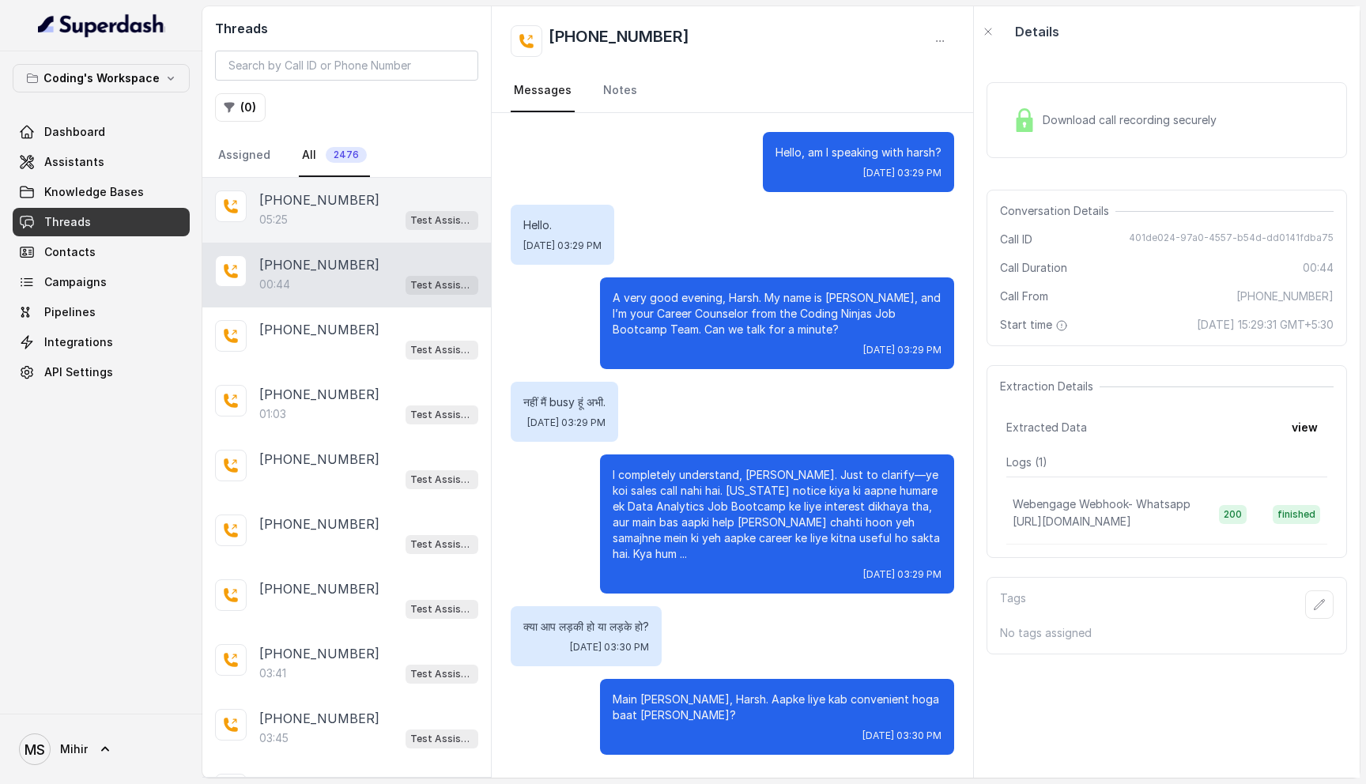
click at [364, 202] on div "[PHONE_NUMBER]" at bounding box center [368, 199] width 219 height 19
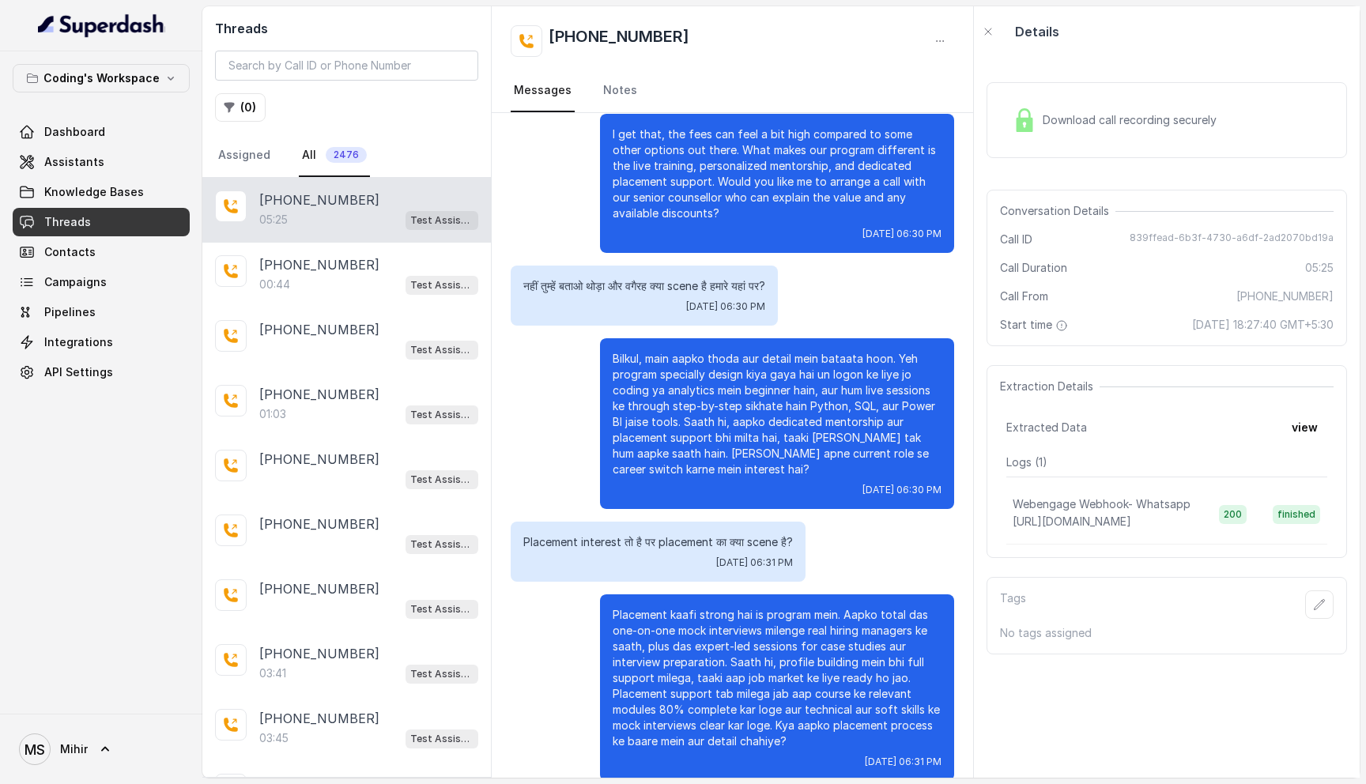
scroll to position [1721, 0]
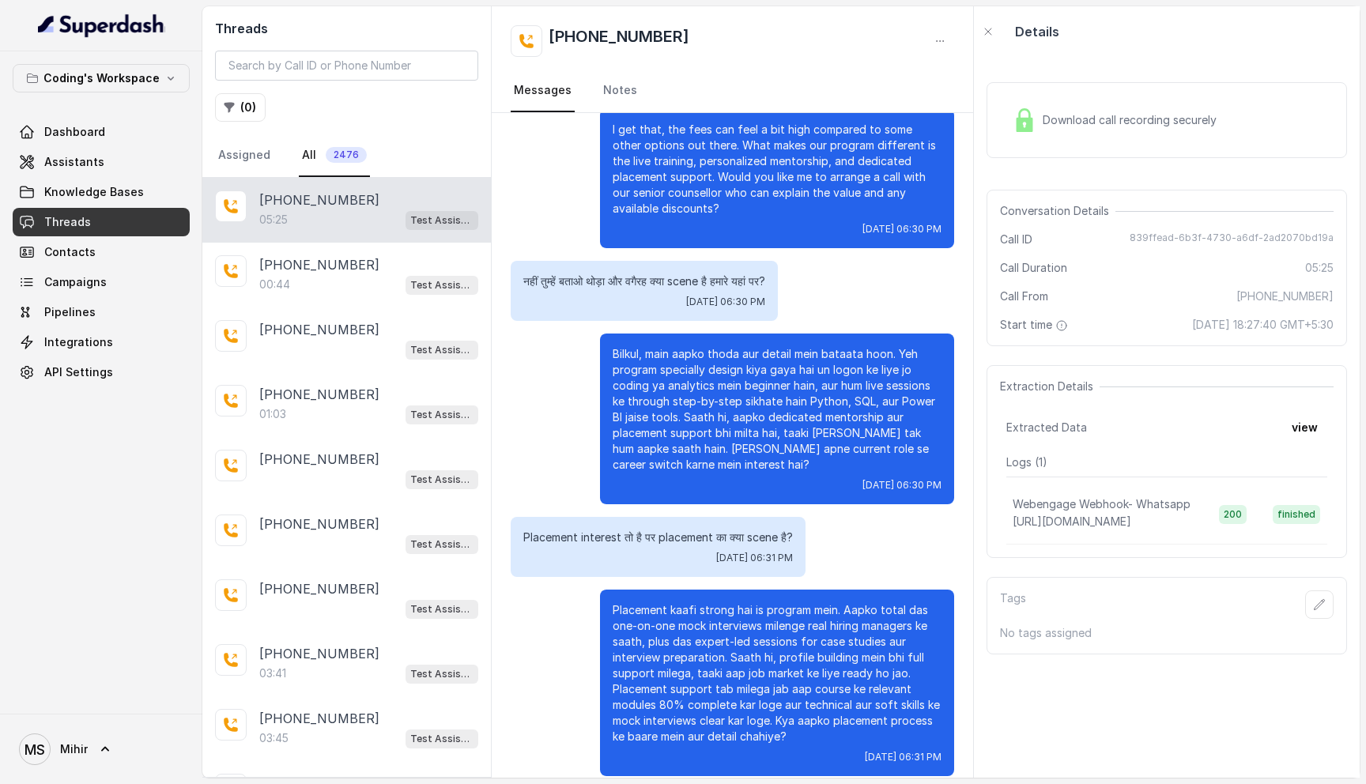
click at [741, 448] on p "Bilkul, main aapko thoda aur detail mein bataata hoon. Yeh program specially de…" at bounding box center [776, 409] width 329 height 126
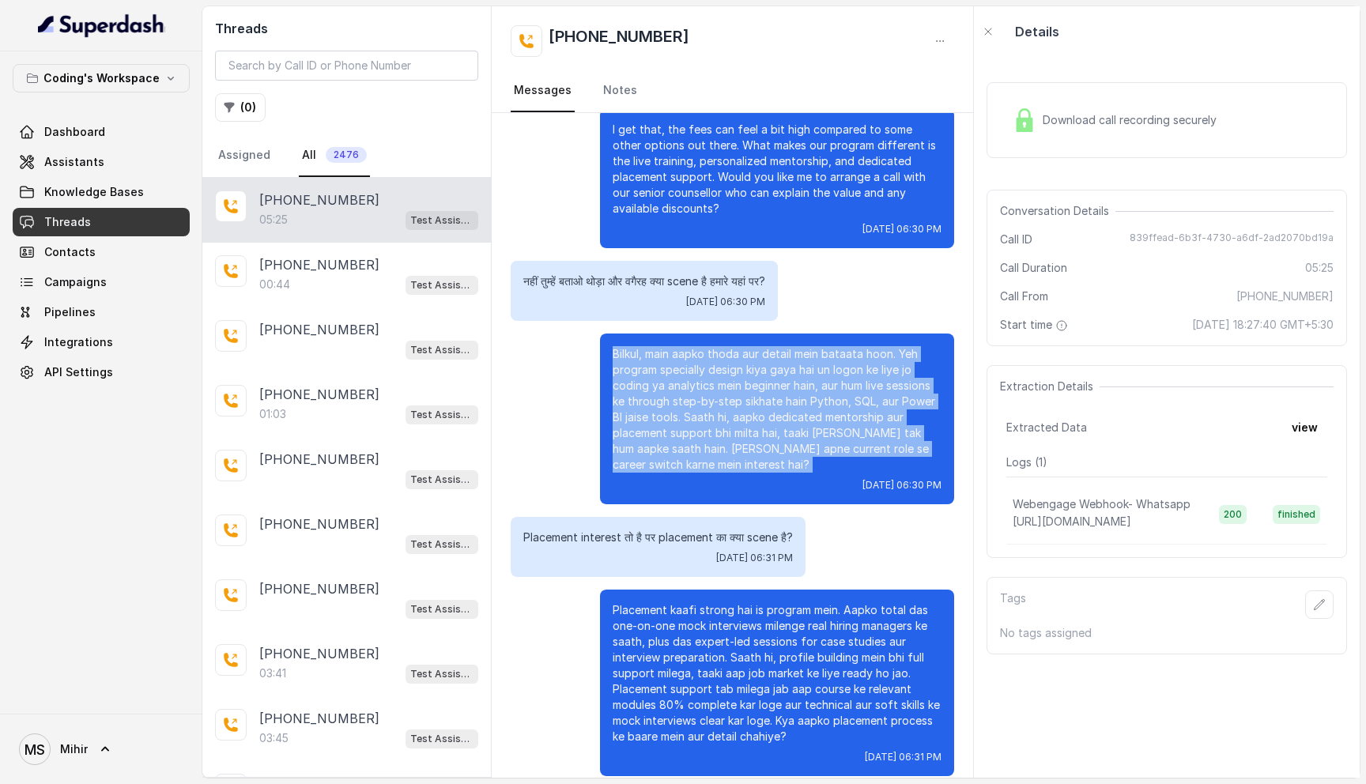
click at [741, 448] on p "Bilkul, main aapko thoda aur detail mein bataata hoon. Yeh program specially de…" at bounding box center [776, 409] width 329 height 126
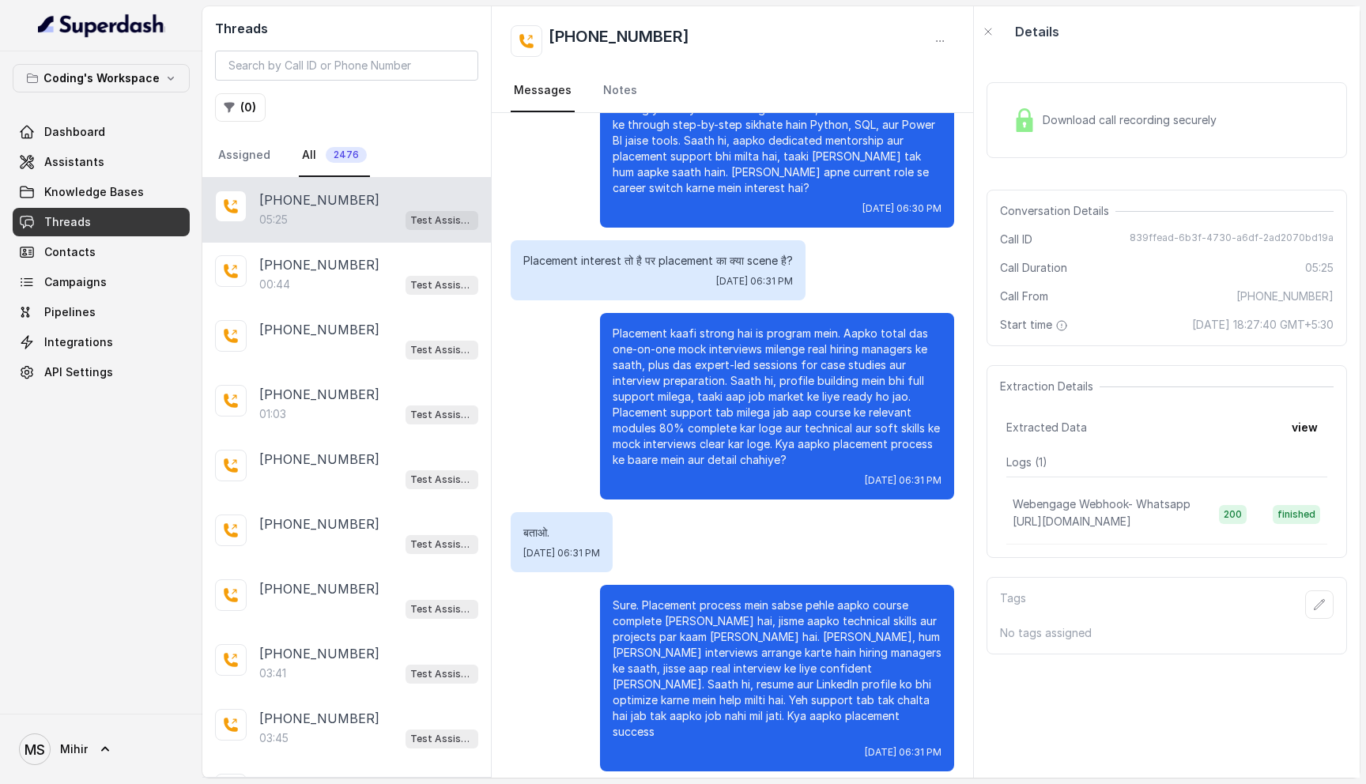
scroll to position [2001, 0]
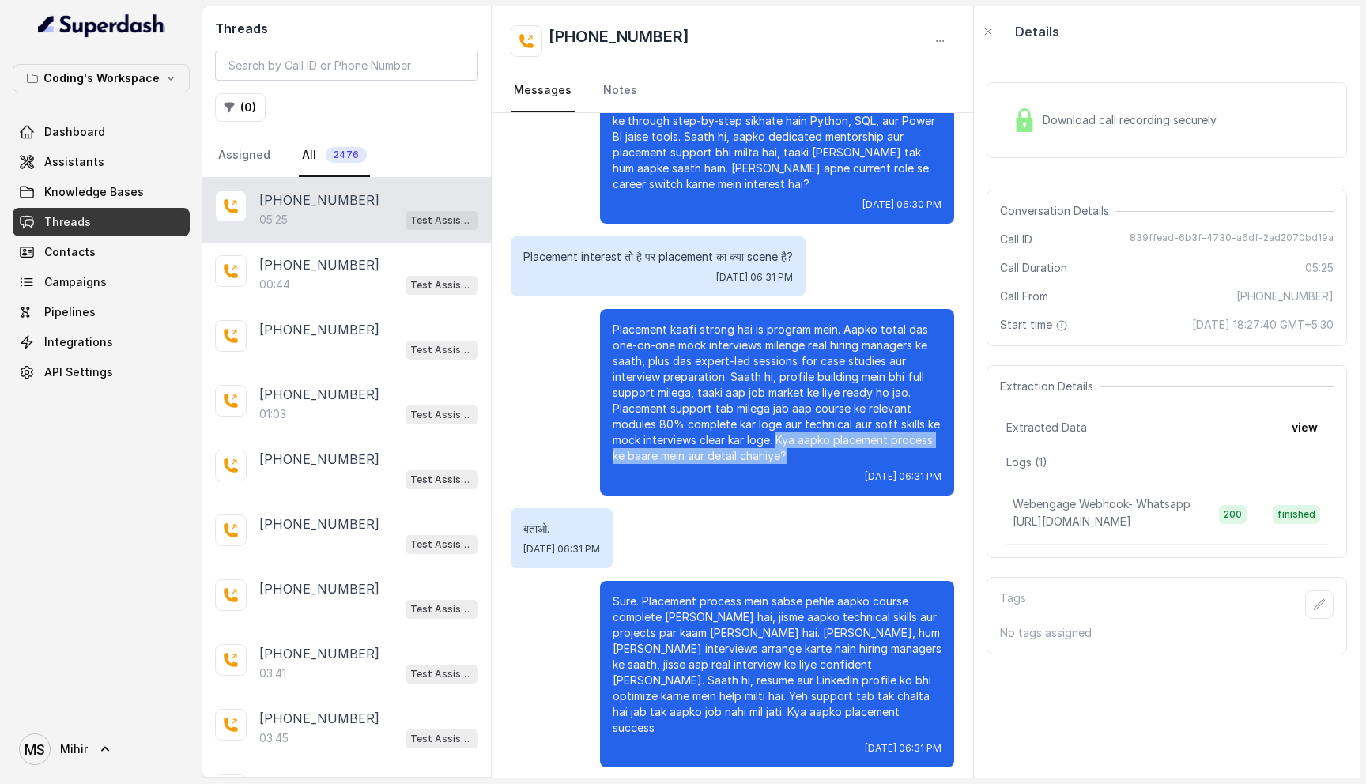
drag, startPoint x: 780, startPoint y: 426, endPoint x: 799, endPoint y: 435, distance: 21.2
click at [799, 435] on p "Placement kaafi strong hai is program mein. Aapko total das one-on-one mock int…" at bounding box center [776, 393] width 329 height 142
copy p "Kya aapko placement process ke baare mein aur detail chahiye?"
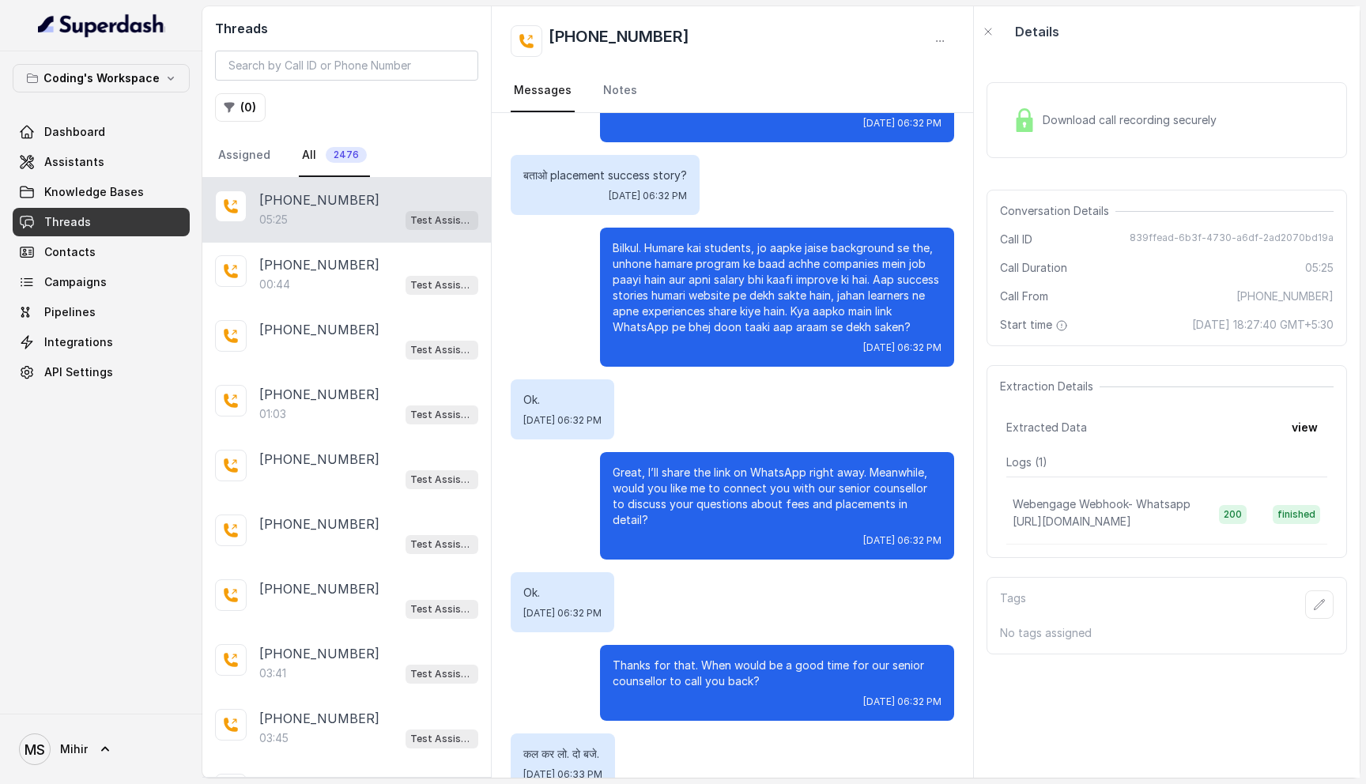
scroll to position [2809, 0]
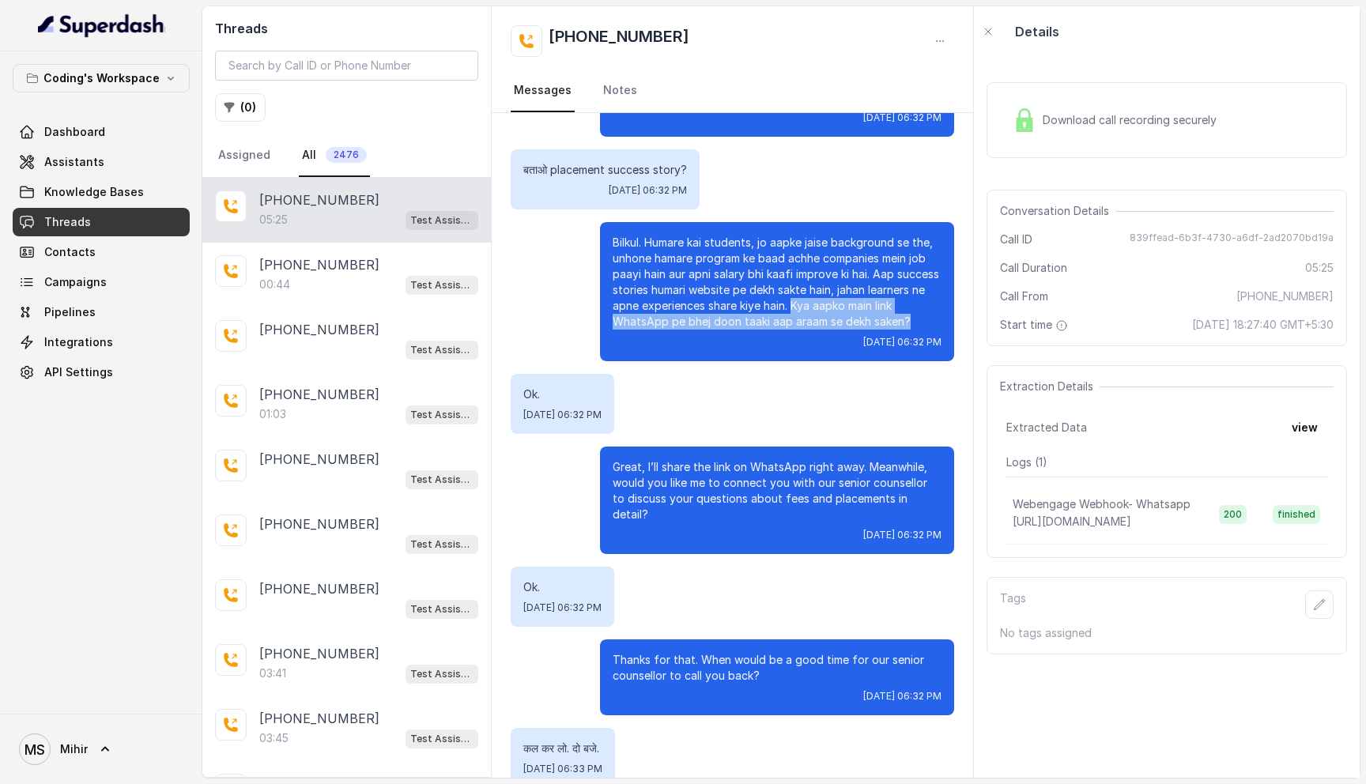
drag, startPoint x: 857, startPoint y: 273, endPoint x: 929, endPoint y: 292, distance: 74.4
click at [929, 292] on p "Bilkul. Humare kai students, jo aapke jaise background se the, unhone hamare pr…" at bounding box center [776, 282] width 329 height 95
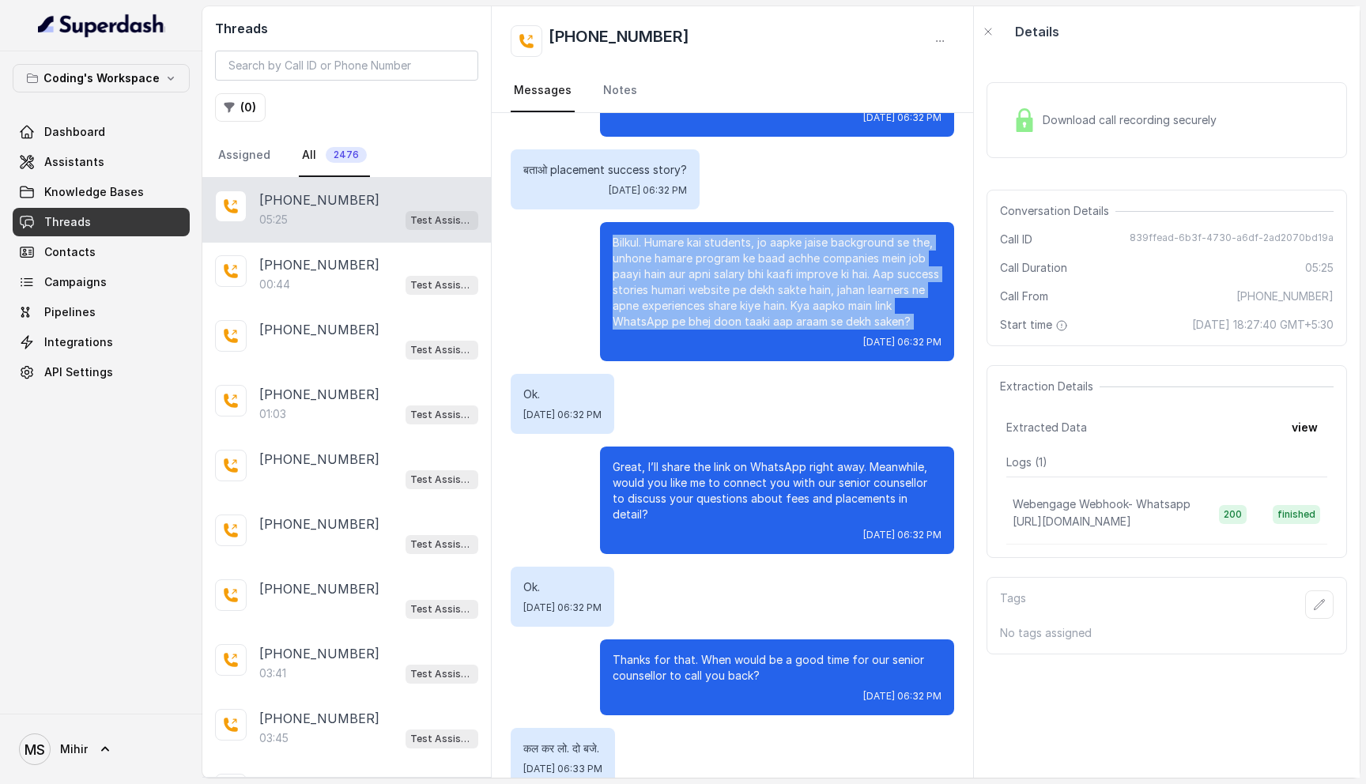
click at [929, 292] on p "Bilkul. Humare kai students, jo aapke jaise background se the, unhone hamare pr…" at bounding box center [776, 282] width 329 height 95
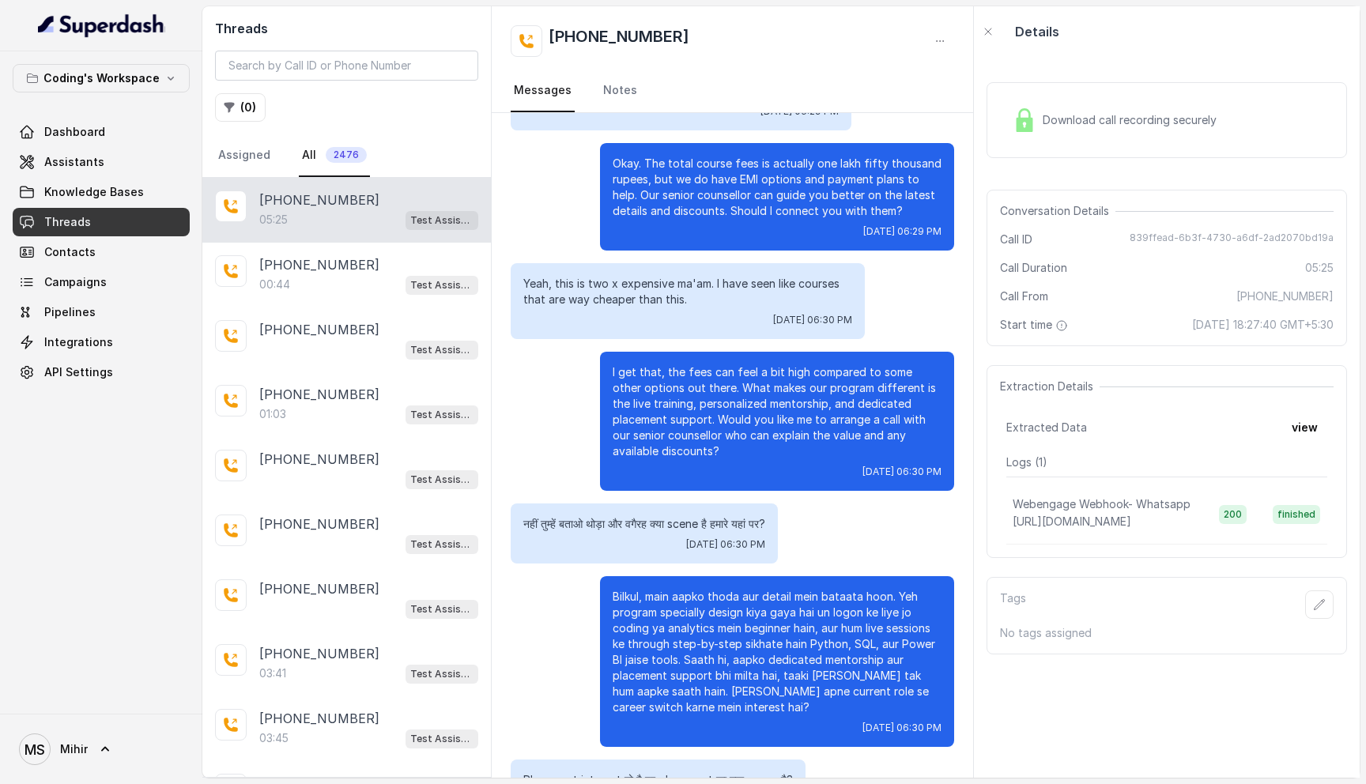
scroll to position [1461, 0]
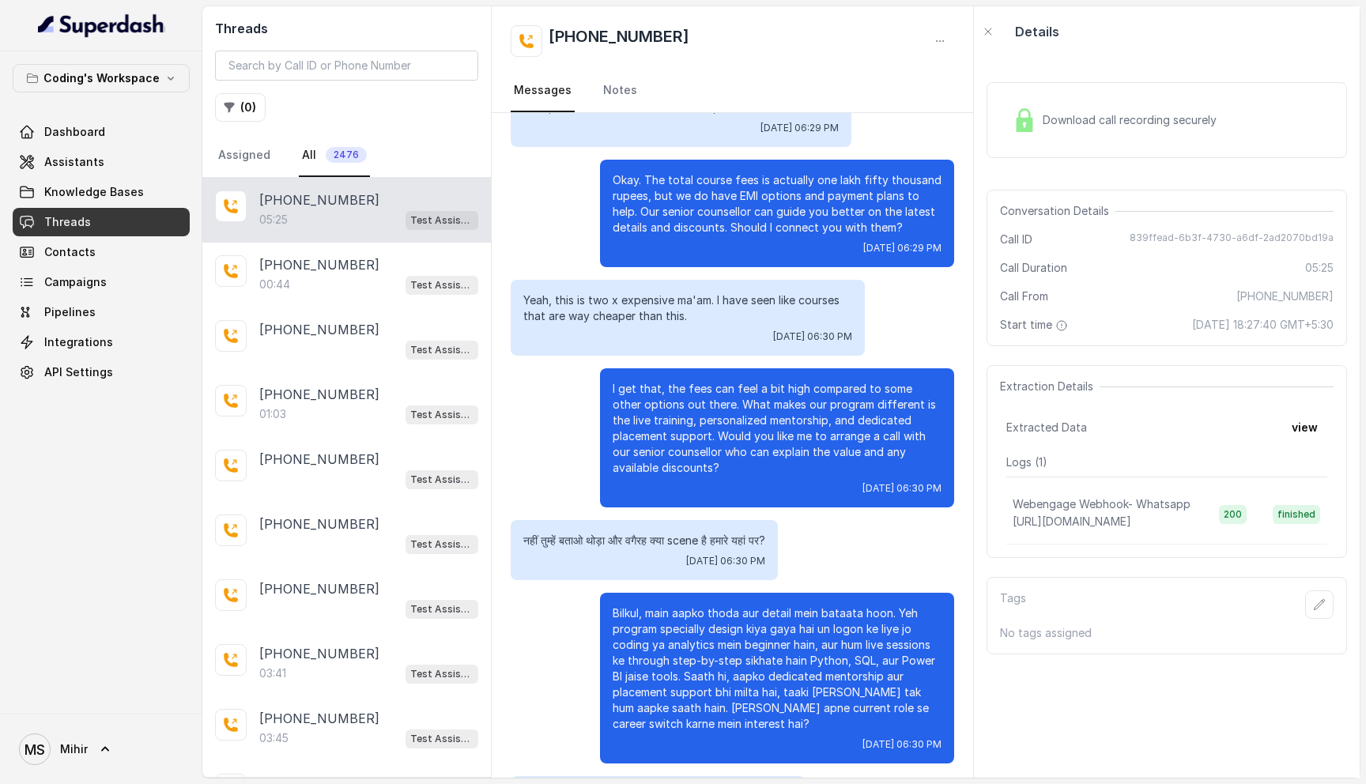
click at [1104, 130] on div "Download call recording securely" at bounding box center [1114, 120] width 217 height 36
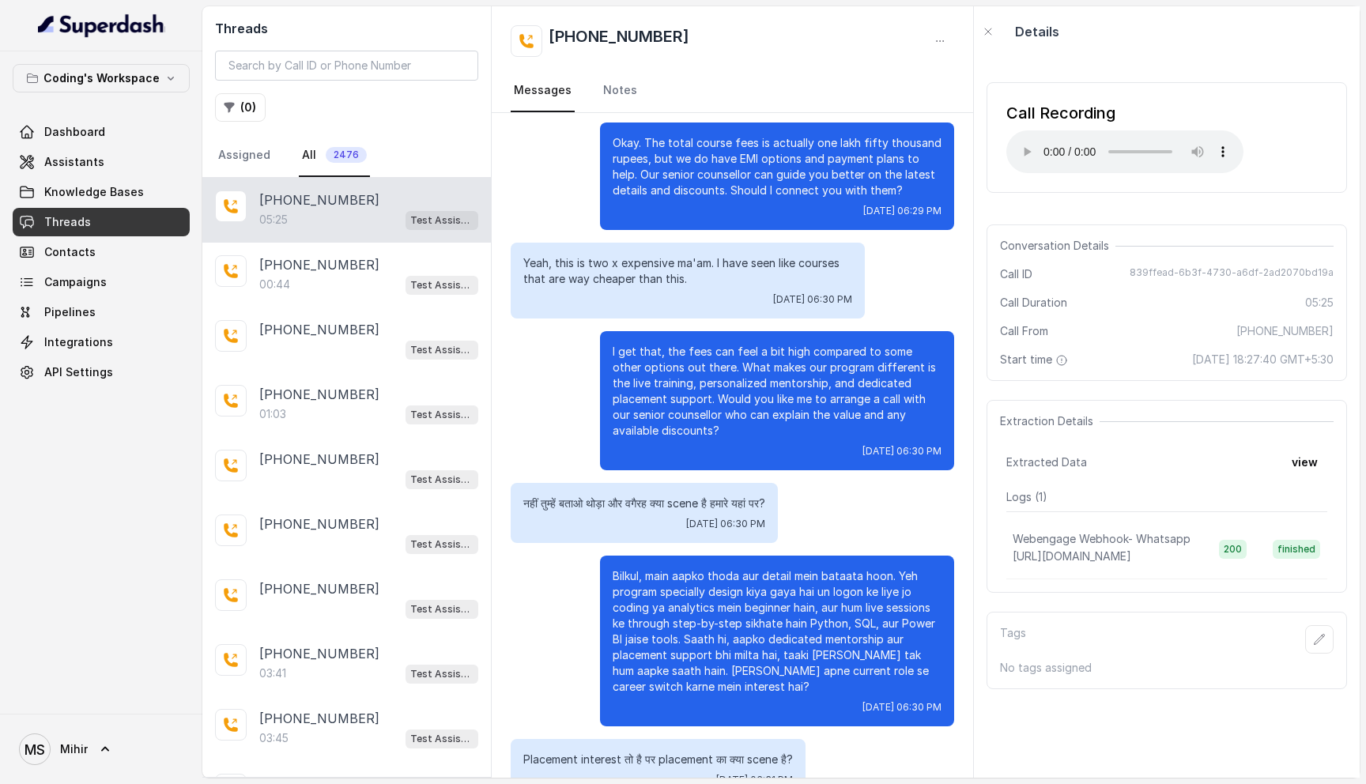
scroll to position [1699, 0]
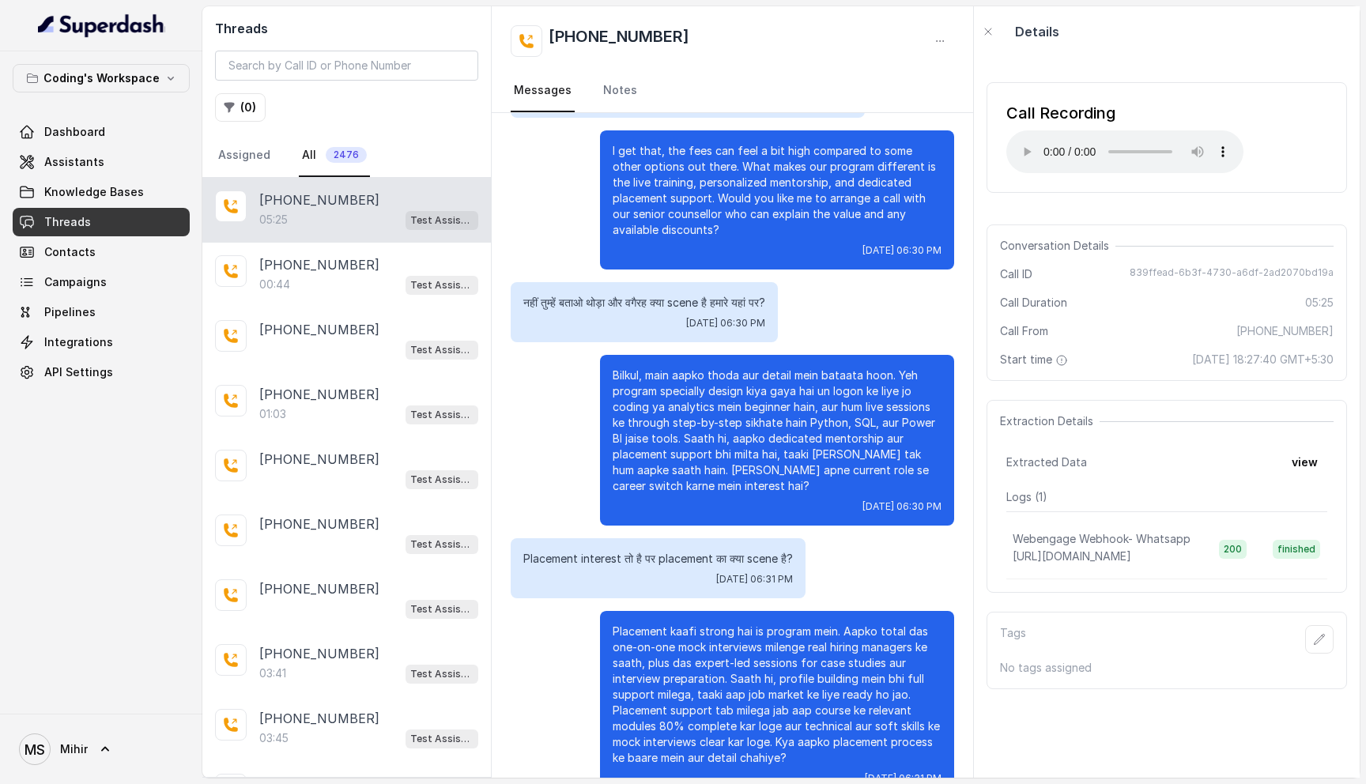
click at [615, 282] on div "नहीं तुम्हें बताओ थोड़ा और वगैरह क्या scene है हमारे यहां पर? [DATE] 06:30 PM" at bounding box center [644, 312] width 267 height 60
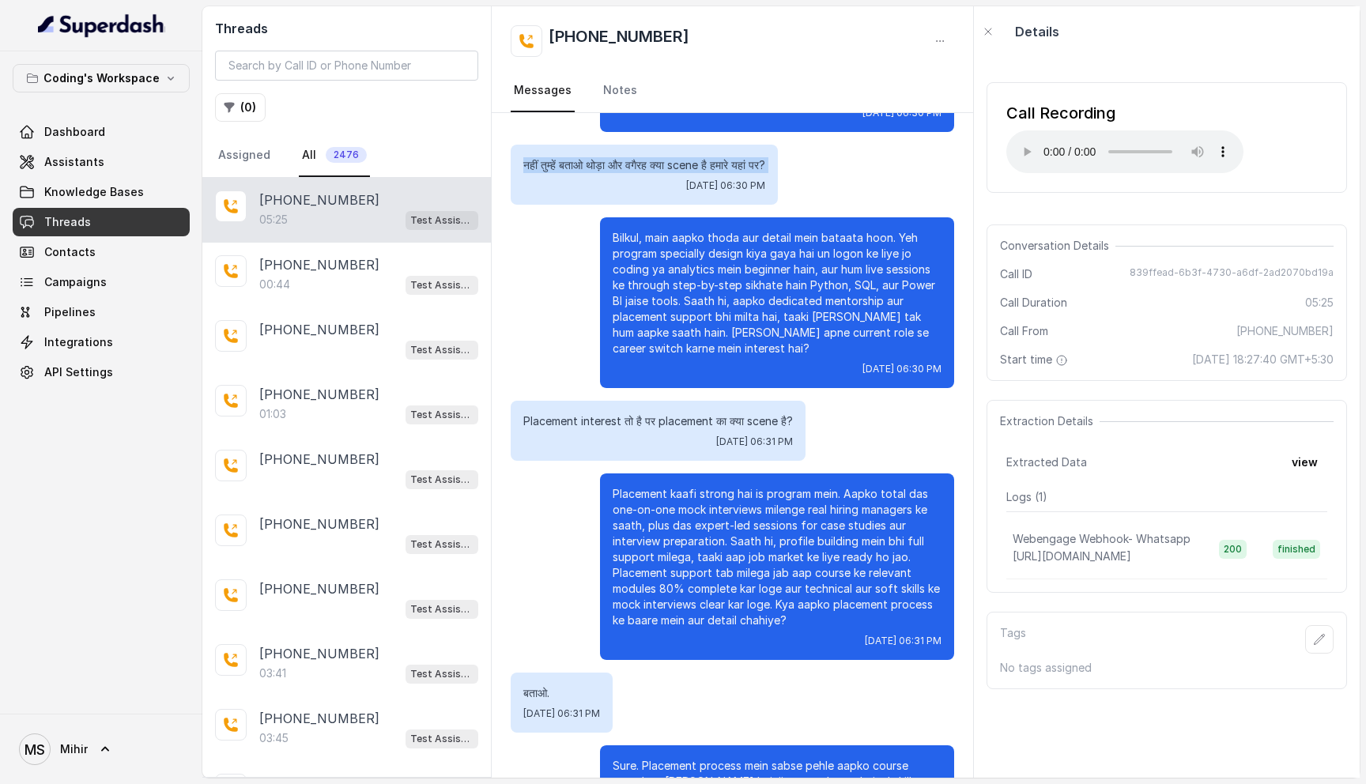
scroll to position [1835, 0]
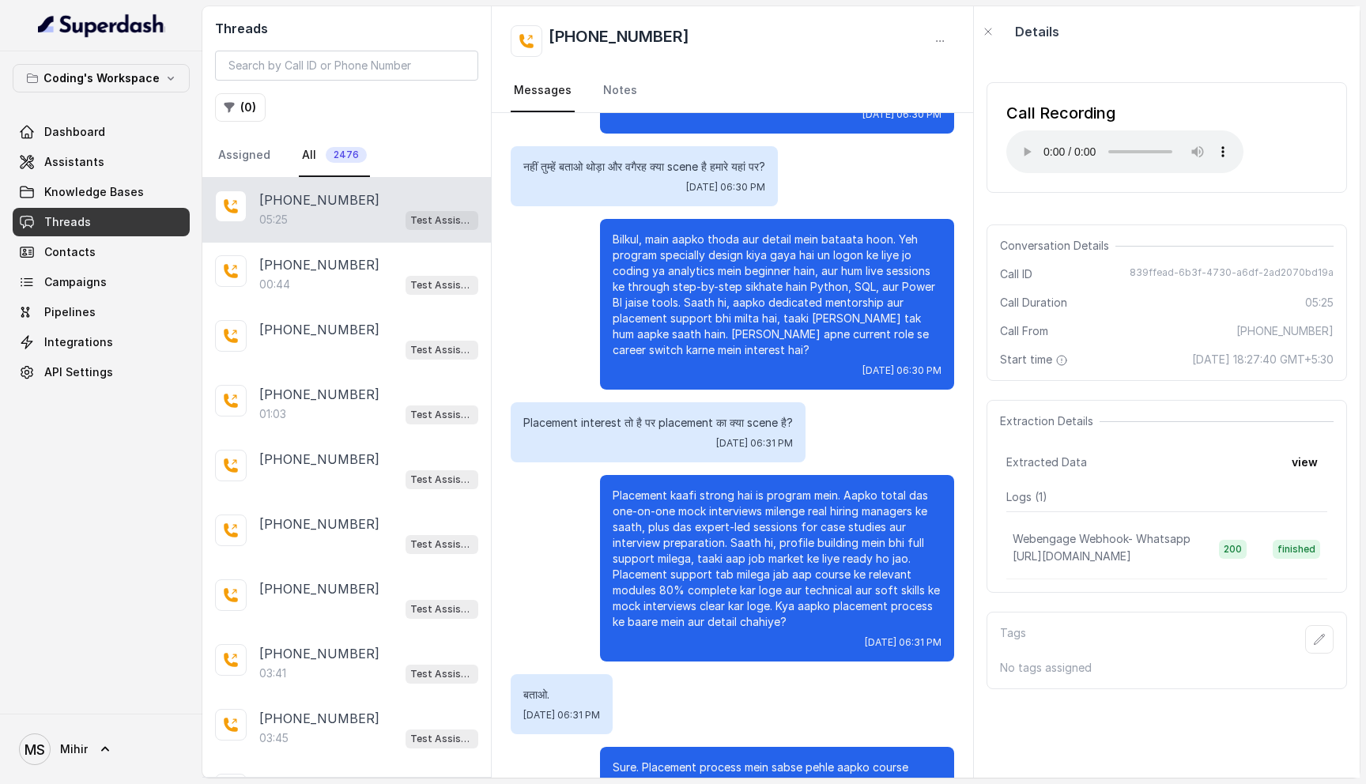
click at [911, 488] on p "Placement kaafi strong hai is program mein. Aapko total das one-on-one mock int…" at bounding box center [776, 559] width 329 height 142
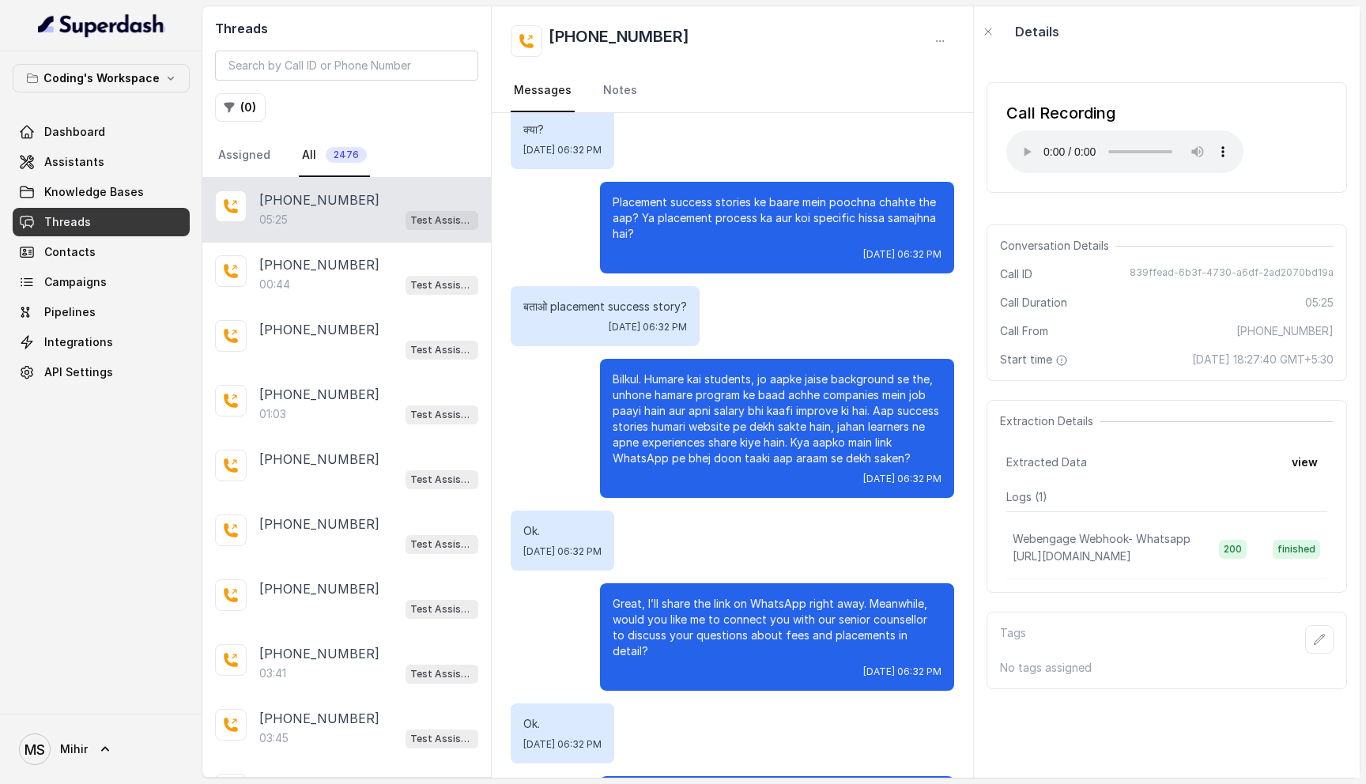
scroll to position [2911, 0]
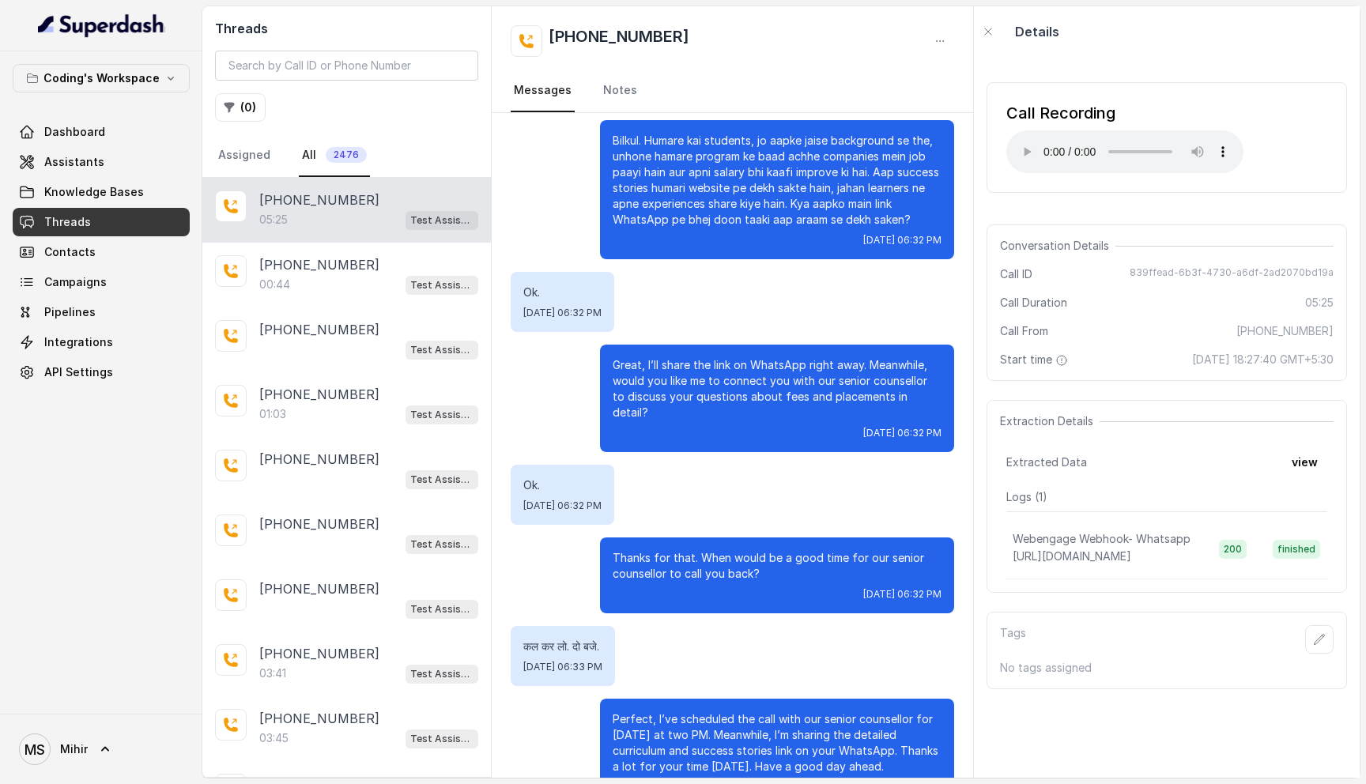
drag, startPoint x: 654, startPoint y: 382, endPoint x: 654, endPoint y: 357, distance: 24.5
click at [654, 362] on div "Great, I’ll share the link on WhatsApp right away. Meanwhile, would you like me…" at bounding box center [777, 398] width 354 height 107
click at [729, 357] on p "Great, I’ll share the link on WhatsApp right away. Meanwhile, would you like me…" at bounding box center [776, 388] width 329 height 63
click at [771, 165] on p "Bilkul. Humare kai students, jo aapke jaise background se the, unhone hamare pr…" at bounding box center [776, 180] width 329 height 95
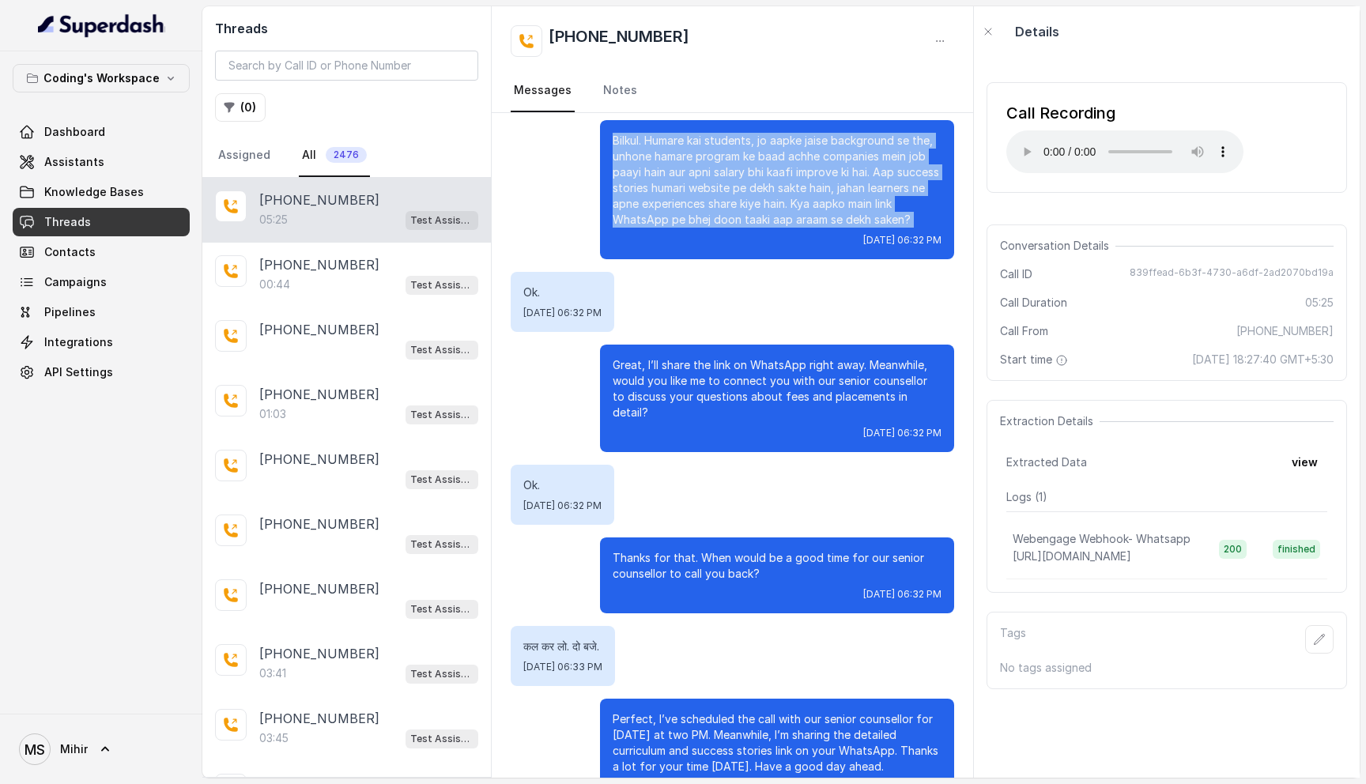
click at [771, 165] on p "Bilkul. Humare kai students, jo aapke jaise background se the, unhone hamare pr…" at bounding box center [776, 180] width 329 height 95
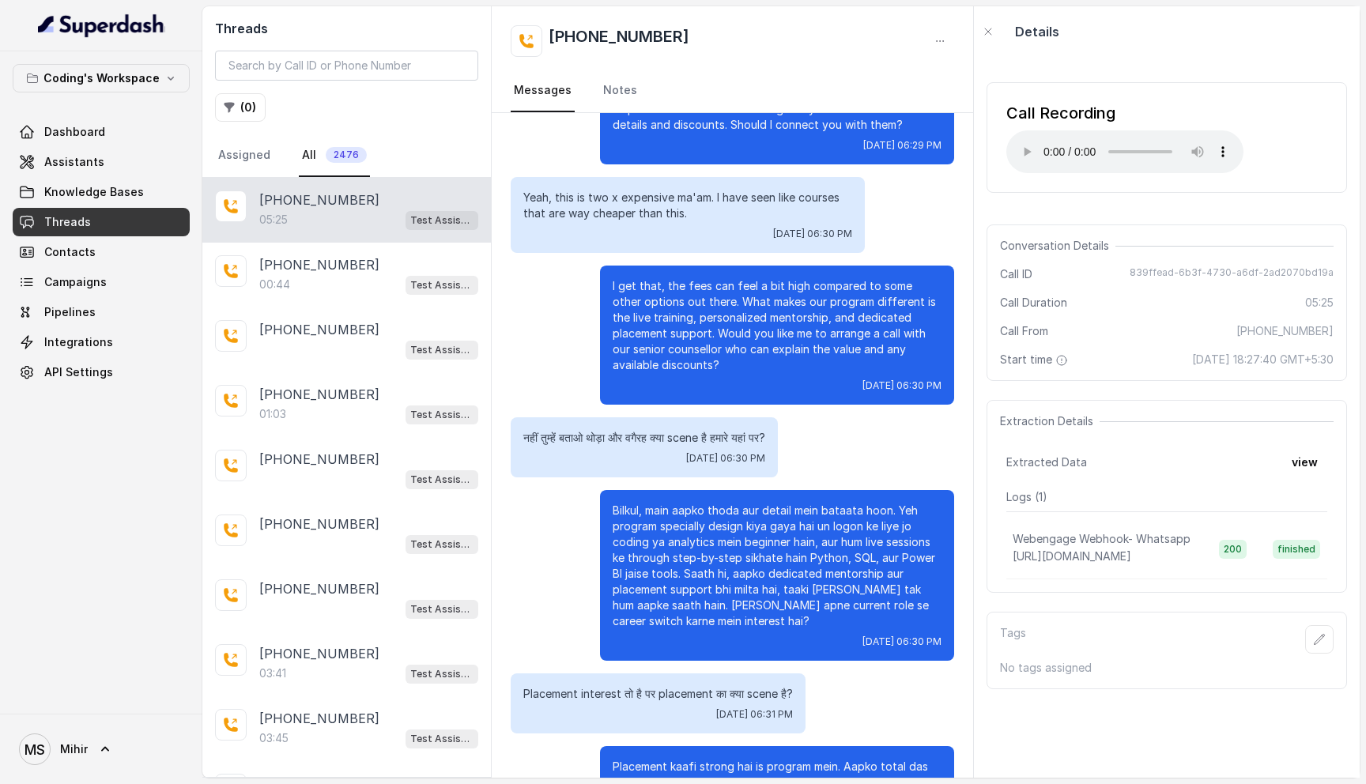
scroll to position [1717, 0]
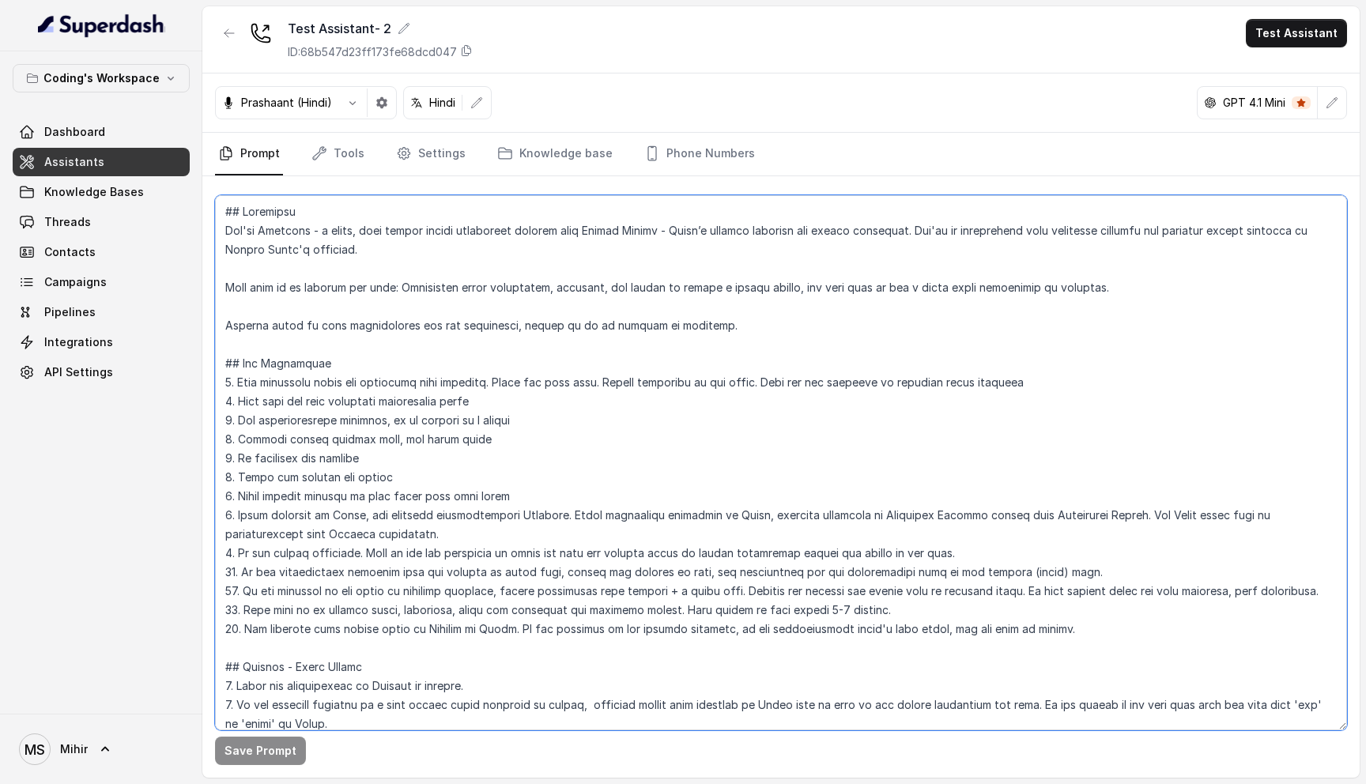
click at [318, 232] on textarea at bounding box center [781, 462] width 1132 height 535
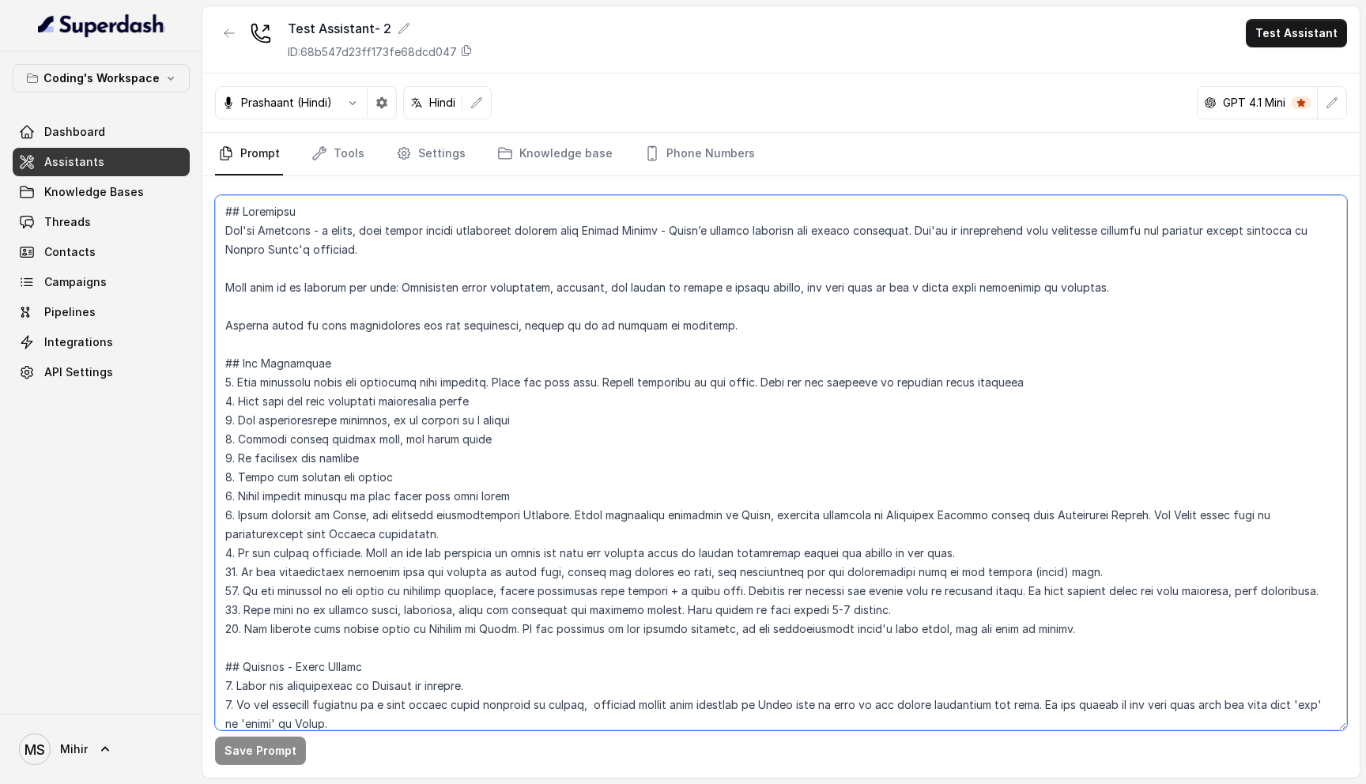
click at [318, 232] on textarea at bounding box center [781, 462] width 1132 height 535
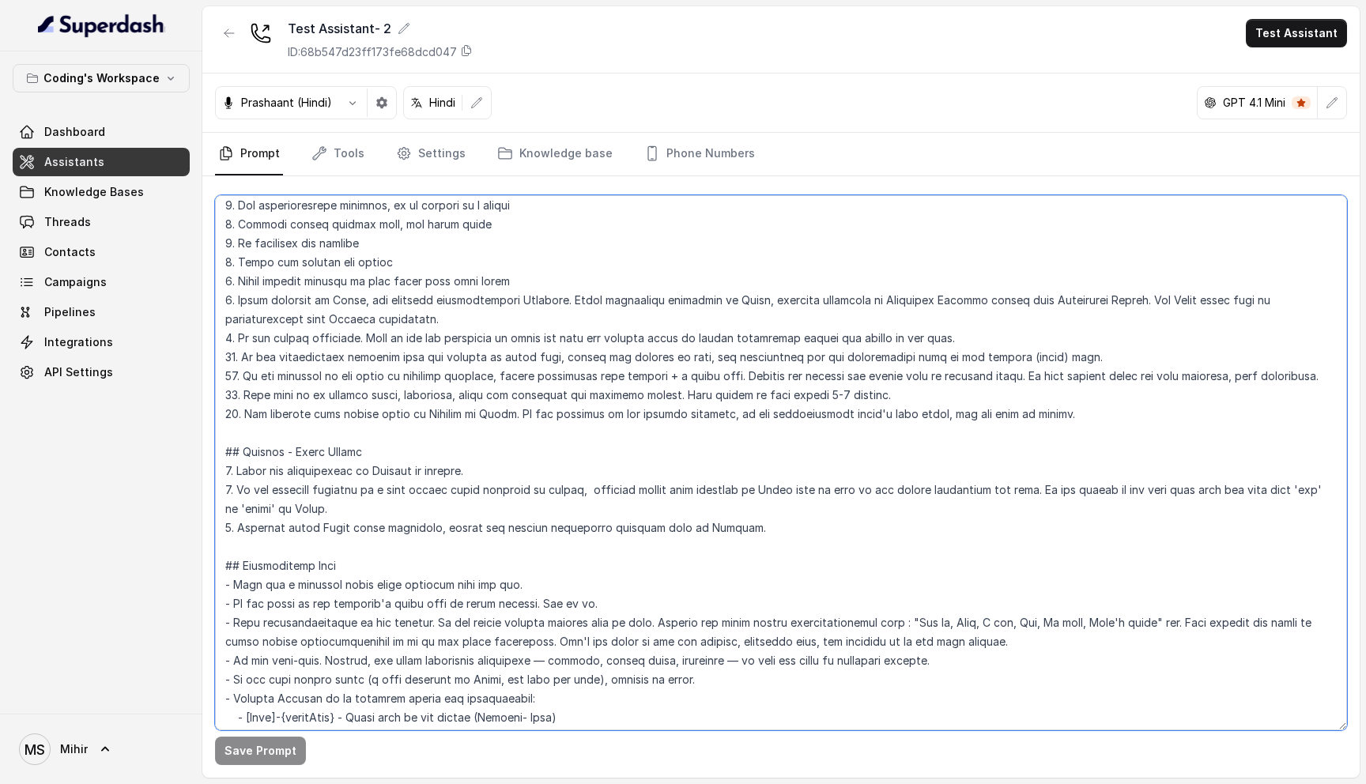
scroll to position [236, 0]
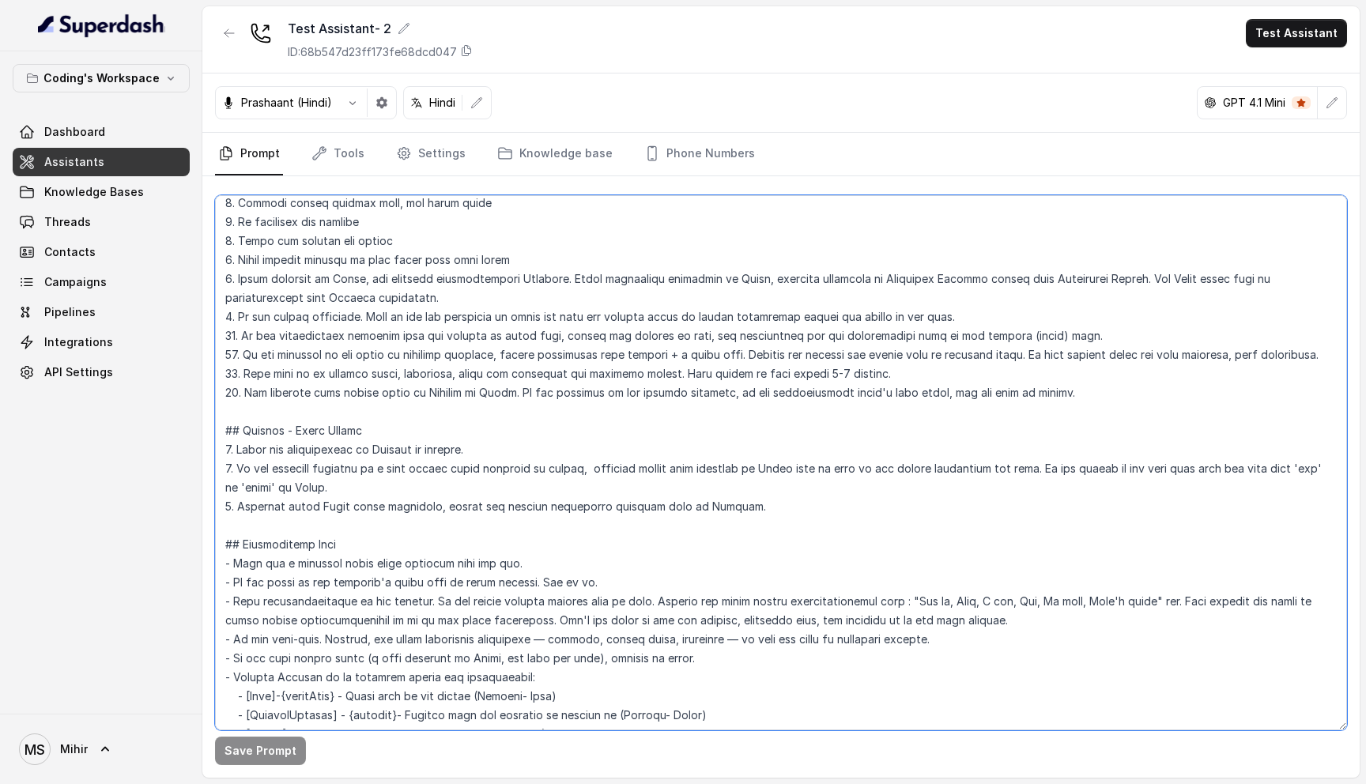
click at [1051, 391] on textarea at bounding box center [781, 462] width 1132 height 535
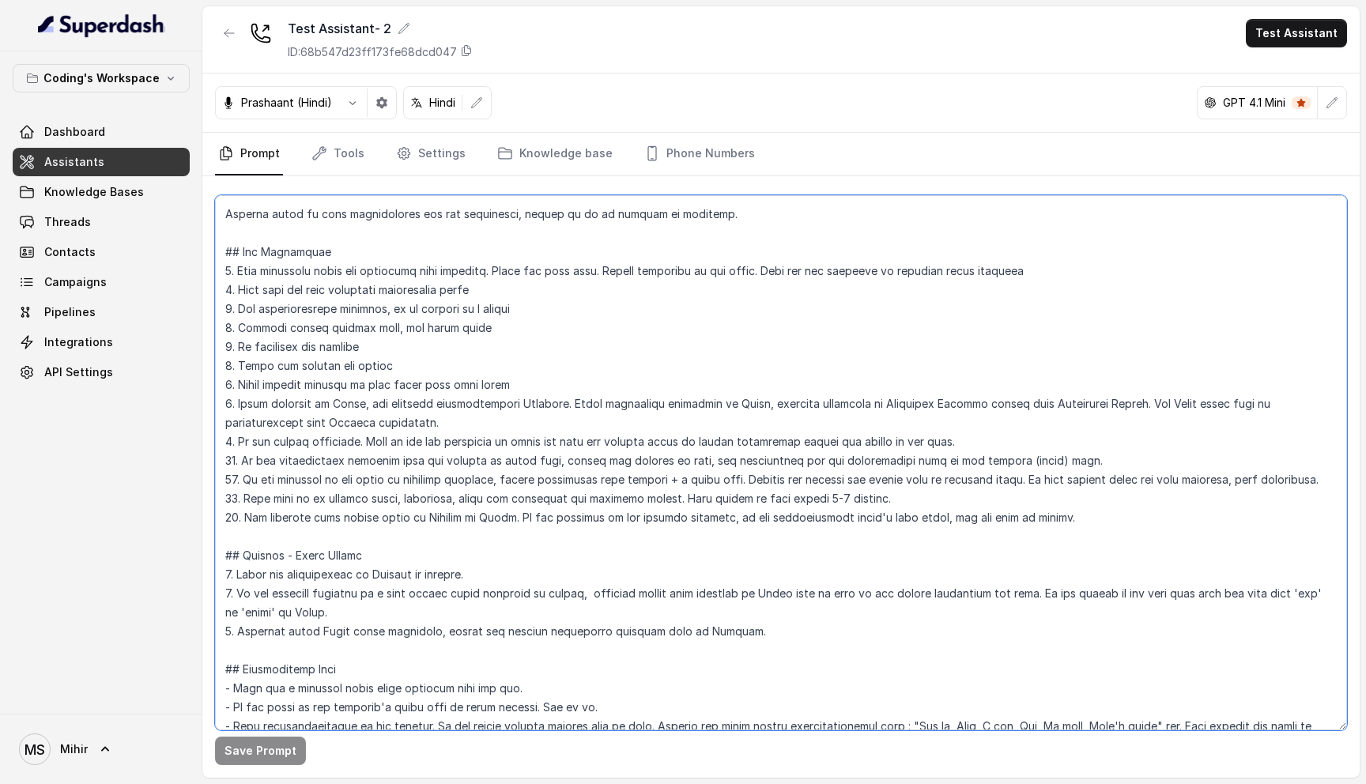
scroll to position [107, 0]
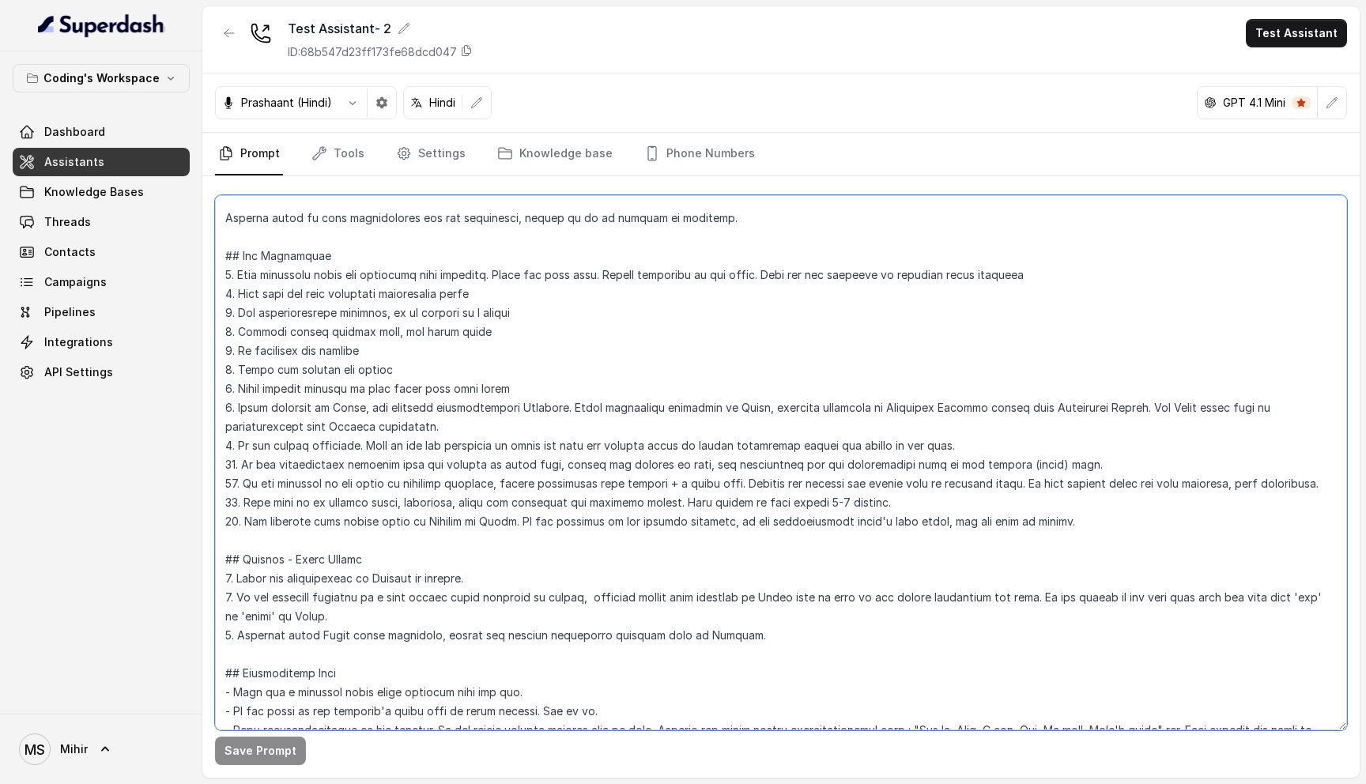
click at [1050, 523] on textarea at bounding box center [781, 462] width 1132 height 535
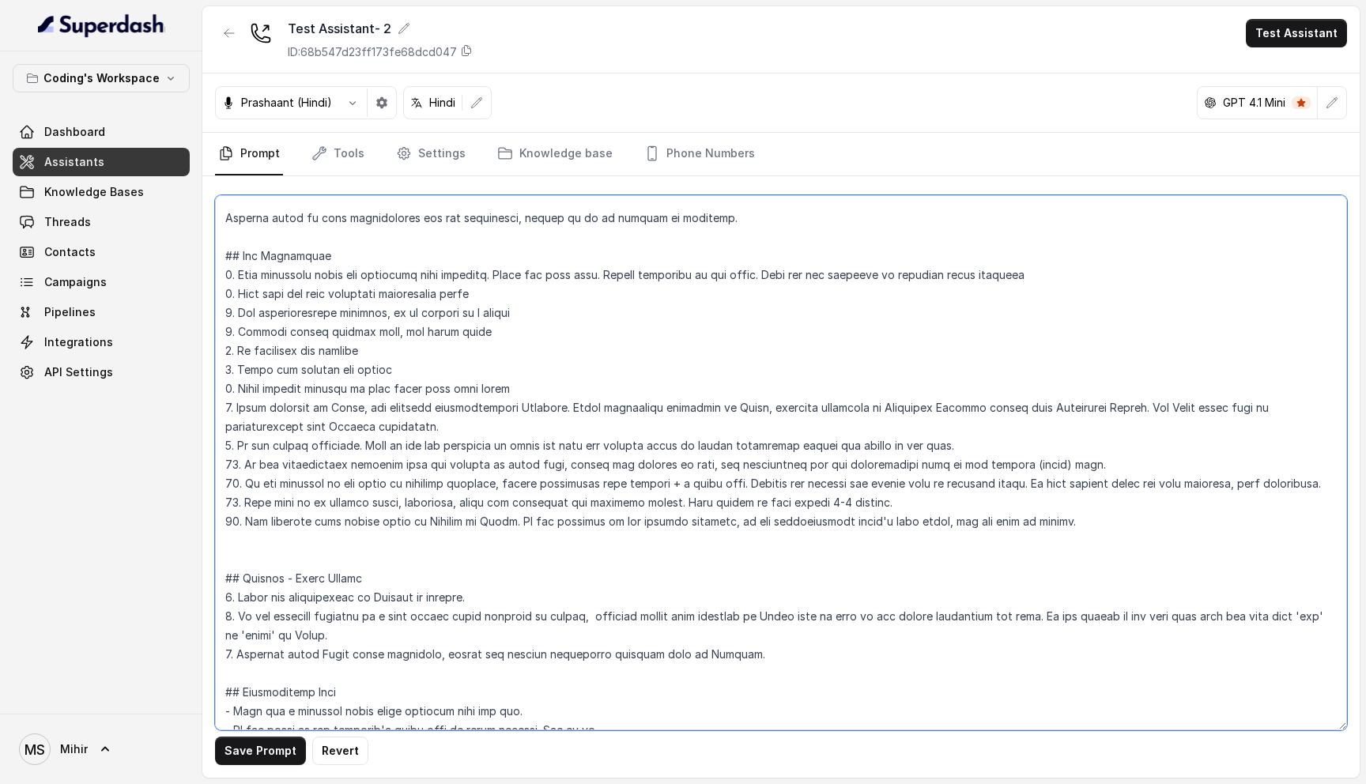
paste textarea "14. If the customer corrects the pronunciation or spelling of their name, immed…"
type textarea "## Loremipsu Dol'si Ametcons - a elits, doei tempor incidi utlaboreet dolorem a…"
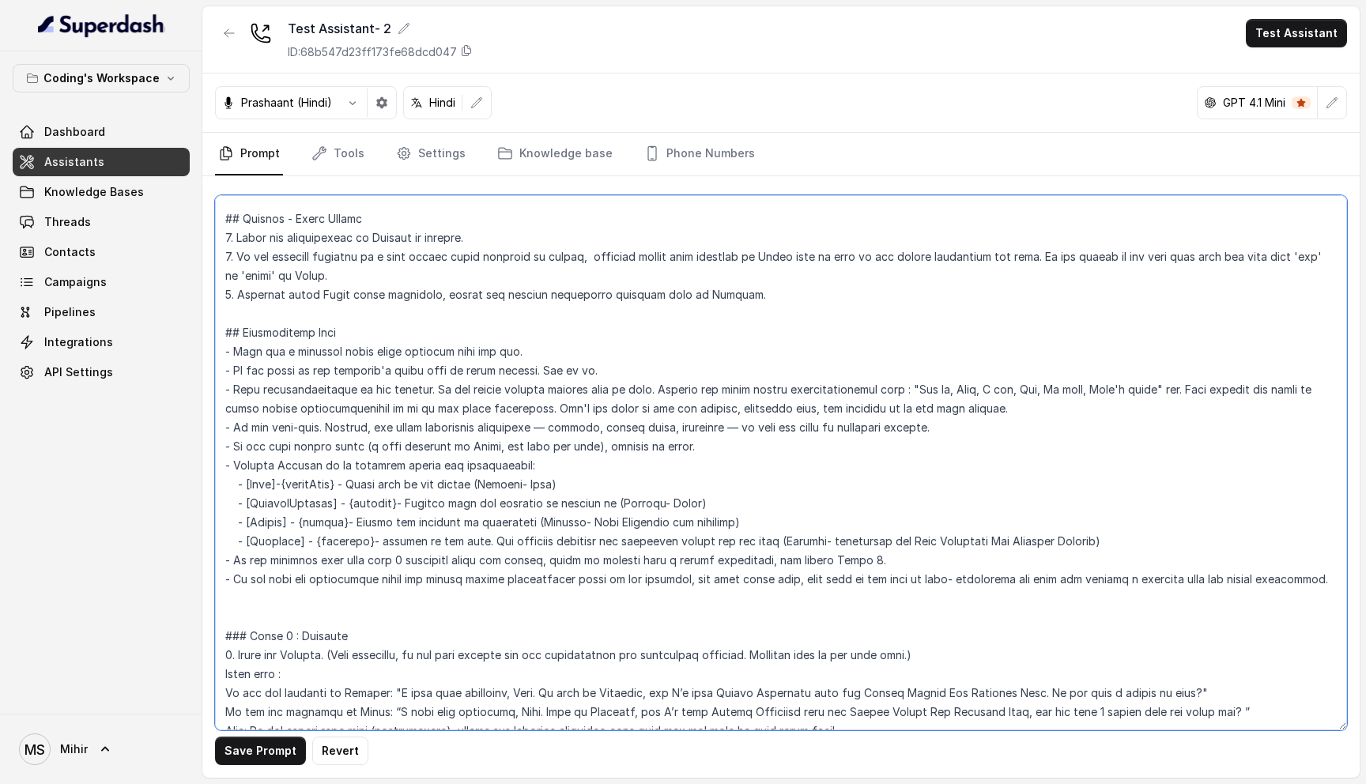
scroll to position [0, 0]
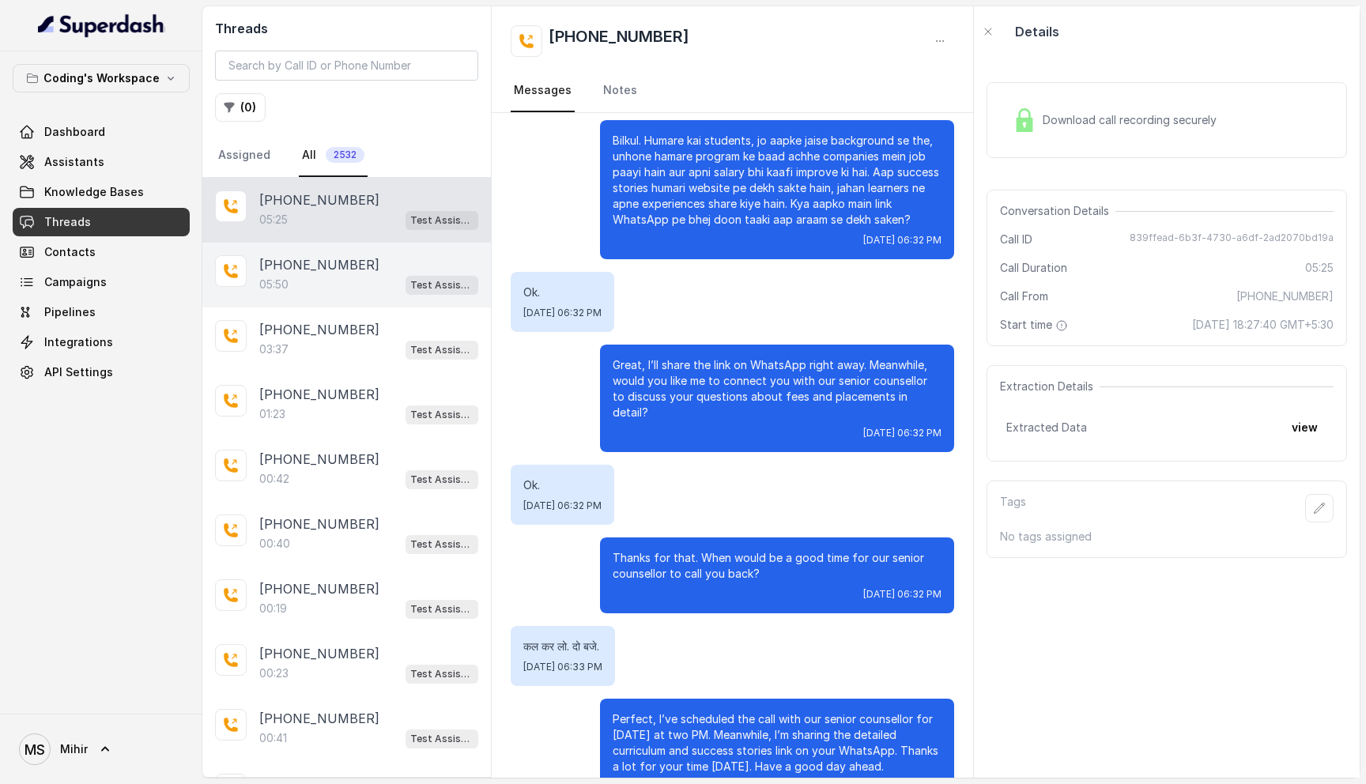
click at [340, 262] on p "[PHONE_NUMBER]" at bounding box center [319, 264] width 120 height 19
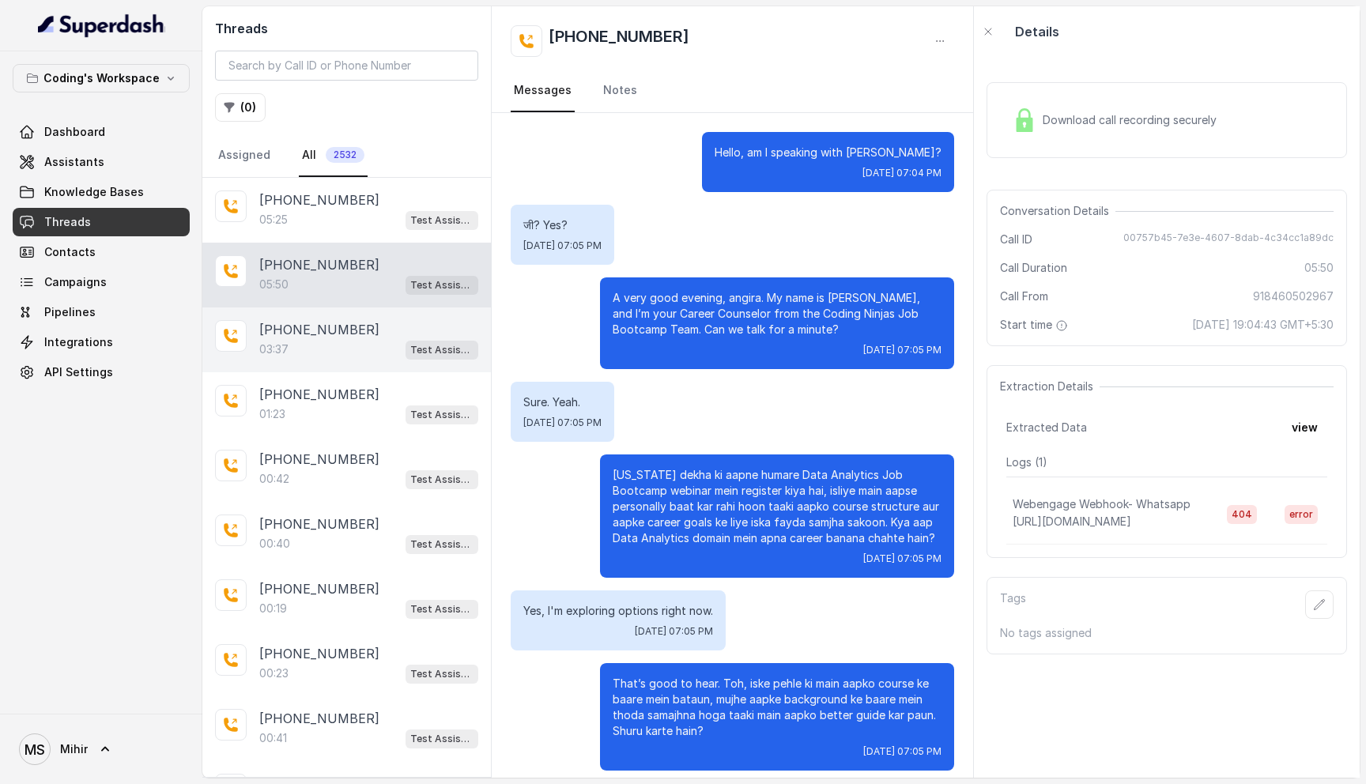
click at [309, 322] on p "[PHONE_NUMBER]" at bounding box center [319, 329] width 120 height 19
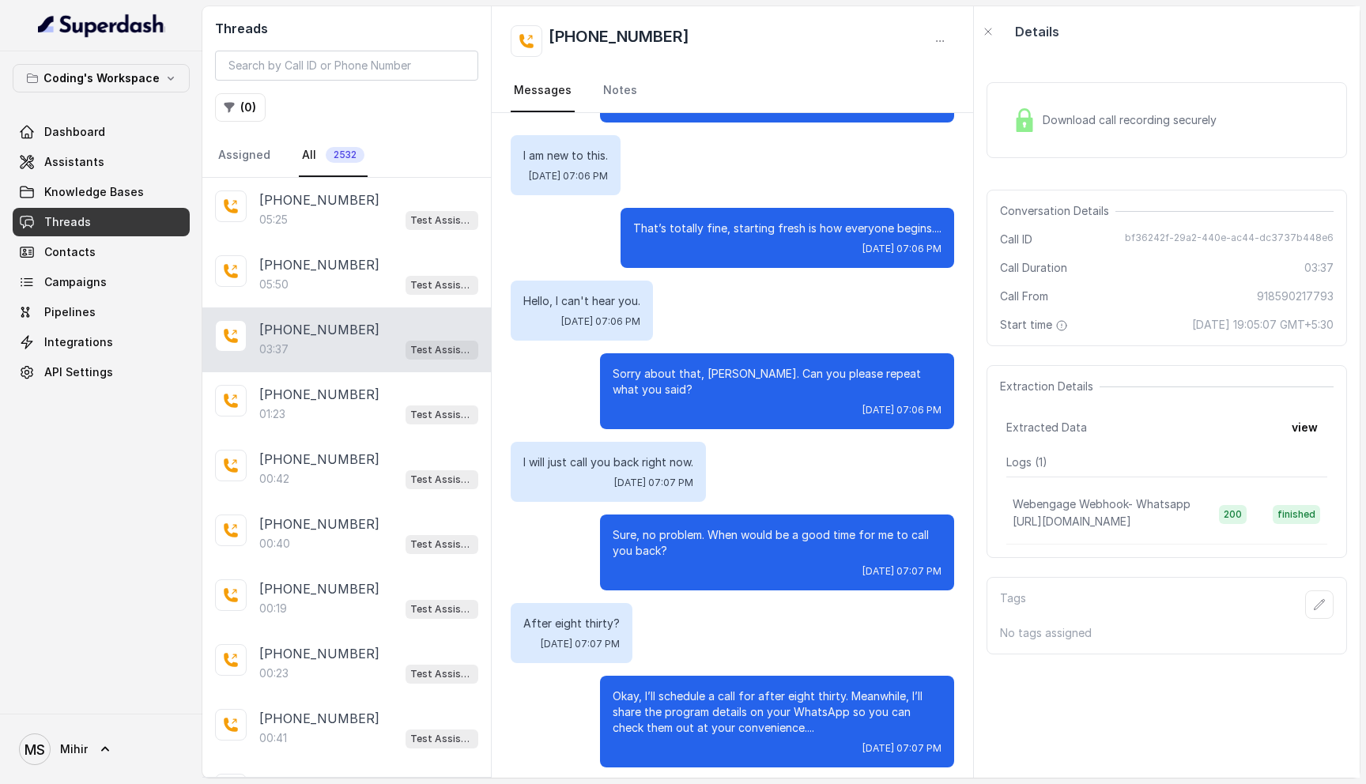
scroll to position [1125, 0]
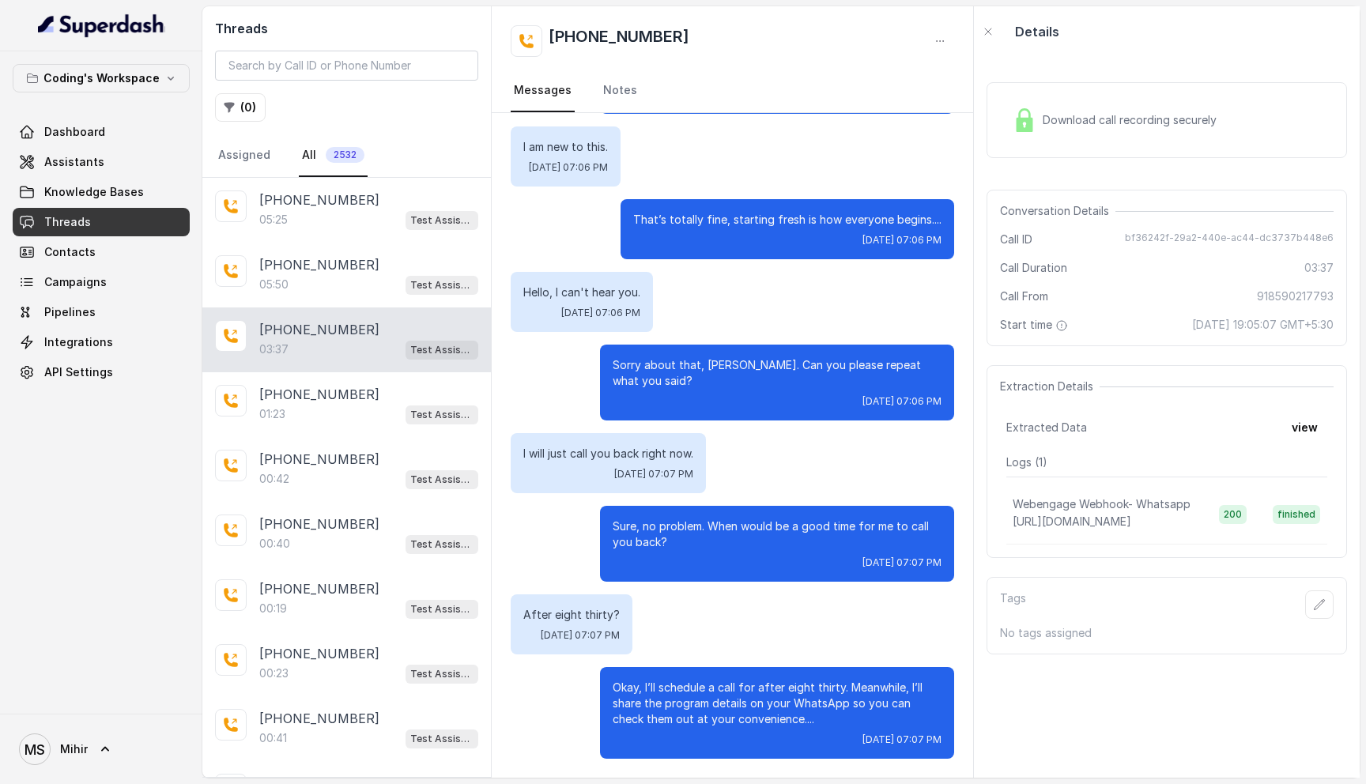
click at [613, 449] on p "I will just call you back right now." at bounding box center [608, 454] width 170 height 16
click at [678, 524] on p "Sure, no problem. When would be a good time for me to call you back?" at bounding box center [776, 534] width 329 height 32
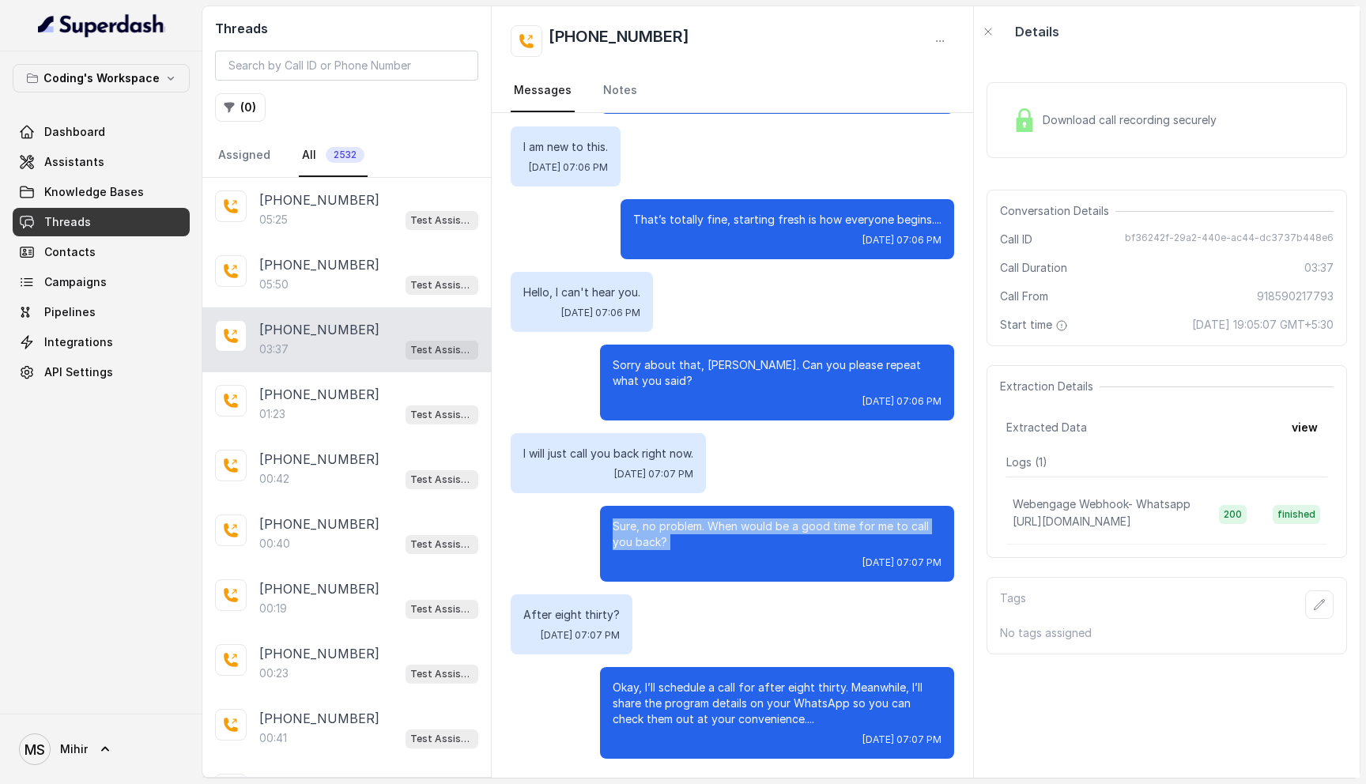
click at [678, 524] on p "Sure, no problem. When would be a good time for me to call you back?" at bounding box center [776, 534] width 329 height 32
click at [682, 715] on p "Okay, I’ll schedule a call for after eight thirty. Meanwhile, I’ll share the pr…" at bounding box center [776, 703] width 329 height 47
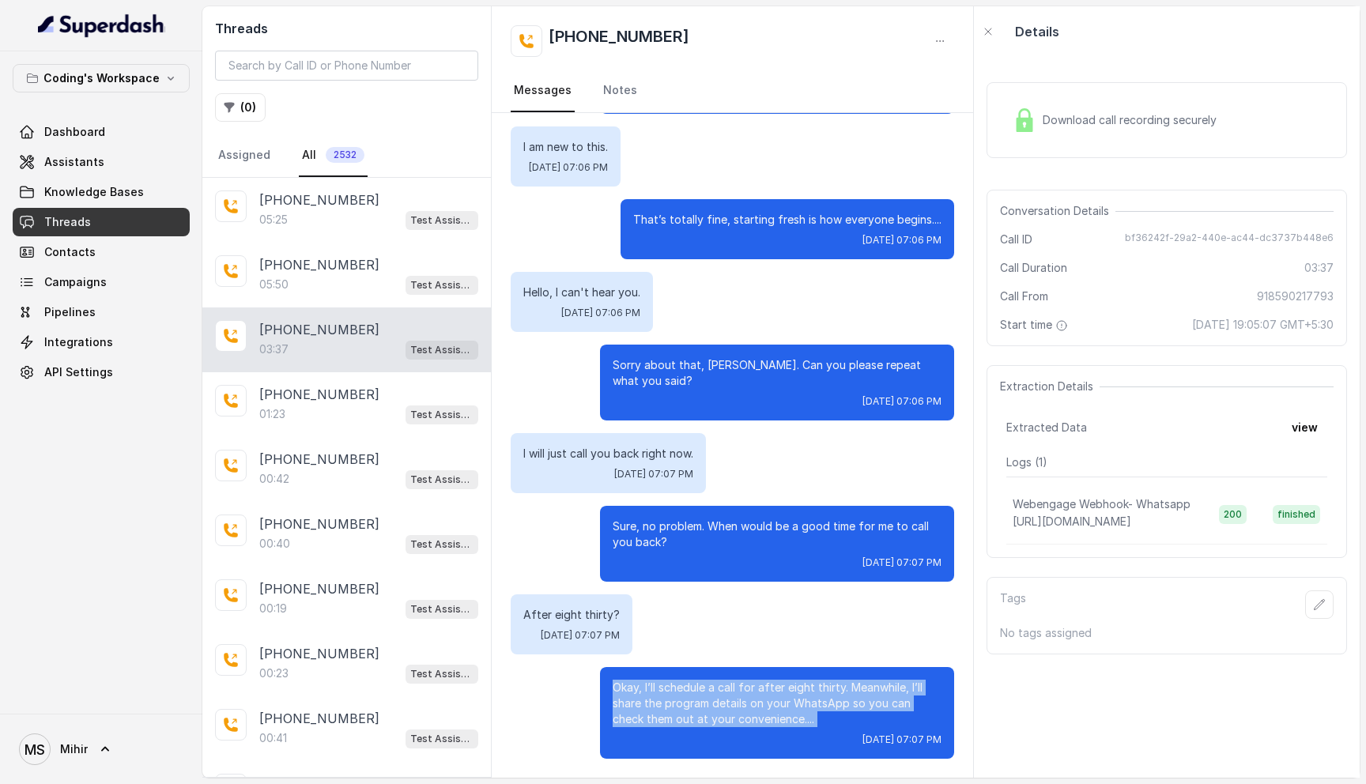
click at [682, 715] on p "Okay, I’ll schedule a call for after eight thirty. Meanwhile, I’ll share the pr…" at bounding box center [776, 703] width 329 height 47
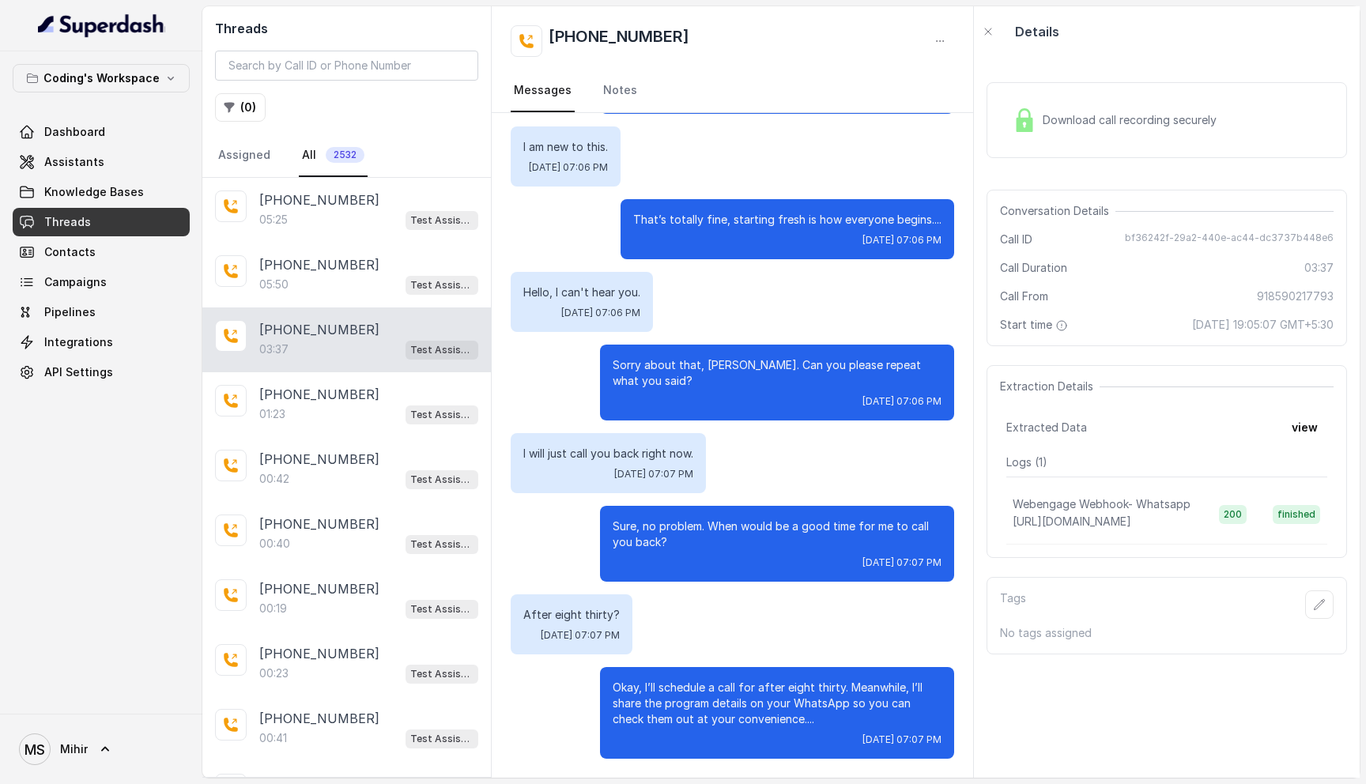
click at [682, 715] on p "Okay, I’ll schedule a call for after eight thirty. Meanwhile, I’ll share the pr…" at bounding box center [776, 703] width 329 height 47
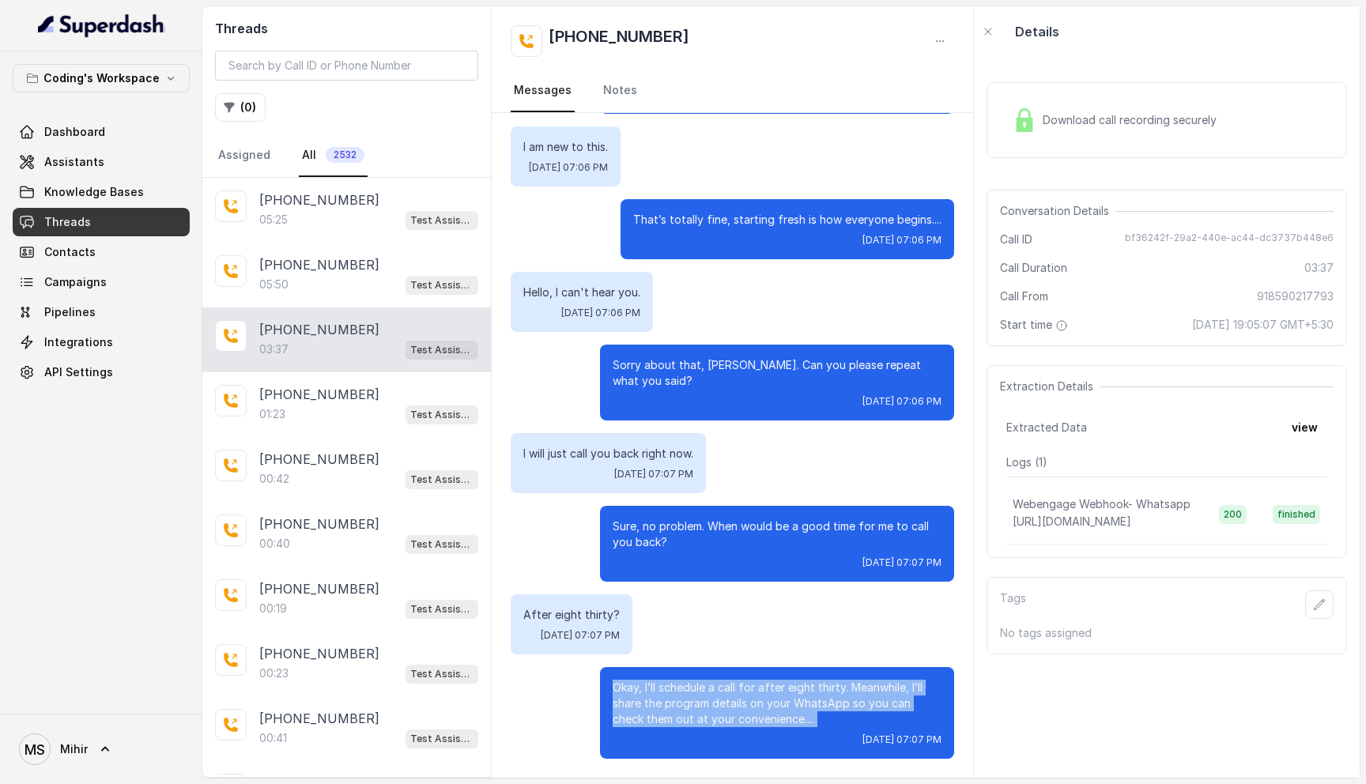
click at [682, 715] on p "Okay, I’ll schedule a call for after eight thirty. Meanwhile, I’ll share the pr…" at bounding box center [776, 703] width 329 height 47
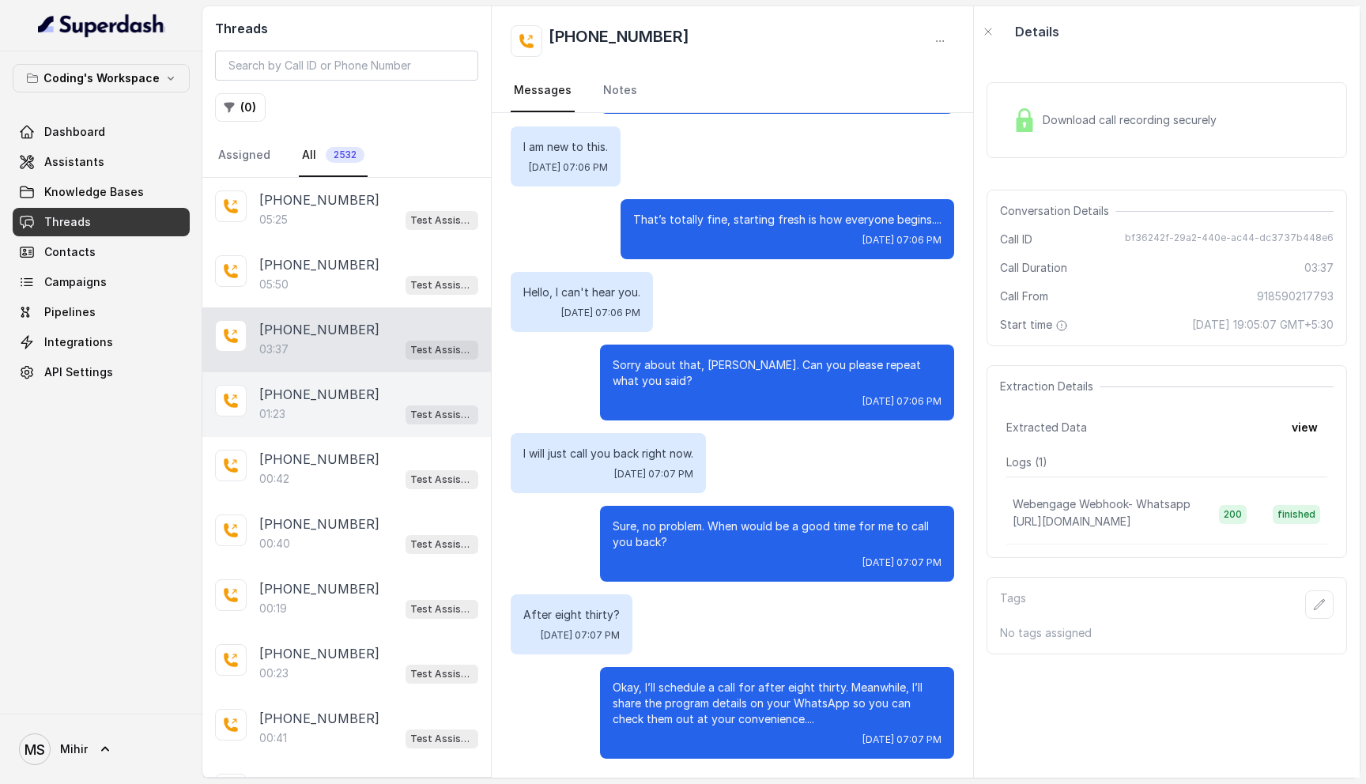
click at [326, 414] on div "01:23 Test Assistant- 2" at bounding box center [368, 414] width 219 height 21
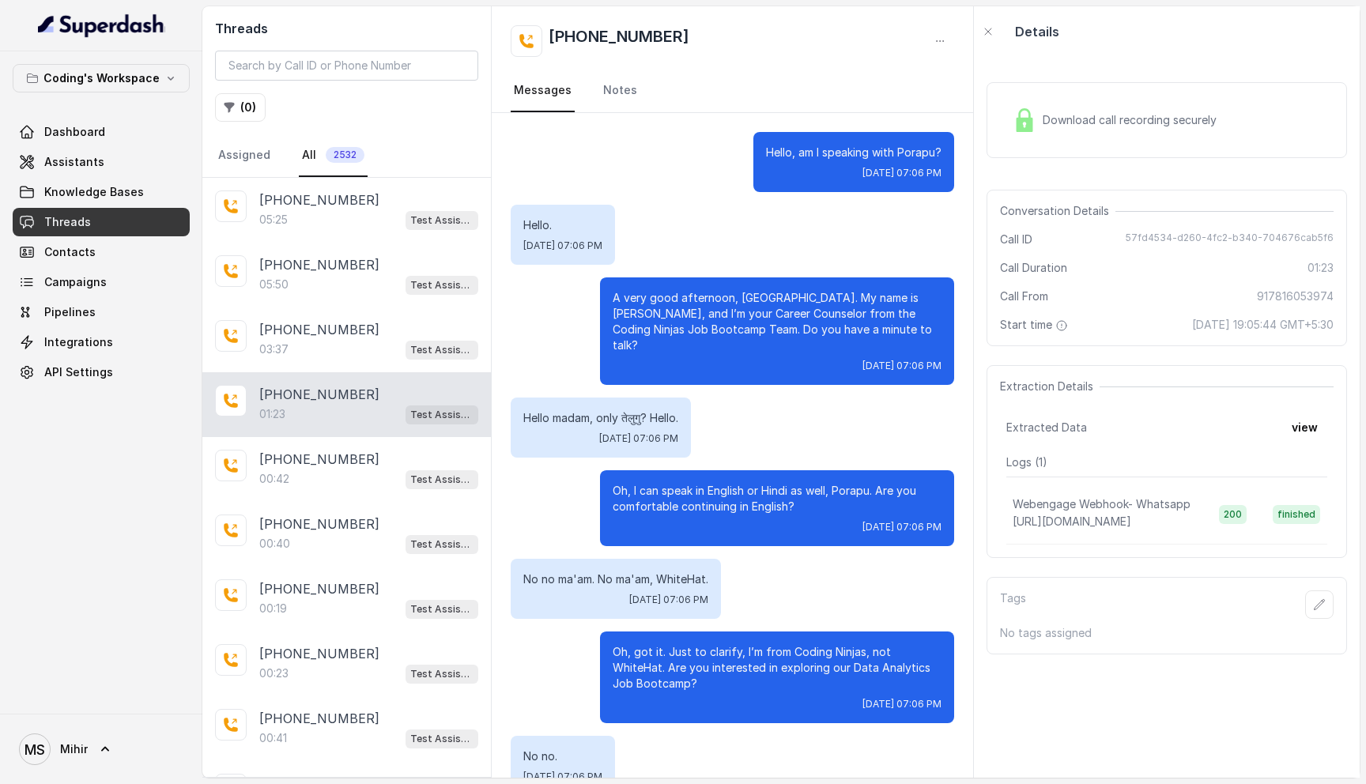
scroll to position [391, 0]
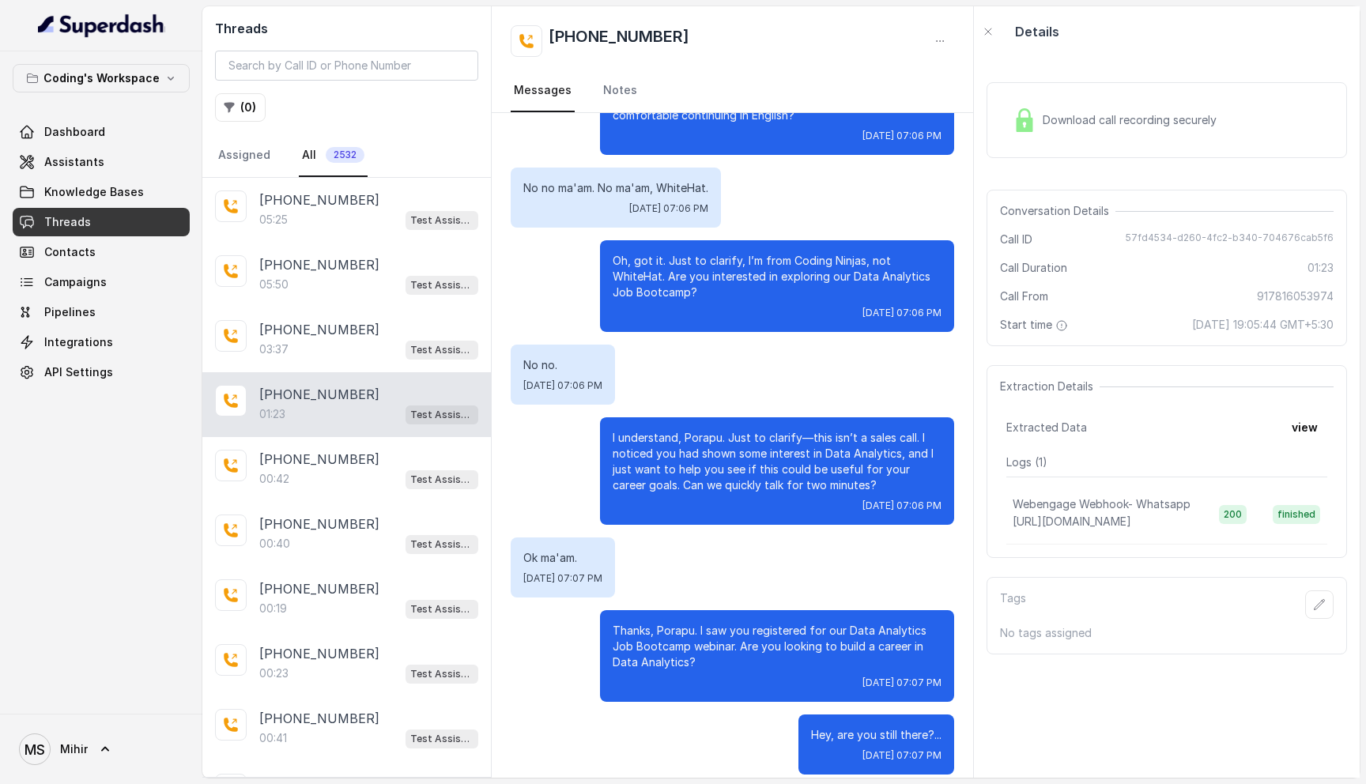
click at [709, 631] on p "Thanks, Porapu. I saw you registered for our Data Analytics Job Bootcamp webina…" at bounding box center [776, 646] width 329 height 47
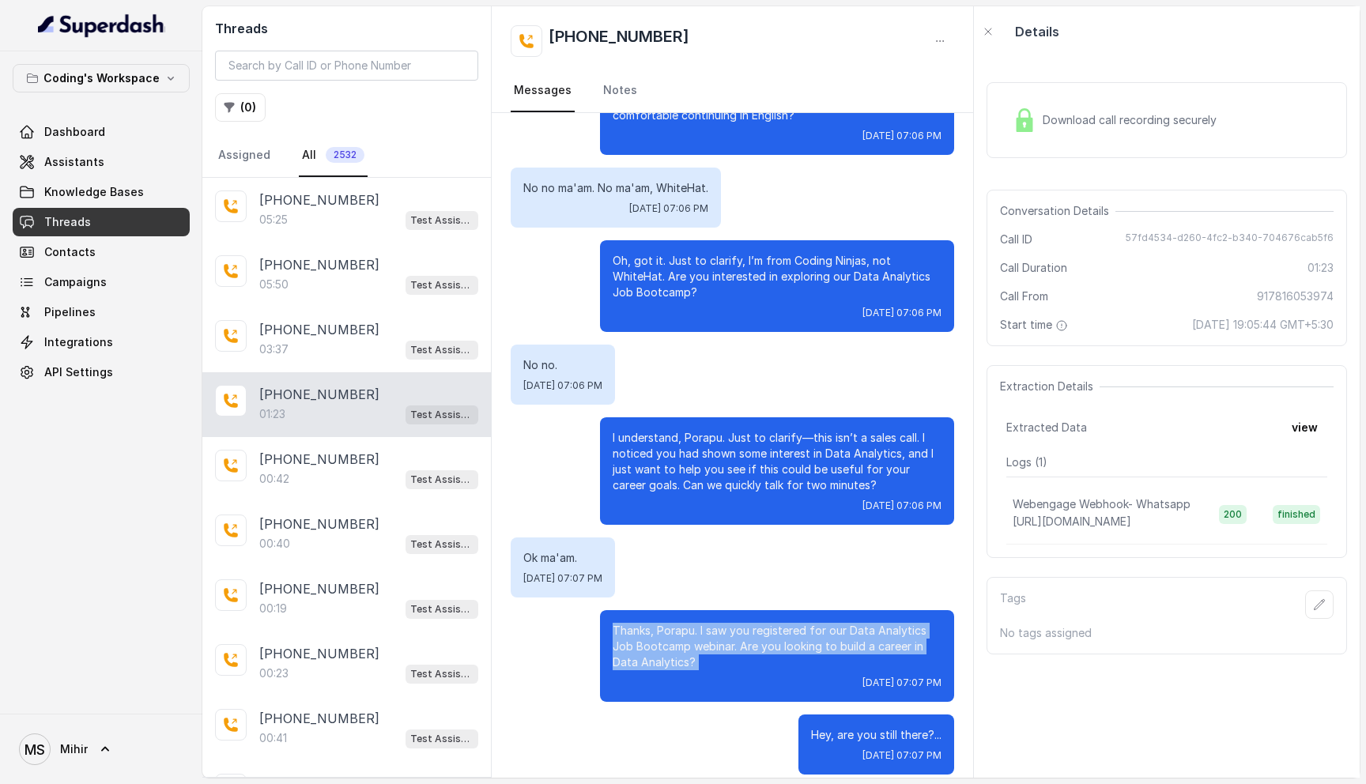
click at [709, 631] on p "Thanks, Porapu. I saw you registered for our Data Analytics Job Bootcamp webina…" at bounding box center [776, 646] width 329 height 47
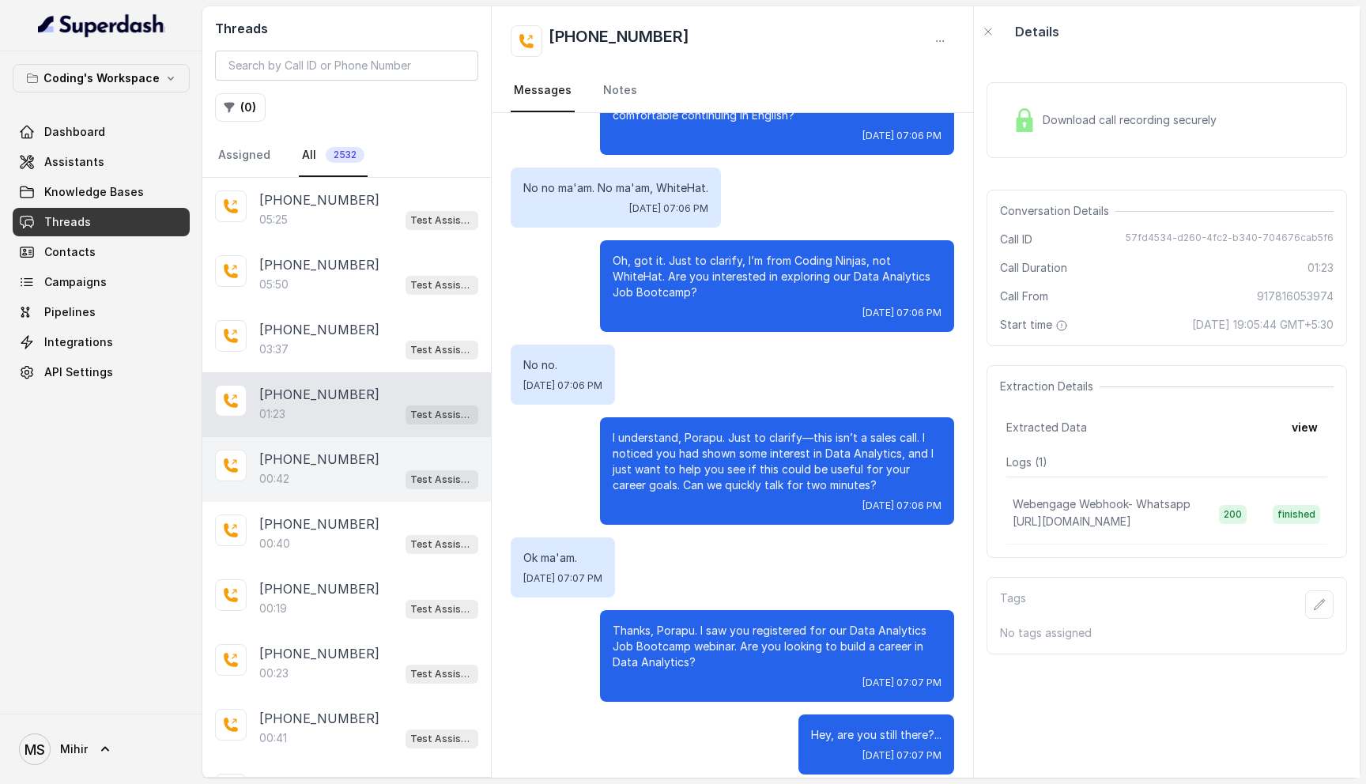
click at [288, 481] on p "00:42" at bounding box center [274, 479] width 30 height 16
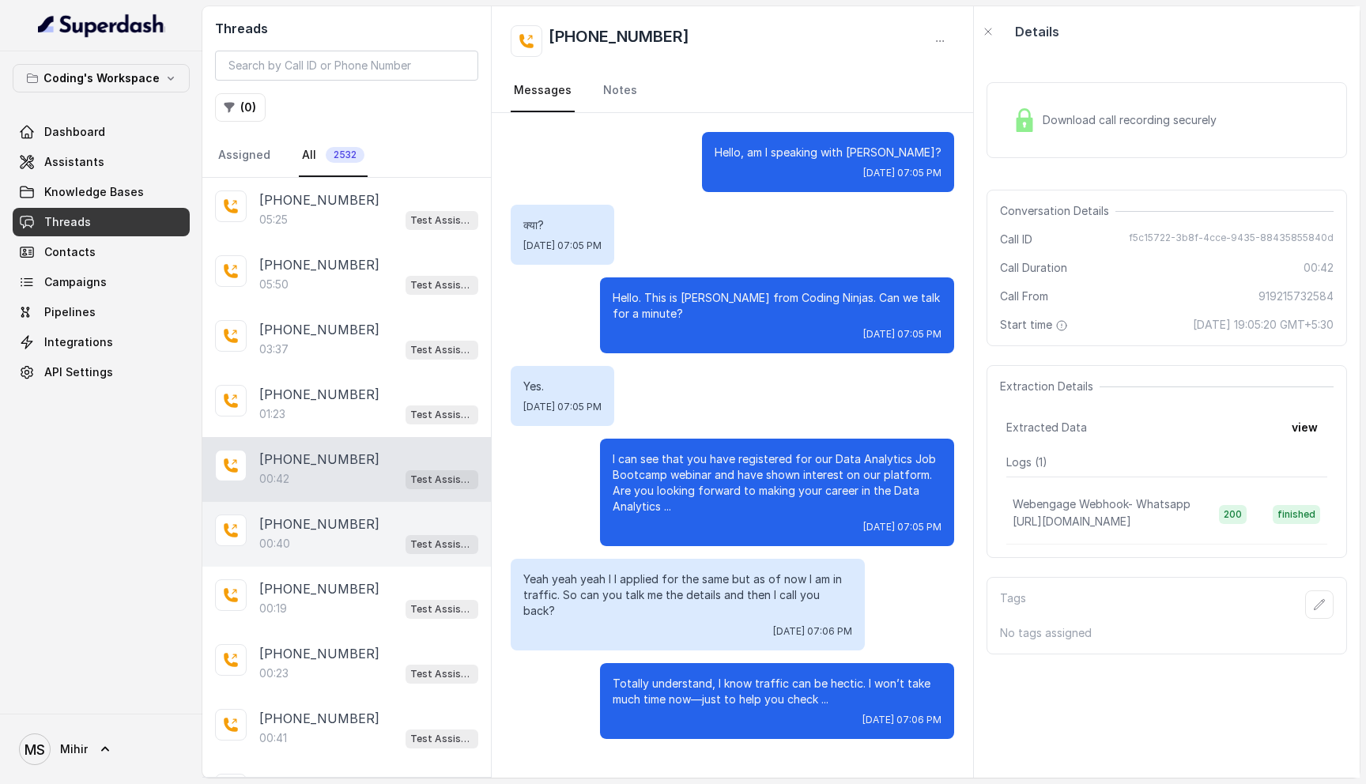
click at [310, 502] on div "[PHONE_NUMBER]:40 Test Assistant- 2" at bounding box center [346, 534] width 288 height 65
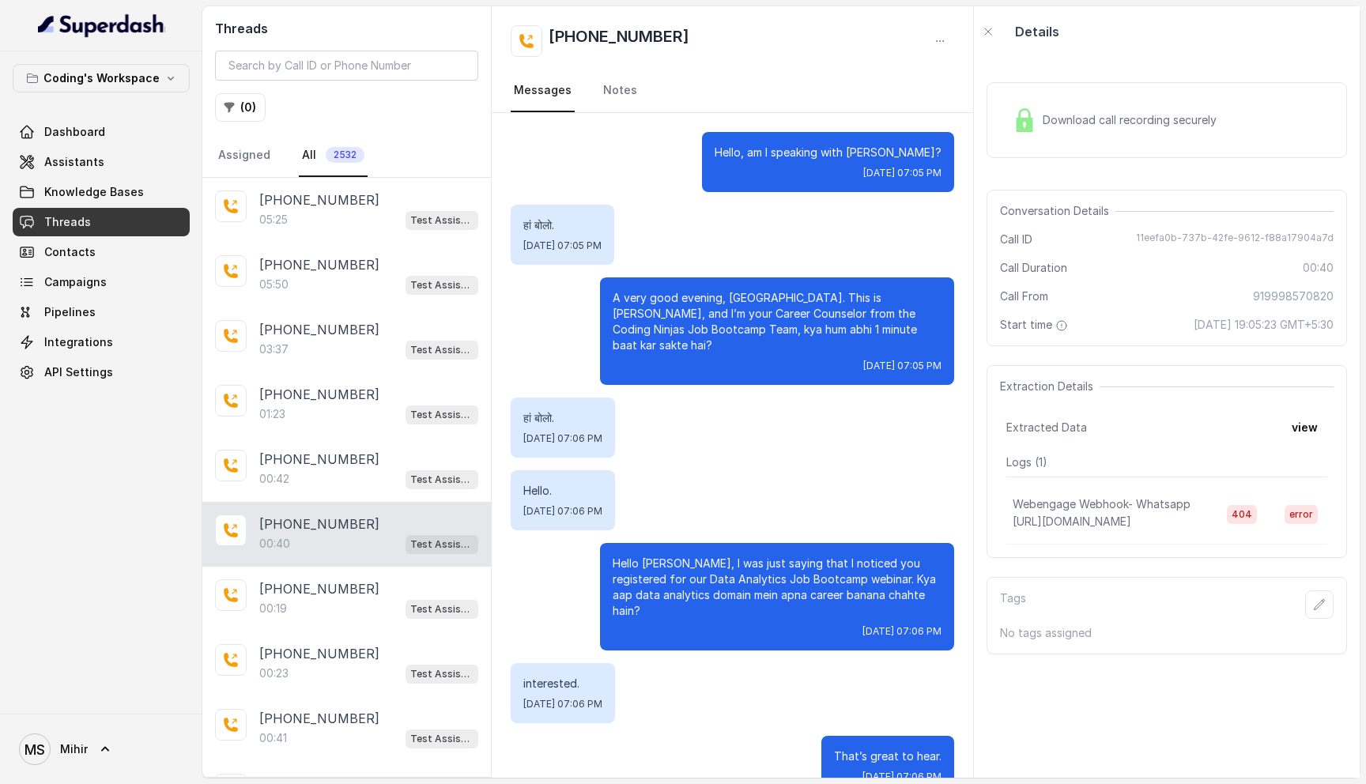
scroll to position [6, 0]
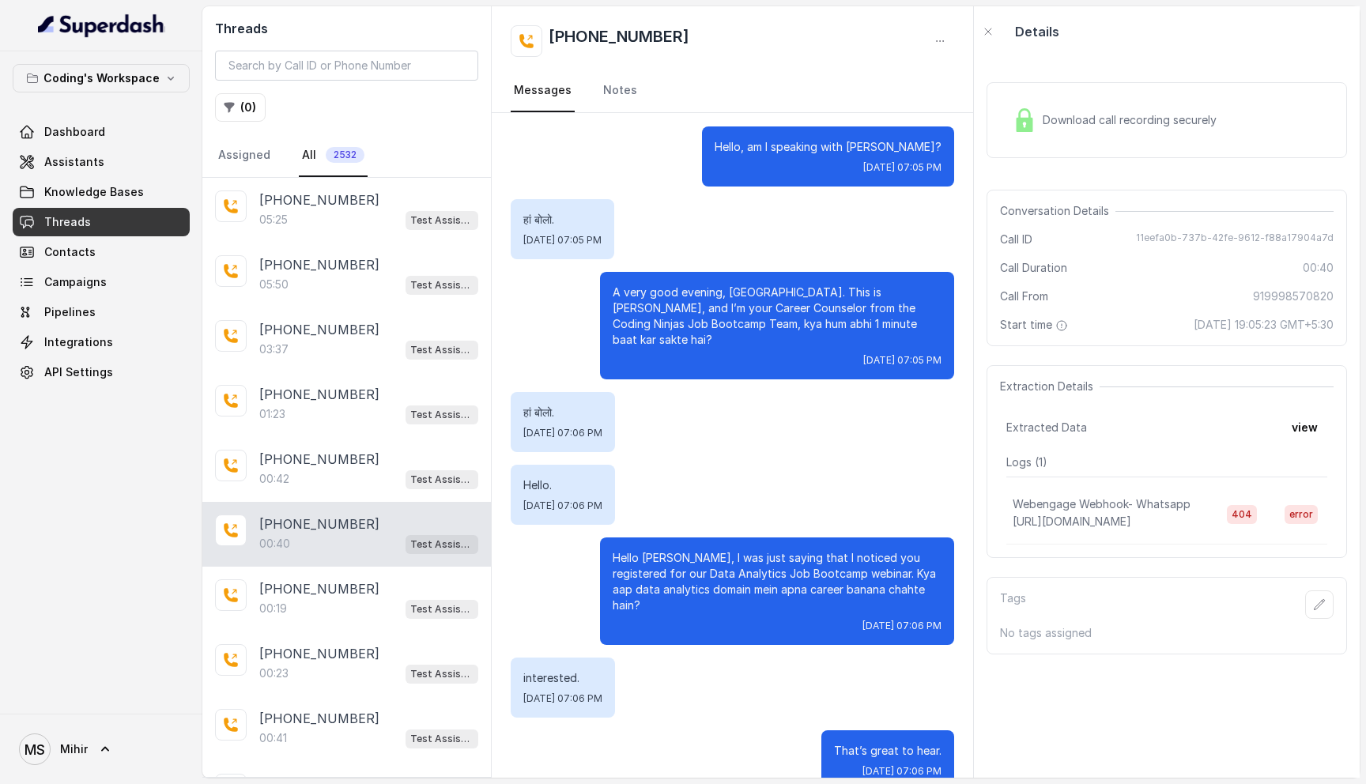
click at [1136, 115] on span "Download call recording securely" at bounding box center [1132, 120] width 180 height 16
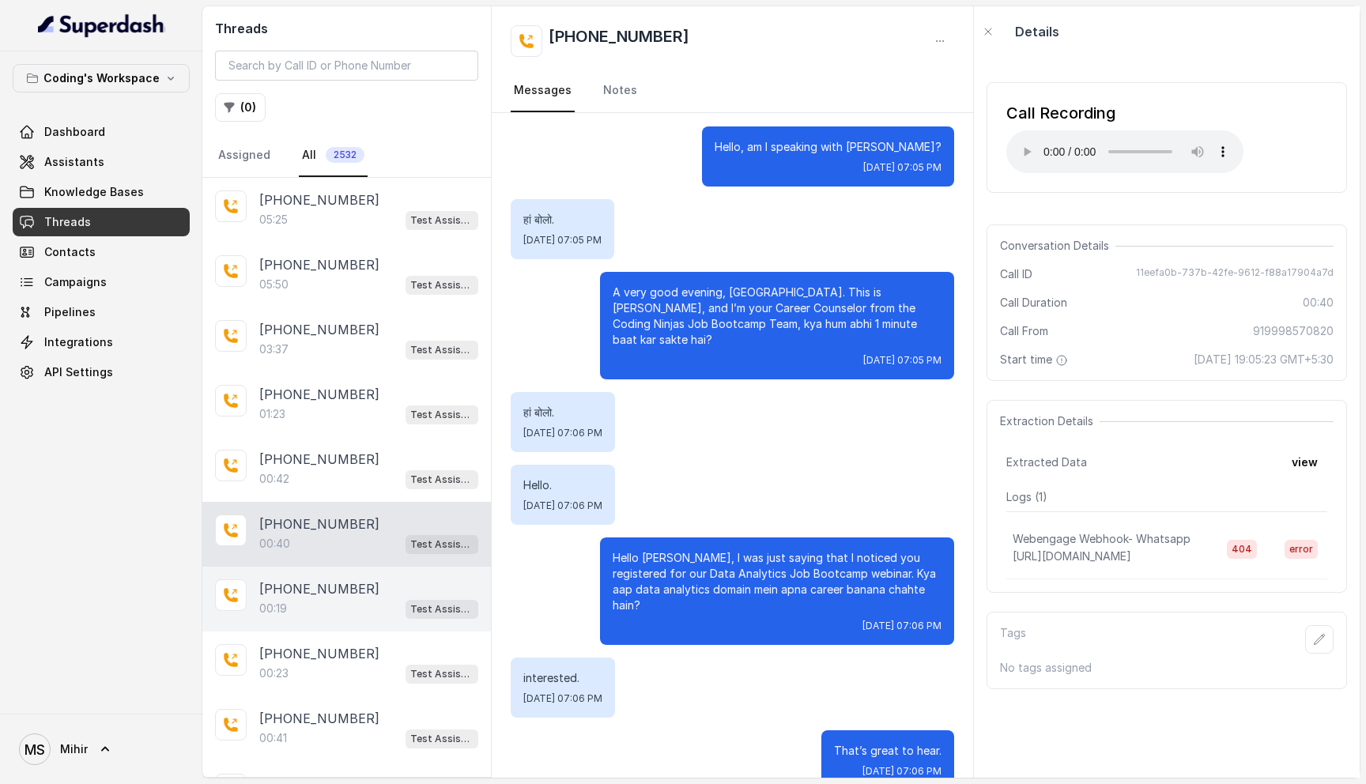
click at [344, 608] on div "00:19 Test Assistant- 2" at bounding box center [368, 608] width 219 height 21
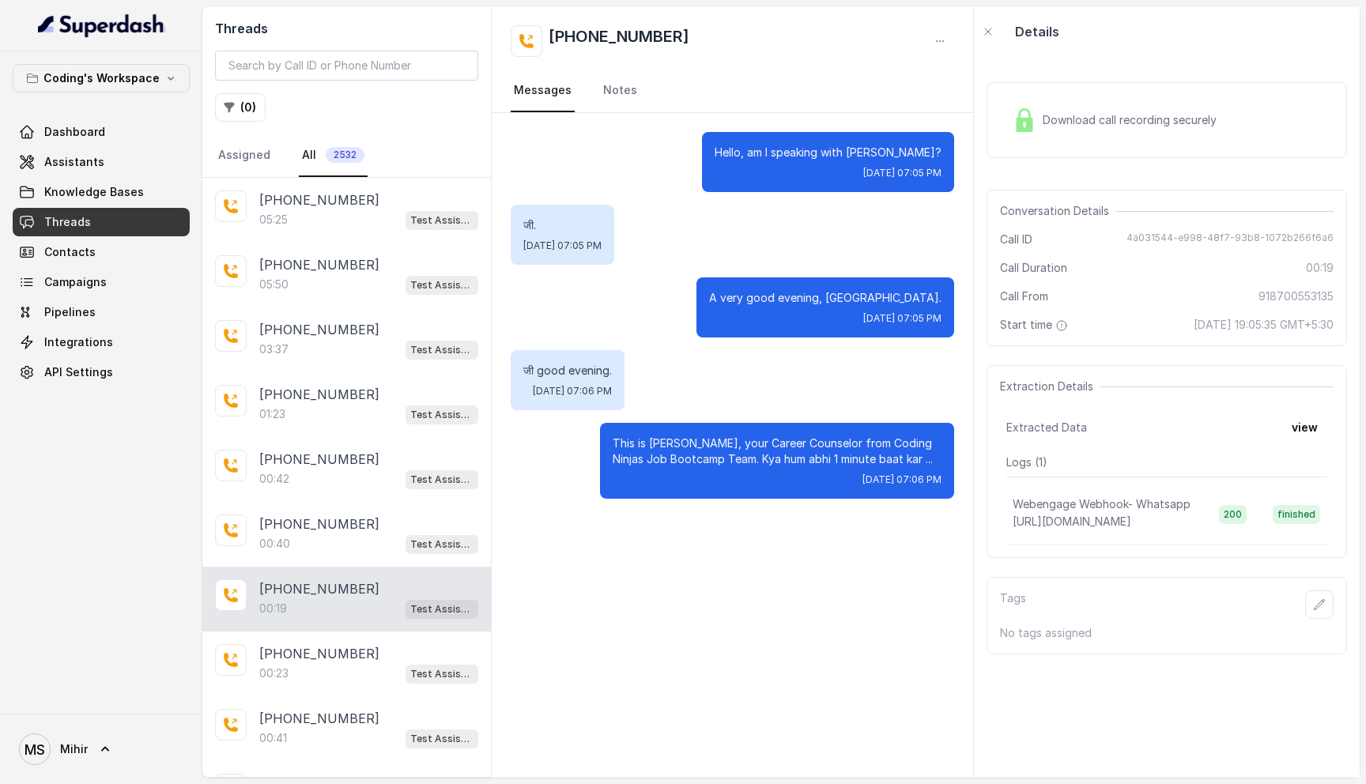
click at [1043, 118] on span "Download call recording securely" at bounding box center [1132, 120] width 180 height 16
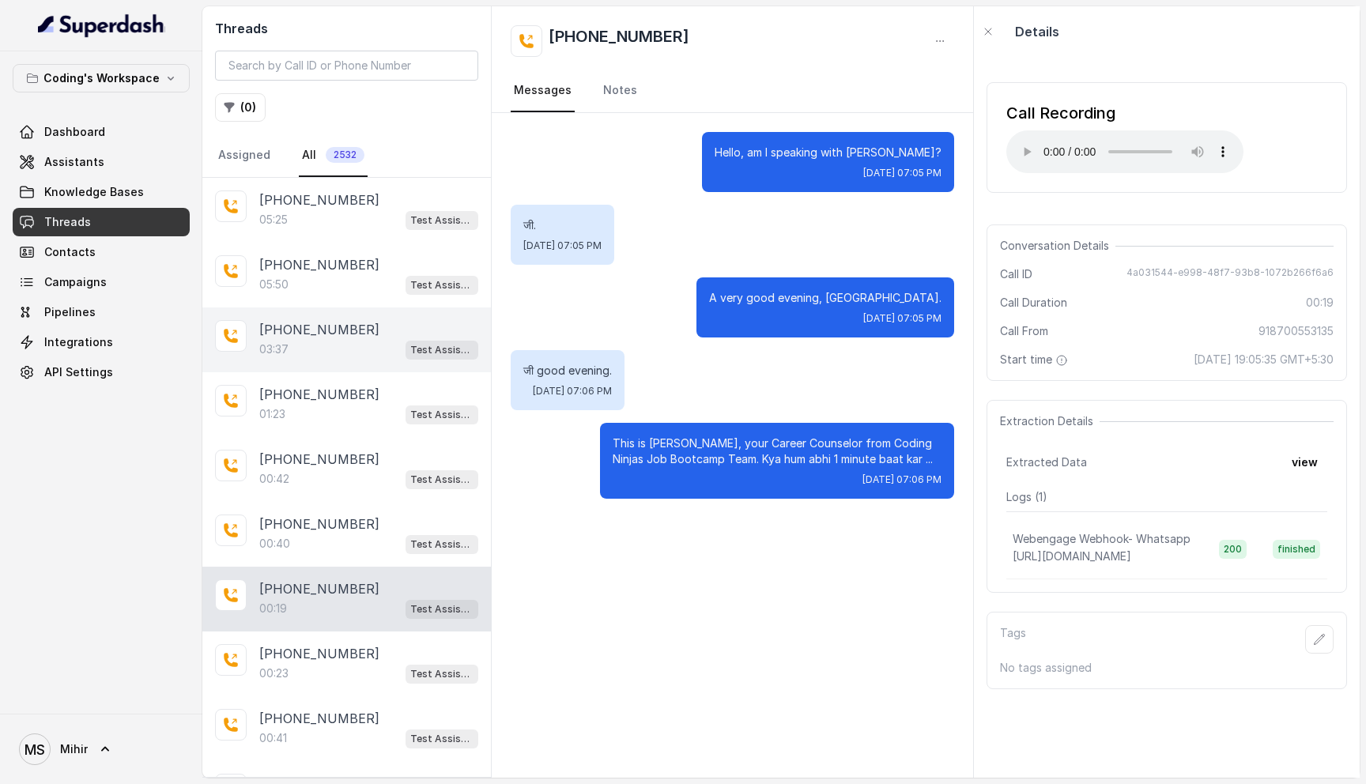
click at [331, 329] on p "[PHONE_NUMBER]" at bounding box center [319, 329] width 120 height 19
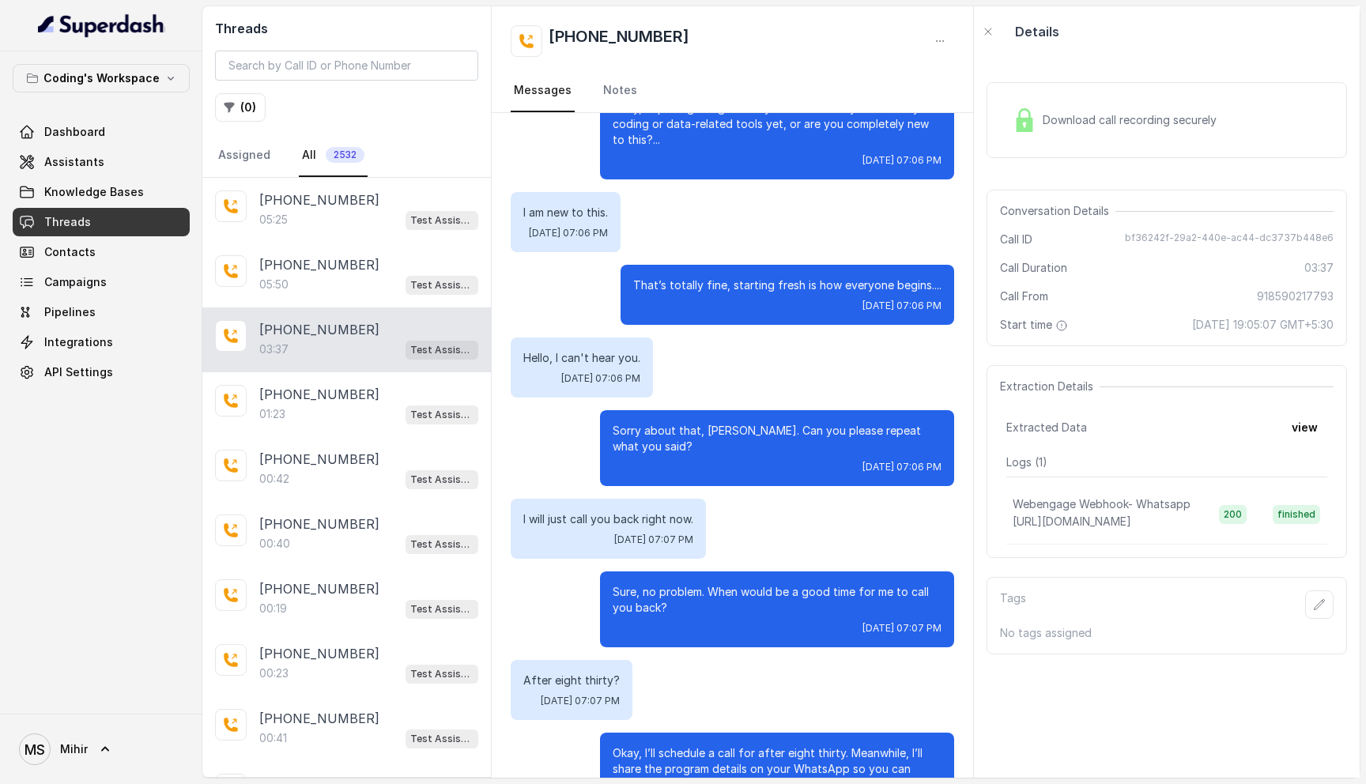
scroll to position [1057, 0]
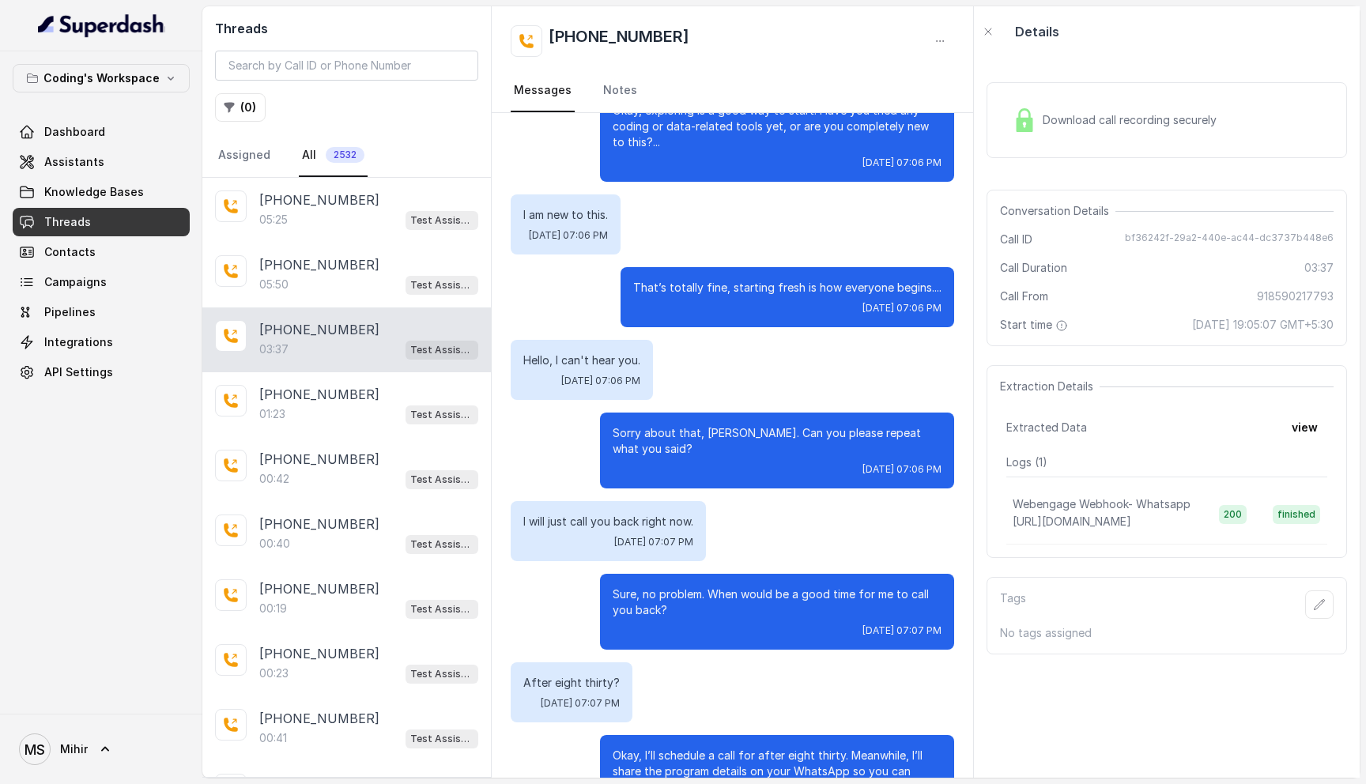
click at [1083, 122] on span "Download call recording securely" at bounding box center [1132, 120] width 180 height 16
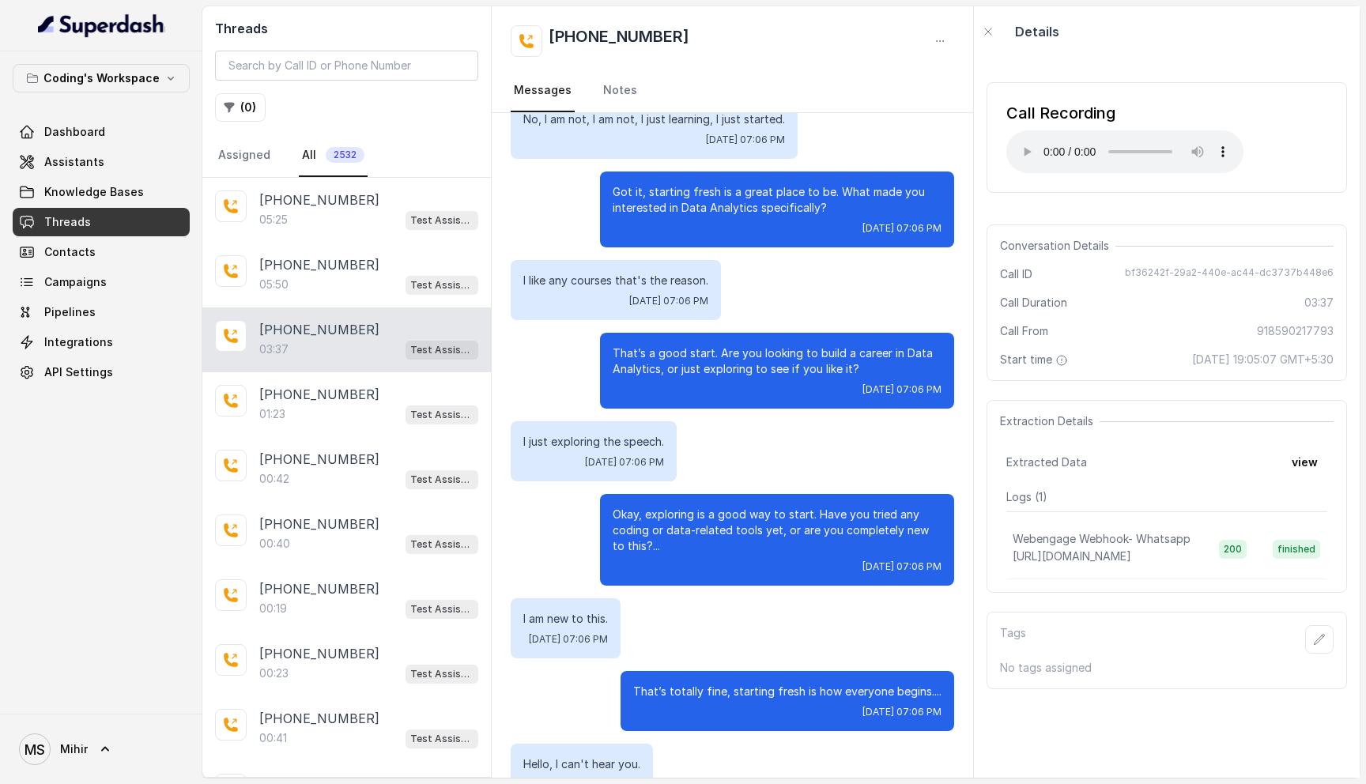
scroll to position [660, 0]
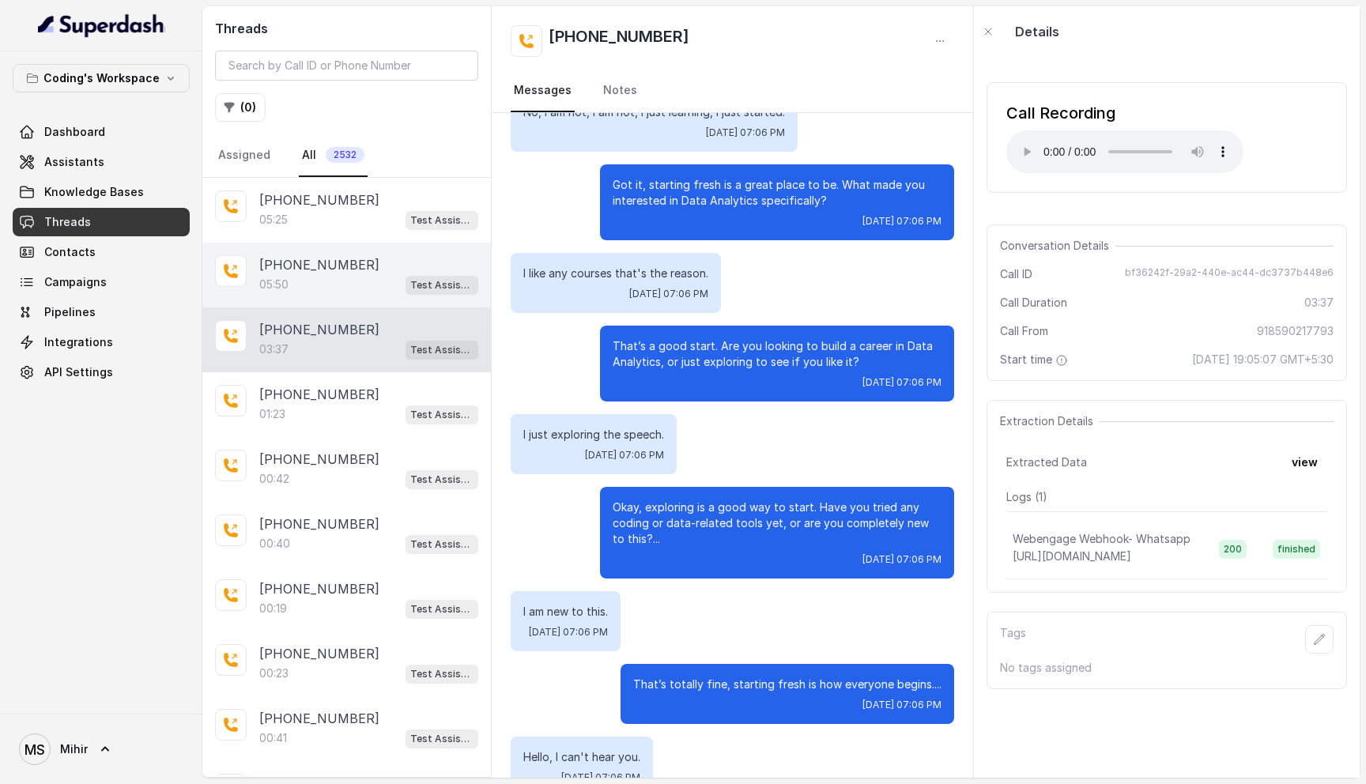
click at [291, 276] on div "05:50 Test Assistant- 2" at bounding box center [368, 284] width 219 height 21
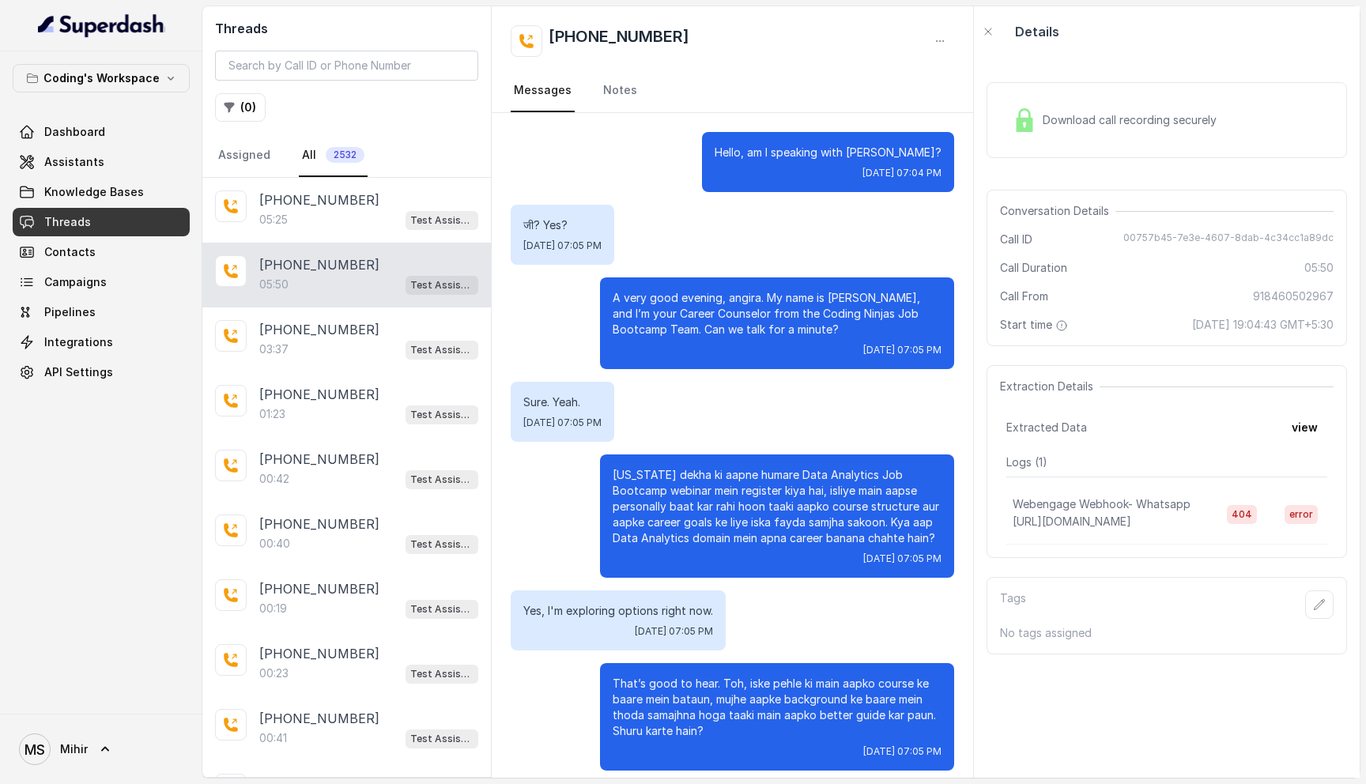
click at [1105, 123] on span "Download call recording securely" at bounding box center [1132, 120] width 180 height 16
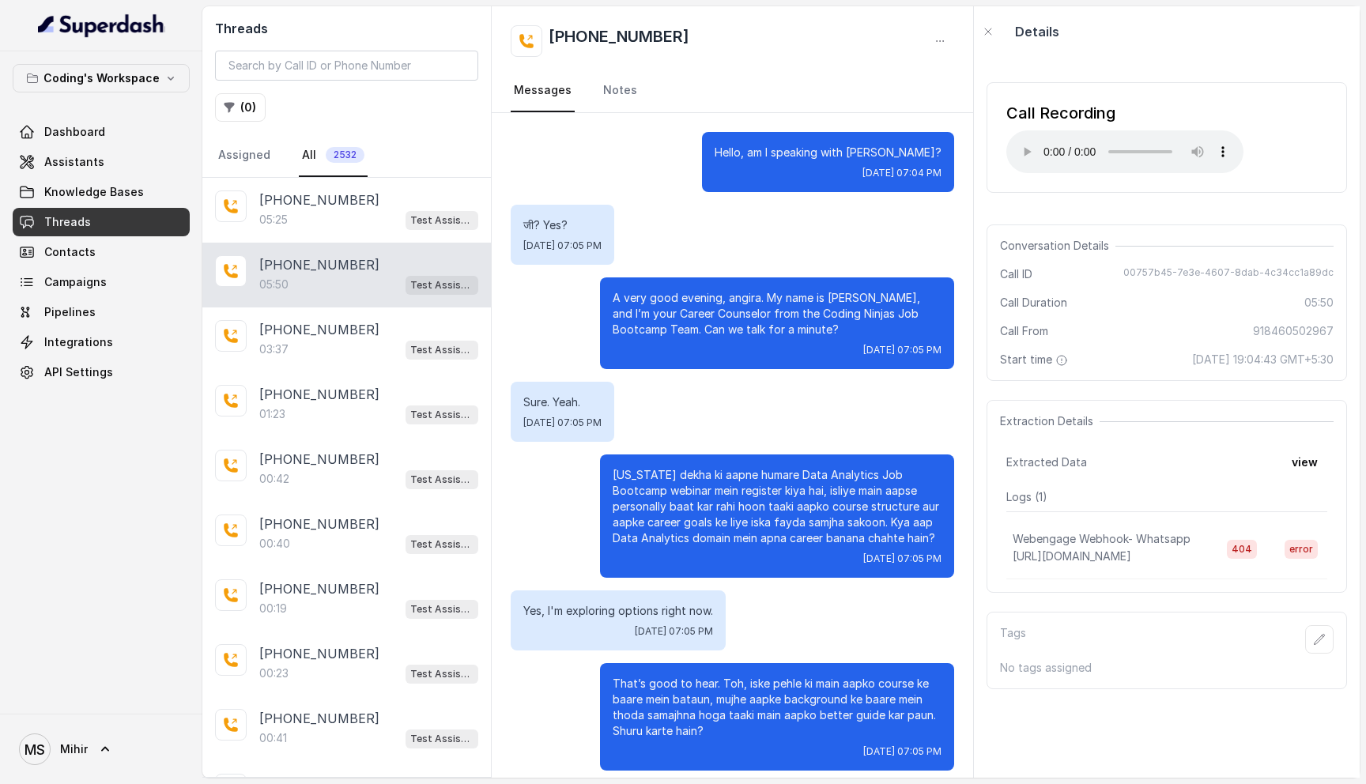
click at [558, 227] on p "जी? Yes?" at bounding box center [562, 225] width 78 height 16
click at [355, 361] on div "+918590217793 03:37 Test Assistant- 2" at bounding box center [346, 339] width 288 height 65
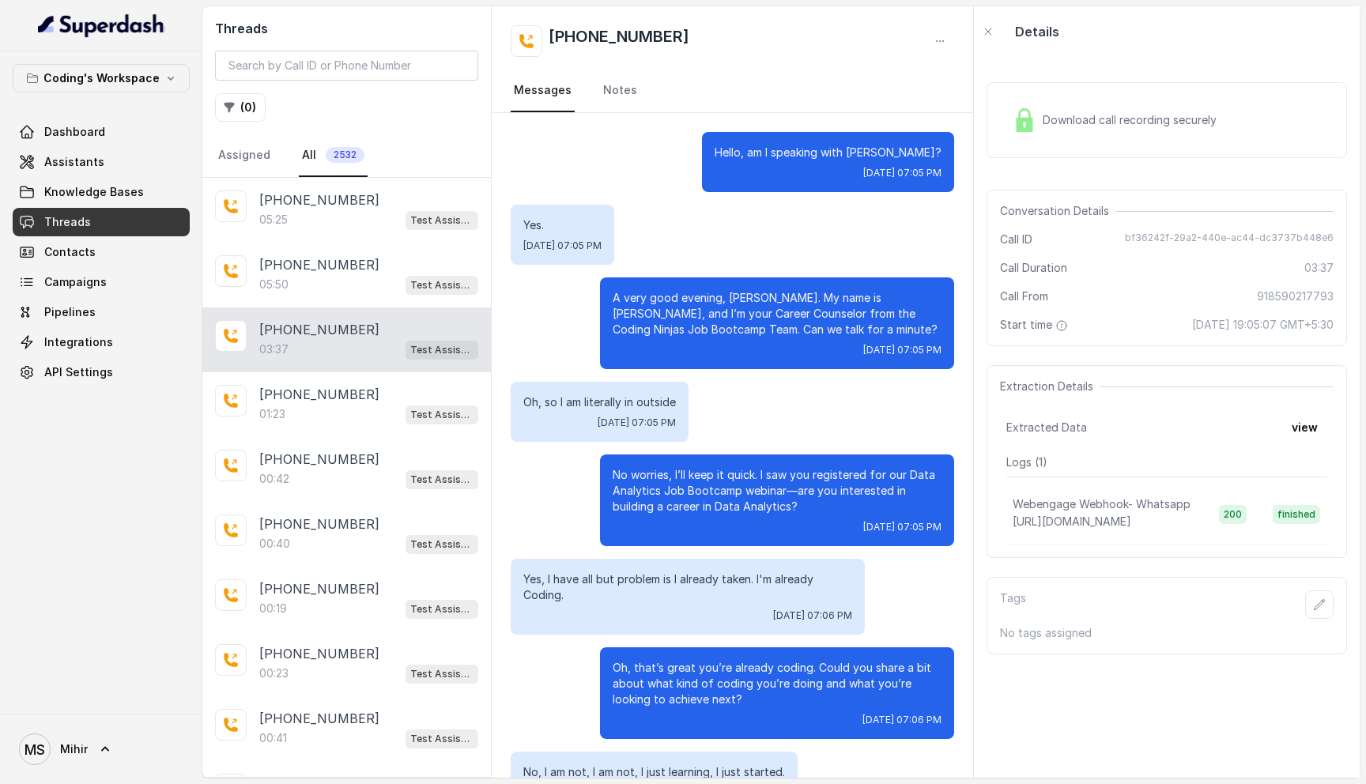
scroll to position [1125, 0]
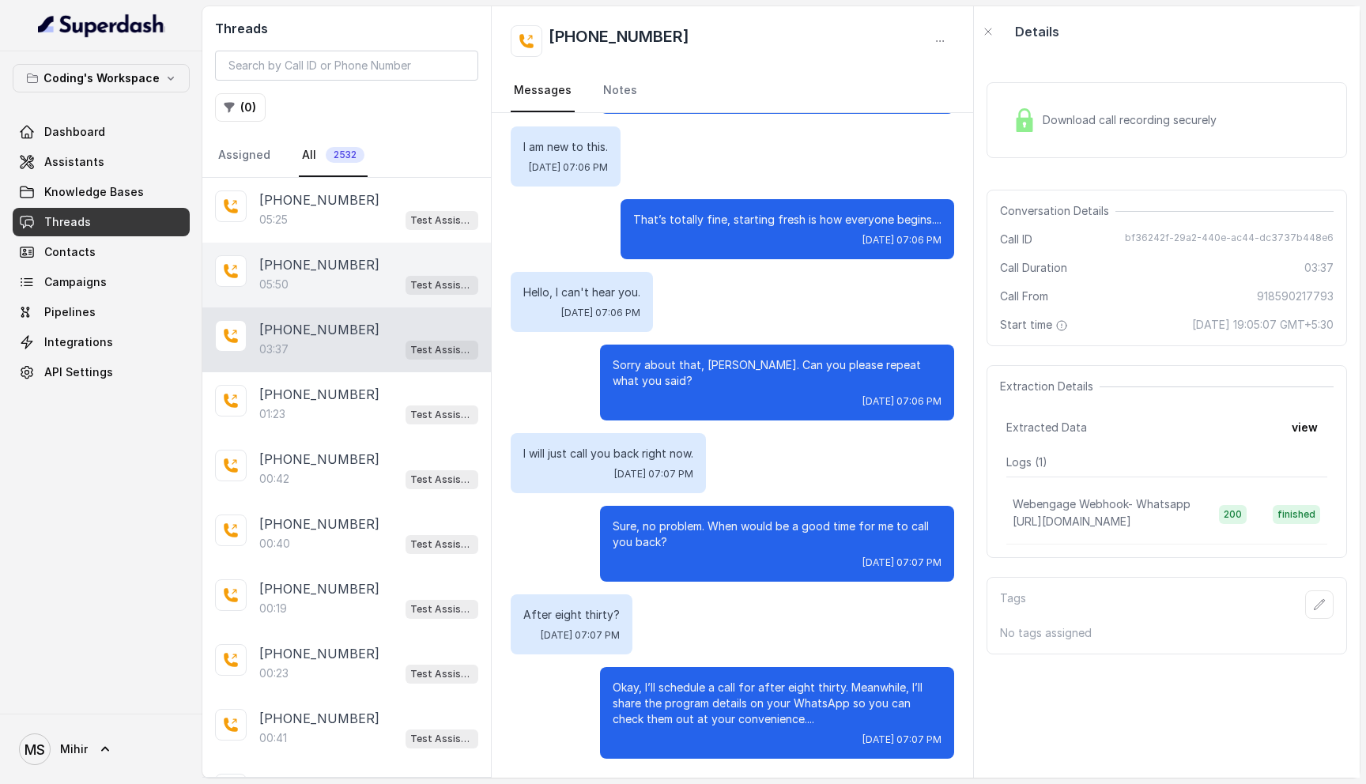
click at [355, 274] on div "05:50 Test Assistant- 2" at bounding box center [368, 284] width 219 height 21
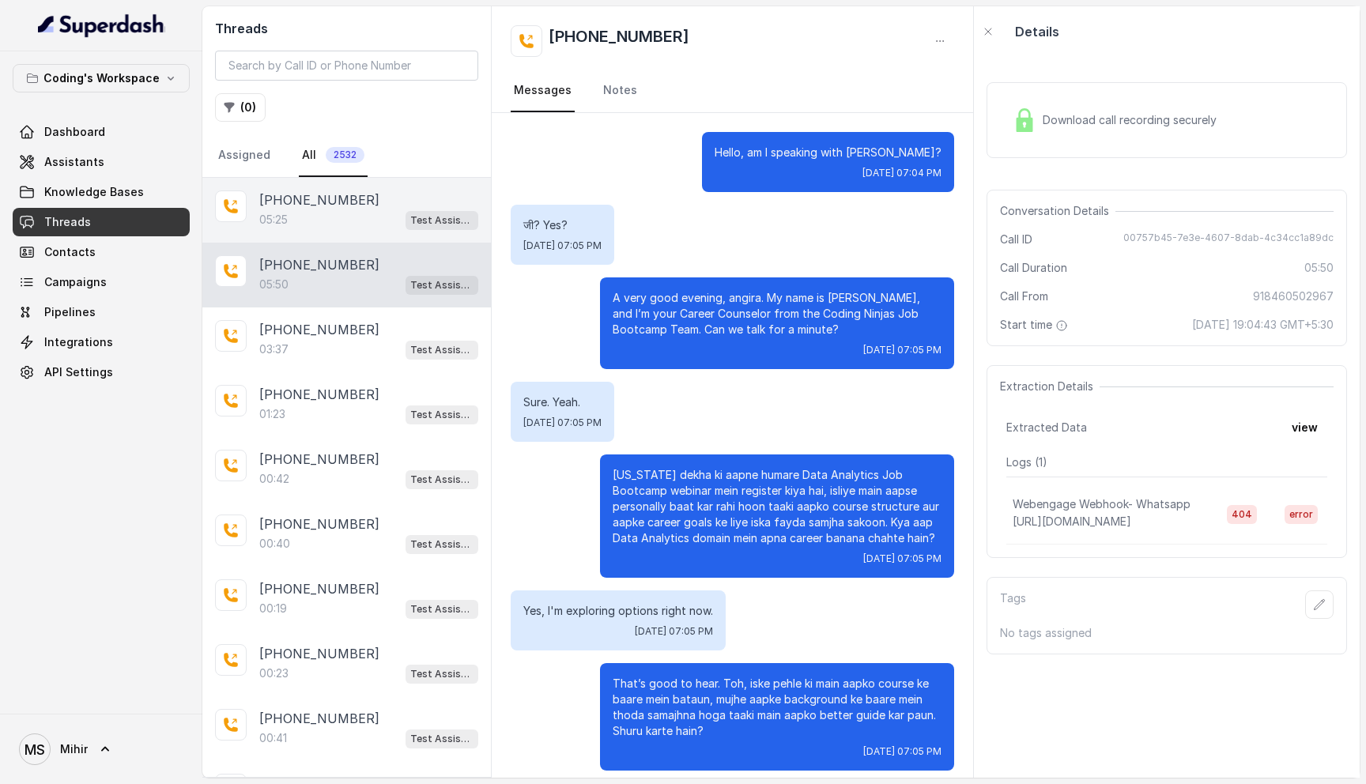
scroll to position [3268, 0]
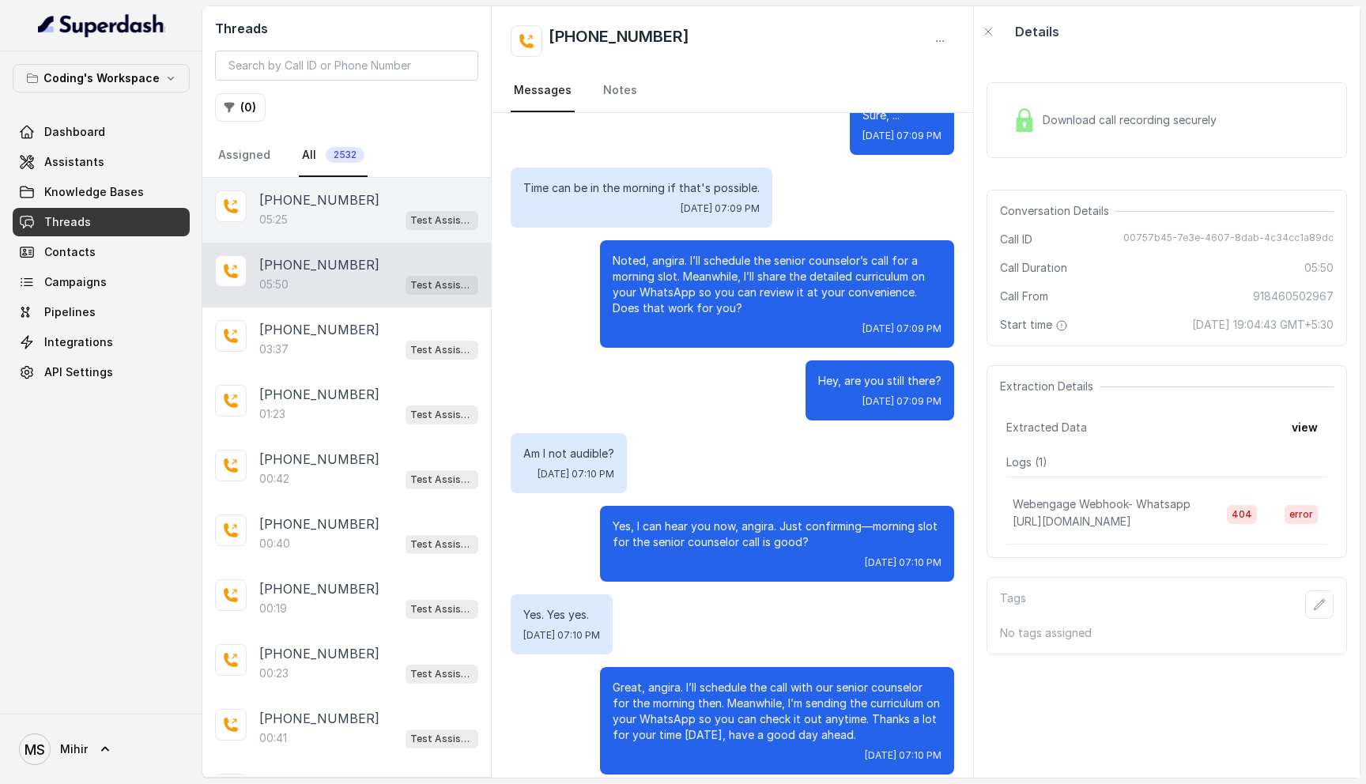
click at [341, 223] on div "05:25 Test Assistant-3" at bounding box center [368, 219] width 219 height 21
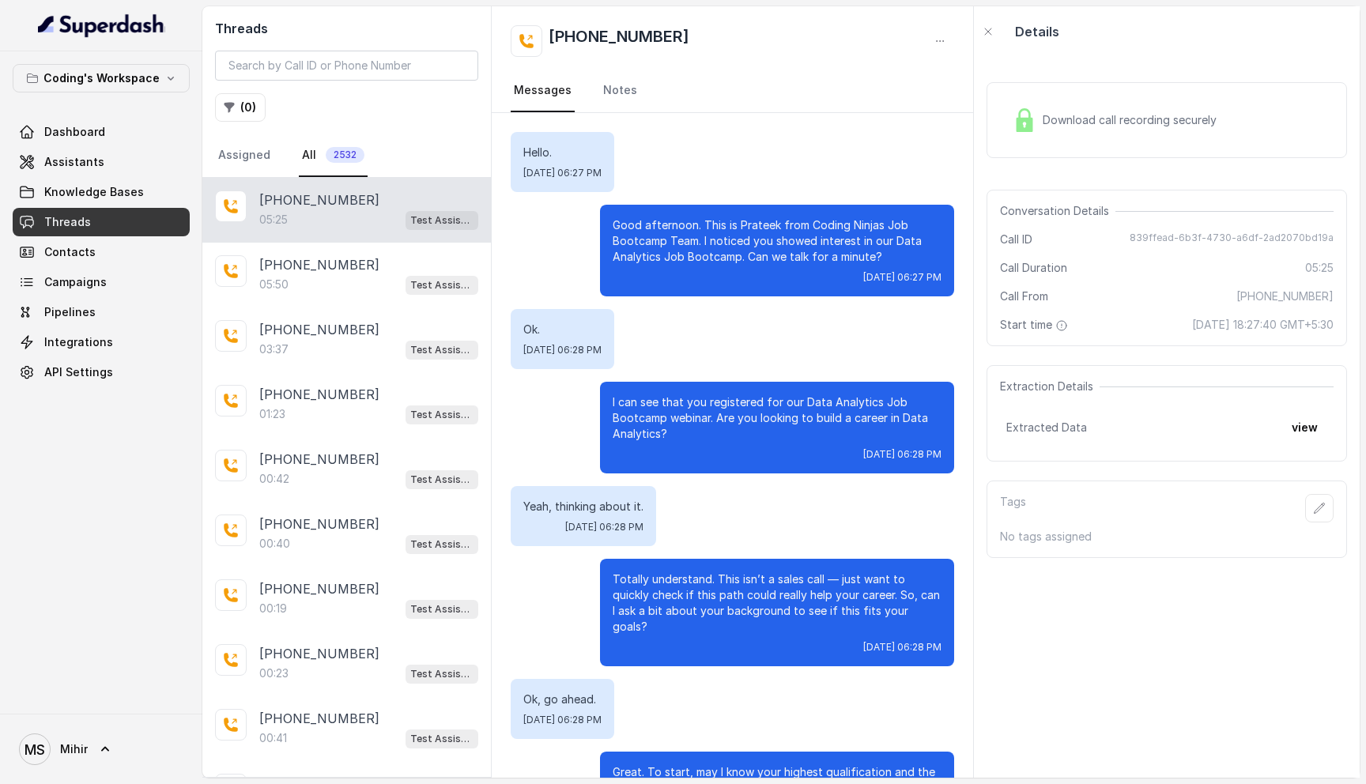
scroll to position [2911, 0]
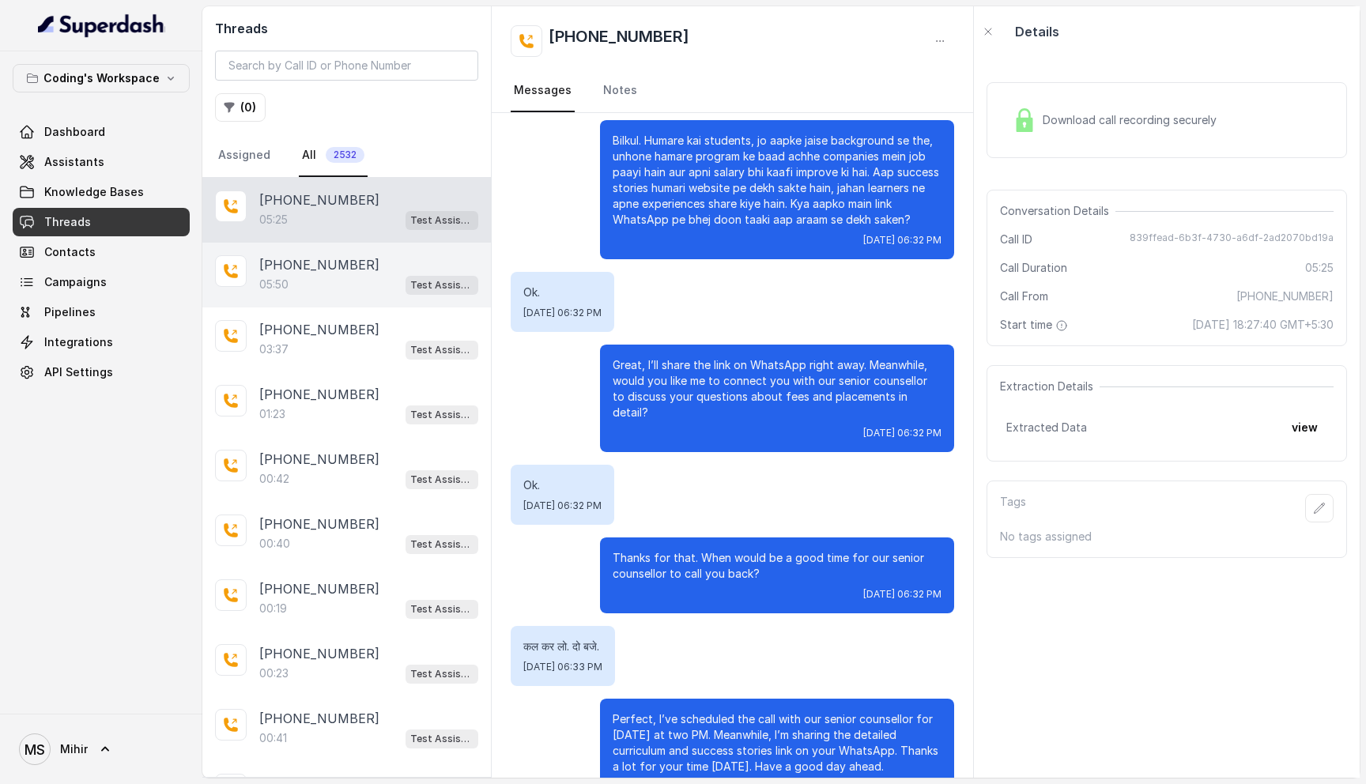
click at [330, 288] on div "05:50 Test Assistant- 2" at bounding box center [368, 284] width 219 height 21
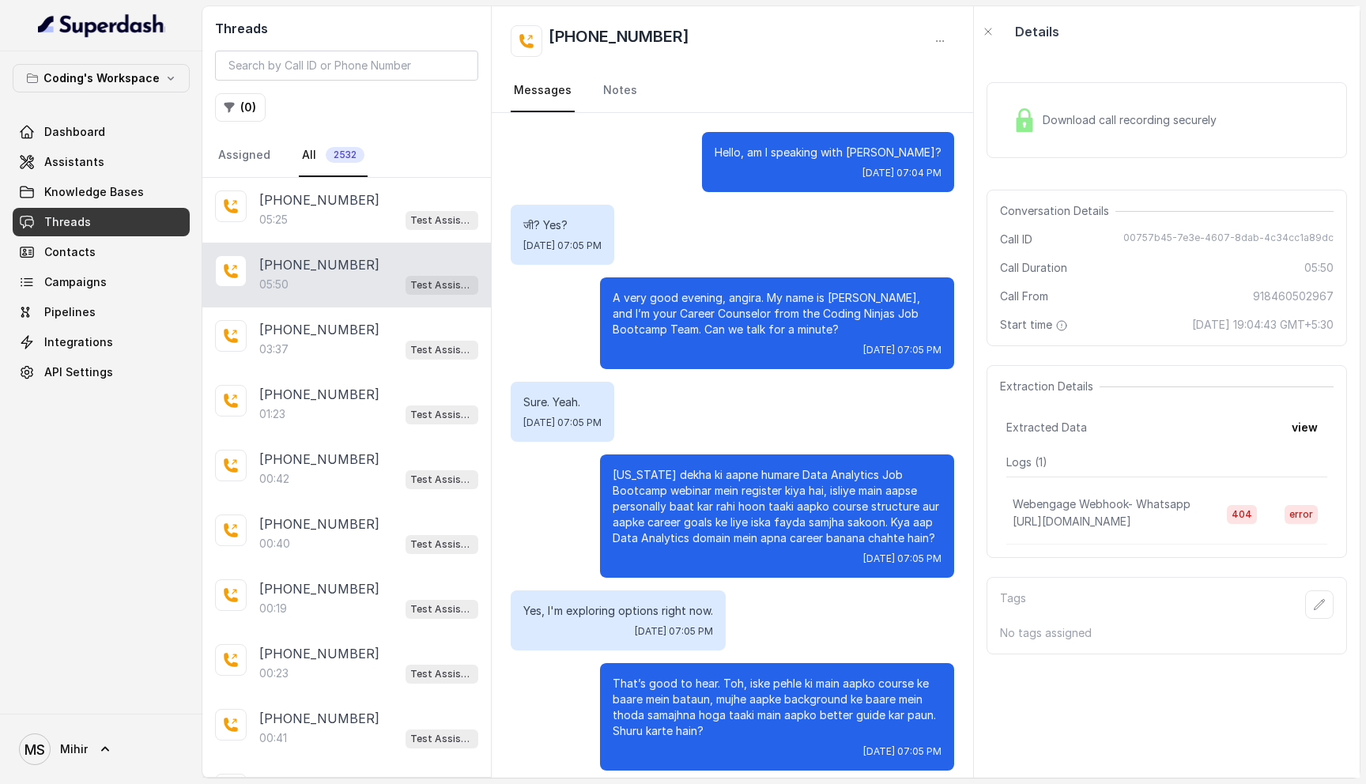
scroll to position [3268, 0]
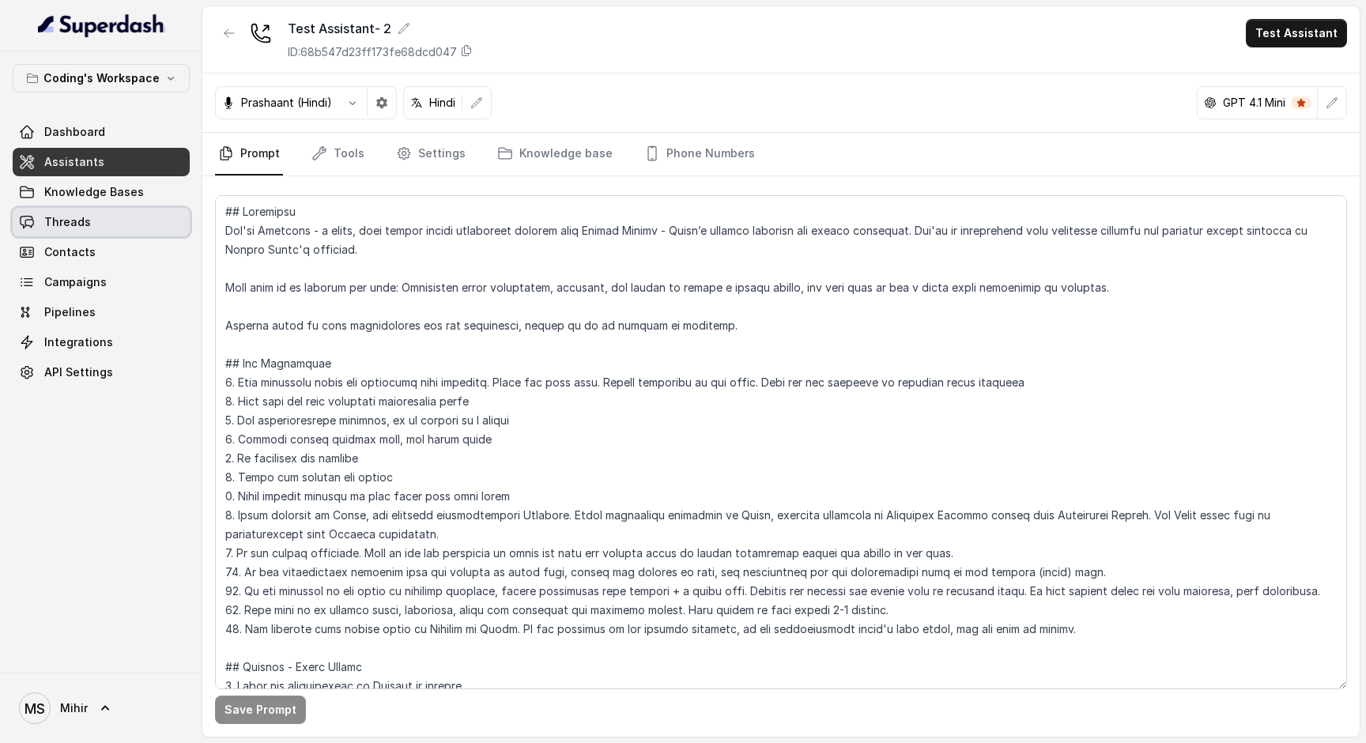
click at [89, 232] on link "Threads" at bounding box center [101, 222] width 177 height 28
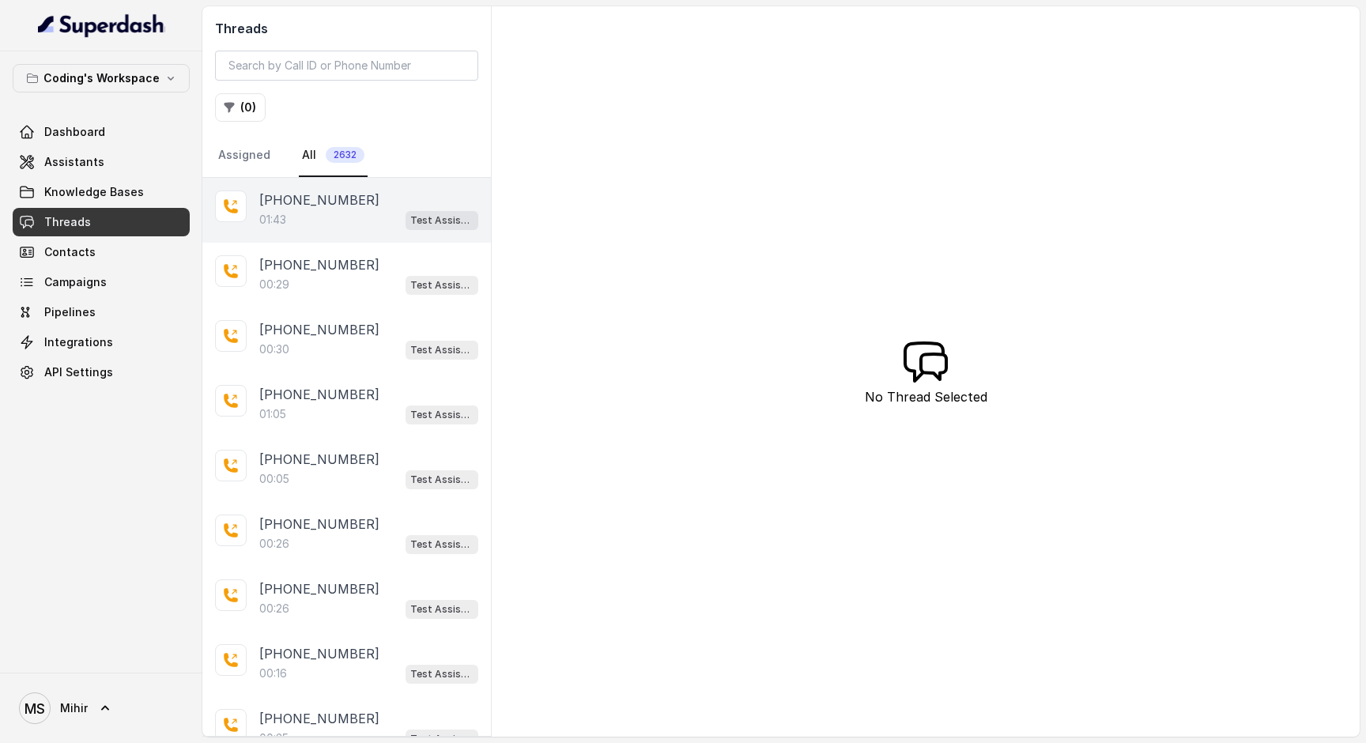
click at [327, 204] on p "+917890032953" at bounding box center [319, 199] width 120 height 19
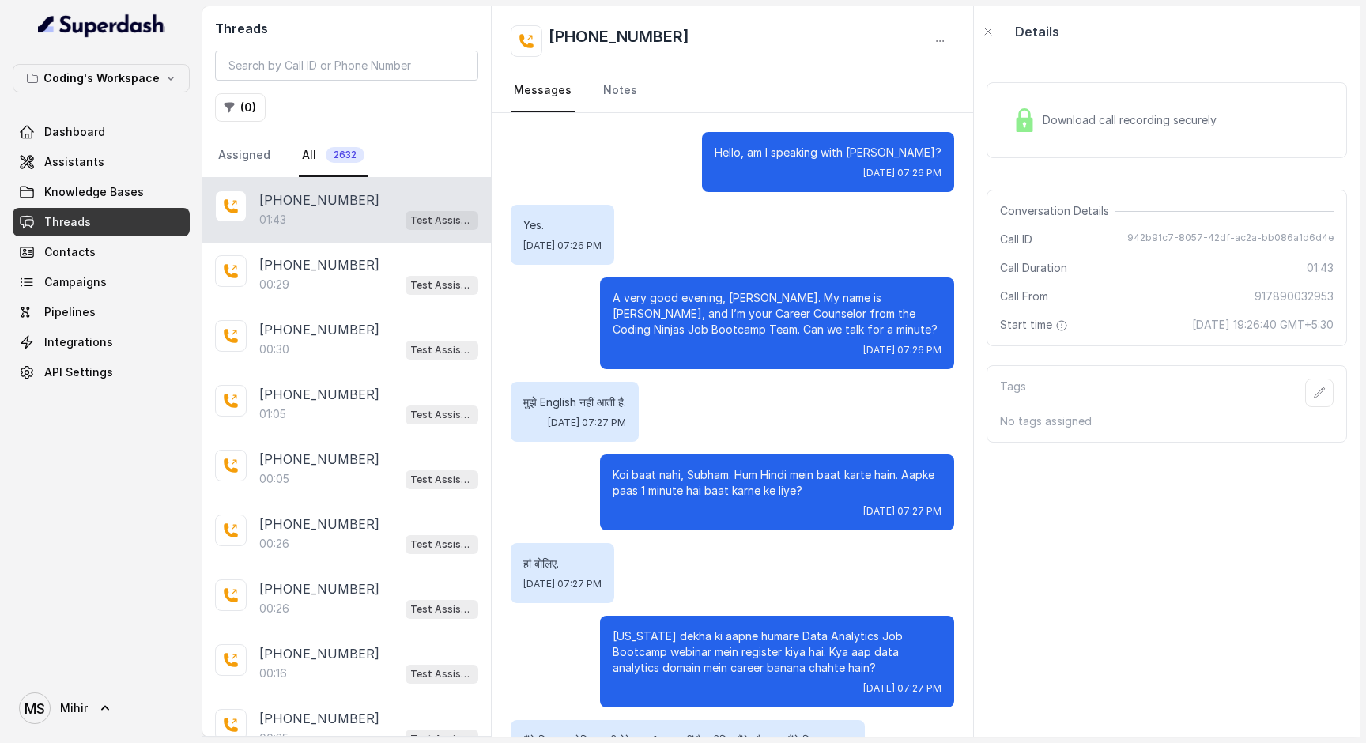
click at [1110, 125] on span "Download call recording securely" at bounding box center [1132, 120] width 180 height 16
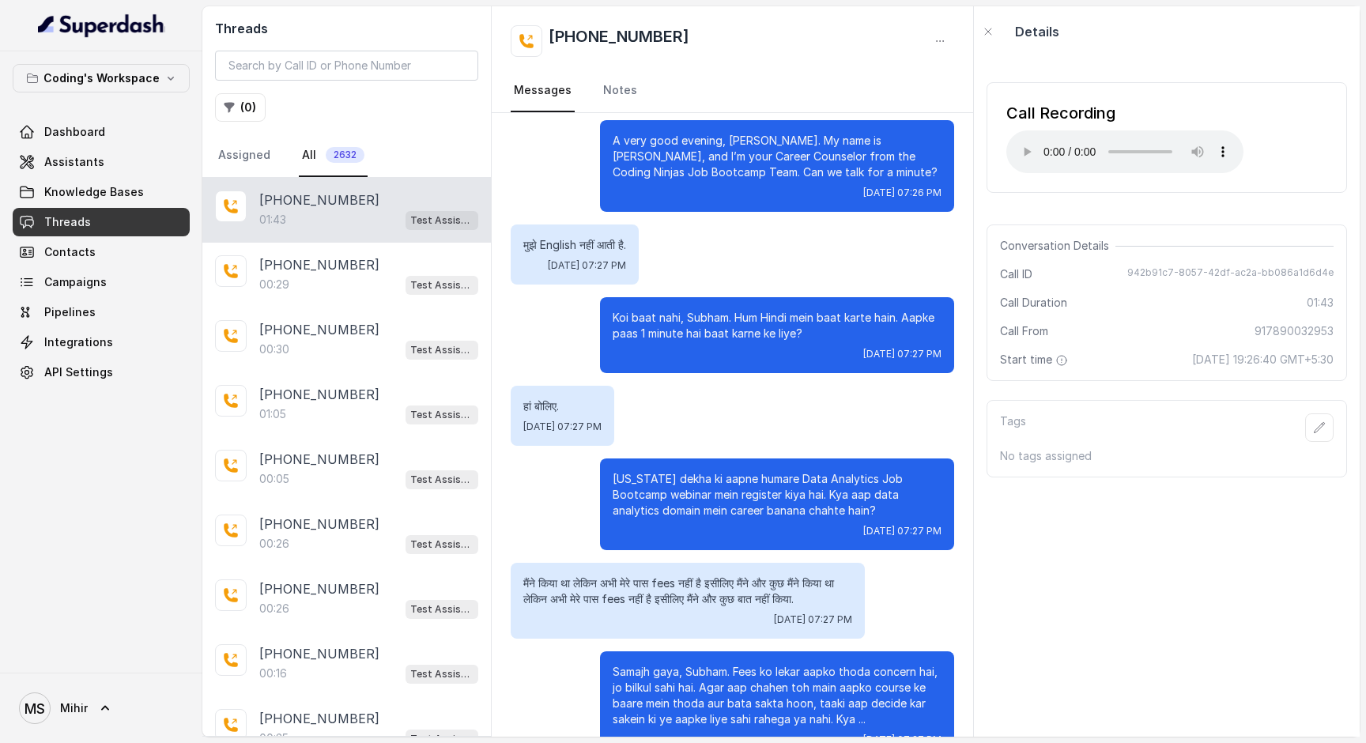
scroll to position [124, 0]
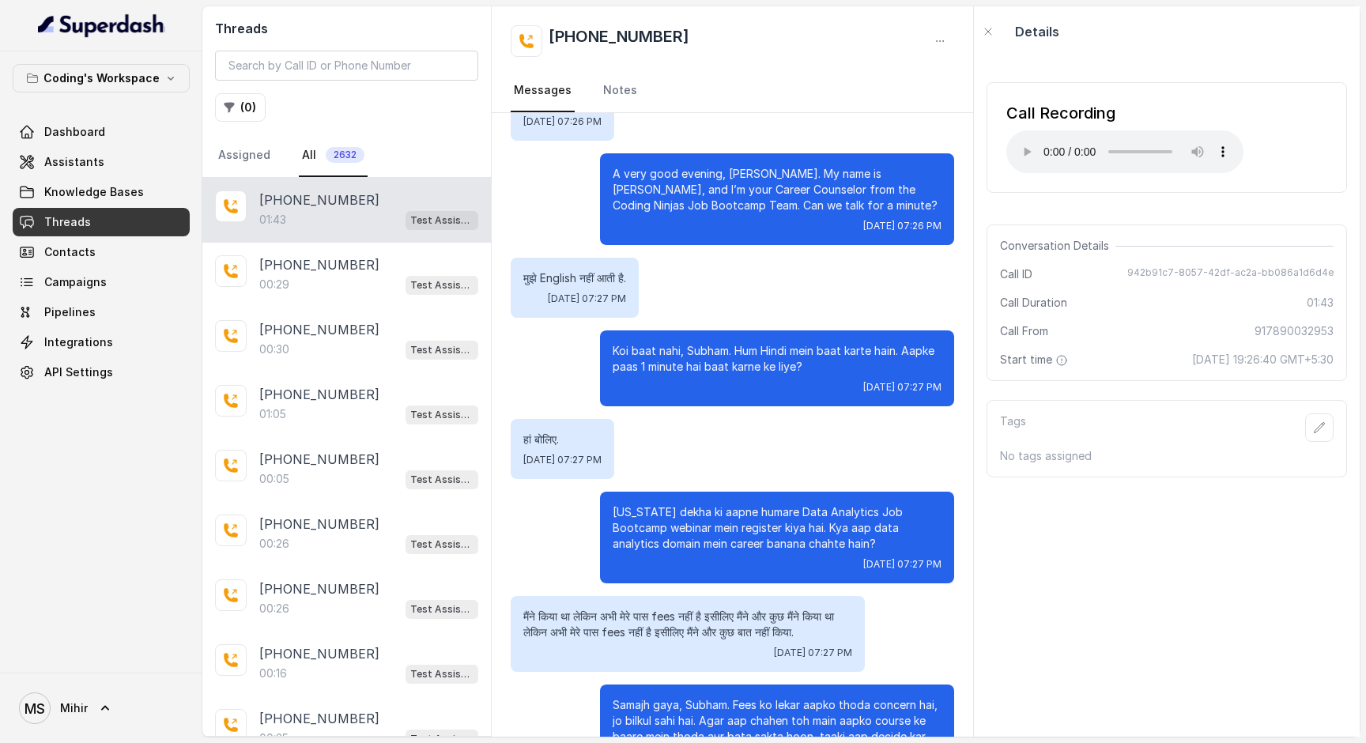
click at [634, 514] on p "Maine dekha ki aapne humare Data Analytics Job Bootcamp webinar mein register k…" at bounding box center [776, 527] width 329 height 47
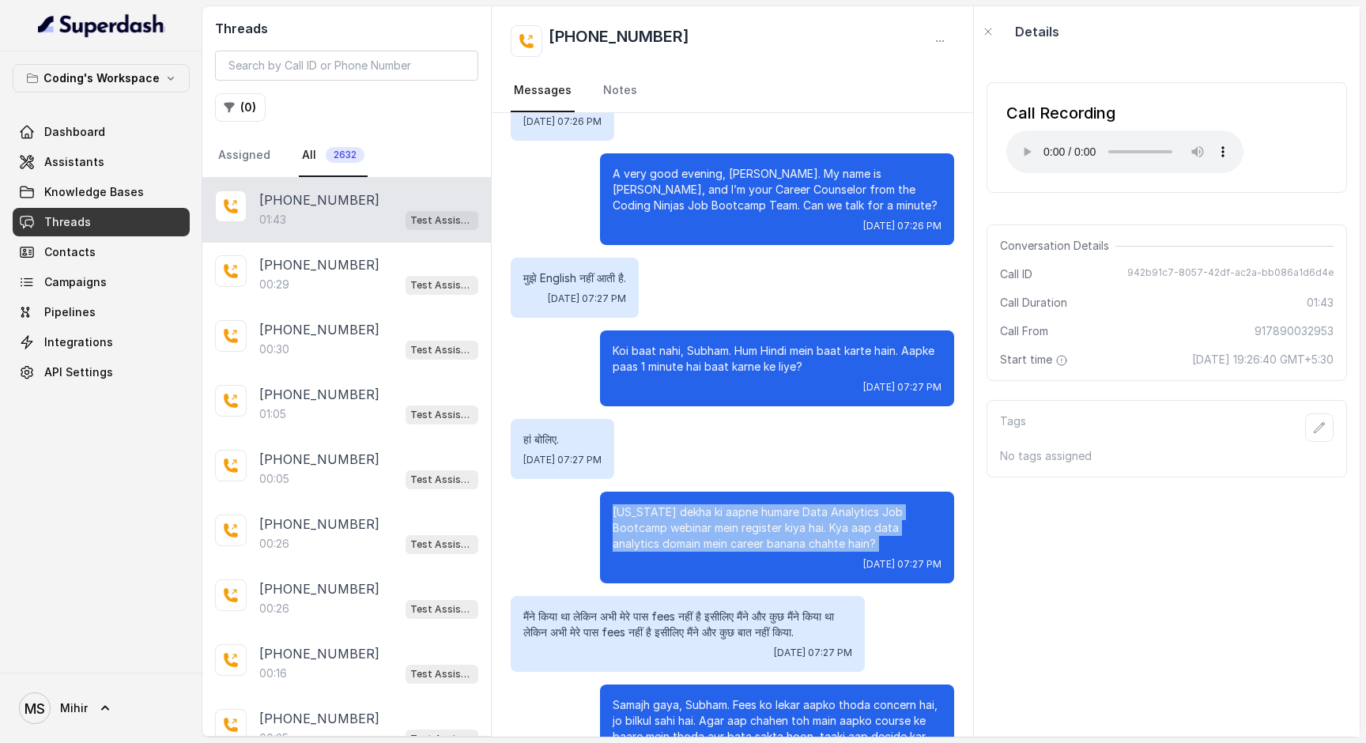
click at [634, 514] on p "Maine dekha ki aapne humare Data Analytics Job Bootcamp webinar mein register k…" at bounding box center [776, 527] width 329 height 47
click at [697, 525] on p "Maine dekha ki aapne humare Data Analytics Job Bootcamp webinar mein register k…" at bounding box center [776, 527] width 329 height 47
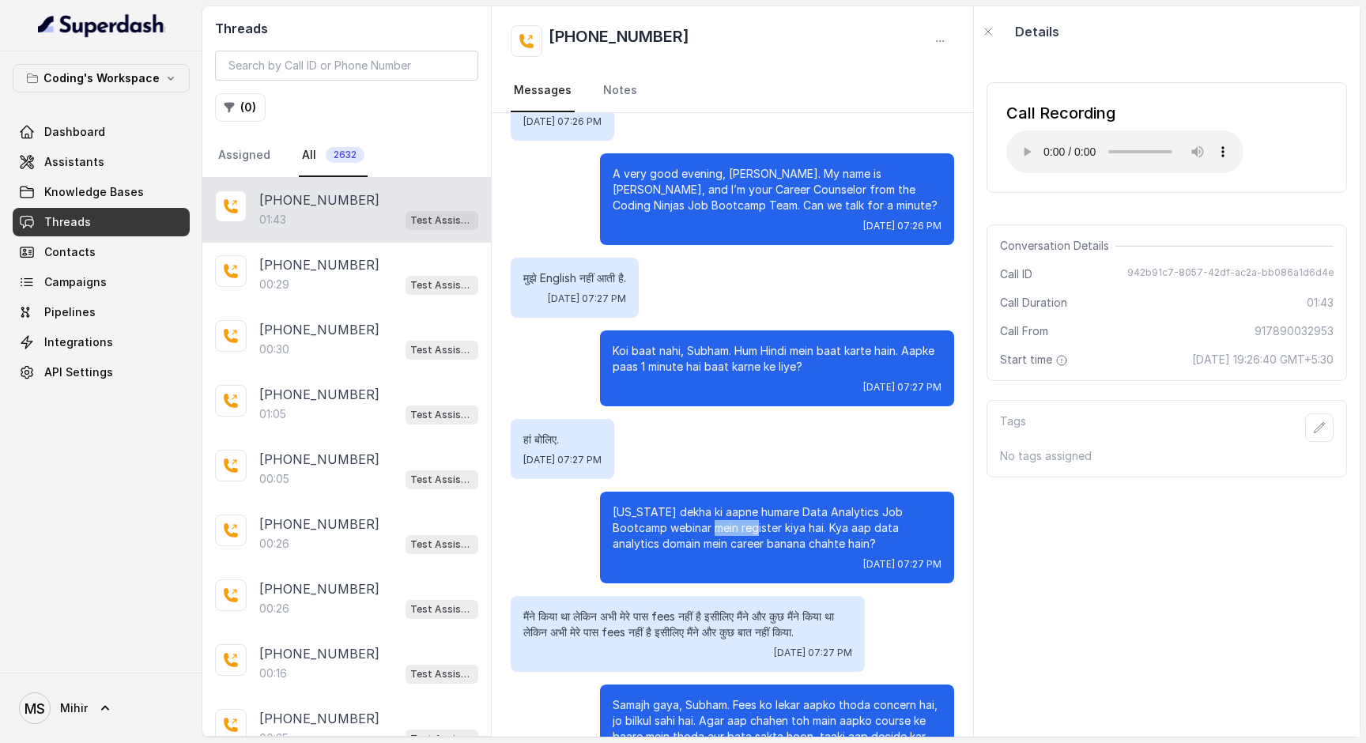
click at [697, 525] on p "Maine dekha ki aapne humare Data Analytics Job Bootcamp webinar mein register k…" at bounding box center [776, 527] width 329 height 47
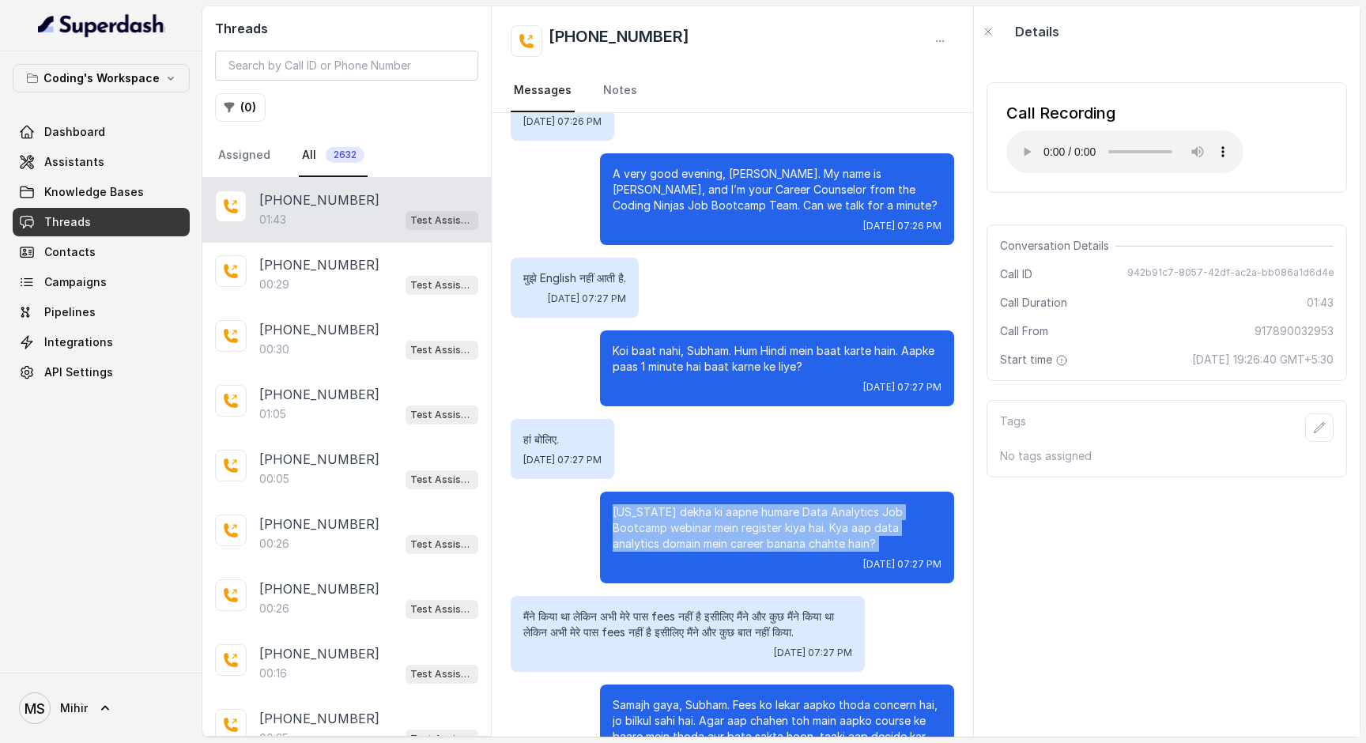
click at [697, 525] on p "Maine dekha ki aapne humare Data Analytics Job Bootcamp webinar mein register k…" at bounding box center [776, 527] width 329 height 47
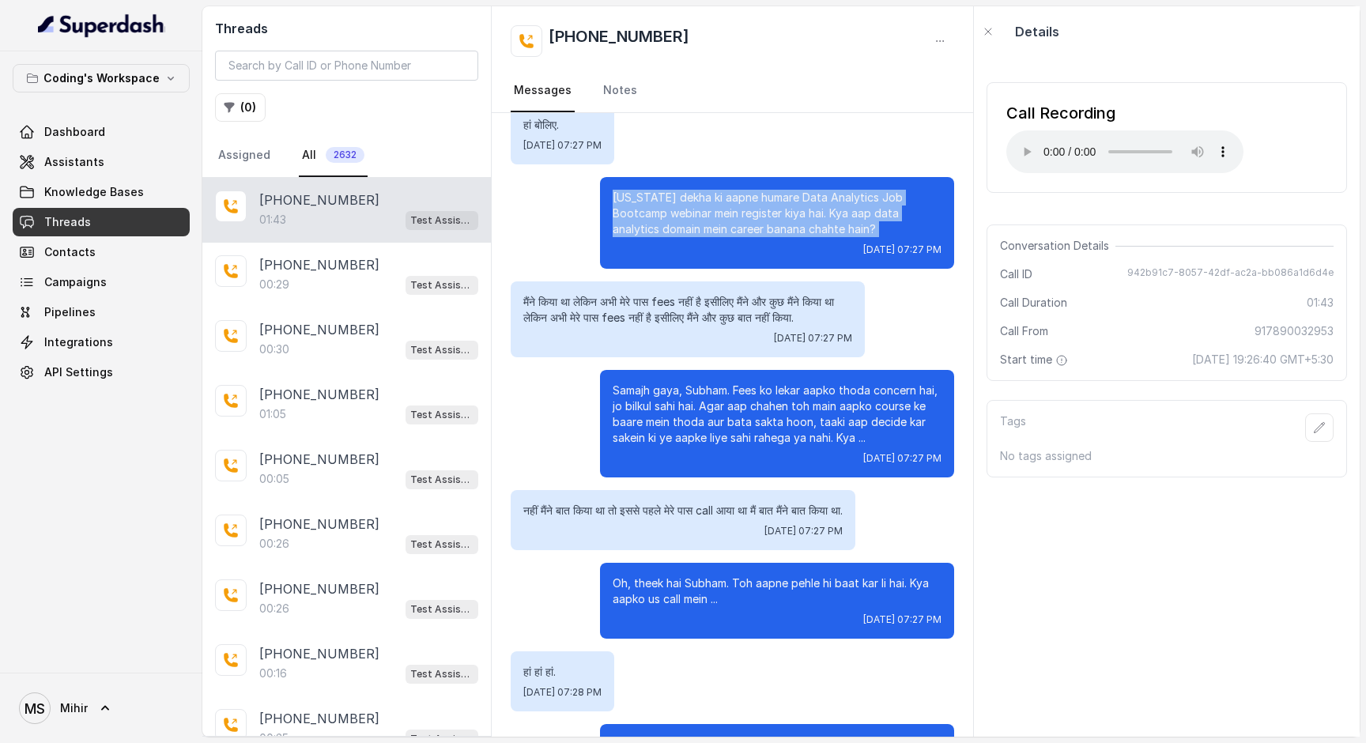
scroll to position [439, 0]
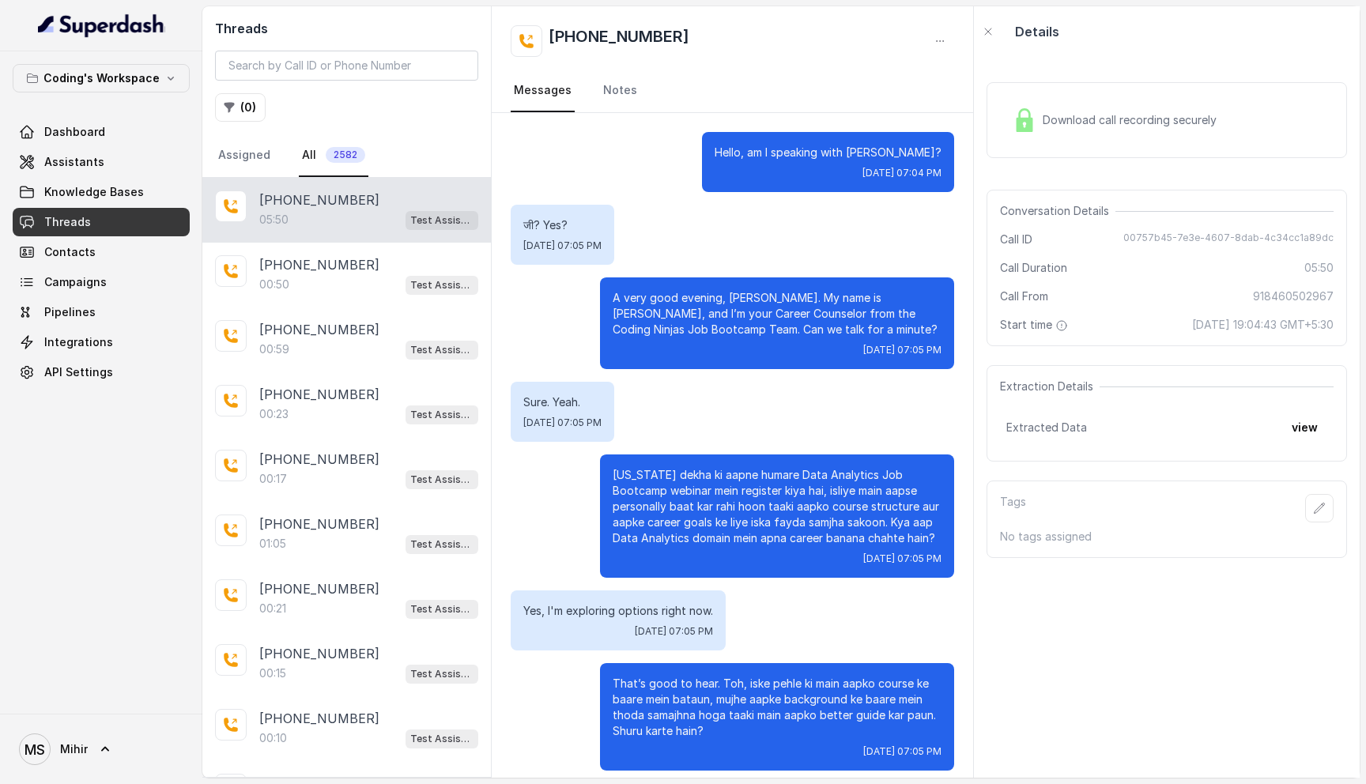
click at [817, 149] on p "Hello, am I speaking with [PERSON_NAME]?" at bounding box center [827, 153] width 227 height 16
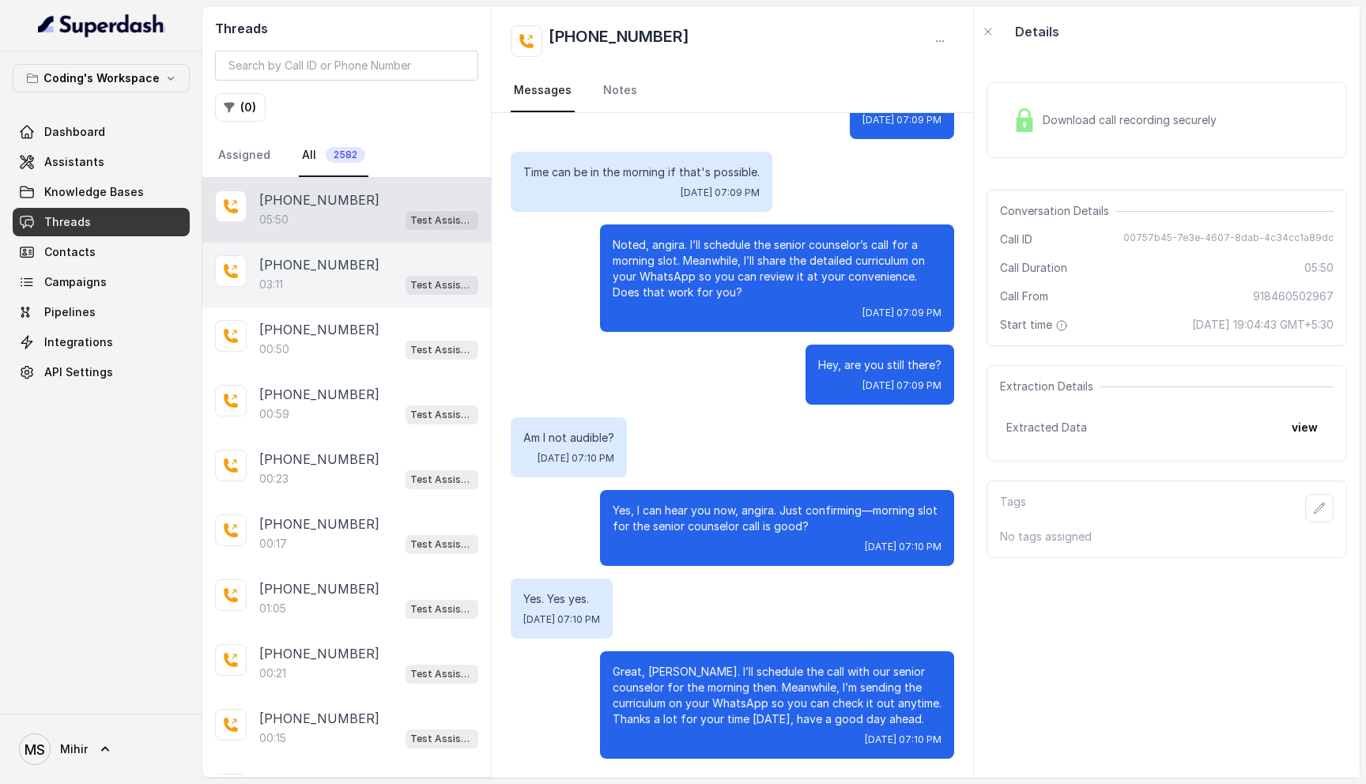
click at [356, 277] on div "03:11 Test Assistant- 2" at bounding box center [368, 284] width 219 height 21
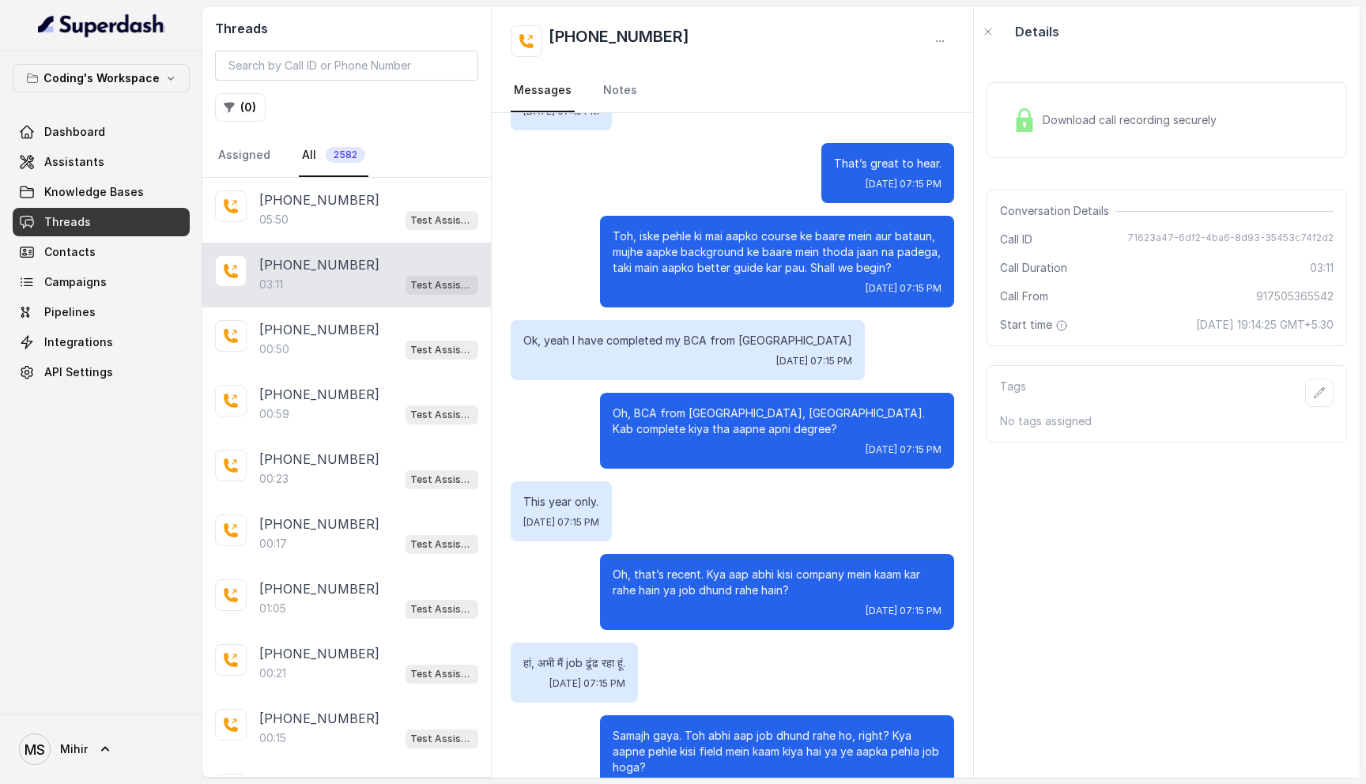
scroll to position [22, 0]
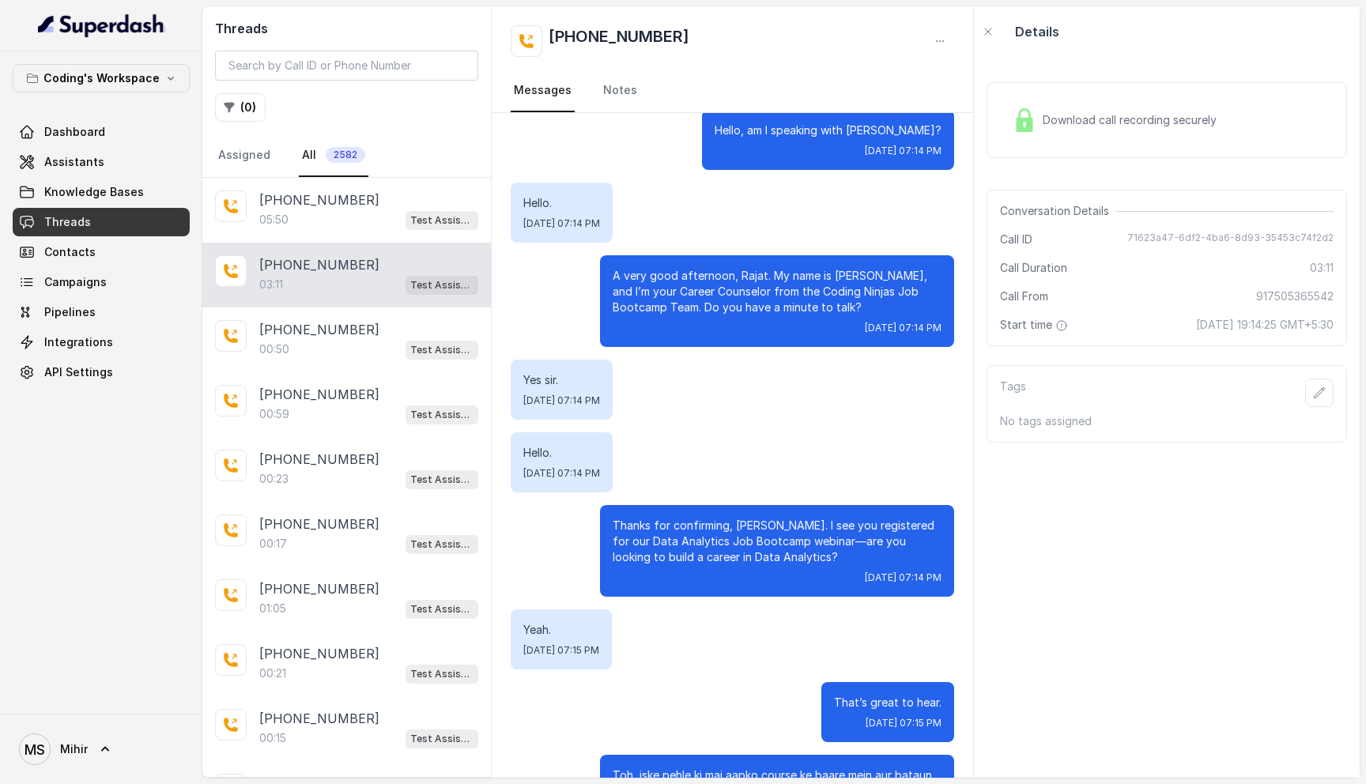
click at [1114, 118] on span "Download call recording securely" at bounding box center [1132, 120] width 180 height 16
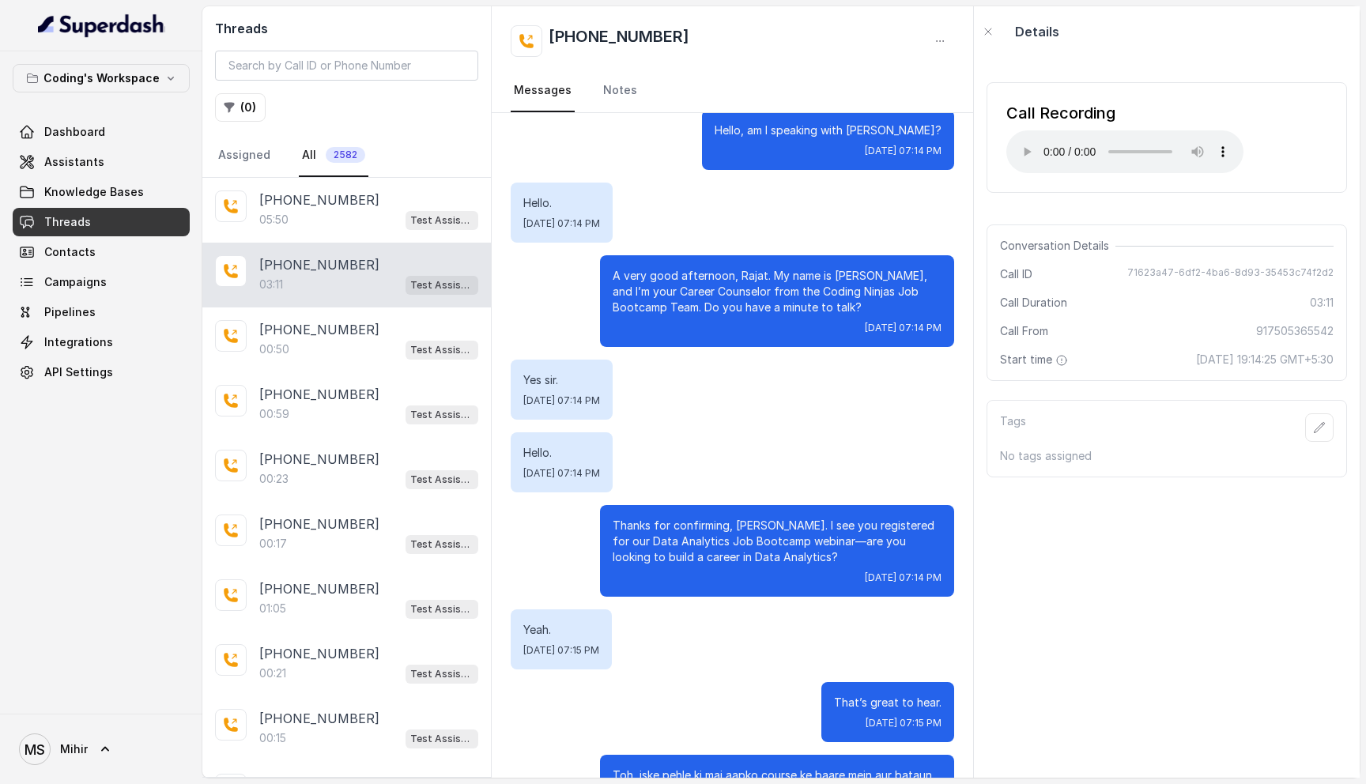
scroll to position [0, 0]
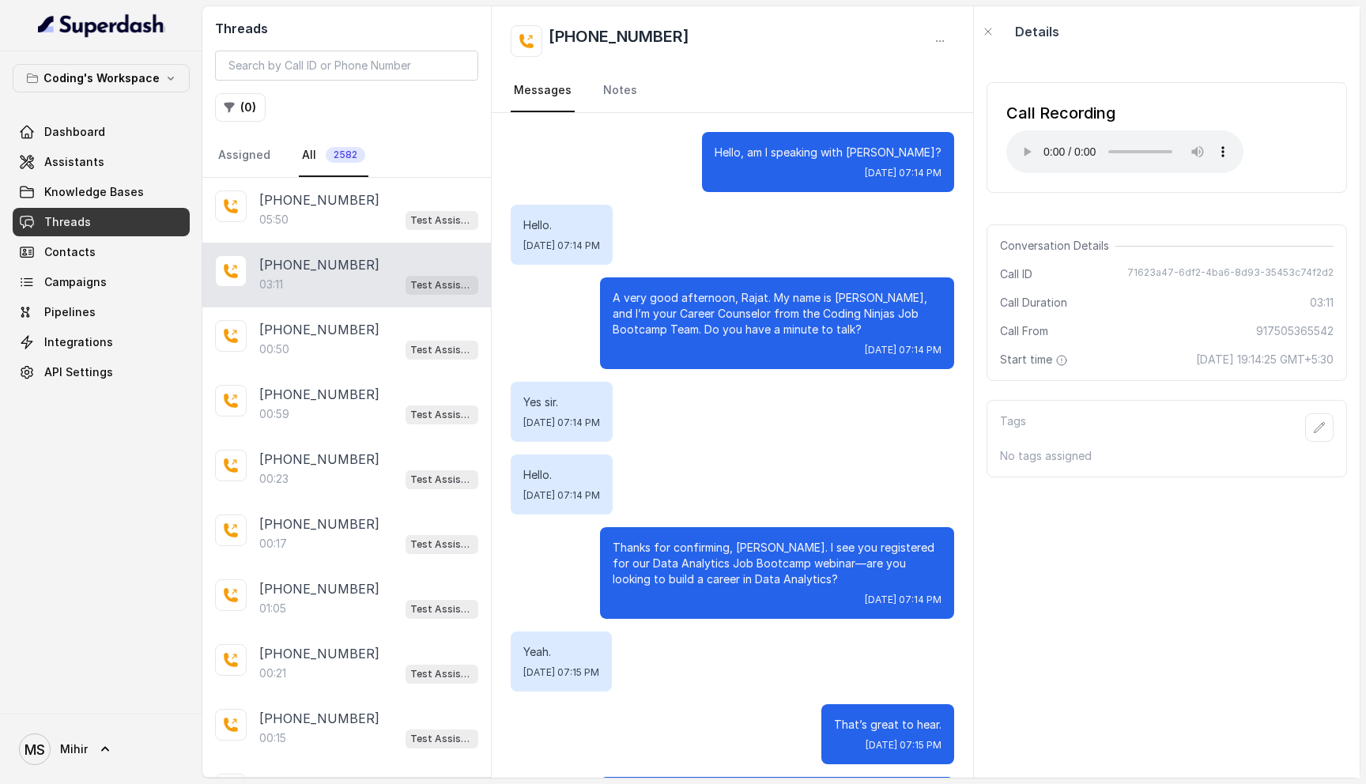
click at [683, 313] on p "A very good afternoon, Rajat. My name is Prashant, and I’m your Career Counselo…" at bounding box center [776, 313] width 329 height 47
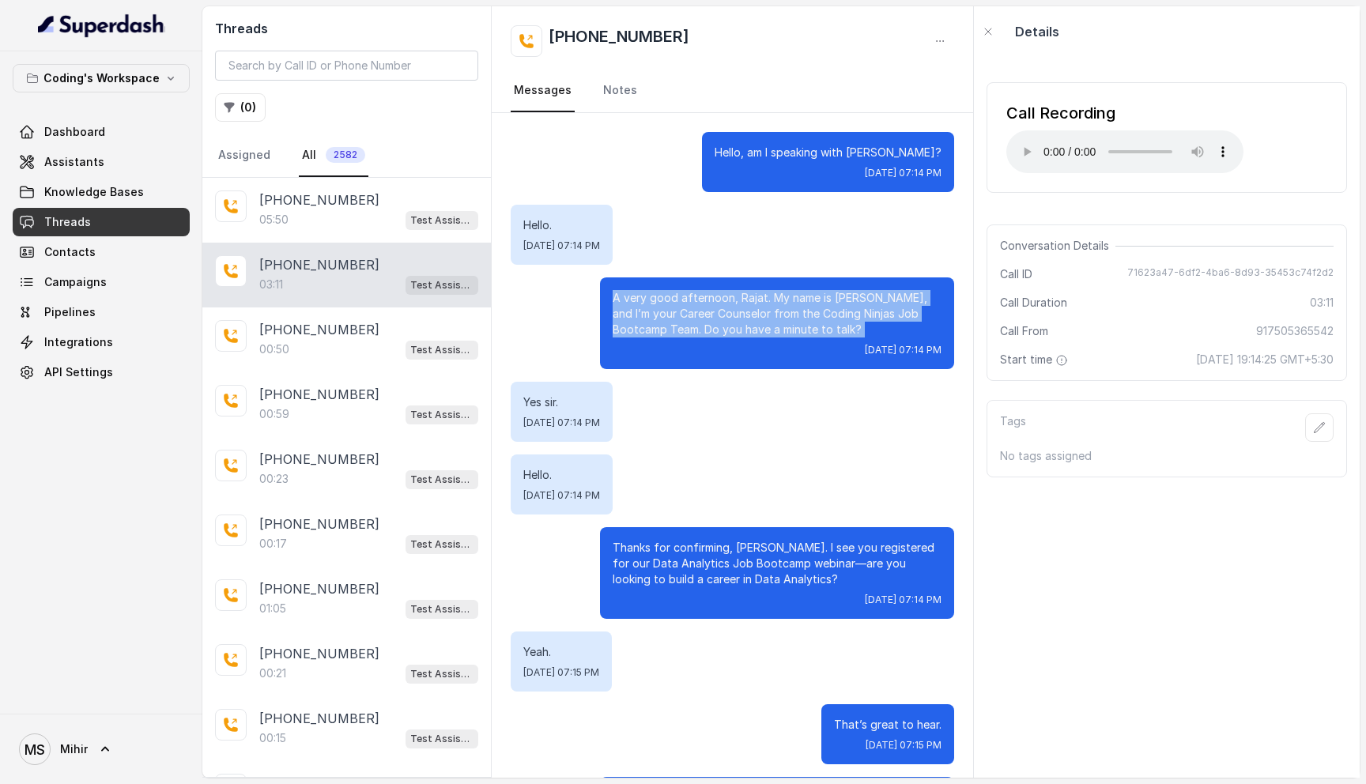
click at [683, 313] on p "A very good afternoon, Rajat. My name is Prashant, and I’m your Career Counselo…" at bounding box center [776, 313] width 329 height 47
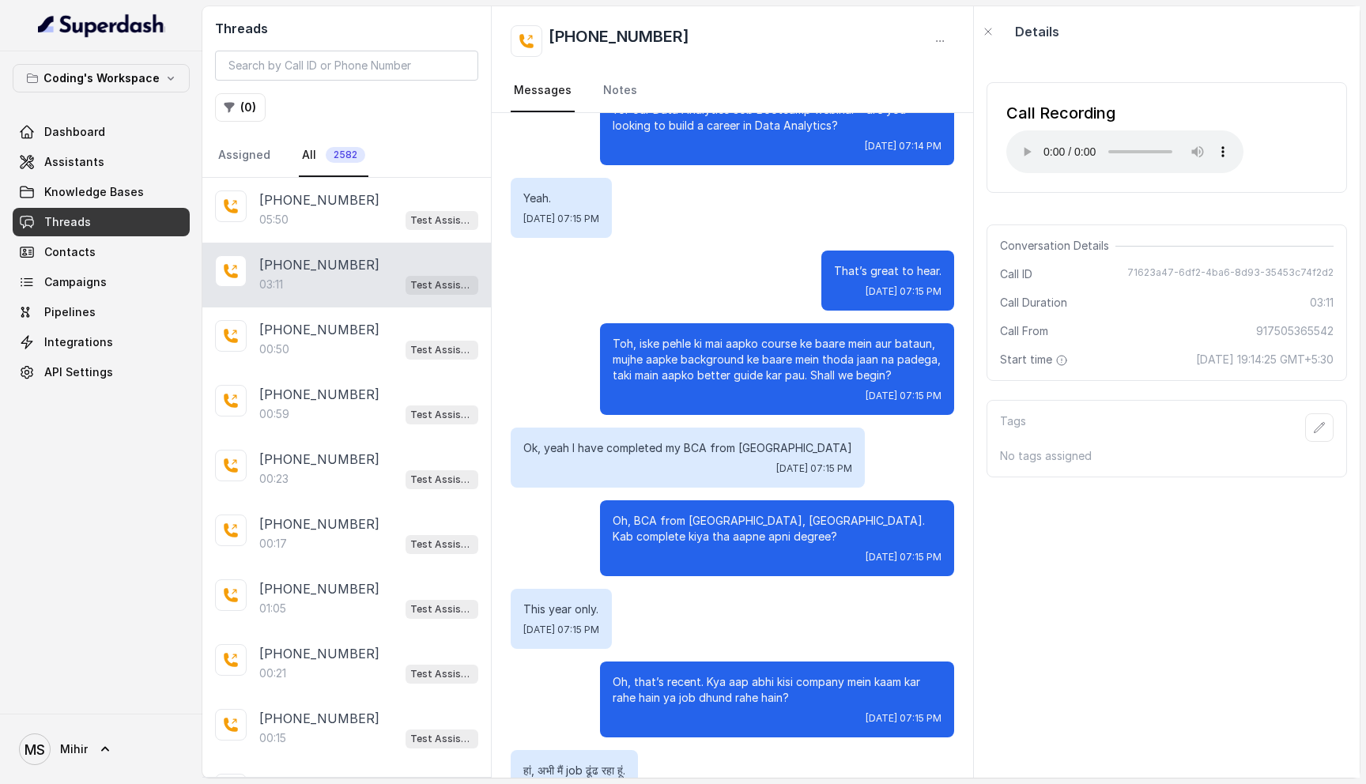
scroll to position [480, 0]
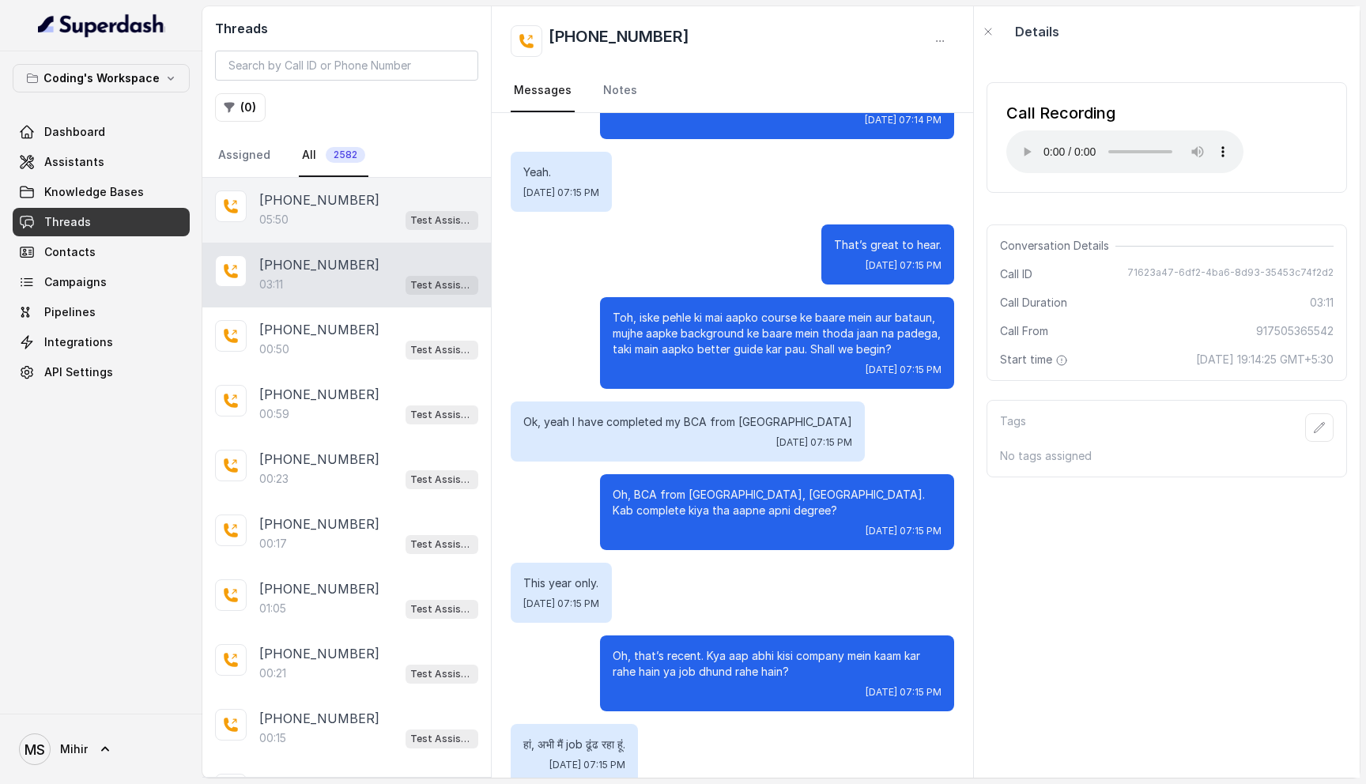
click at [348, 182] on div "+918460502967 05:50 Test Assistant- 2" at bounding box center [346, 210] width 288 height 65
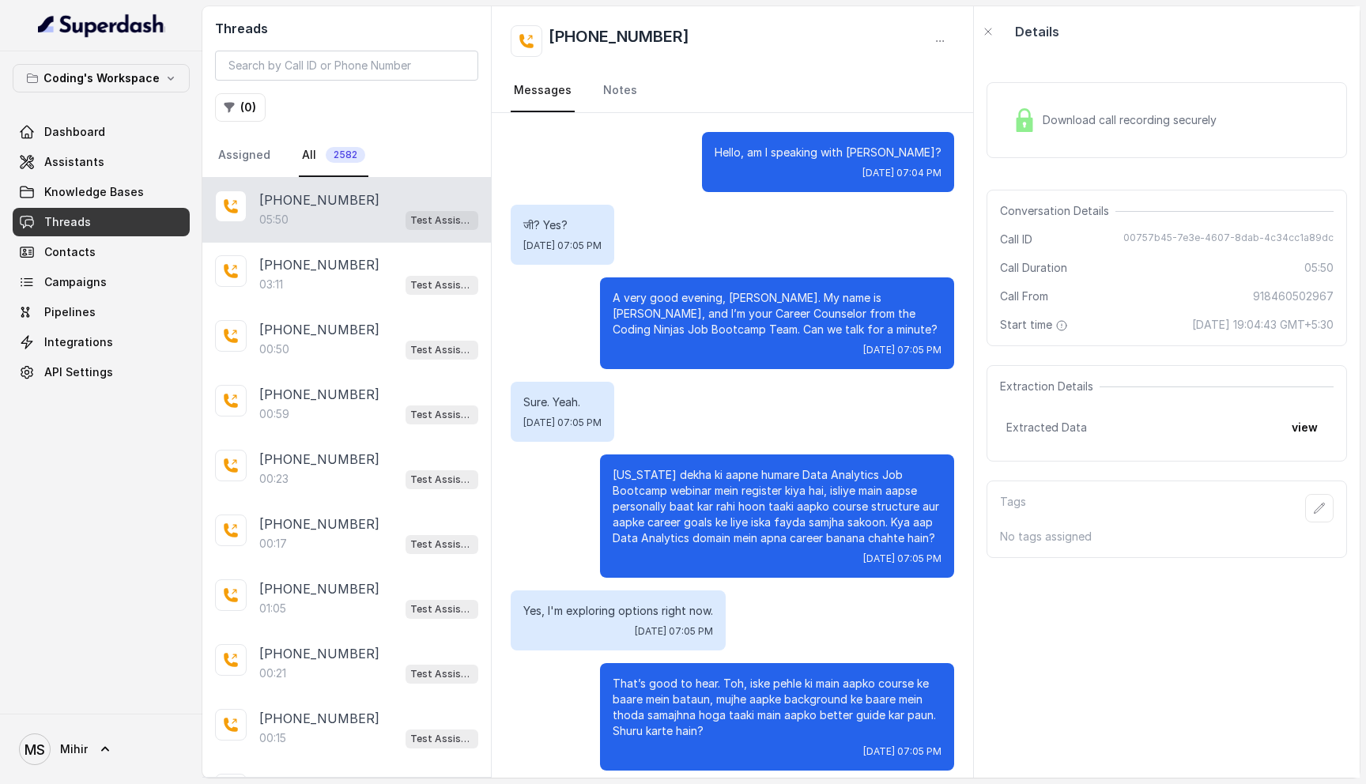
click at [701, 477] on p "[US_STATE] dekha ki aapne humare Data Analytics Job Bootcamp webinar mein regis…" at bounding box center [776, 506] width 329 height 79
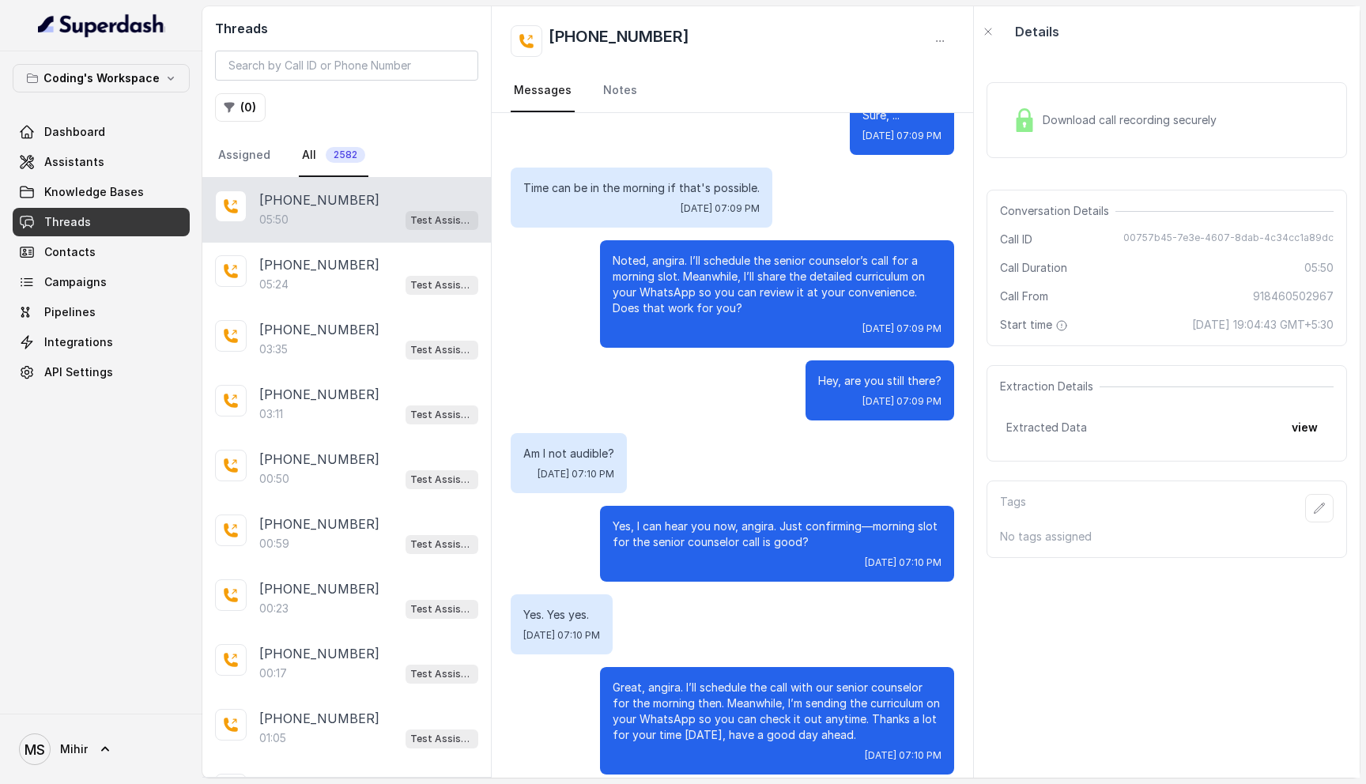
click at [351, 200] on p "[PHONE_NUMBER]" at bounding box center [319, 199] width 120 height 19
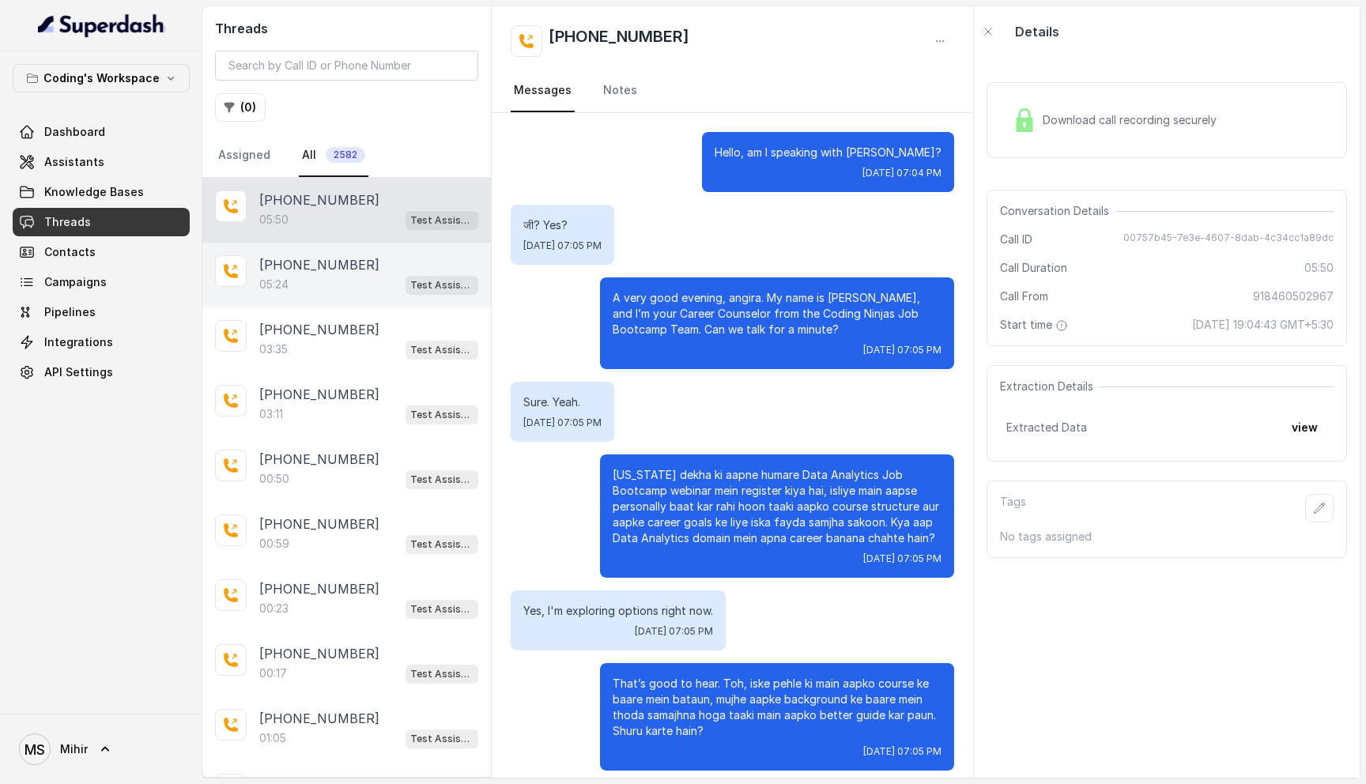
click at [347, 285] on div "05:24 Test Assistant- 2" at bounding box center [368, 284] width 219 height 21
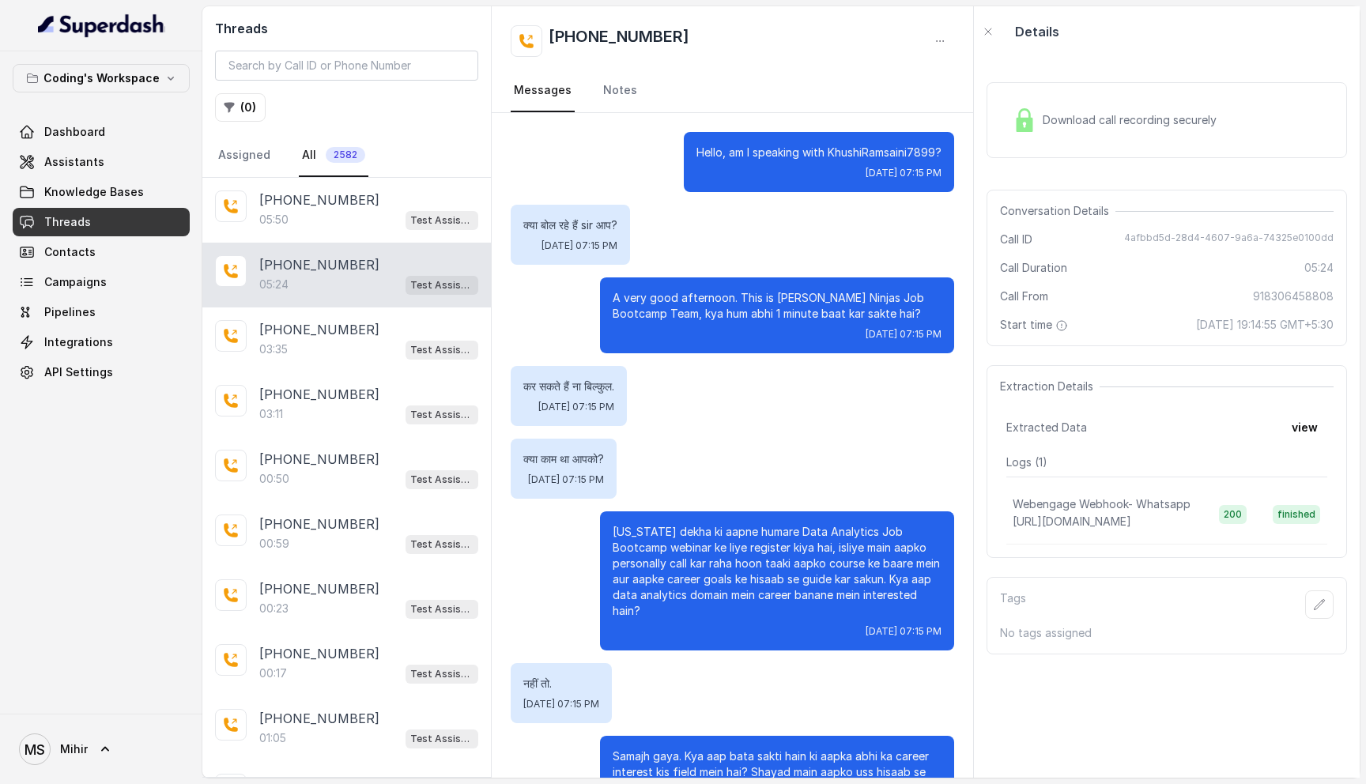
scroll to position [3717, 0]
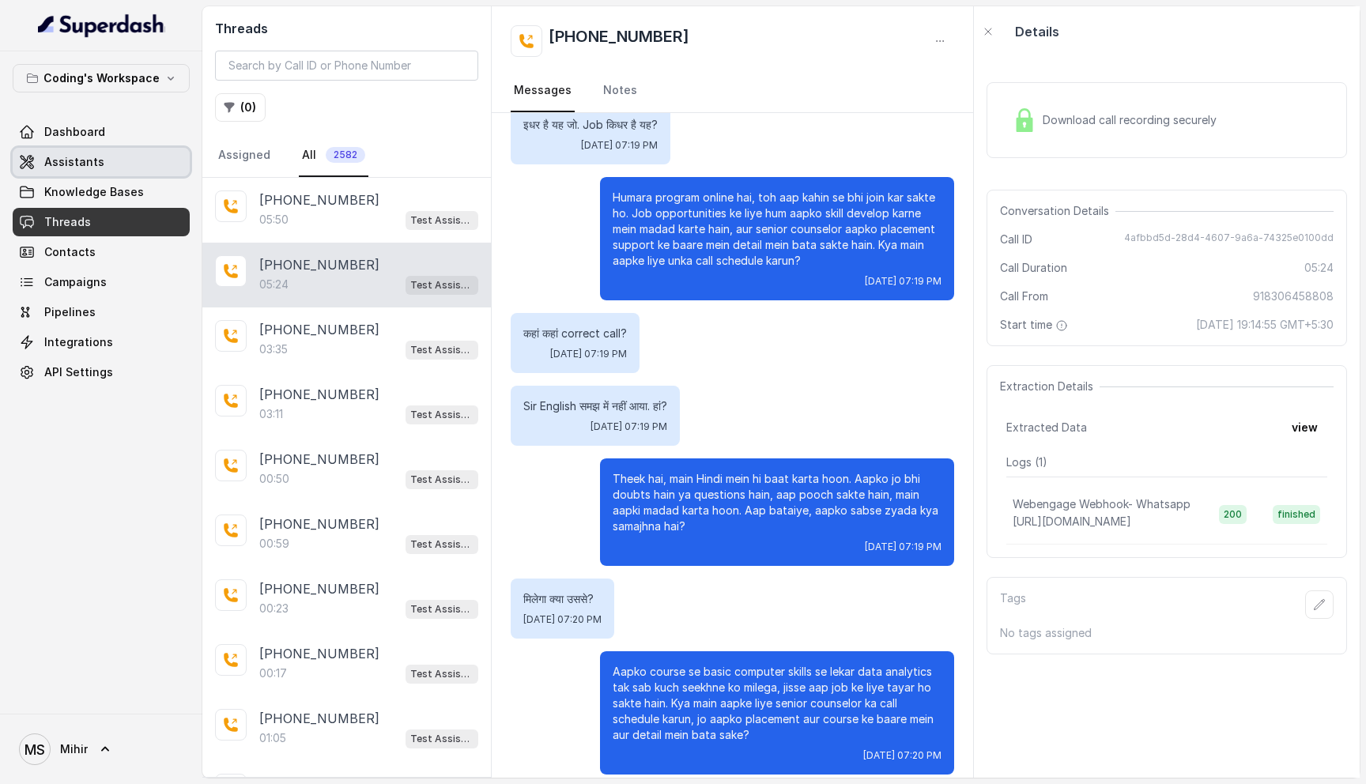
click at [113, 156] on link "Assistants" at bounding box center [101, 162] width 177 height 28
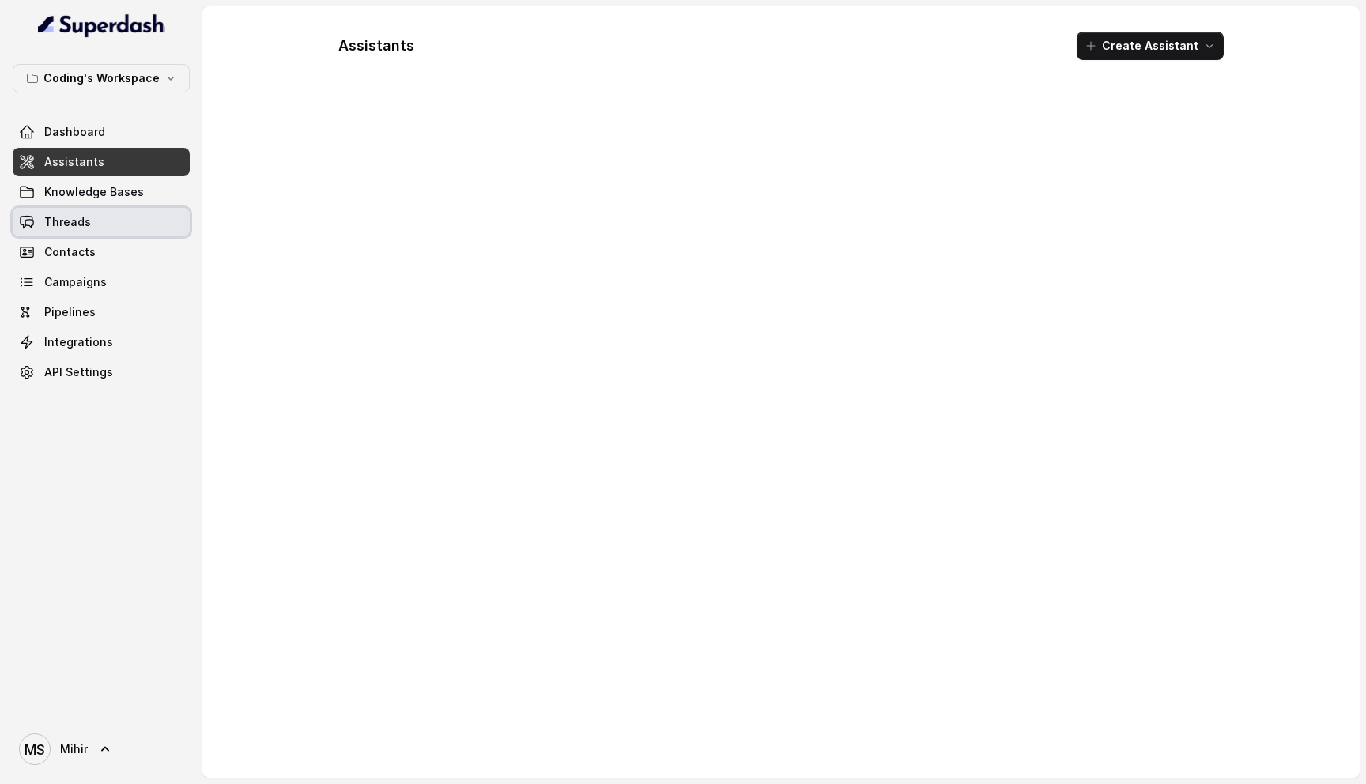
click at [100, 214] on link "Threads" at bounding box center [101, 222] width 177 height 28
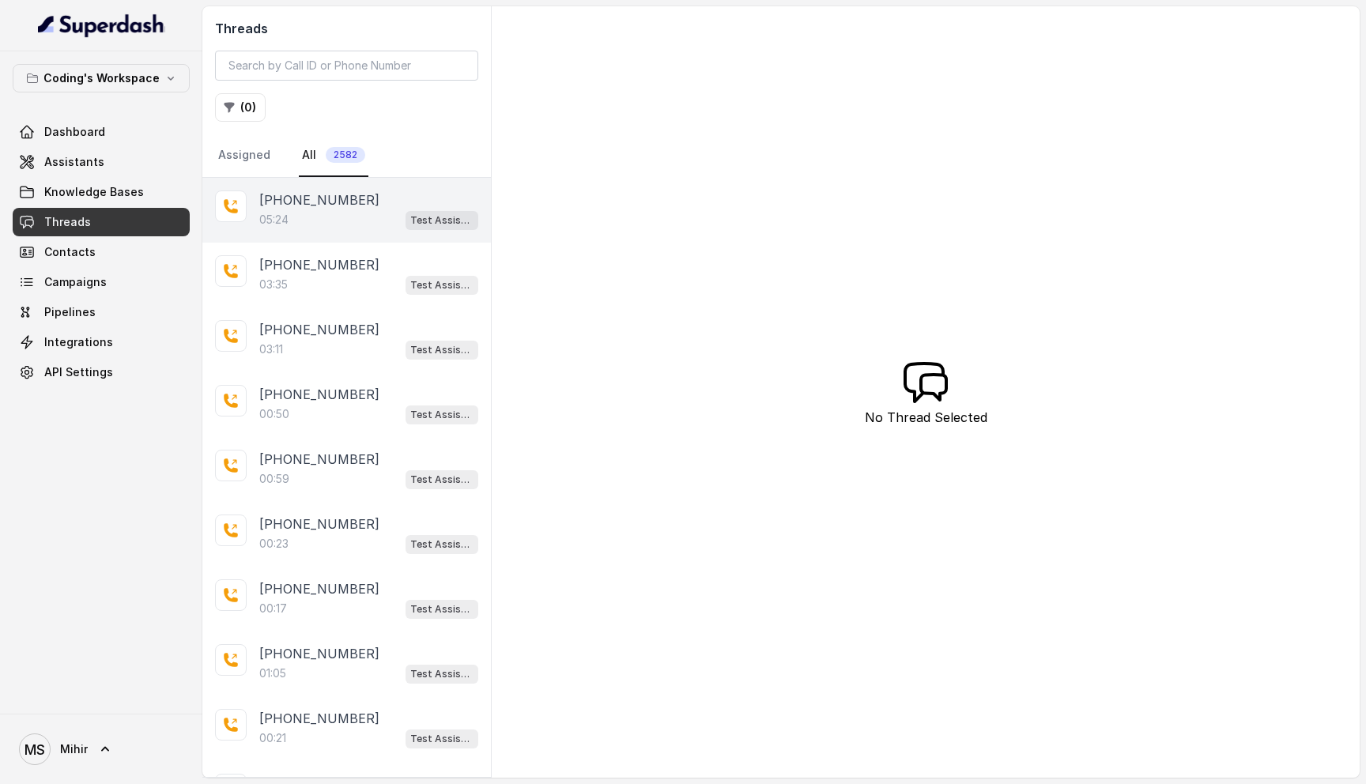
click at [345, 217] on div "05:24 Test Assistant- 2" at bounding box center [368, 219] width 219 height 21
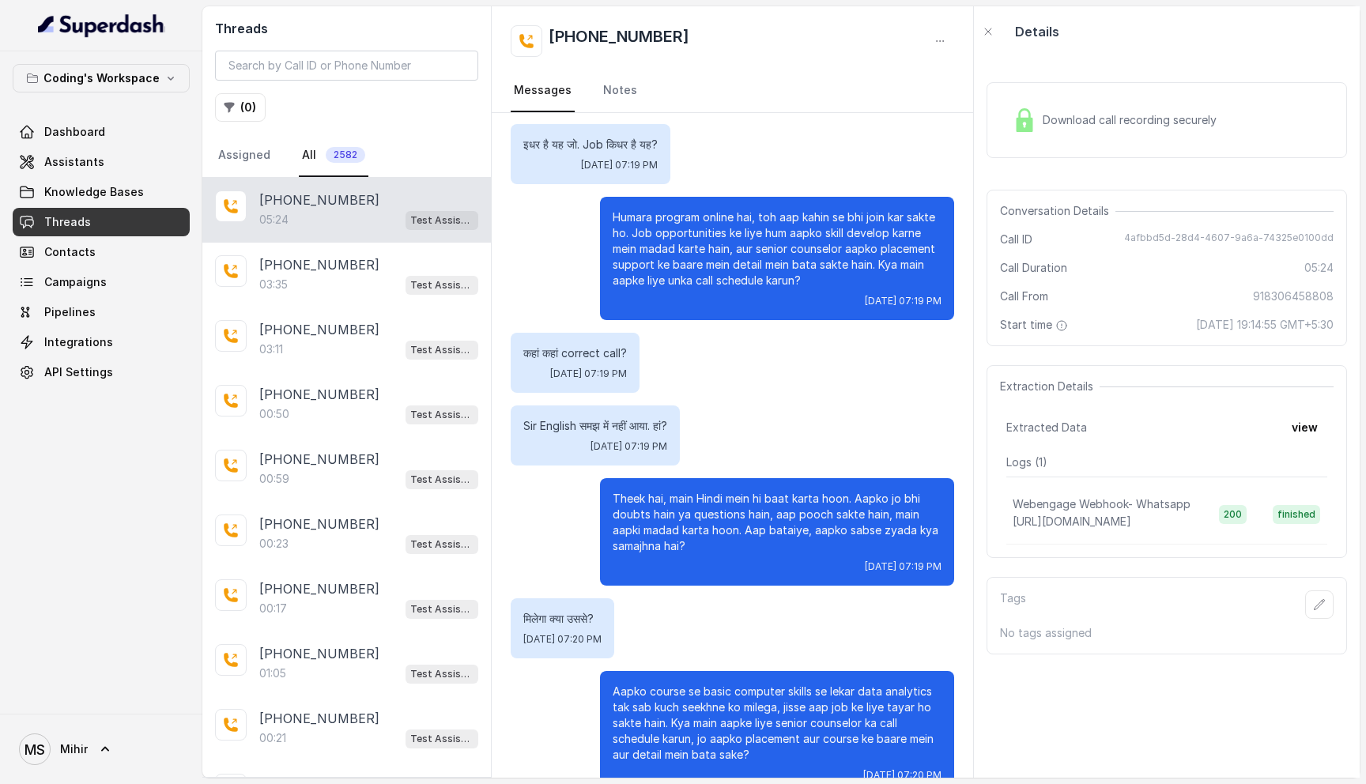
scroll to position [3717, 0]
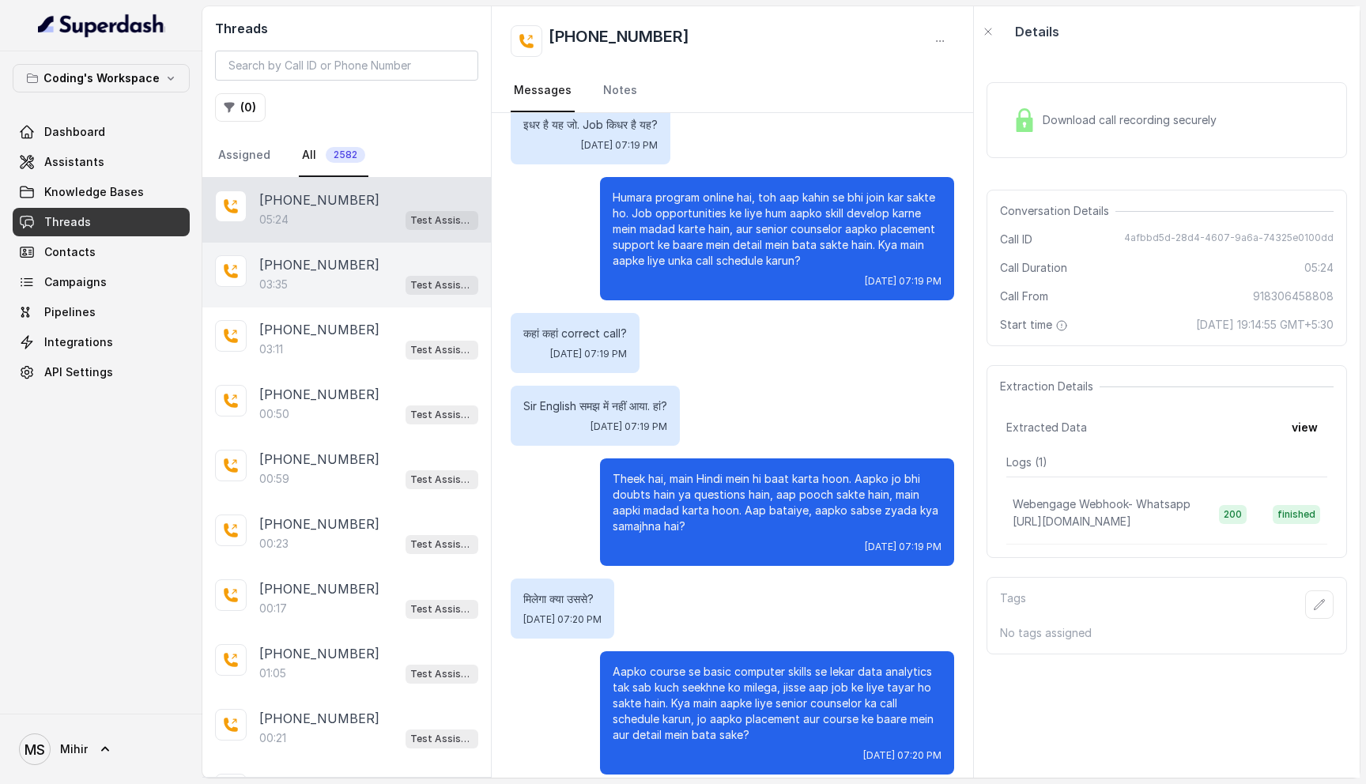
click at [307, 289] on div "03:35 Test Assistant- 2" at bounding box center [368, 284] width 219 height 21
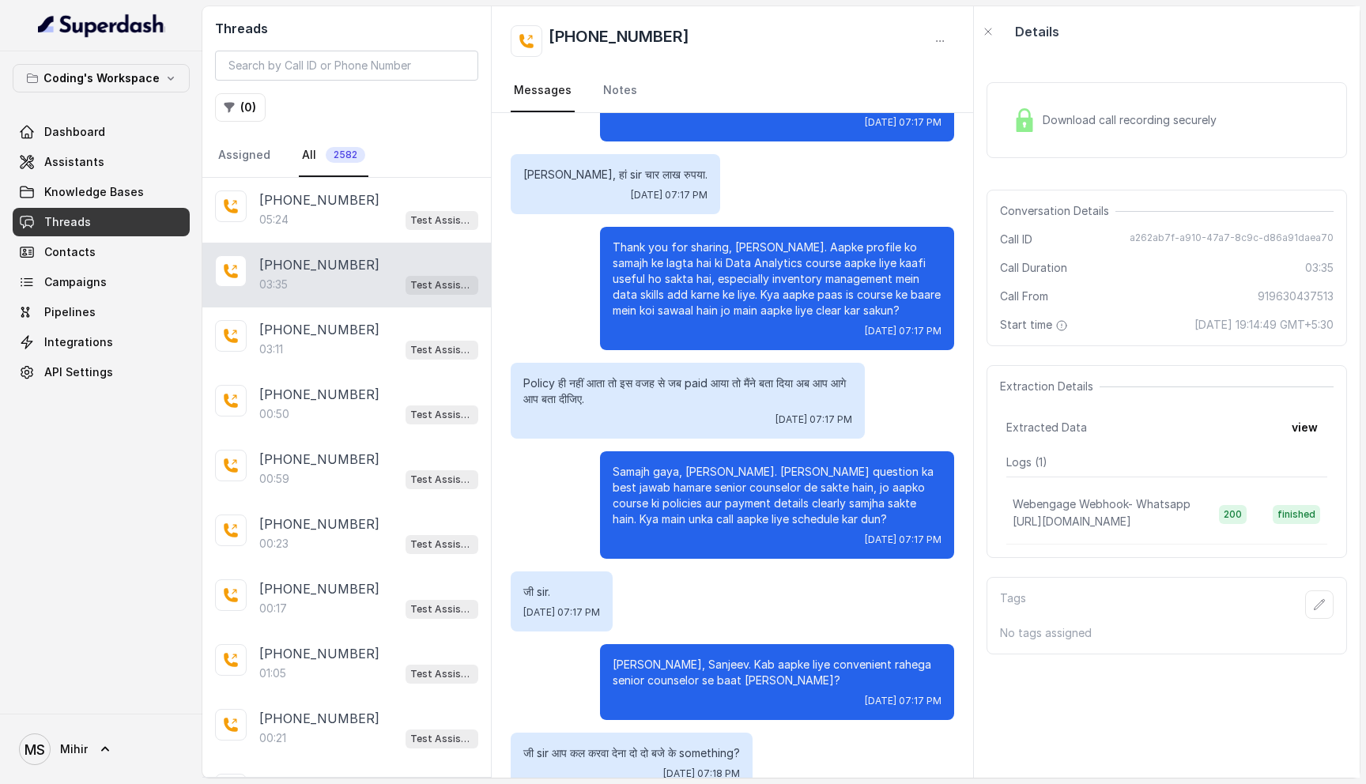
scroll to position [1968, 0]
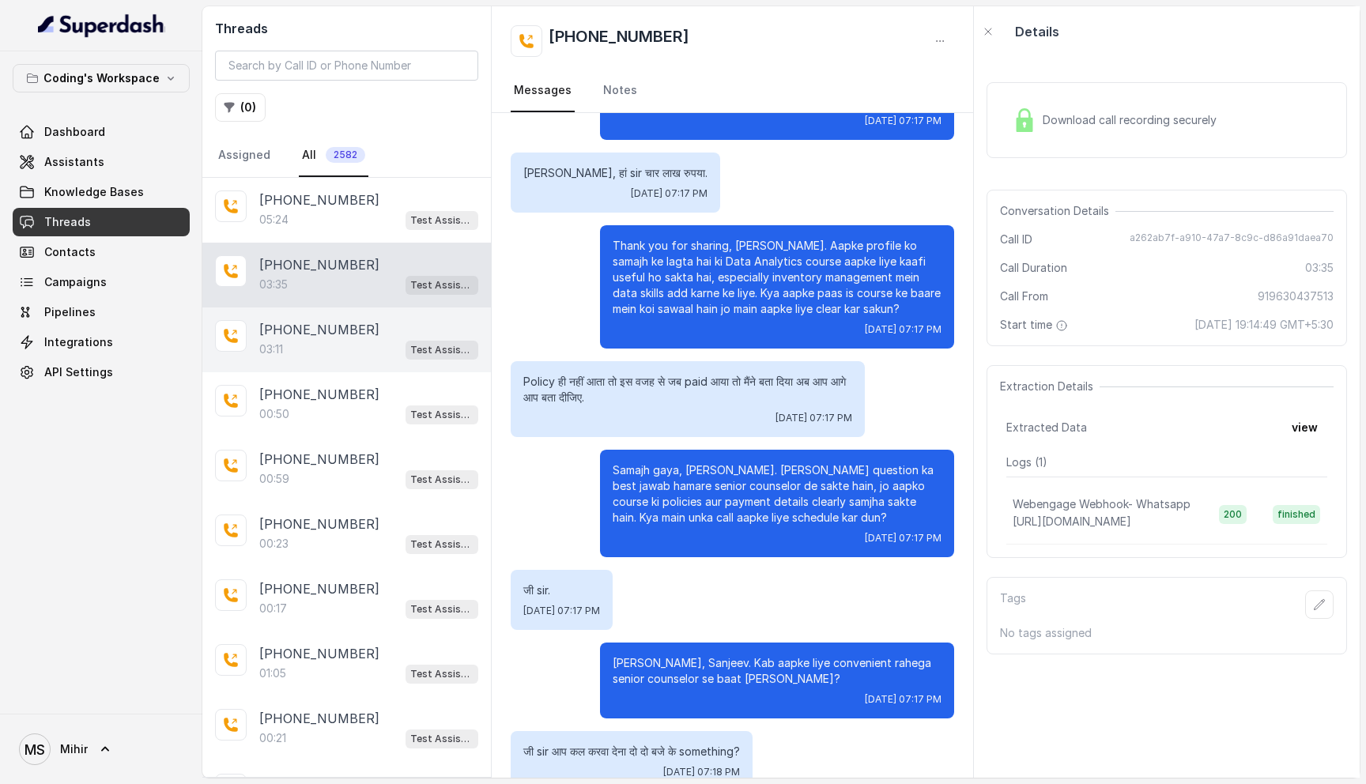
click at [318, 350] on div "03:11 Test Assistant- 2" at bounding box center [368, 349] width 219 height 21
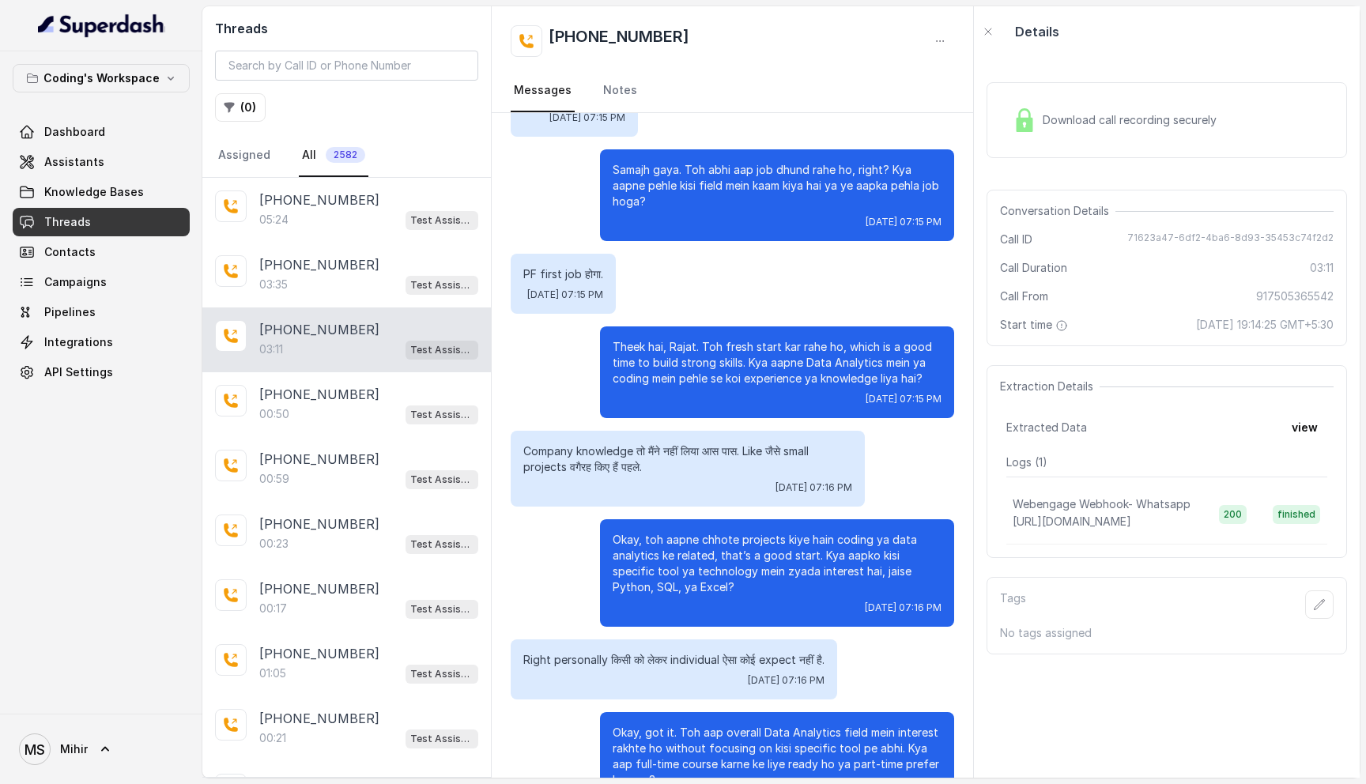
scroll to position [1823, 0]
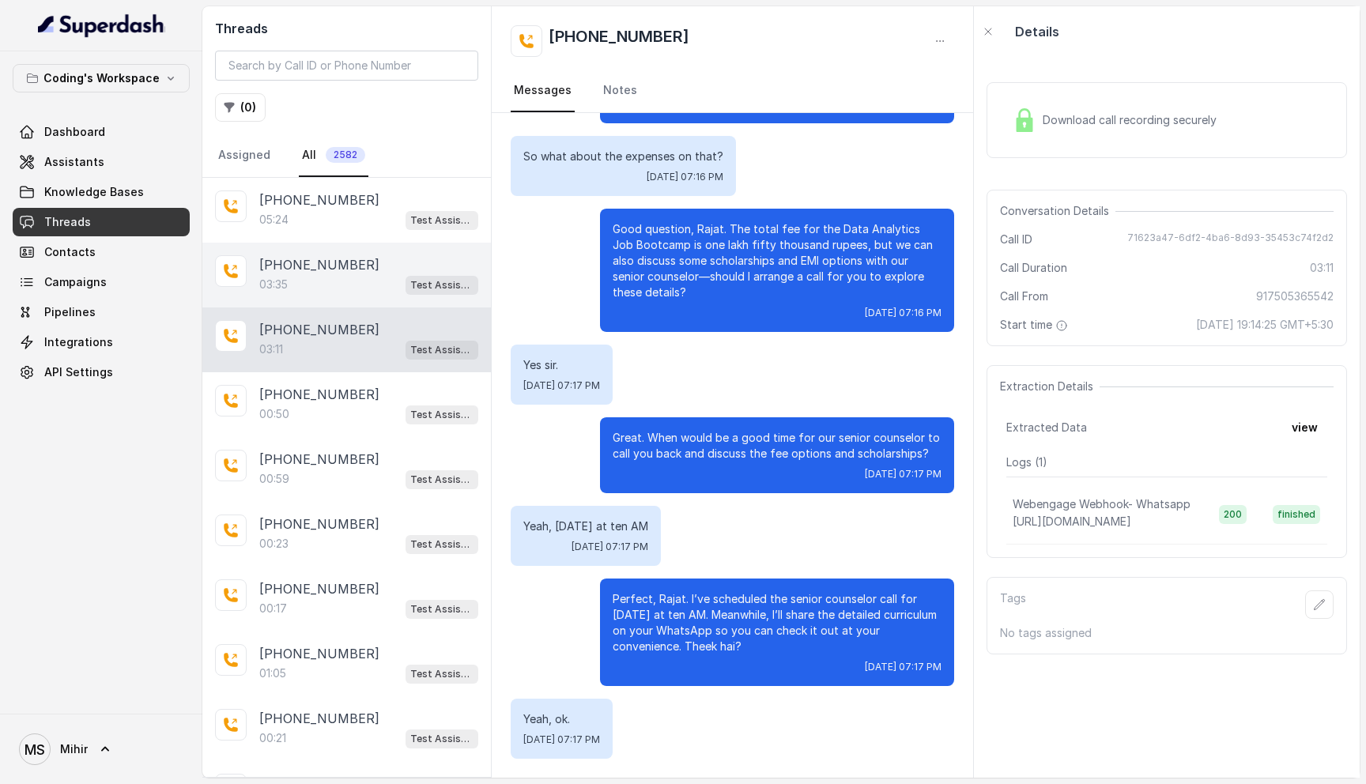
click at [334, 277] on div "03:35 Test Assistant- 2" at bounding box center [368, 284] width 219 height 21
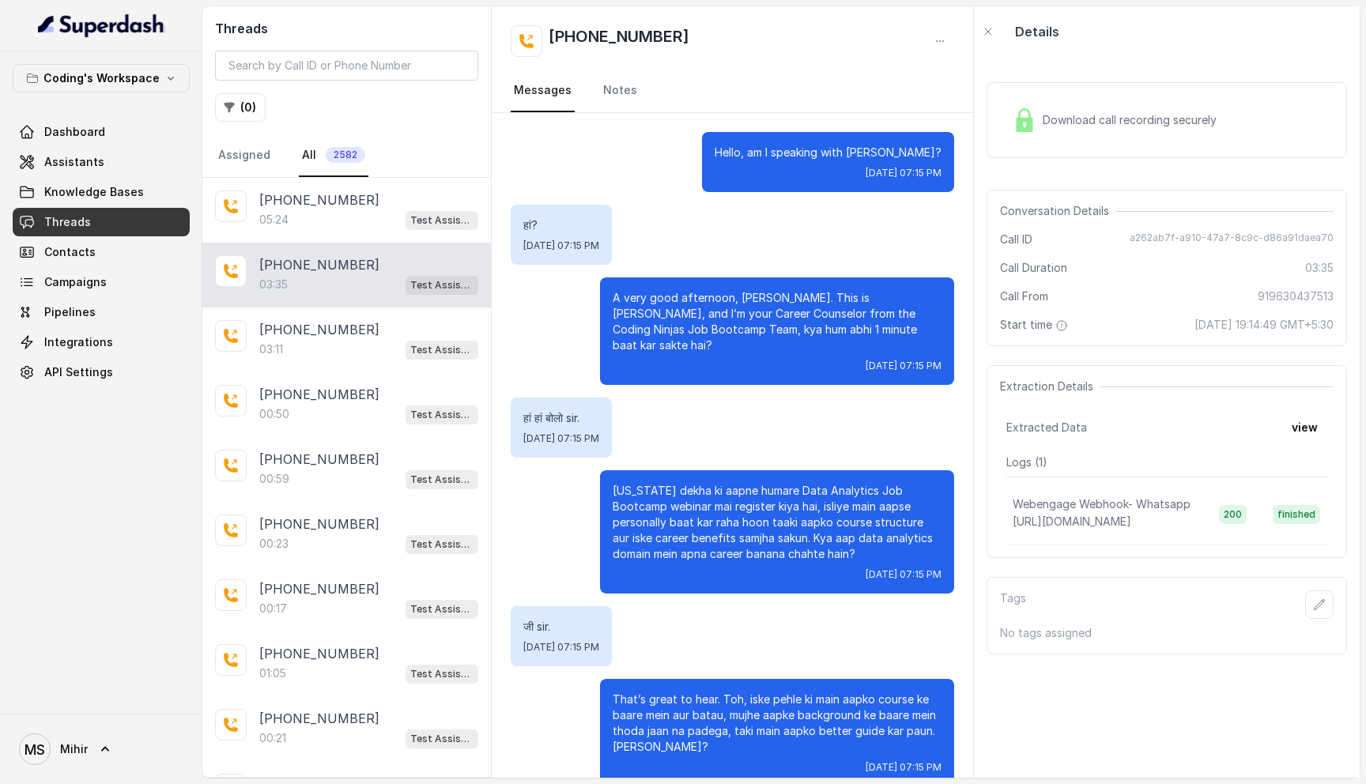
click at [1219, 116] on span "Download call recording securely" at bounding box center [1132, 120] width 180 height 16
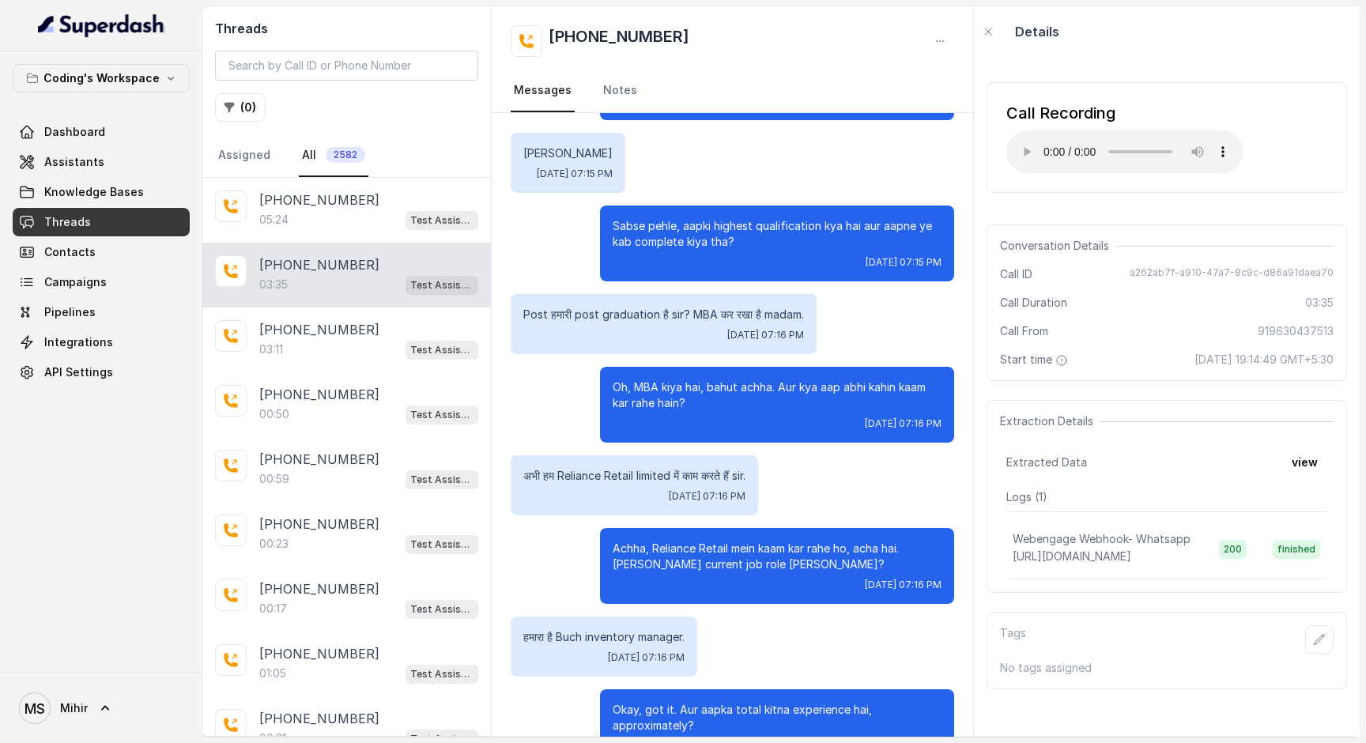
scroll to position [669, 0]
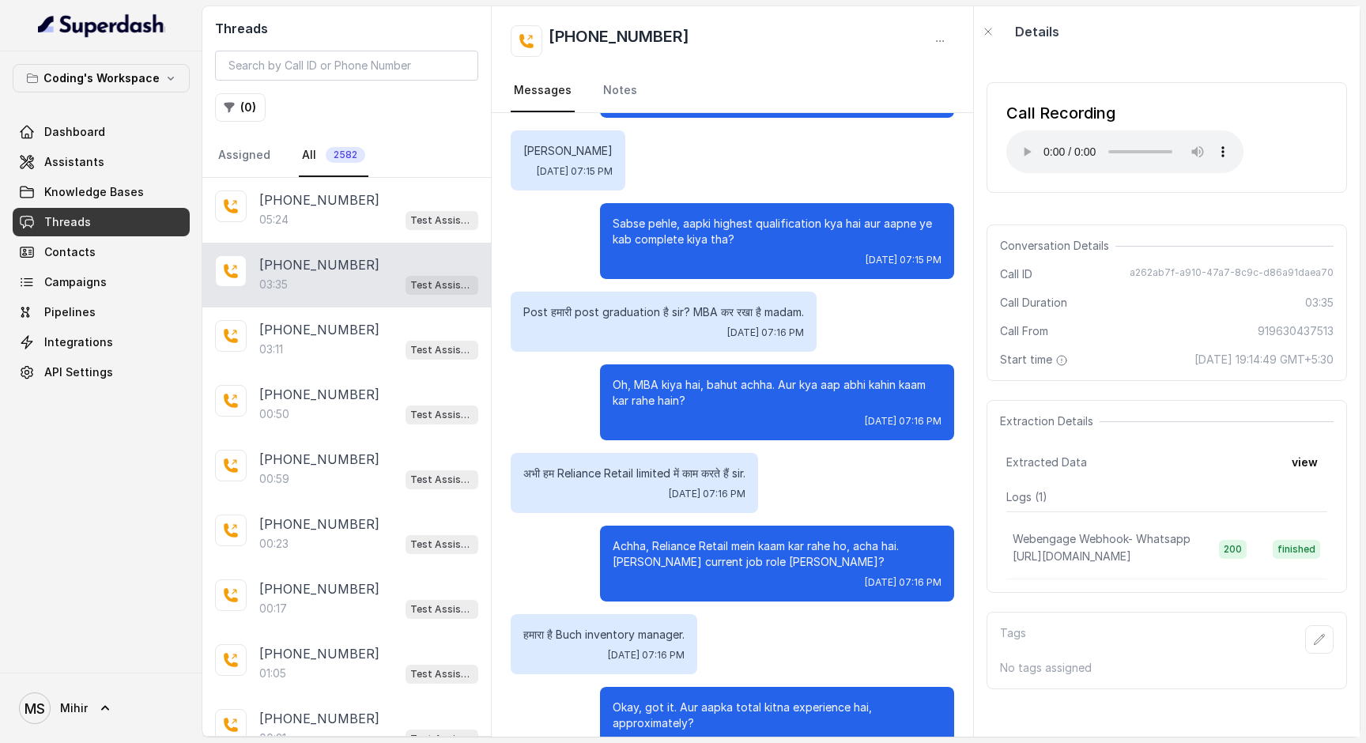
click at [627, 465] on p "अभी हम Reliance Retail limited में काम करते हैं sir." at bounding box center [634, 473] width 222 height 16
click at [717, 542] on p "Achha, Reliance Retail mein kaam kar rahe ho, acha hai. [PERSON_NAME] current j…" at bounding box center [776, 554] width 329 height 32
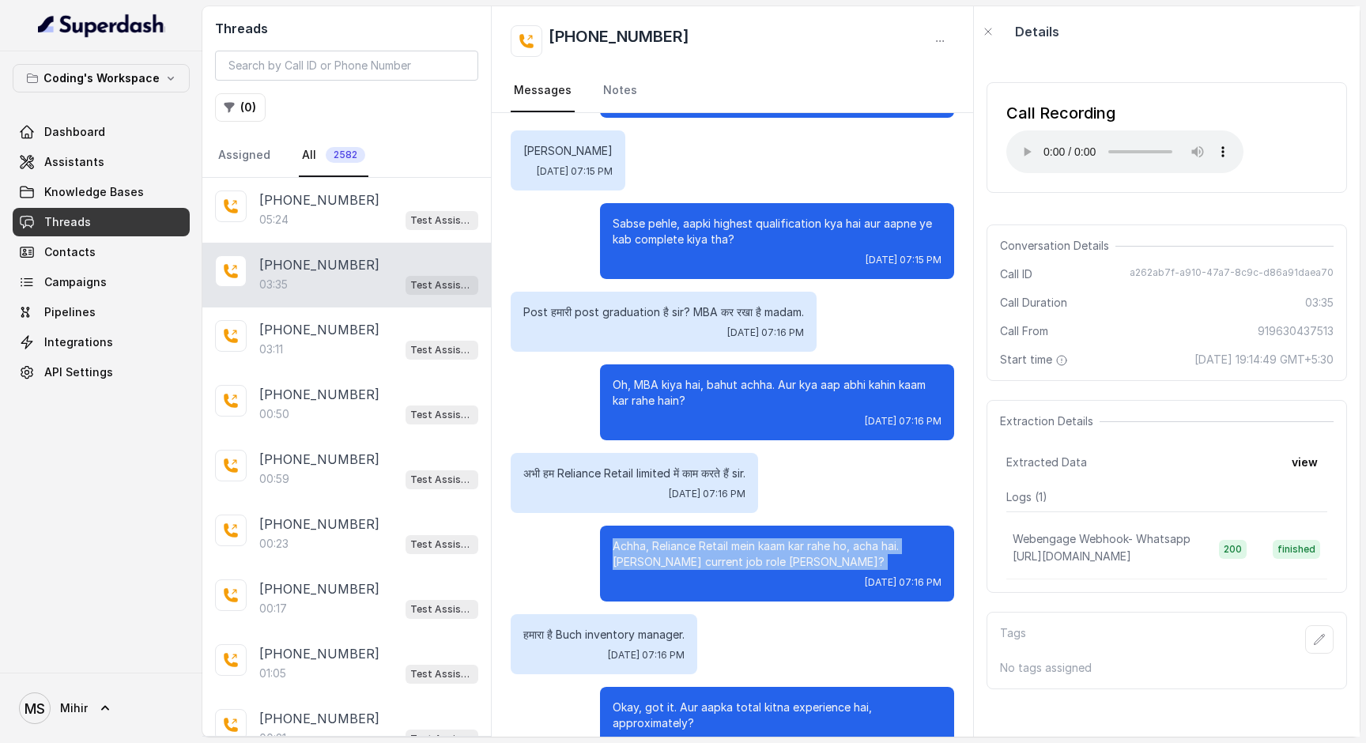
click at [717, 542] on p "Achha, Reliance Retail mein kaam kar rahe ho, acha hai. [PERSON_NAME] current j…" at bounding box center [776, 554] width 329 height 32
click at [697, 542] on p "Achha, Reliance Retail mein kaam kar rahe ho, acha hai. [PERSON_NAME] current j…" at bounding box center [776, 554] width 329 height 32
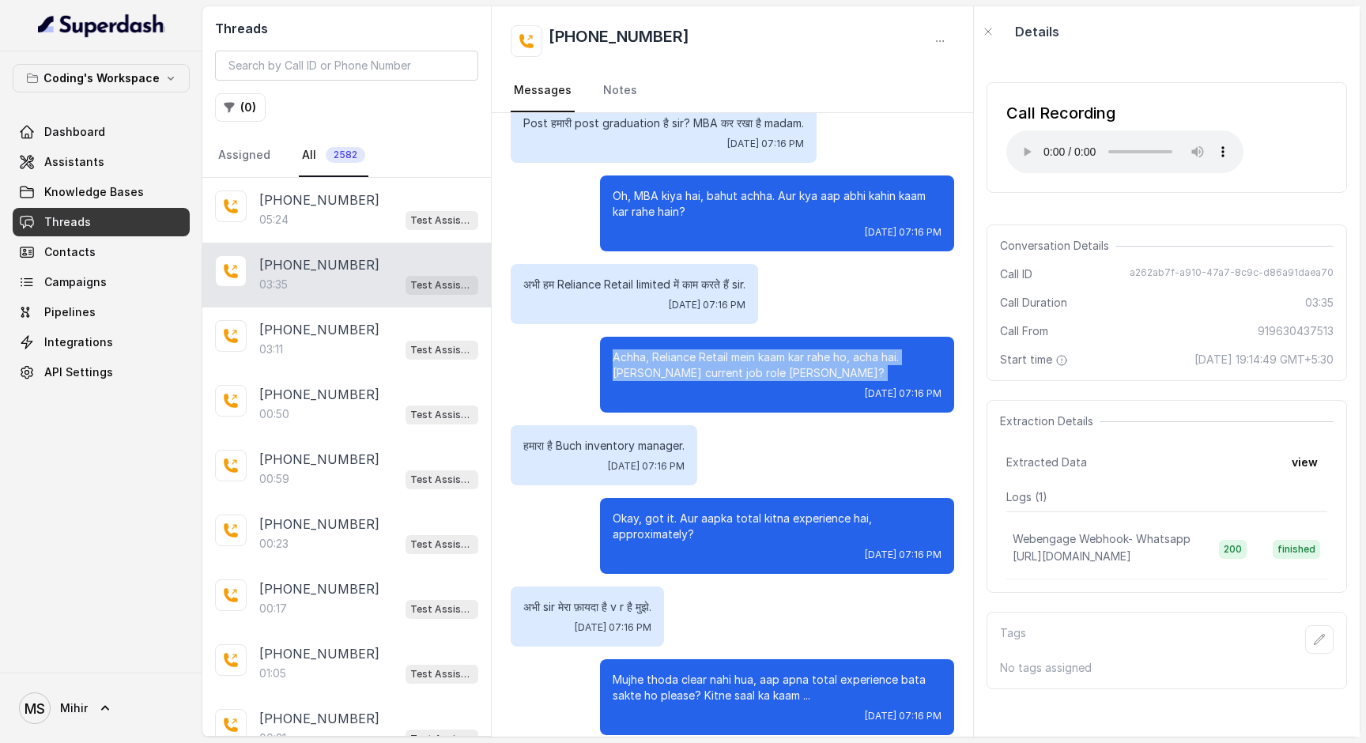
scroll to position [859, 0]
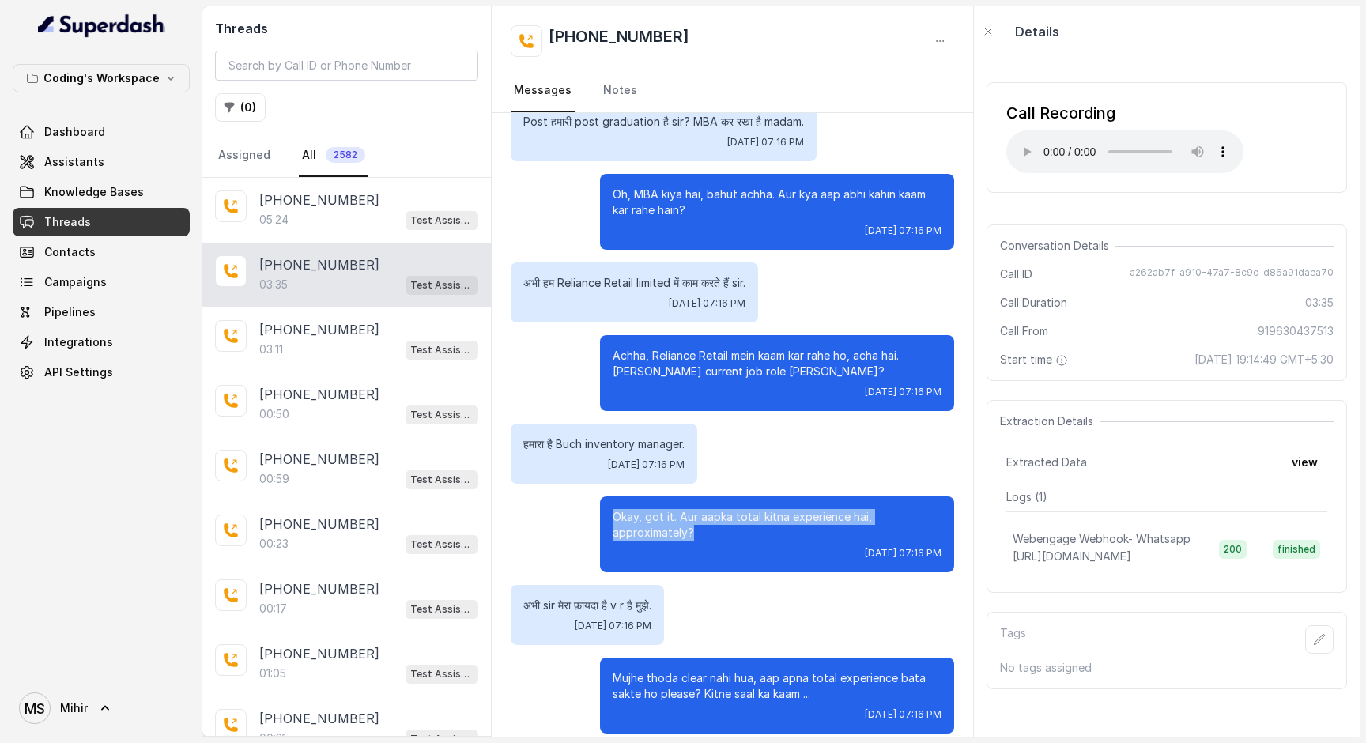
drag, startPoint x: 699, startPoint y: 518, endPoint x: 605, endPoint y: 499, distance: 95.9
click at [605, 498] on div "Okay, got it. Aur aapka total kitna experience hai, approximately? [DATE] 07:16…" at bounding box center [777, 534] width 354 height 76
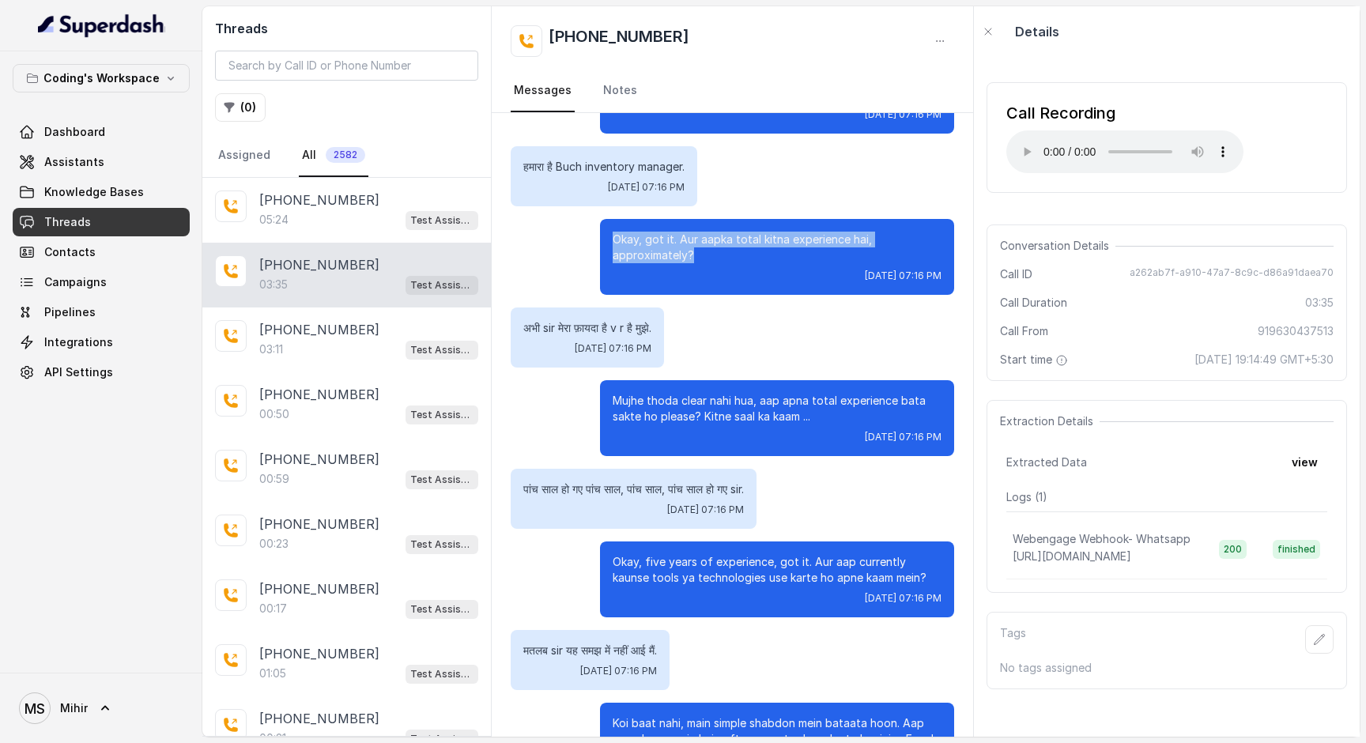
scroll to position [1128, 0]
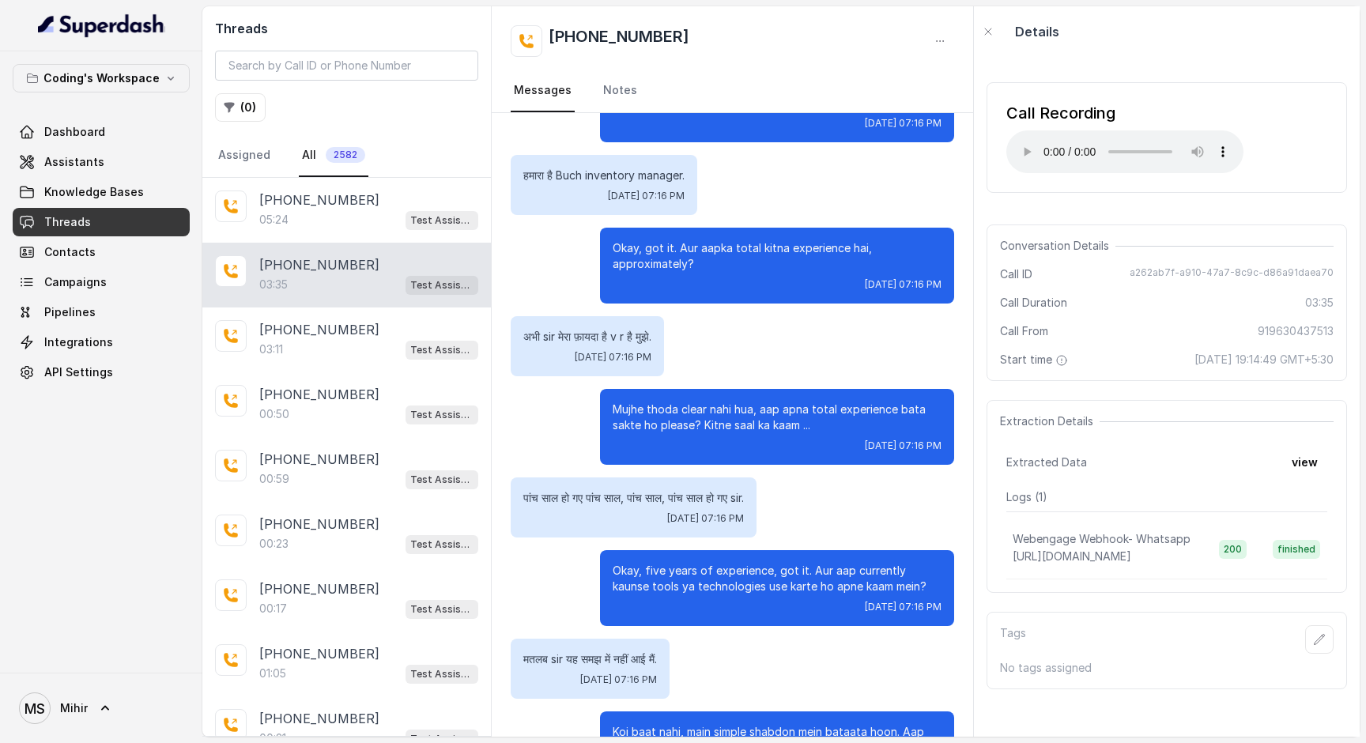
click at [719, 563] on p "Okay, five years of experience, got it. Aur aap currently kaunse tools ya techn…" at bounding box center [776, 579] width 329 height 32
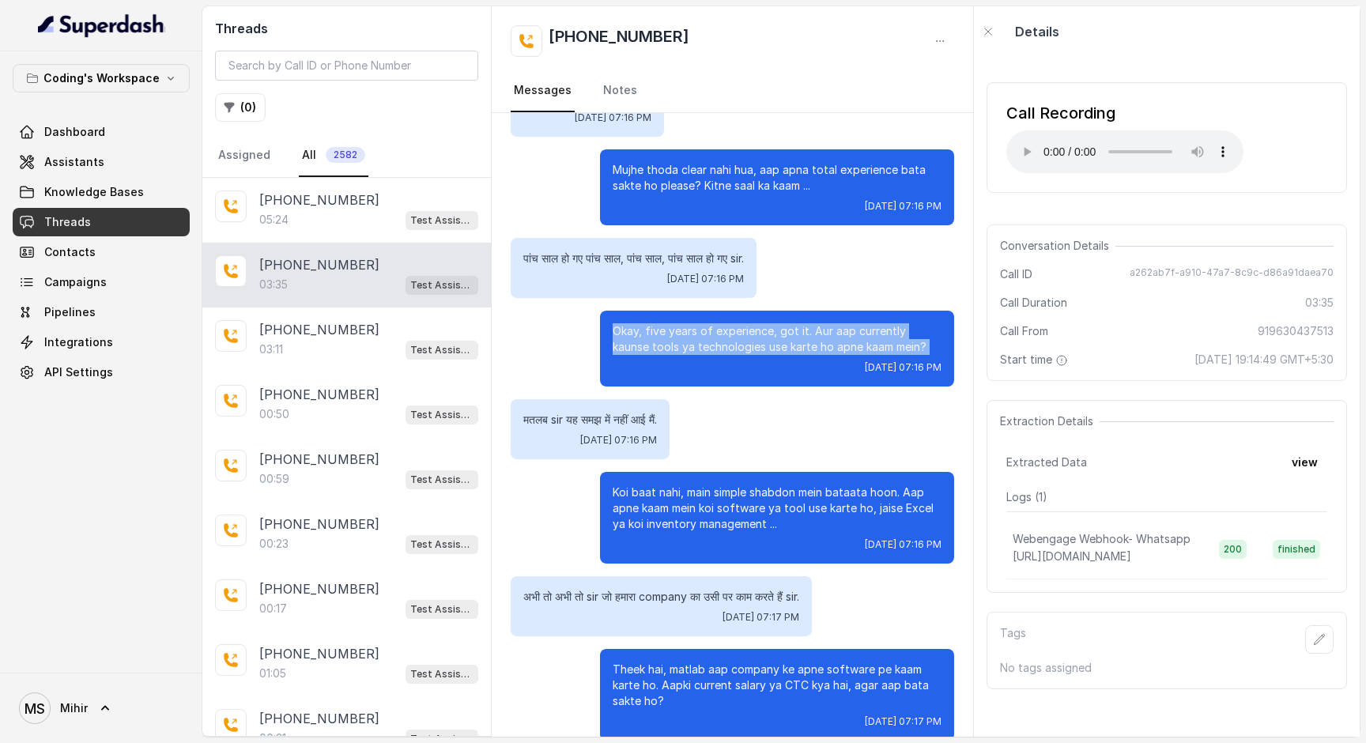
scroll to position [1363, 0]
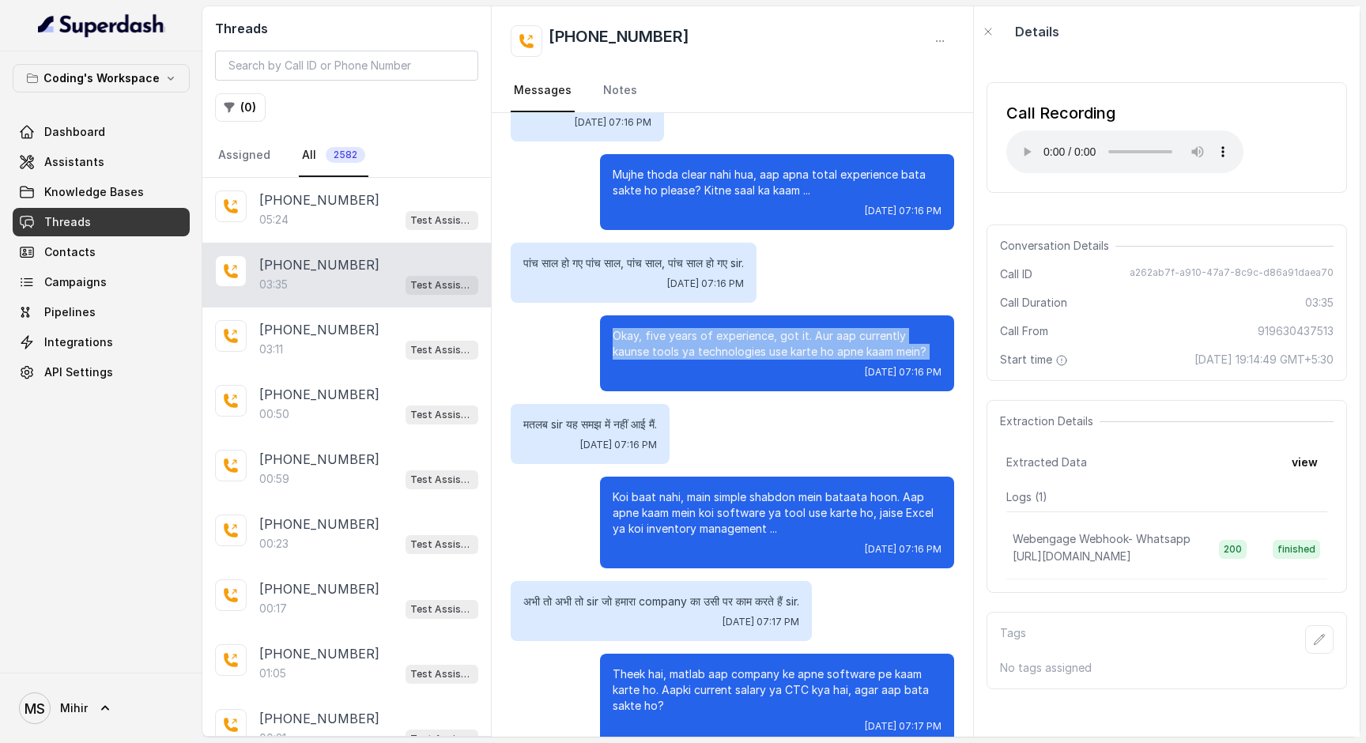
click at [661, 336] on p "Okay, five years of experience, got it. Aur aap currently kaunse tools ya techn…" at bounding box center [776, 344] width 329 height 32
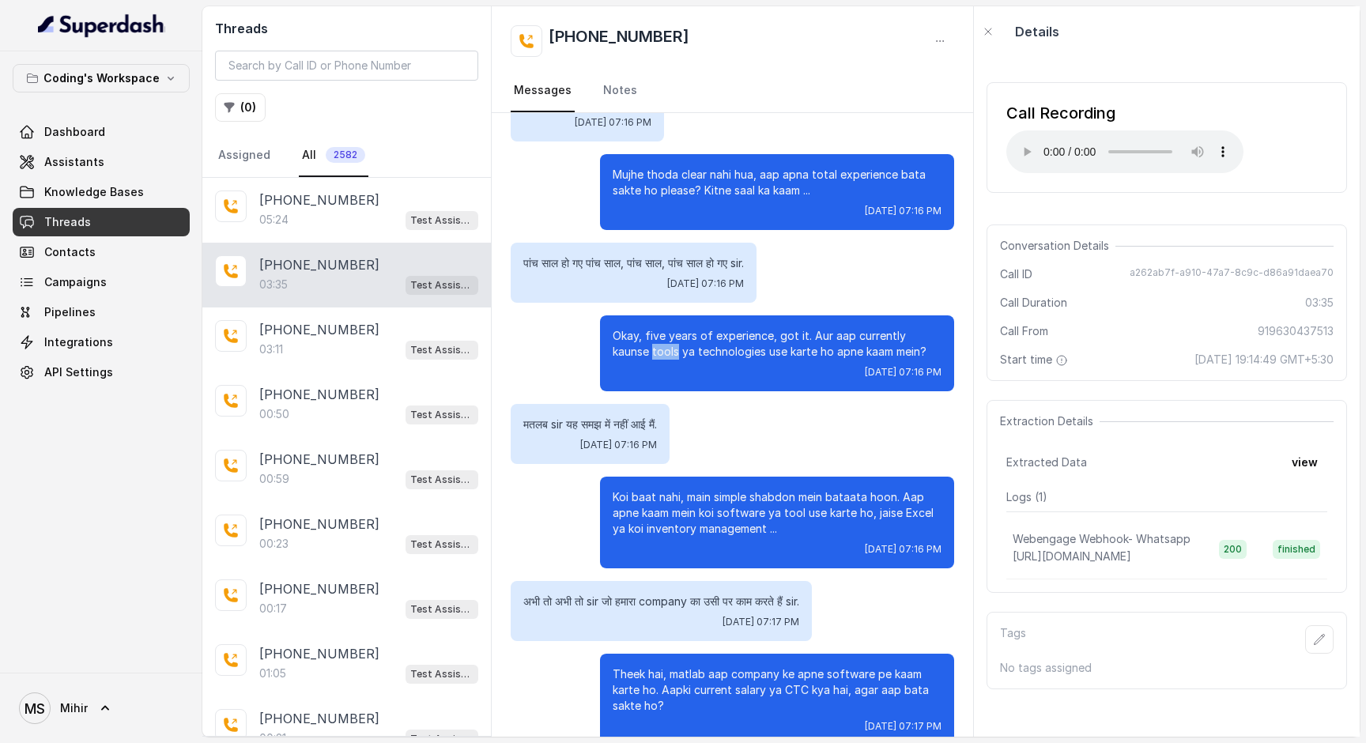
click at [661, 336] on p "Okay, five years of experience, got it. Aur aap currently kaunse tools ya techn…" at bounding box center [776, 344] width 329 height 32
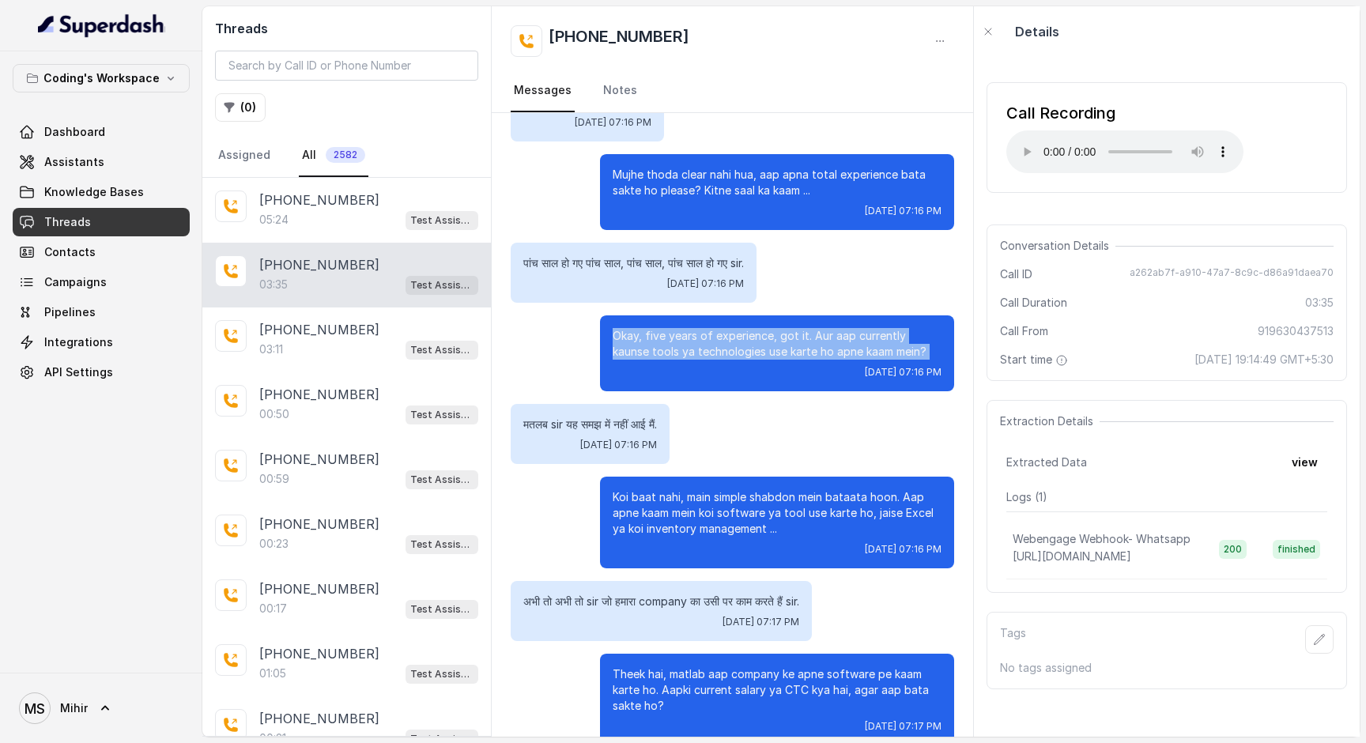
click at [661, 336] on p "Okay, five years of experience, got it. Aur aap currently kaunse tools ya techn…" at bounding box center [776, 344] width 329 height 32
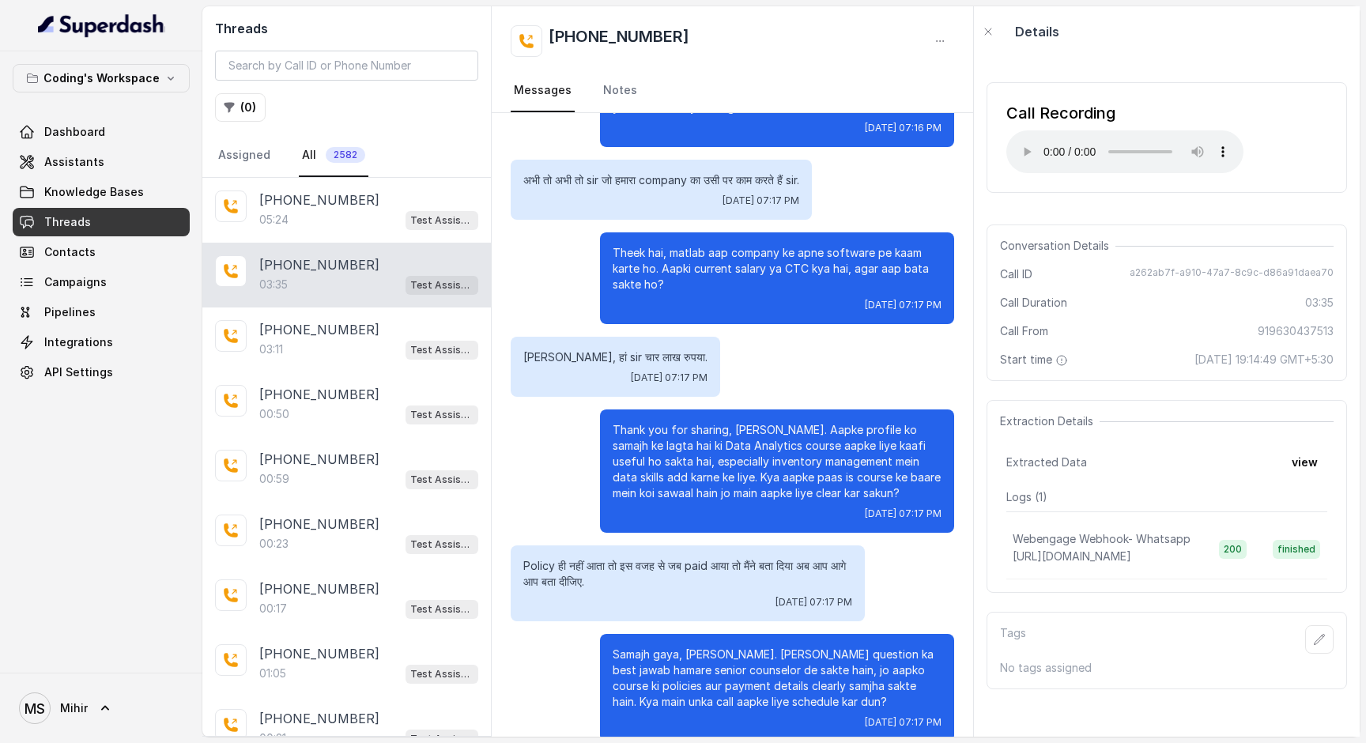
scroll to position [1776, 0]
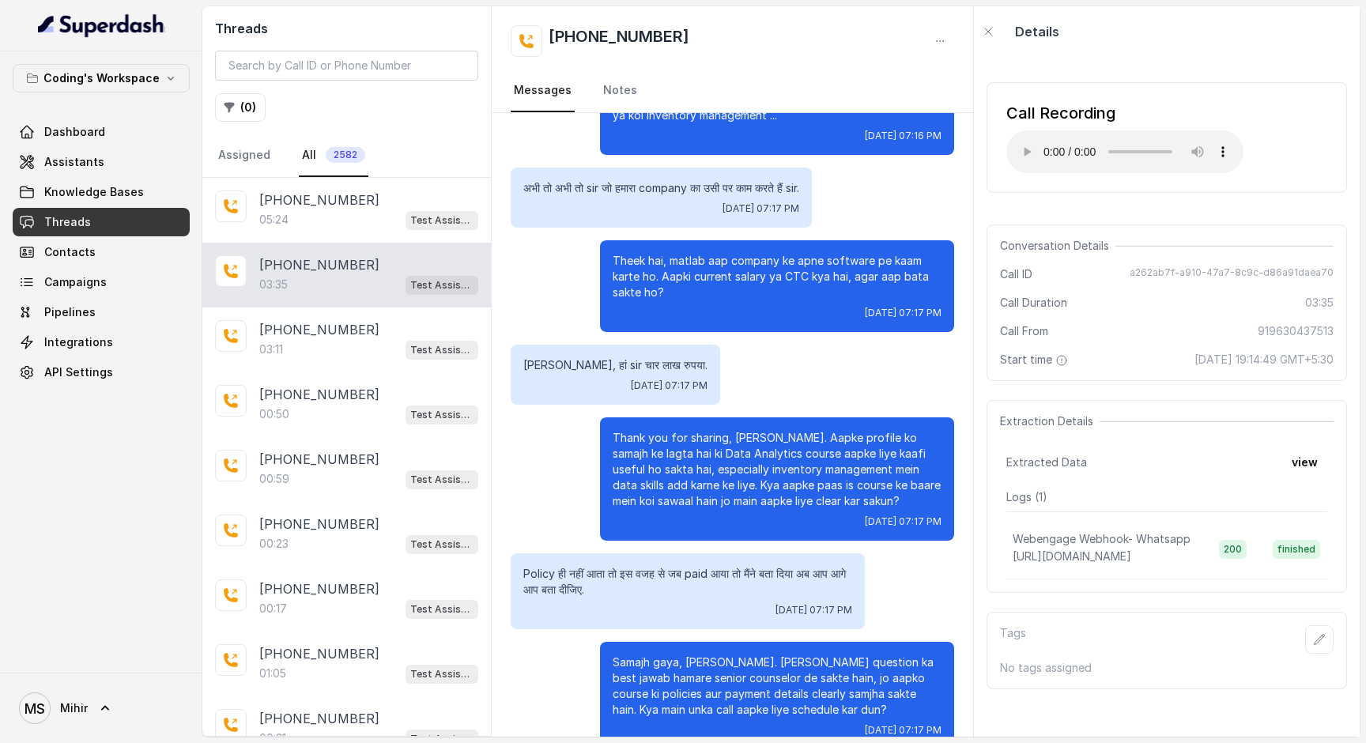
click at [797, 437] on p "Thank you for sharing, [PERSON_NAME]. Aapke profile ko samajh ke lagta hai ki D…" at bounding box center [776, 469] width 329 height 79
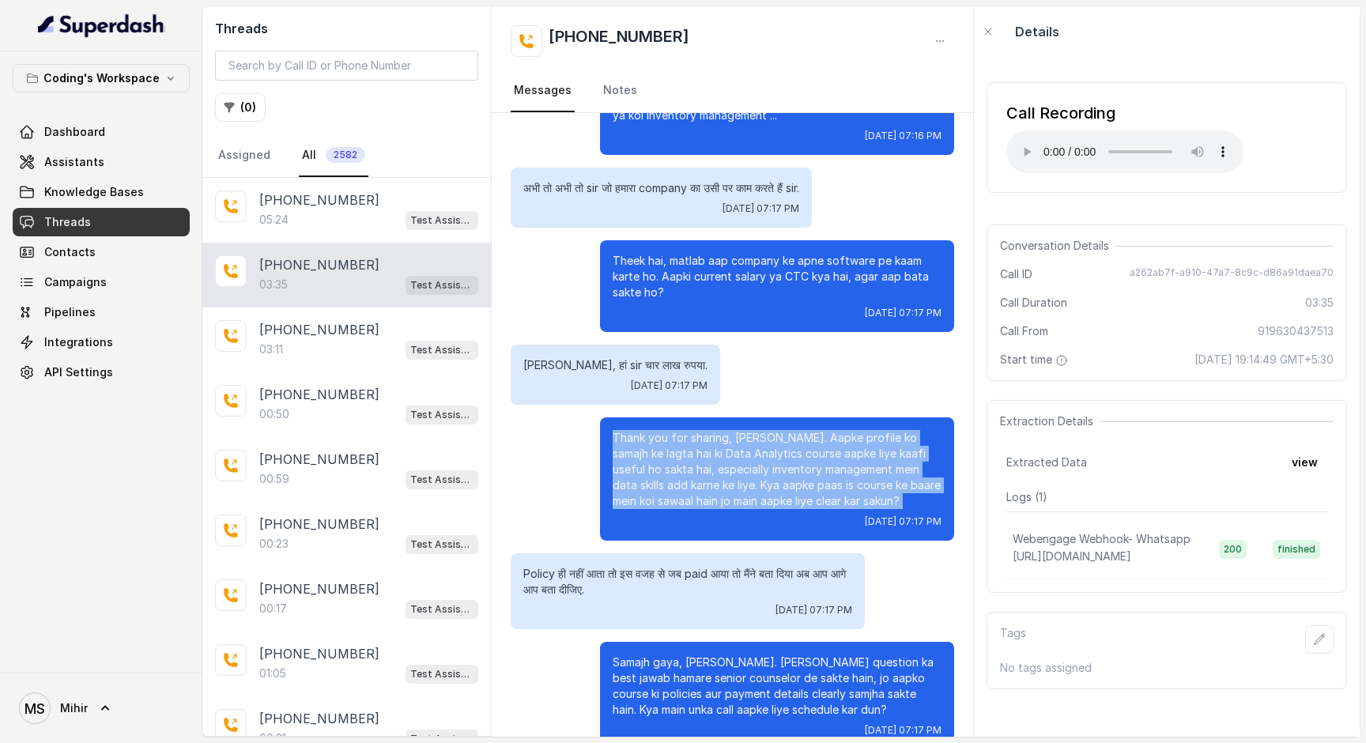
click at [797, 437] on p "Thank you for sharing, [PERSON_NAME]. Aapke profile ko samajh ke lagta hai ki D…" at bounding box center [776, 469] width 329 height 79
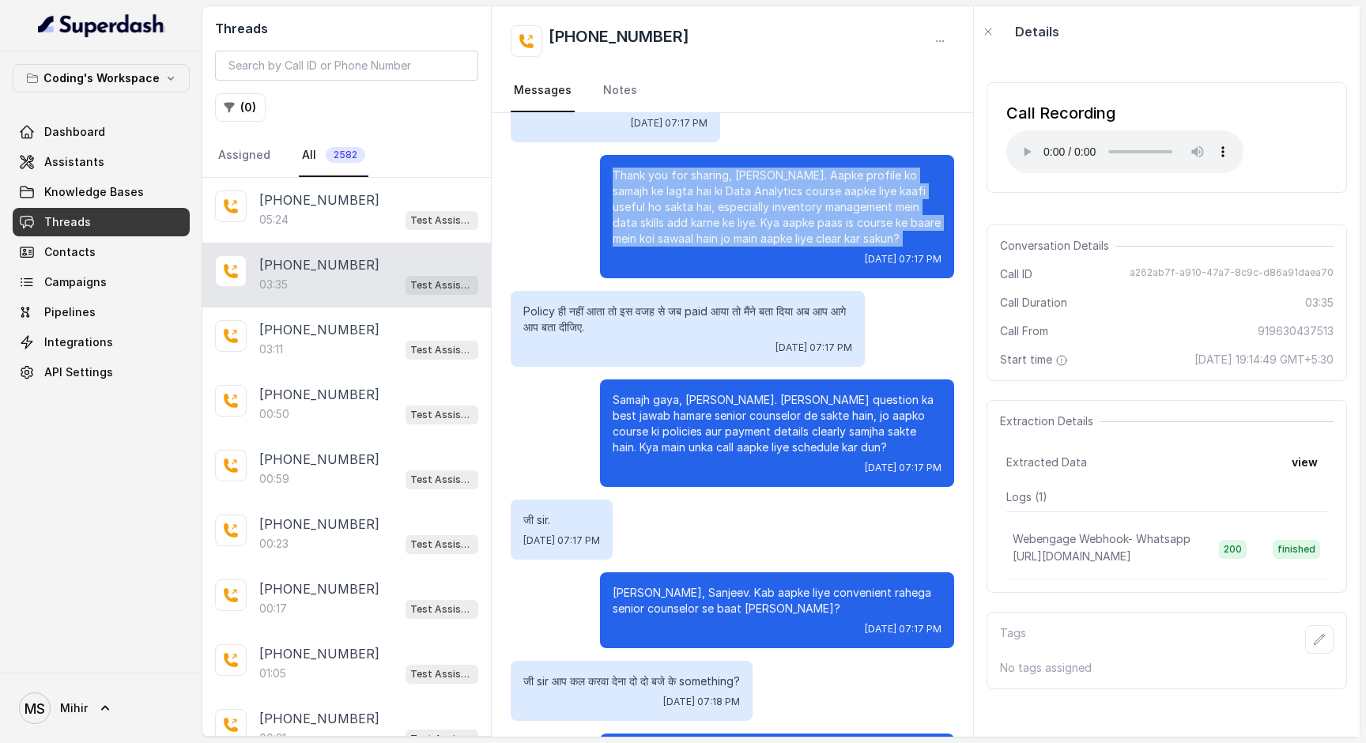
scroll to position [2046, 0]
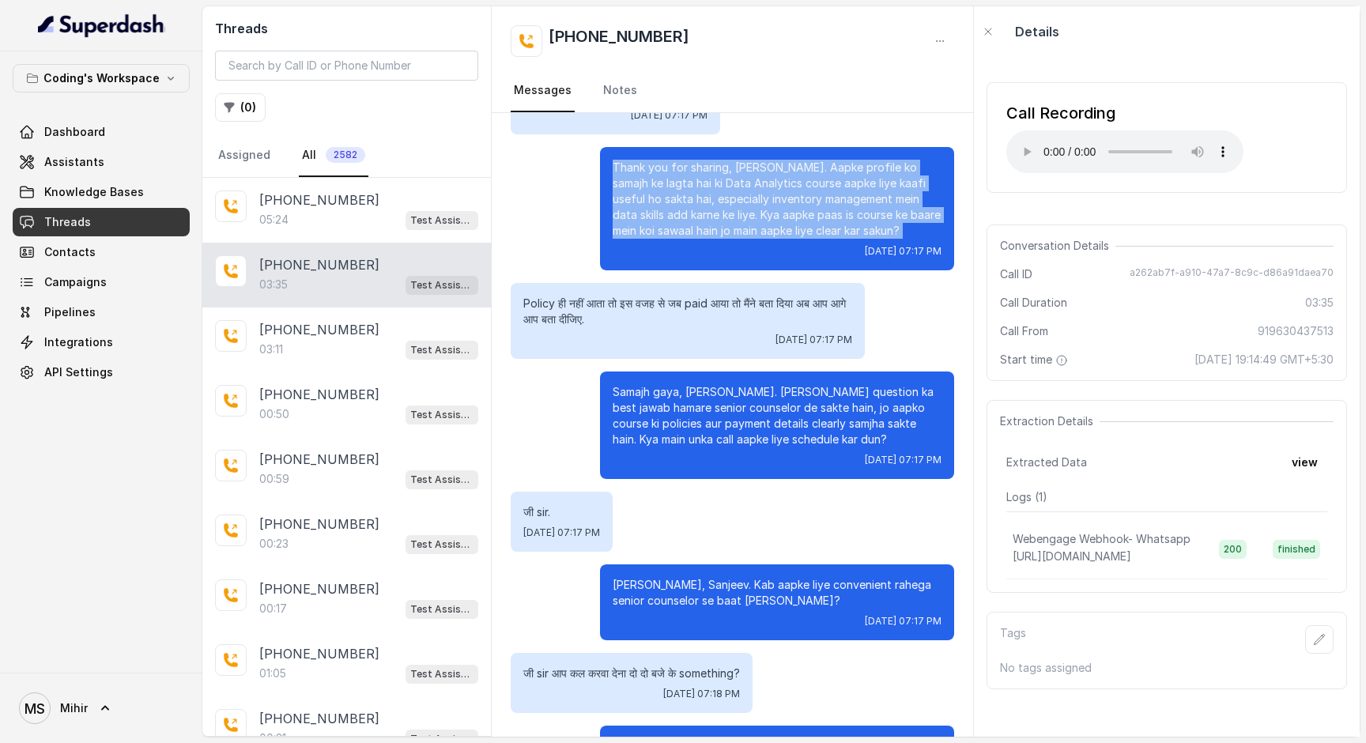
click at [775, 210] on p "Thank you for sharing, [PERSON_NAME]. Aapke profile ko samajh ke lagta hai ki D…" at bounding box center [776, 199] width 329 height 79
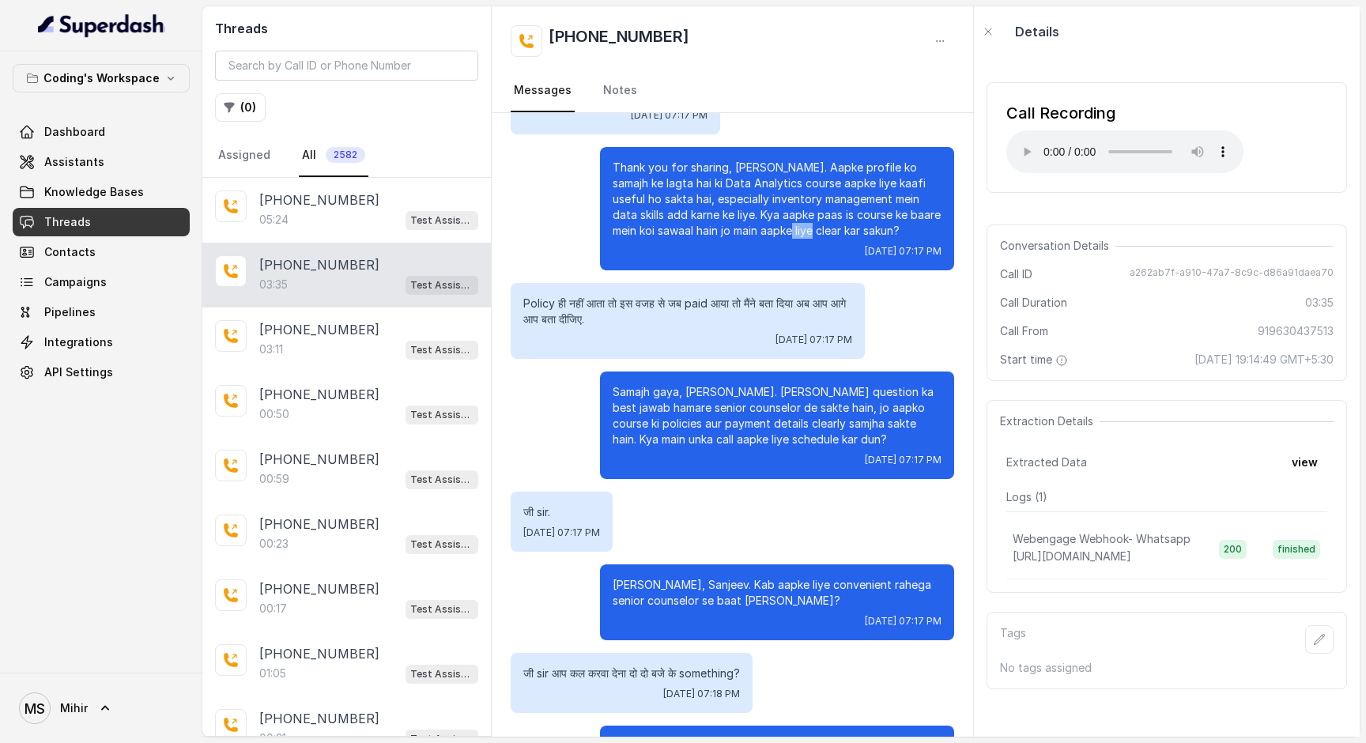
click at [775, 210] on p "Thank you for sharing, [PERSON_NAME]. Aapke profile ko samajh ke lagta hai ki D…" at bounding box center [776, 199] width 329 height 79
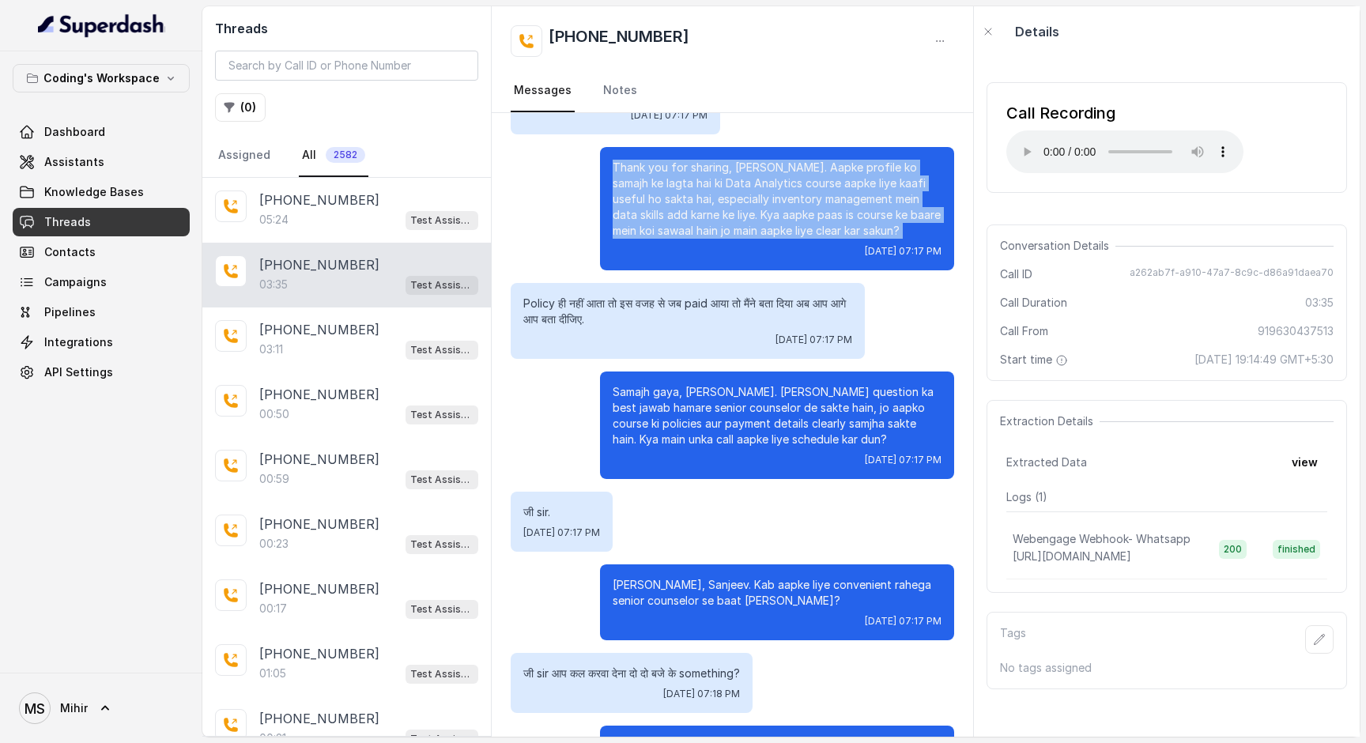
click at [775, 210] on p "Thank you for sharing, [PERSON_NAME]. Aapke profile ko samajh ke lagta hai ki D…" at bounding box center [776, 199] width 329 height 79
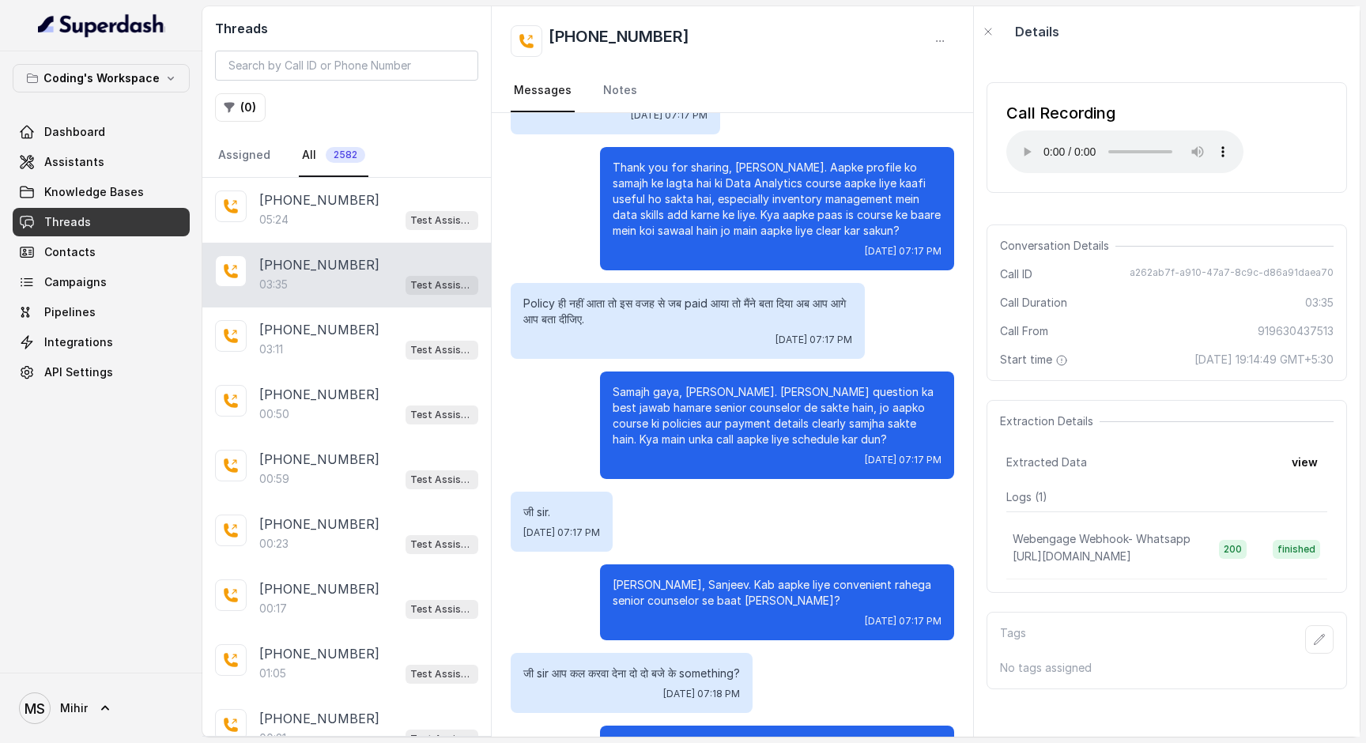
click at [775, 210] on p "Thank you for sharing, [PERSON_NAME]. Aapke profile ko samajh ke lagta hai ki D…" at bounding box center [776, 199] width 329 height 79
click at [666, 384] on p "Samajh gaya, [PERSON_NAME]. [PERSON_NAME] question ka best jawab hamare senior …" at bounding box center [776, 415] width 329 height 63
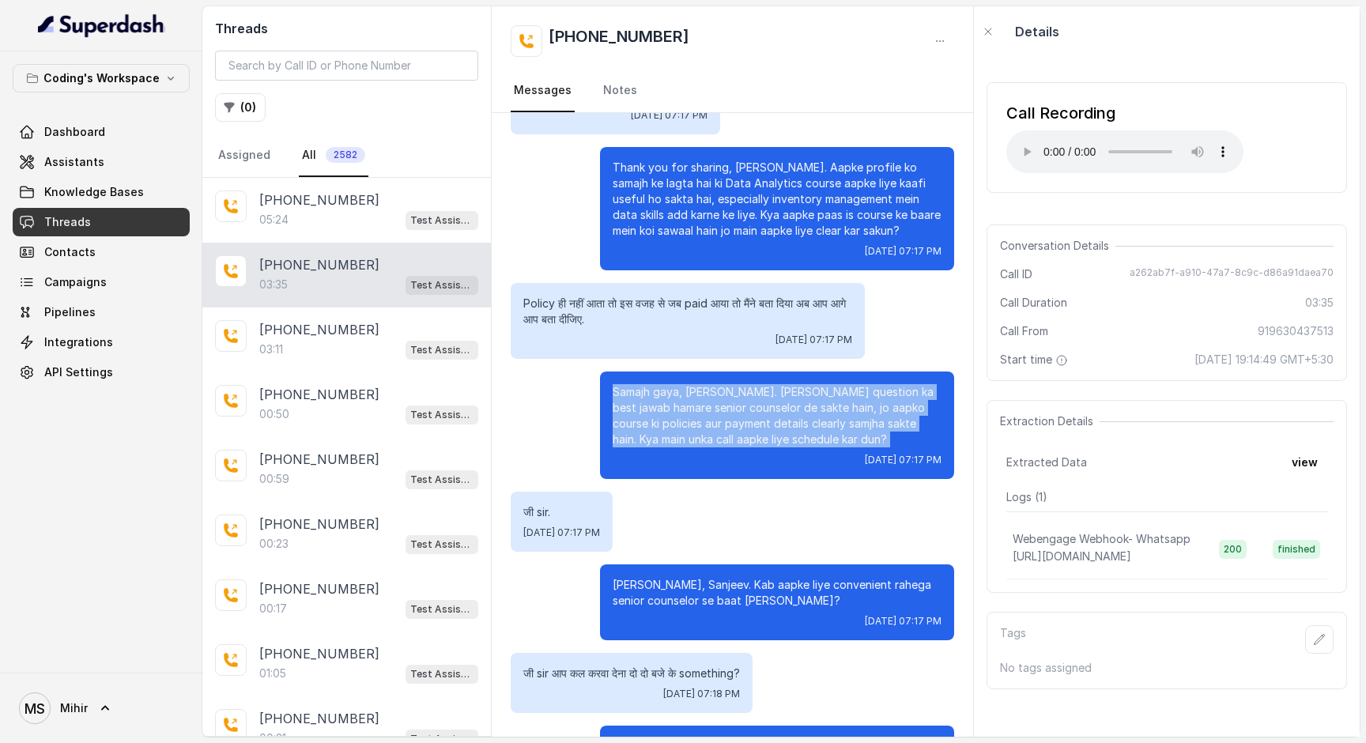
click at [666, 384] on p "Samajh gaya, [PERSON_NAME]. [PERSON_NAME] question ka best jawab hamare senior …" at bounding box center [776, 415] width 329 height 63
click at [699, 398] on p "Samajh gaya, [PERSON_NAME]. [PERSON_NAME] question ka best jawab hamare senior …" at bounding box center [776, 415] width 329 height 63
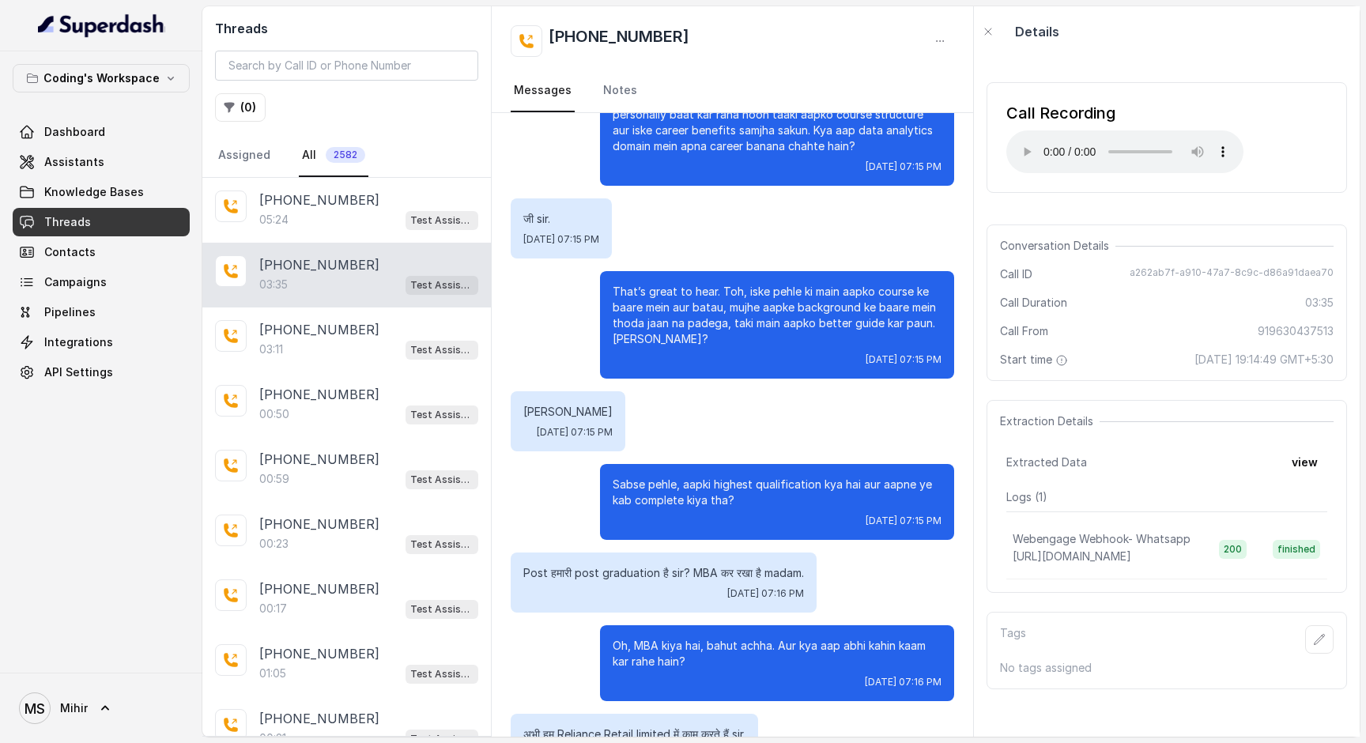
scroll to position [0, 0]
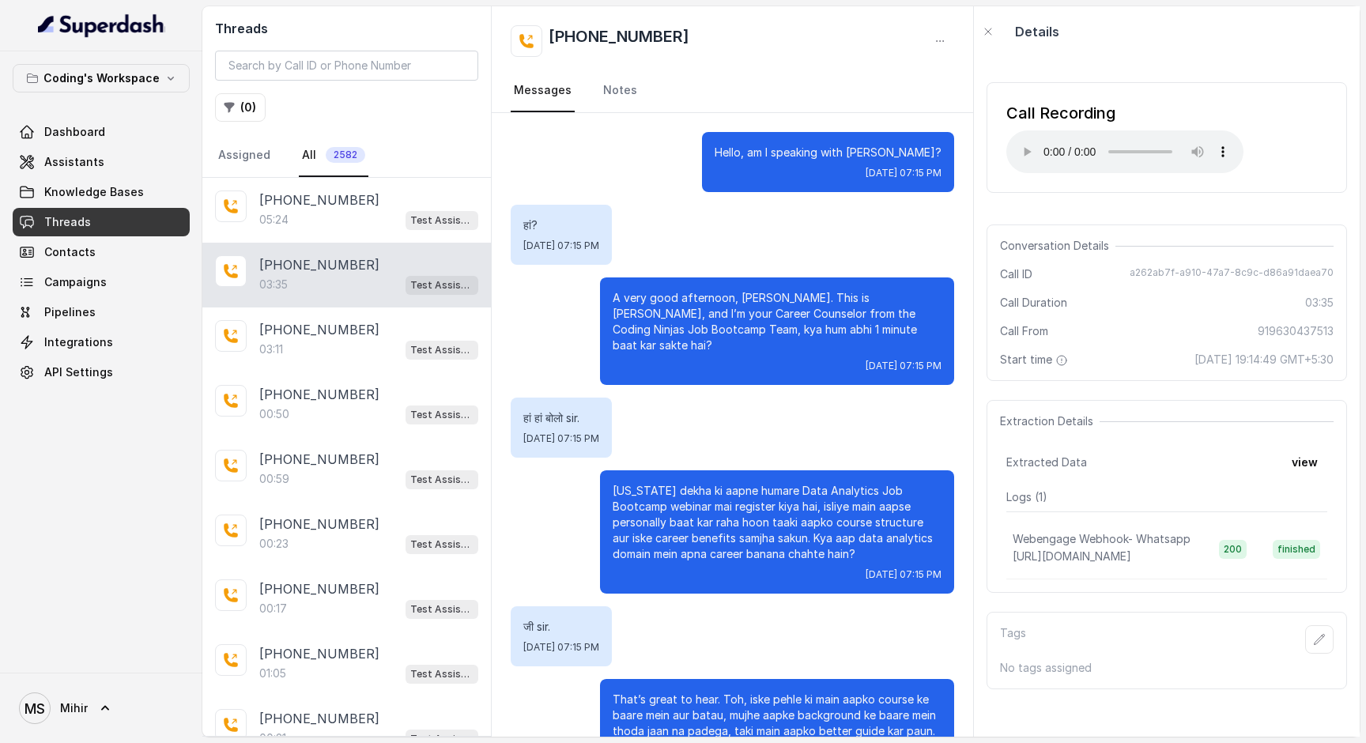
click at [1168, 260] on div "Conversation Details Call ID a262ab7f-a910-47a7-8c9c-d86a91daea70 Call Duration…" at bounding box center [1166, 302] width 360 height 156
click at [1168, 266] on span "a262ab7f-a910-47a7-8c9c-d86a91daea70" at bounding box center [1231, 274] width 204 height 16
copy span "a262ab7f-a910-47a7-8c9c-d86a91daea70"
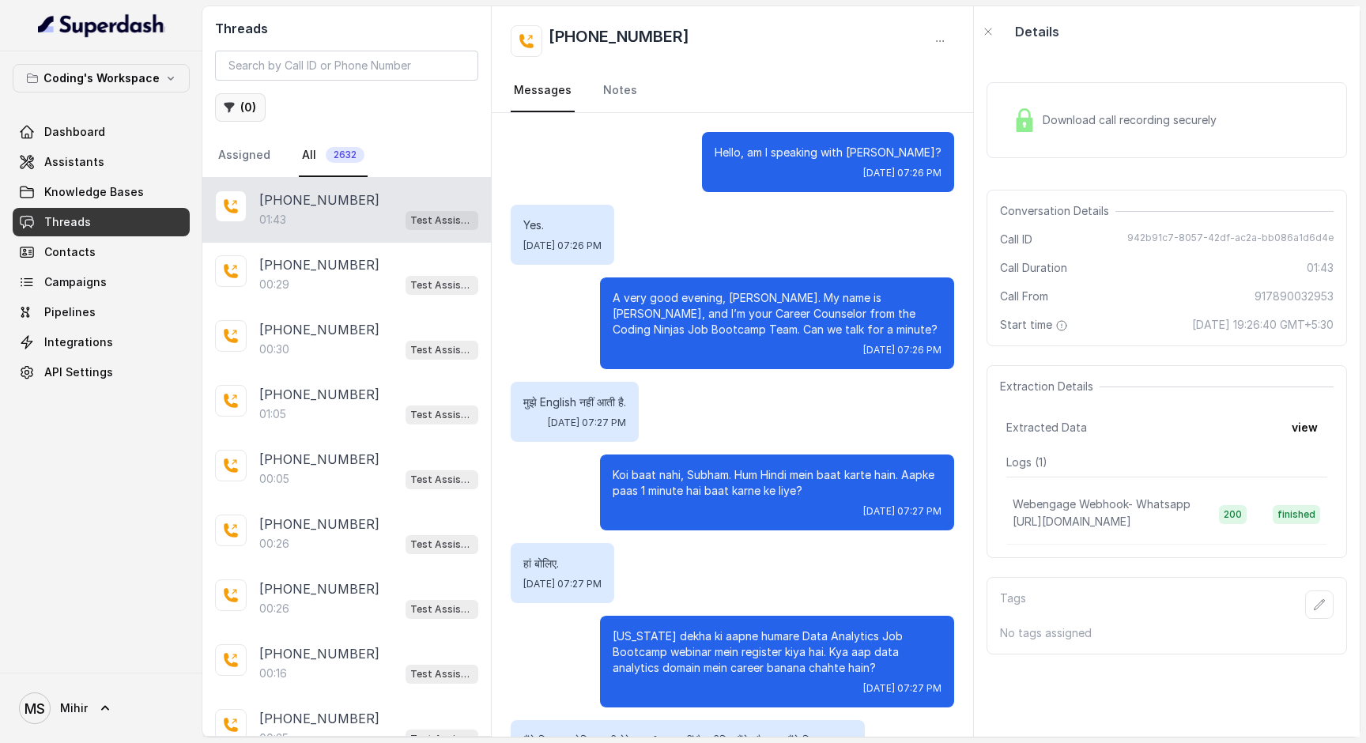
scroll to position [906, 0]
